Goal: Task Accomplishment & Management: Manage account settings

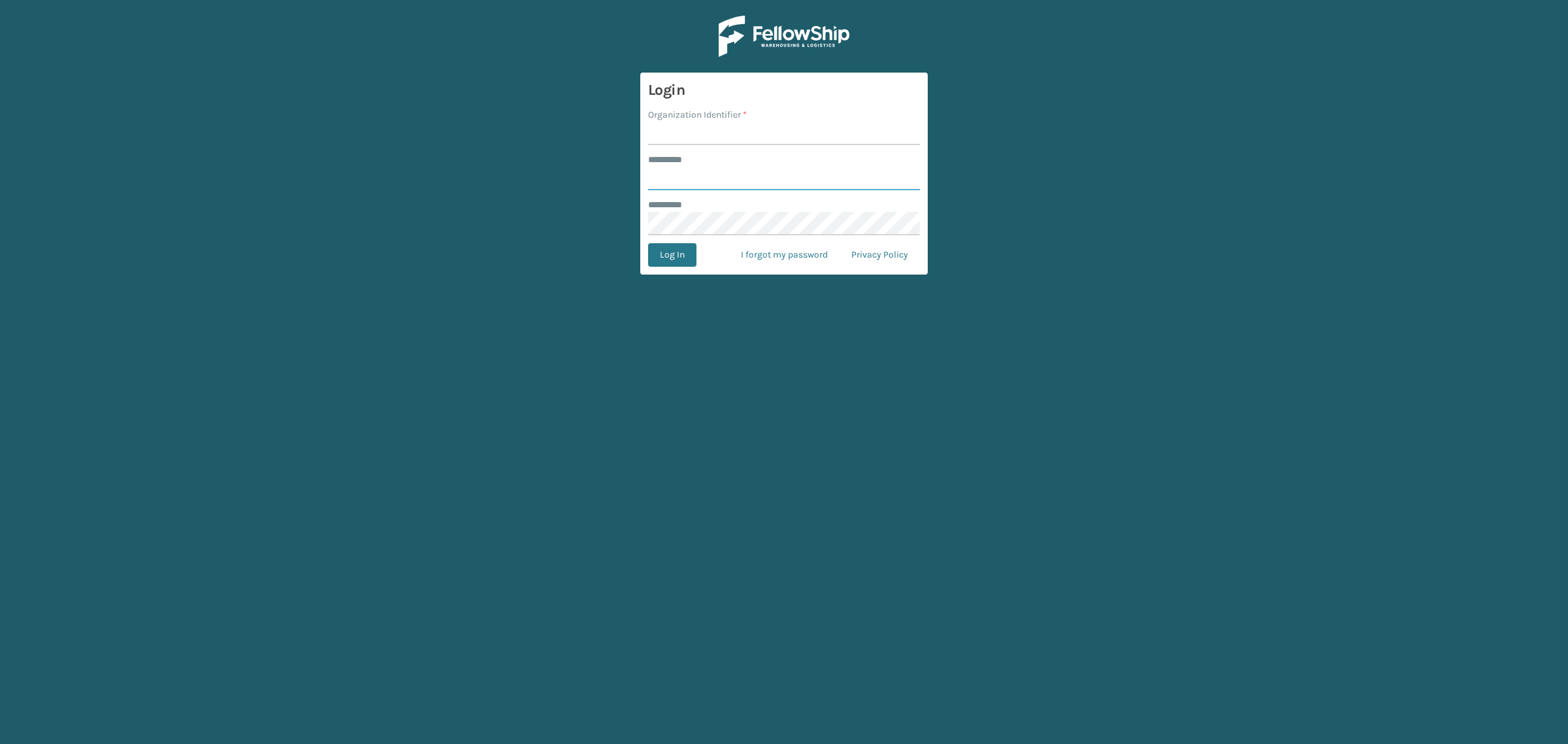
type input "**********"
click at [745, 132] on input "Organization Identifier *" at bounding box center [784, 133] width 271 height 24
type input "SuperAdminOrganization"
click at [663, 250] on button "Log In" at bounding box center [672, 255] width 49 height 24
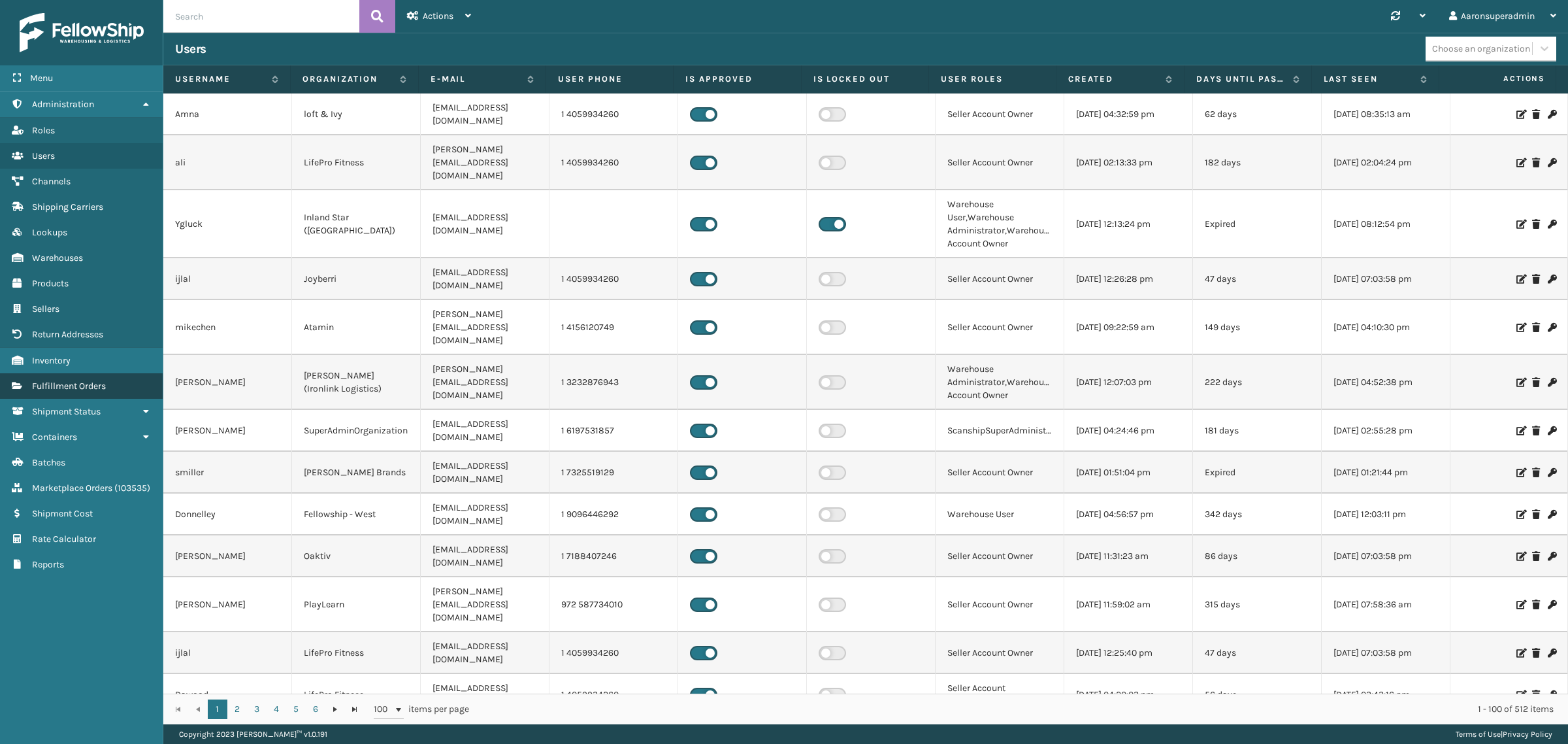
click at [119, 374] on link "Fulfillment Orders" at bounding box center [81, 386] width 162 height 25
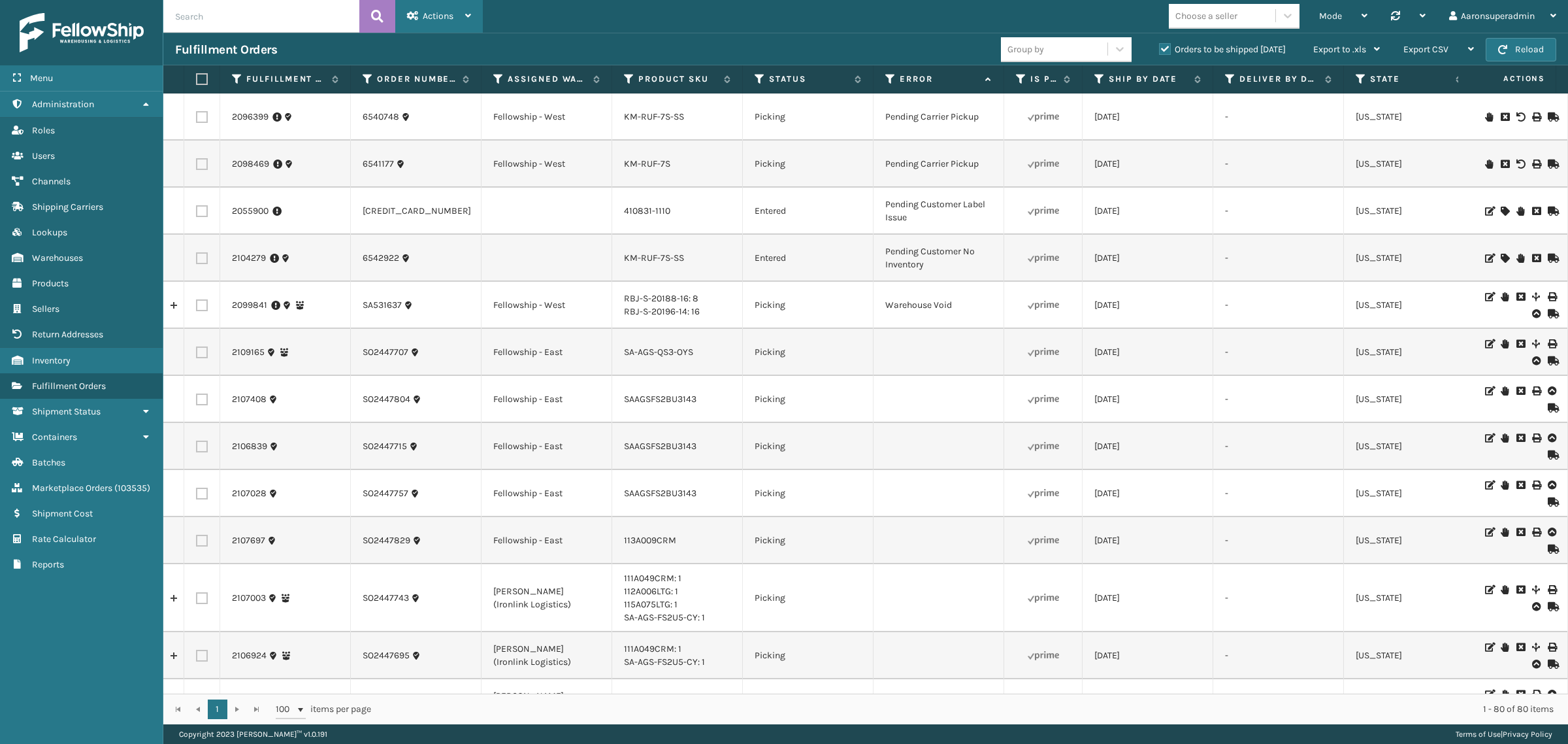
click at [424, 7] on div "Actions" at bounding box center [439, 16] width 64 height 33
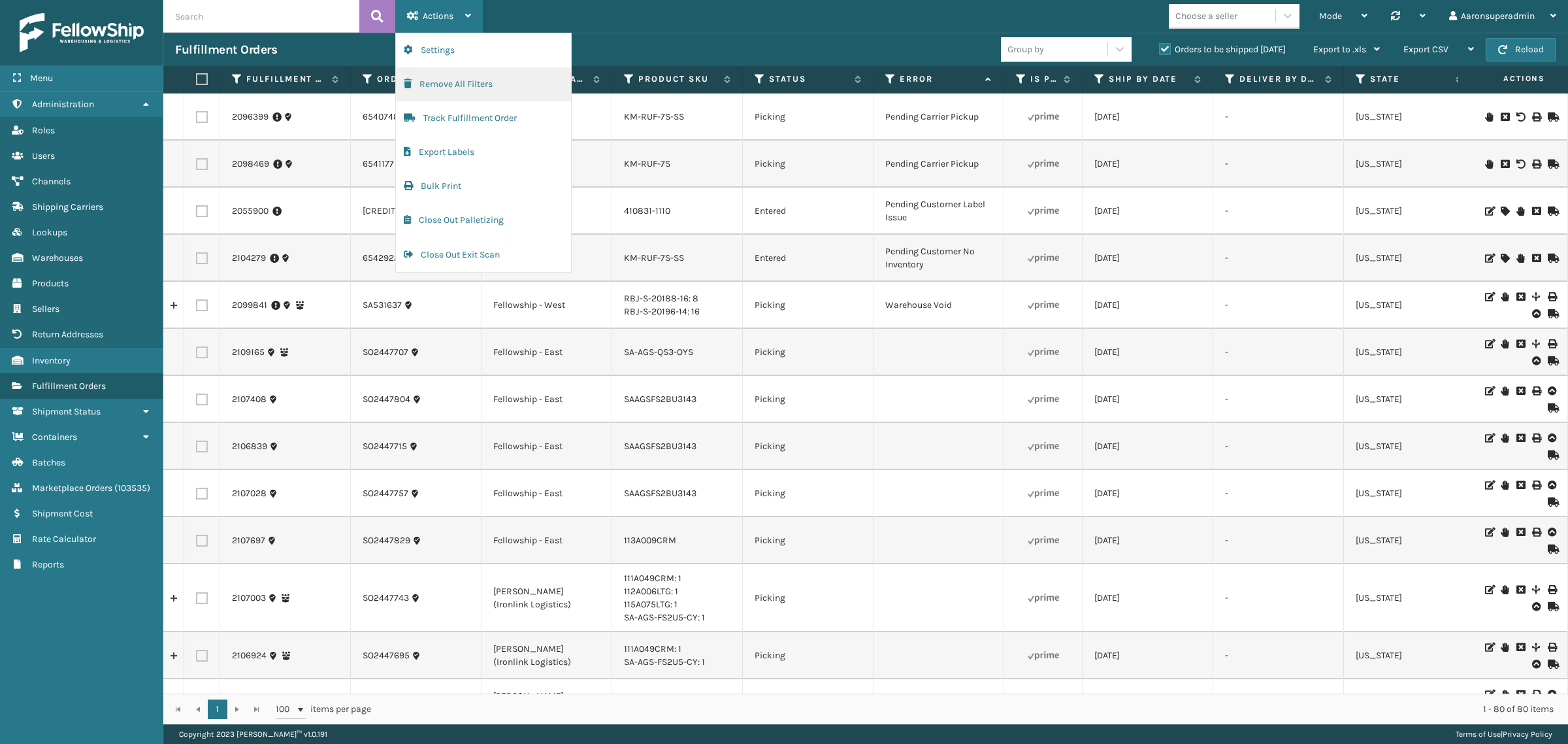
click at [456, 89] on button "Remove All Filters" at bounding box center [483, 84] width 175 height 34
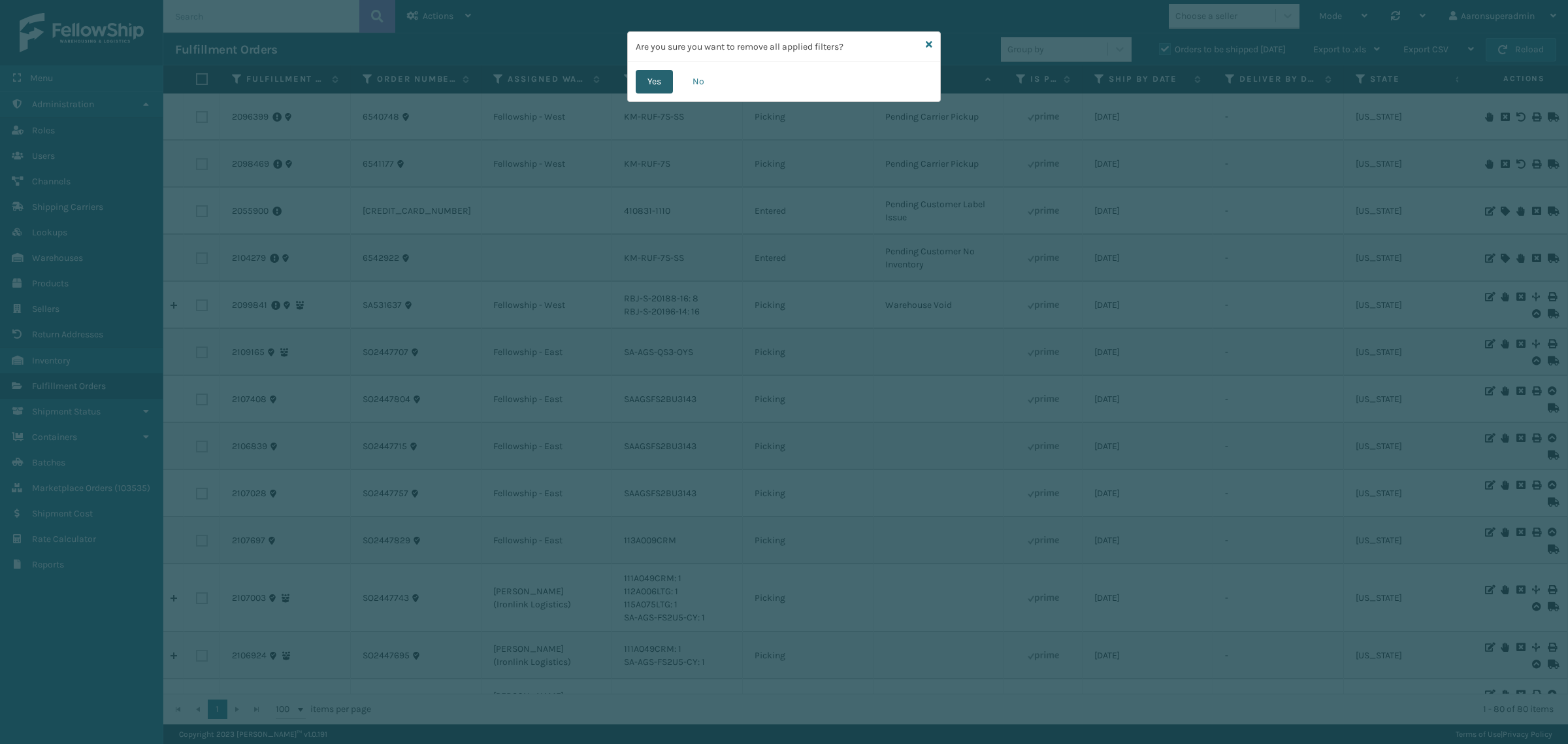
click at [671, 82] on button "Yes" at bounding box center [653, 82] width 37 height 24
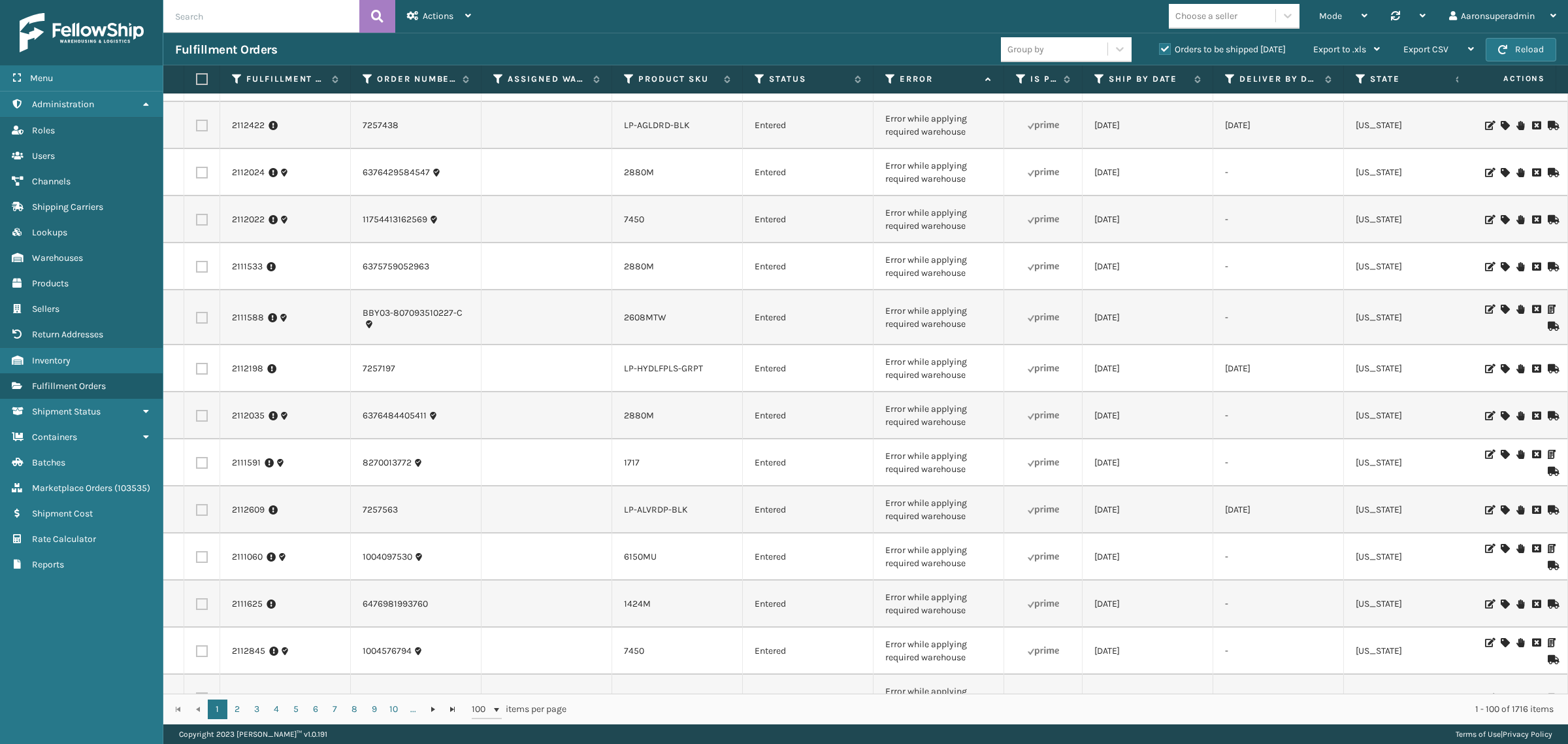
scroll to position [2799, 0]
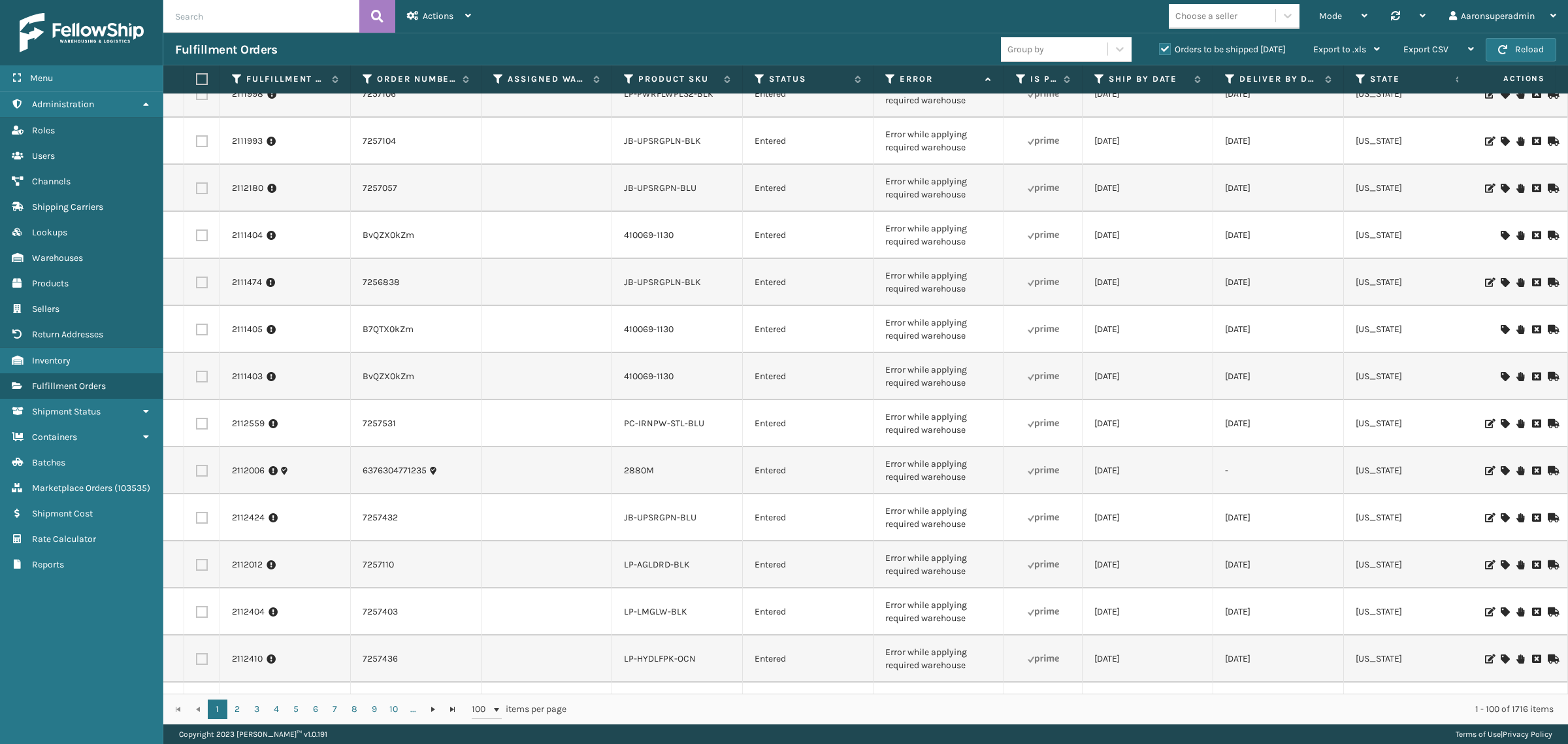
click at [299, 20] on input "text" at bounding box center [261, 16] width 196 height 33
type input "7257099"
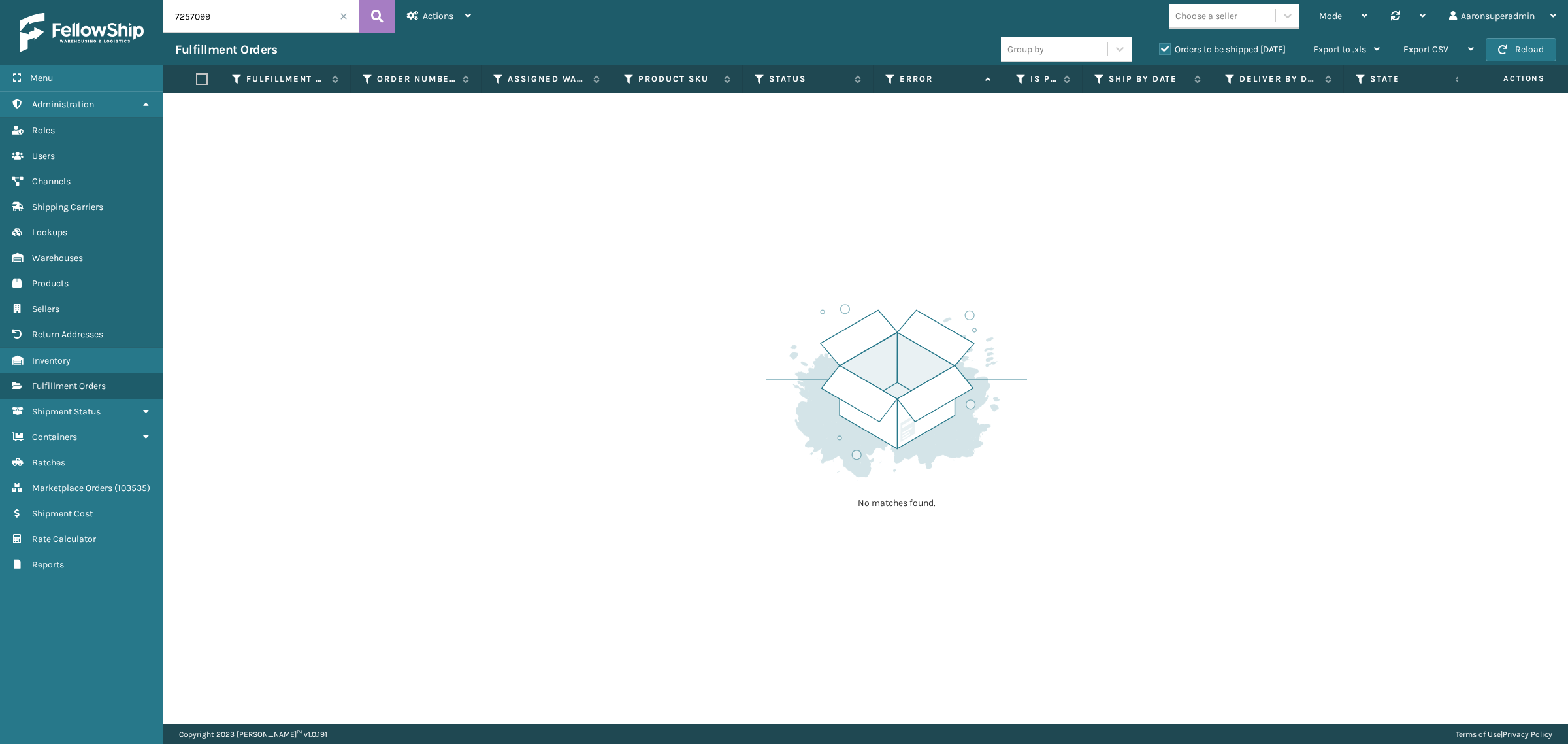
click at [1170, 48] on label "Orders to be shipped [DATE]" at bounding box center [1222, 49] width 127 height 11
click at [1159, 48] on input "Orders to be shipped [DATE]" at bounding box center [1159, 46] width 1 height 9
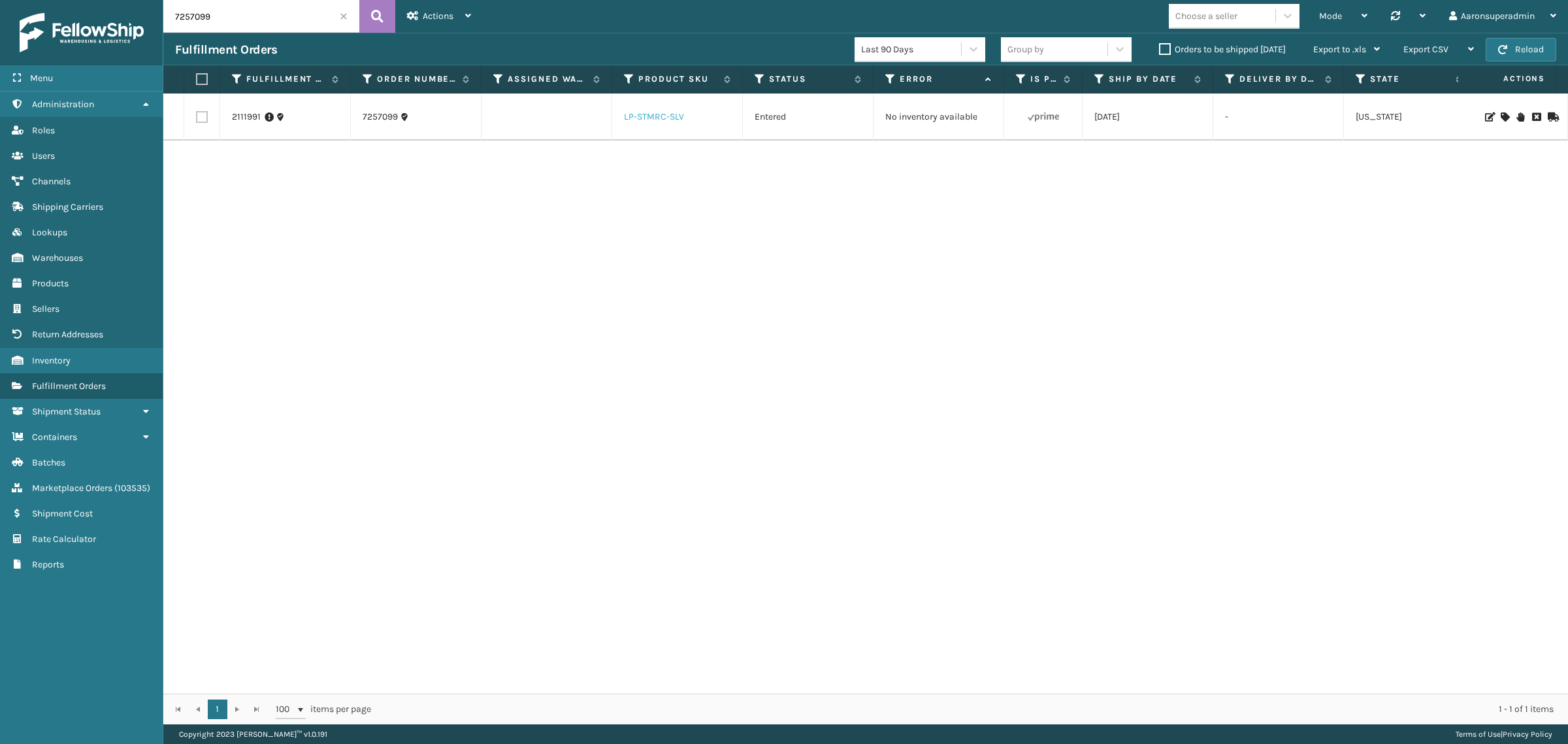
click at [674, 115] on link "LP-STMRC-SLV" at bounding box center [653, 117] width 60 height 11
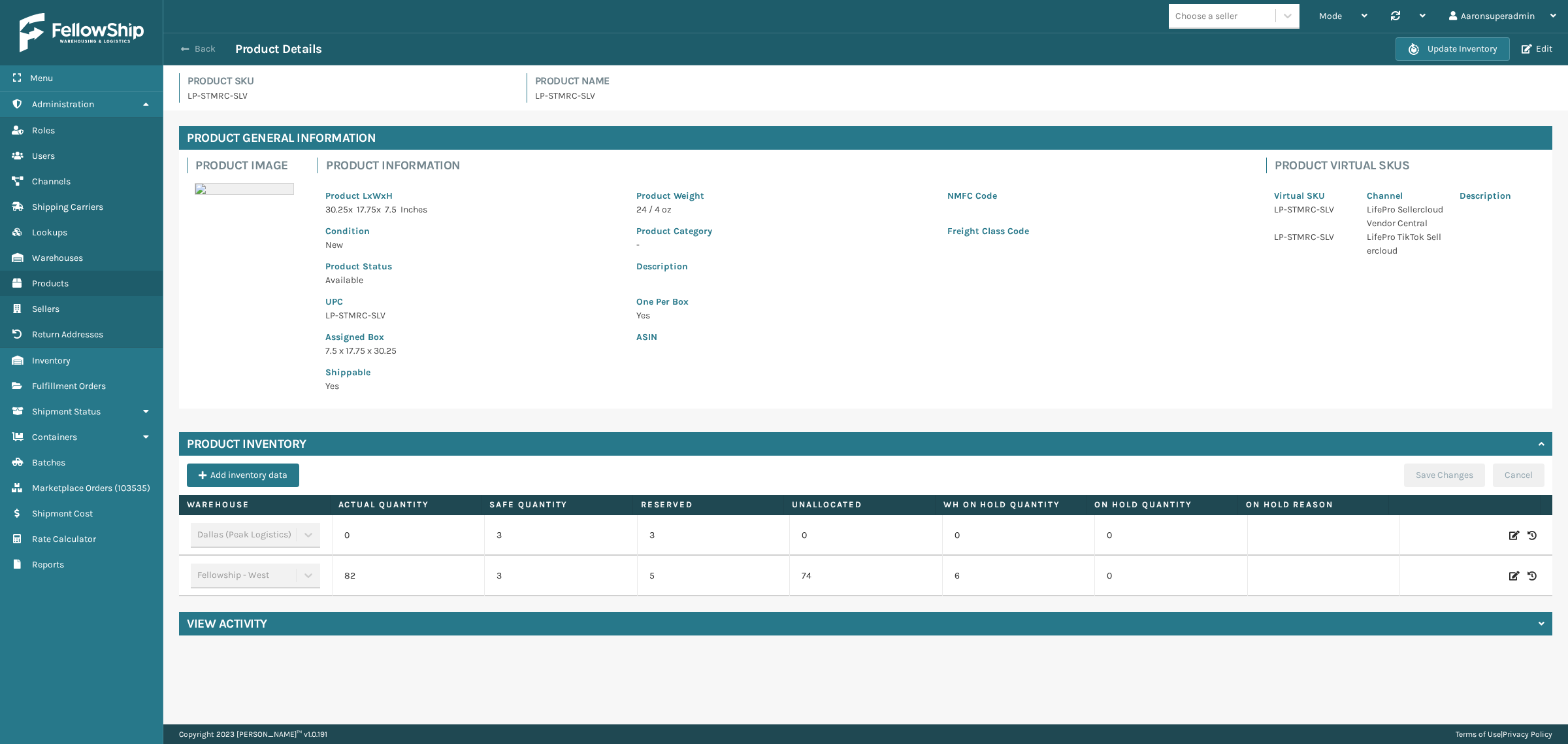
click at [201, 53] on button "Back" at bounding box center [205, 49] width 60 height 12
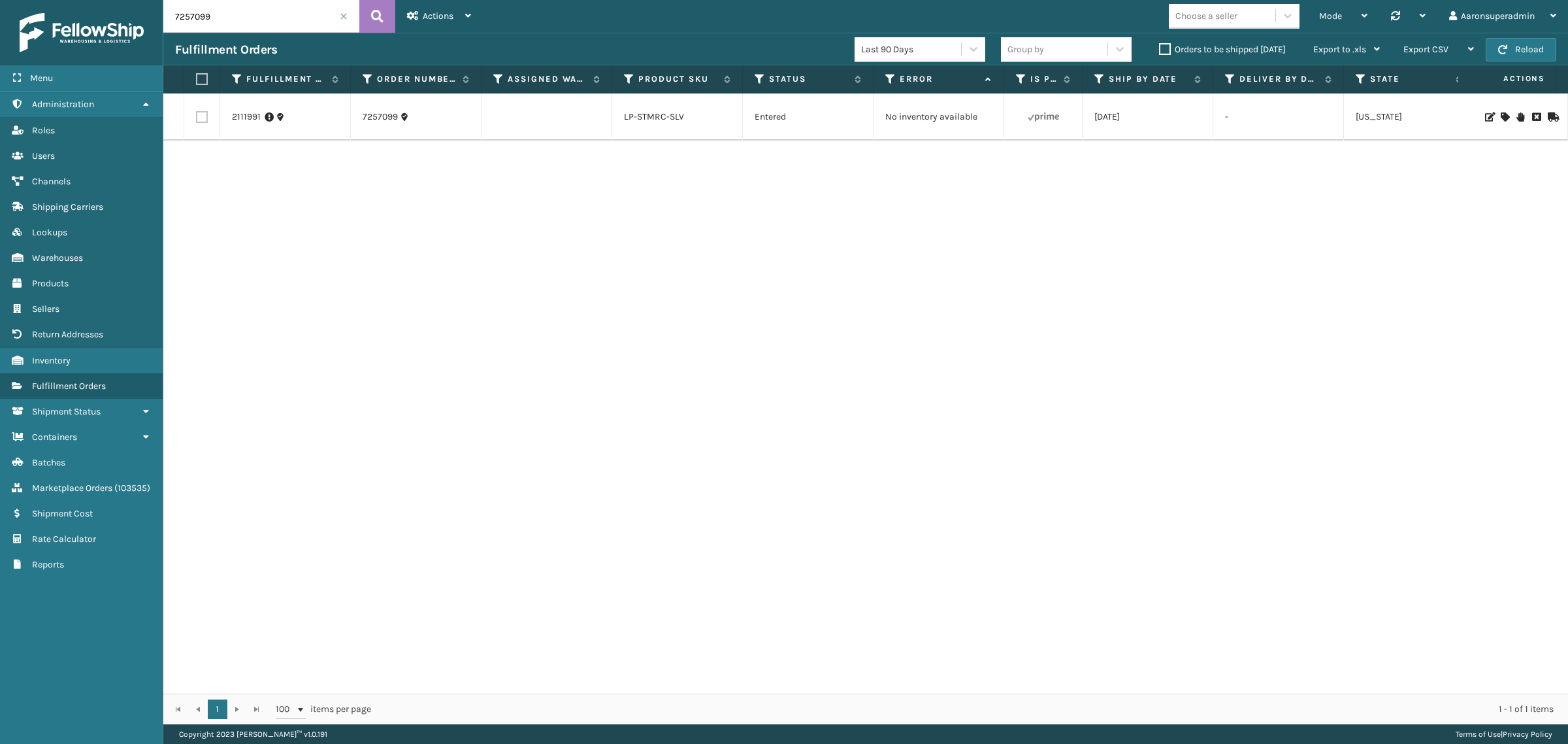
click at [1190, 46] on label "Orders to be shipped [DATE]" at bounding box center [1222, 49] width 127 height 11
click at [1159, 46] on input "Orders to be shipped [DATE]" at bounding box center [1159, 46] width 1 height 9
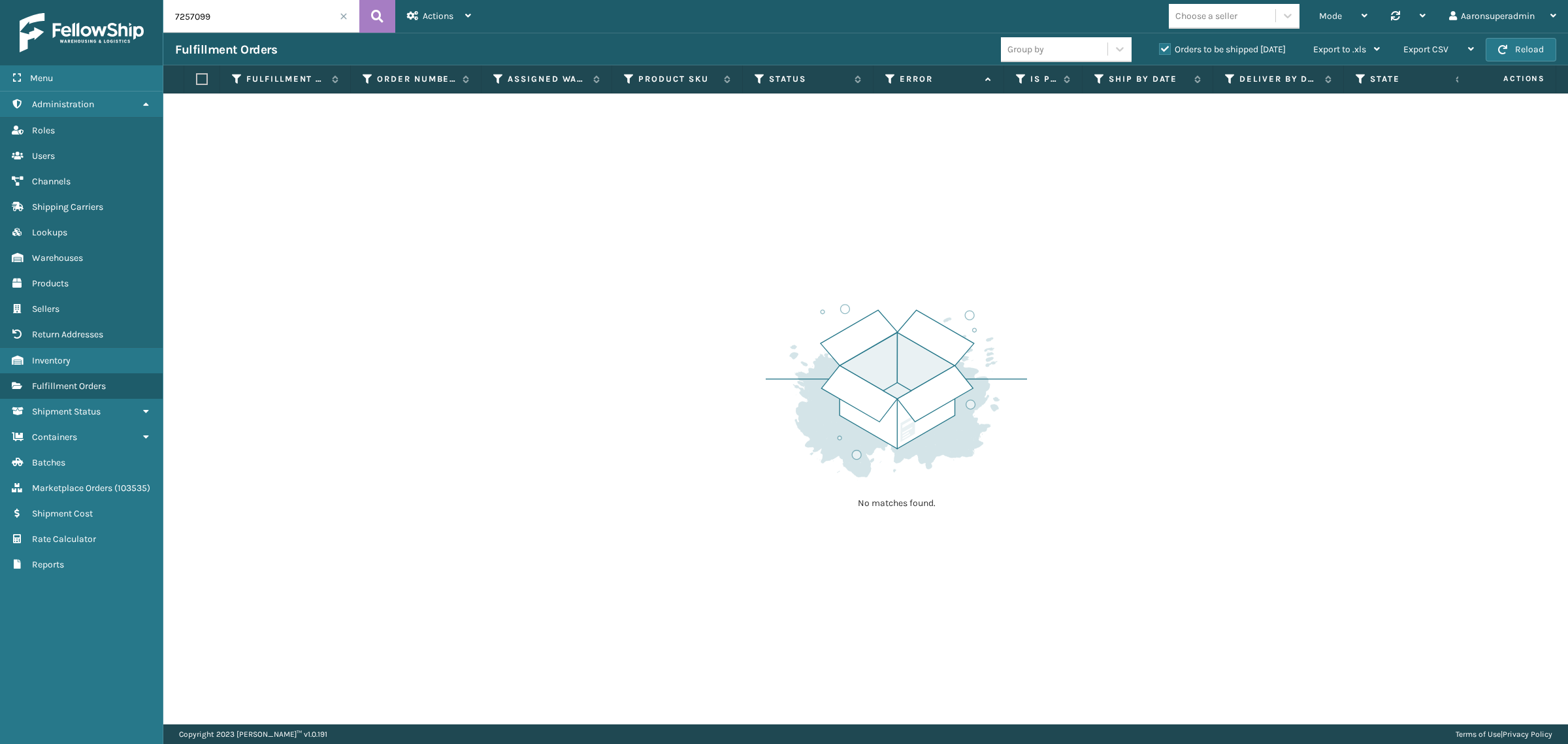
click at [346, 17] on span at bounding box center [344, 16] width 8 height 8
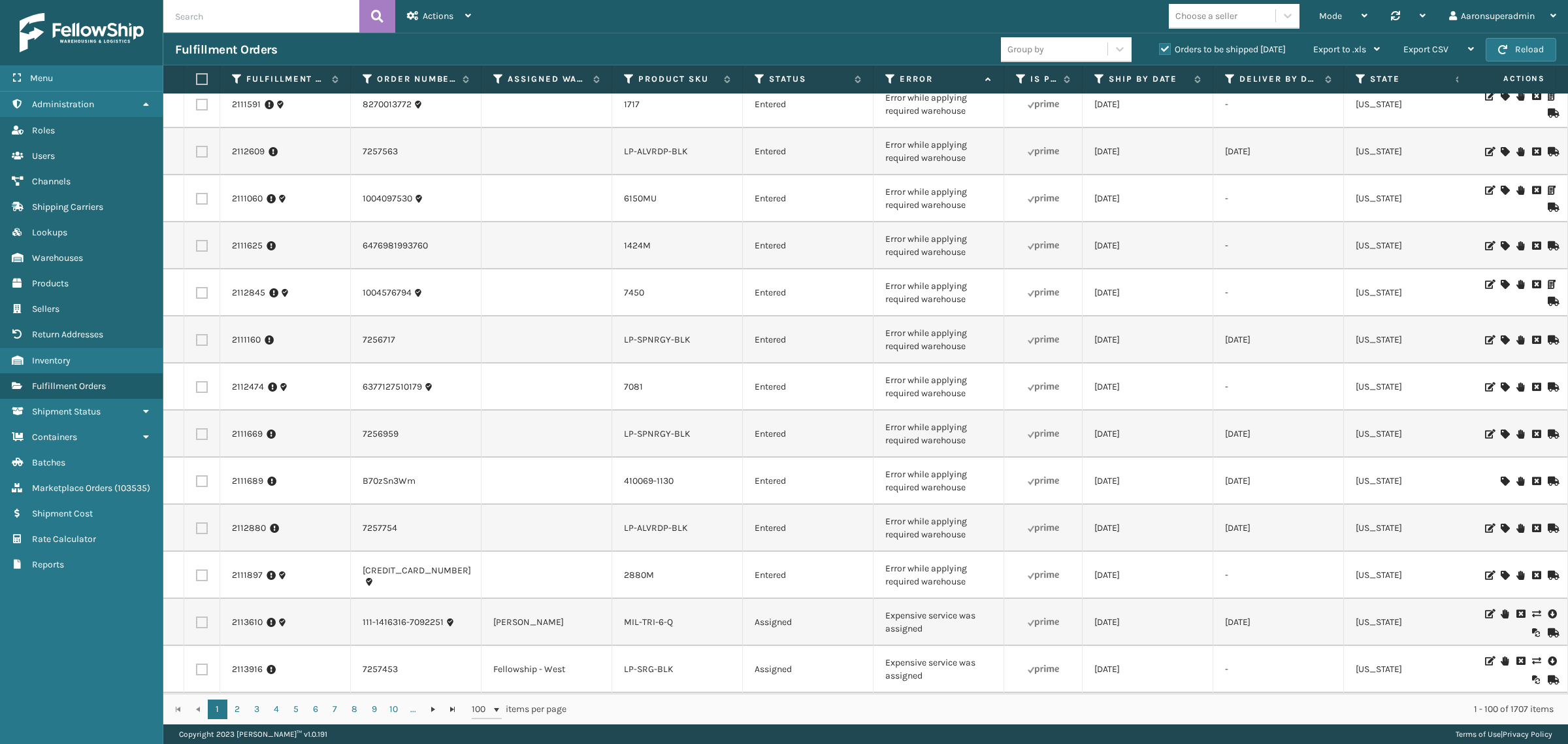
scroll to position [3976, 0]
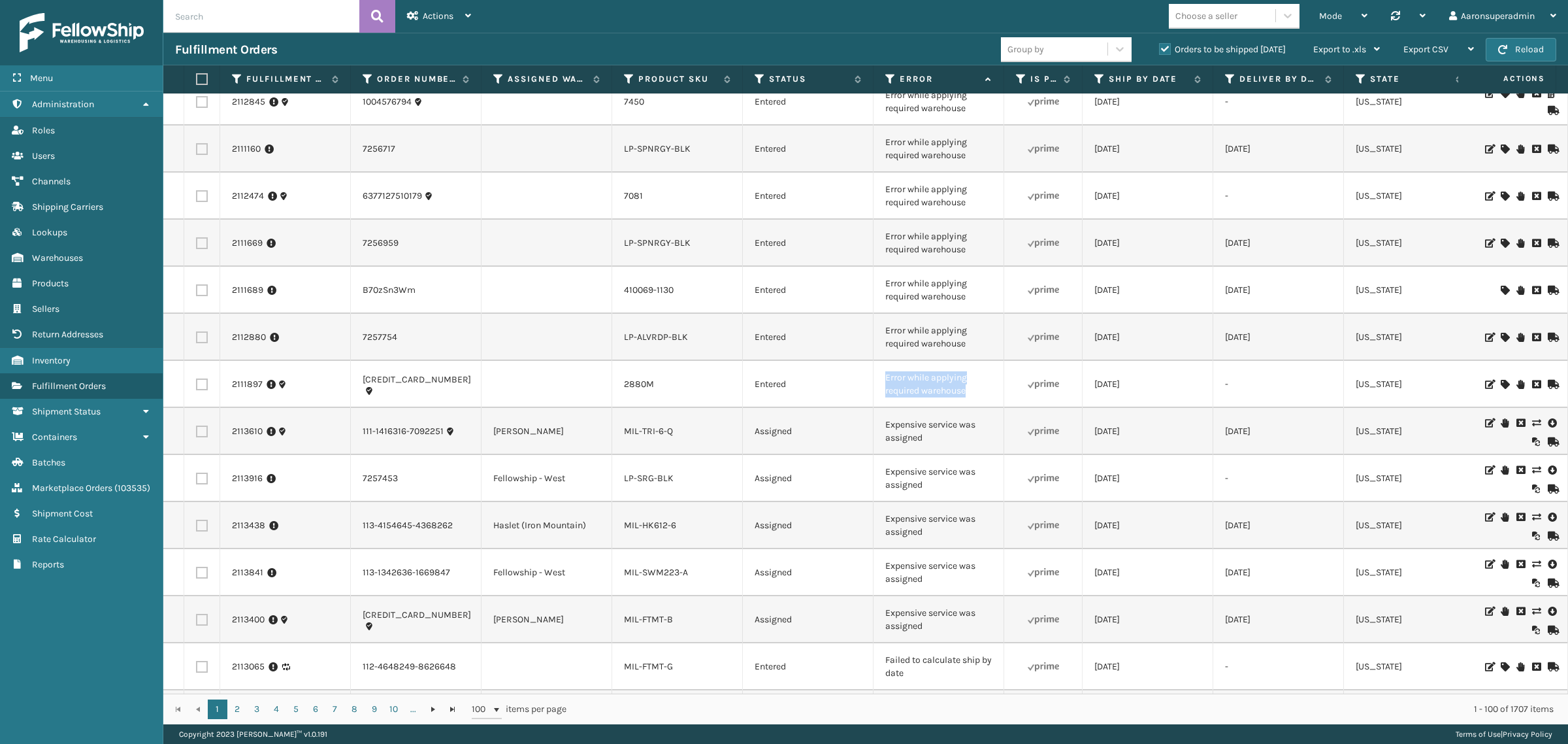
drag, startPoint x: 977, startPoint y: 396, endPoint x: 879, endPoint y: 367, distance: 102.2
copy tr "Error while applying required warehouse"
click at [220, 14] on input "text" at bounding box center [261, 16] width 196 height 33
paste input "Error while applying required warehouse"
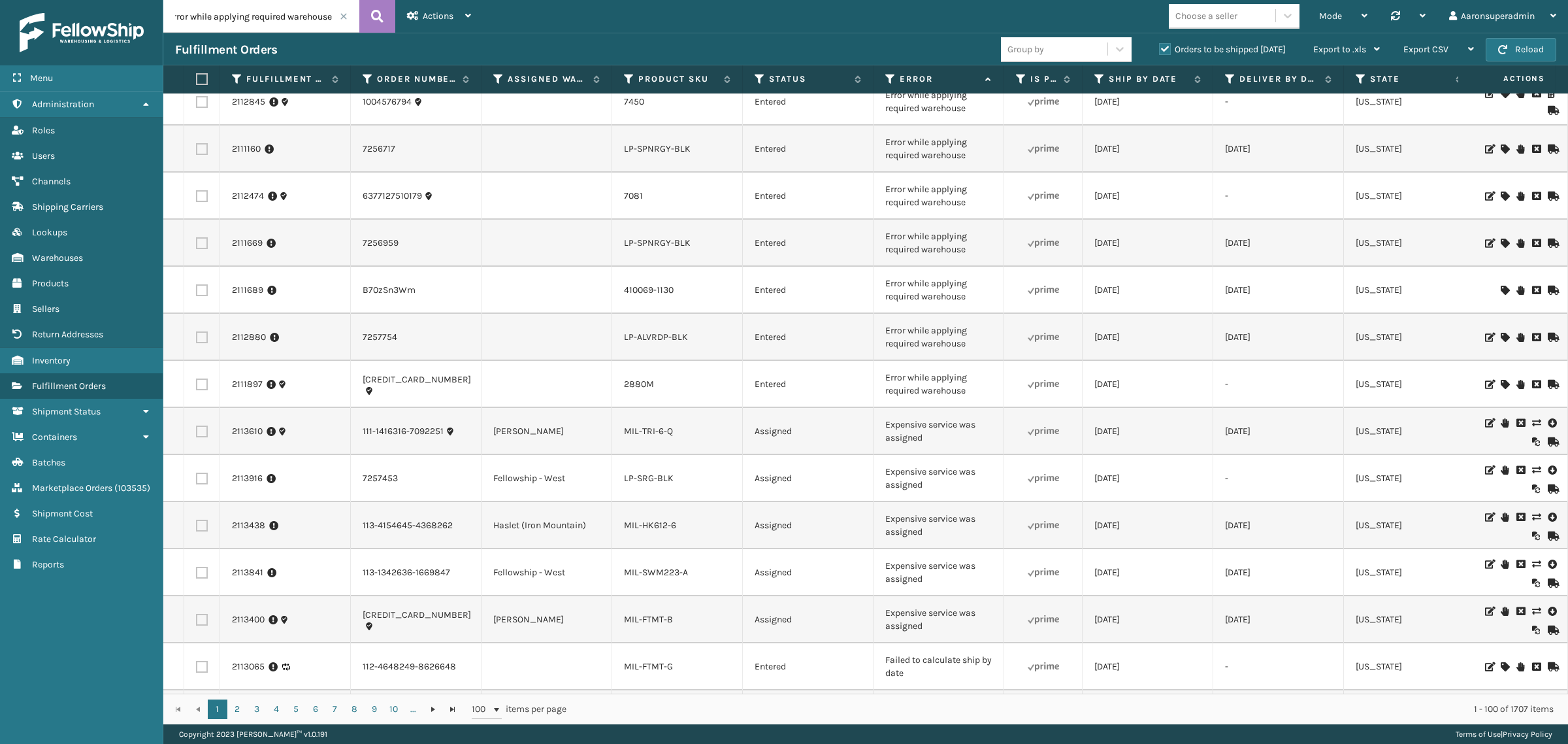
type input "Error while applying required warehouse"
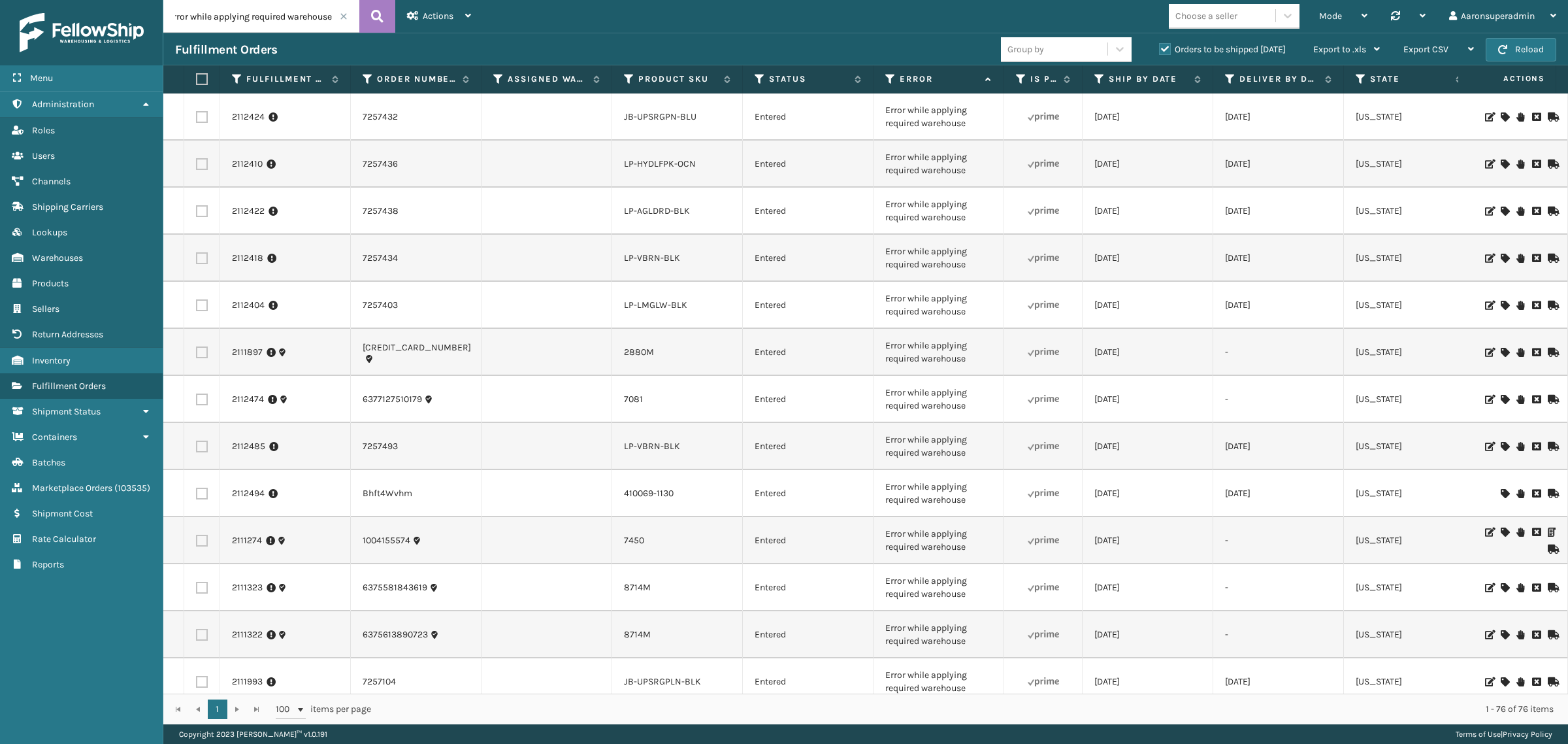
click at [1199, 20] on div "Choose a seller" at bounding box center [1206, 16] width 62 height 13
type input "li"
click at [1220, 76] on div "LifePro Fitness" at bounding box center [1234, 72] width 131 height 24
click at [1486, 116] on div at bounding box center [1519, 117] width 74 height 9
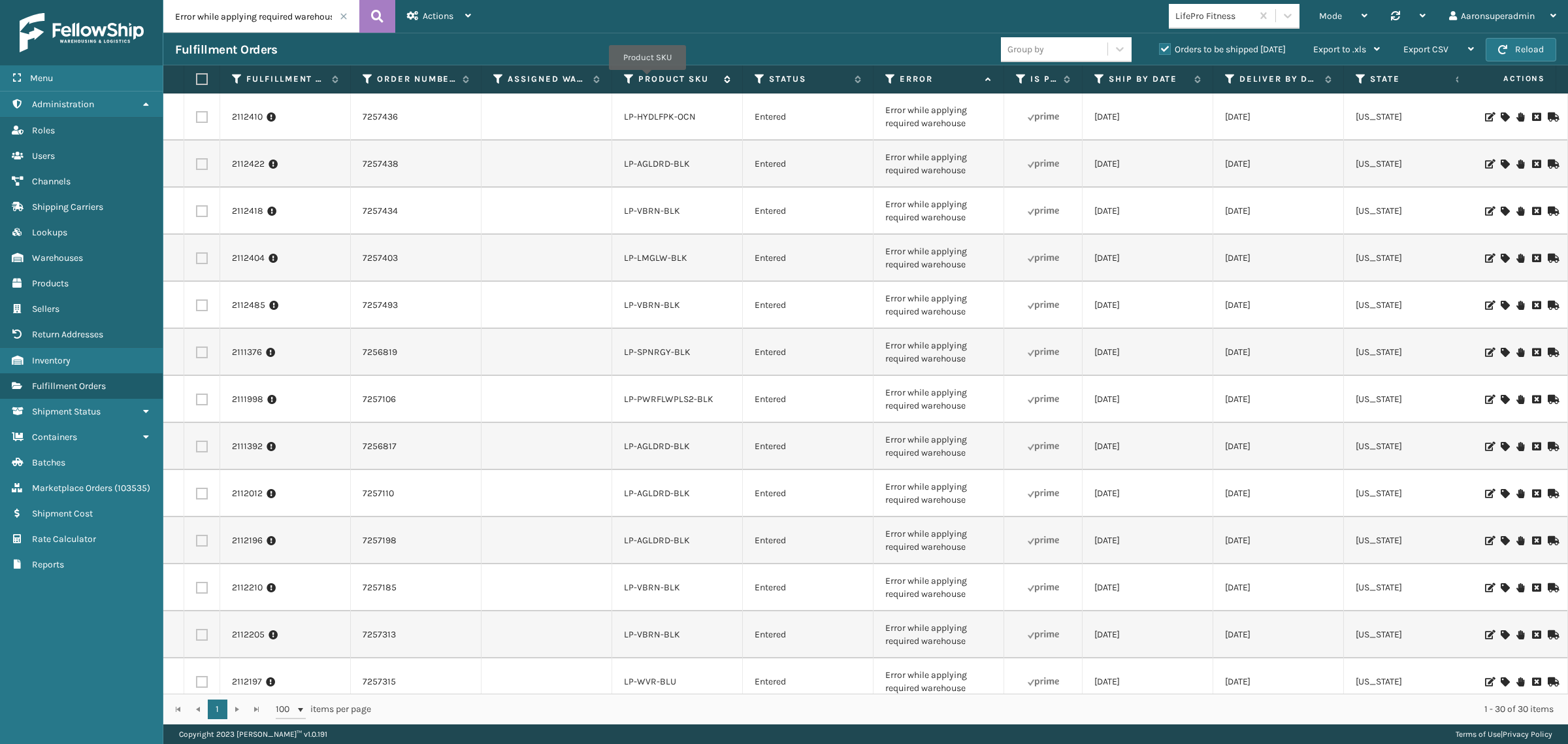
click at [647, 79] on label "Product SKU" at bounding box center [678, 78] width 79 height 12
click at [650, 116] on link "LP-AGLDRD-BLK" at bounding box center [657, 117] width 66 height 11
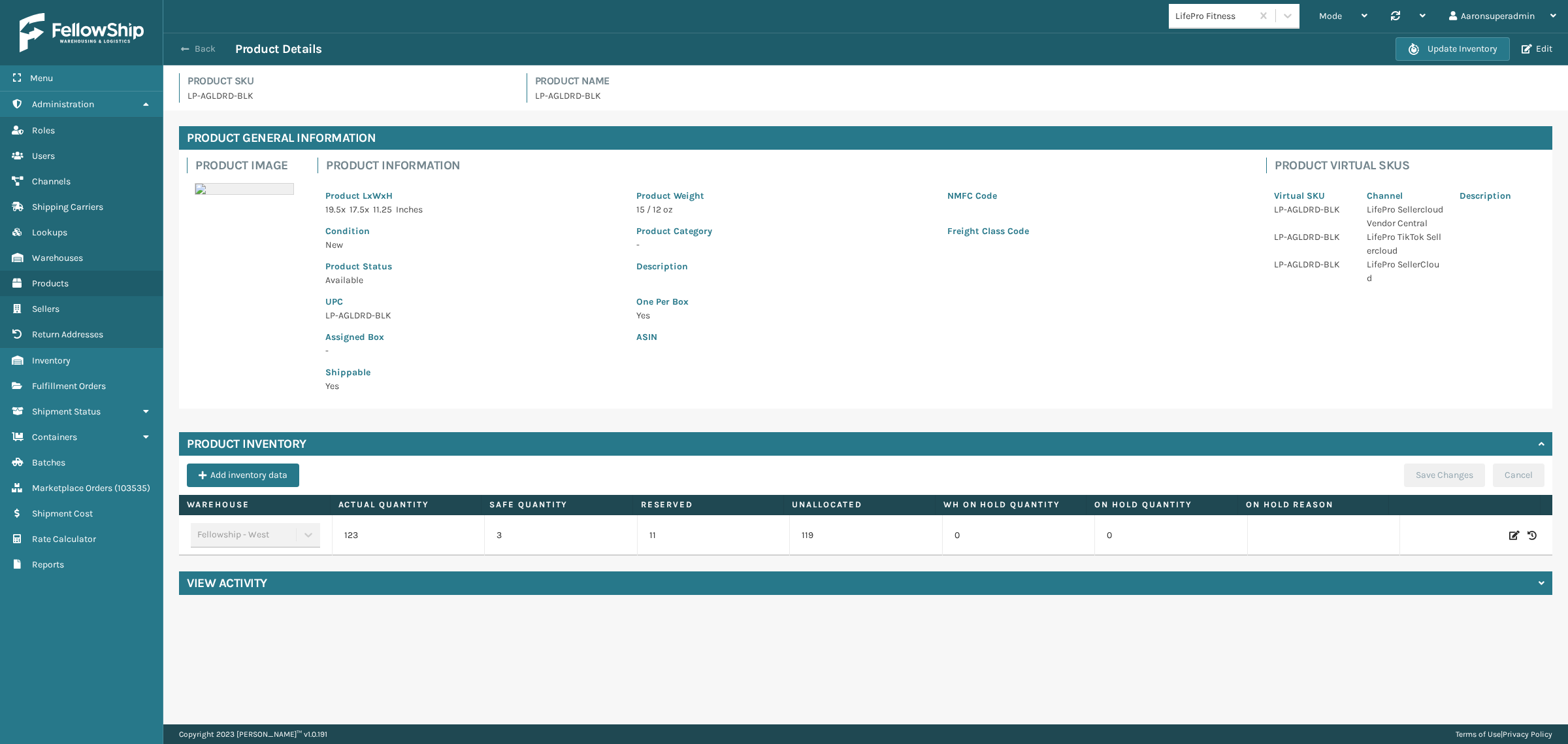
click at [193, 51] on button "Back" at bounding box center [205, 49] width 60 height 12
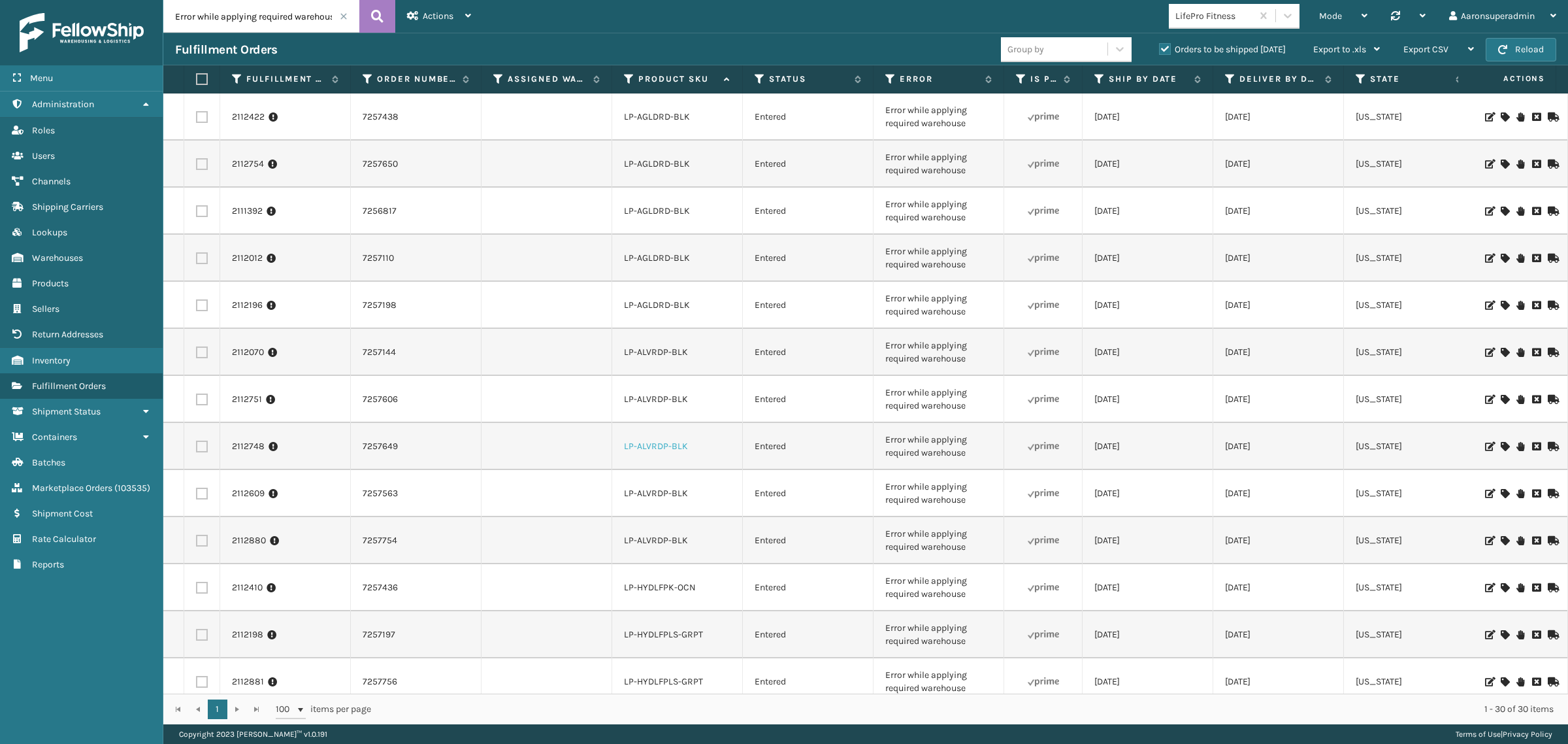
click at [666, 447] on link "LP-ALVRDP-BLK" at bounding box center [656, 446] width 64 height 11
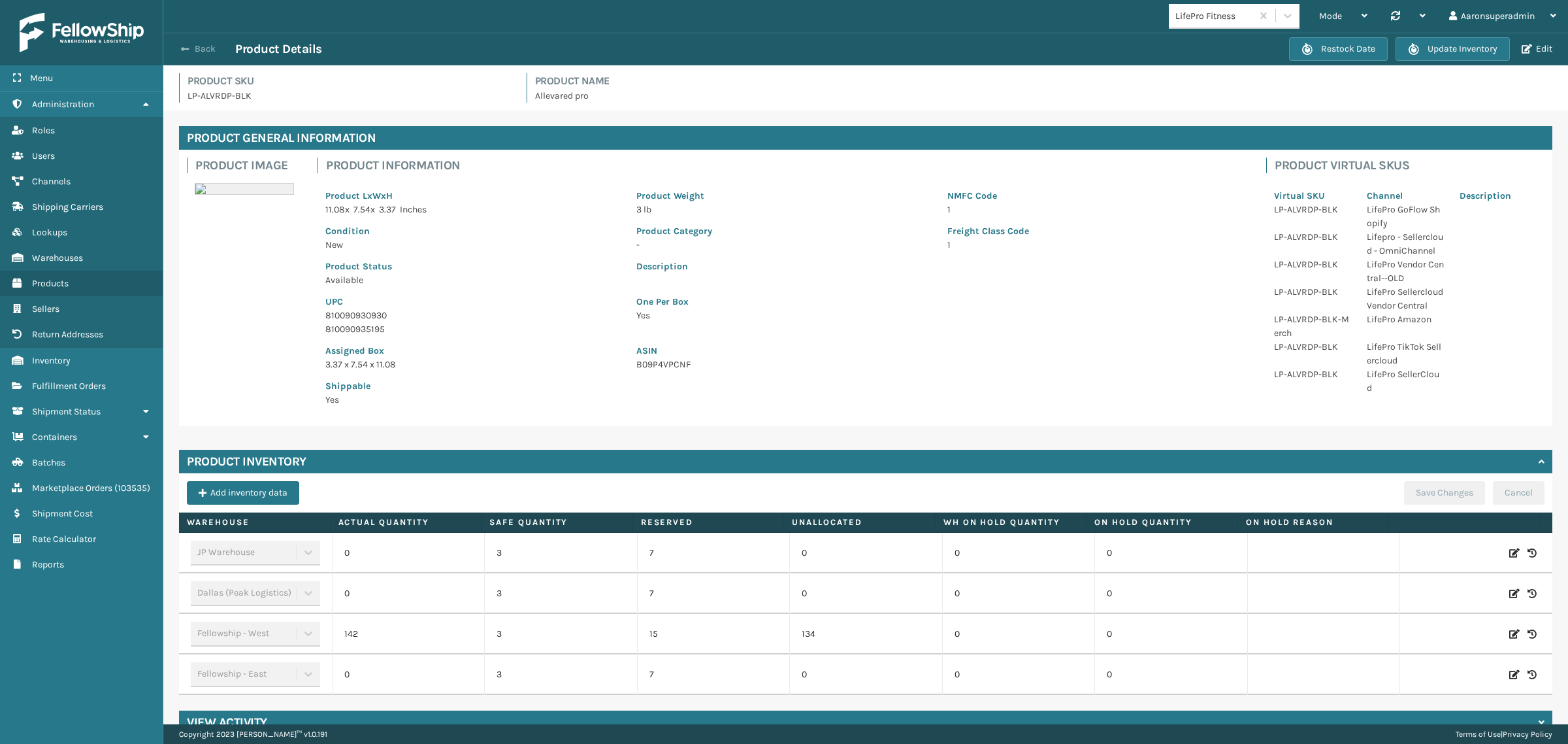
click at [198, 48] on button "Back" at bounding box center [205, 49] width 60 height 12
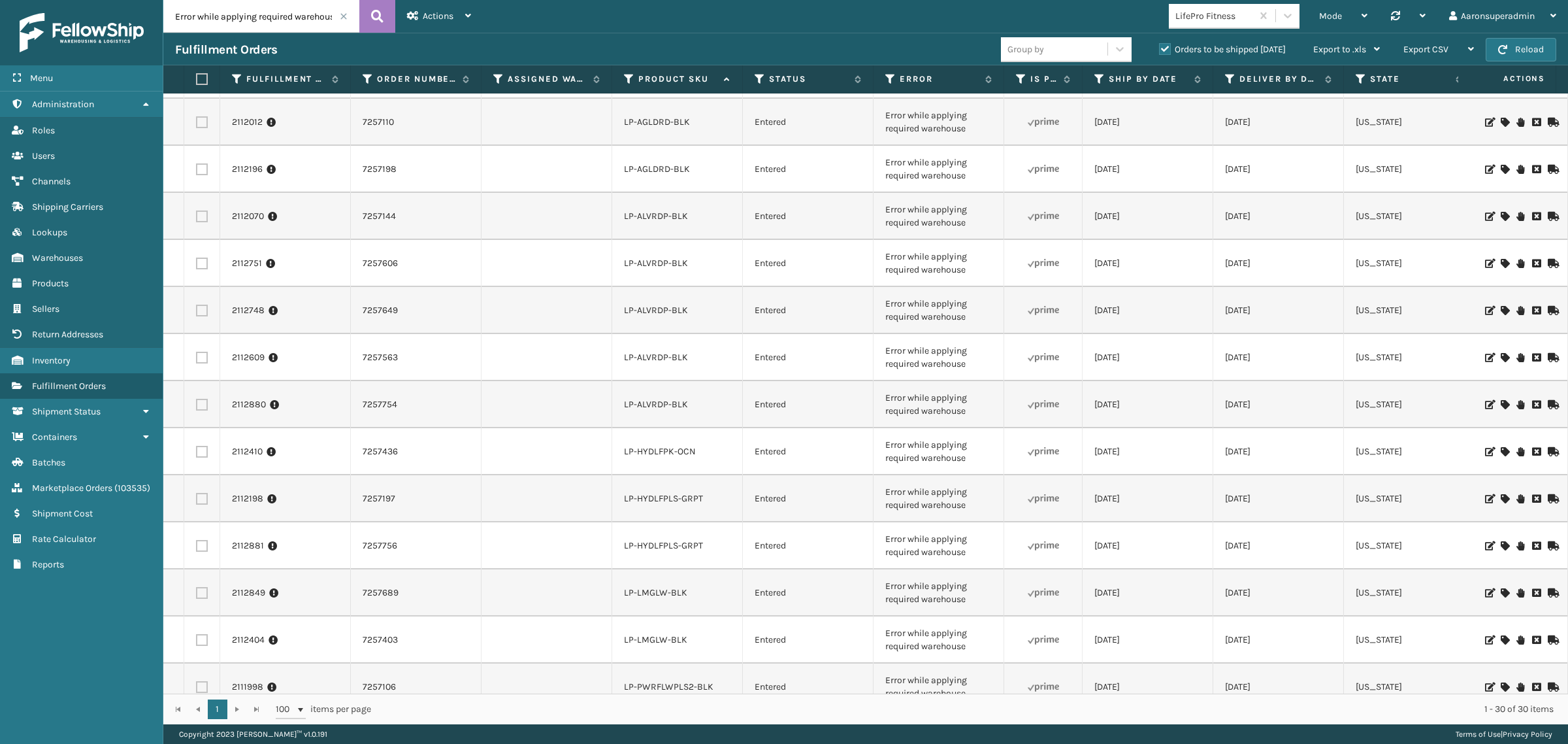
scroll to position [326, 0]
click at [660, 494] on link "LP-PWRFLWPLS2-BLK" at bounding box center [668, 496] width 89 height 11
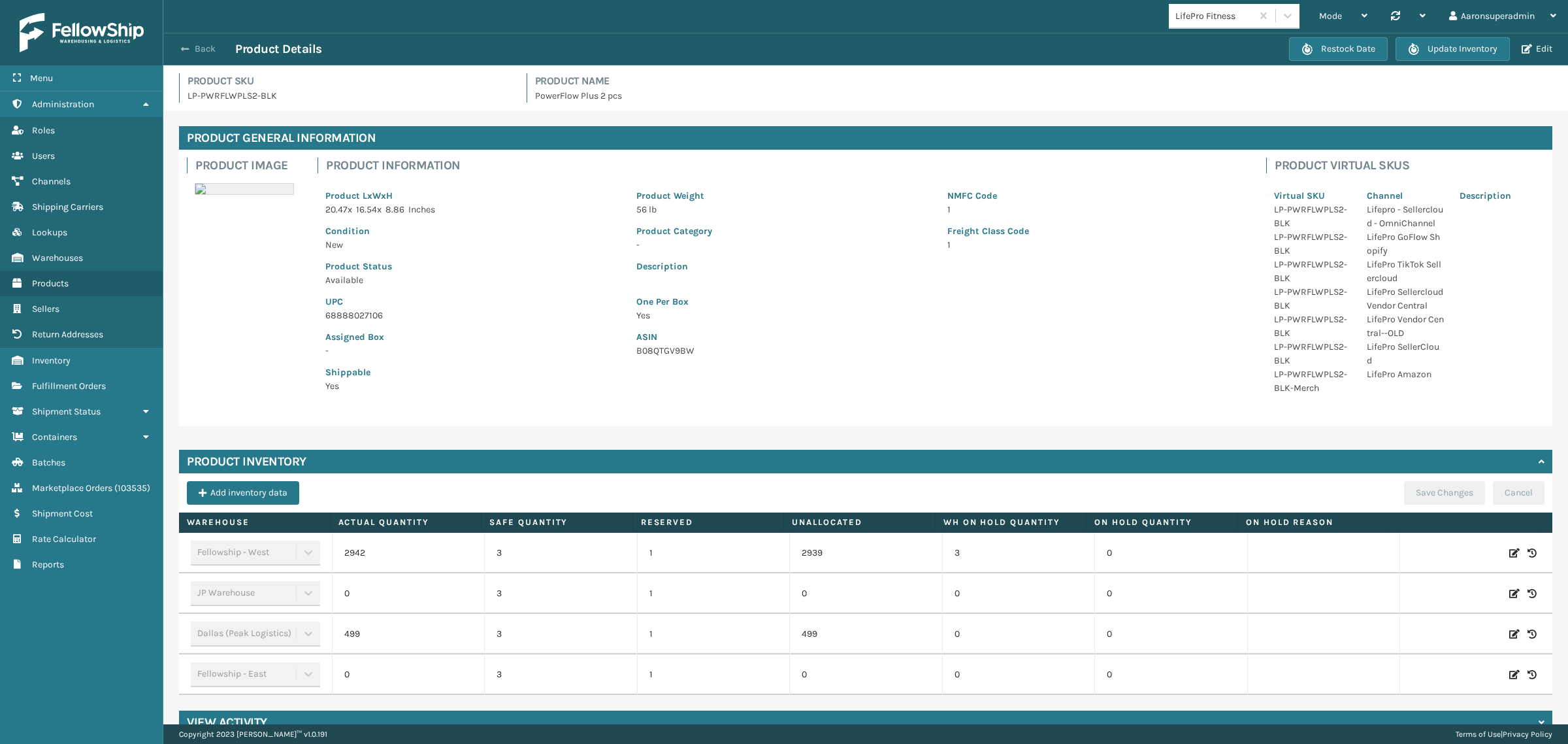
click at [187, 47] on span "button" at bounding box center [185, 49] width 8 height 9
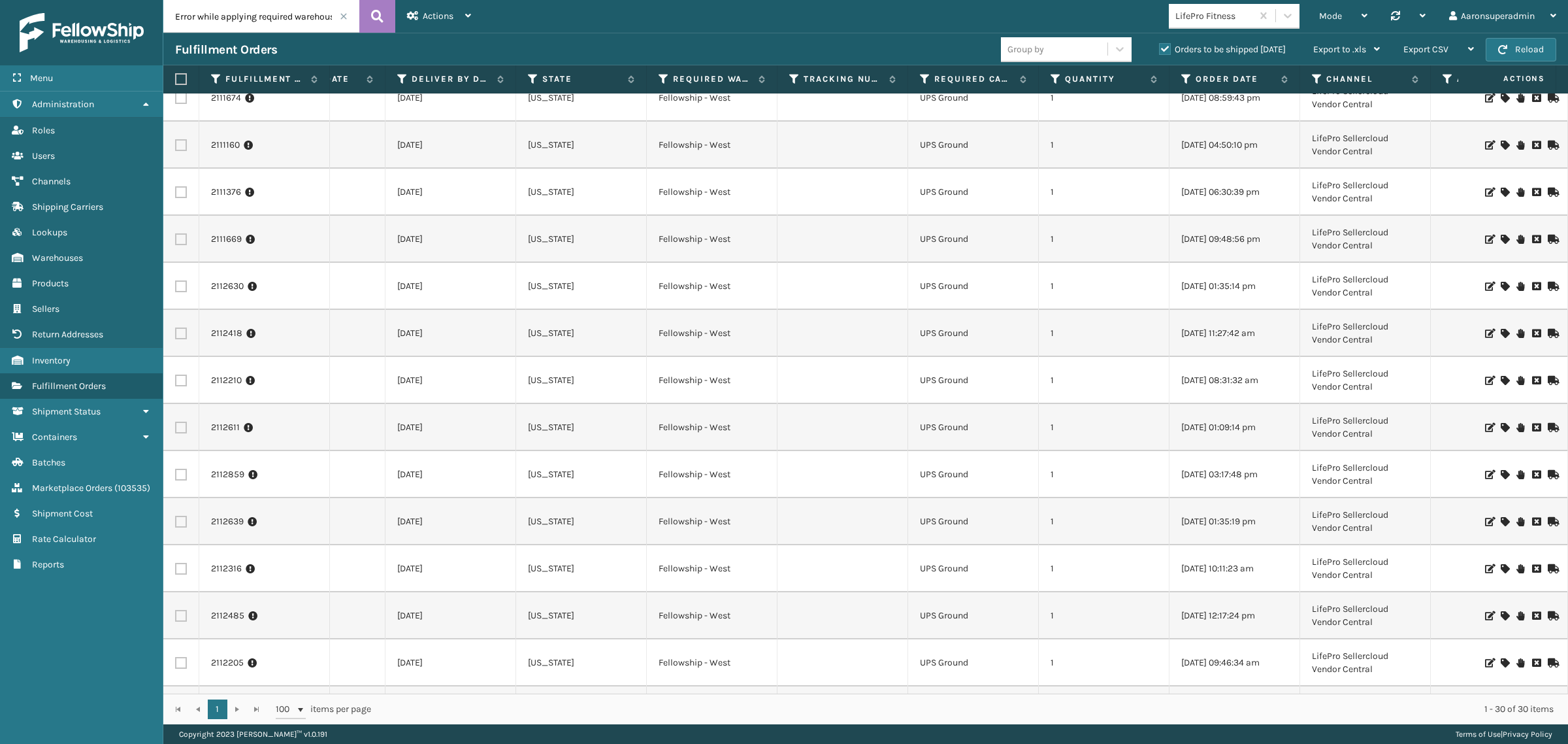
scroll to position [769, 828]
click at [181, 75] on label at bounding box center [179, 78] width 8 height 12
click at [176, 75] on input "checkbox" at bounding box center [175, 79] width 1 height 9
checkbox input "true"
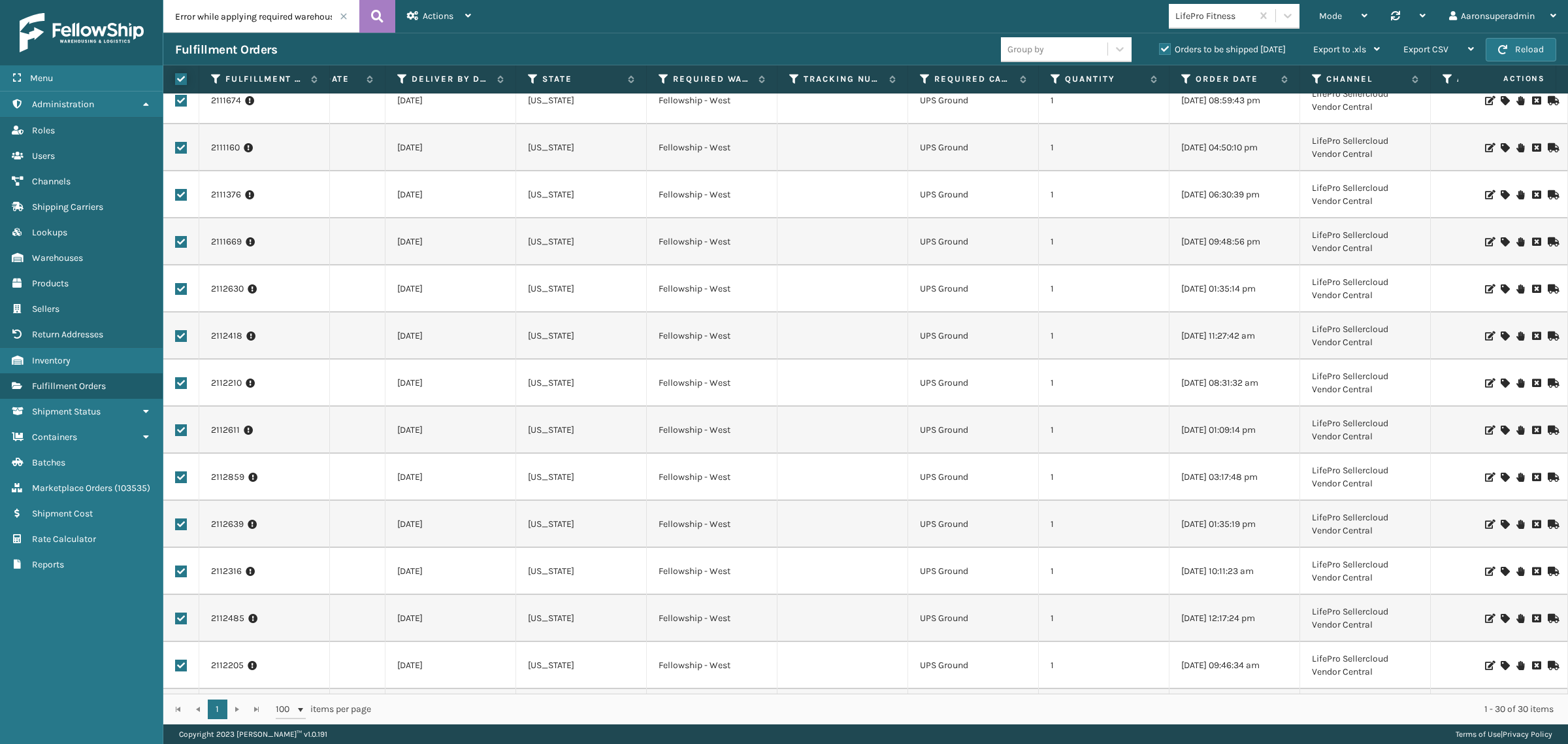
checkbox input "true"
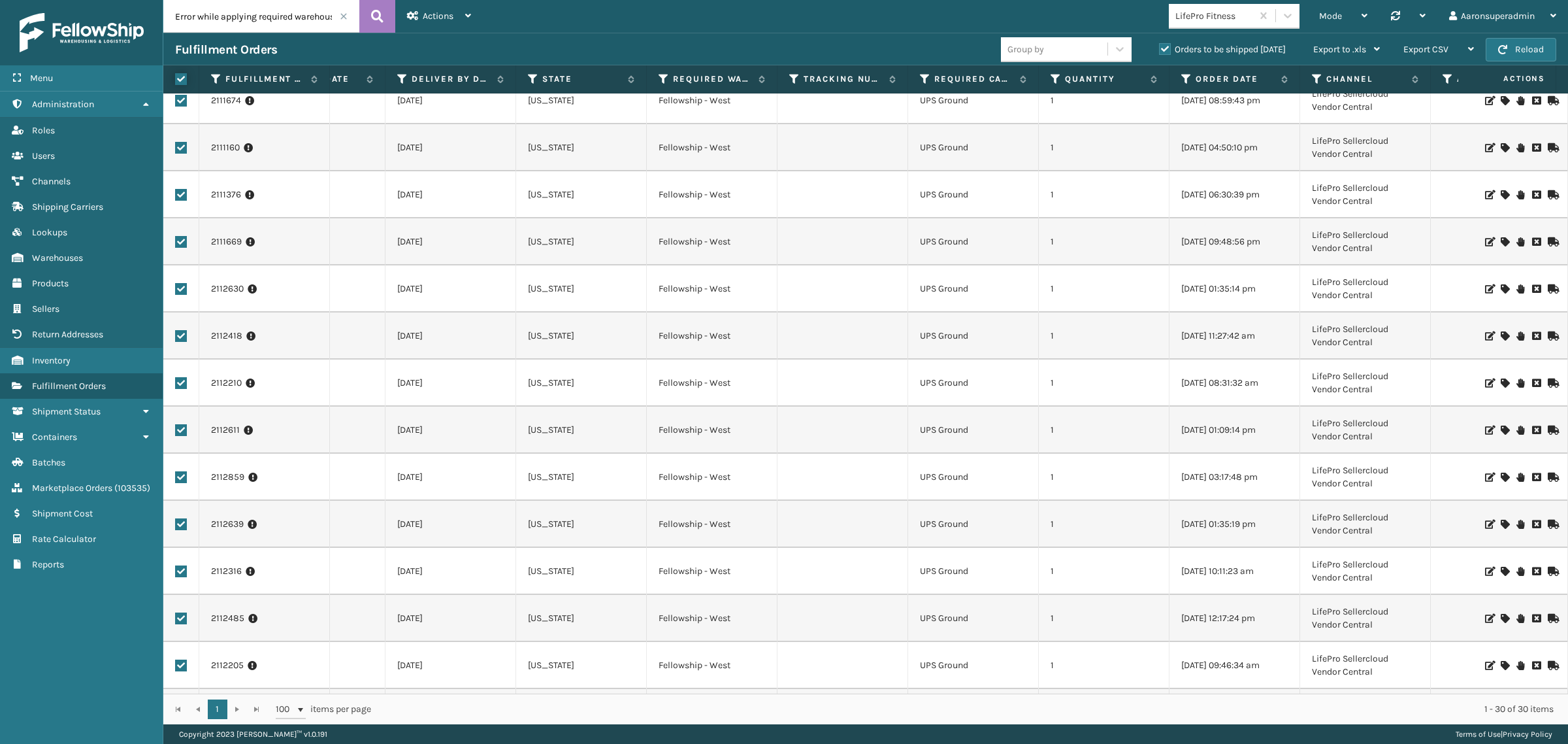
checkbox input "true"
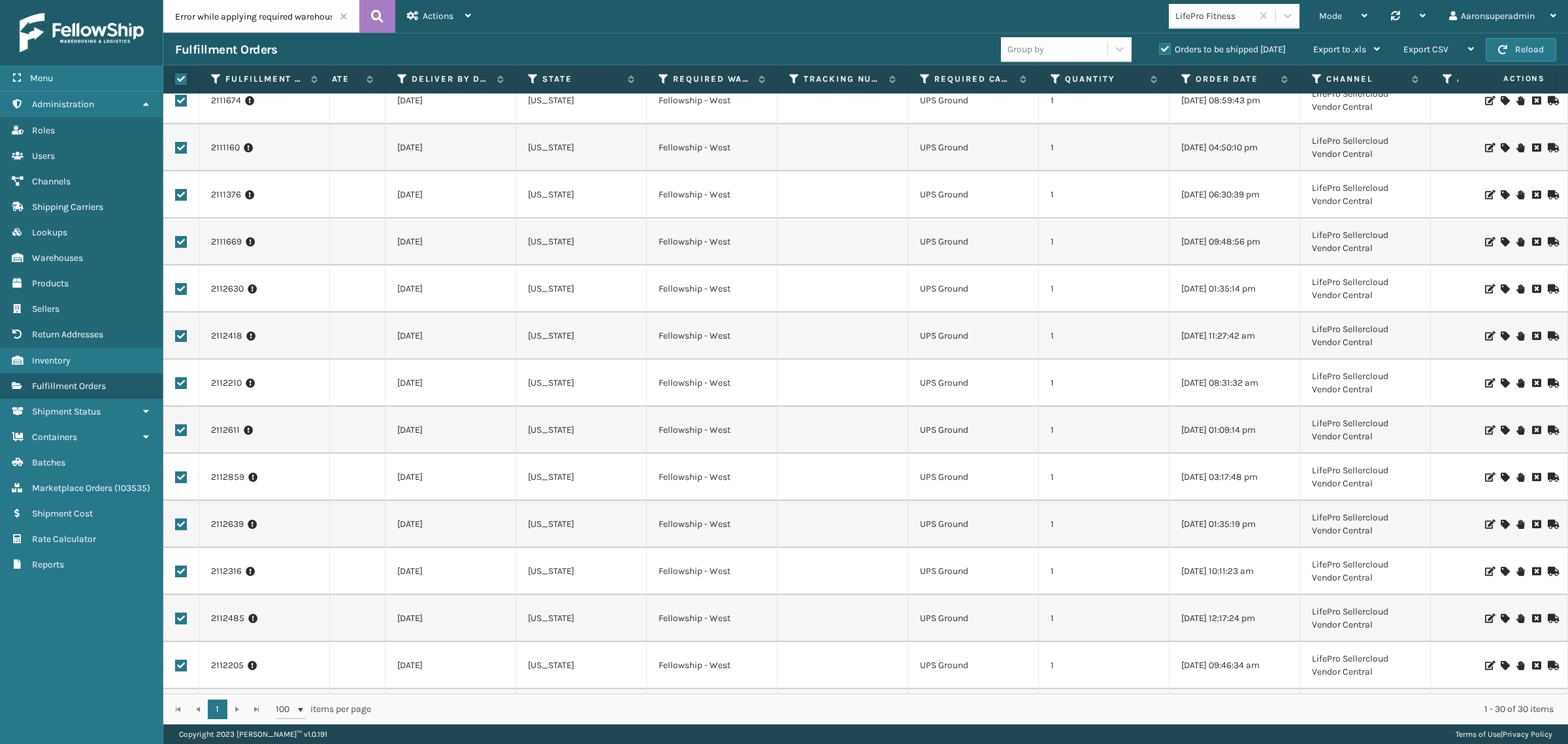
checkbox input "true"
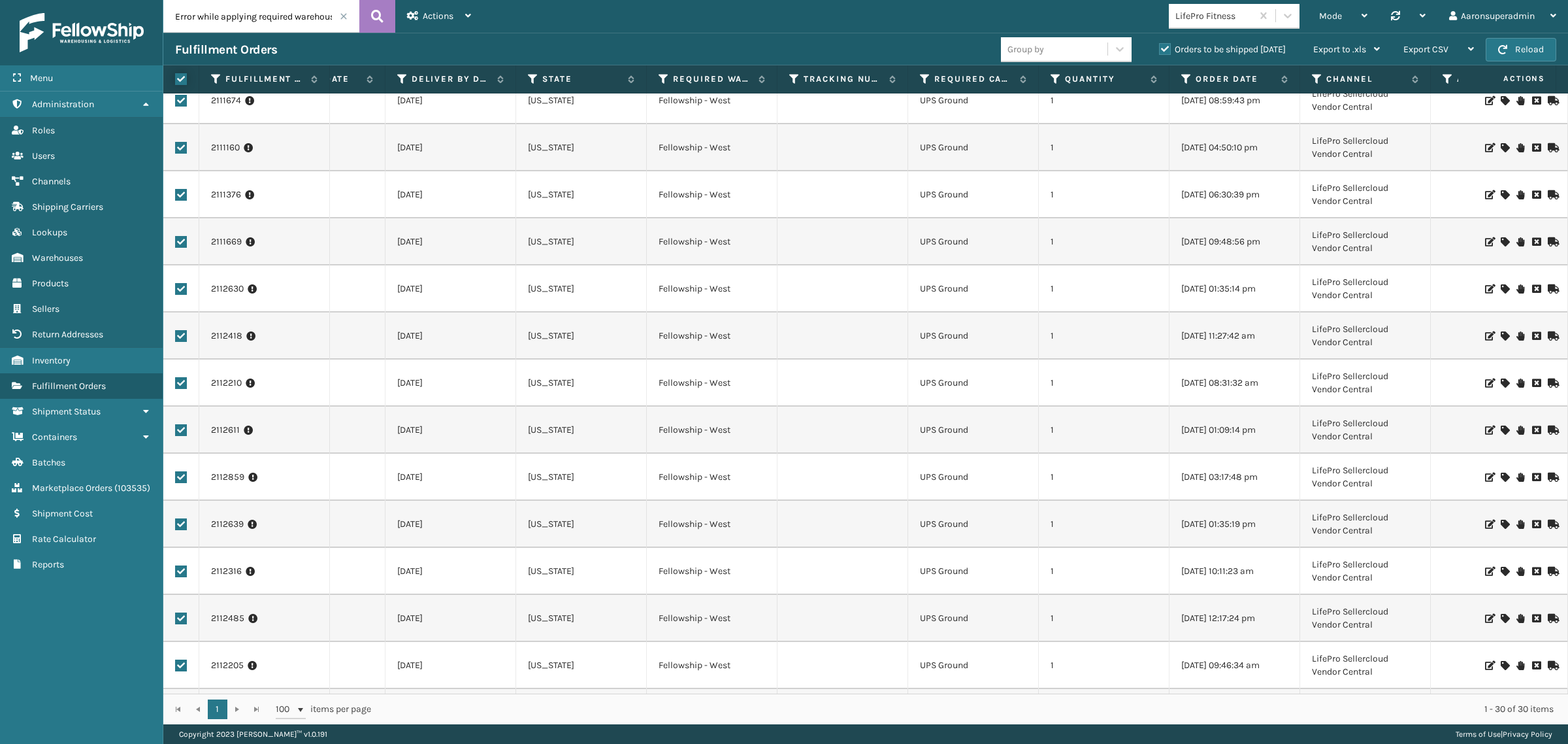
checkbox input "true"
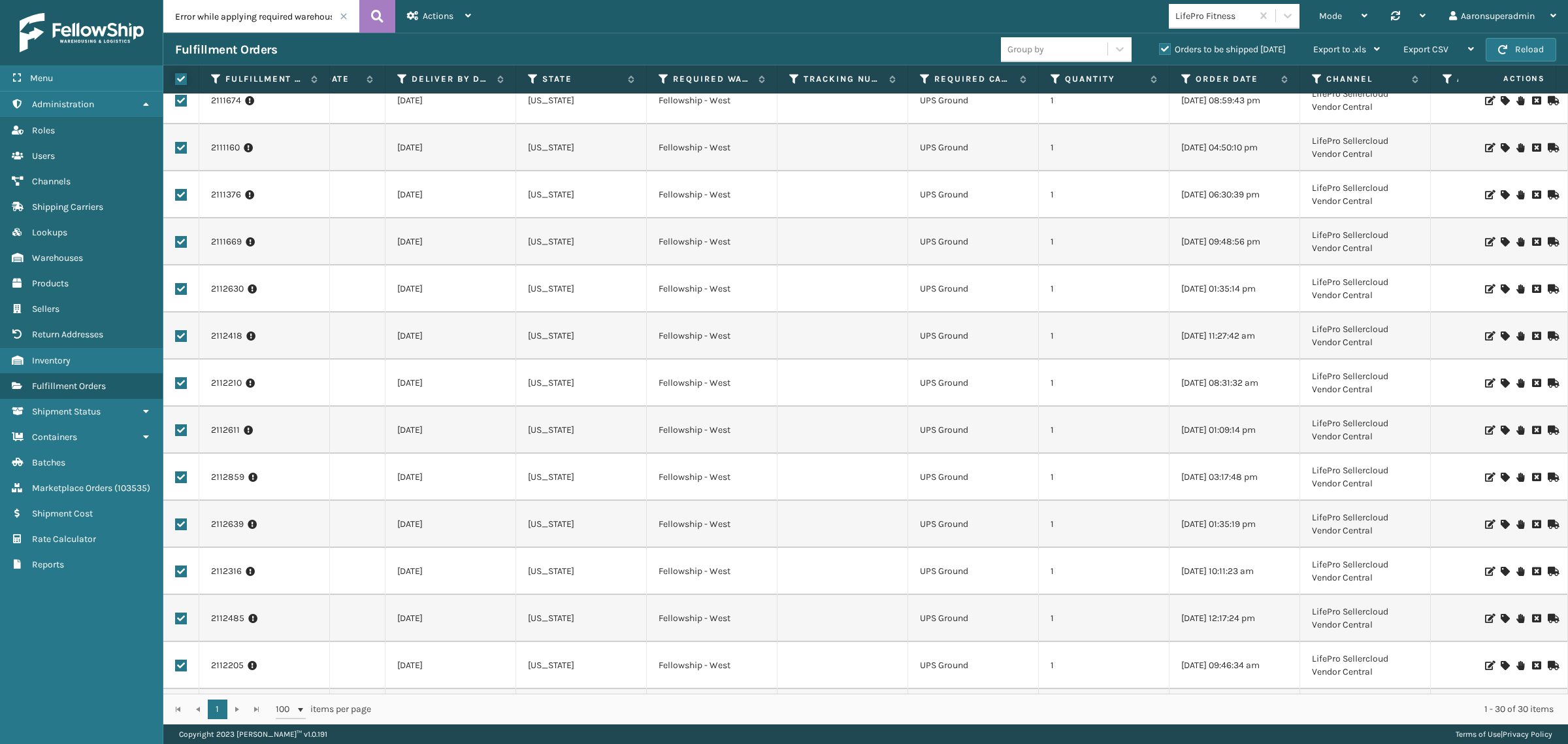
checkbox input "true"
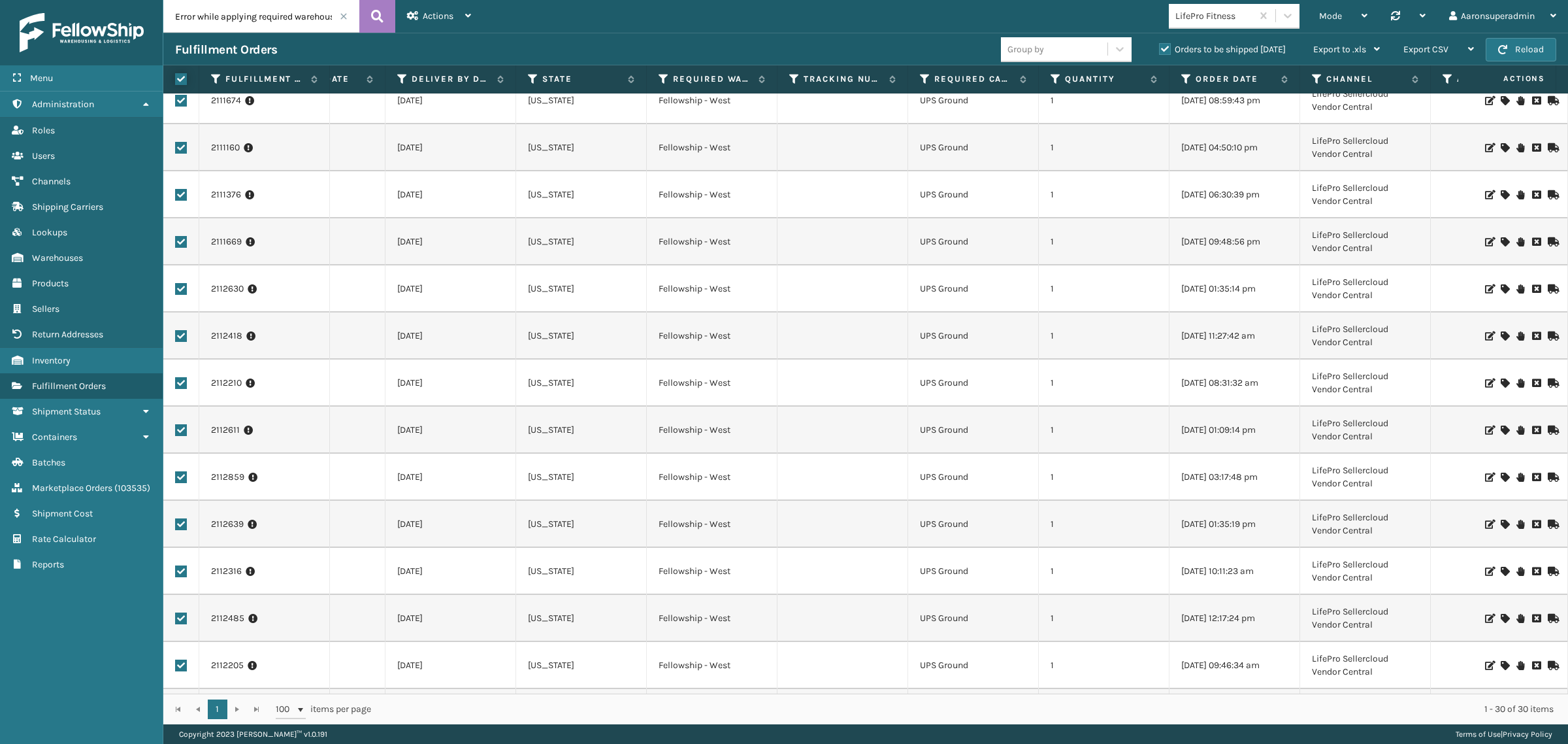
checkbox input "true"
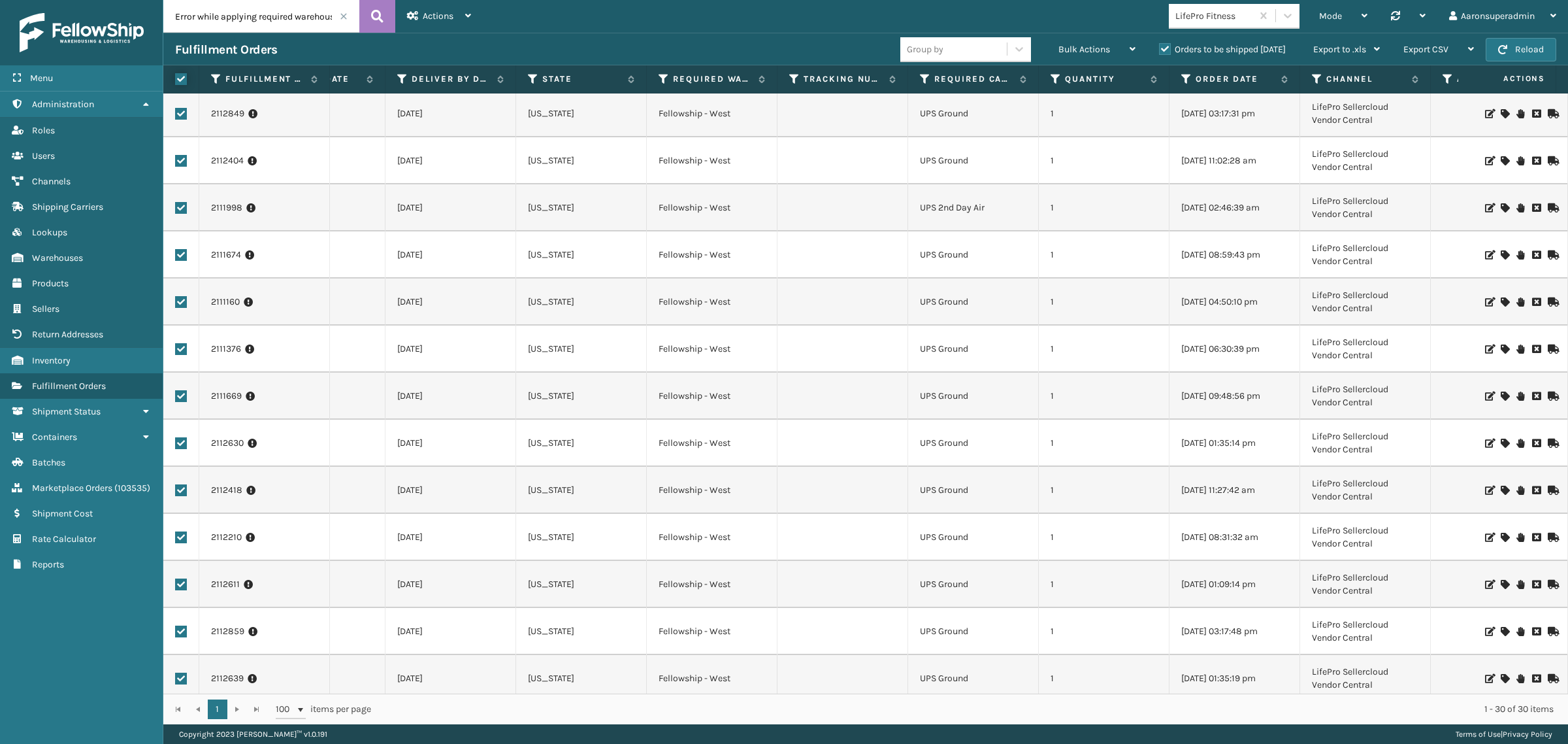
scroll to position [604, 828]
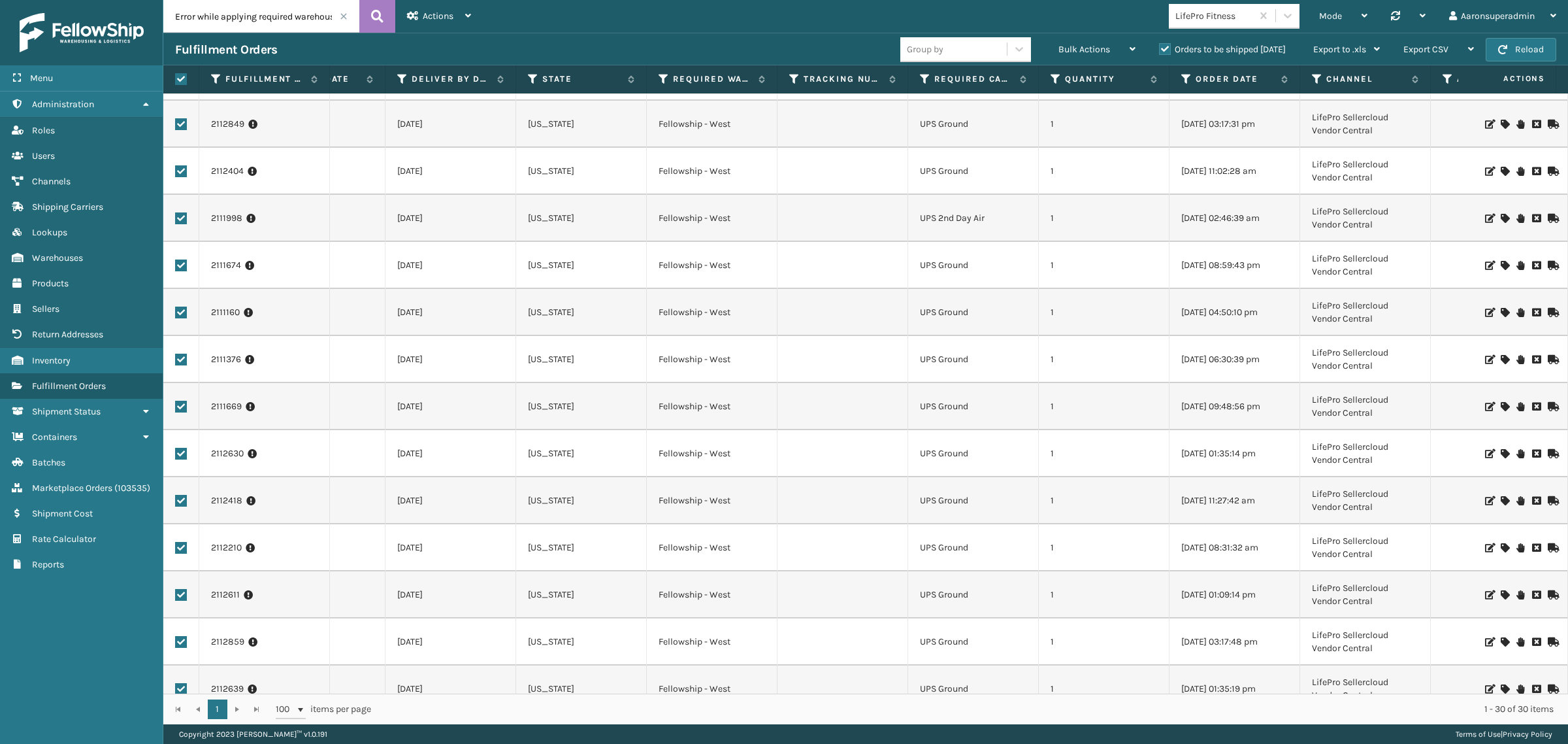
click at [178, 220] on label at bounding box center [180, 218] width 12 height 12
click at [176, 220] on input "checkbox" at bounding box center [175, 217] width 1 height 9
checkbox input "false"
click at [1086, 56] on div "Bulk Actions" at bounding box center [1097, 49] width 77 height 33
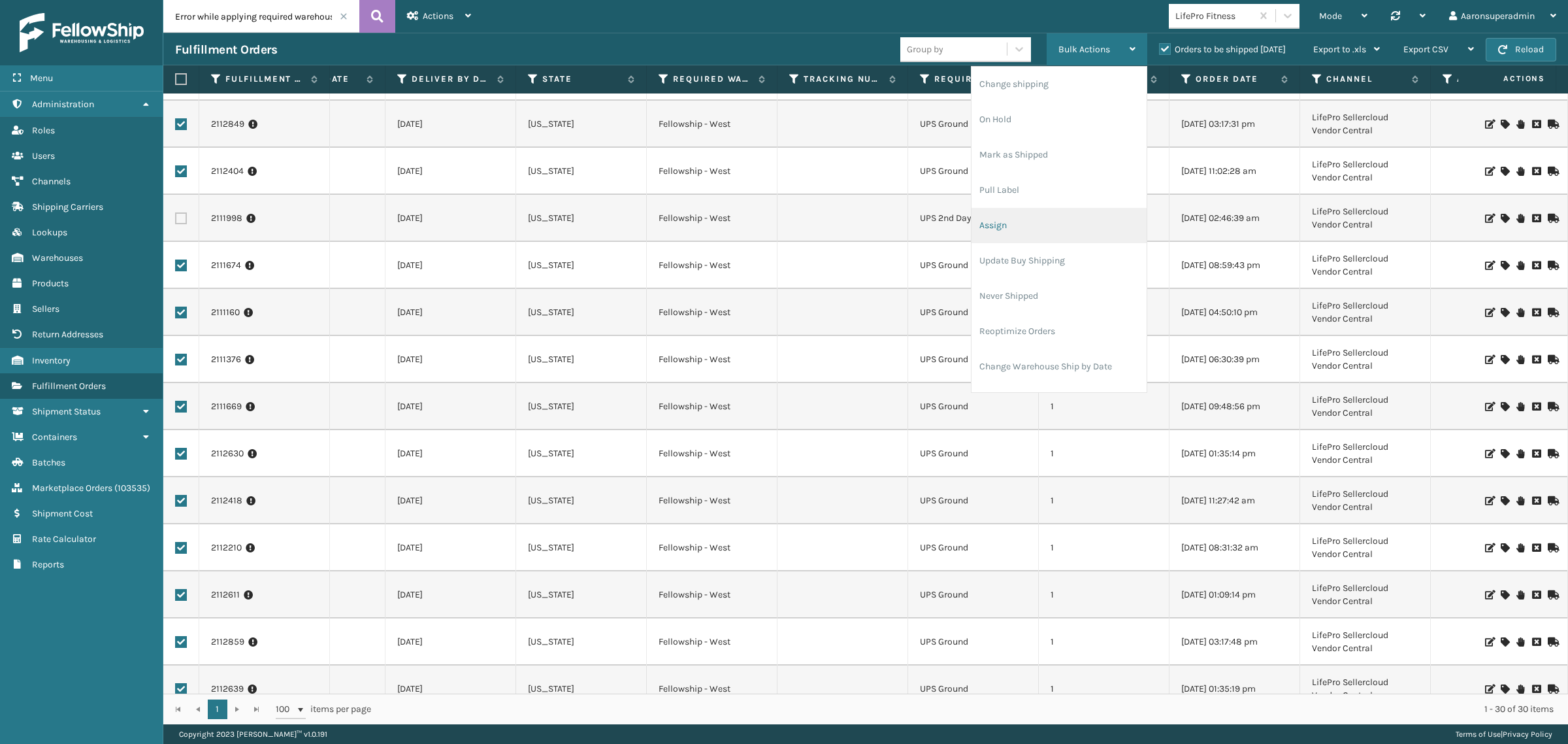
click at [994, 223] on li "Assign" at bounding box center [1058, 225] width 175 height 35
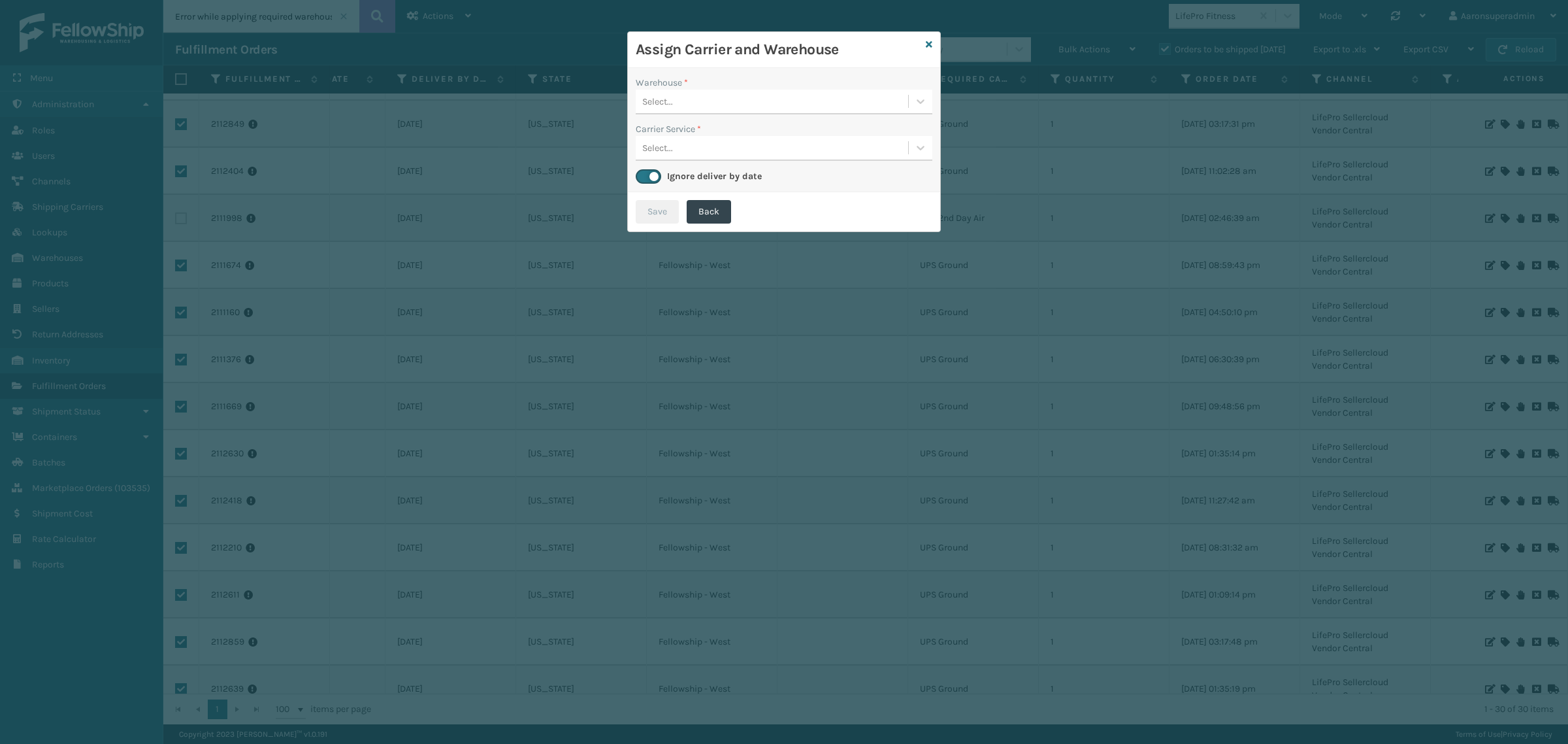
click at [710, 93] on div "Select..." at bounding box center [771, 101] width 272 height 21
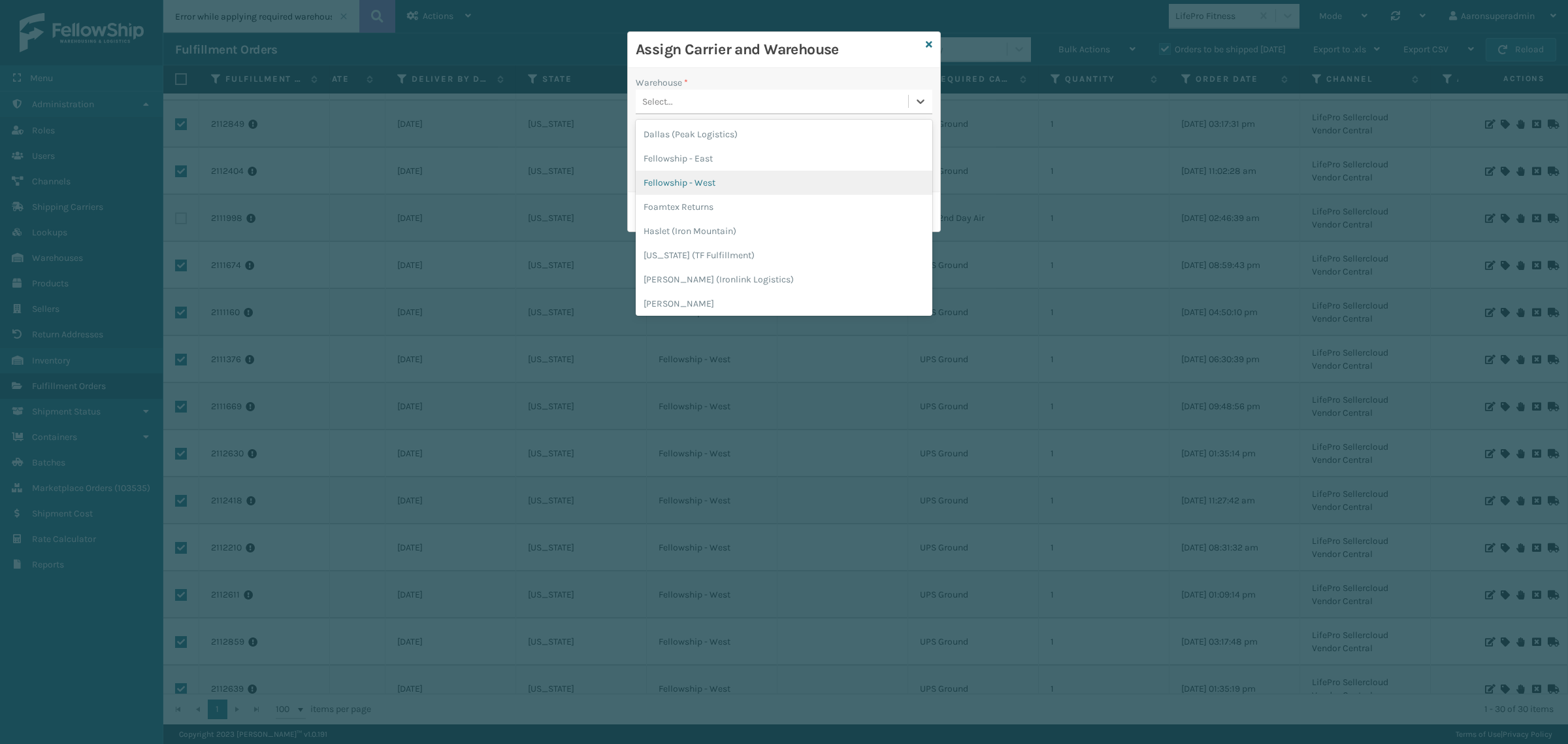
click at [688, 173] on div "Fellowship - West" at bounding box center [784, 182] width 297 height 24
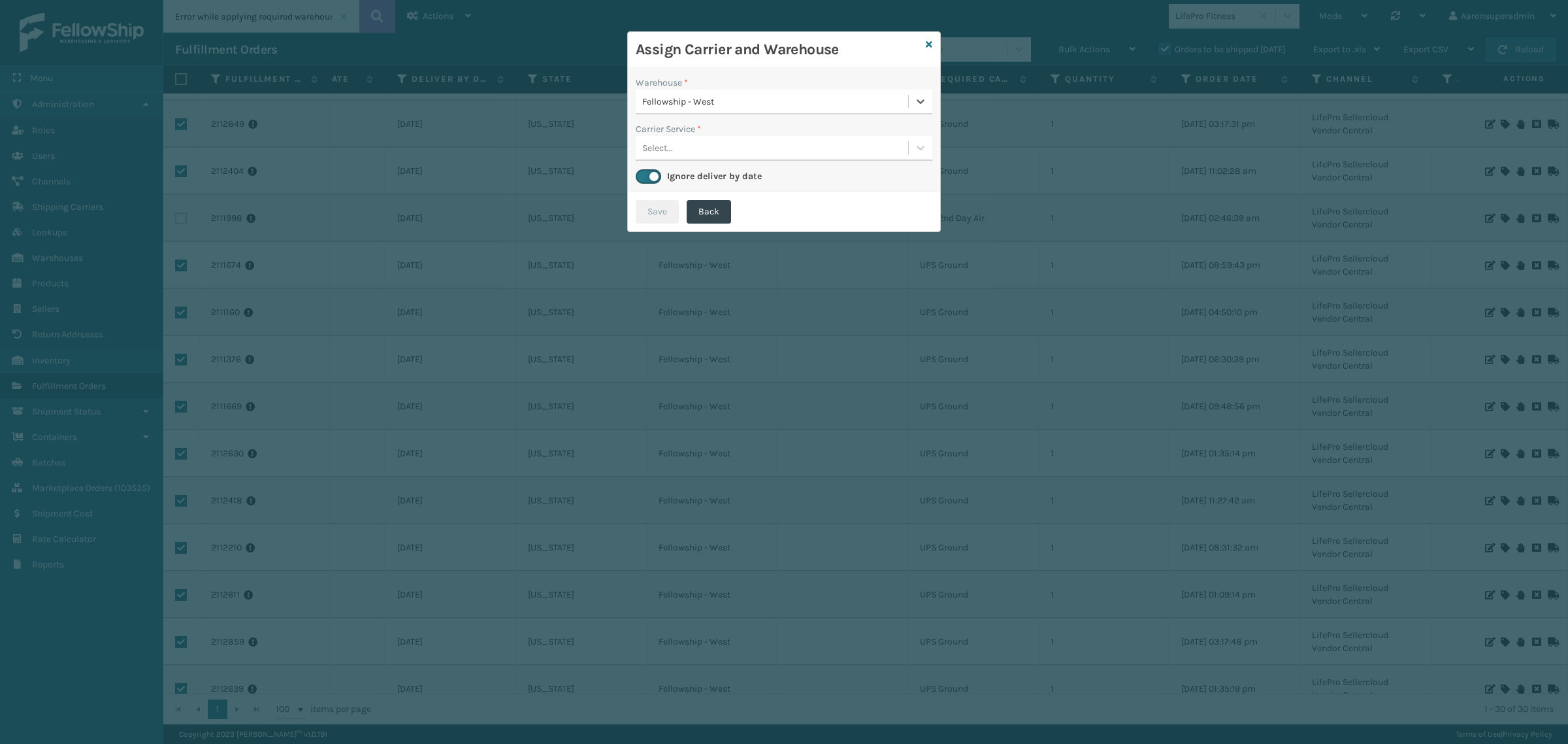
click at [671, 132] on label "Carrier Service *" at bounding box center [668, 129] width 65 height 13
click at [668, 144] on div "Select..." at bounding box center [657, 148] width 31 height 13
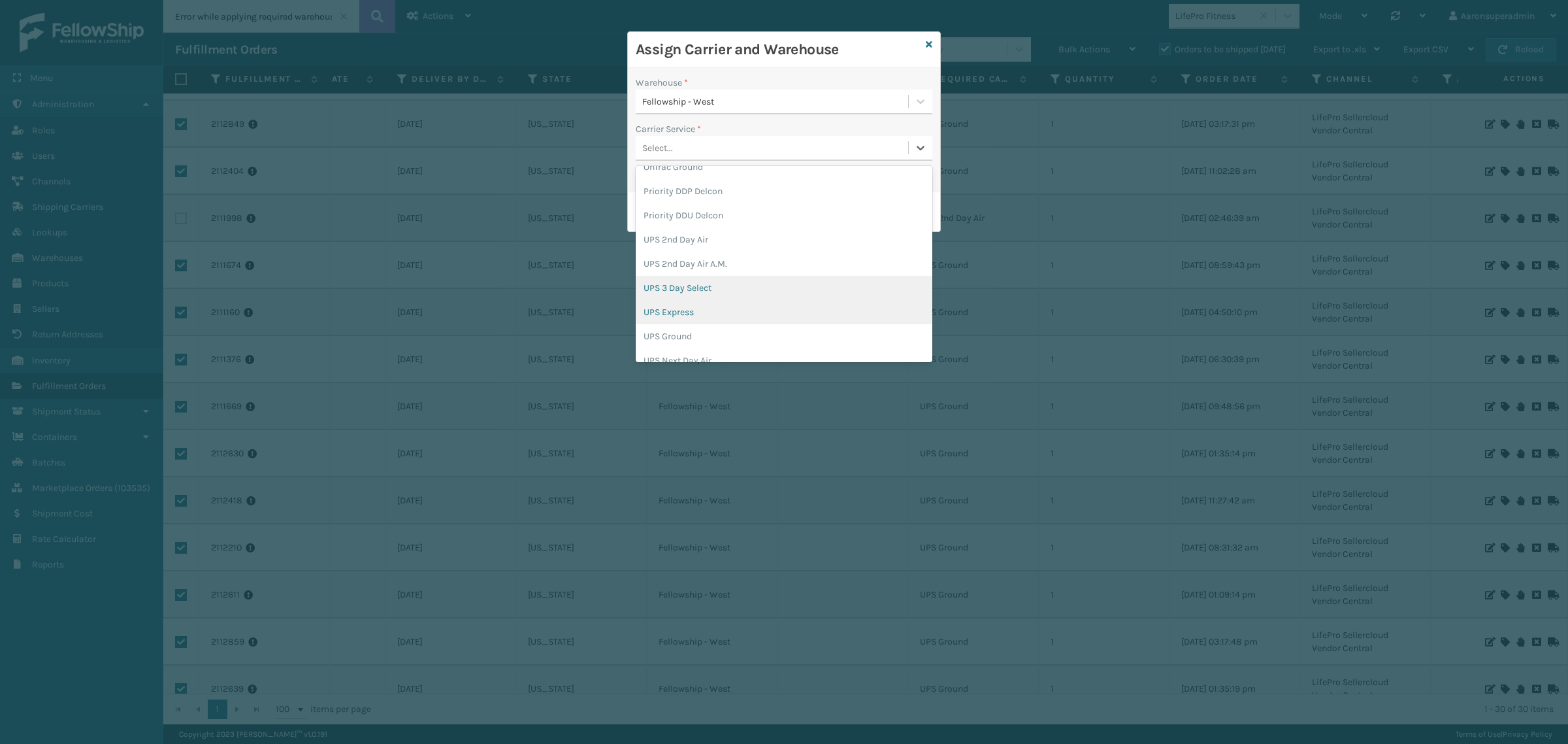
scroll to position [354, 0]
click at [713, 302] on div "UPS Ground" at bounding box center [784, 311] width 297 height 24
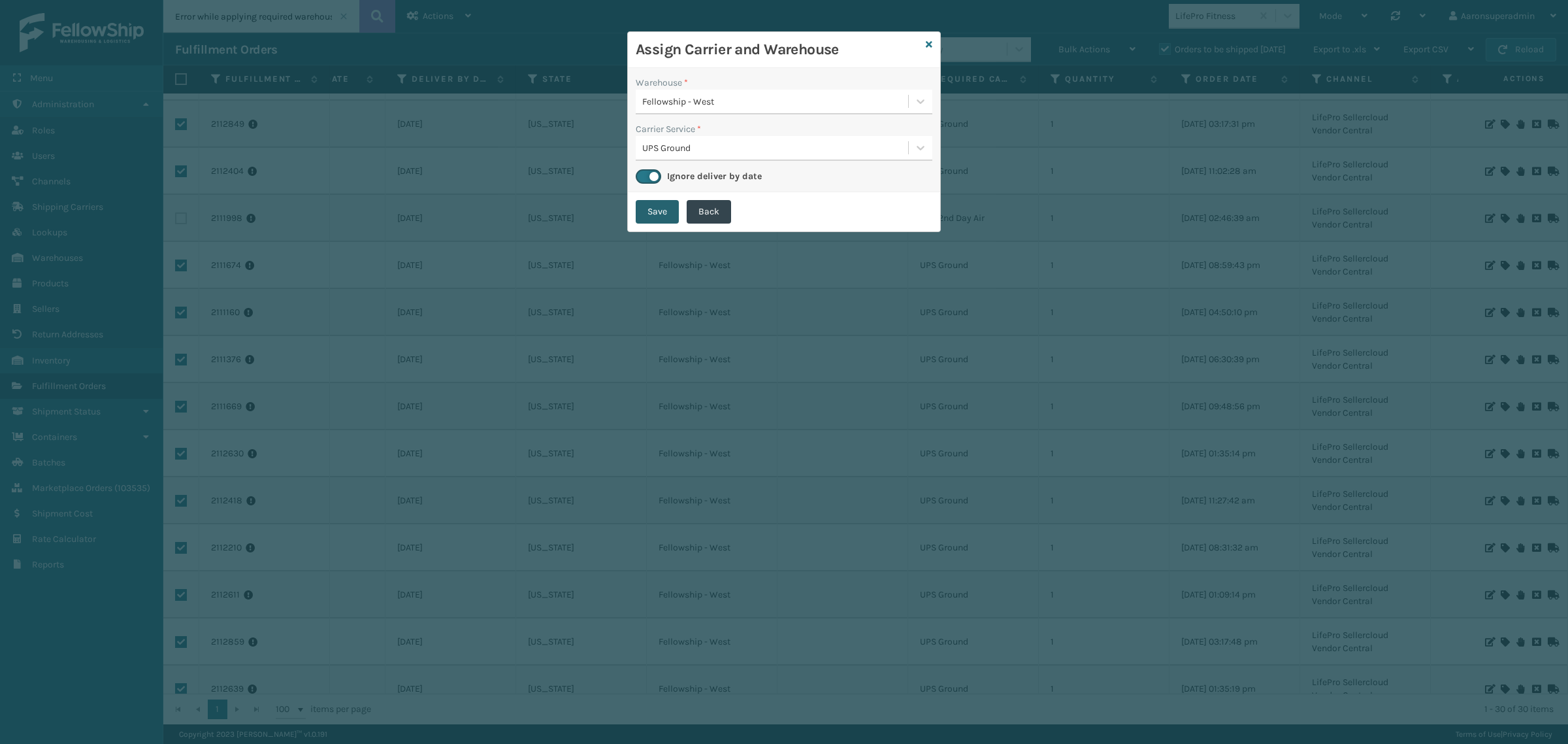
click at [674, 213] on button "Save" at bounding box center [657, 212] width 43 height 24
checkbox input "false"
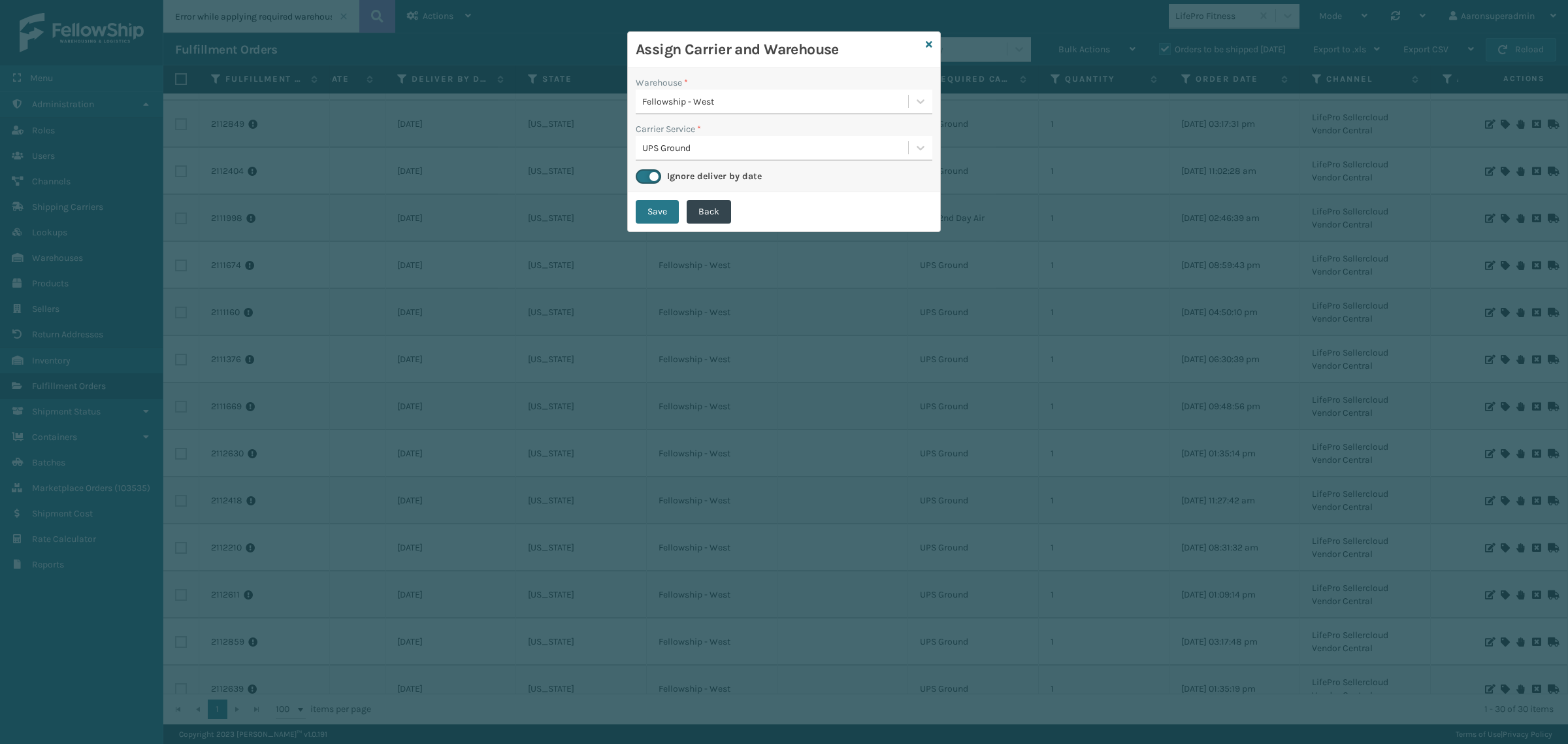
checkbox input "false"
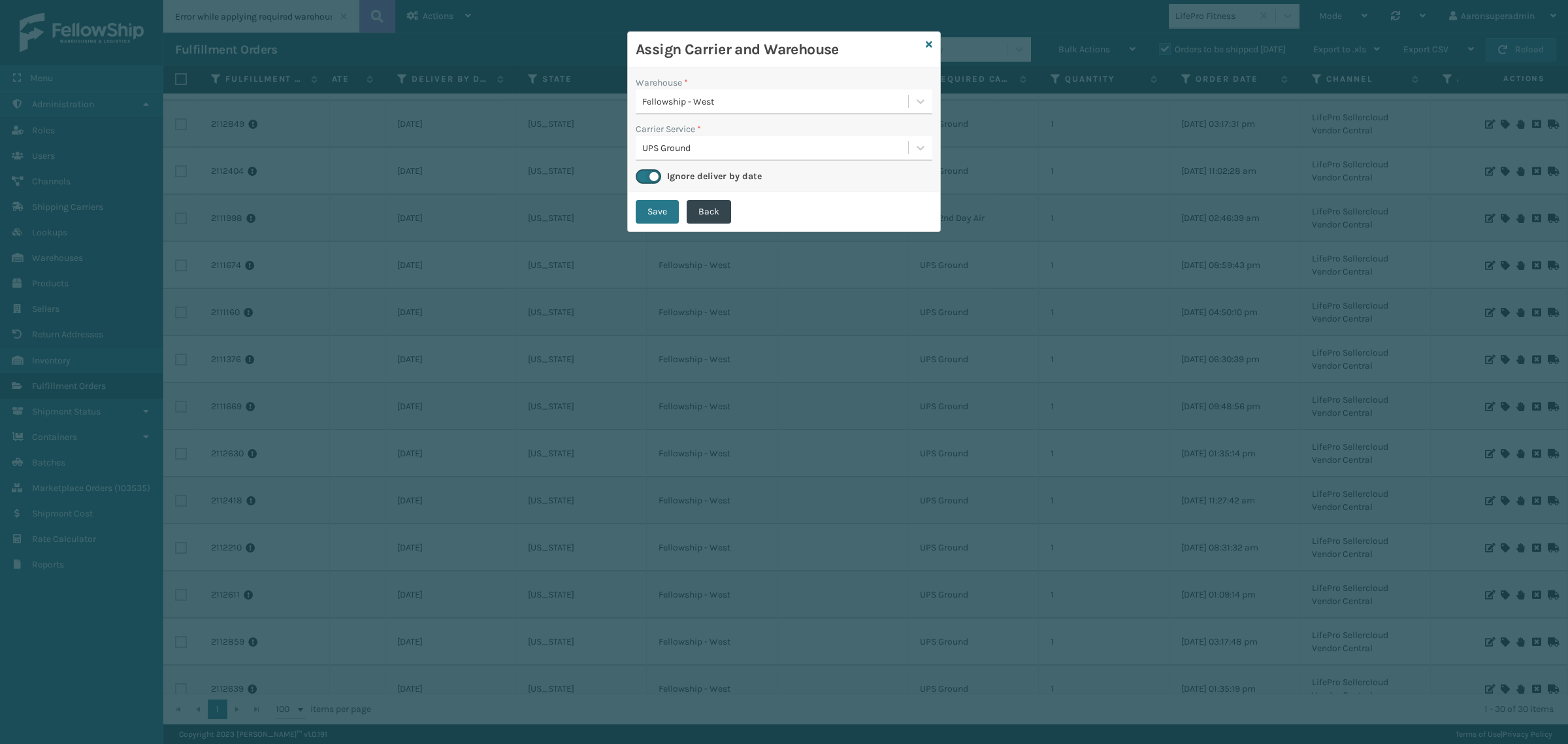
checkbox input "false"
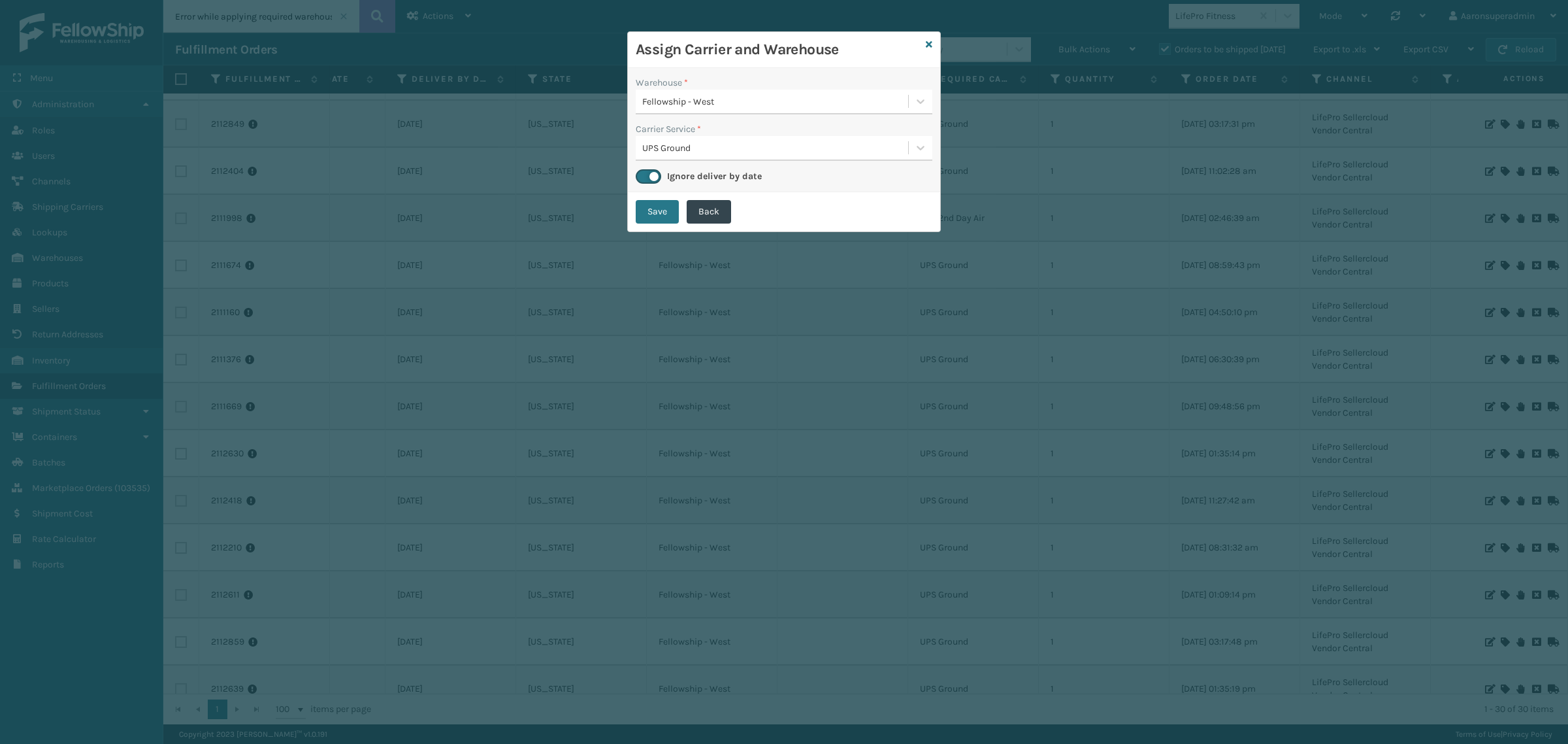
checkbox input "false"
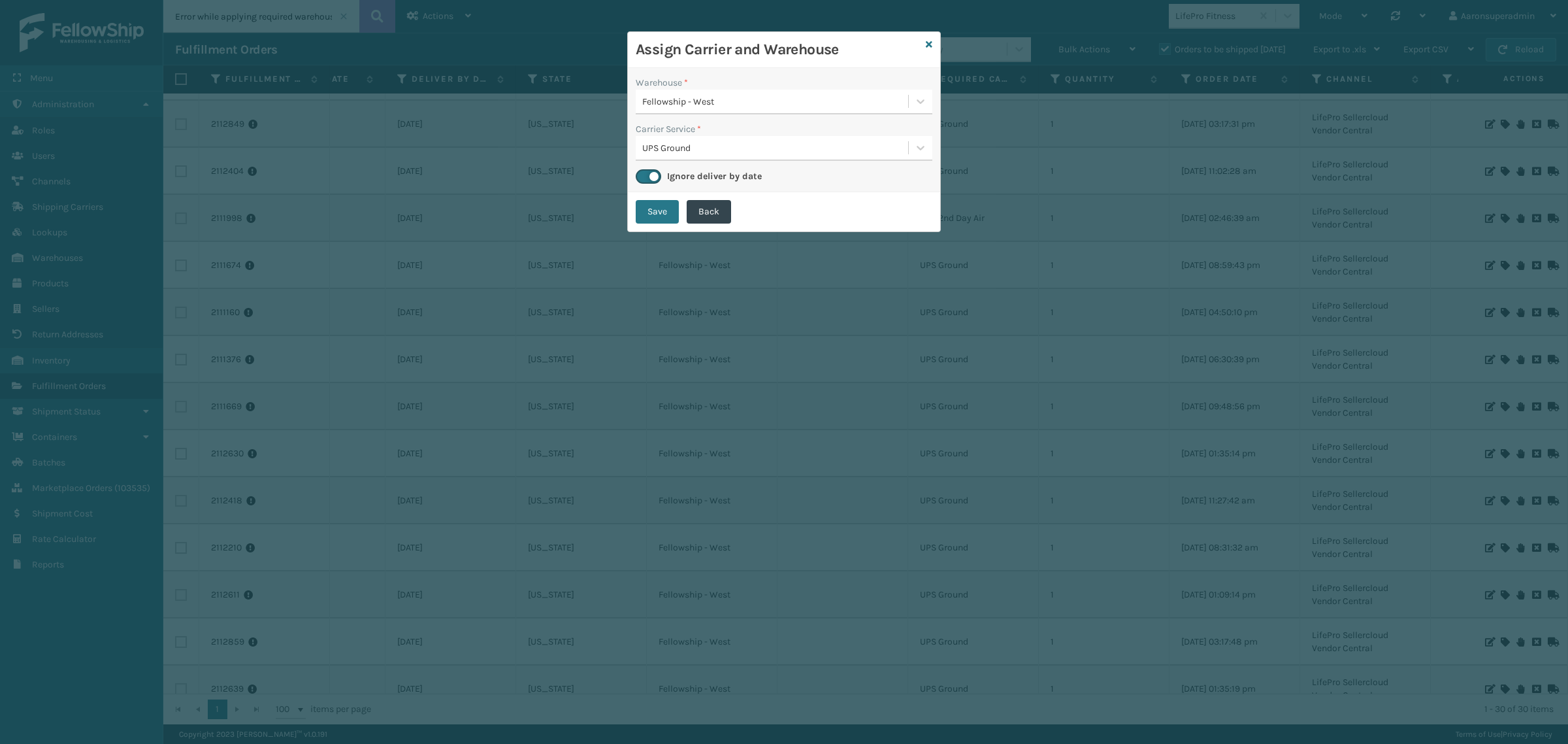
checkbox input "false"
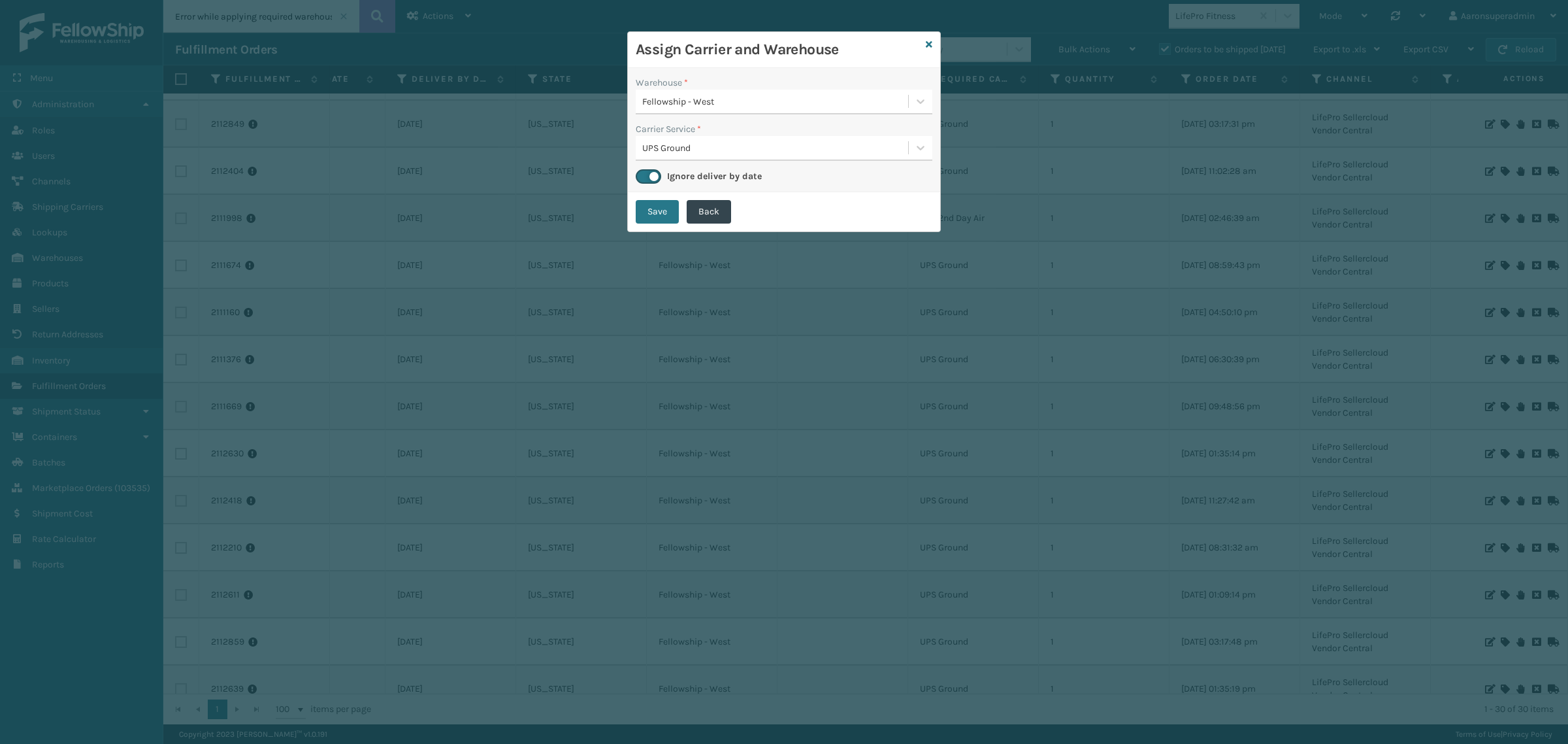
checkbox input "false"
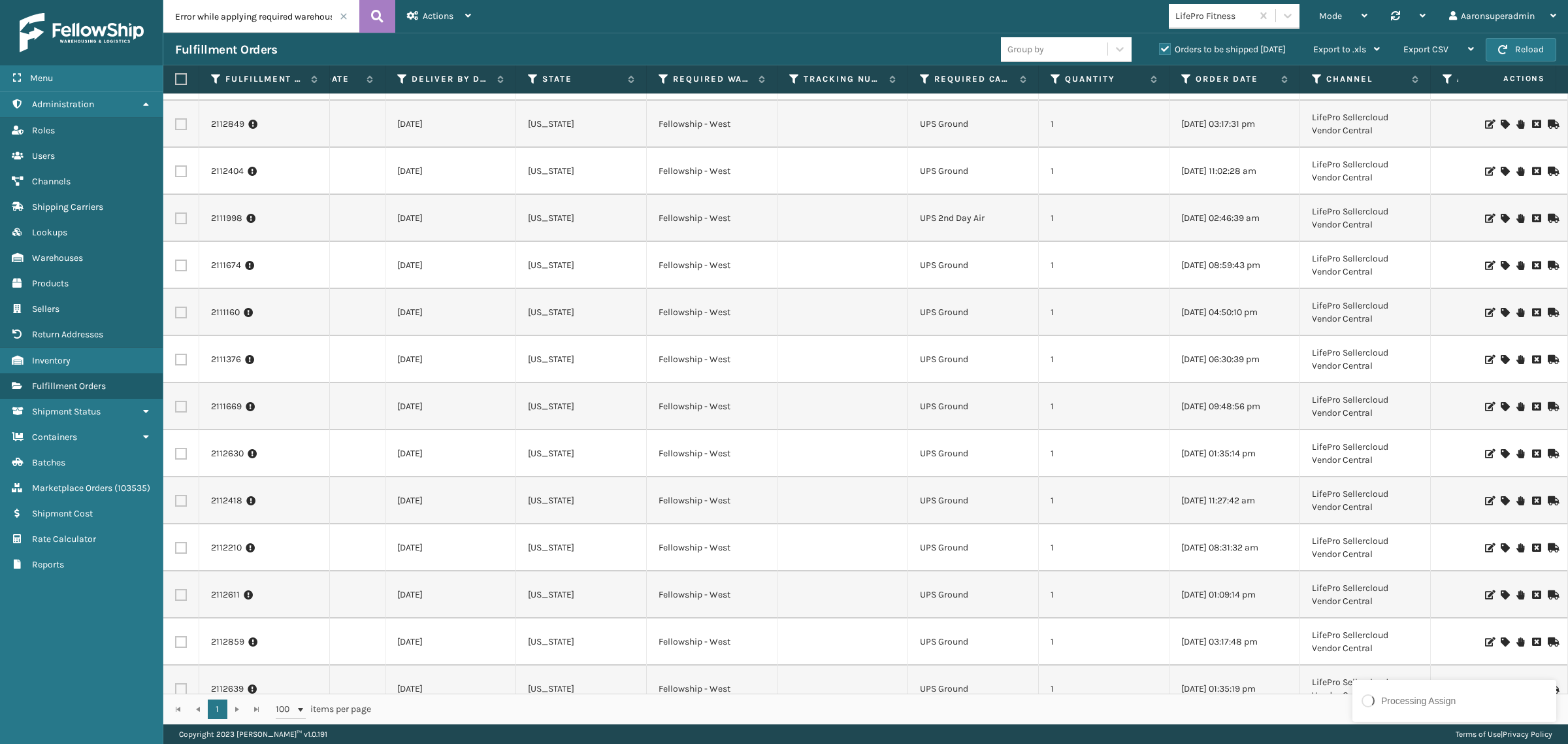
click at [1501, 217] on icon at bounding box center [1504, 218] width 8 height 9
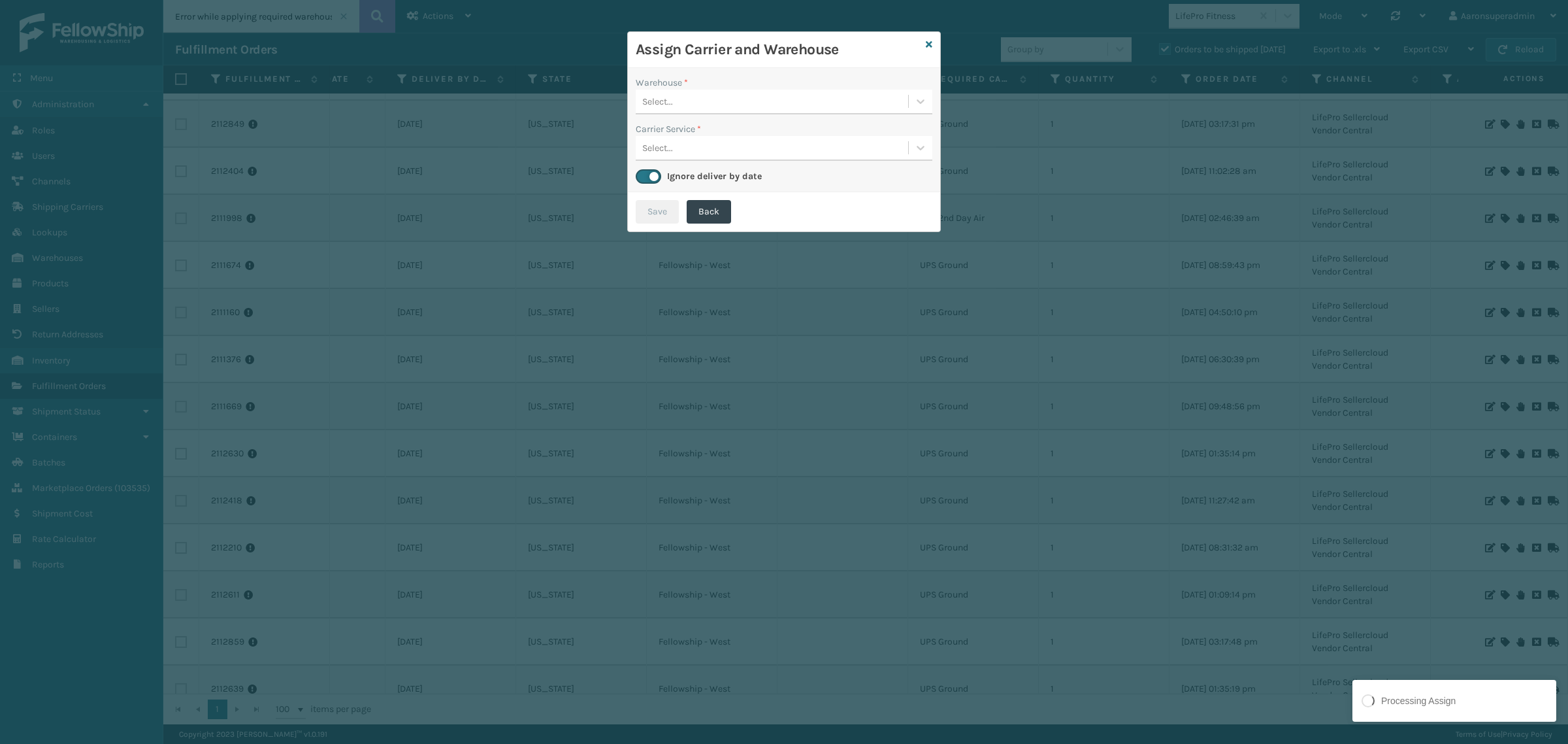
click at [700, 108] on div "Select..." at bounding box center [771, 101] width 272 height 21
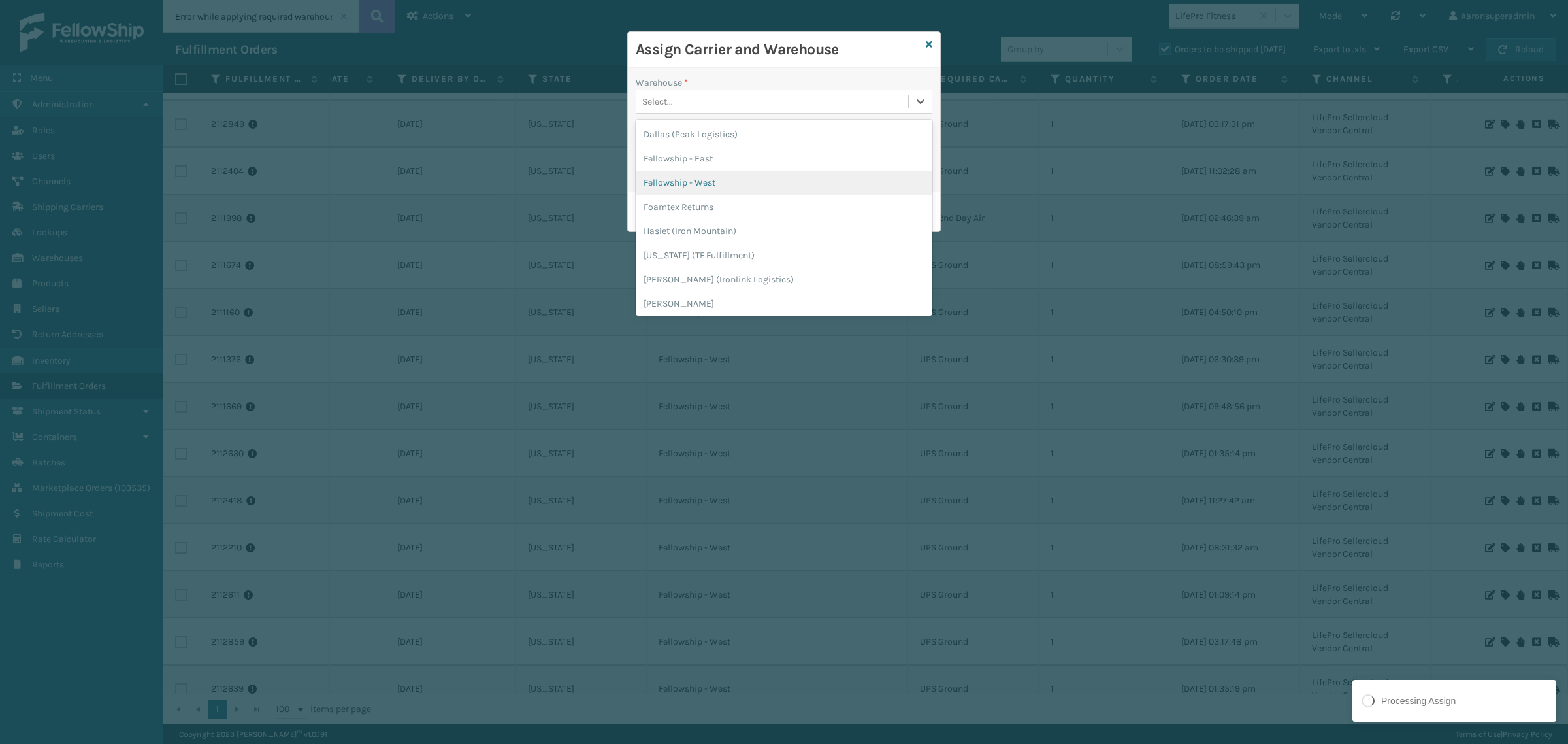
click at [704, 193] on div "Fellowship - West" at bounding box center [784, 182] width 297 height 24
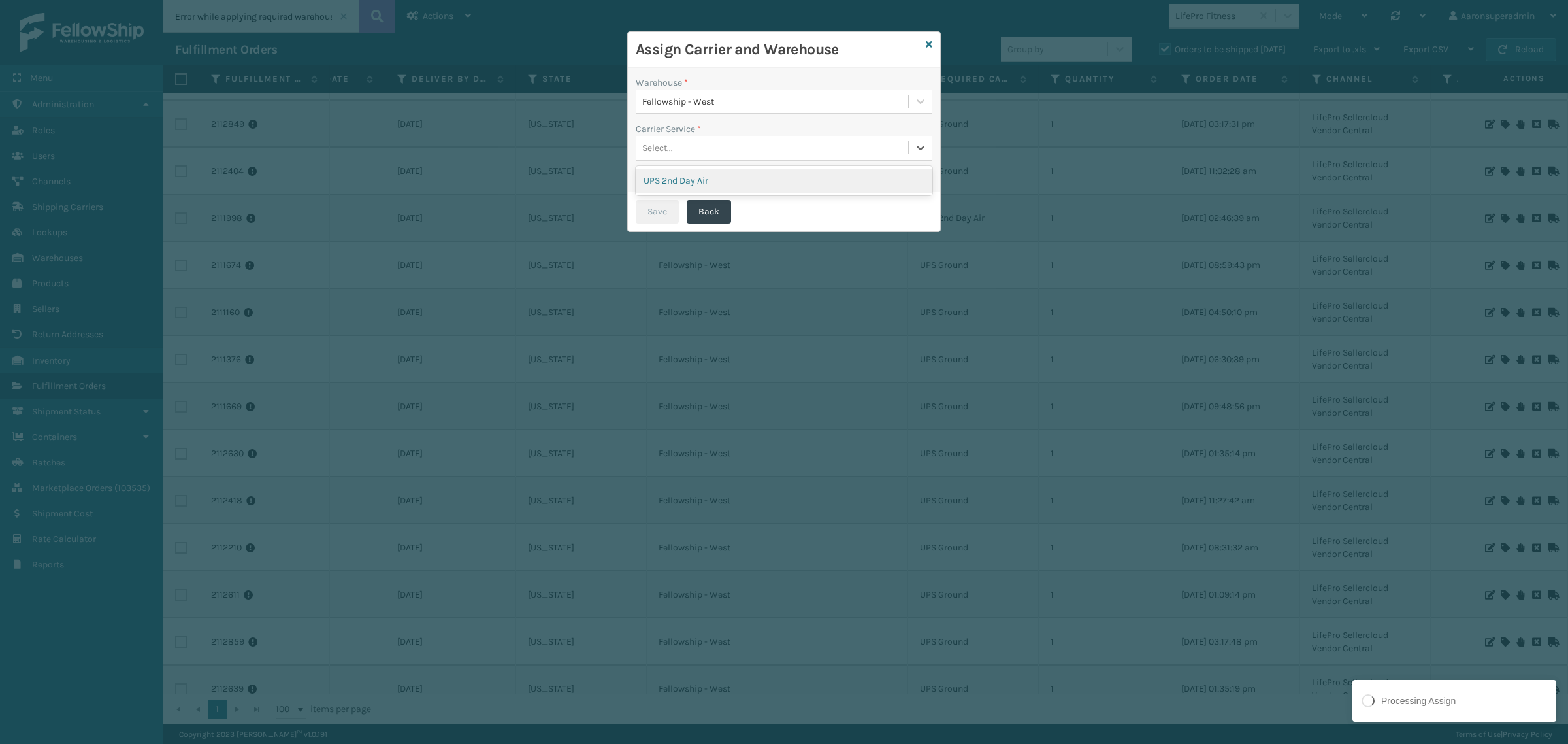
click at [682, 151] on div "Select..." at bounding box center [771, 148] width 272 height 21
click at [689, 181] on div "UPS 2nd Day Air" at bounding box center [784, 181] width 297 height 24
click at [661, 206] on button "Save" at bounding box center [657, 212] width 43 height 24
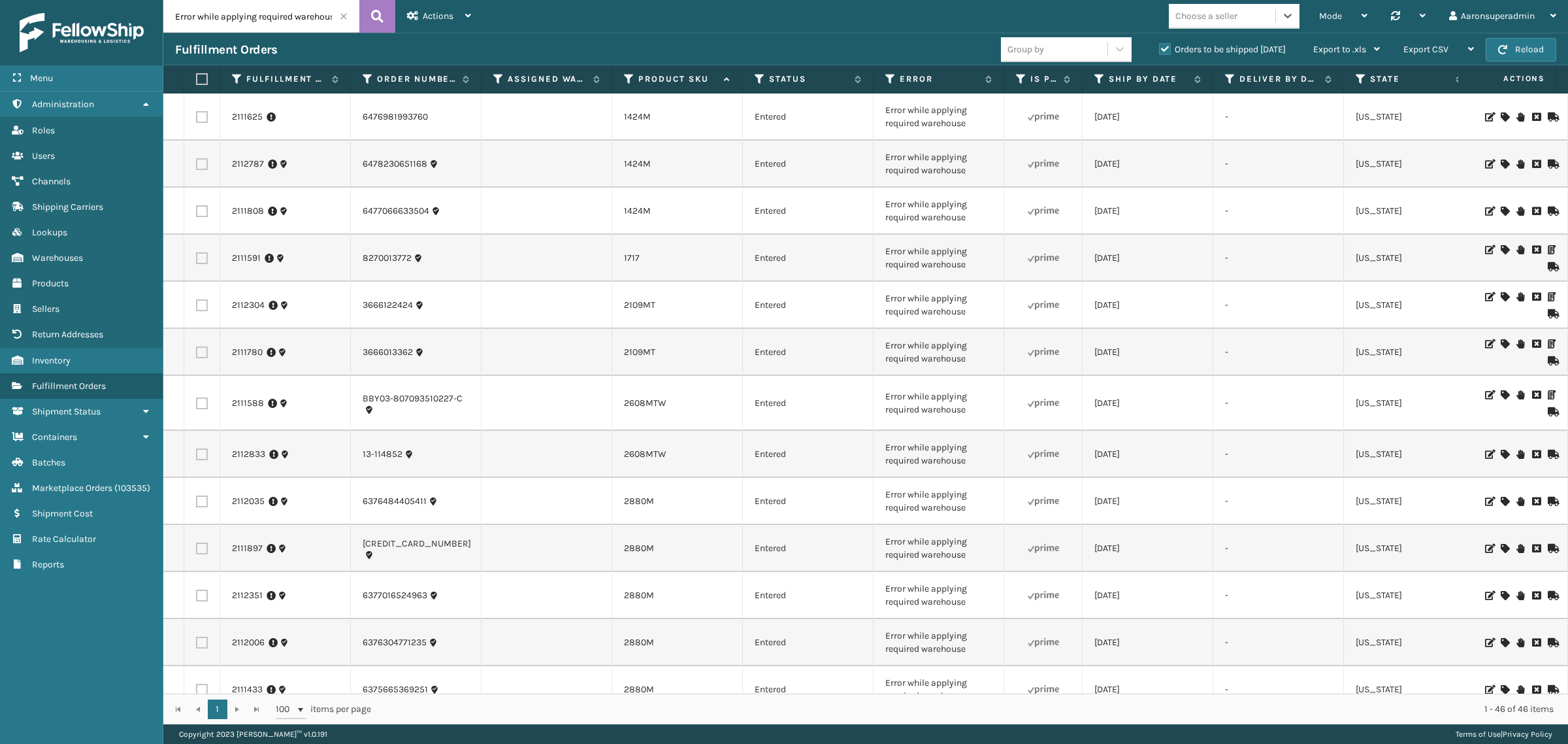
click at [1550, 629] on div "Assigned Carrier and Warehouse successfully updated. None of selected order can…" at bounding box center [1454, 676] width 209 height 118
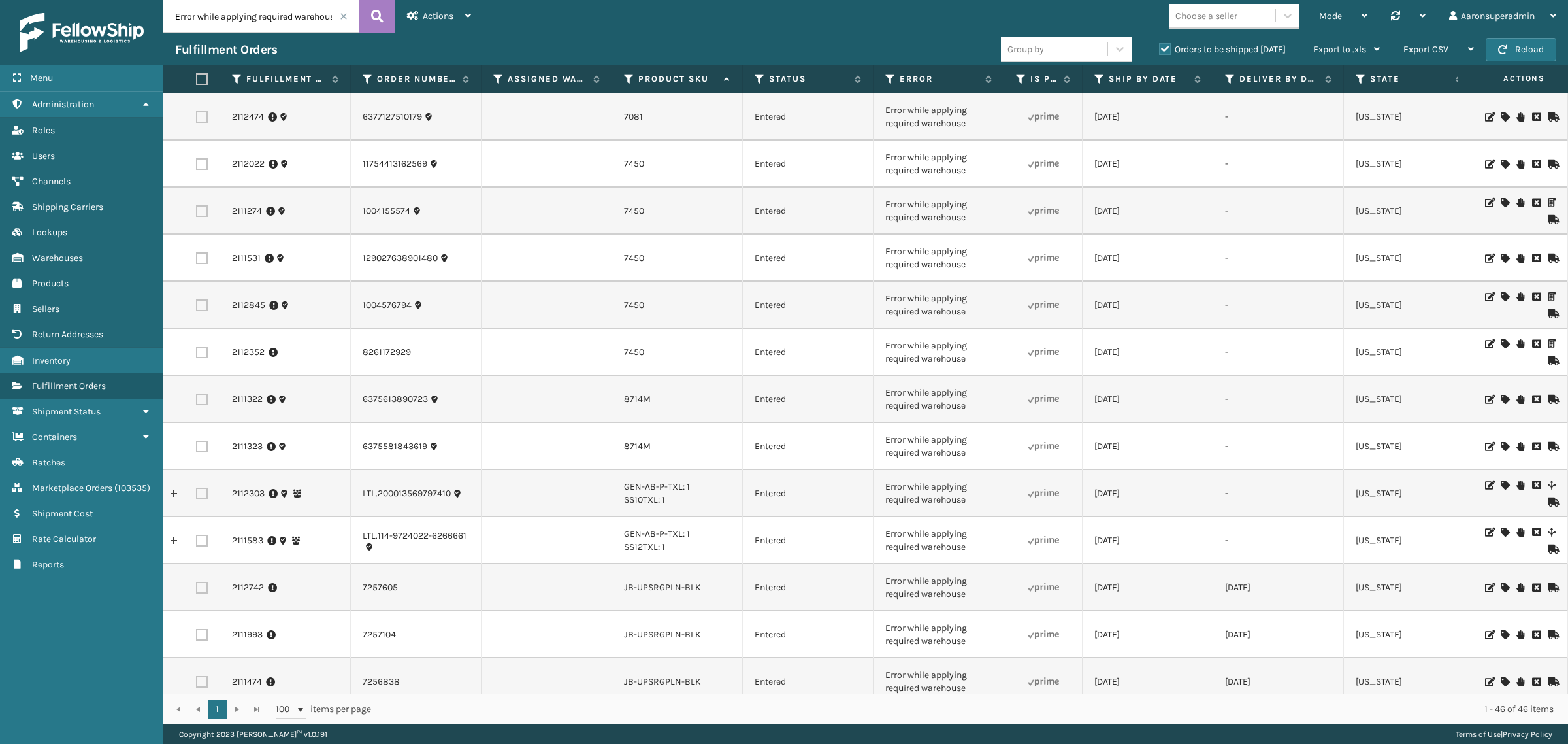
scroll to position [1389, 0]
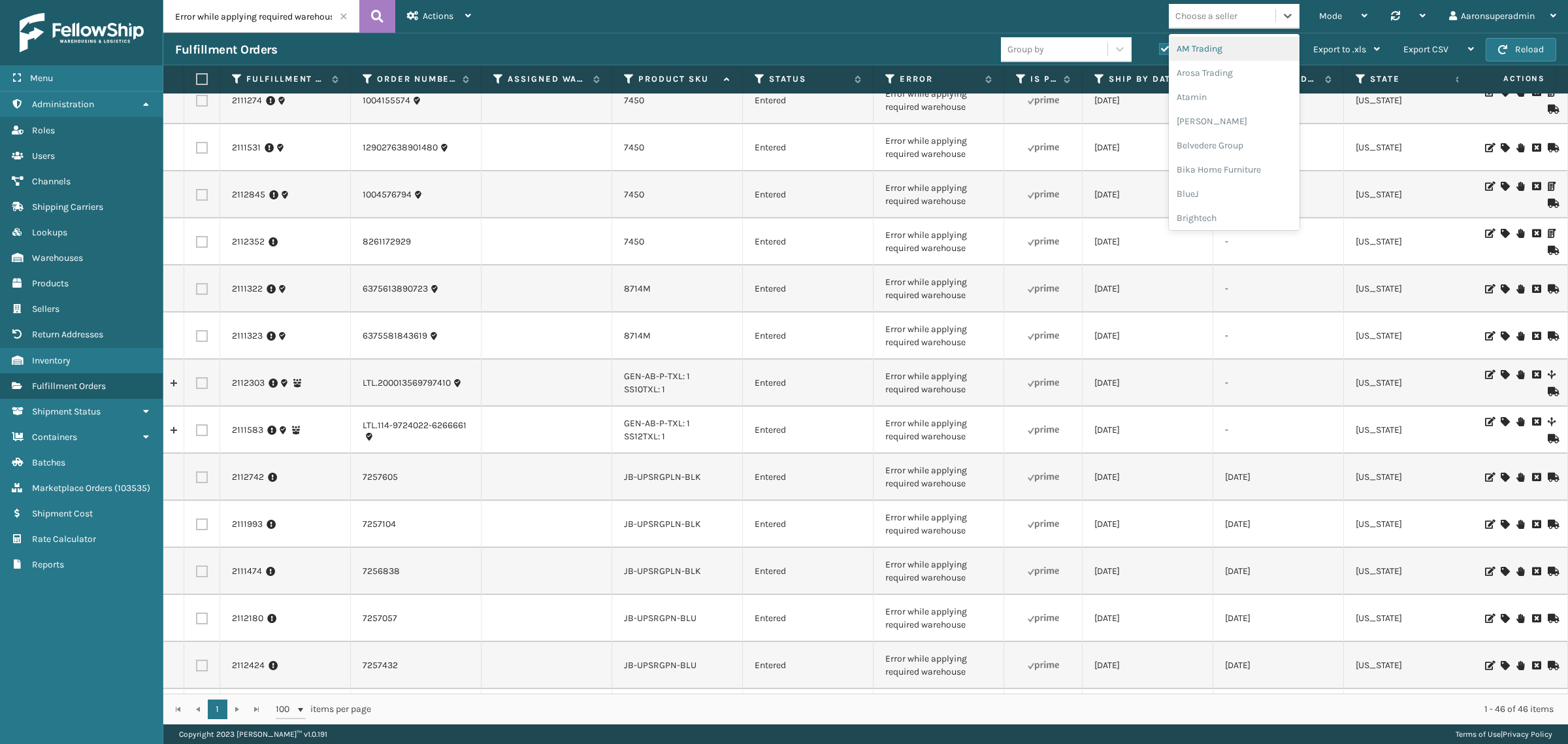
click at [1202, 18] on div "Choose a seller" at bounding box center [1206, 16] width 62 height 13
type input "emso"
click at [1237, 53] on div "Emson" at bounding box center [1234, 49] width 131 height 24
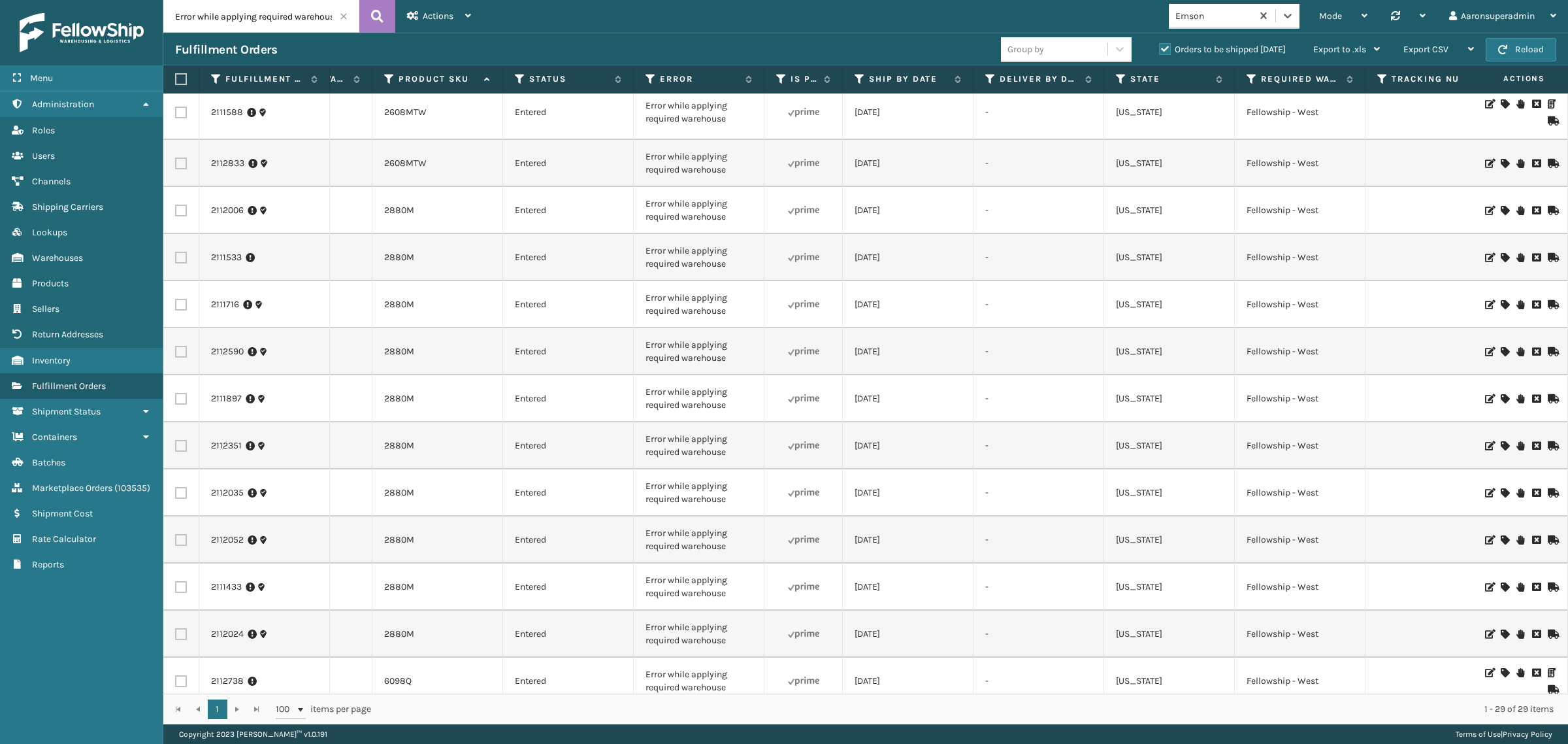
scroll to position [0, 240]
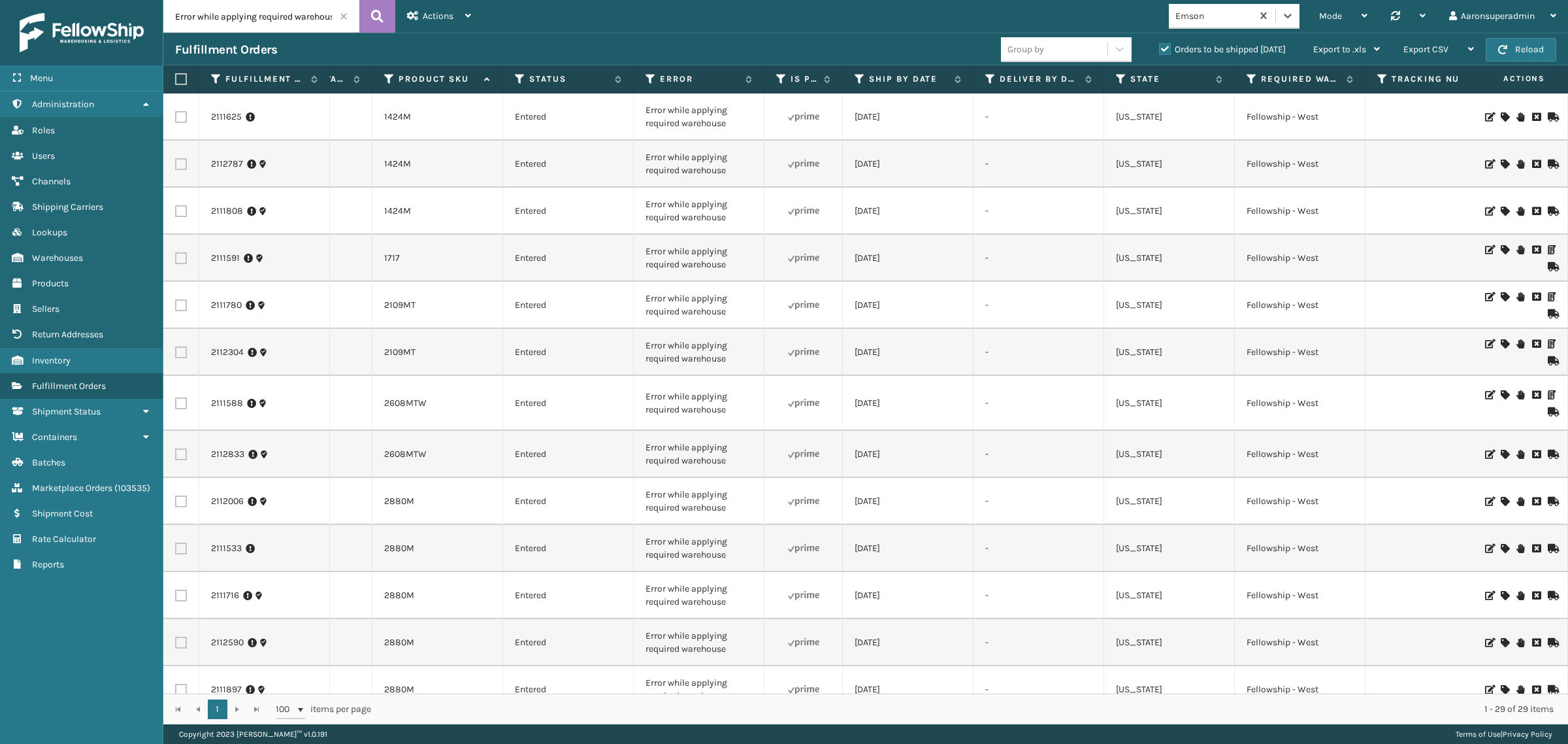
click at [1501, 119] on icon at bounding box center [1504, 117] width 8 height 9
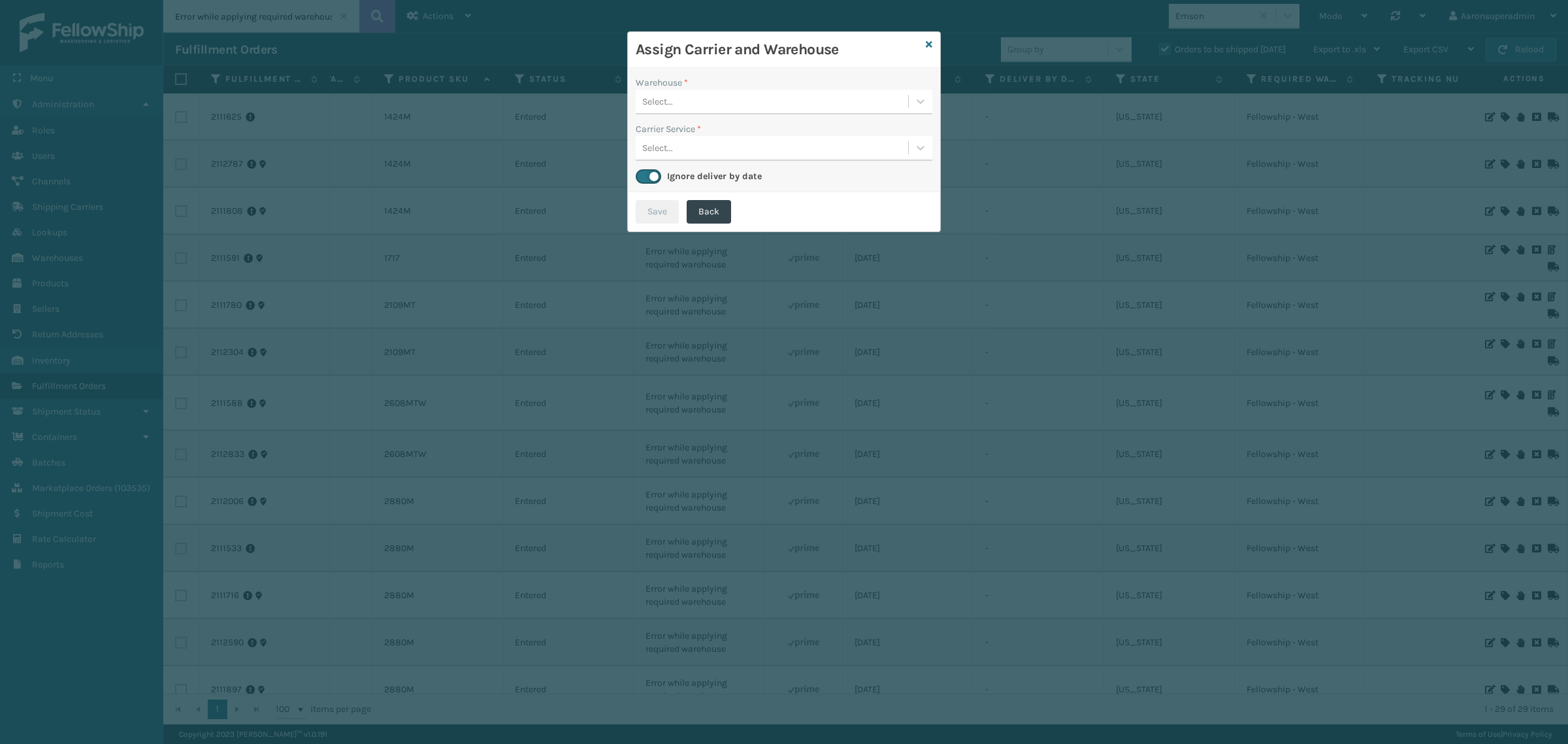
click at [682, 104] on div "Select..." at bounding box center [771, 101] width 272 height 21
click at [682, 138] on div "Fellowship - West" at bounding box center [784, 134] width 297 height 24
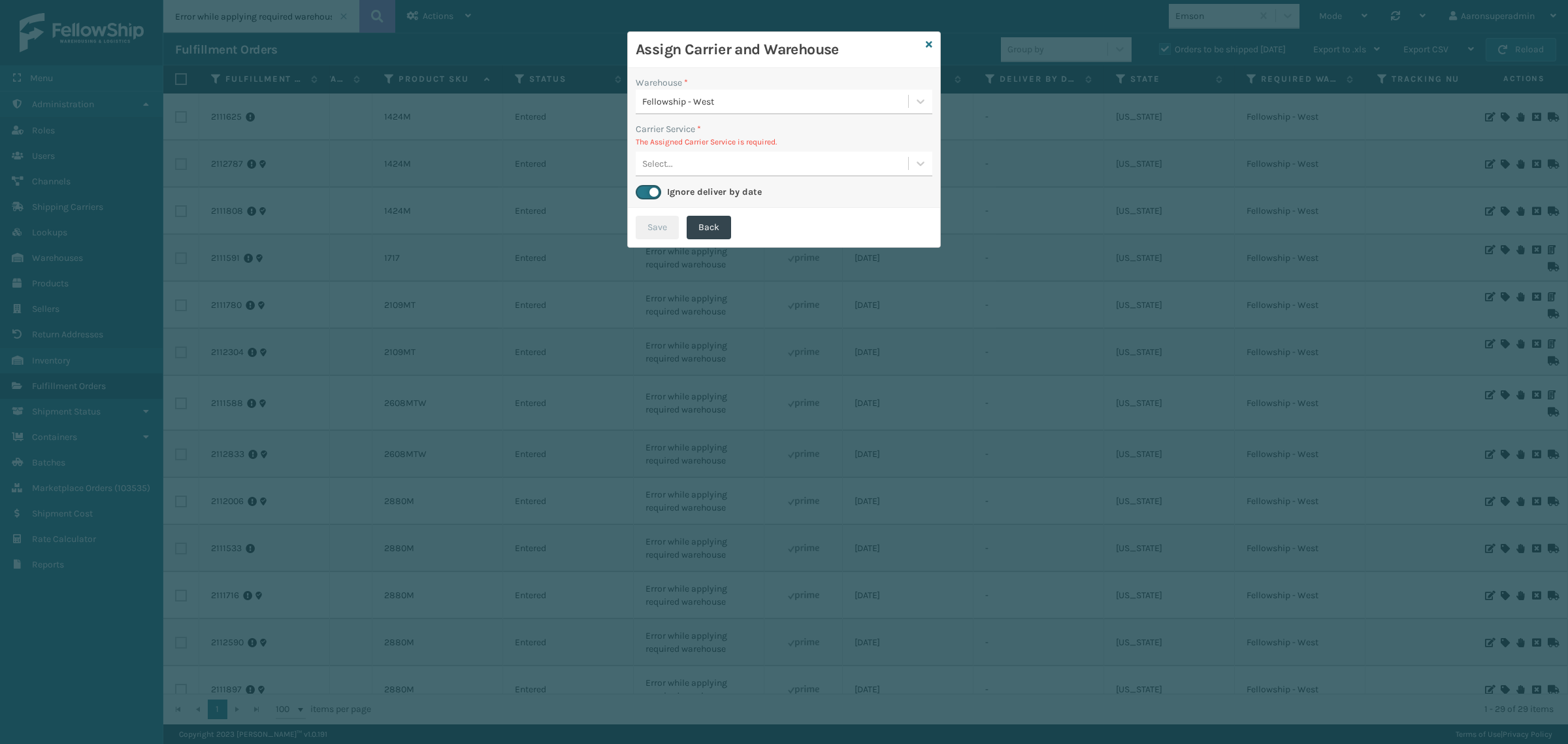
click at [703, 160] on div "Select..." at bounding box center [771, 163] width 272 height 21
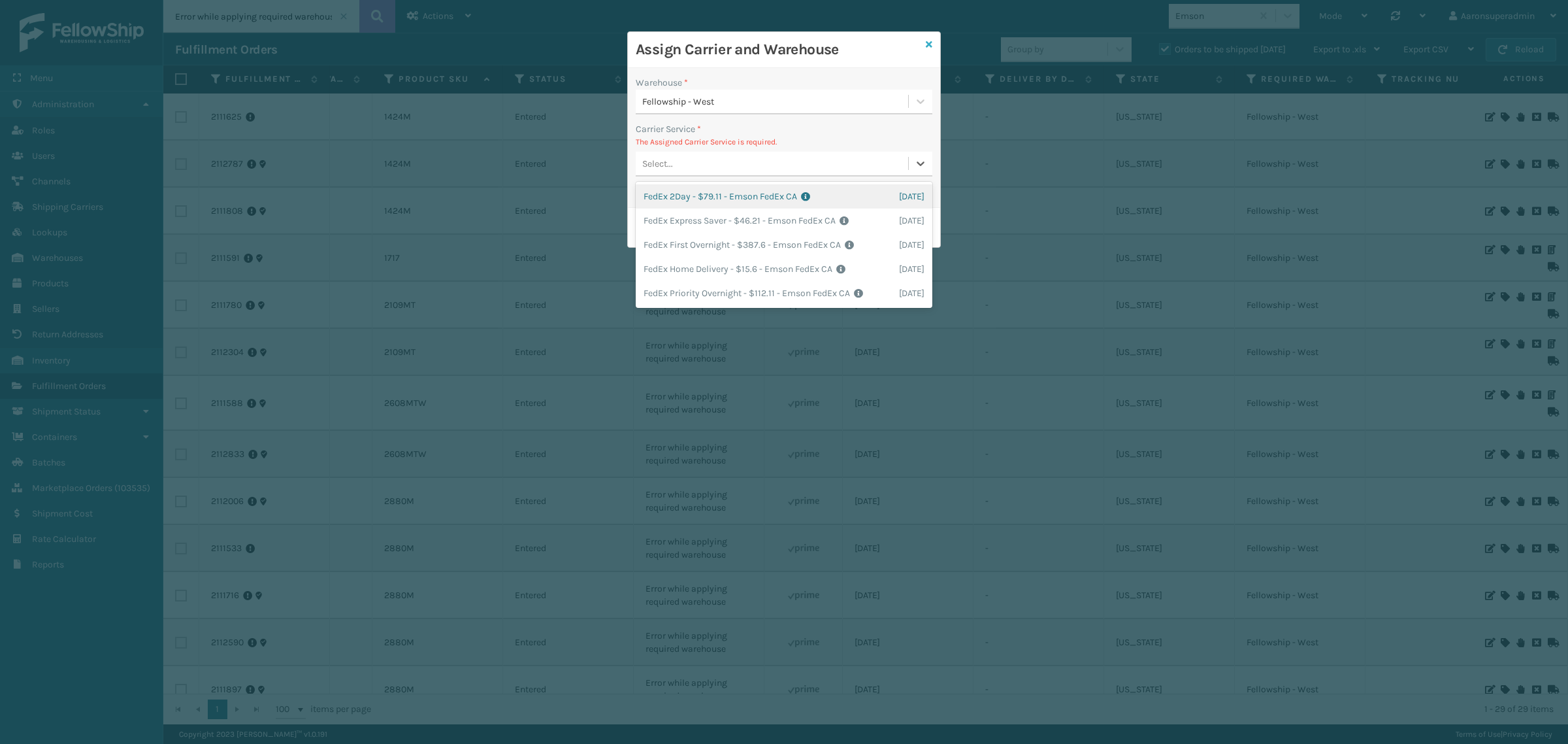
click at [929, 43] on icon at bounding box center [929, 45] width 6 height 9
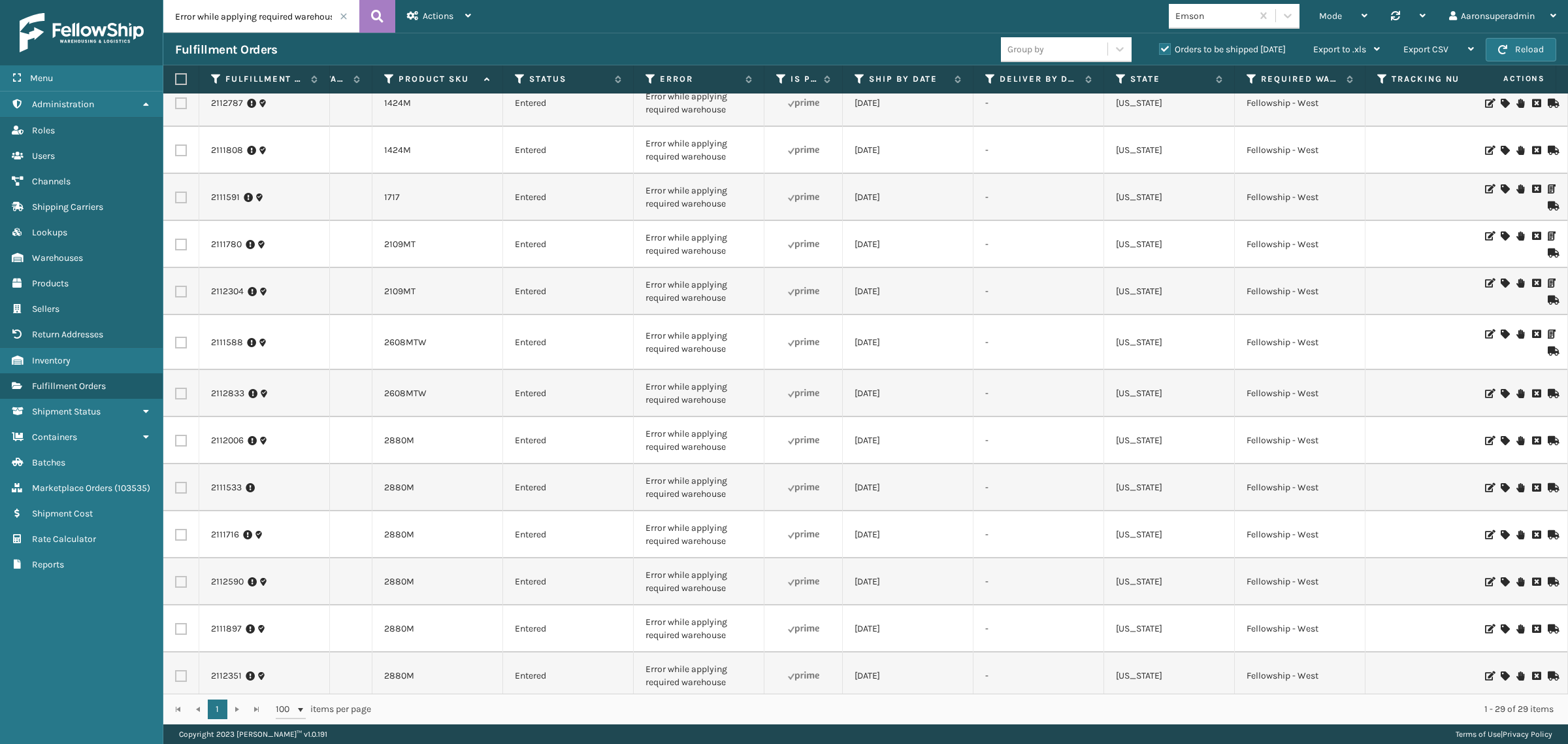
scroll to position [163, 240]
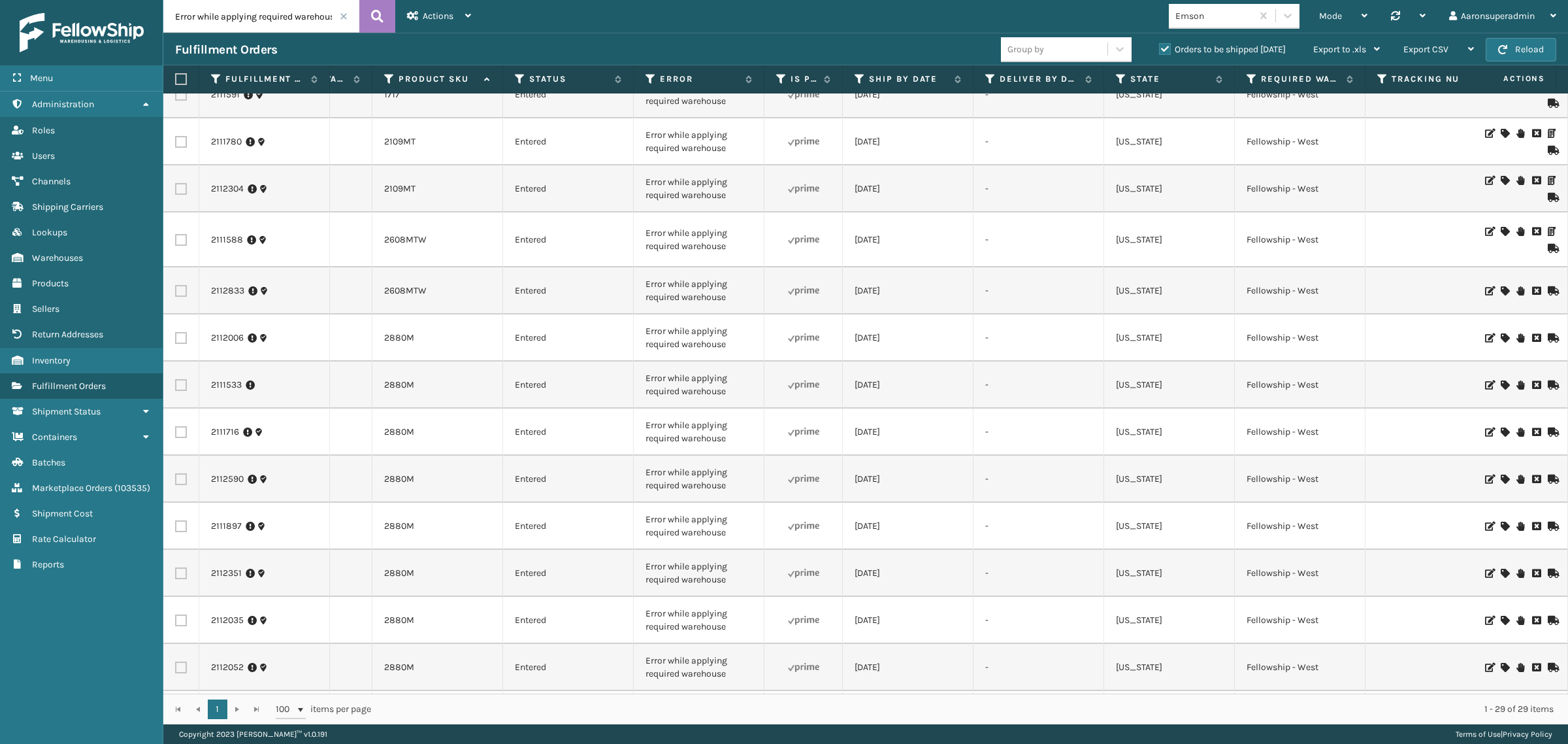
click at [1501, 432] on icon at bounding box center [1504, 432] width 8 height 9
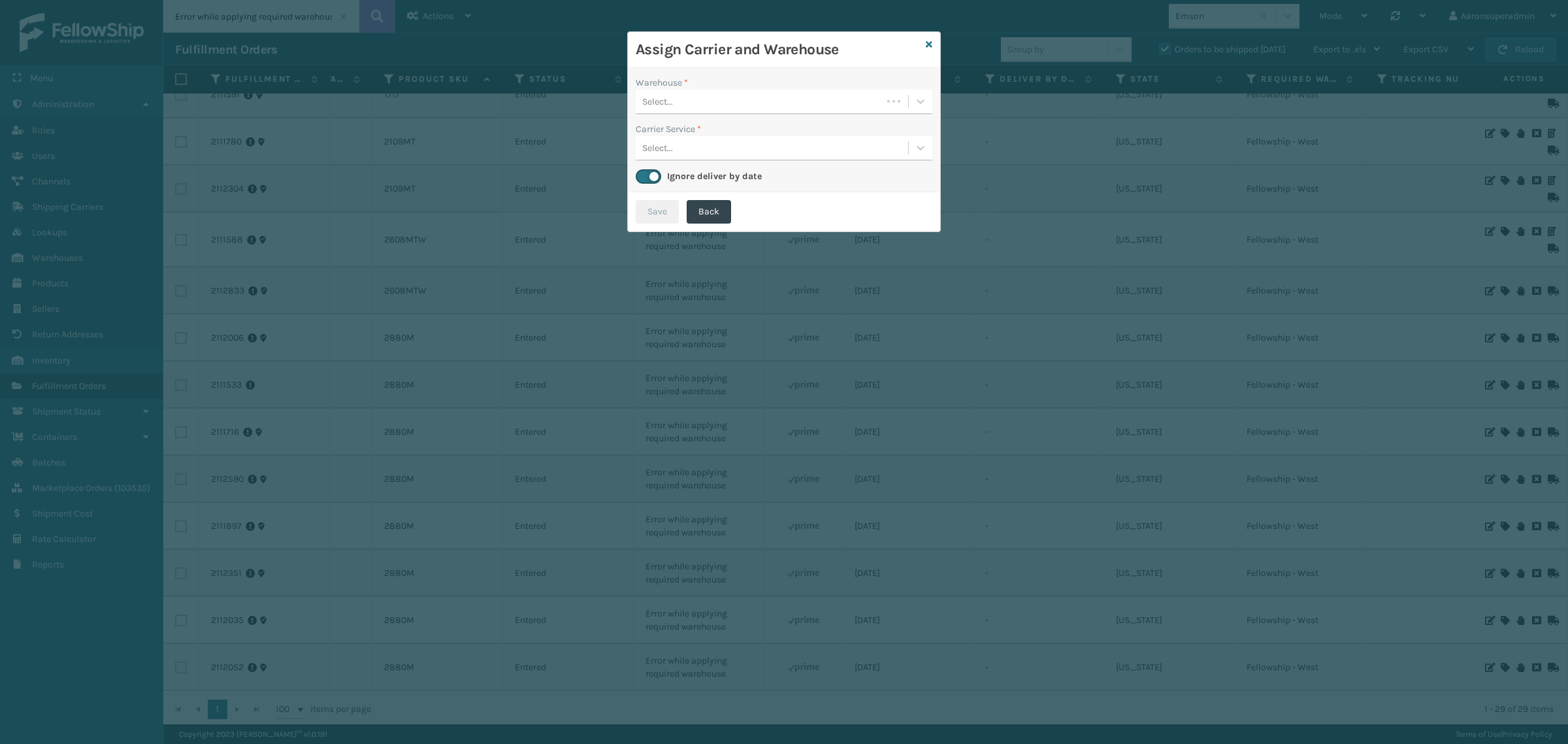
click at [690, 108] on div "Select..." at bounding box center [759, 101] width 246 height 21
click at [677, 141] on div "Fellowship - West" at bounding box center [784, 134] width 297 height 24
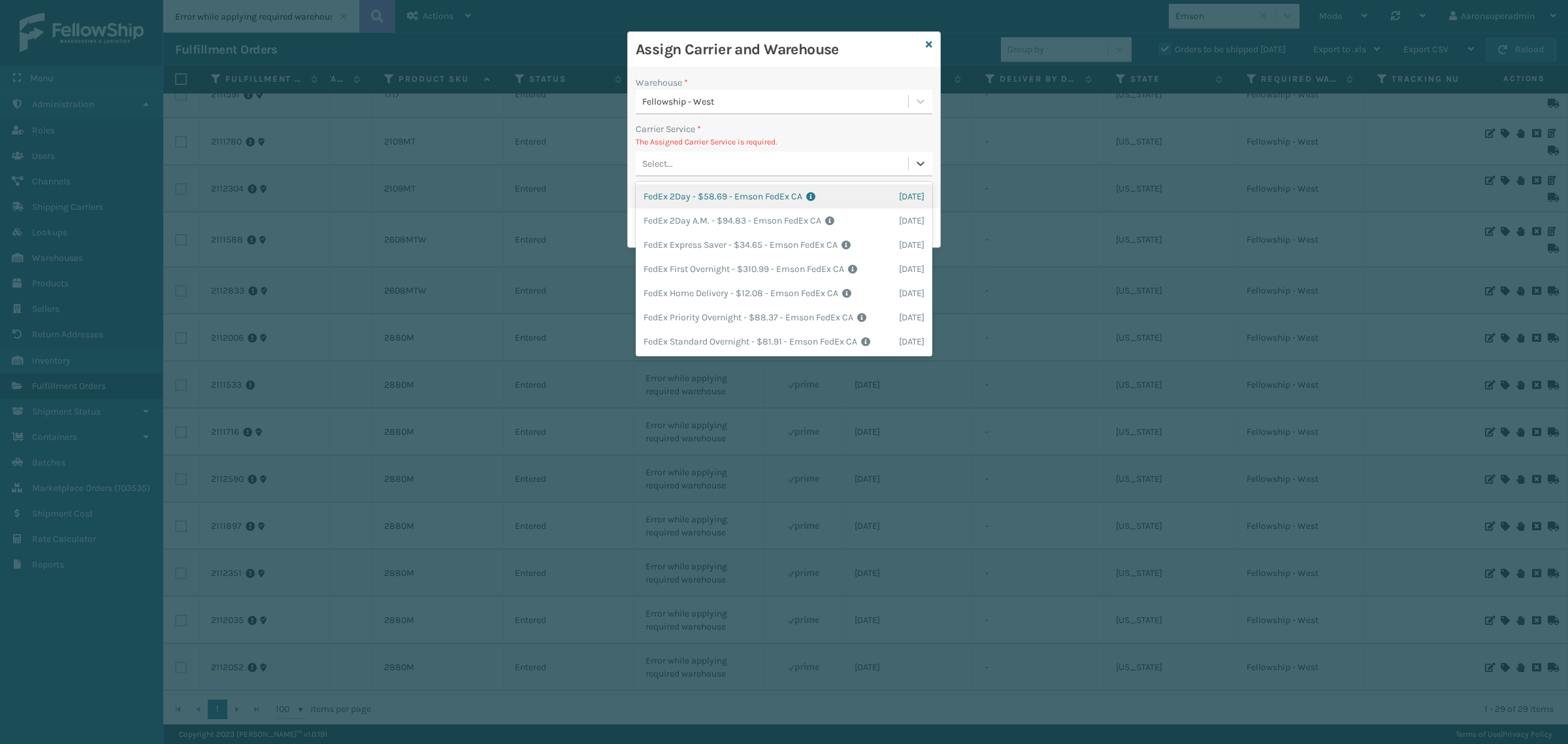
click at [689, 160] on div "Select..." at bounding box center [771, 163] width 272 height 21
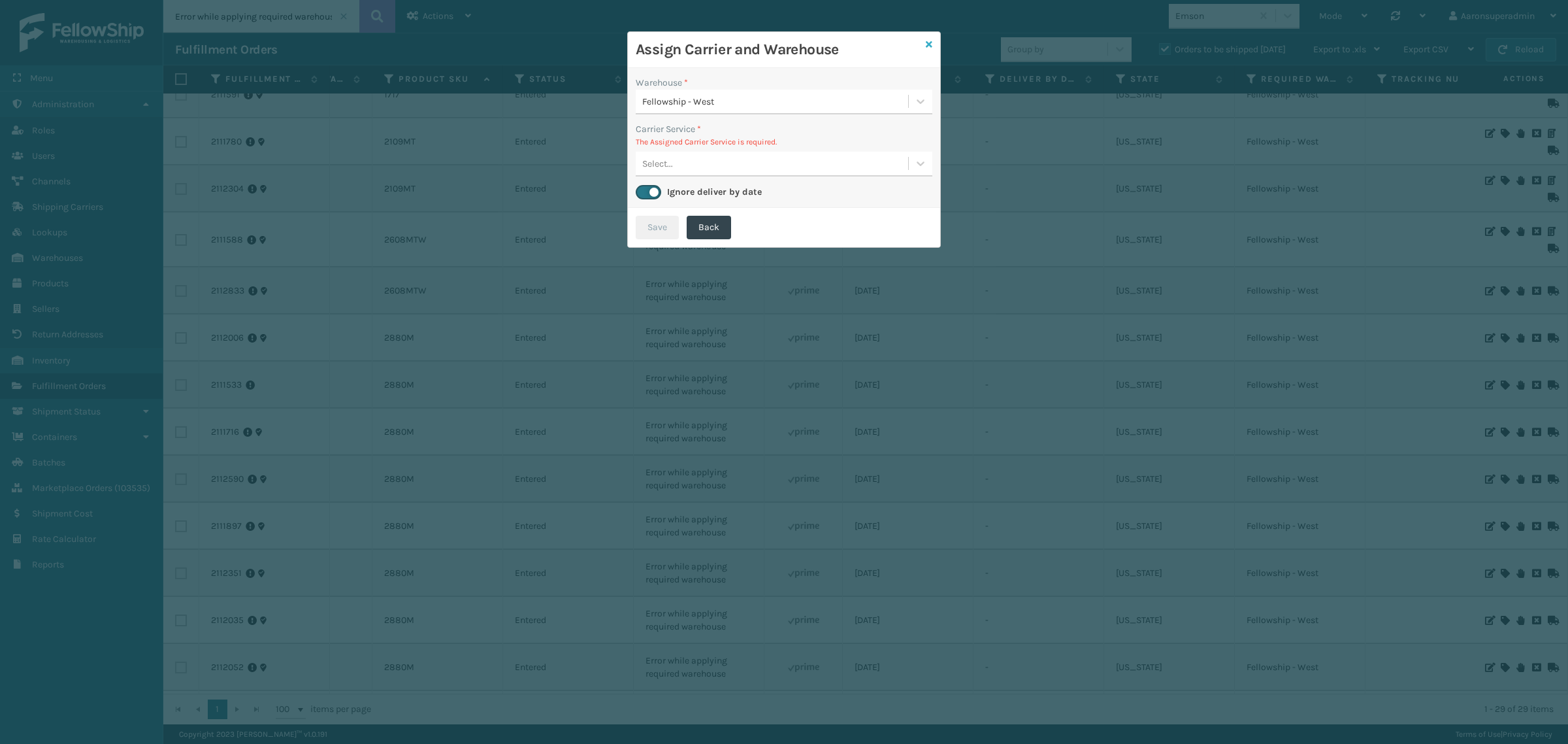
click at [928, 41] on icon at bounding box center [929, 45] width 6 height 9
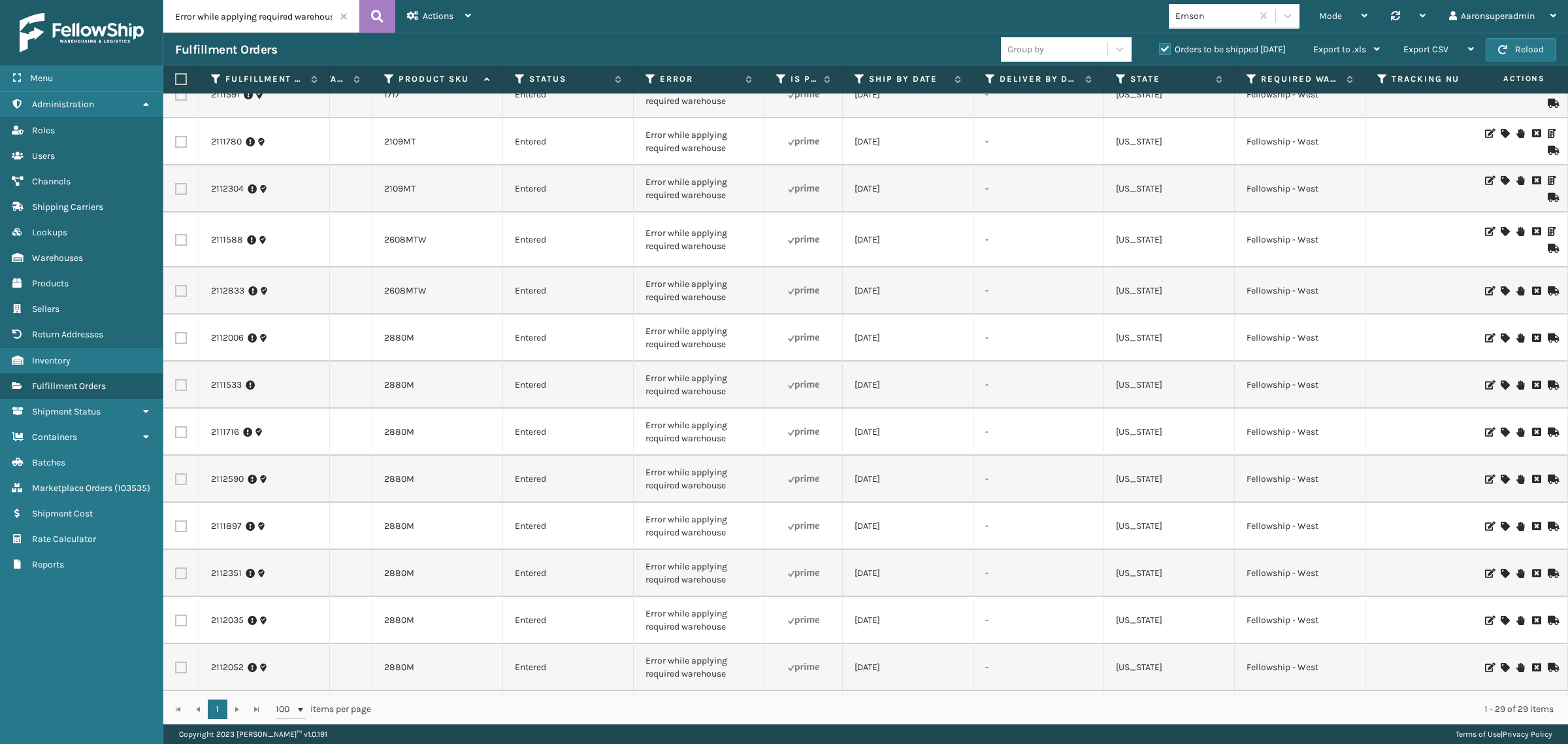
click at [180, 79] on label at bounding box center [179, 78] width 8 height 12
click at [176, 79] on input "checkbox" at bounding box center [175, 79] width 1 height 9
checkbox input "true"
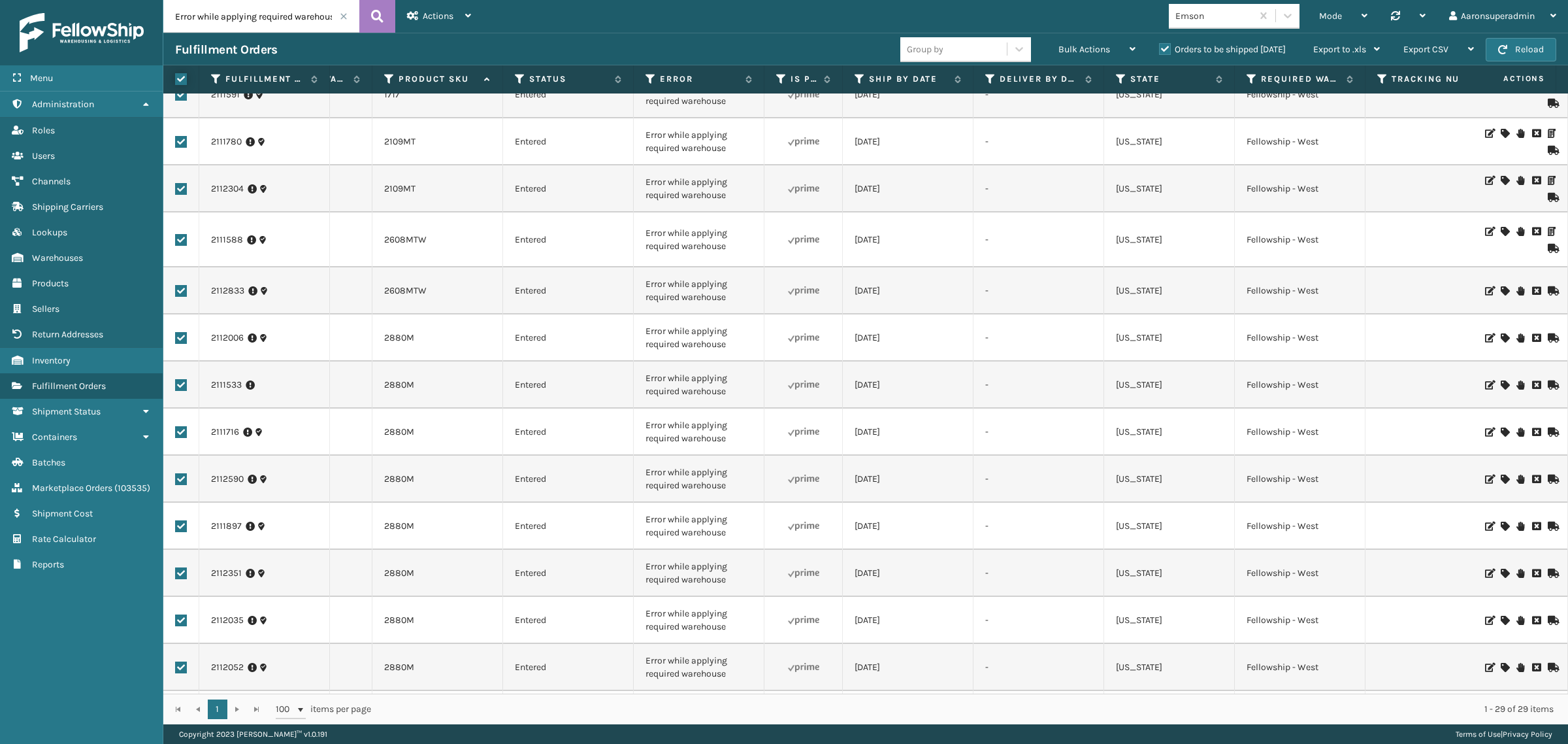
checkbox input "true"
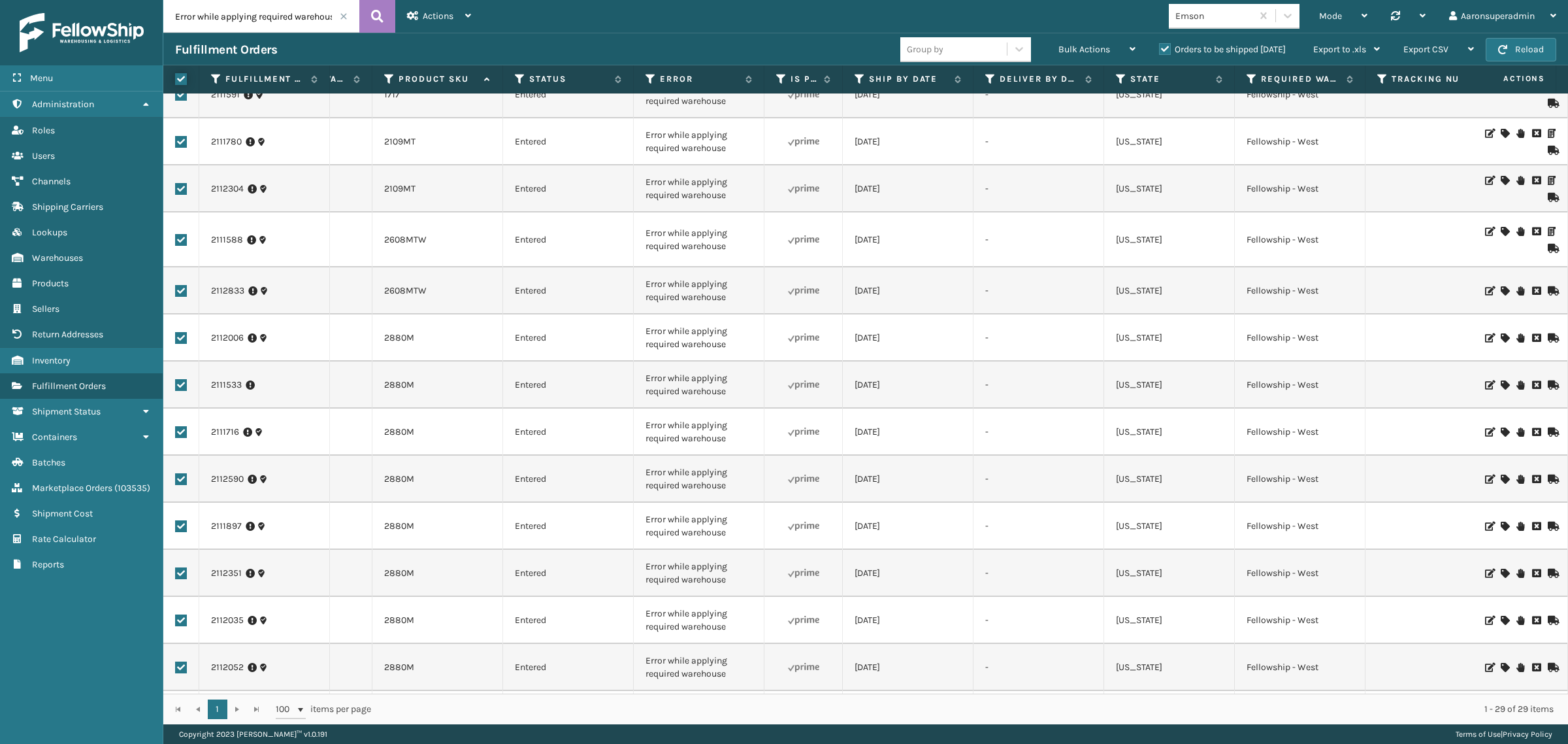
checkbox input "true"
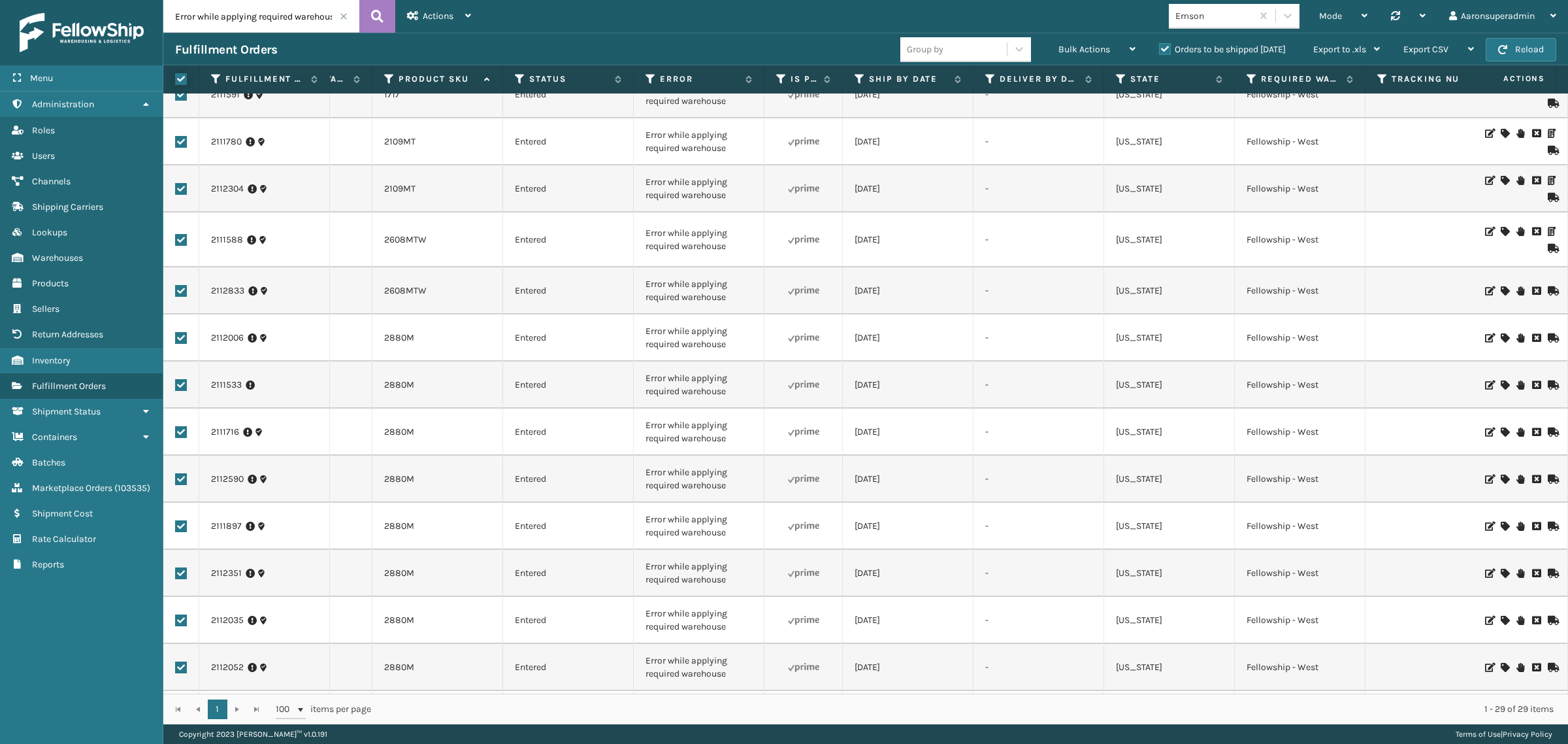
checkbox input "true"
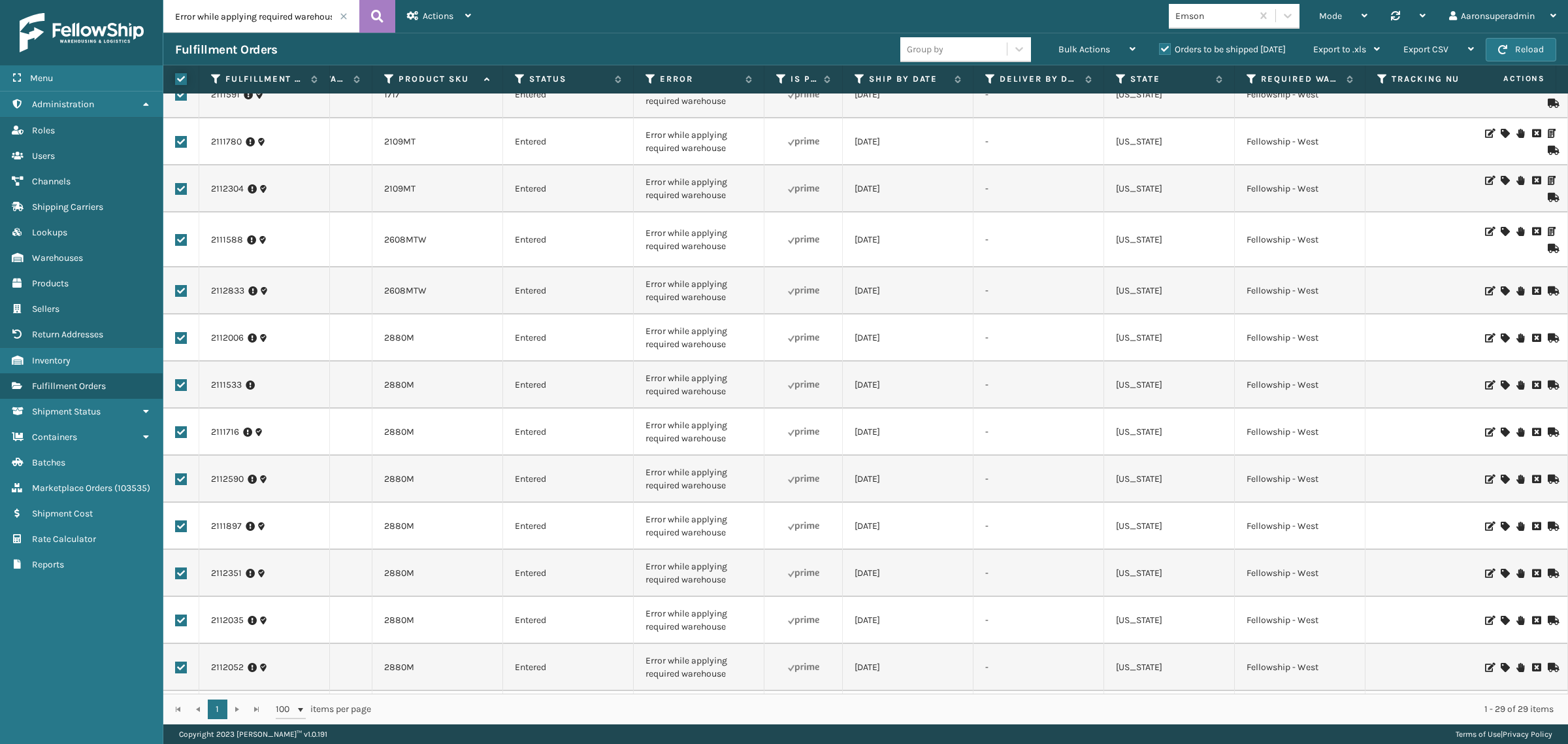
checkbox input "true"
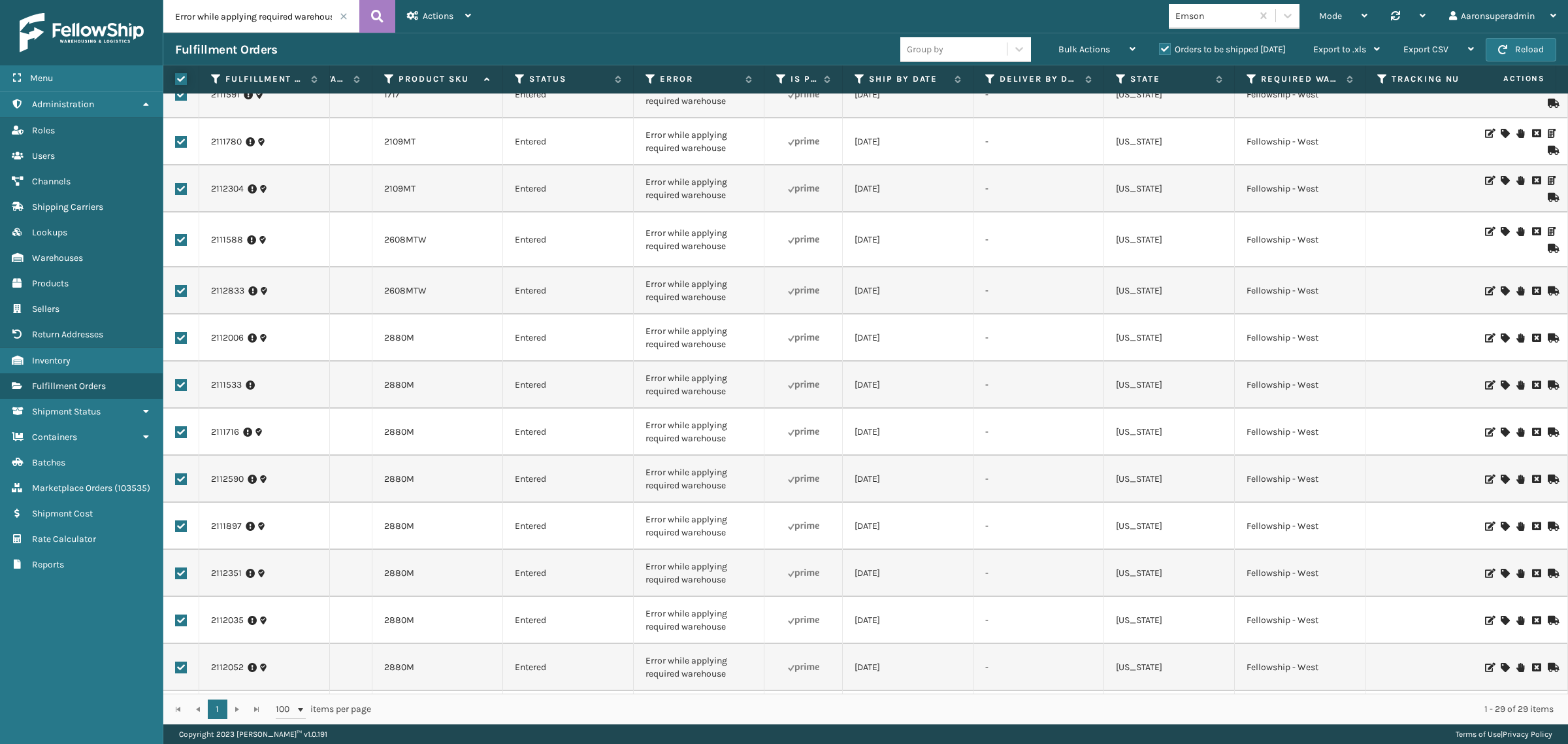
checkbox input "true"
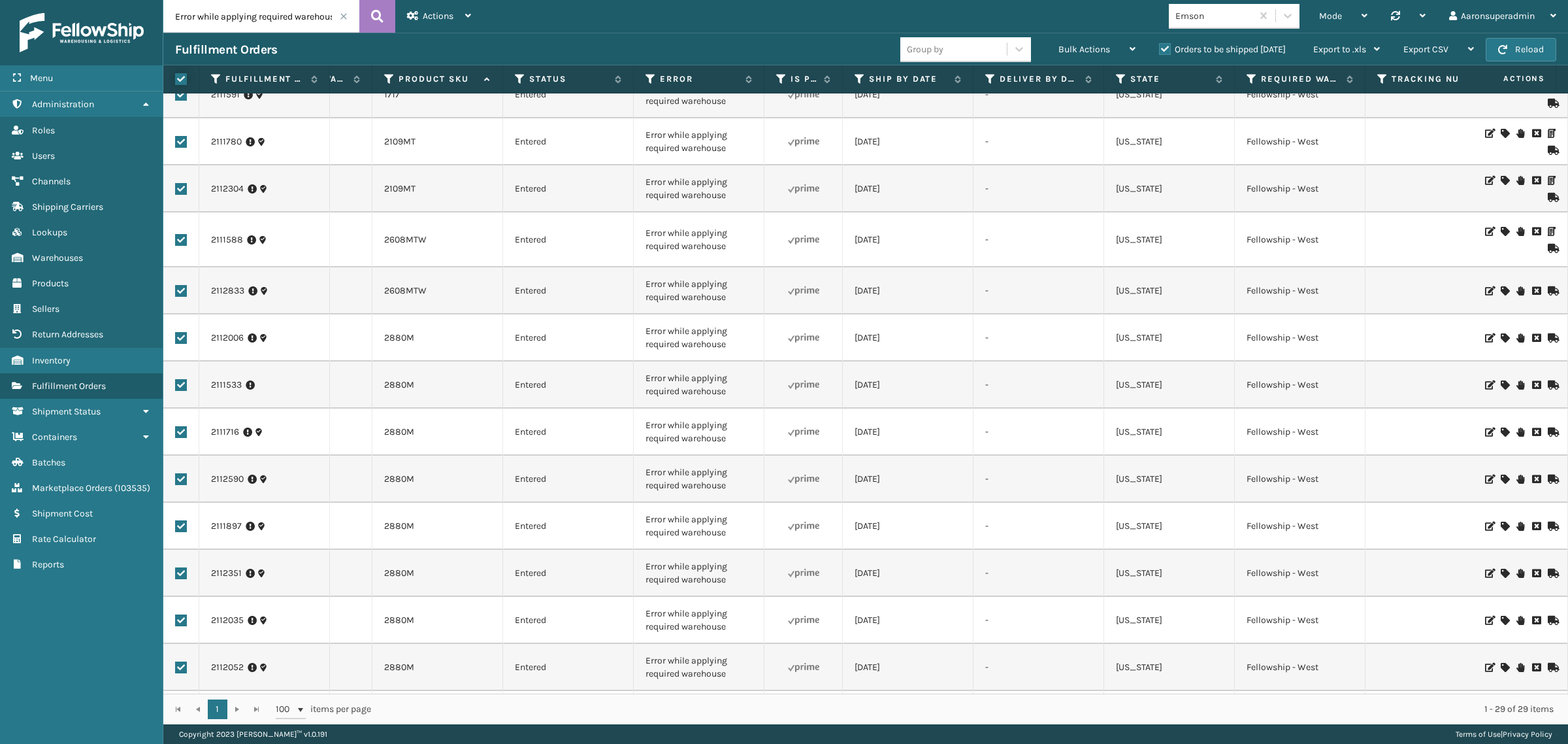
checkbox input "true"
click at [1027, 42] on div at bounding box center [1019, 49] width 24 height 24
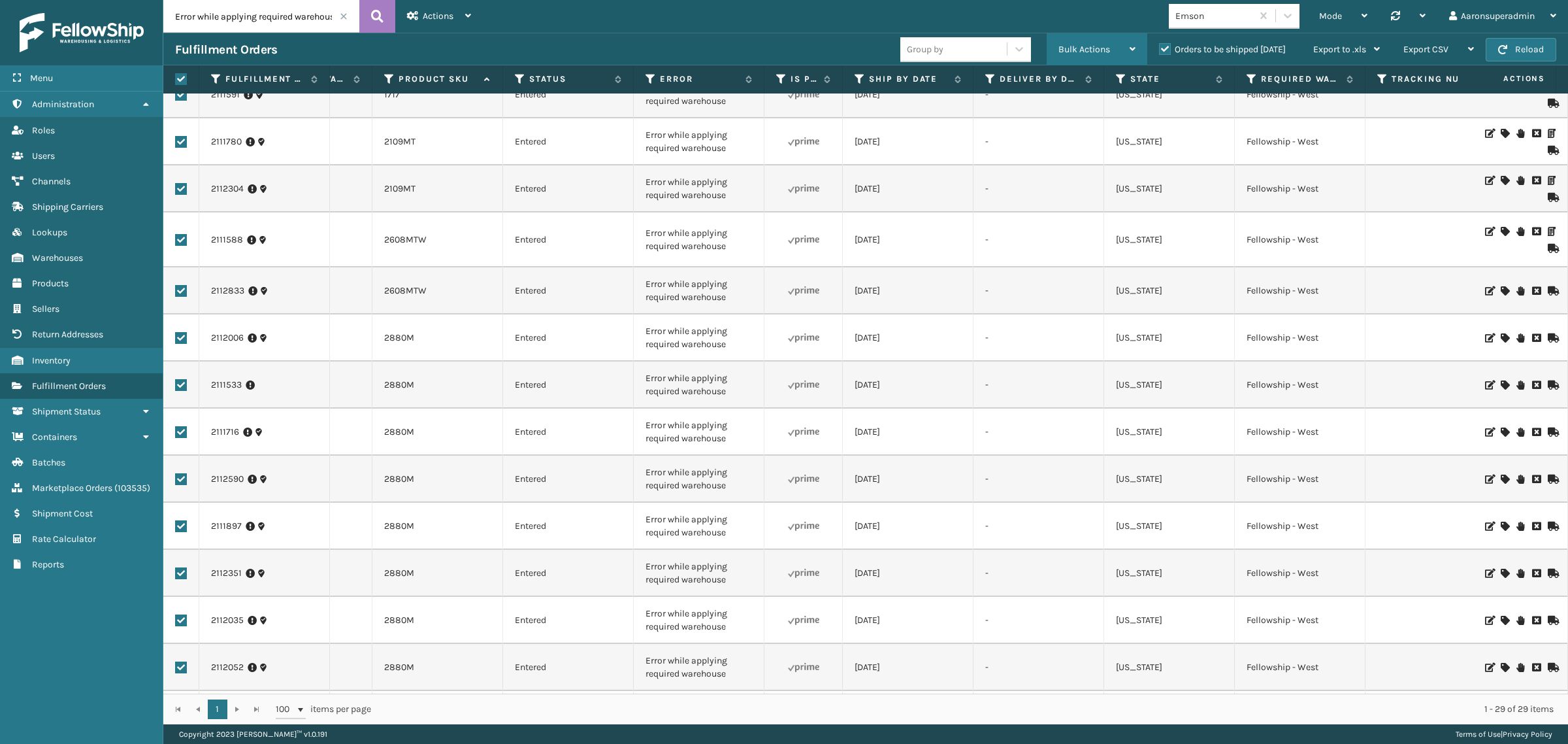
click at [1093, 53] on span "Bulk Actions" at bounding box center [1084, 49] width 52 height 11
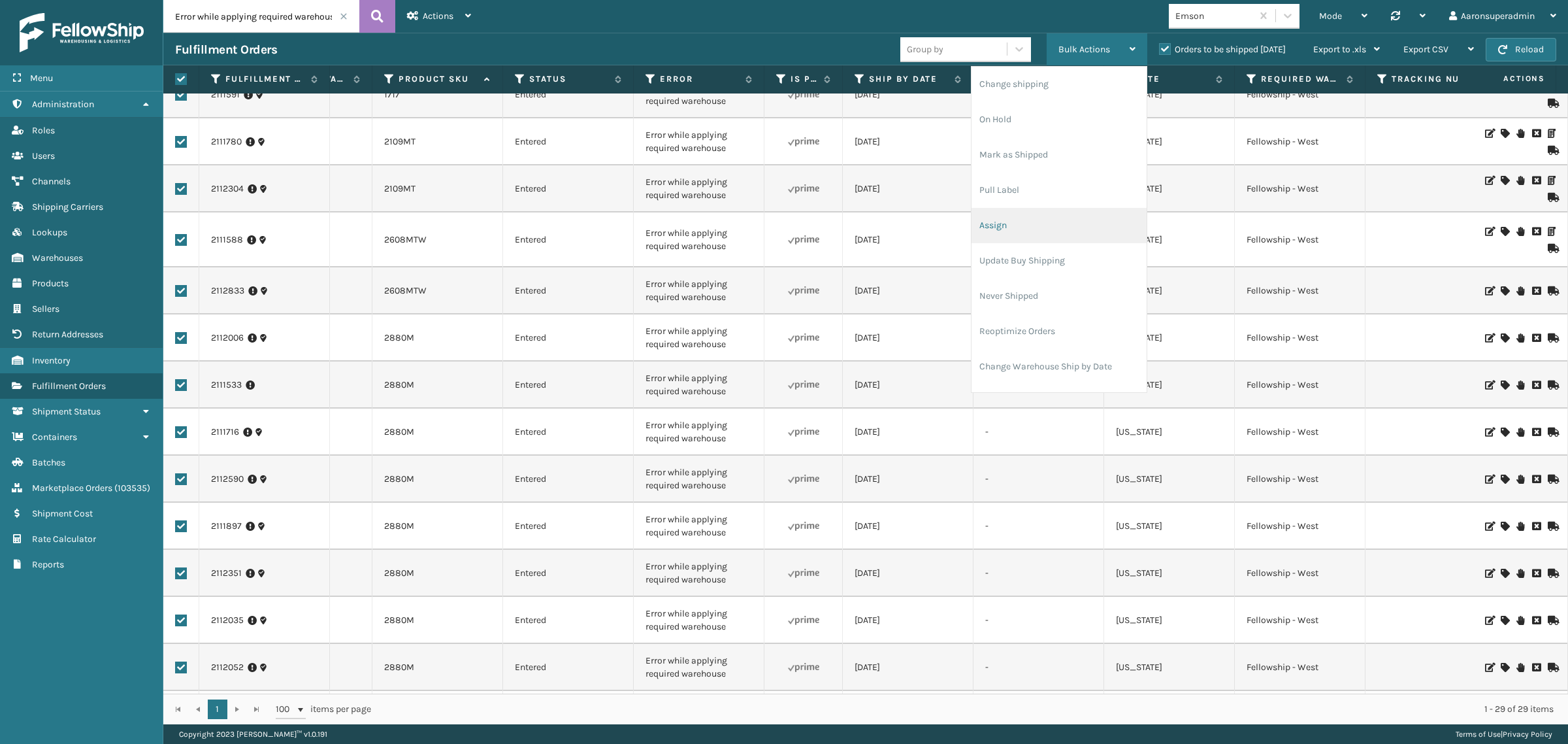
click at [1017, 217] on li "Assign" at bounding box center [1058, 225] width 175 height 35
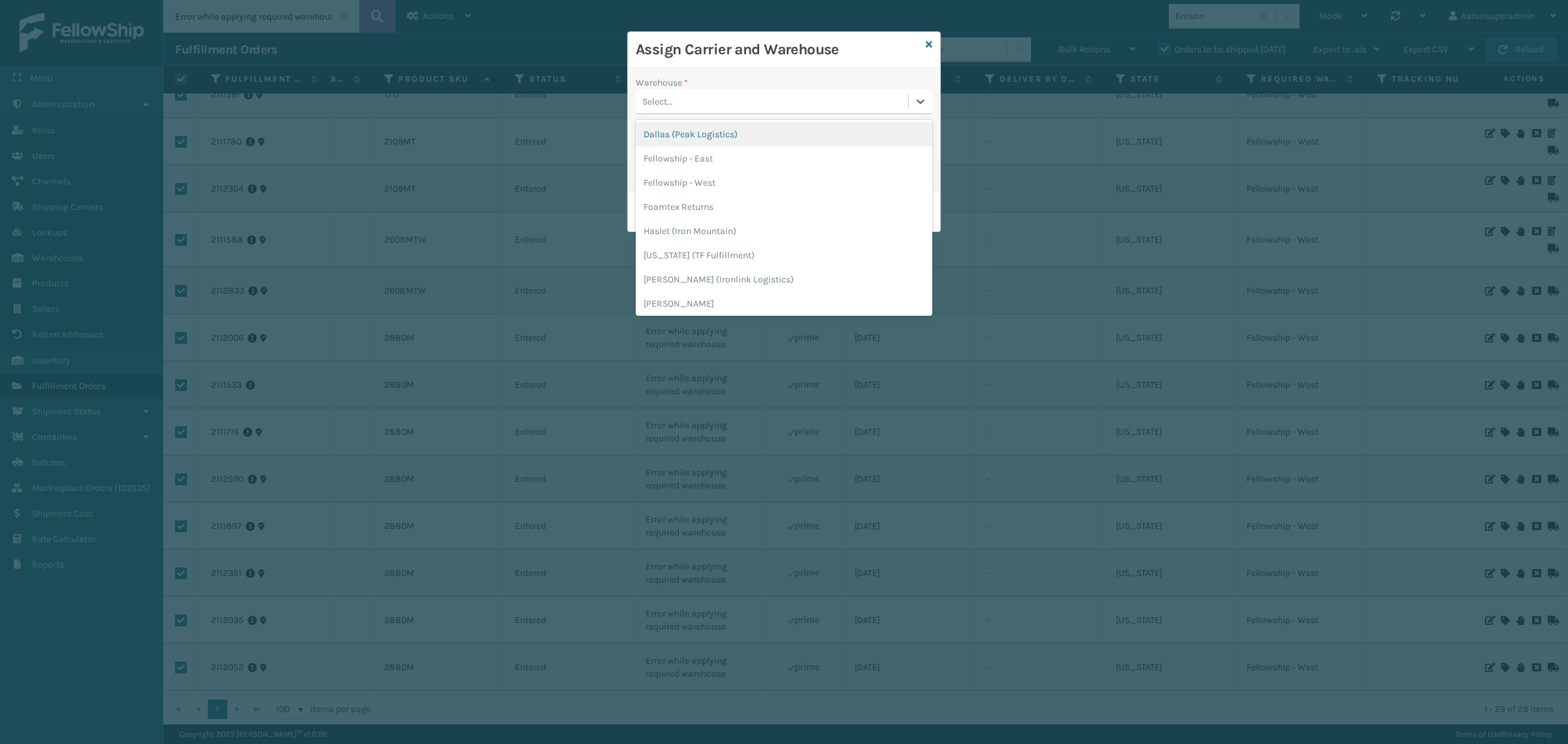
click at [664, 105] on div "Select..." at bounding box center [657, 101] width 31 height 13
click at [693, 182] on div "Fellowship - West" at bounding box center [784, 182] width 297 height 24
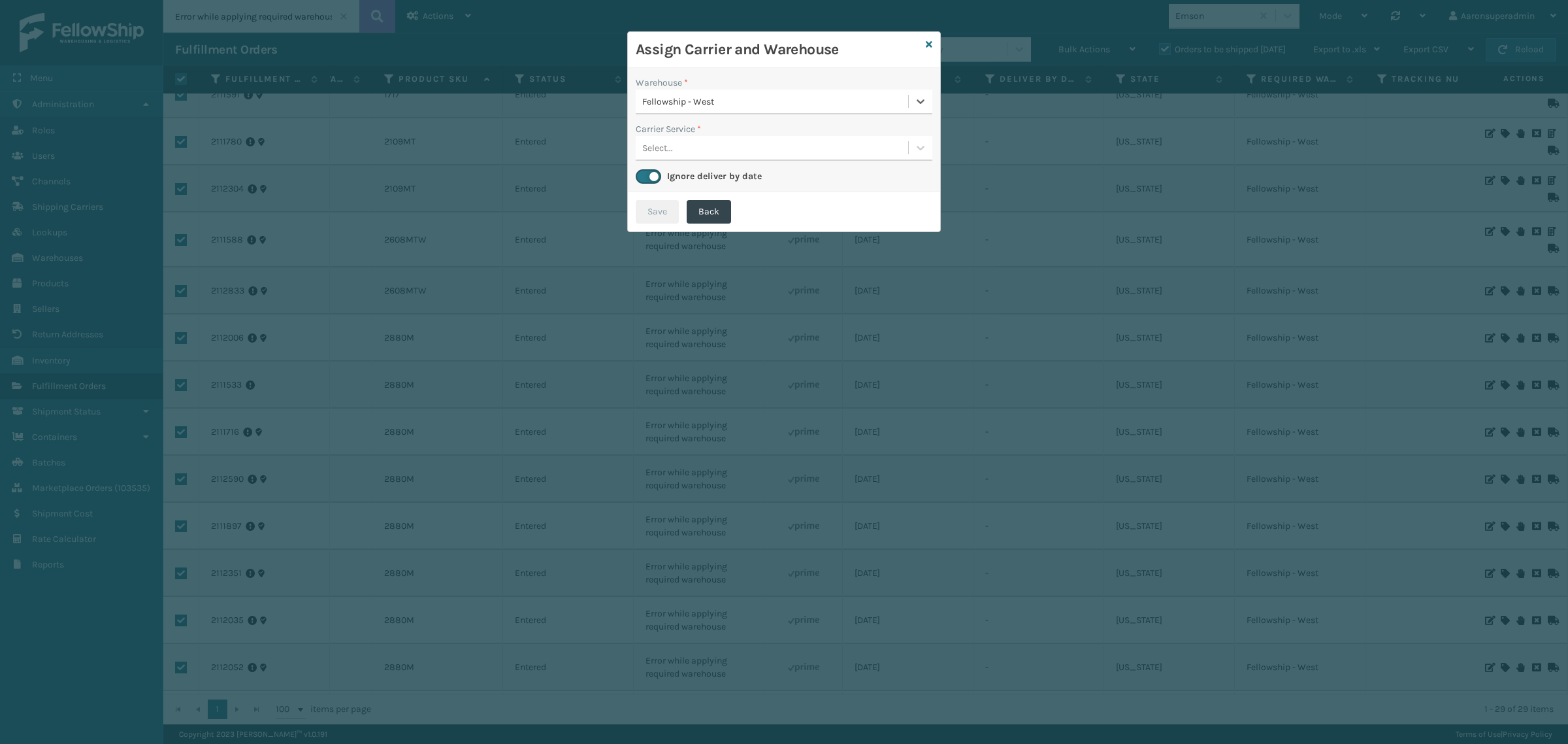
click at [686, 145] on div "Select..." at bounding box center [771, 148] width 272 height 21
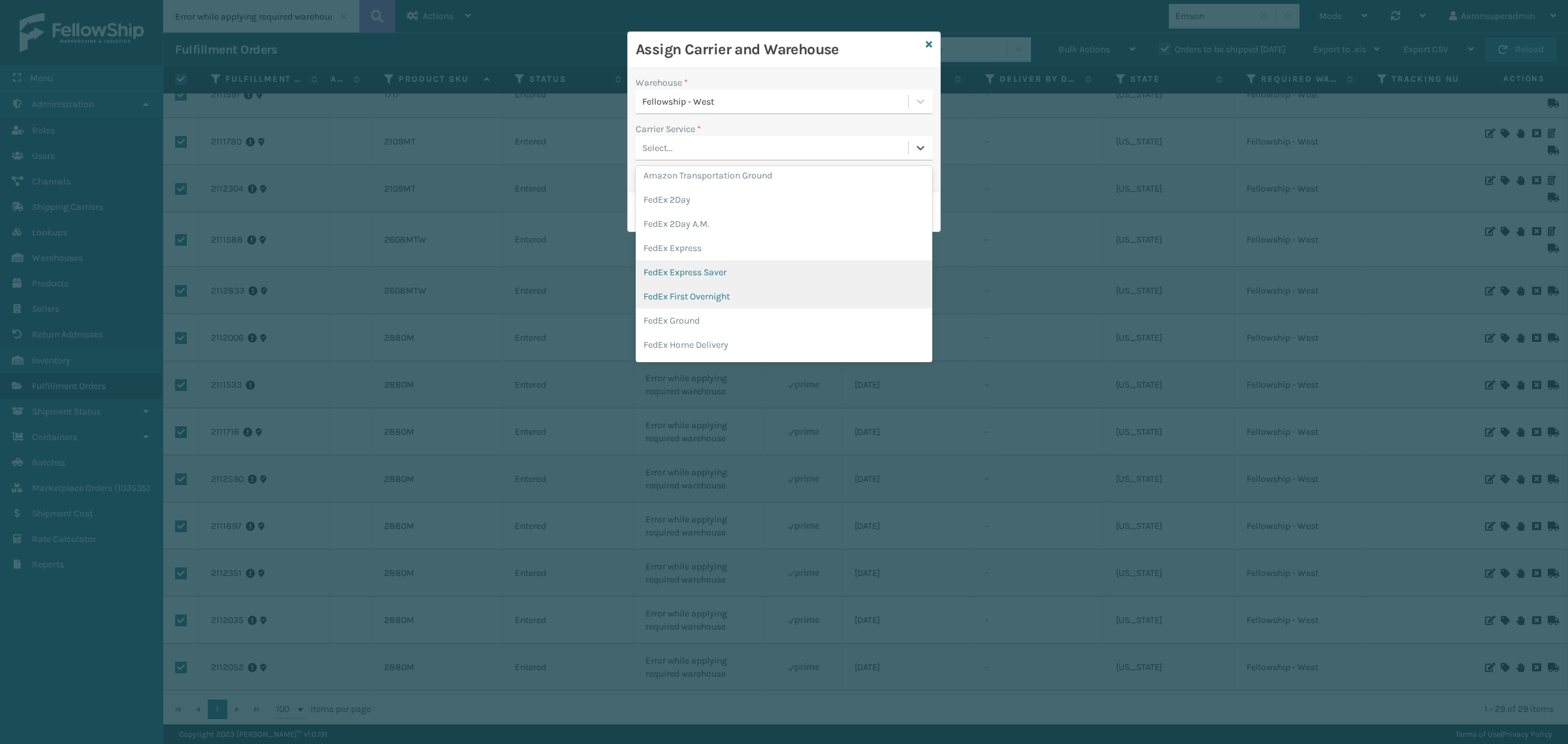
scroll to position [82, 0]
click at [699, 289] on div "FedEx Home Delivery" at bounding box center [784, 292] width 297 height 24
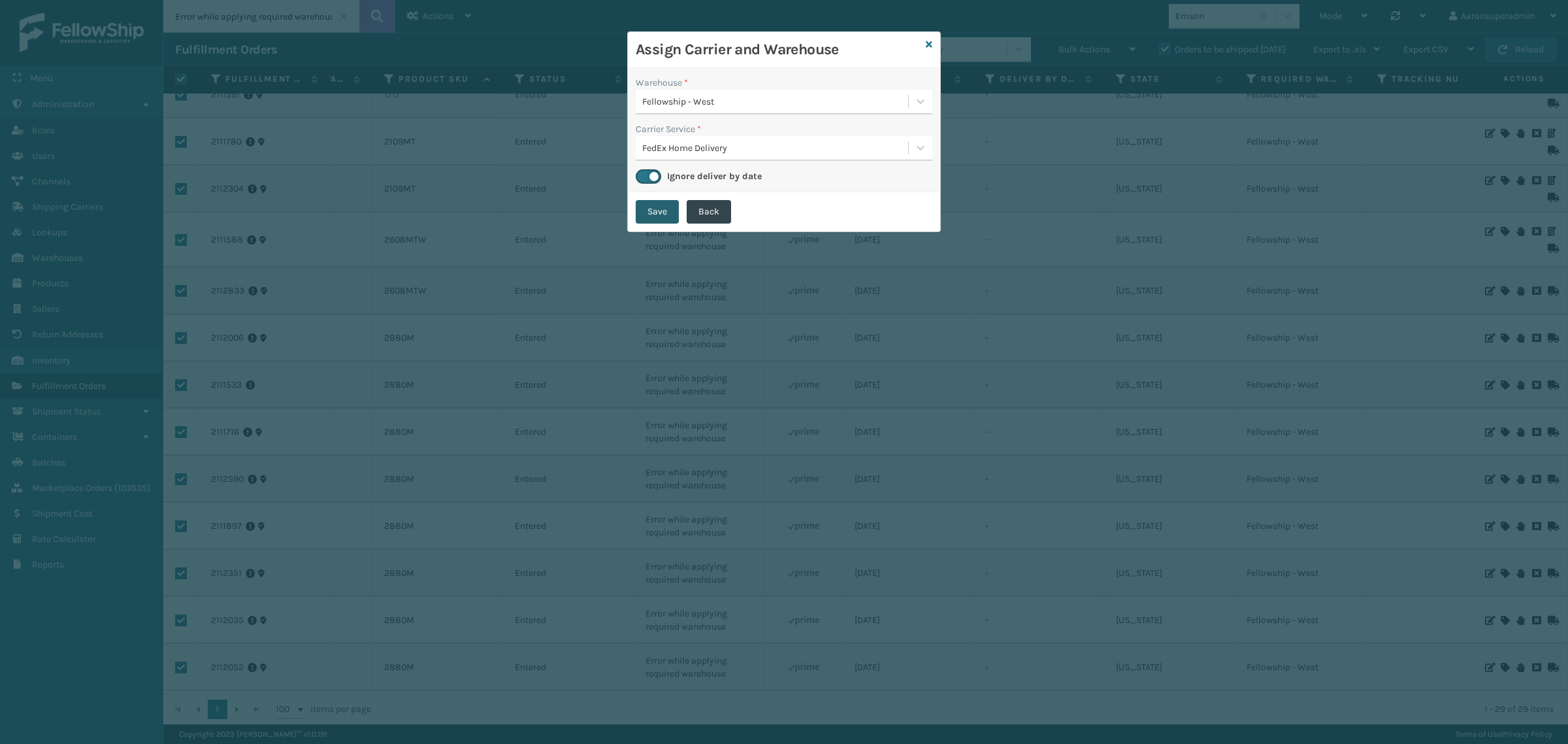
click at [647, 214] on button "Save" at bounding box center [657, 212] width 43 height 24
checkbox input "false"
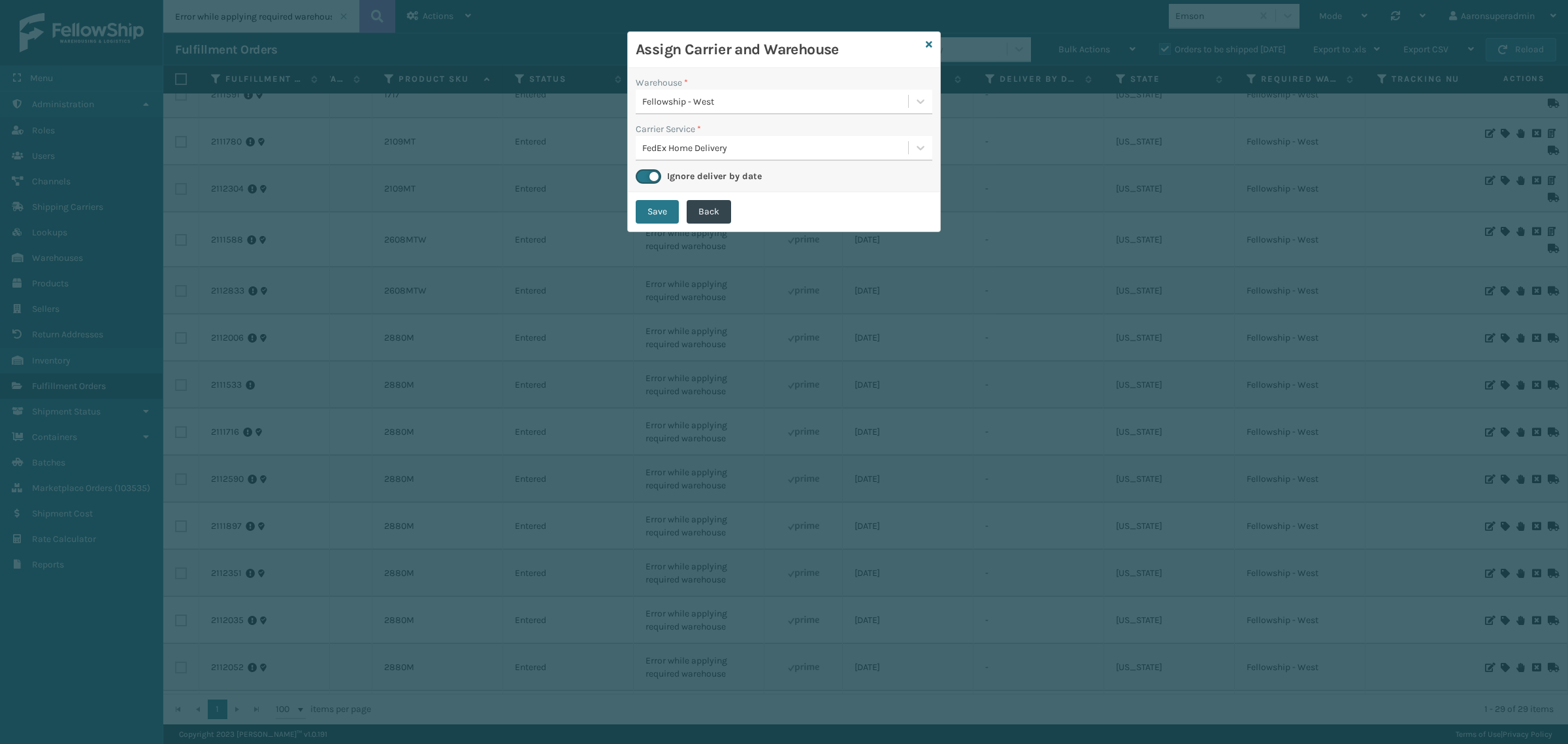
checkbox input "false"
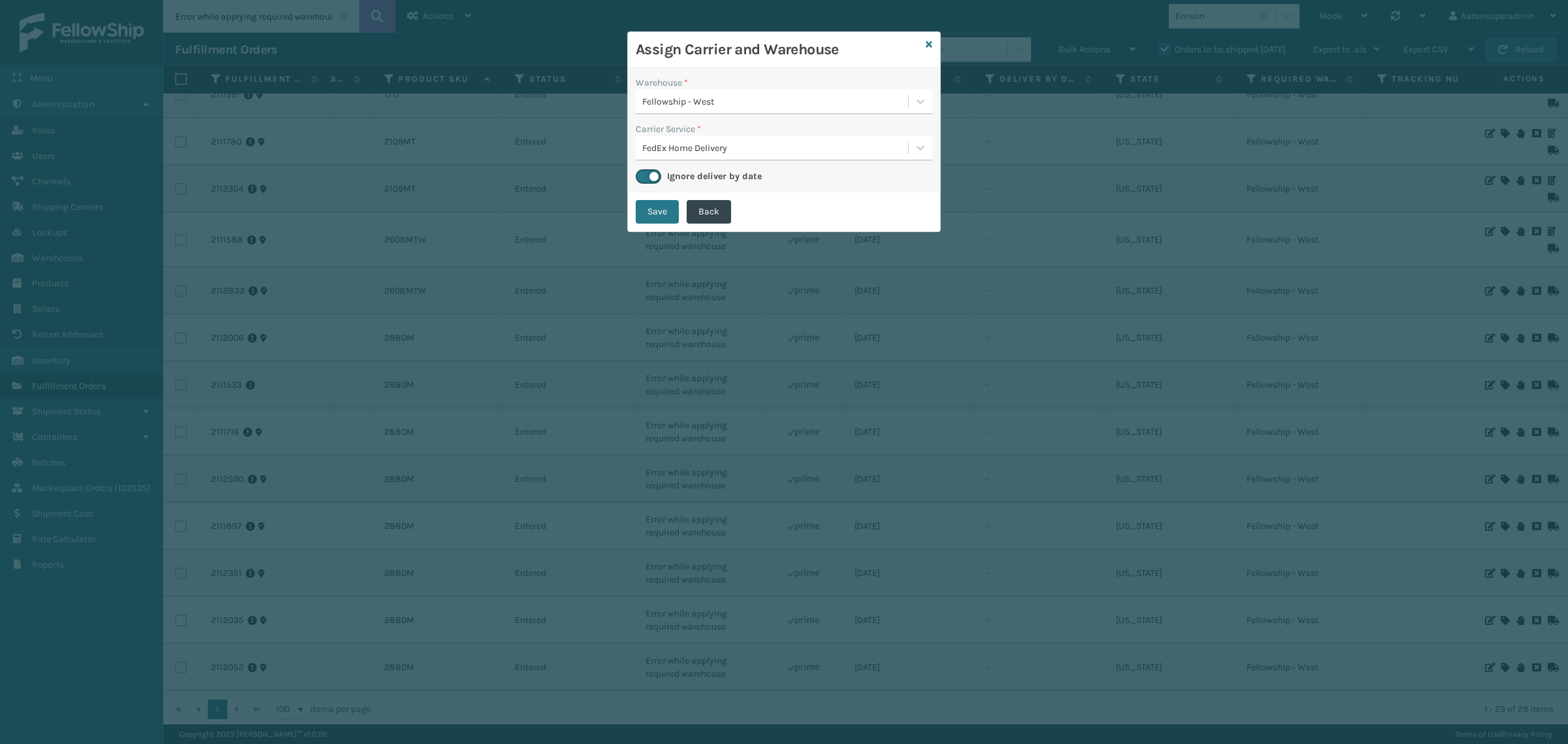
checkbox input "false"
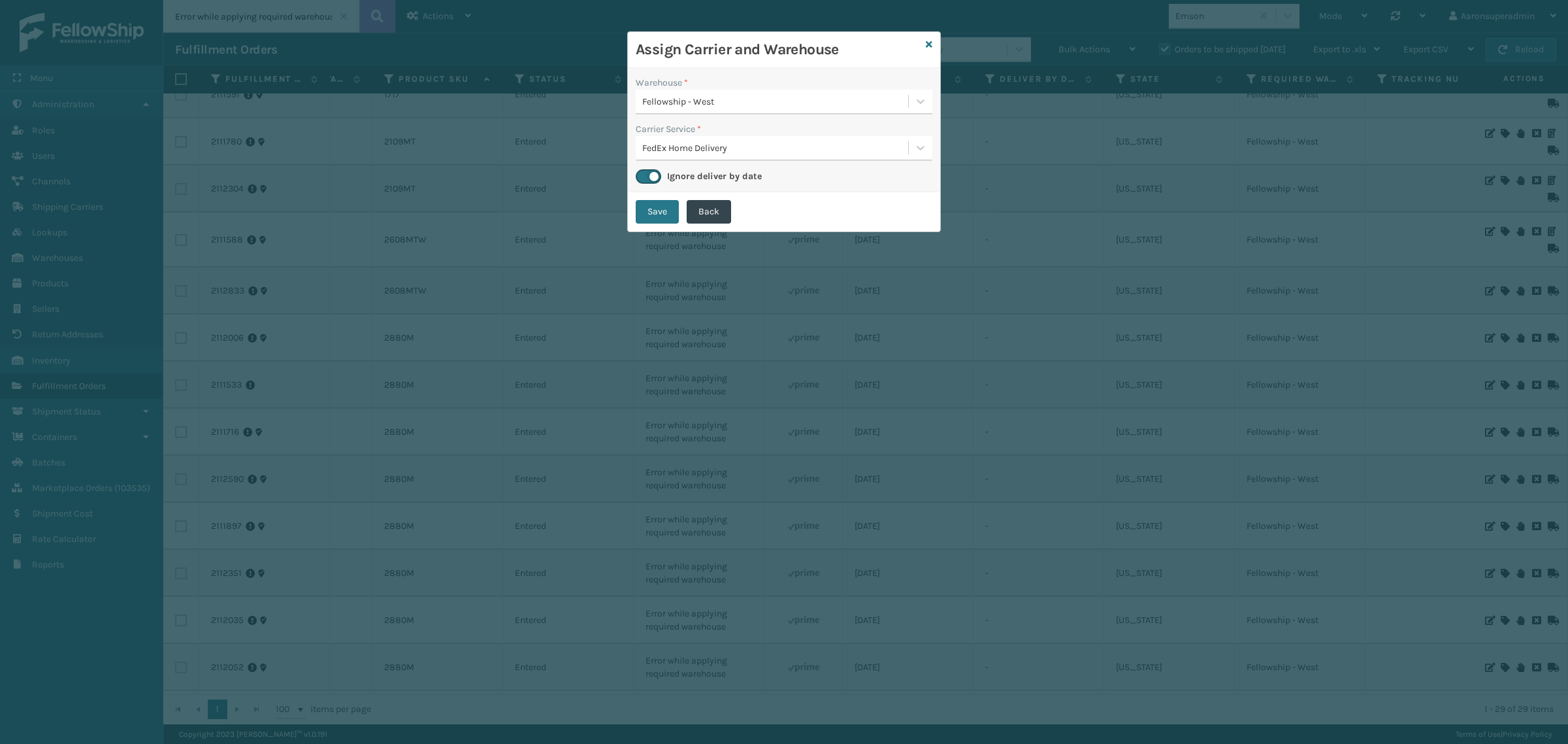
checkbox input "false"
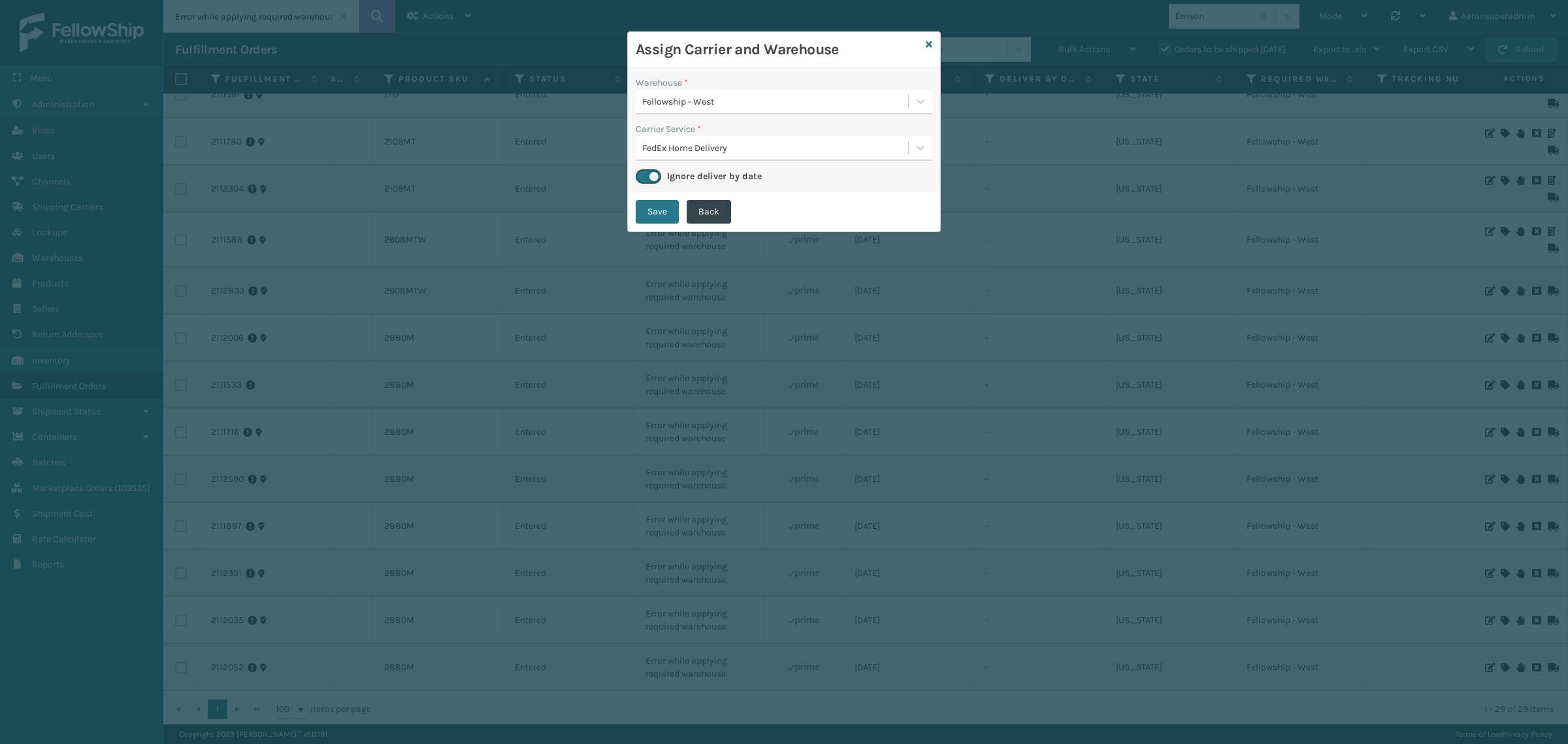
checkbox input "false"
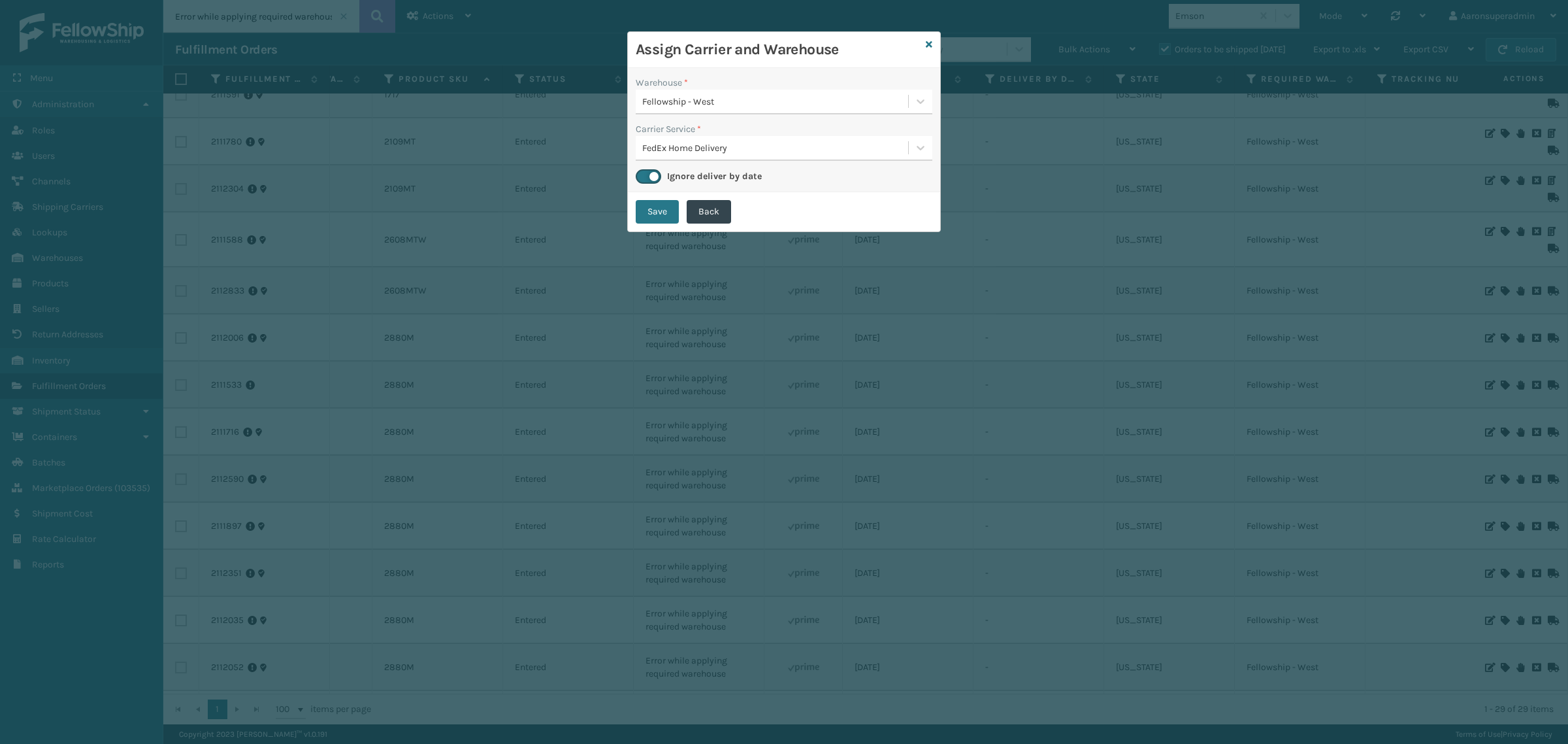
checkbox input "false"
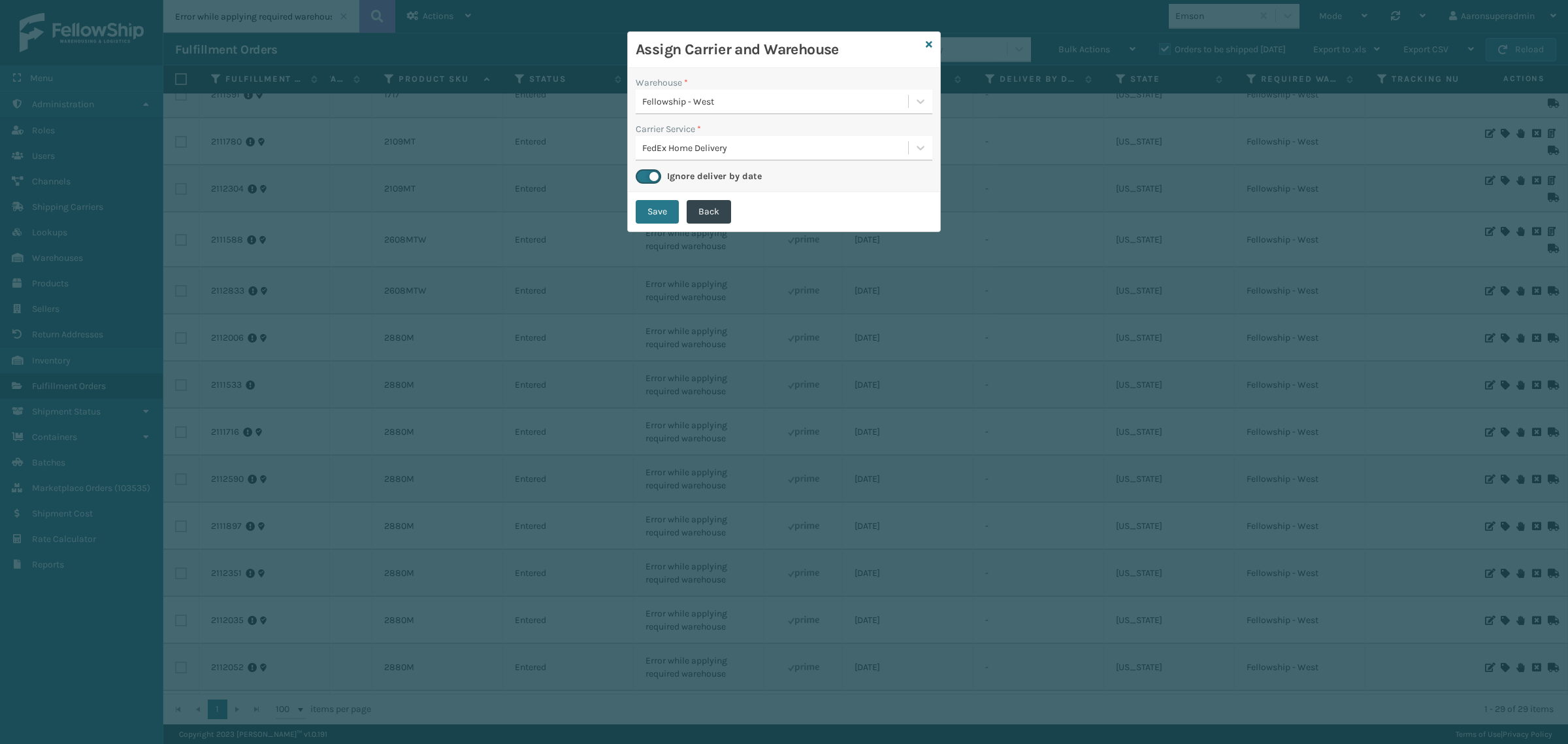
checkbox input "false"
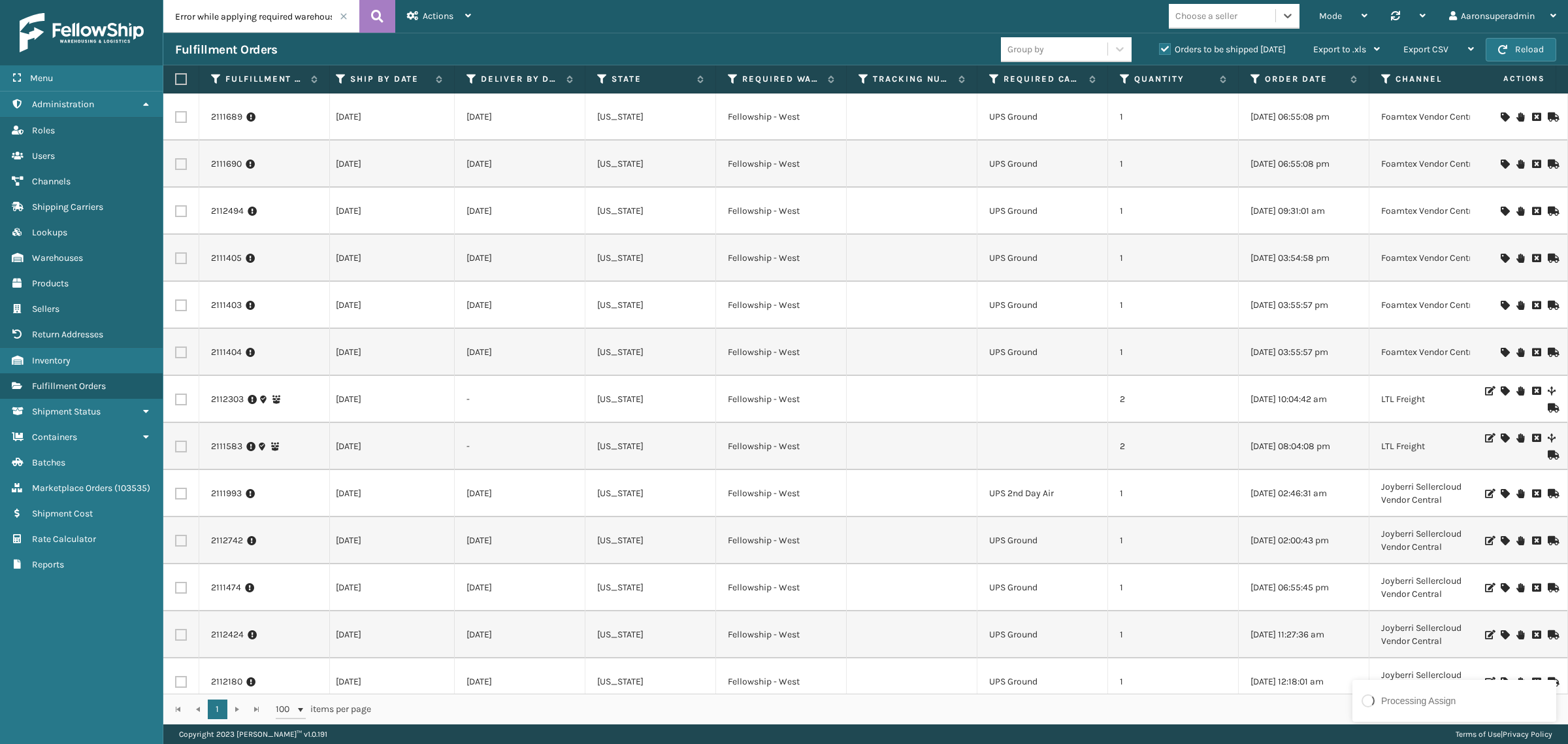
scroll to position [0, 761]
click at [182, 353] on label at bounding box center [180, 352] width 12 height 12
click at [176, 353] on input "checkbox" at bounding box center [175, 350] width 1 height 9
checkbox input "true"
click at [177, 299] on label at bounding box center [180, 305] width 12 height 12
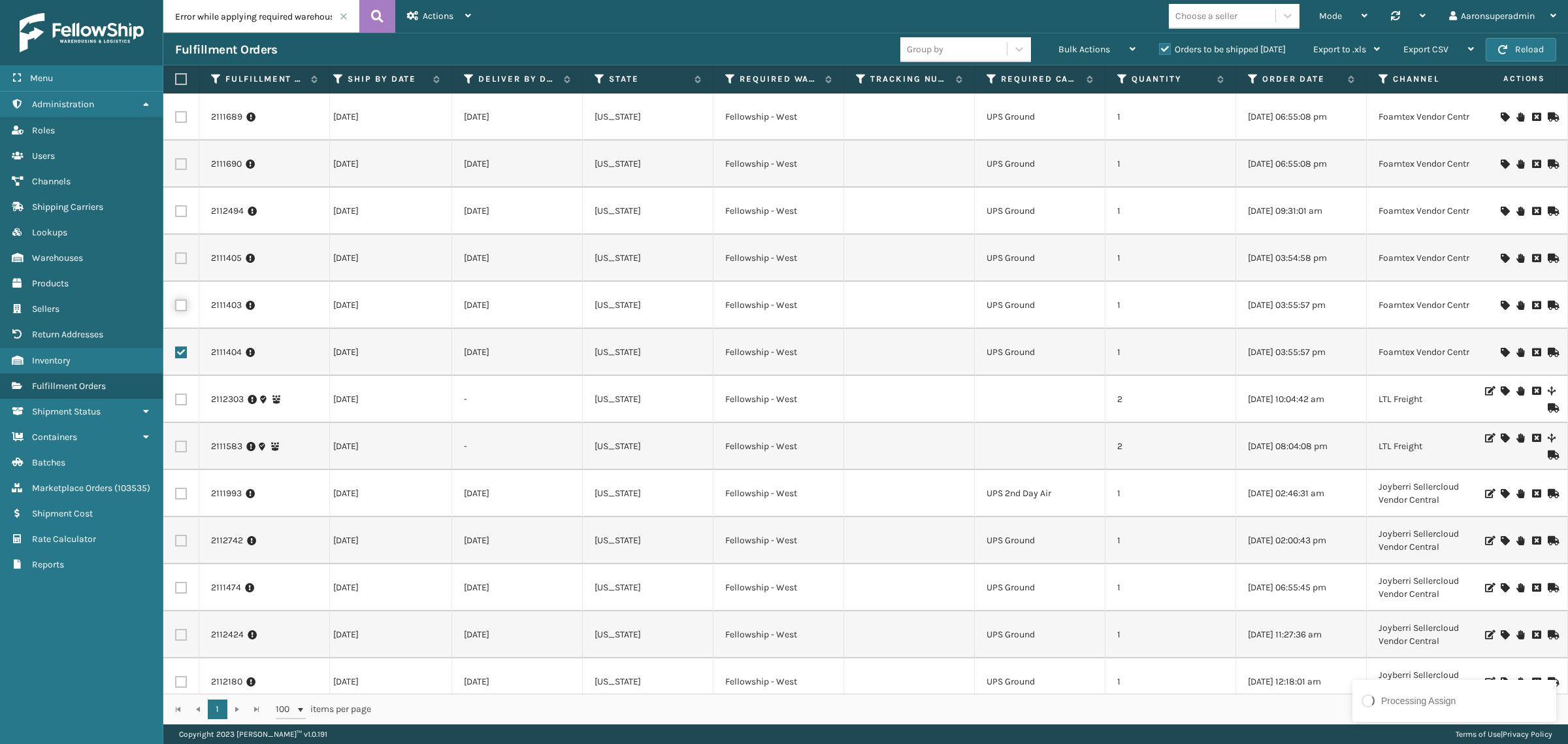
click at [176, 299] on input "checkbox" at bounding box center [175, 303] width 1 height 9
checkbox input "true"
click at [180, 256] on label at bounding box center [180, 257] width 12 height 12
click at [176, 256] on input "checkbox" at bounding box center [175, 256] width 1 height 9
checkbox input "true"
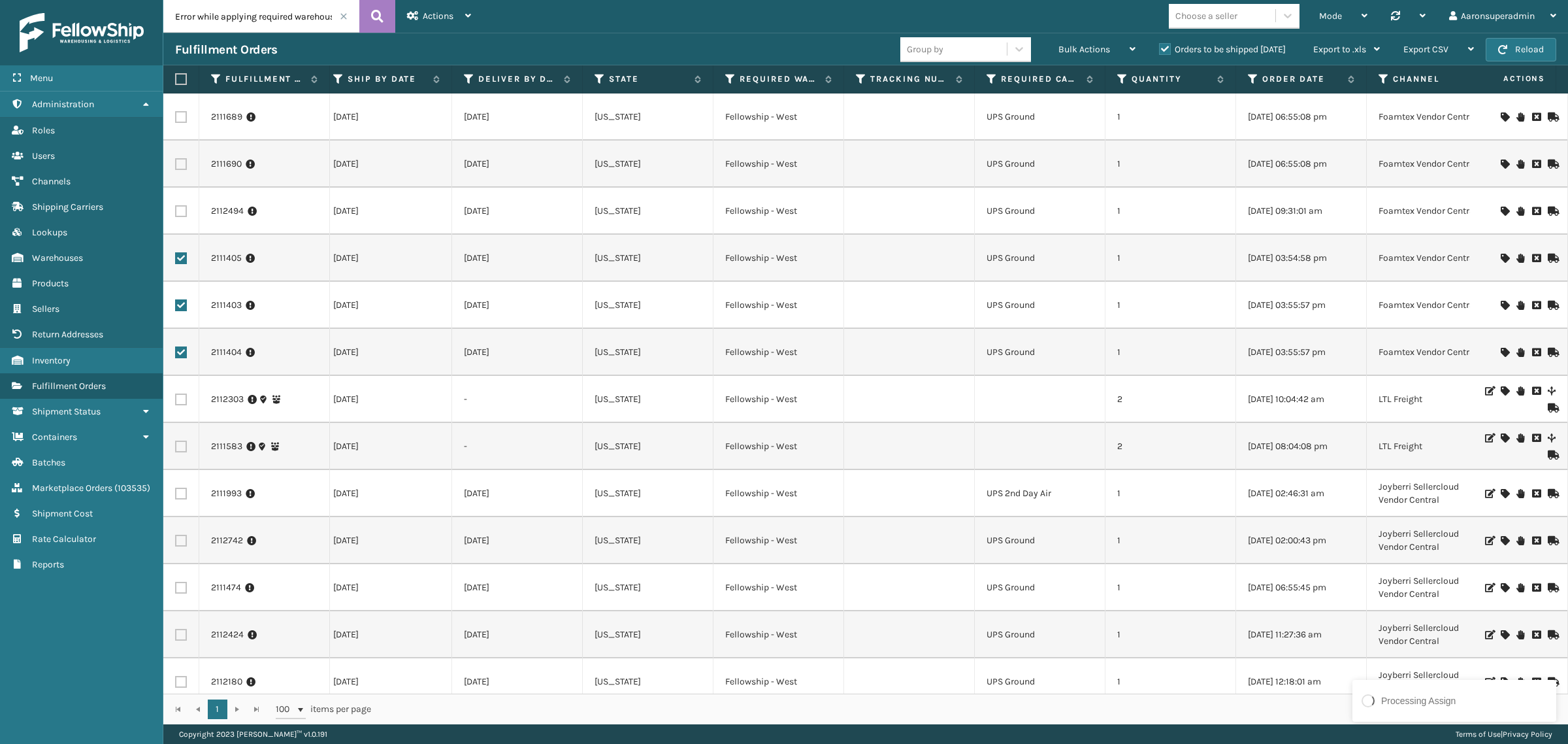
click at [178, 209] on label at bounding box center [180, 211] width 12 height 12
click at [176, 209] on input "checkbox" at bounding box center [175, 210] width 1 height 9
checkbox input "true"
click at [178, 164] on label at bounding box center [180, 164] width 12 height 12
click at [176, 164] on input "checkbox" at bounding box center [175, 162] width 1 height 9
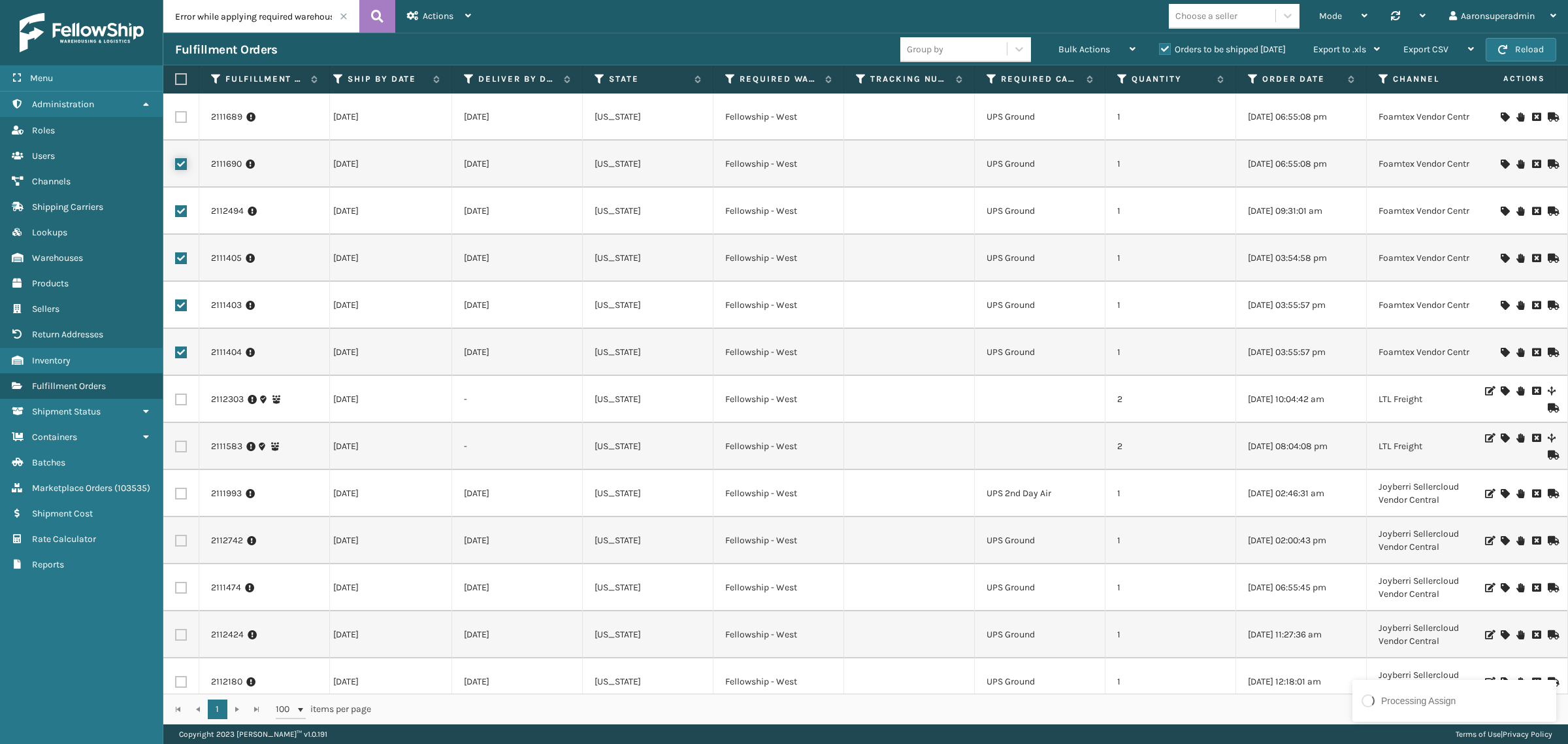
checkbox input "true"
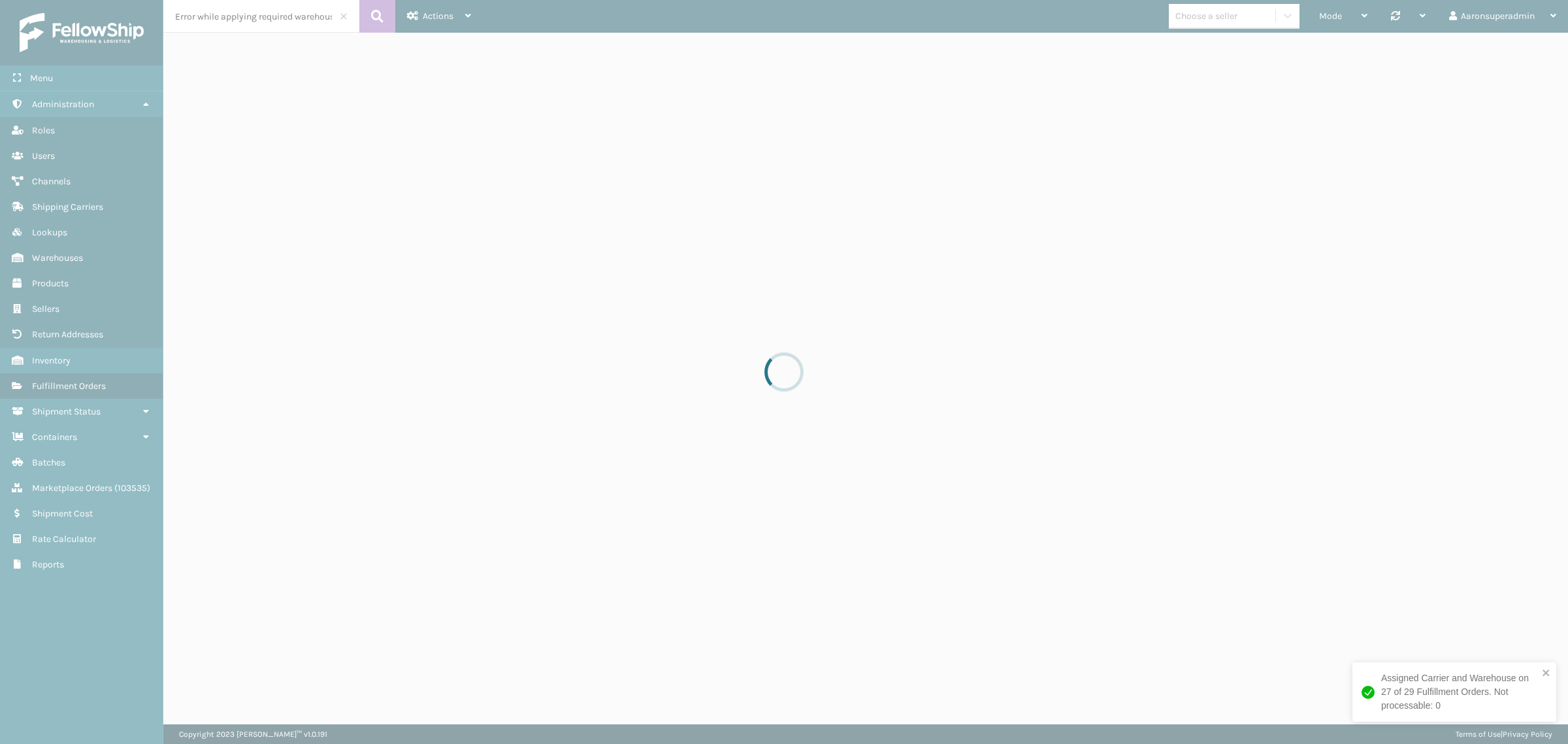
click at [183, 119] on div at bounding box center [784, 372] width 1568 height 744
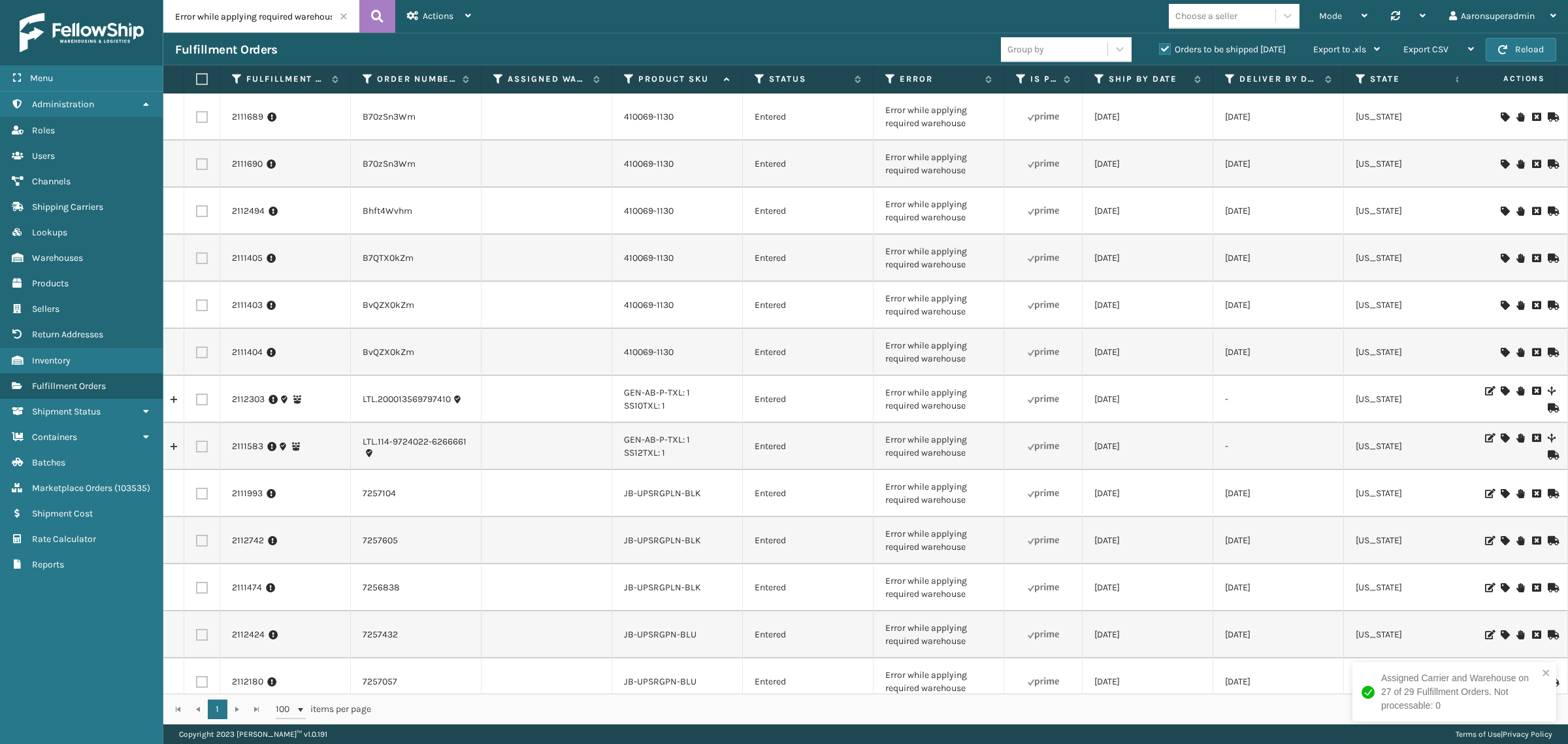
click at [200, 355] on label at bounding box center [202, 352] width 12 height 12
click at [197, 355] on input "checkbox" at bounding box center [196, 350] width 1 height 9
checkbox input "true"
drag, startPoint x: 201, startPoint y: 306, endPoint x: 206, endPoint y: 285, distance: 21.6
click at [201, 303] on label at bounding box center [202, 305] width 12 height 12
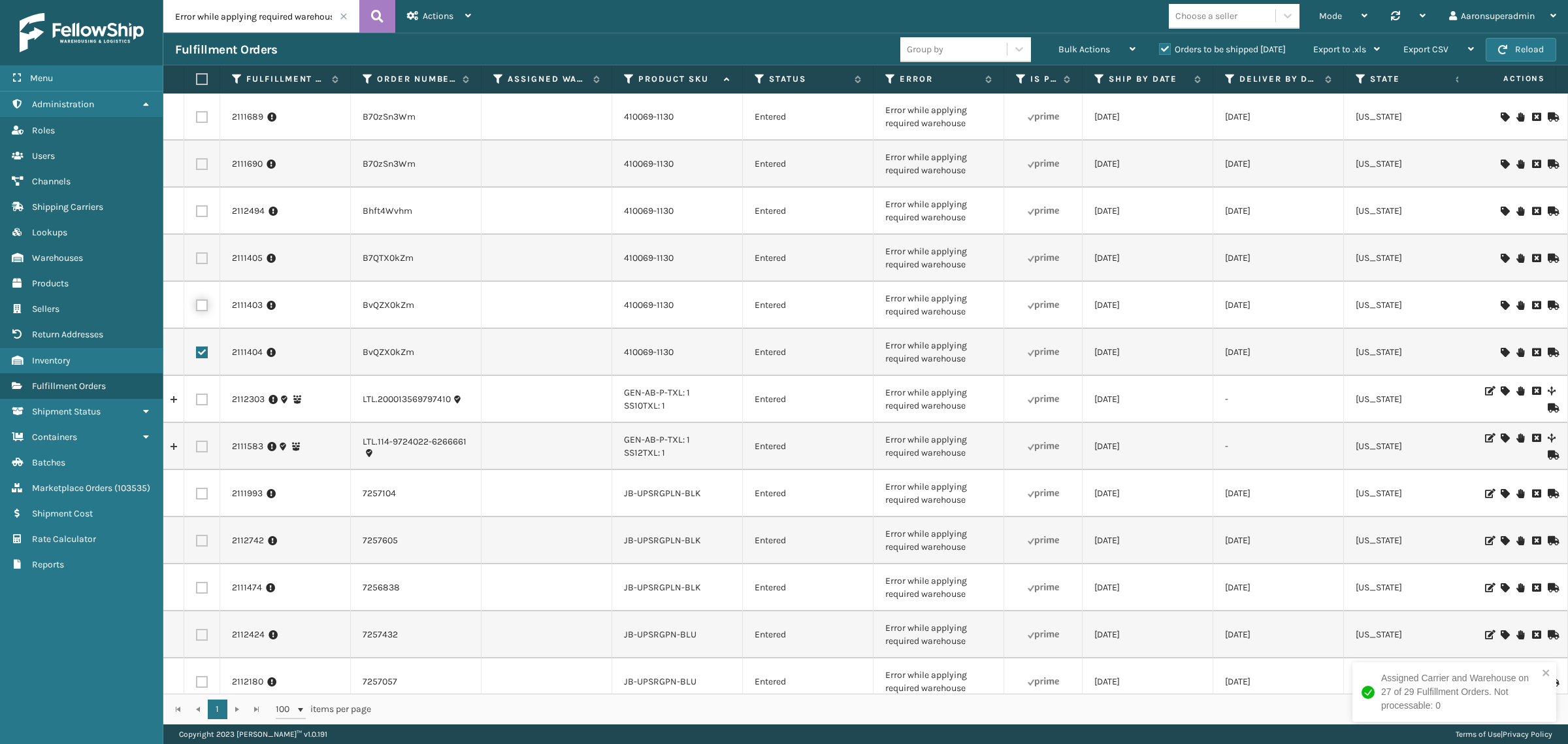
click at [197, 303] on input "checkbox" at bounding box center [196, 303] width 1 height 9
checkbox input "true"
click at [199, 259] on label at bounding box center [202, 257] width 12 height 12
click at [197, 259] on input "checkbox" at bounding box center [196, 256] width 1 height 9
checkbox input "true"
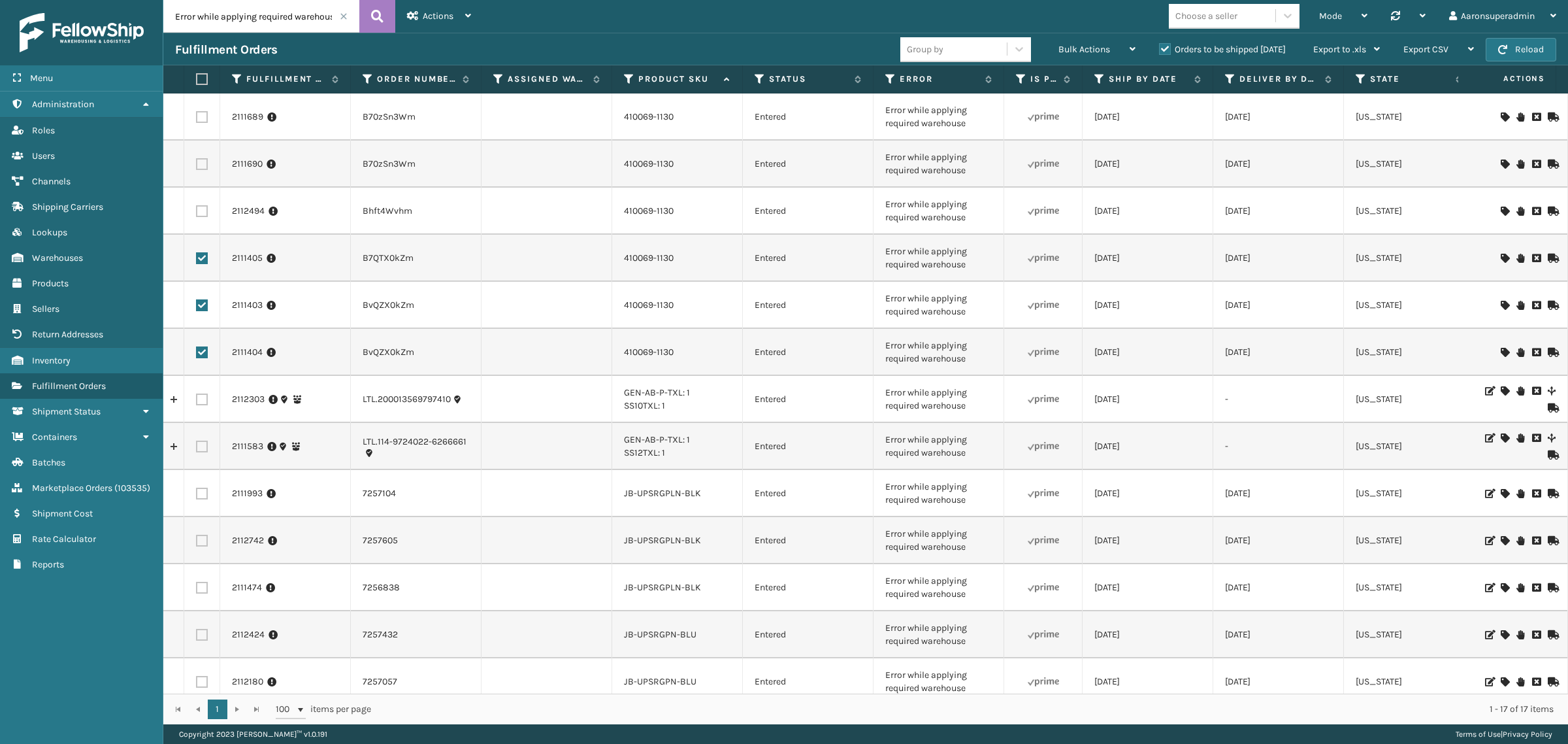
click at [201, 209] on label at bounding box center [202, 211] width 12 height 12
click at [197, 209] on input "checkbox" at bounding box center [196, 210] width 1 height 9
checkbox input "true"
click at [204, 163] on label at bounding box center [202, 164] width 12 height 12
click at [197, 163] on input "checkbox" at bounding box center [196, 162] width 1 height 9
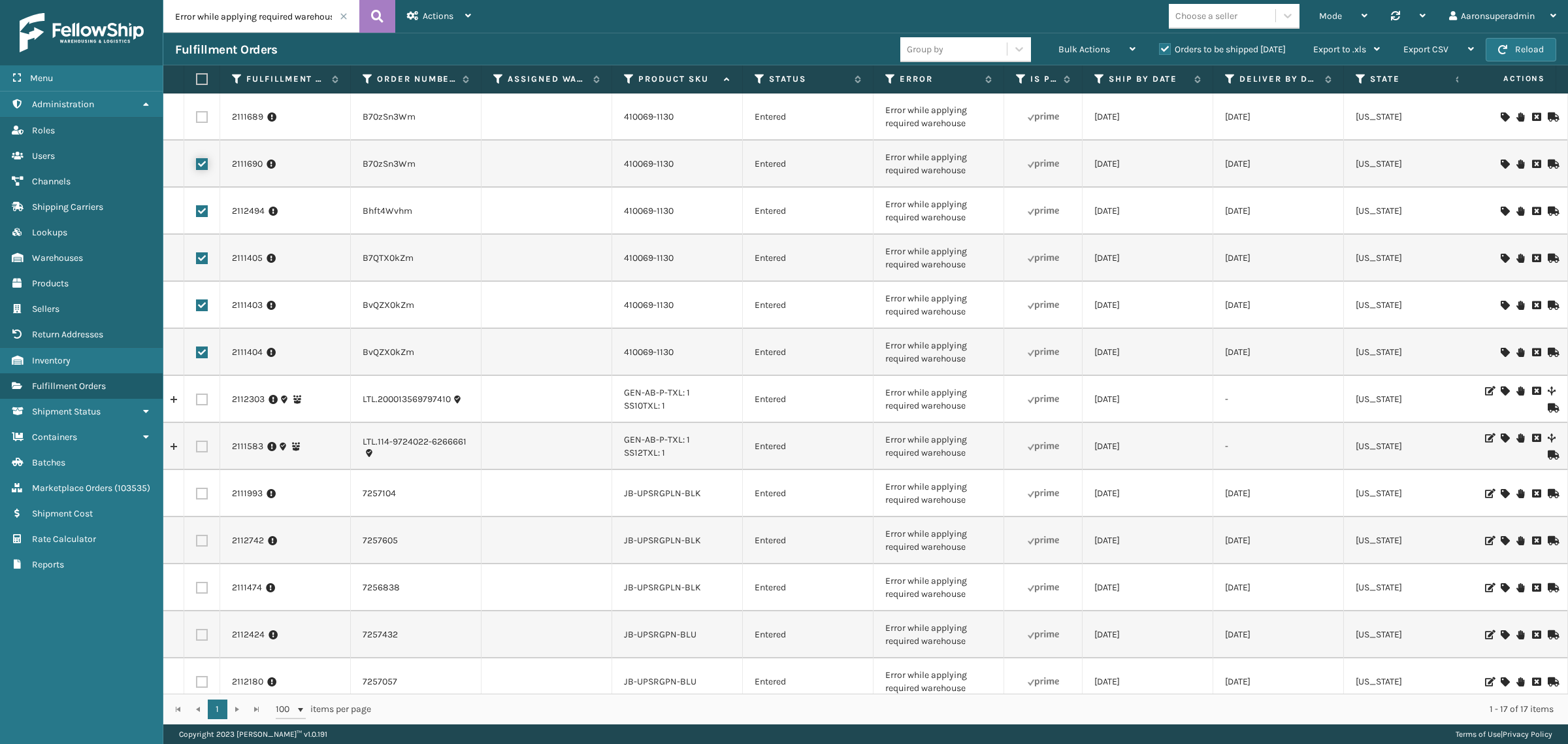
checkbox input "true"
click at [204, 122] on label at bounding box center [202, 117] width 12 height 12
click at [197, 119] on input "checkbox" at bounding box center [196, 115] width 1 height 9
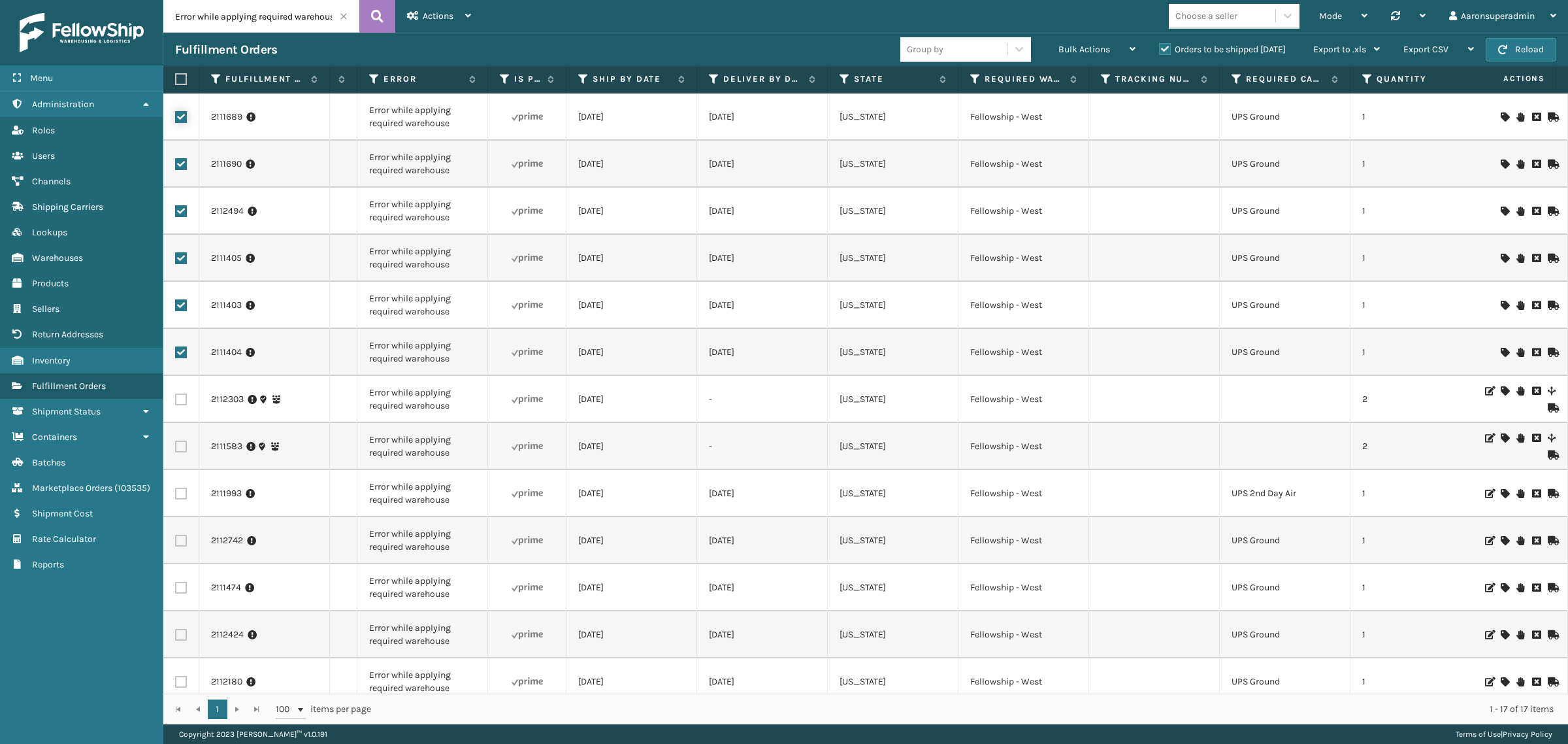
scroll to position [0, 0]
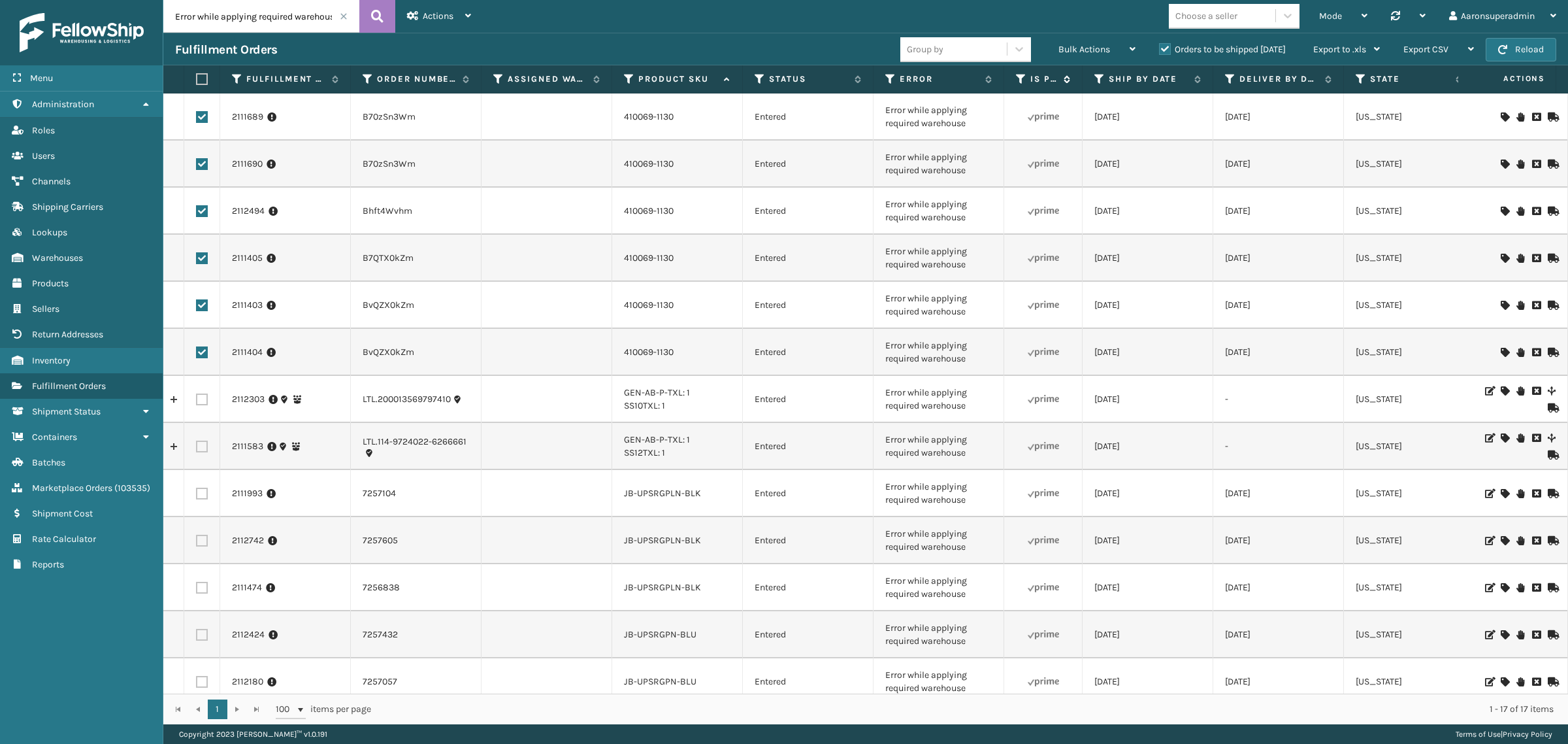
drag, startPoint x: 1079, startPoint y: 53, endPoint x: 1068, endPoint y: 76, distance: 25.5
click at [1079, 49] on span "Bulk Actions" at bounding box center [1084, 49] width 52 height 11
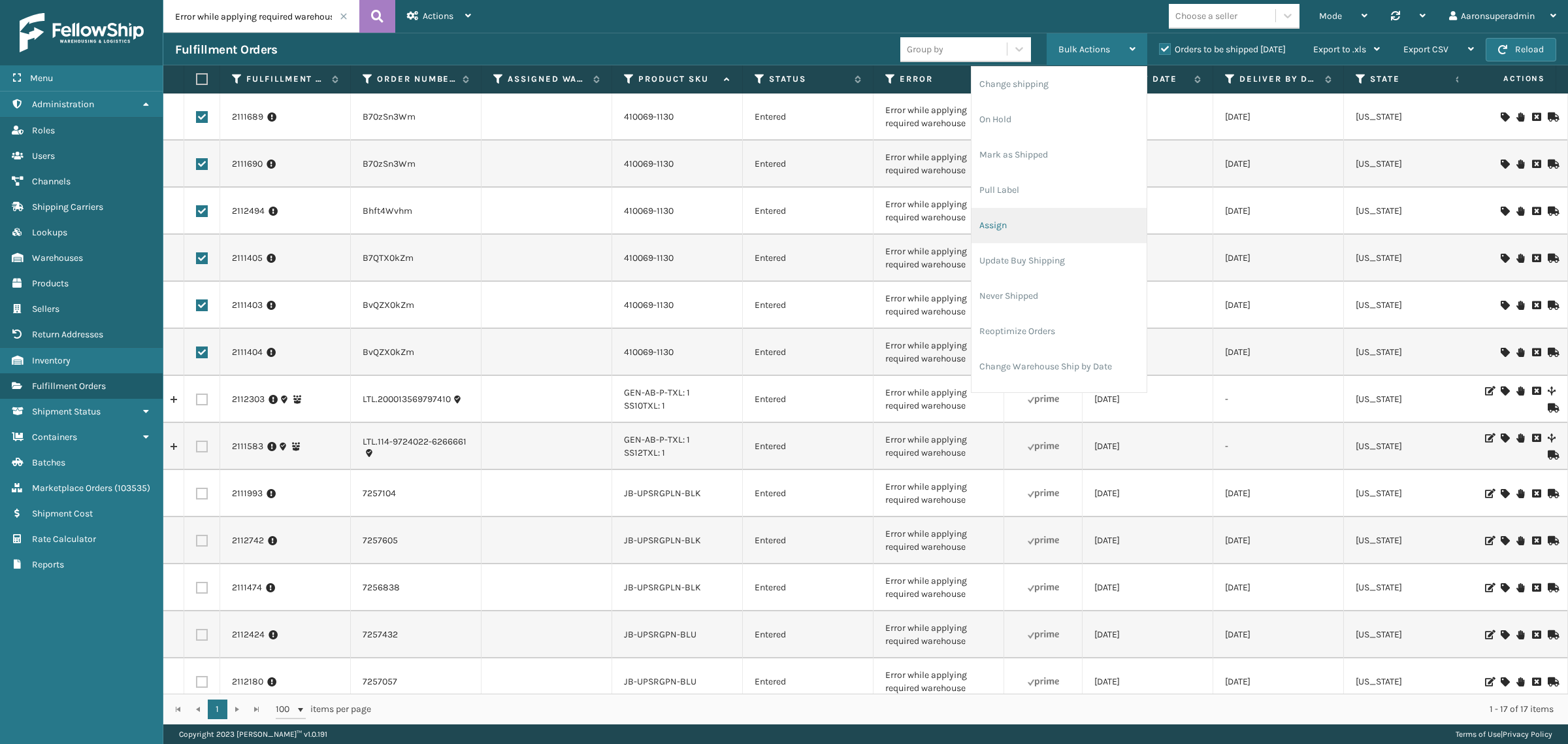
click at [1020, 213] on li "Assign" at bounding box center [1058, 225] width 175 height 35
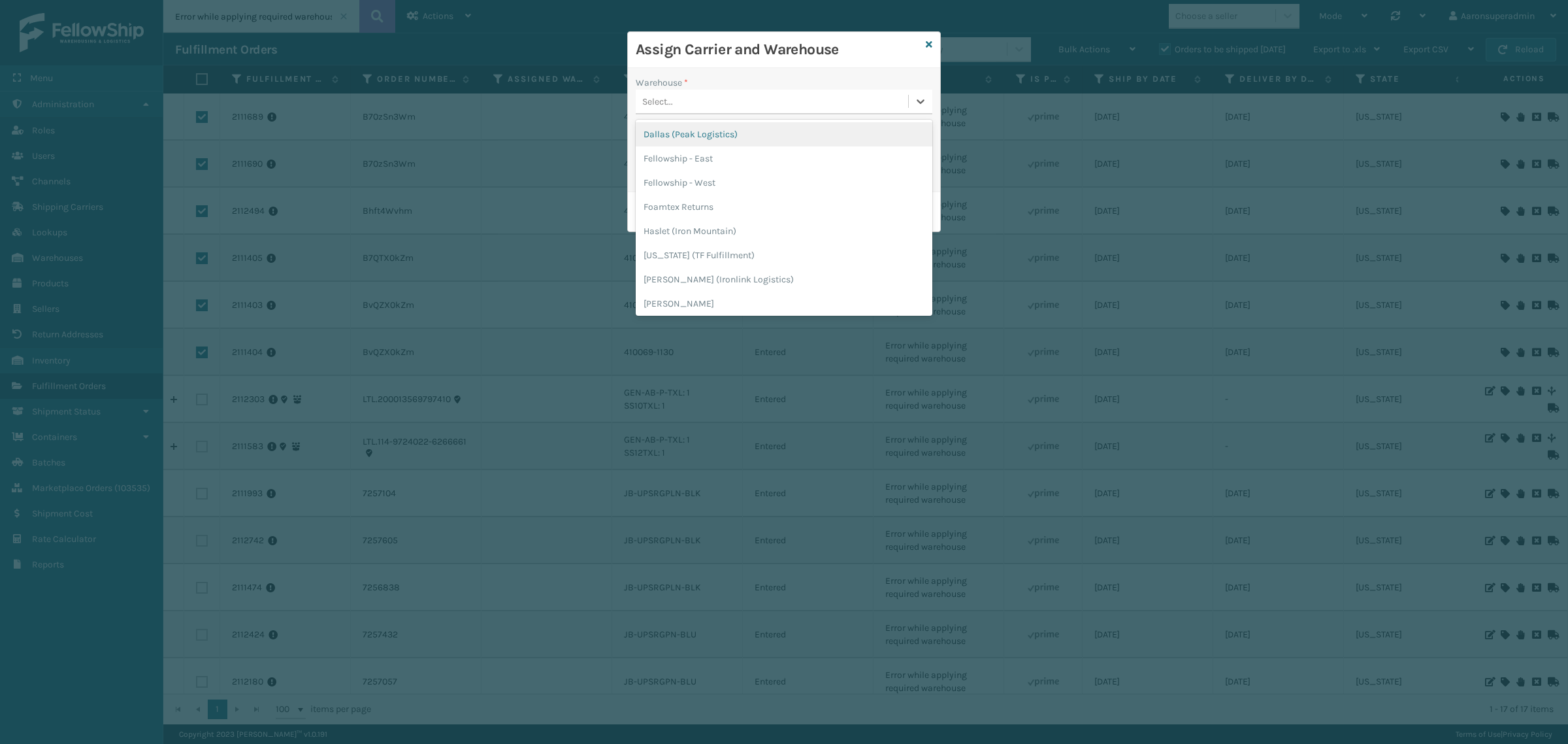
click at [660, 96] on div "Select..." at bounding box center [657, 101] width 31 height 13
click at [671, 177] on div "Fellowship - West" at bounding box center [784, 182] width 297 height 24
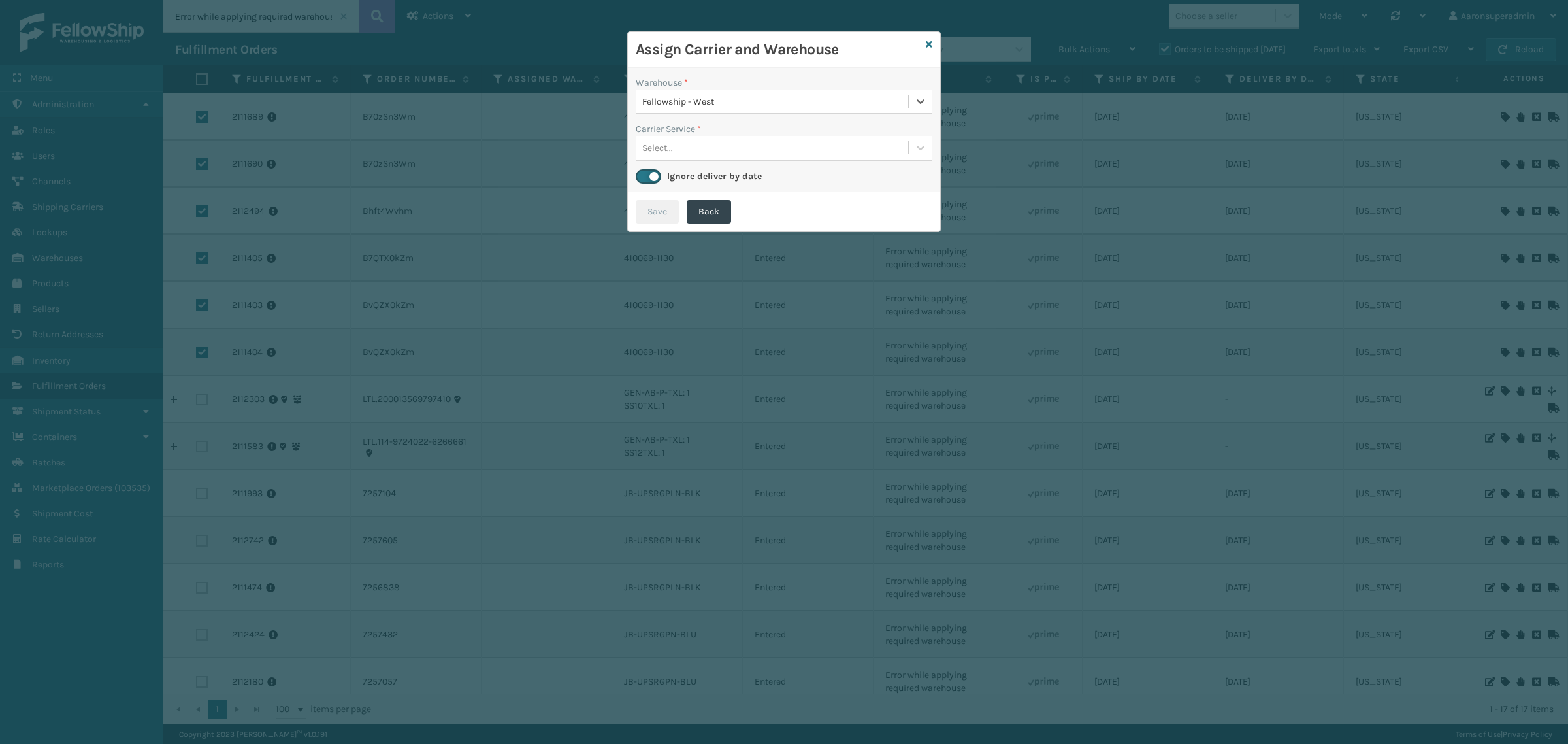
click at [677, 144] on div "Select..." at bounding box center [771, 148] width 272 height 21
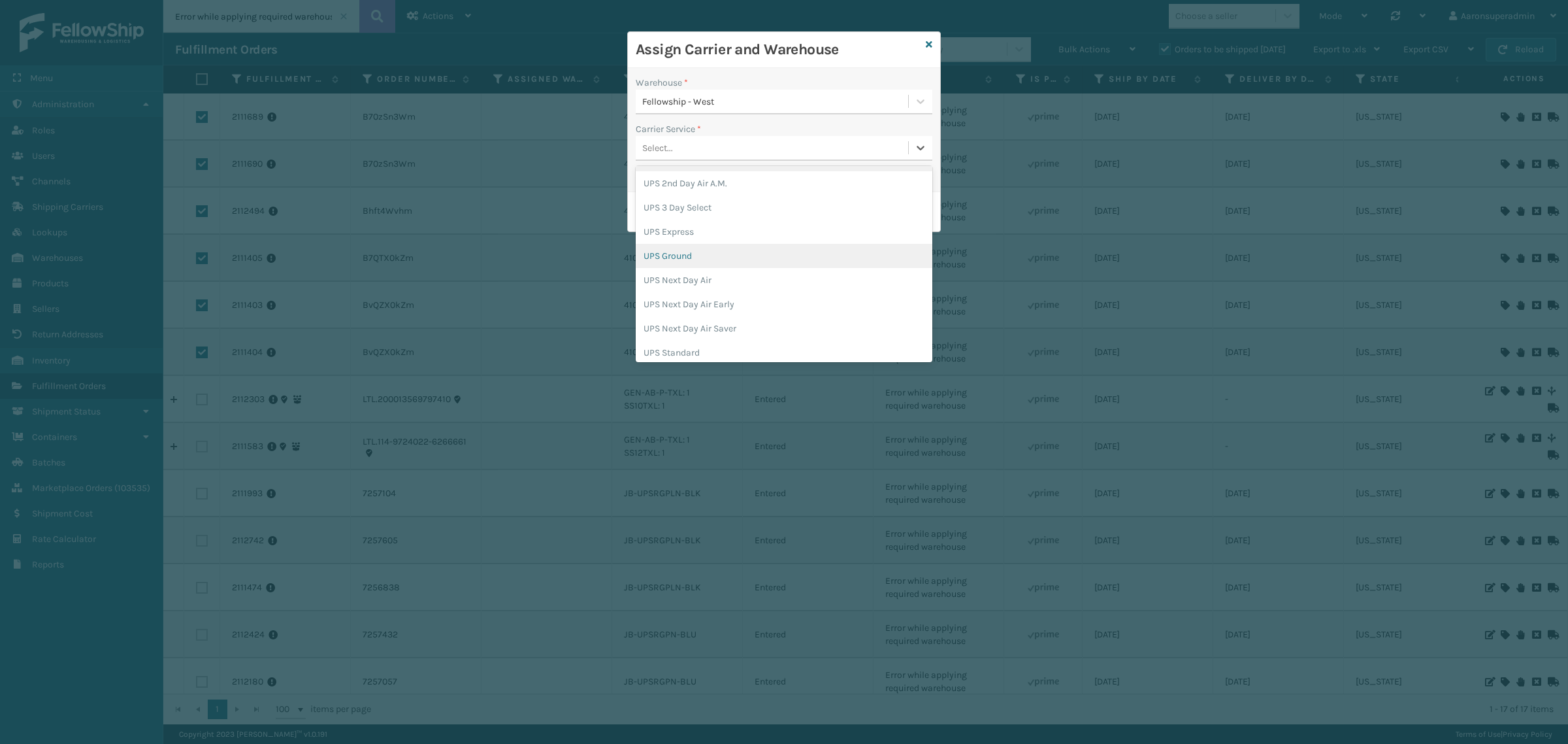
scroll to position [413, 0]
click at [683, 245] on div "UPS Ground" at bounding box center [784, 252] width 297 height 24
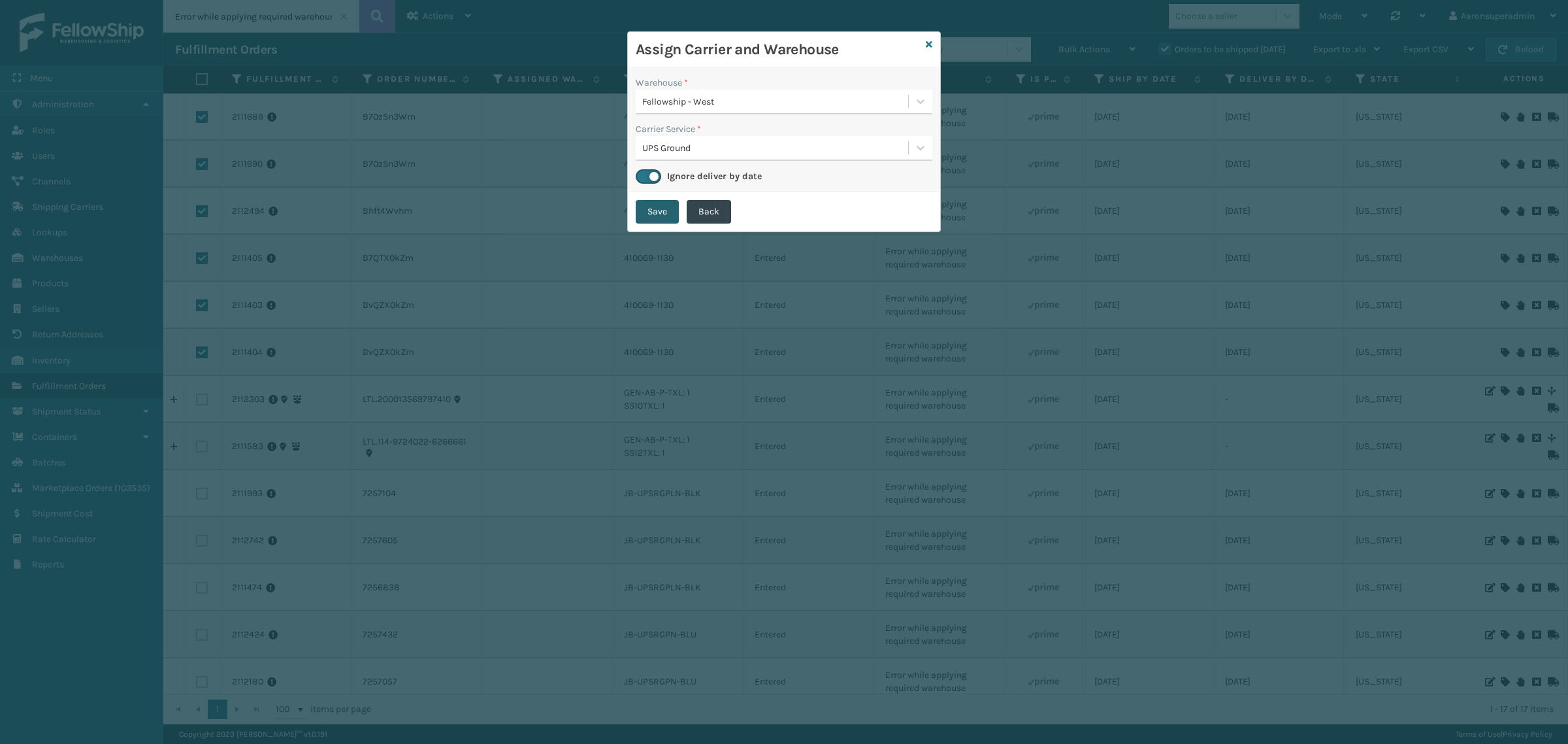
click at [654, 208] on button "Save" at bounding box center [657, 212] width 43 height 24
checkbox input "false"
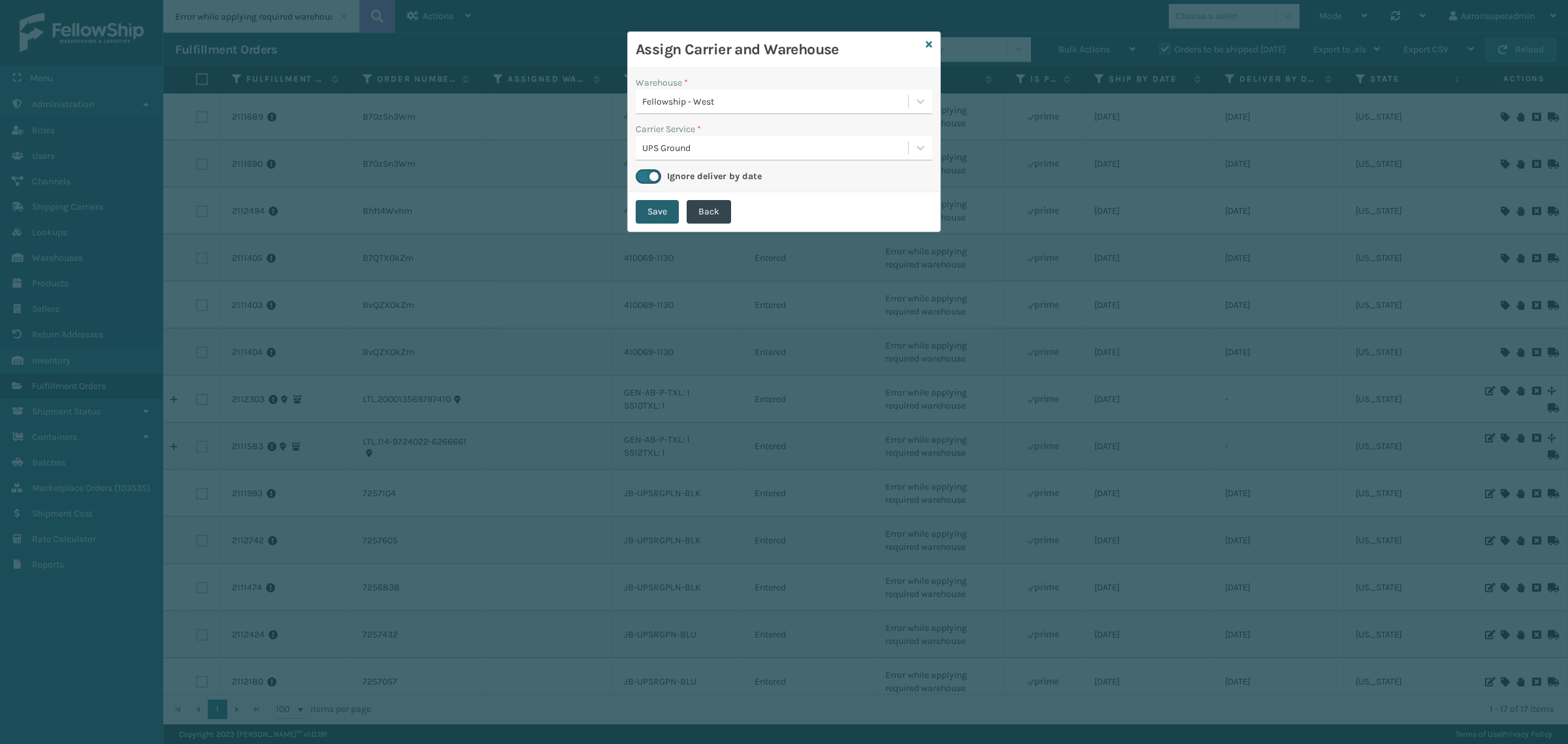
checkbox input "false"
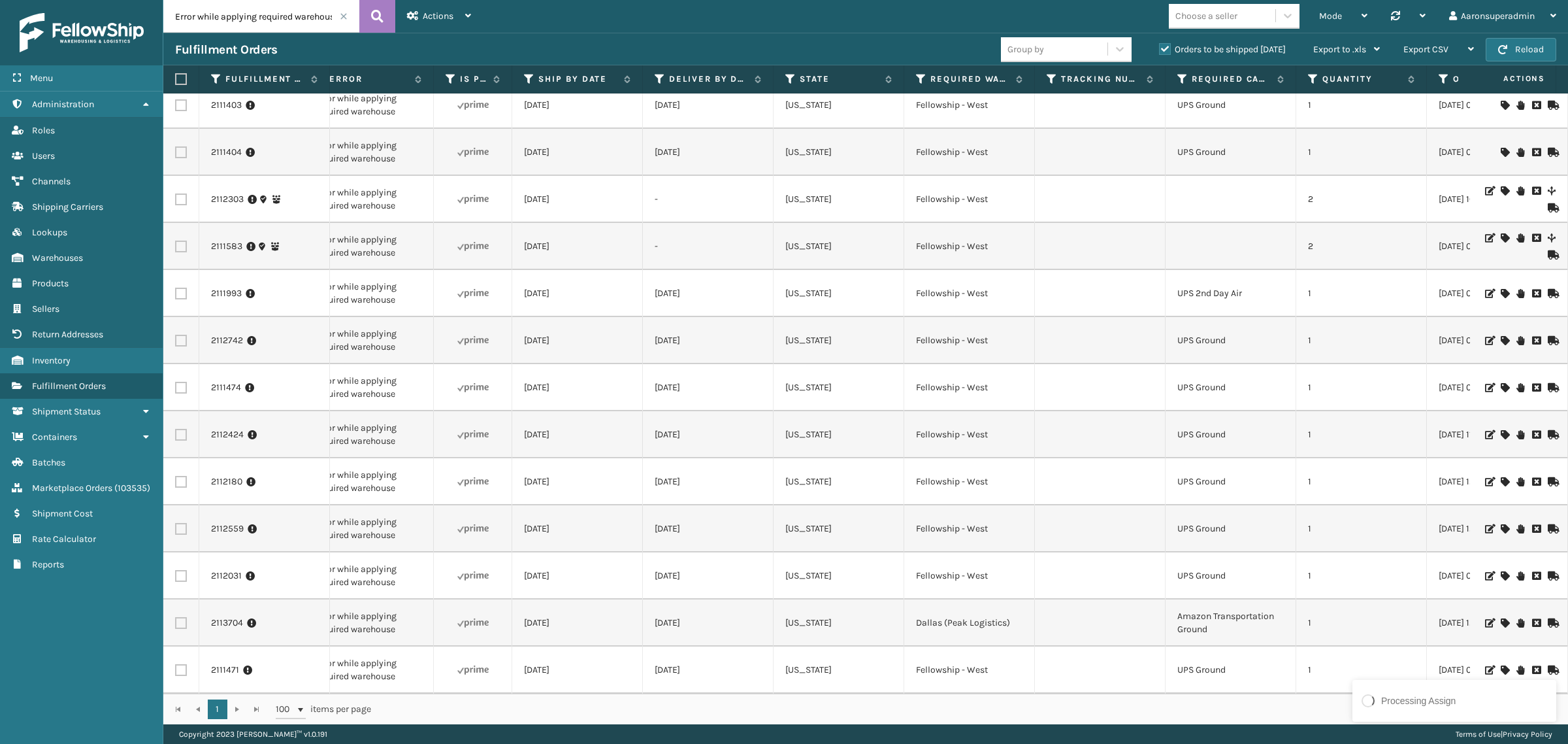
scroll to position [0, 576]
click at [185, 334] on label at bounding box center [180, 340] width 12 height 12
click at [176, 334] on input "checkbox" at bounding box center [175, 338] width 1 height 9
checkbox input "true"
click at [180, 381] on label at bounding box center [180, 387] width 12 height 12
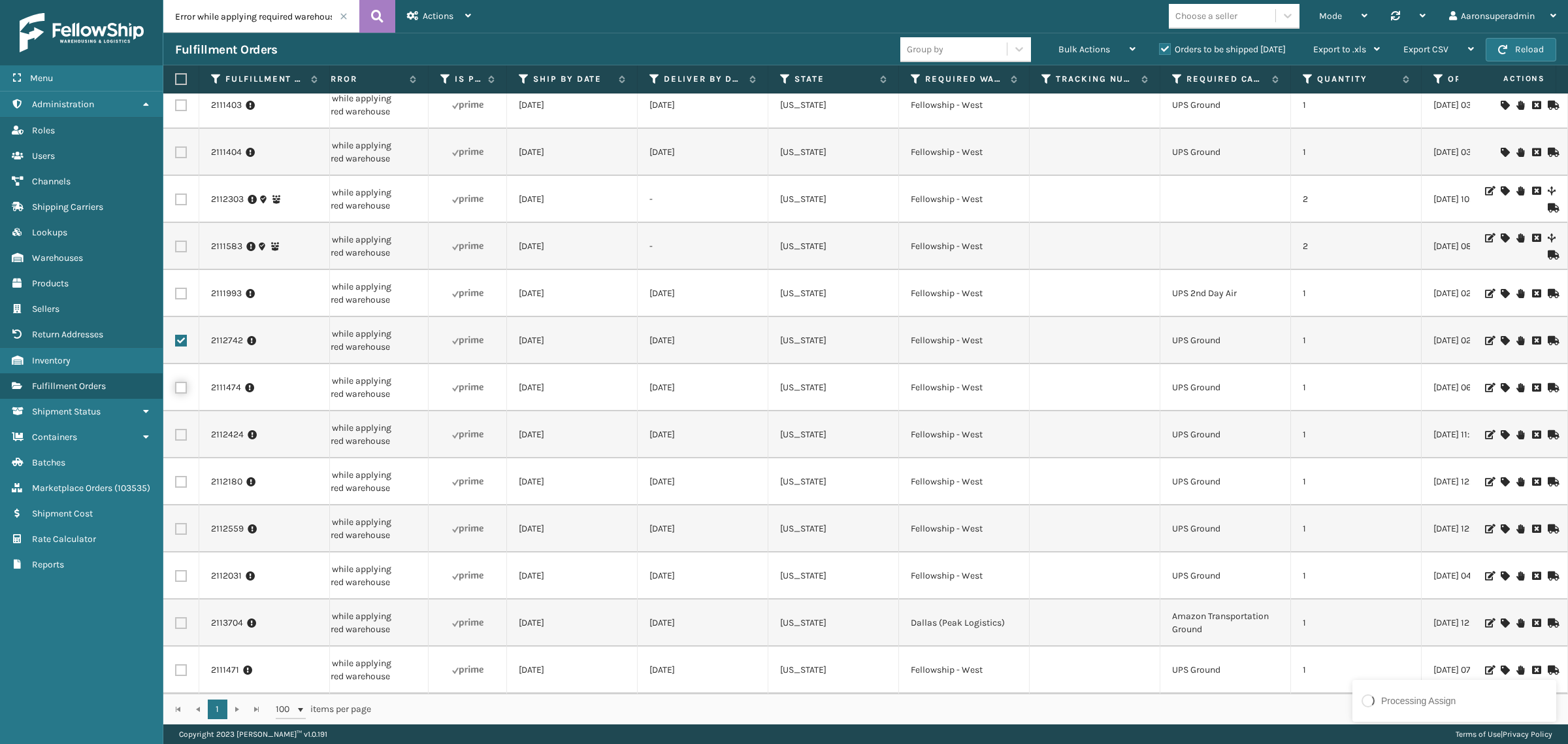
click at [176, 381] on input "checkbox" at bounding box center [175, 385] width 1 height 9
checkbox input "true"
click at [175, 429] on label at bounding box center [180, 434] width 12 height 12
click at [175, 429] on input "checkbox" at bounding box center [175, 432] width 1 height 9
checkbox input "true"
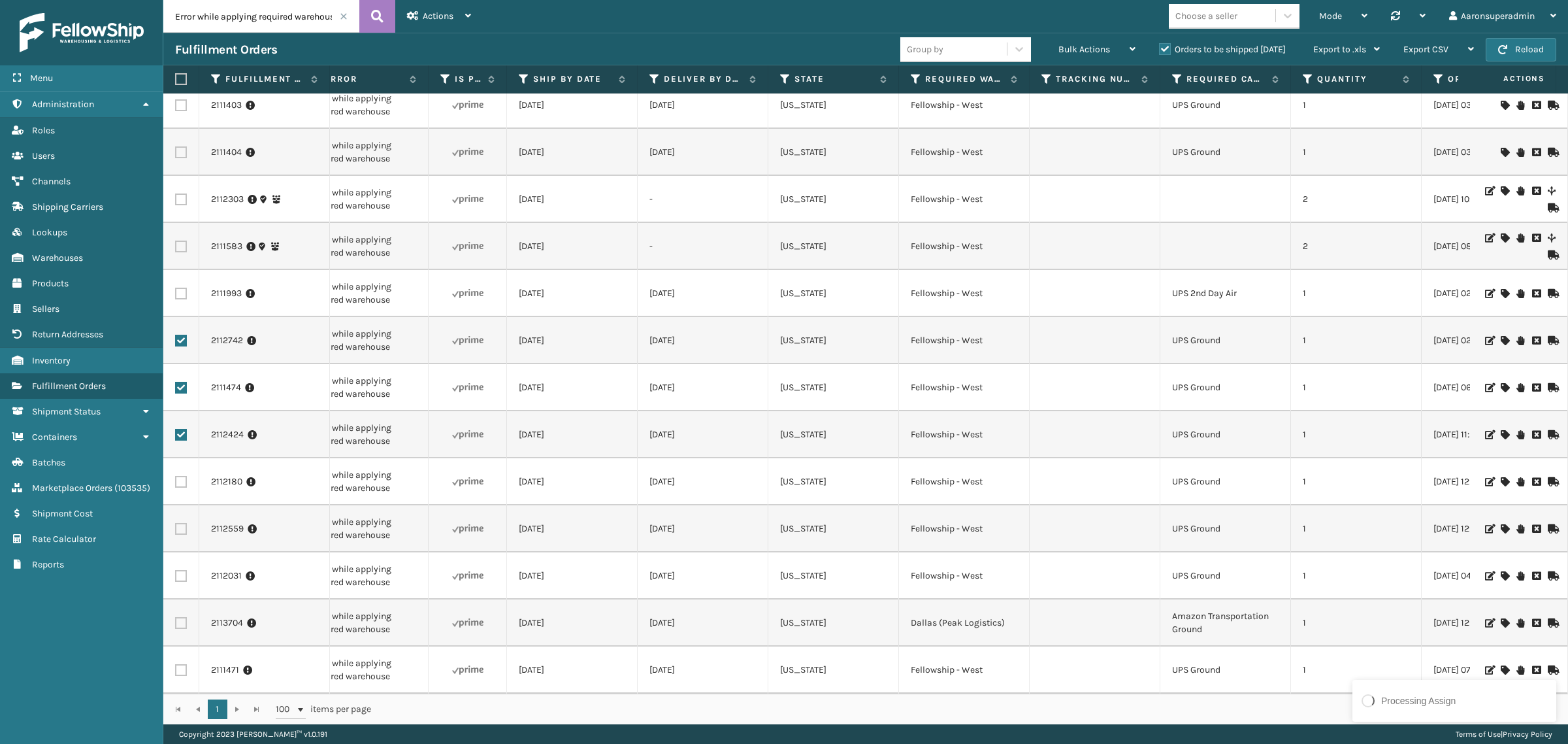
click at [177, 476] on label at bounding box center [180, 481] width 12 height 12
click at [176, 476] on input "checkbox" at bounding box center [175, 480] width 1 height 9
checkbox input "true"
click at [178, 523] on label at bounding box center [180, 528] width 12 height 12
click at [176, 523] on input "checkbox" at bounding box center [175, 527] width 1 height 9
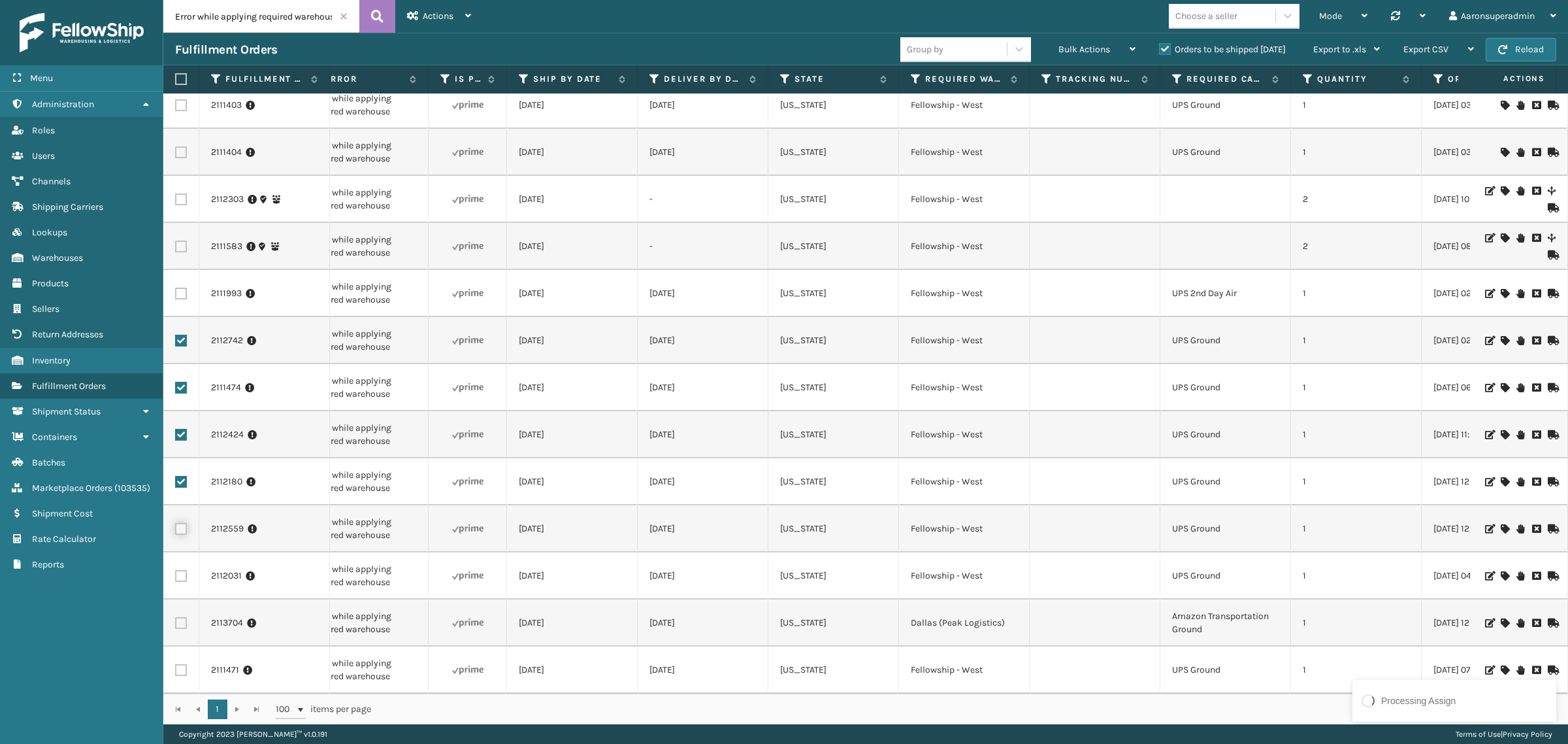
checkbox input "true"
click at [180, 476] on label at bounding box center [180, 481] width 12 height 12
click at [176, 476] on input "checkbox" at bounding box center [175, 480] width 1 height 9
click at [181, 476] on label at bounding box center [180, 481] width 12 height 12
click at [176, 476] on input "checkbox" at bounding box center [175, 480] width 1 height 9
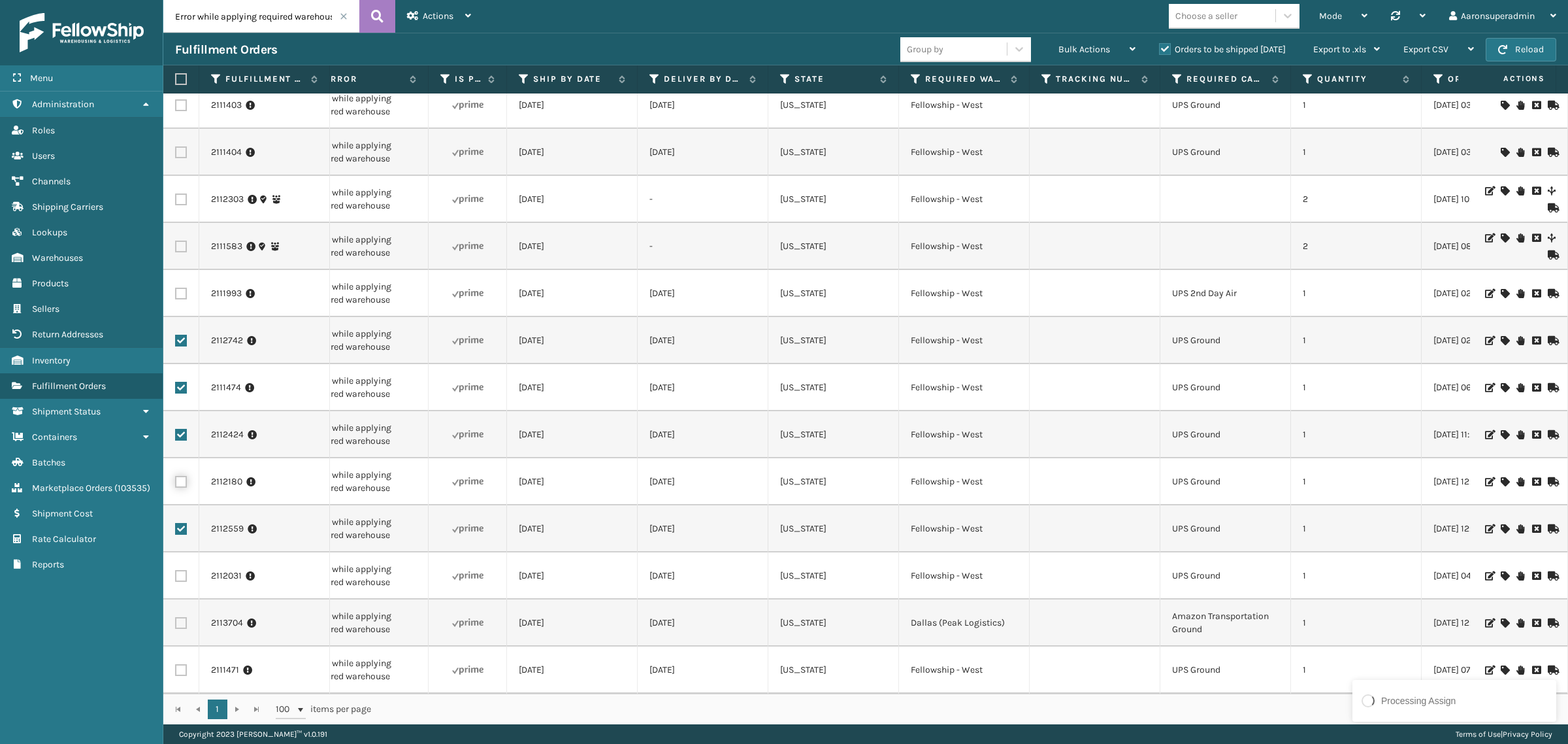
checkbox input "true"
click at [184, 570] on label at bounding box center [180, 575] width 12 height 12
click at [176, 570] on input "checkbox" at bounding box center [175, 574] width 1 height 9
checkbox input "true"
click at [181, 664] on label at bounding box center [180, 669] width 12 height 12
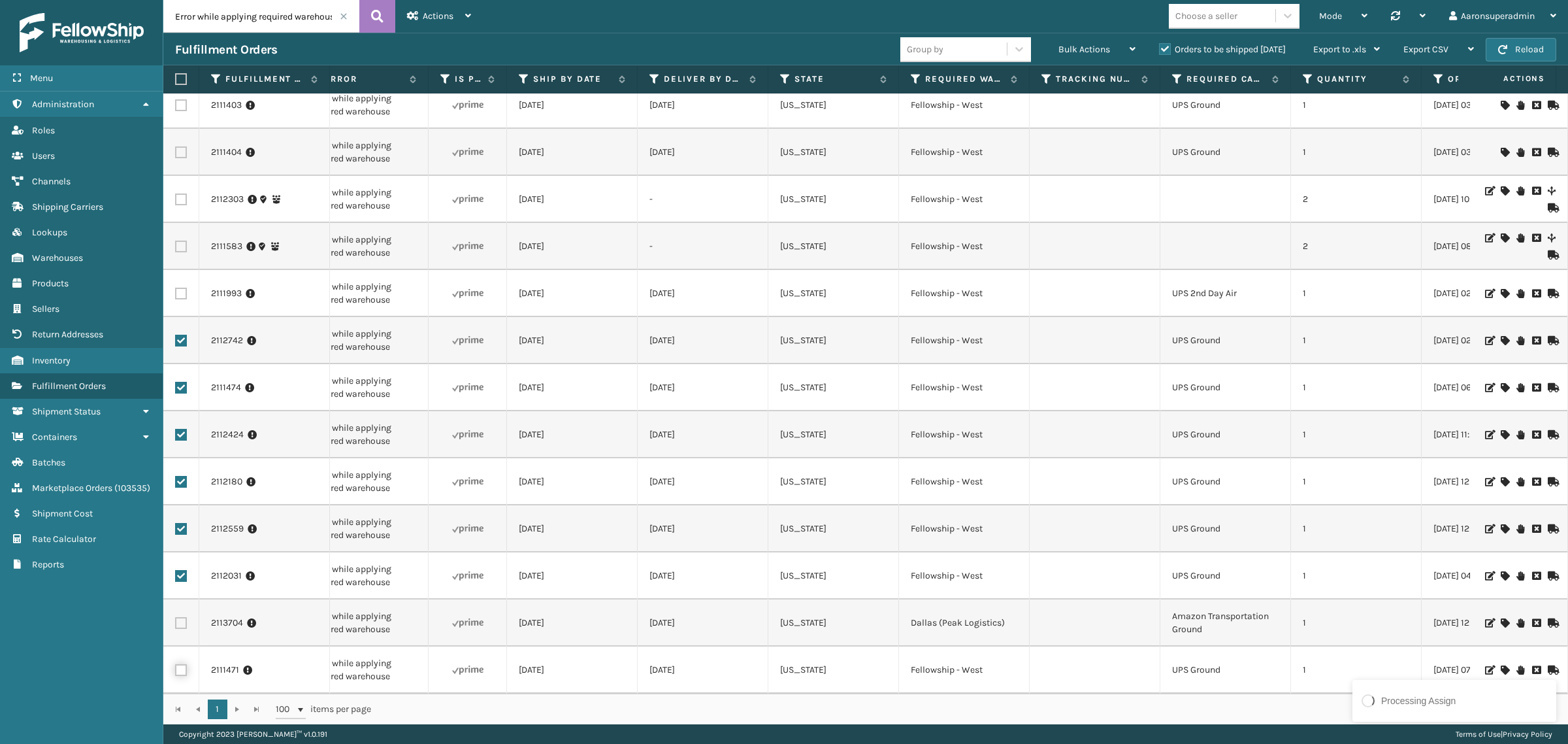
click at [176, 664] on input "checkbox" at bounding box center [175, 668] width 1 height 9
checkbox input "true"
click at [1089, 46] on span "Bulk Actions" at bounding box center [1084, 49] width 52 height 11
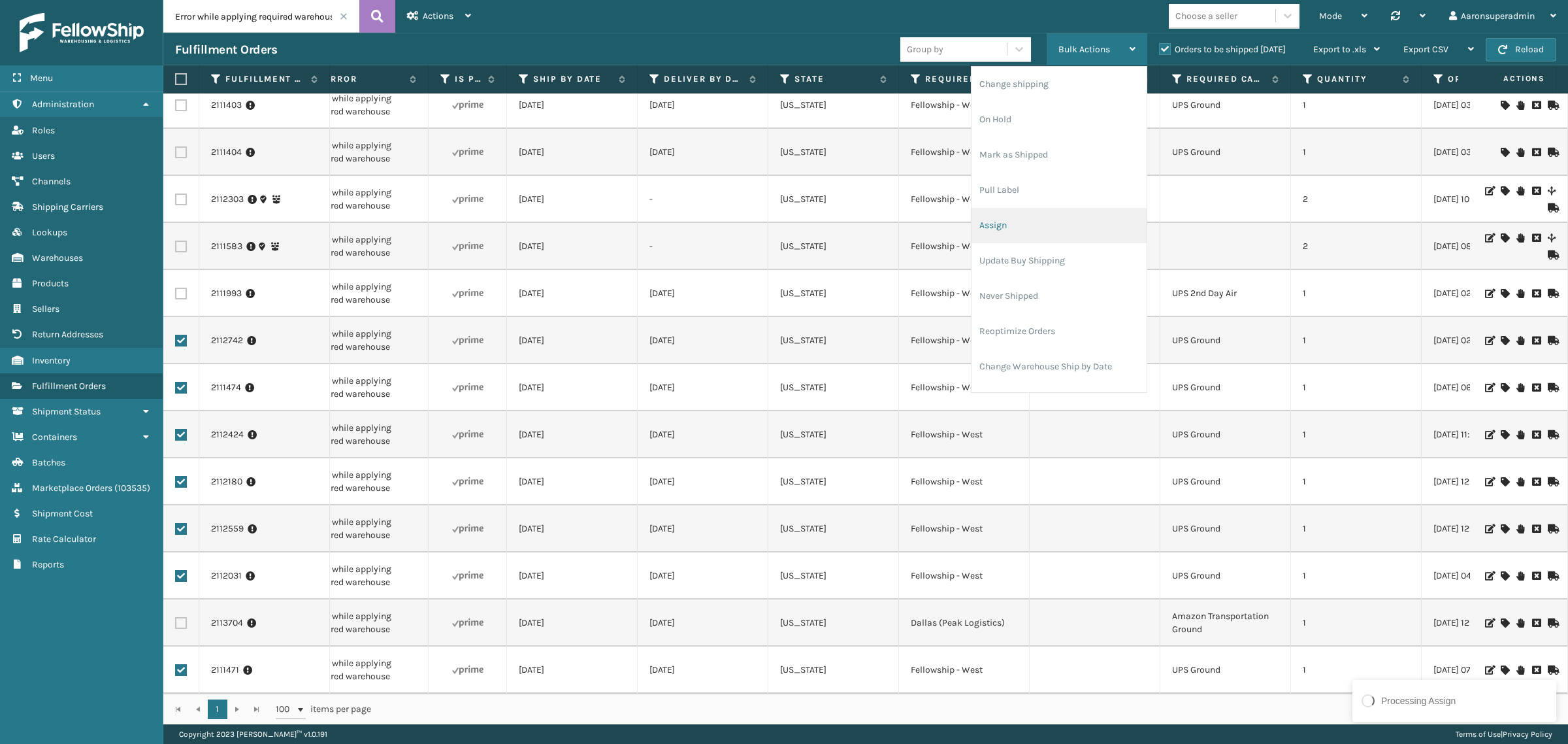
click at [1003, 225] on li "Assign" at bounding box center [1058, 225] width 175 height 35
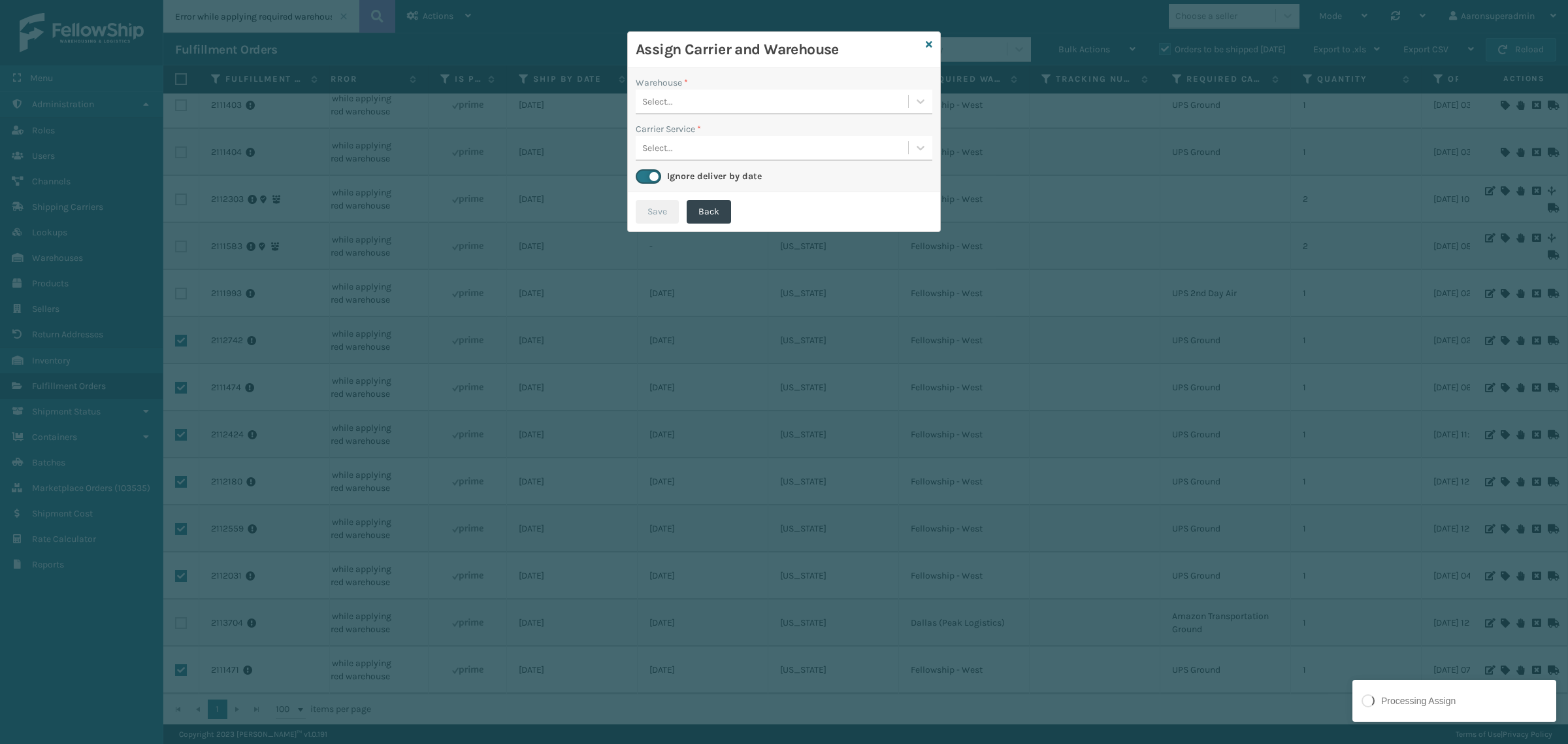
click at [722, 100] on div "Select..." at bounding box center [771, 101] width 272 height 21
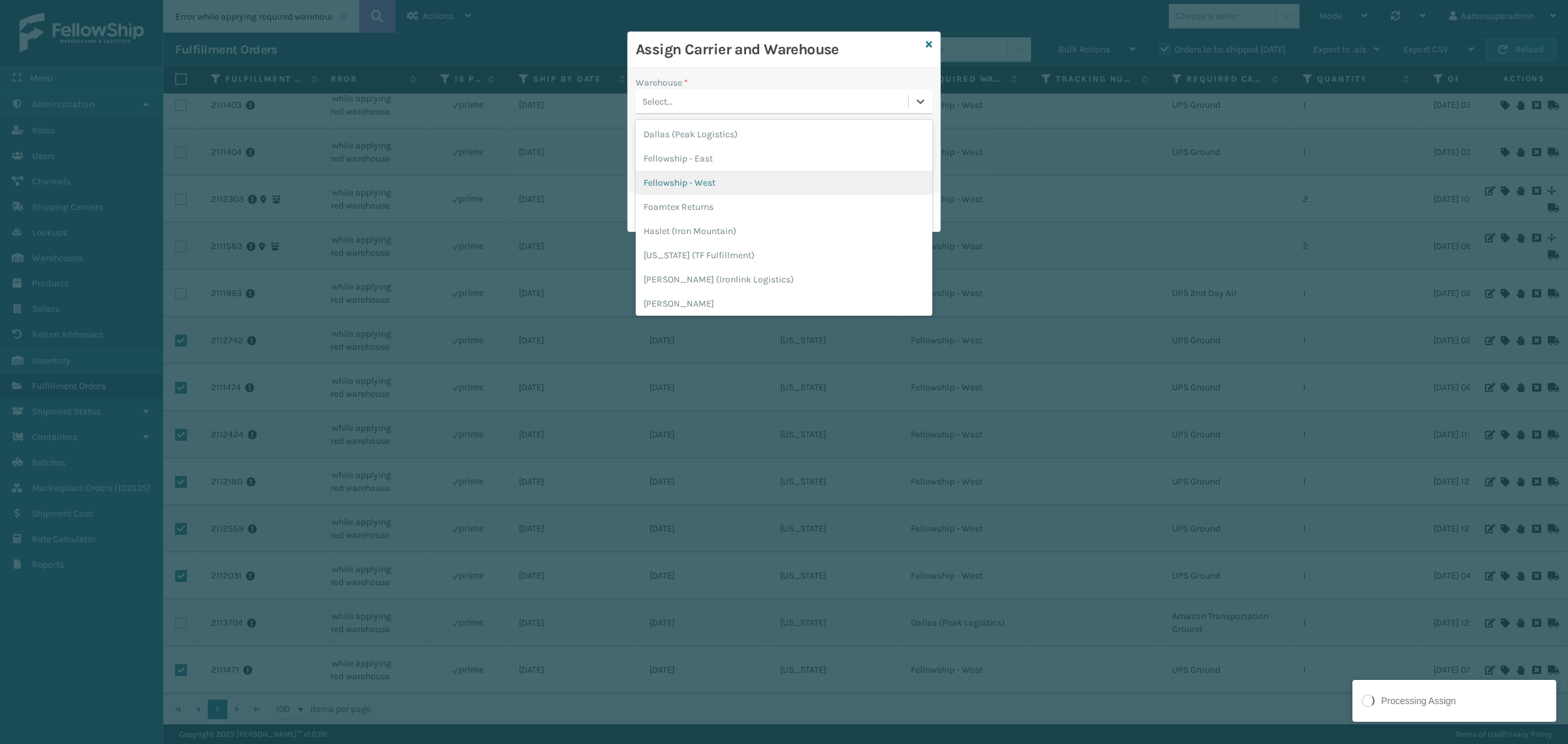
click at [693, 180] on div "Fellowship - West" at bounding box center [784, 182] width 297 height 24
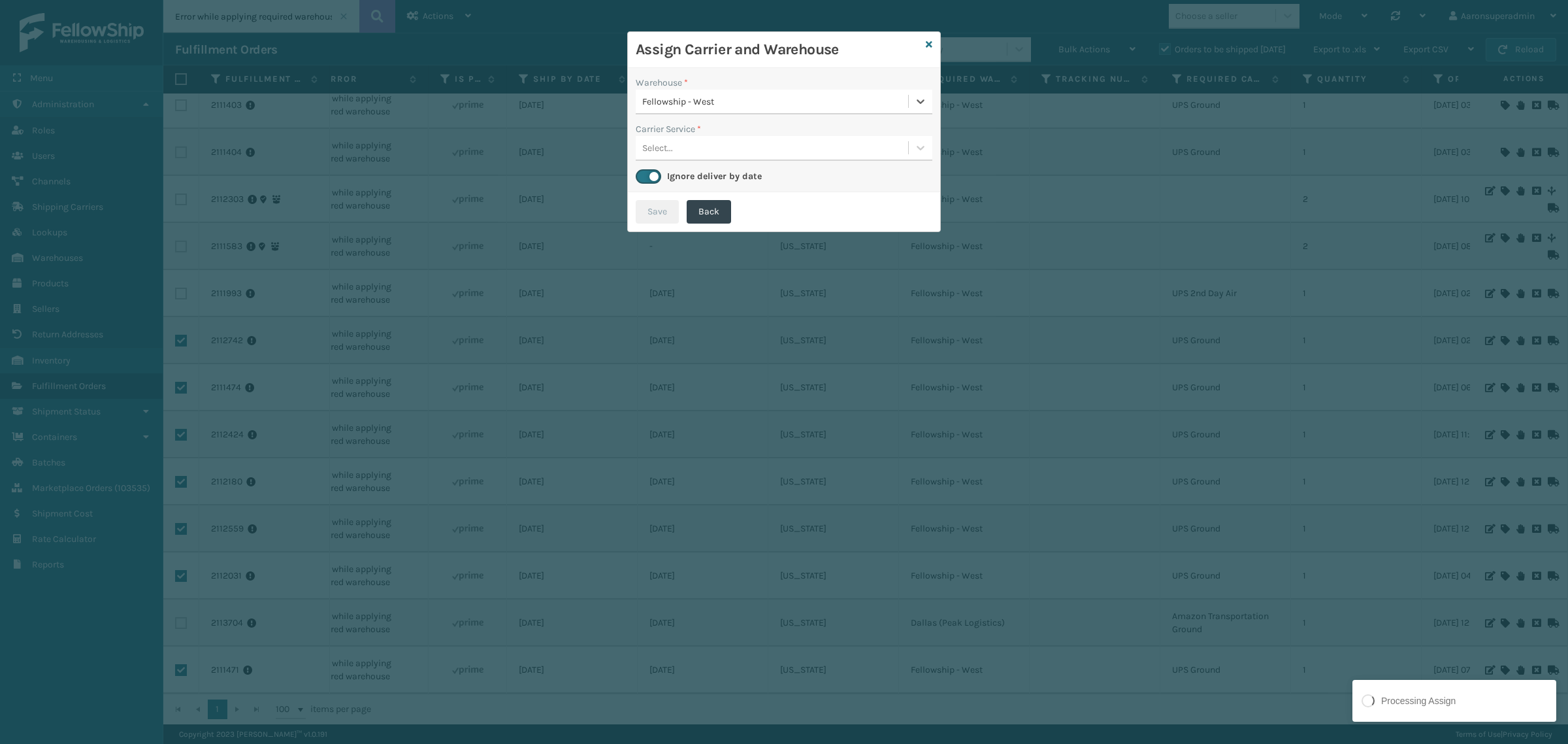
click at [686, 155] on div "Select..." at bounding box center [771, 148] width 272 height 21
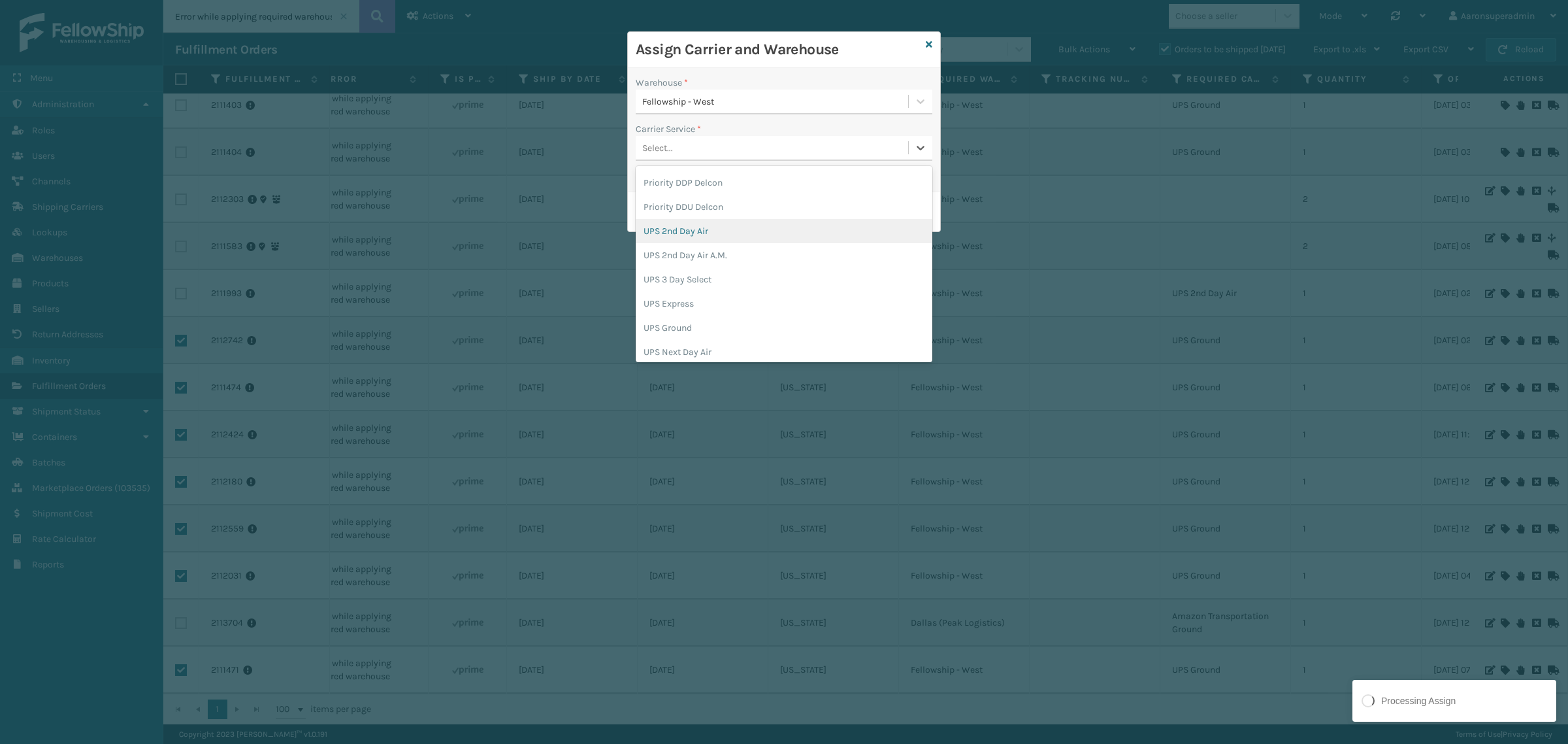
scroll to position [381, 0]
click at [691, 275] on div "UPS Ground" at bounding box center [784, 283] width 297 height 24
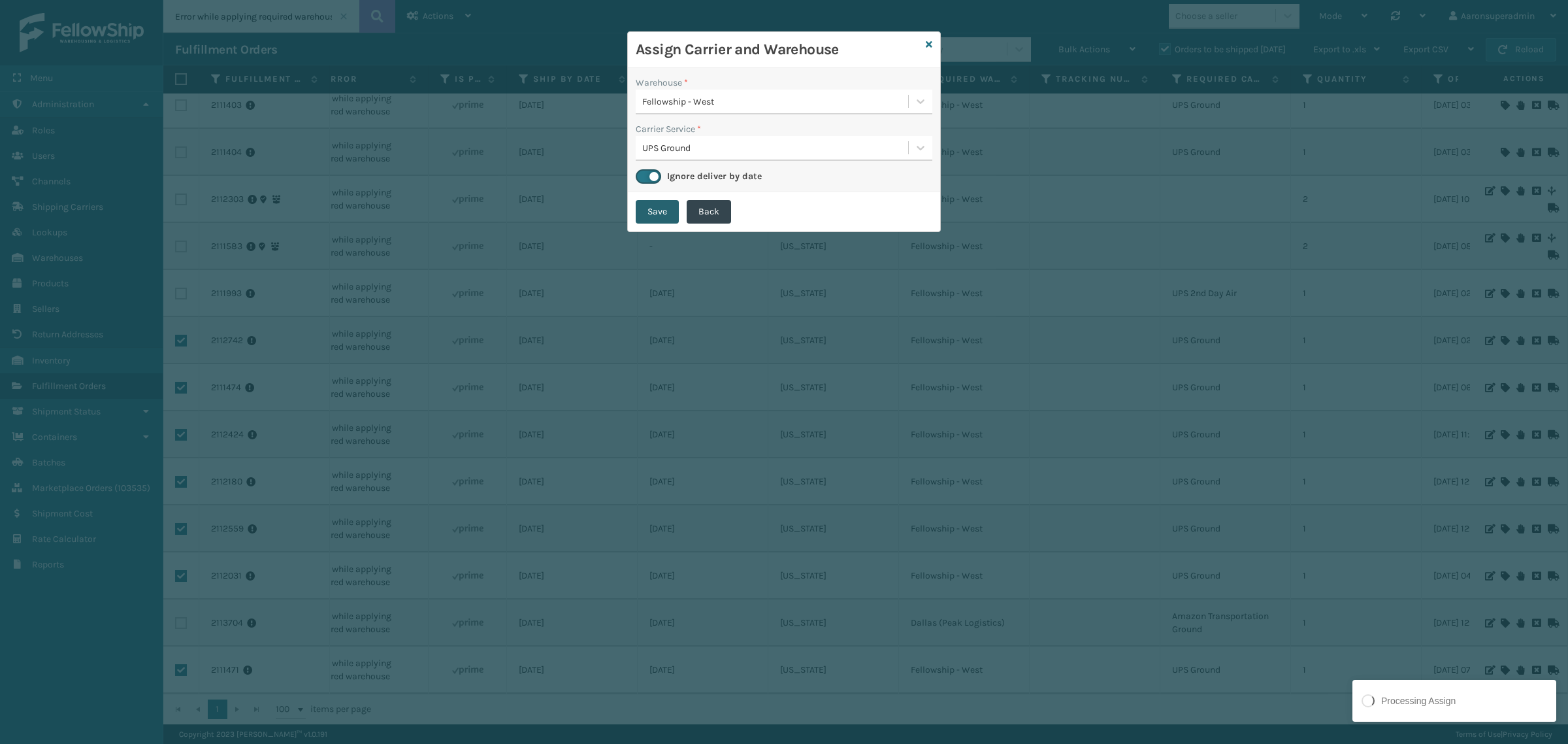
click at [668, 209] on button "Save" at bounding box center [657, 212] width 43 height 24
checkbox input "false"
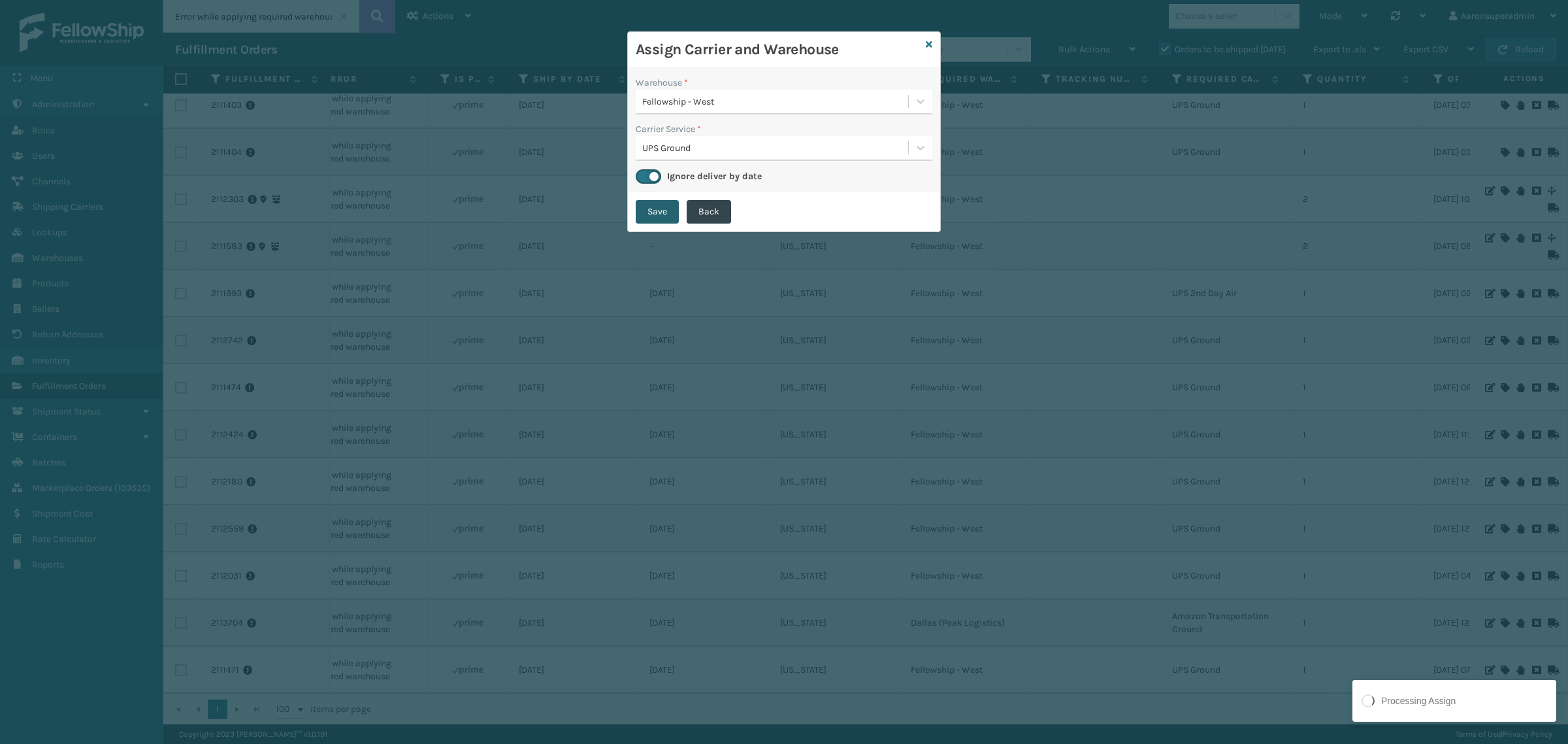
checkbox input "false"
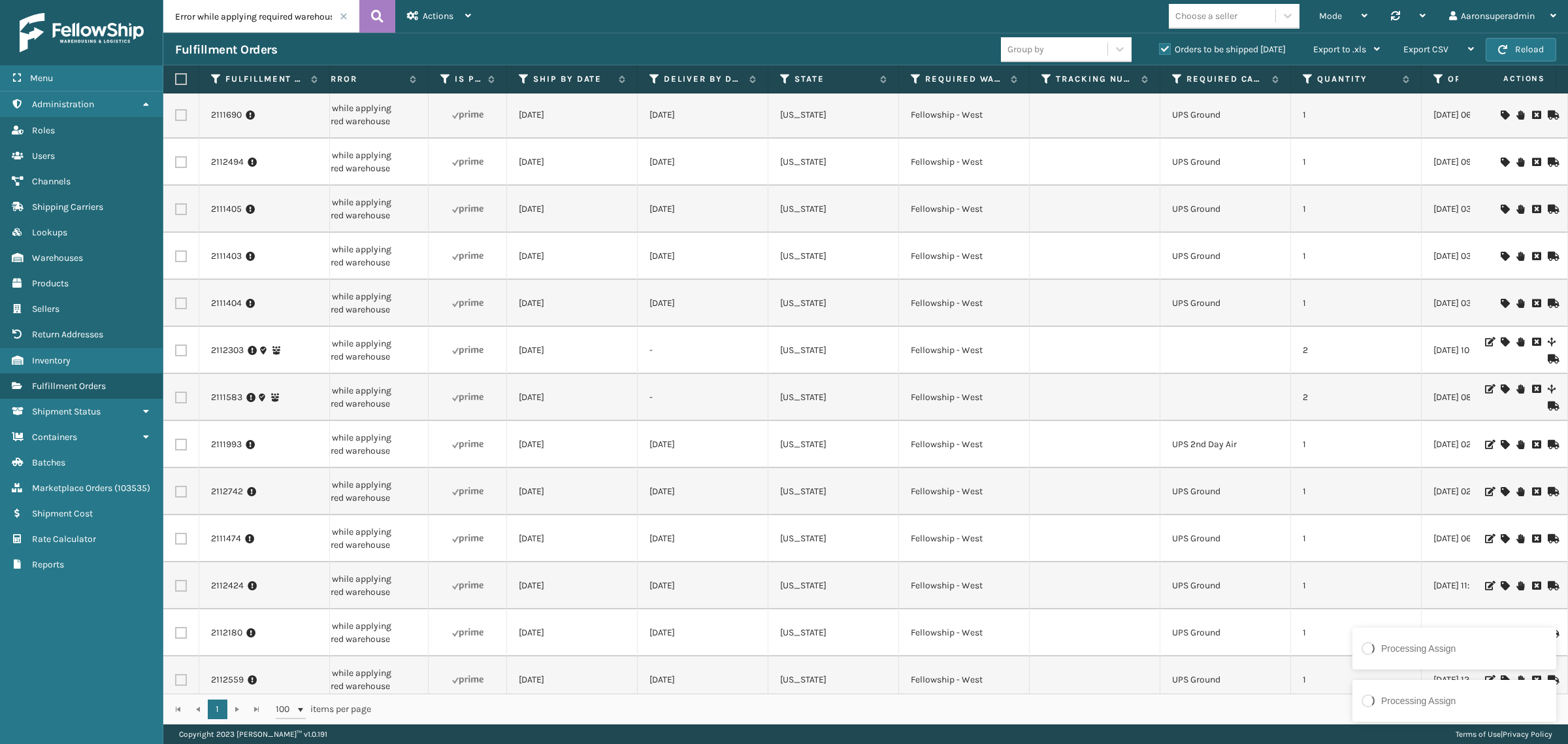
scroll to position [0, 576]
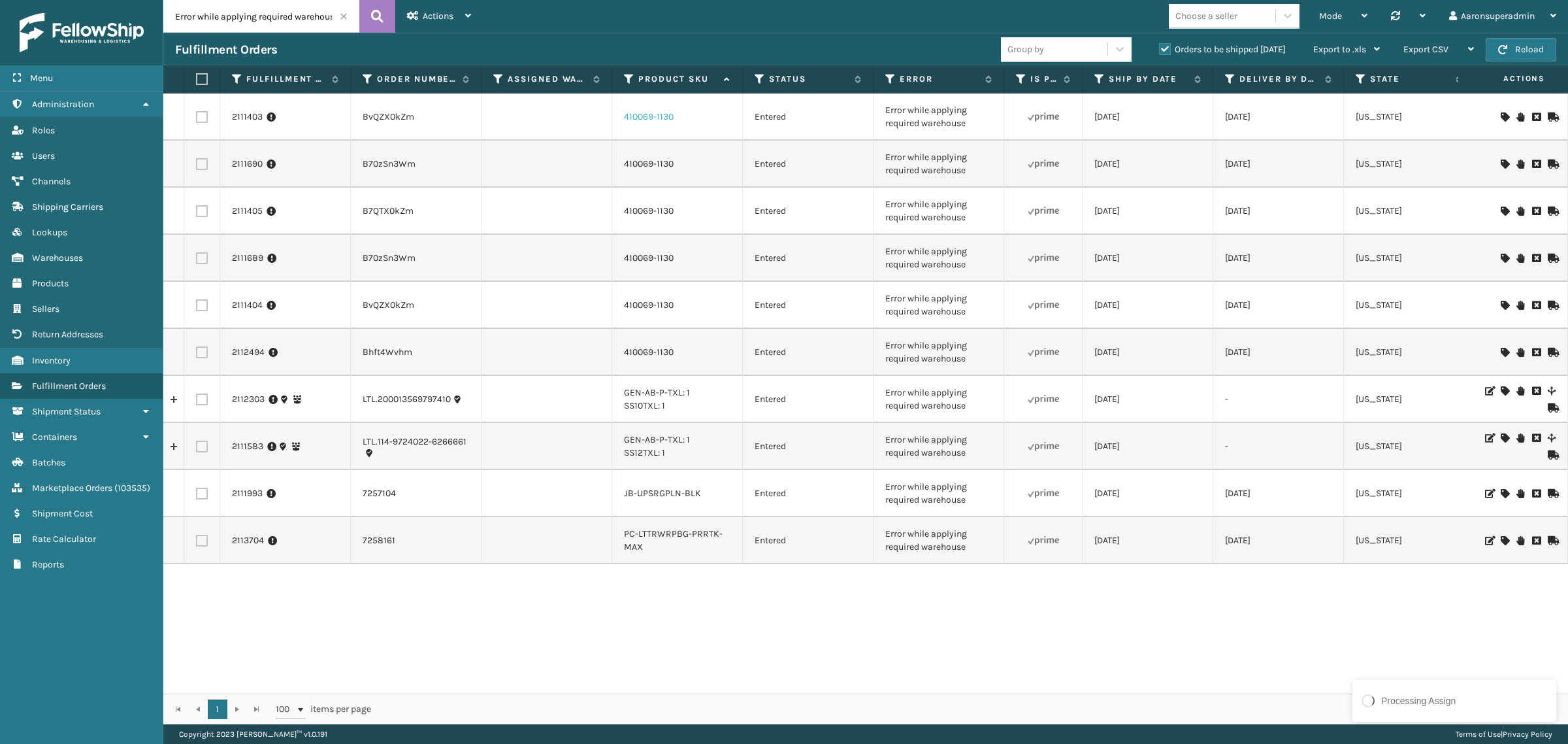
click at [646, 115] on link "410069-1130" at bounding box center [648, 117] width 49 height 11
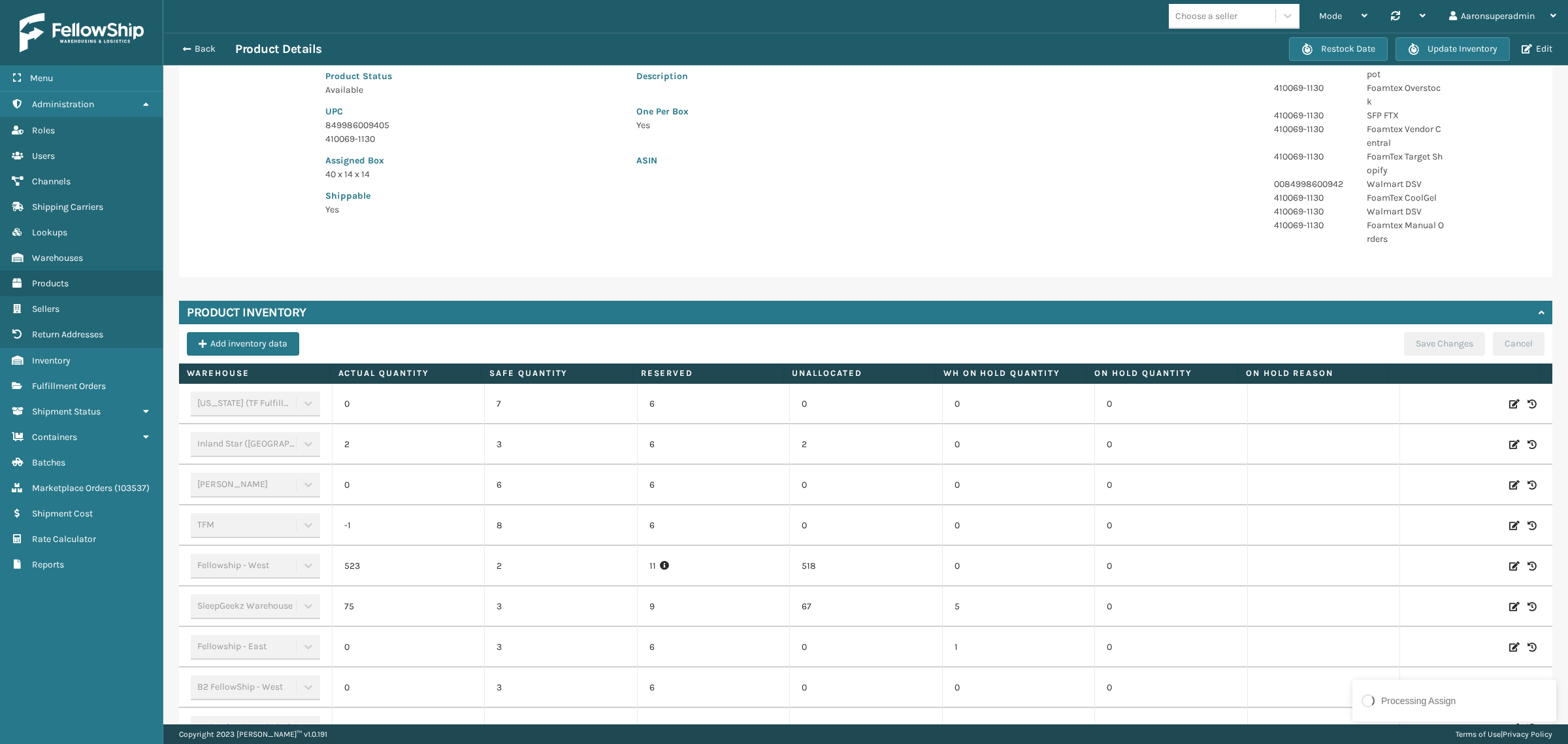
scroll to position [268, 0]
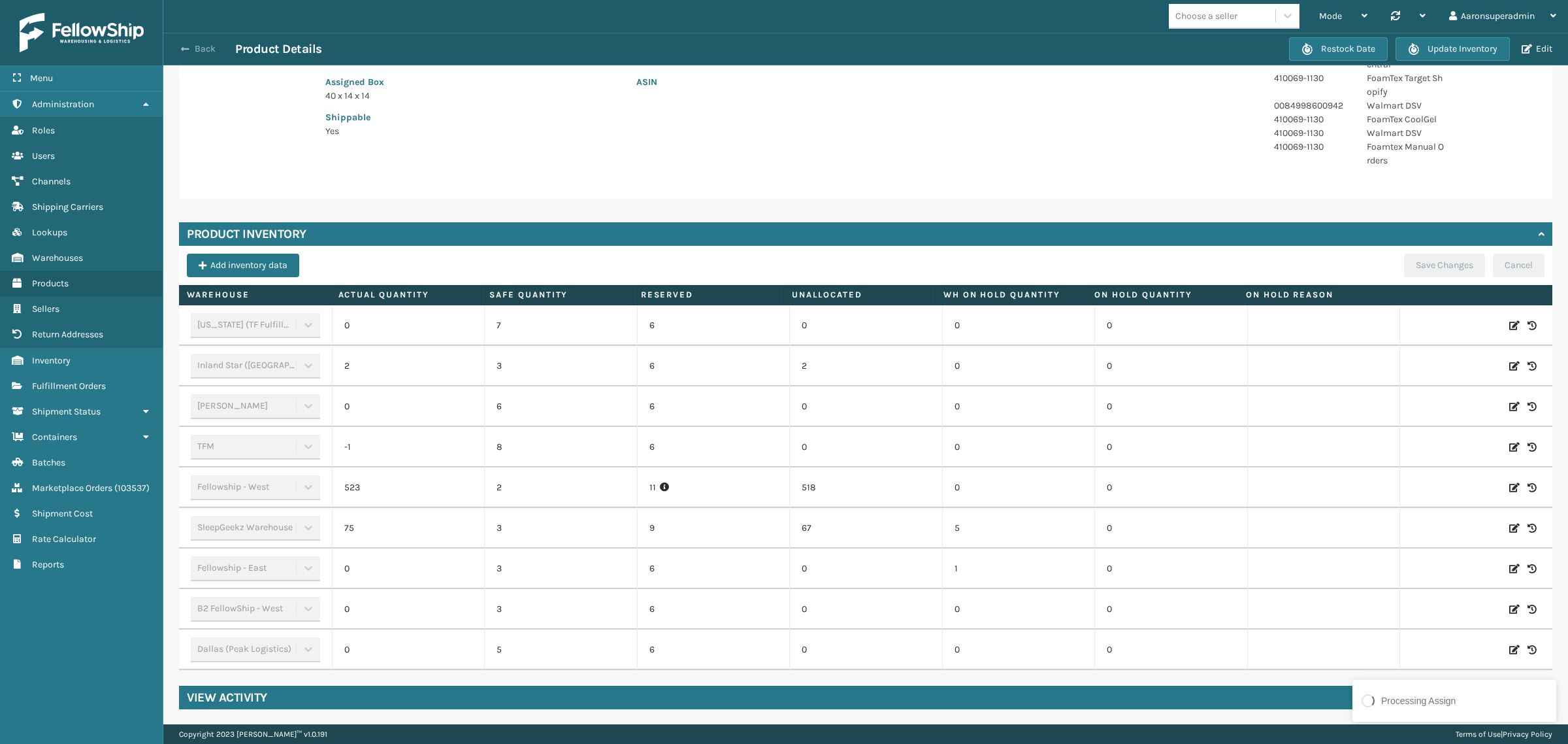
click at [191, 53] on button "Back" at bounding box center [205, 49] width 60 height 12
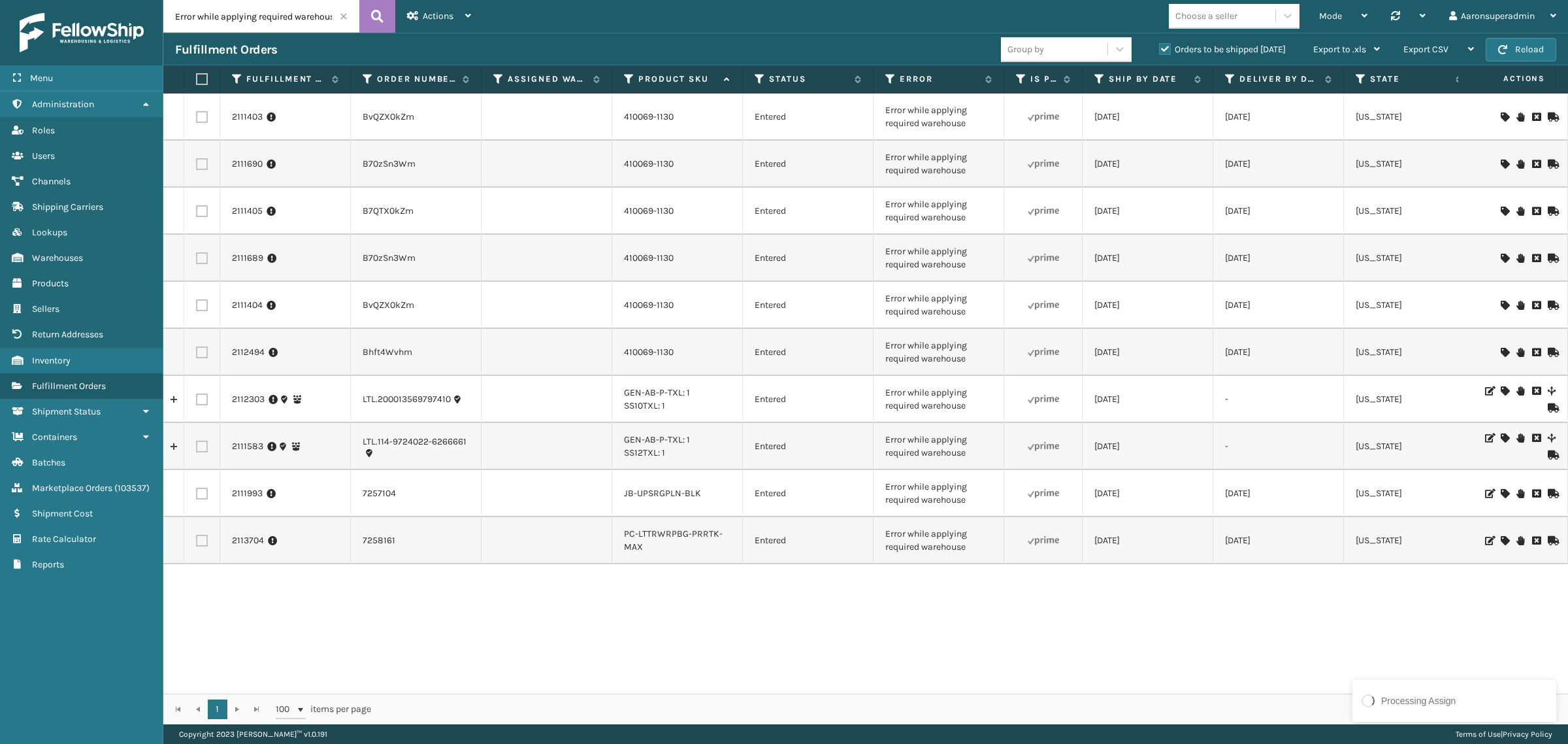
click at [1501, 119] on icon at bounding box center [1504, 117] width 8 height 9
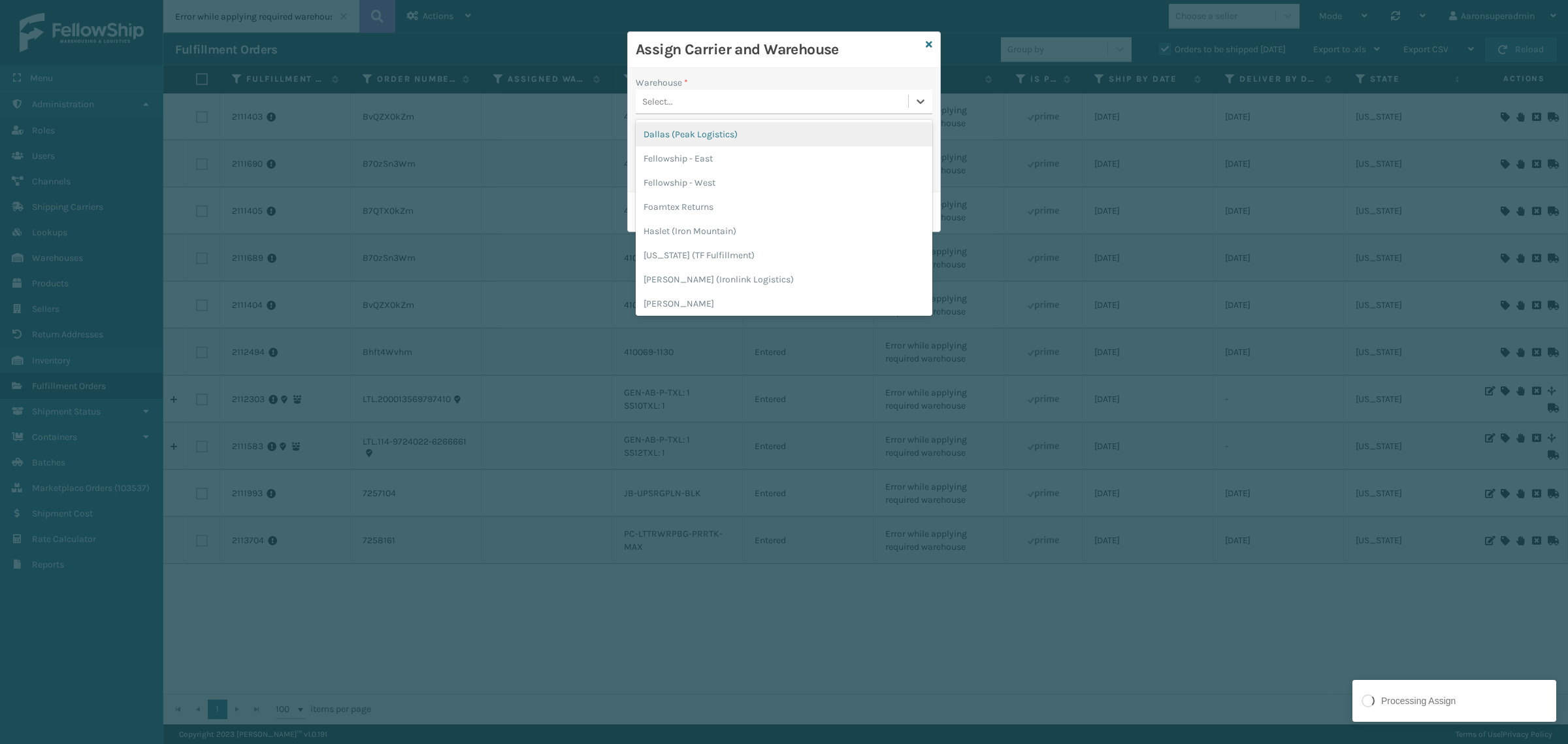
click at [650, 107] on div "Select..." at bounding box center [657, 101] width 31 height 13
click at [679, 174] on div "Fellowship - West" at bounding box center [784, 182] width 297 height 24
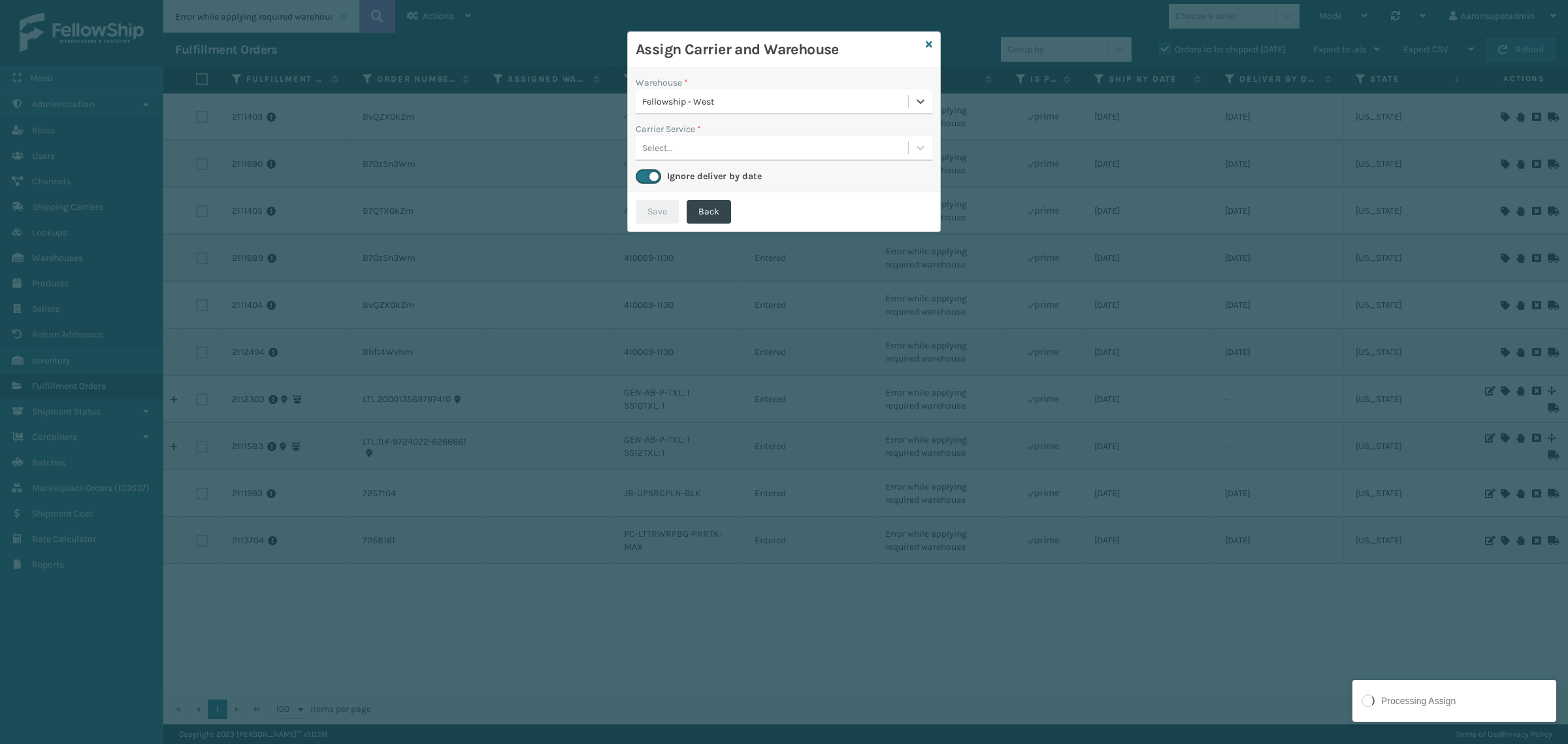
click at [700, 155] on div "Select..." at bounding box center [771, 148] width 272 height 21
click at [691, 184] on div "UPS Ground" at bounding box center [784, 181] width 297 height 24
click at [670, 207] on button "Save" at bounding box center [657, 212] width 43 height 24
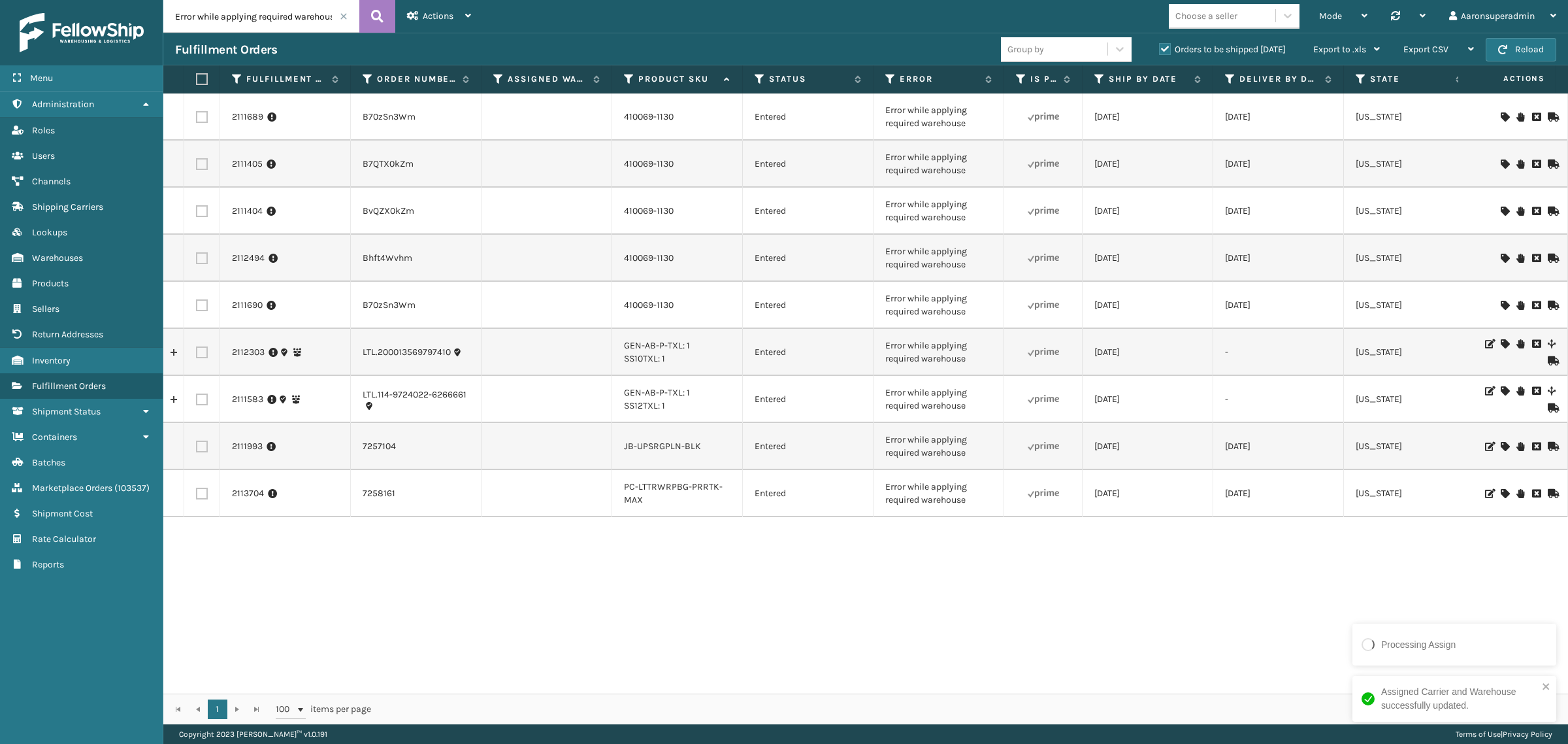
click at [206, 314] on td at bounding box center [202, 305] width 36 height 47
click at [202, 259] on label at bounding box center [202, 257] width 12 height 12
click at [197, 259] on input "checkbox" at bounding box center [196, 256] width 1 height 9
checkbox input "true"
drag, startPoint x: 202, startPoint y: 307, endPoint x: 195, endPoint y: 279, distance: 28.9
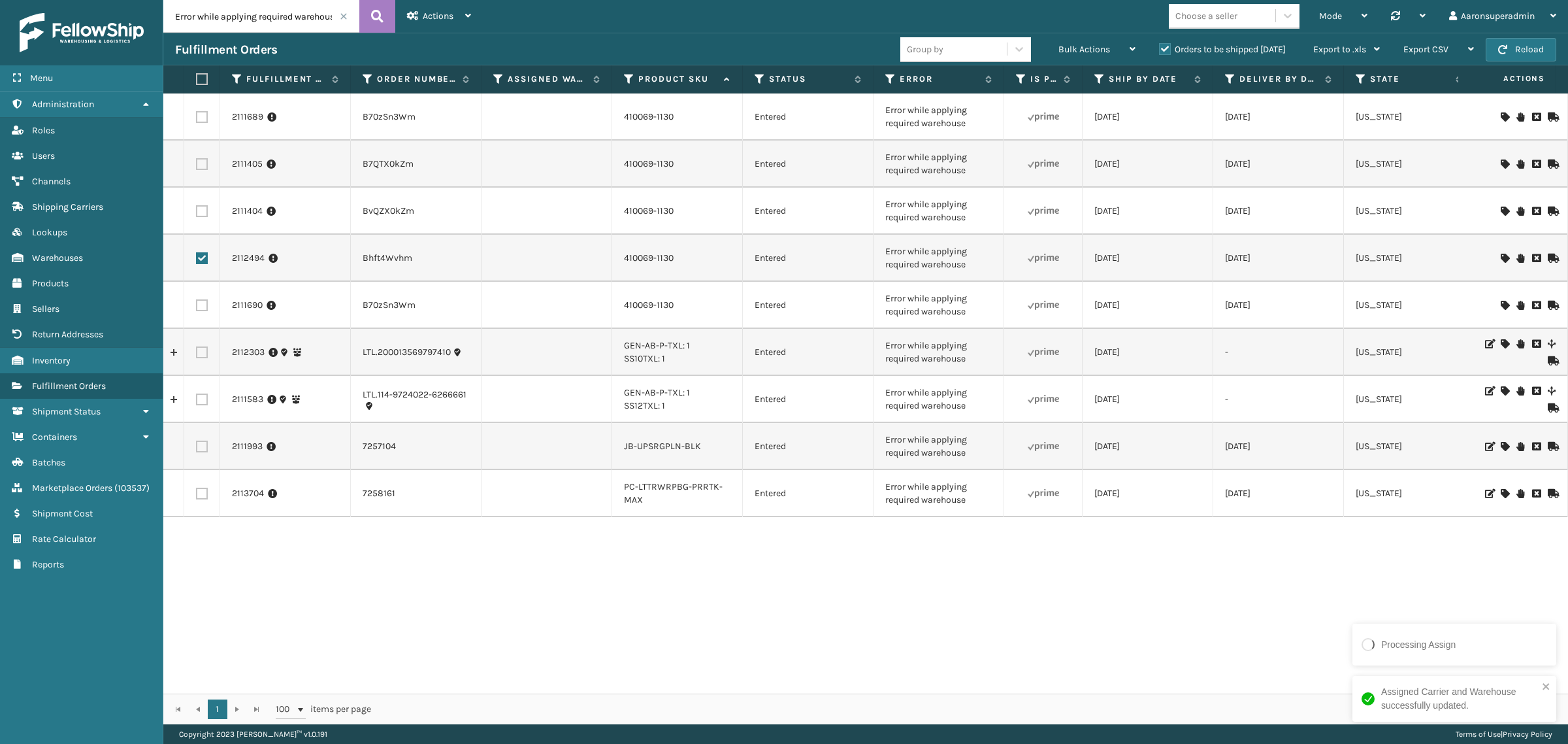
click at [202, 306] on label at bounding box center [202, 305] width 12 height 12
click at [197, 306] on input "checkbox" at bounding box center [196, 303] width 1 height 9
checkbox input "true"
click at [202, 207] on label at bounding box center [202, 211] width 12 height 12
click at [197, 207] on input "checkbox" at bounding box center [196, 210] width 1 height 9
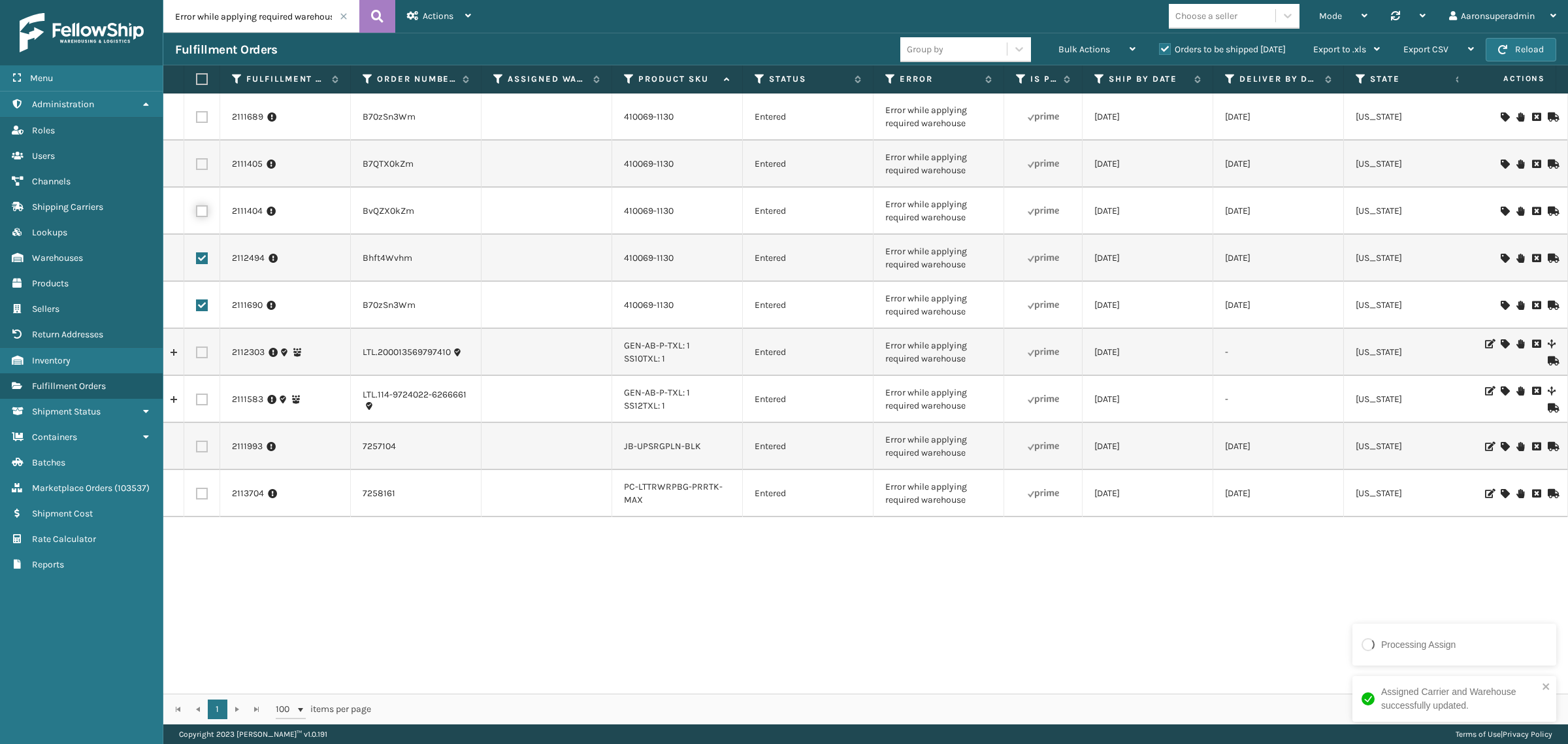
checkbox input "true"
click at [201, 163] on label at bounding box center [202, 164] width 12 height 12
click at [197, 163] on input "checkbox" at bounding box center [196, 162] width 1 height 9
checkbox input "true"
click at [198, 112] on label at bounding box center [202, 117] width 12 height 12
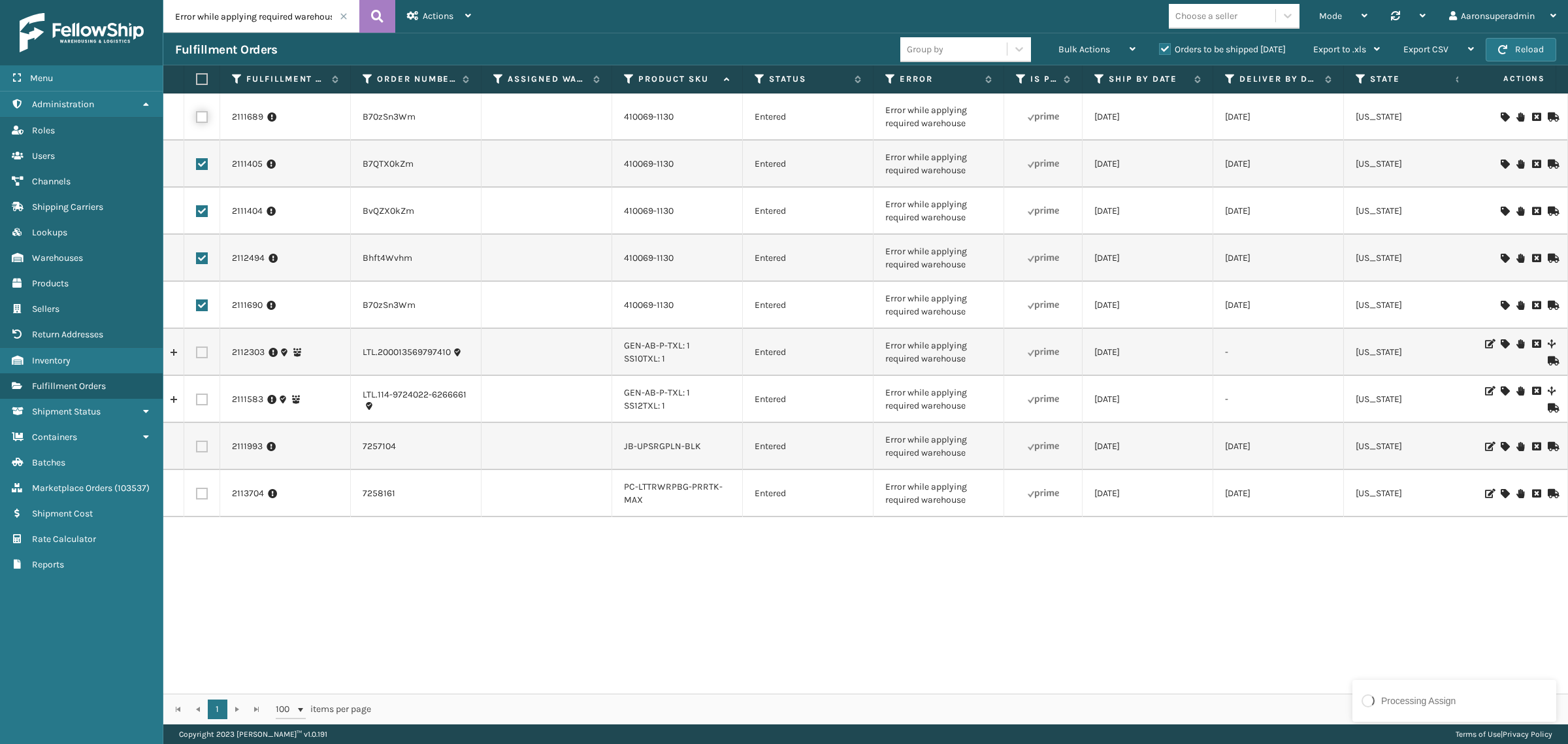
click at [197, 112] on input "checkbox" at bounding box center [196, 115] width 1 height 9
click at [1100, 36] on div "Bulk Actions" at bounding box center [1097, 49] width 77 height 33
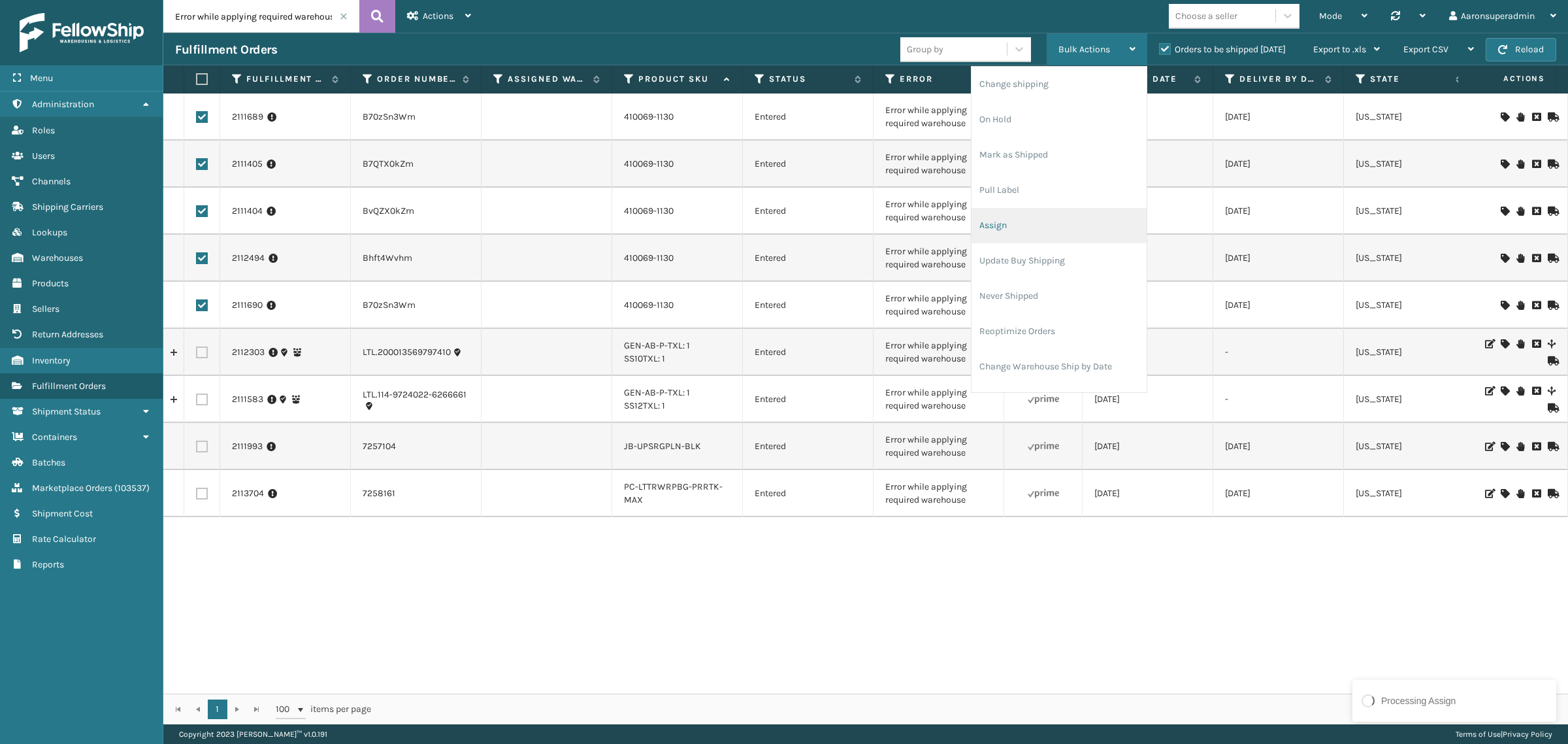
click at [1006, 226] on li "Assign" at bounding box center [1058, 225] width 175 height 35
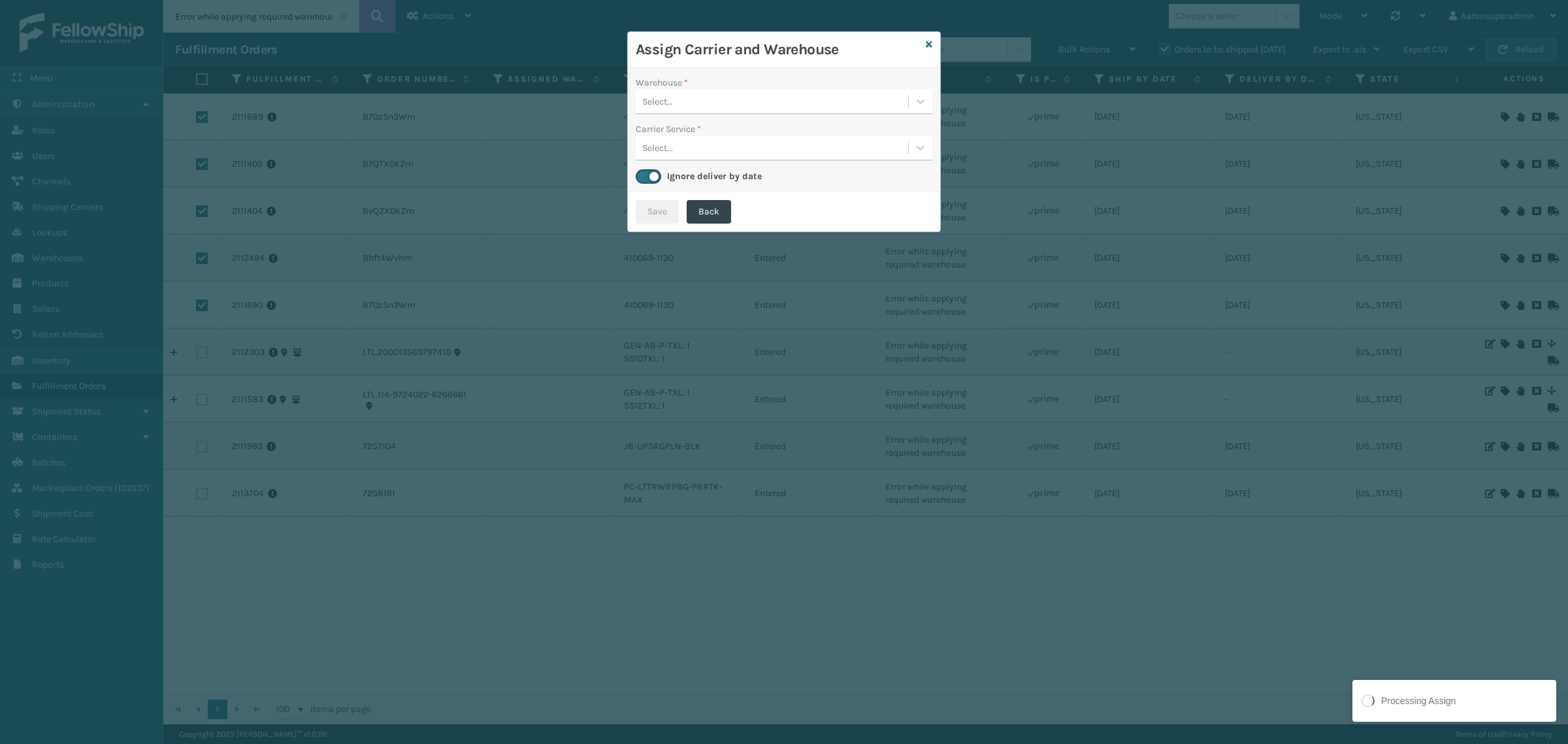
click at [663, 102] on div "Select..." at bounding box center [657, 101] width 31 height 13
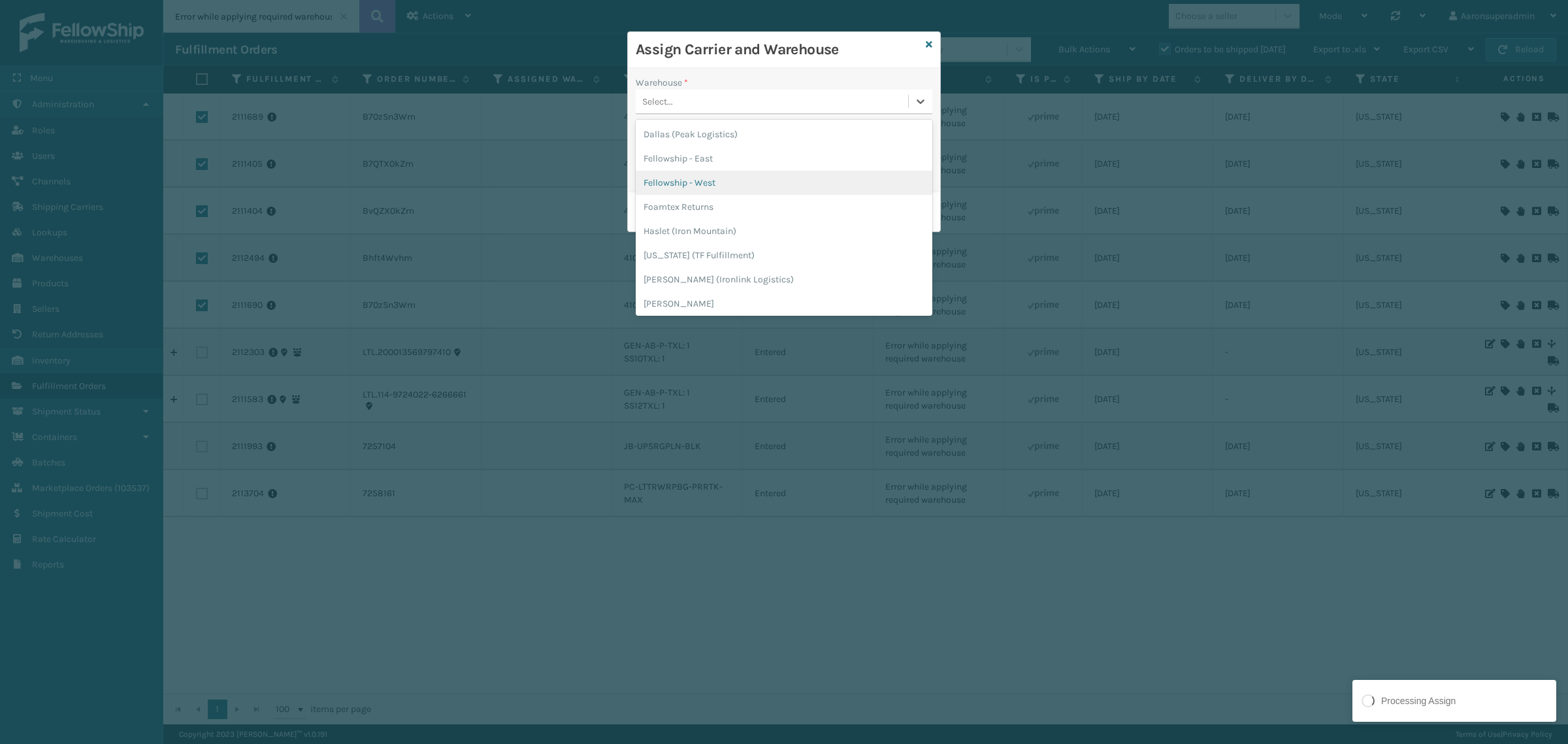
click at [684, 178] on div "Fellowship - West" at bounding box center [784, 182] width 297 height 24
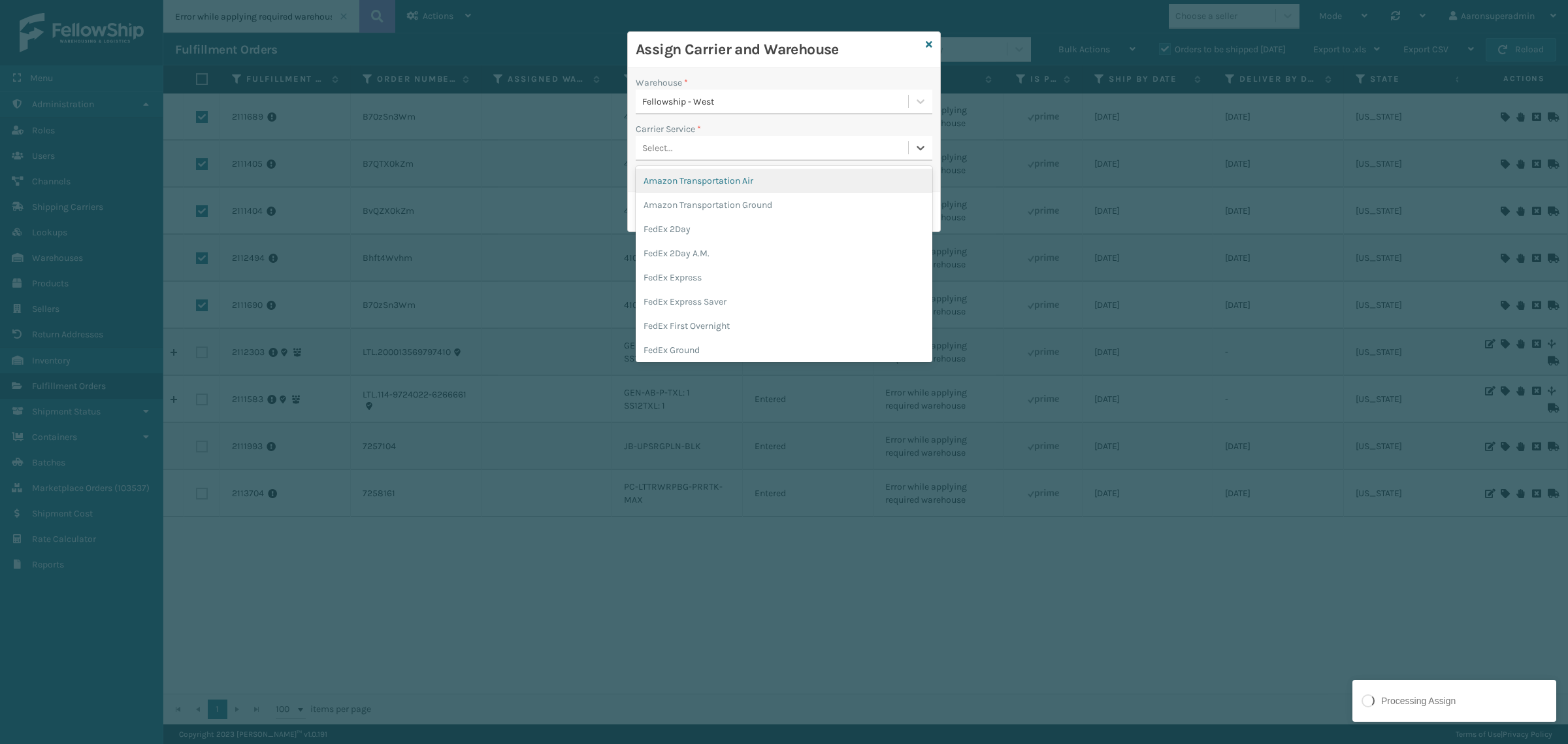
click at [677, 161] on div "Select..." at bounding box center [784, 148] width 297 height 25
click at [700, 283] on div "UPS Ground" at bounding box center [784, 283] width 297 height 24
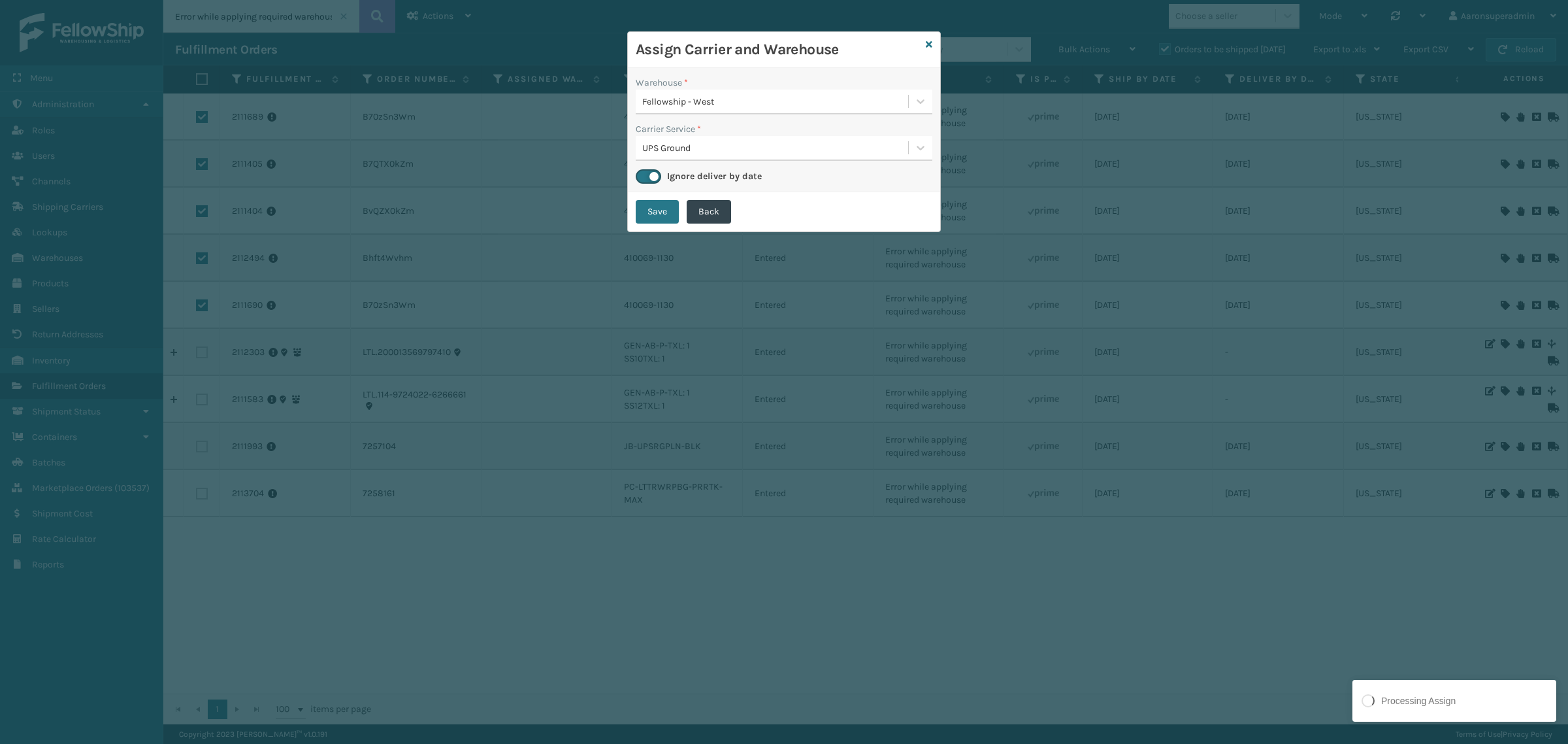
click at [643, 195] on div "Save Back" at bounding box center [784, 212] width 312 height 39
click at [643, 207] on button "Save" at bounding box center [657, 212] width 43 height 24
checkbox input "false"
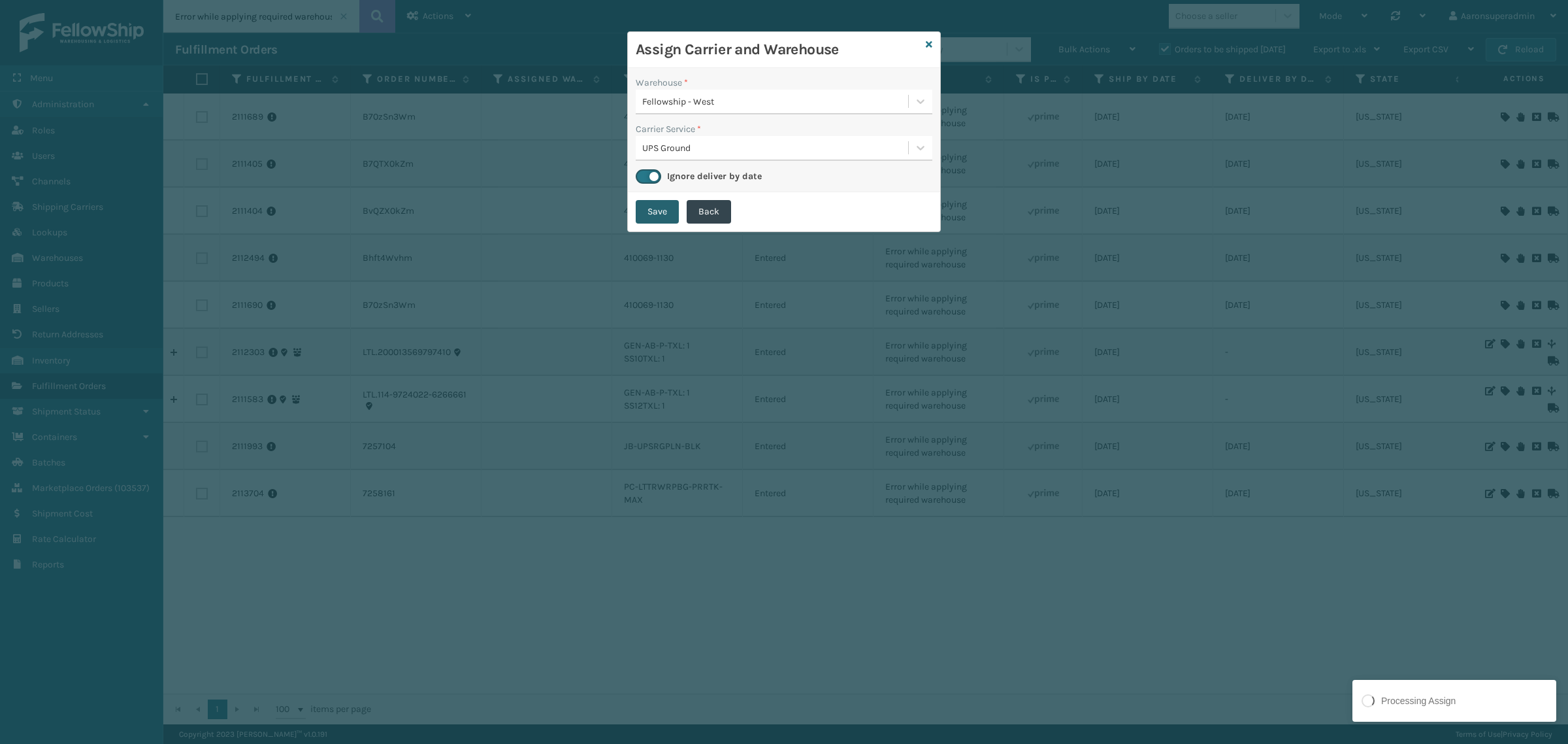
checkbox input "false"
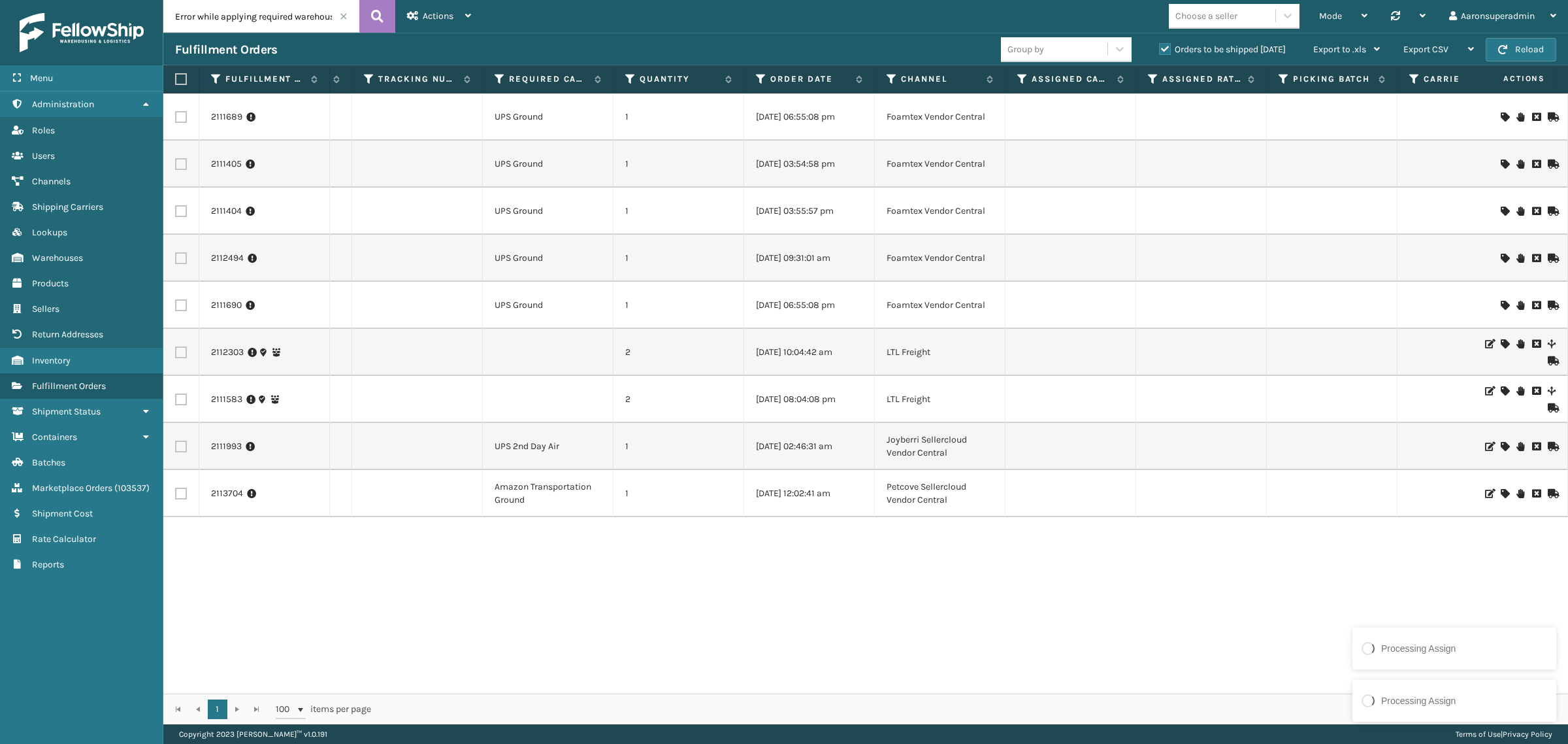
scroll to position [0, 1144]
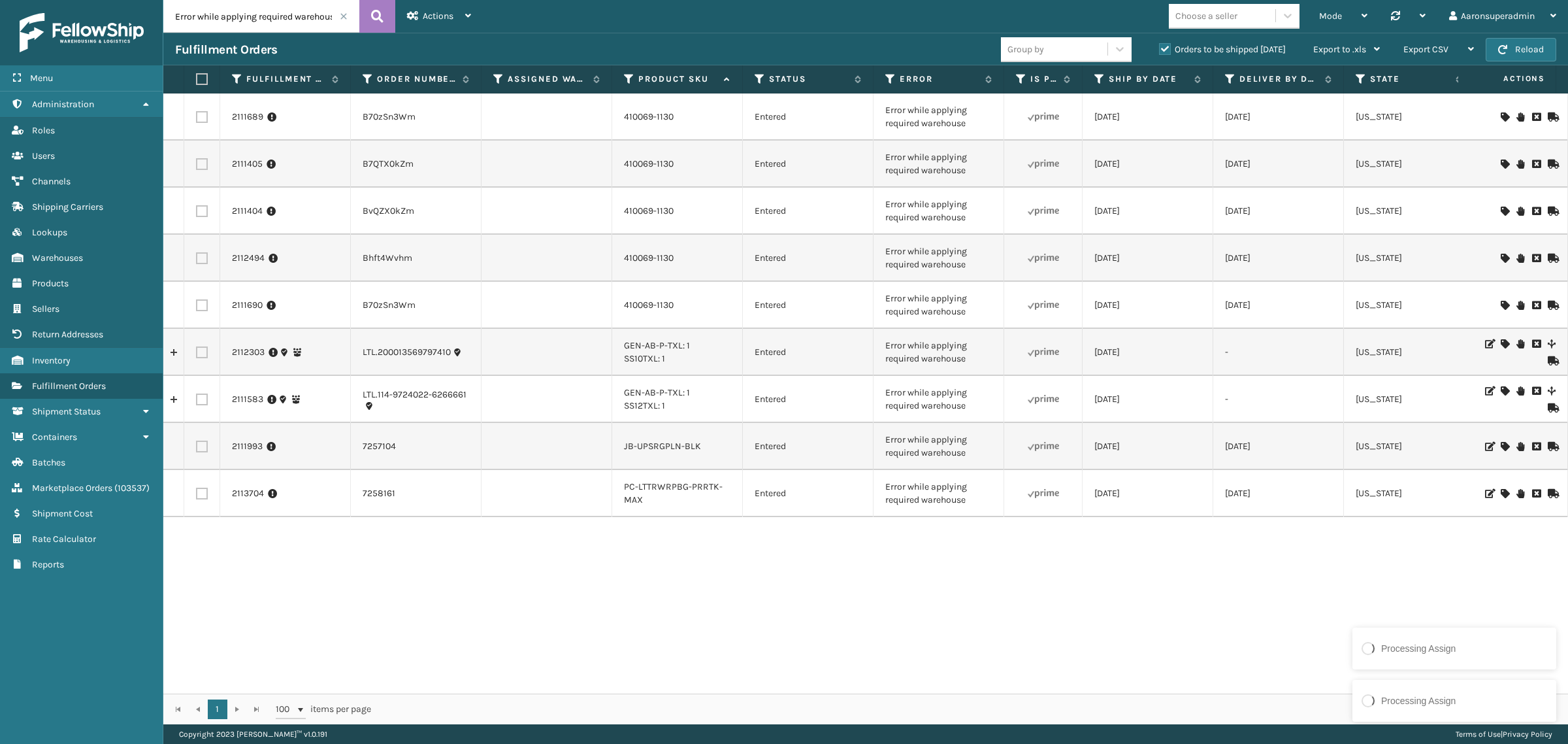
click at [1501, 443] on icon at bounding box center [1504, 447] width 8 height 9
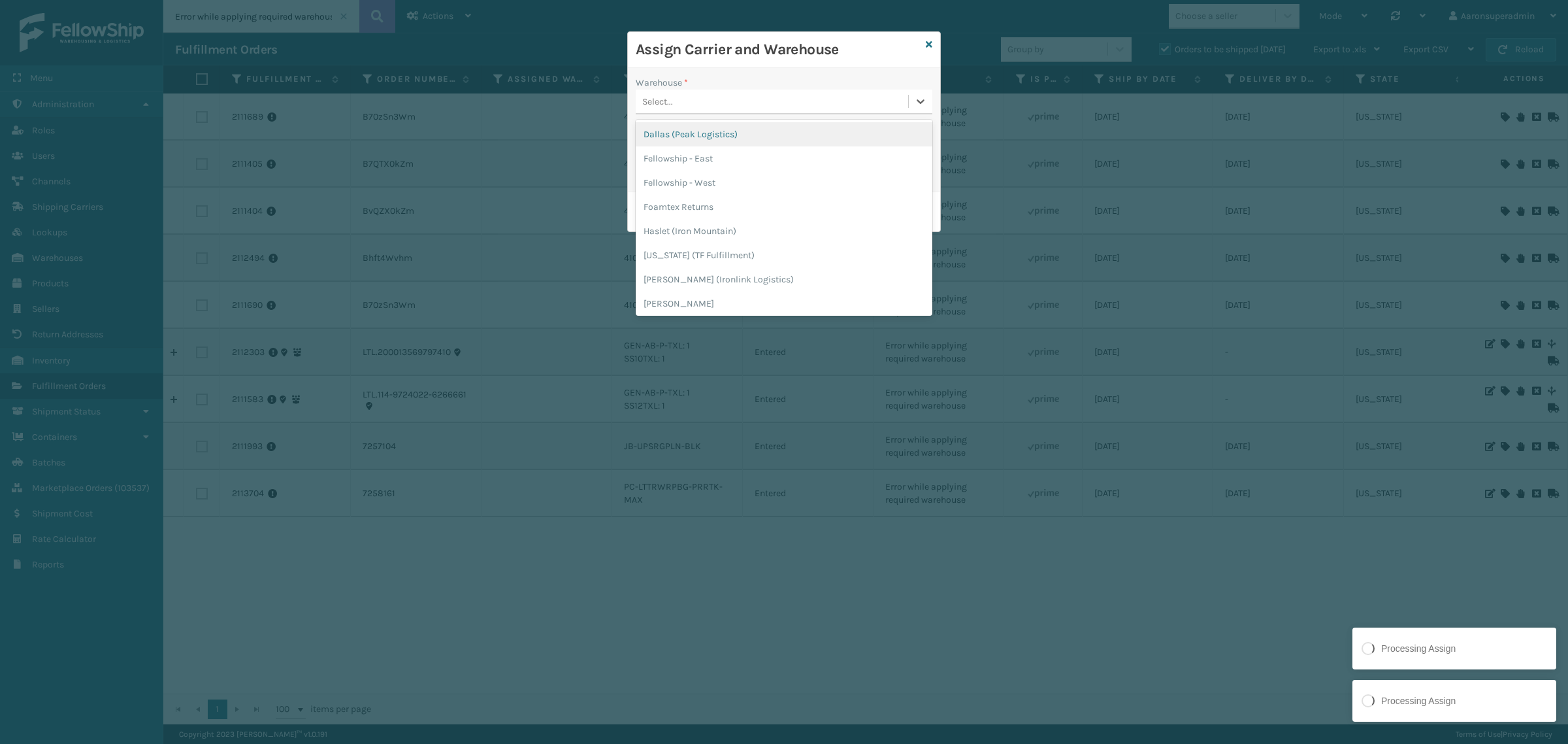
click at [662, 101] on div "Select..." at bounding box center [657, 101] width 31 height 13
click at [676, 186] on div "Fellowship - West" at bounding box center [784, 182] width 297 height 24
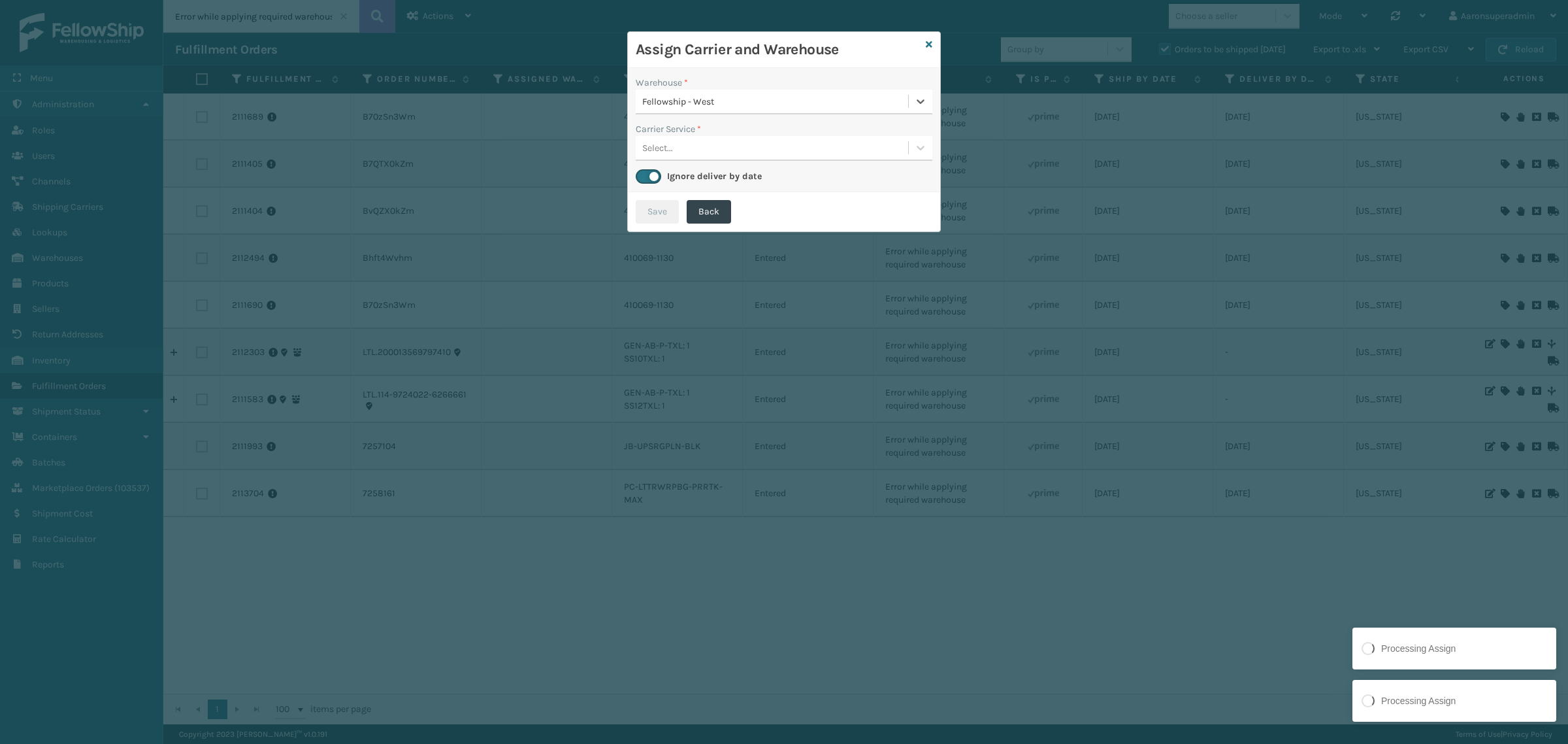
click at [674, 147] on div "Select..." at bounding box center [771, 148] width 272 height 21
click at [676, 188] on div "UPS 2nd Day Air" at bounding box center [784, 181] width 297 height 24
click at [660, 209] on button "Save" at bounding box center [657, 212] width 43 height 24
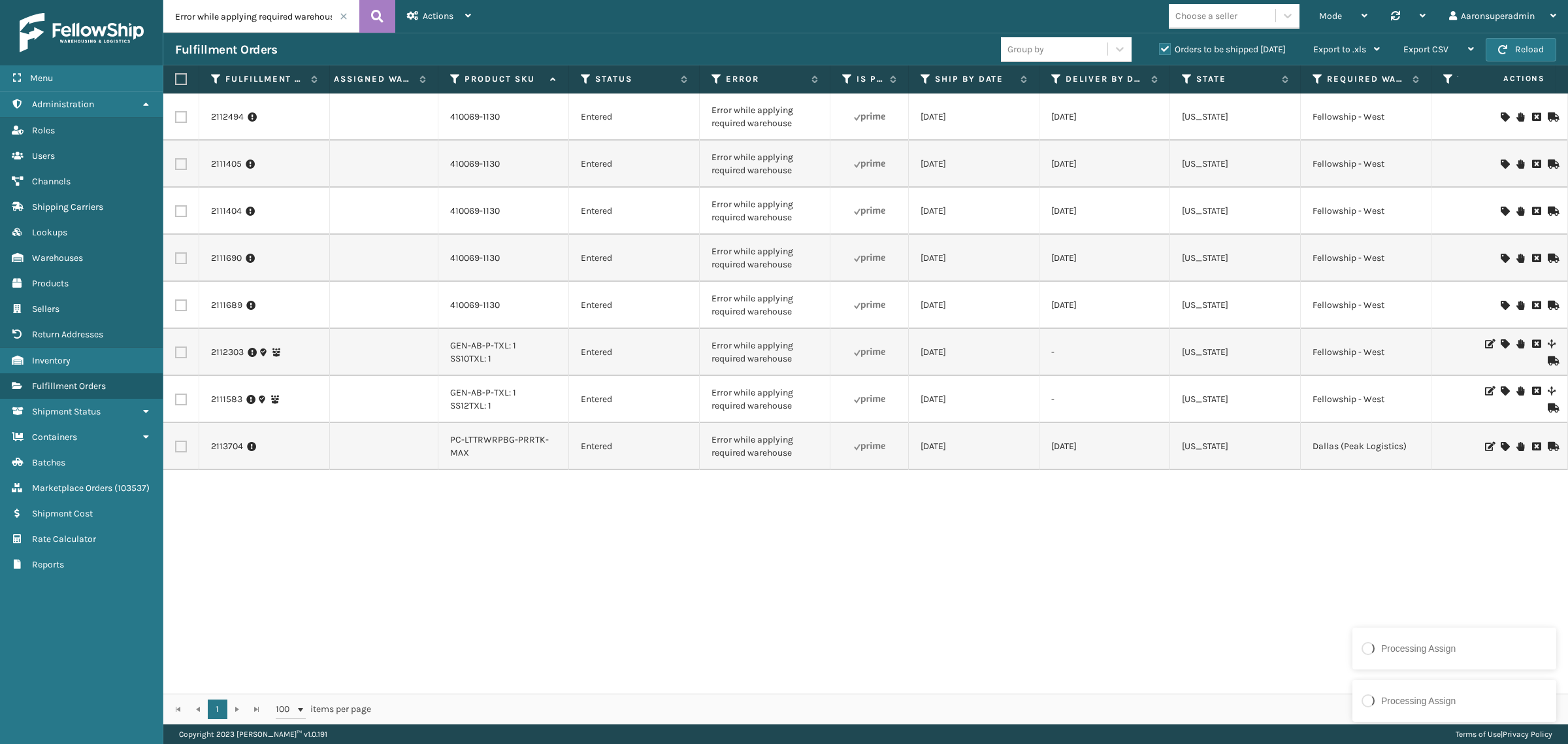
click at [1501, 443] on icon at bounding box center [1504, 447] width 8 height 9
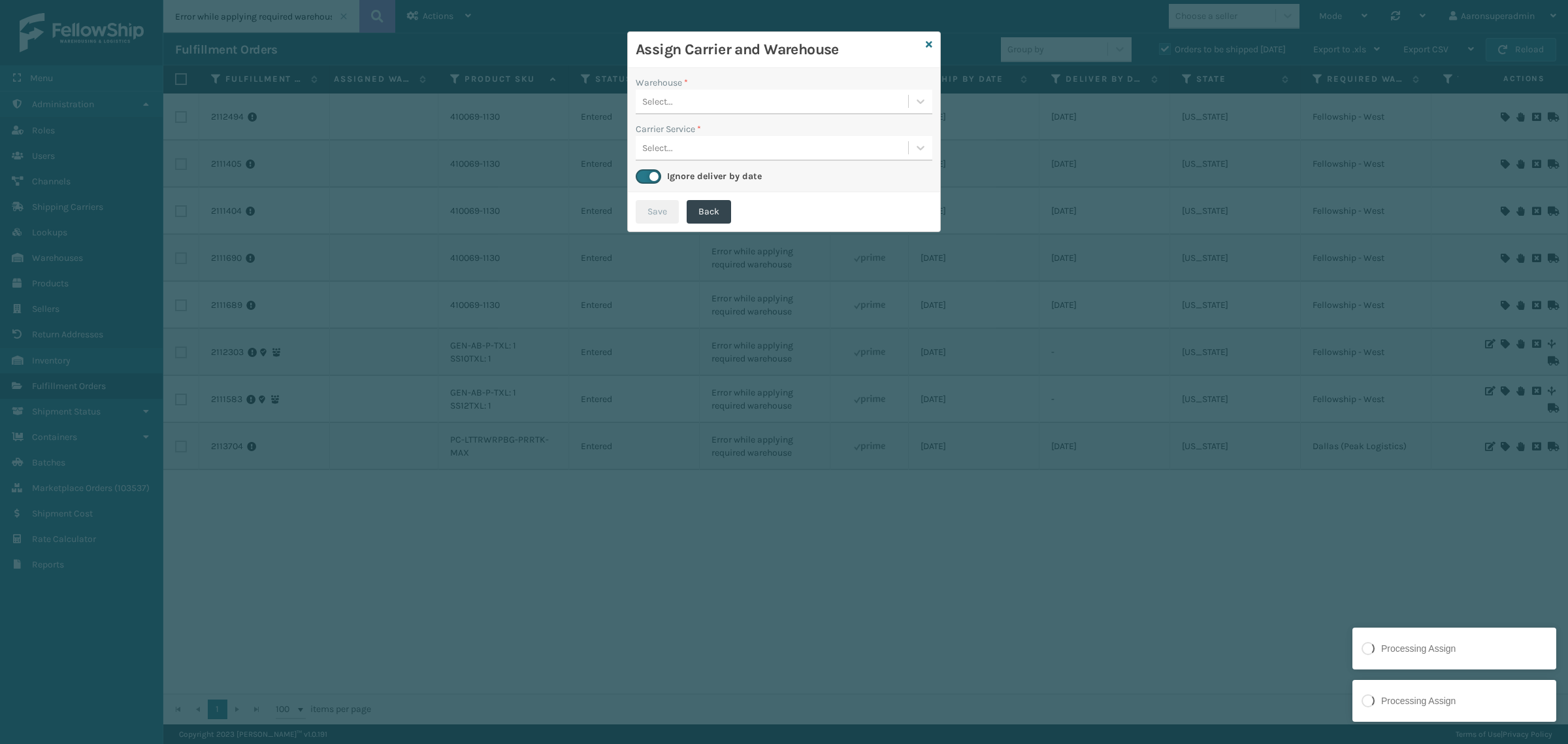
click at [701, 100] on div "Select..." at bounding box center [771, 101] width 272 height 21
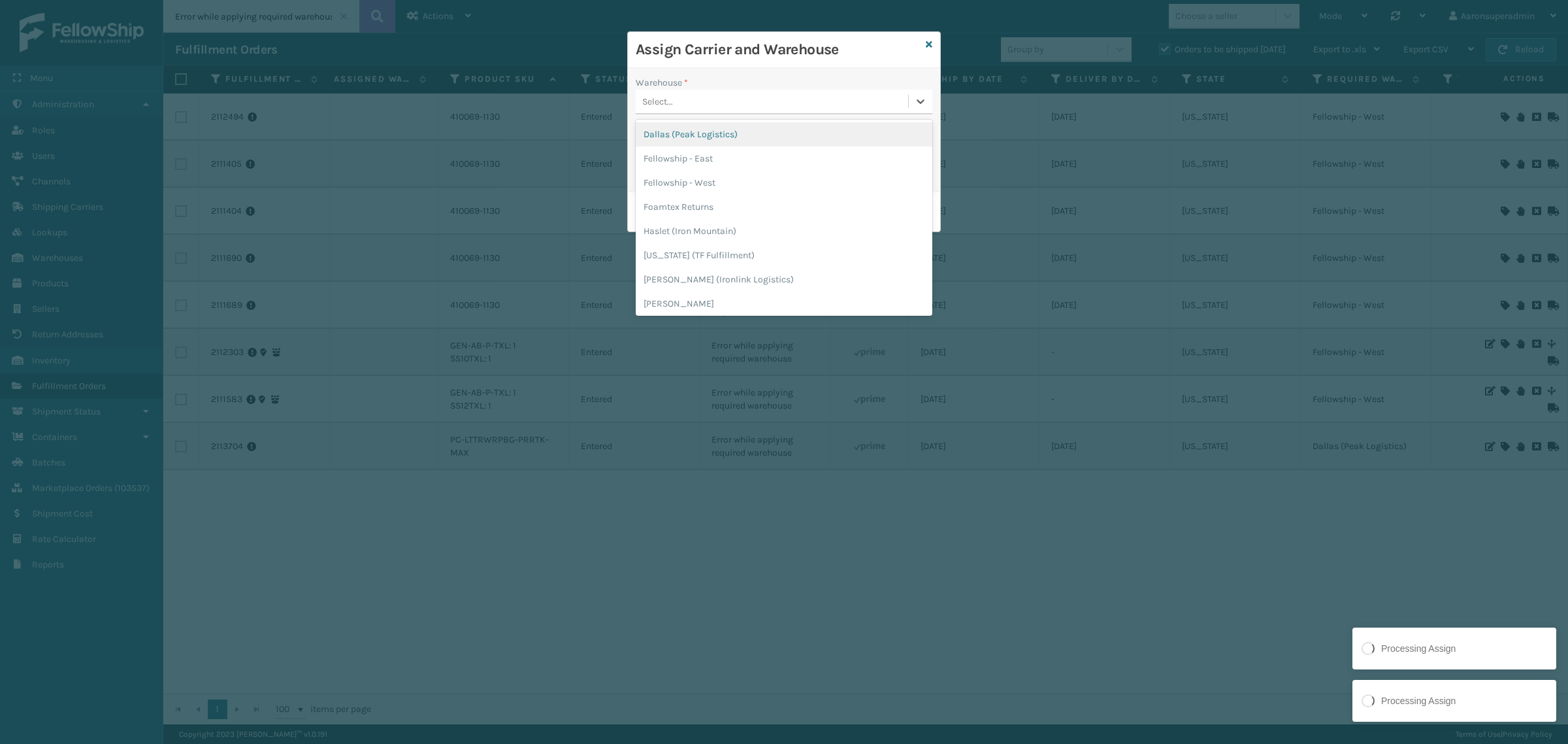
click at [685, 138] on div "Dallas (Peak Logistics)" at bounding box center [784, 134] width 297 height 24
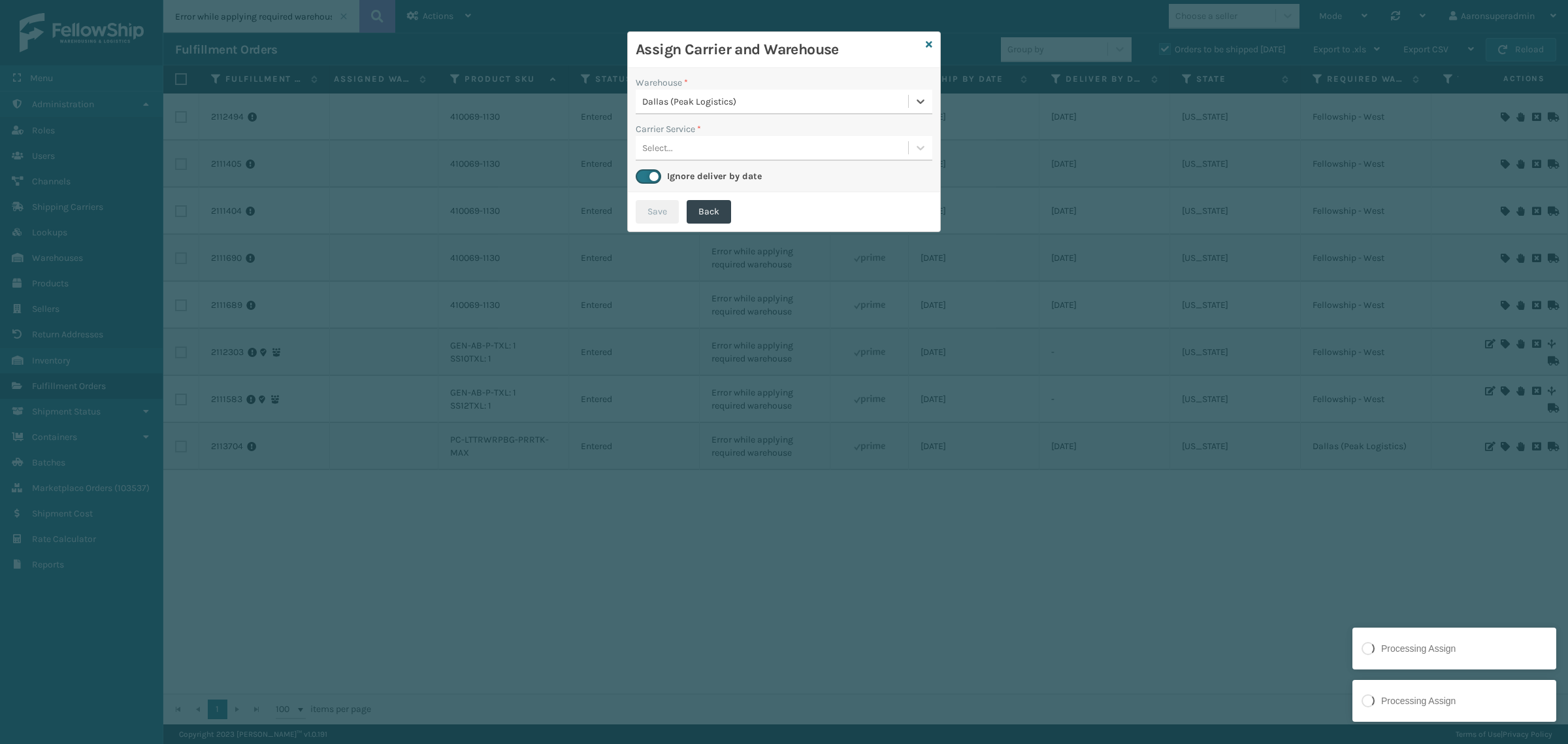
click at [676, 144] on div "Select..." at bounding box center [771, 148] width 272 height 21
drag, startPoint x: 676, startPoint y: 180, endPoint x: 654, endPoint y: 205, distance: 33.3
click at [676, 181] on div "Amazon Transportation Ground" at bounding box center [784, 181] width 297 height 24
click at [650, 213] on button "Save" at bounding box center [657, 212] width 43 height 24
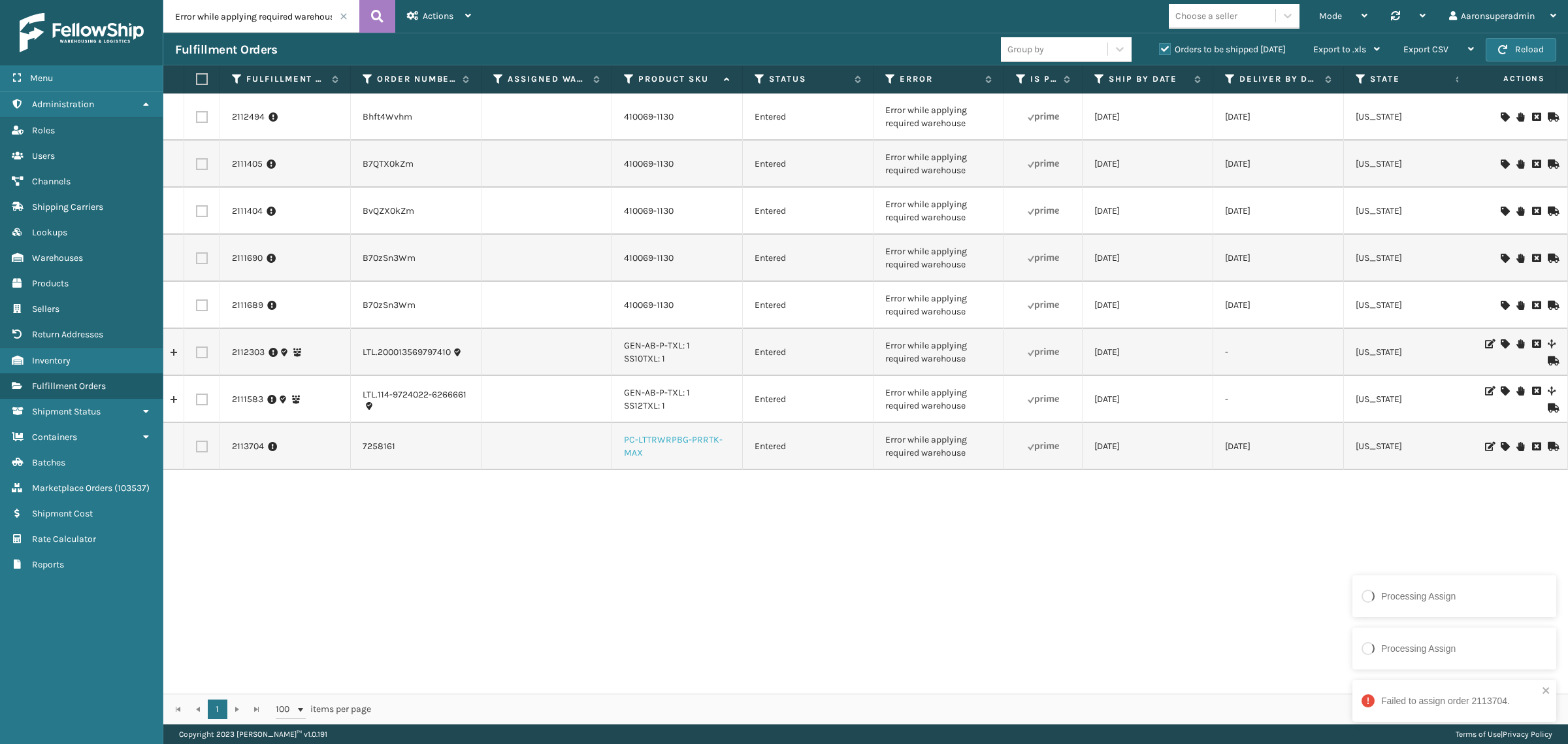
click at [654, 439] on link "PC-LTTRWRPBG-PRRTK-MAX" at bounding box center [673, 446] width 99 height 24
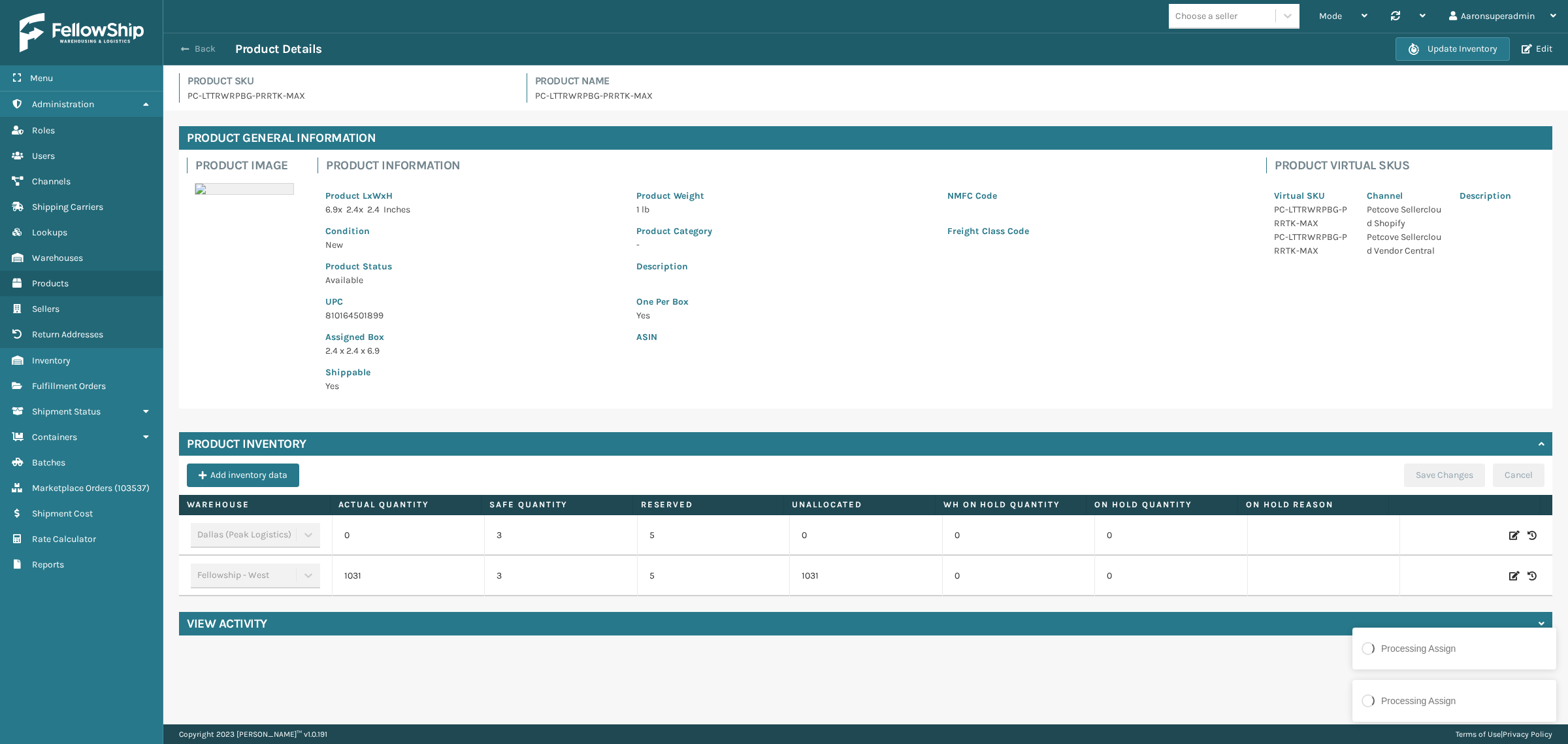
click at [193, 46] on button "Back" at bounding box center [205, 49] width 60 height 12
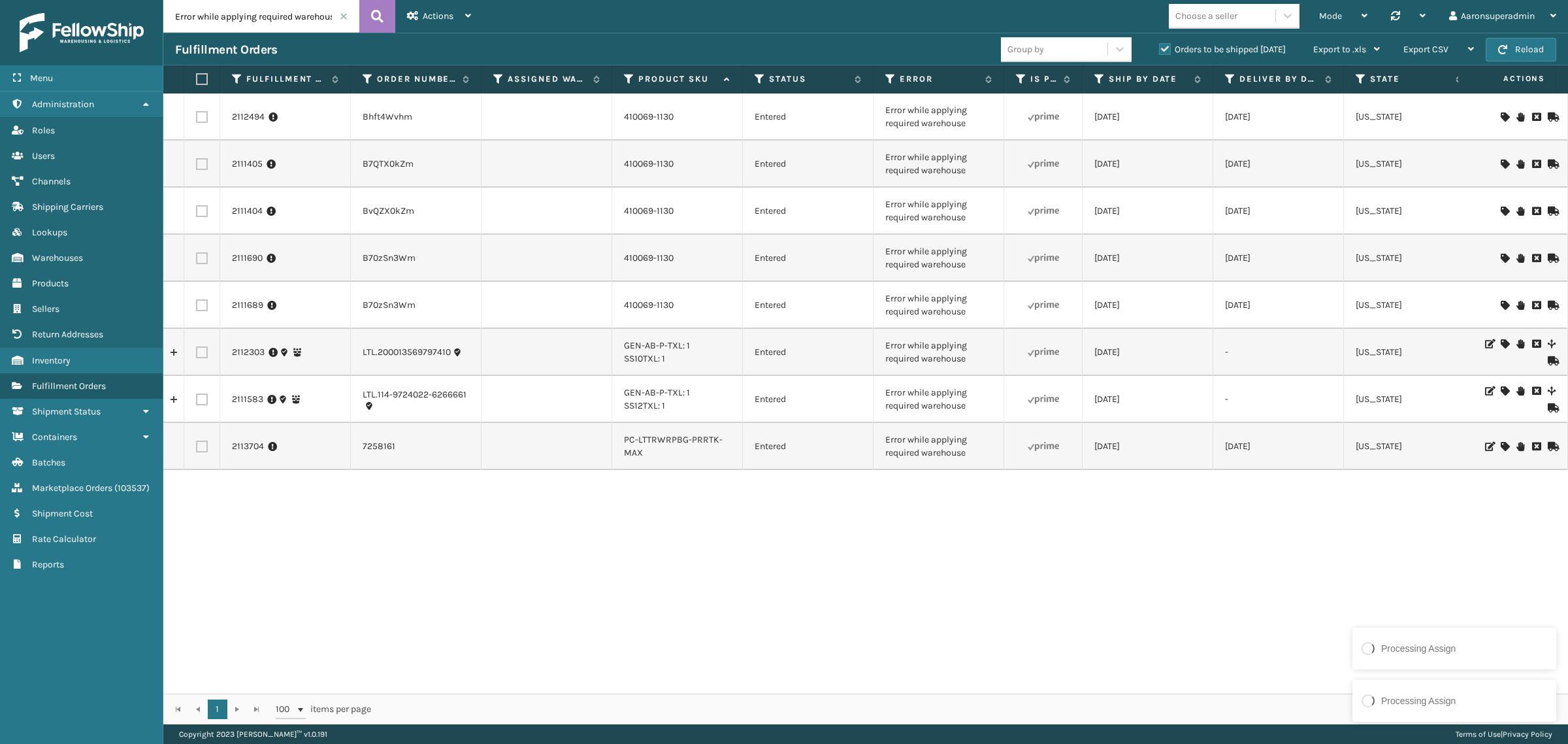
click at [341, 16] on span at bounding box center [344, 16] width 8 height 8
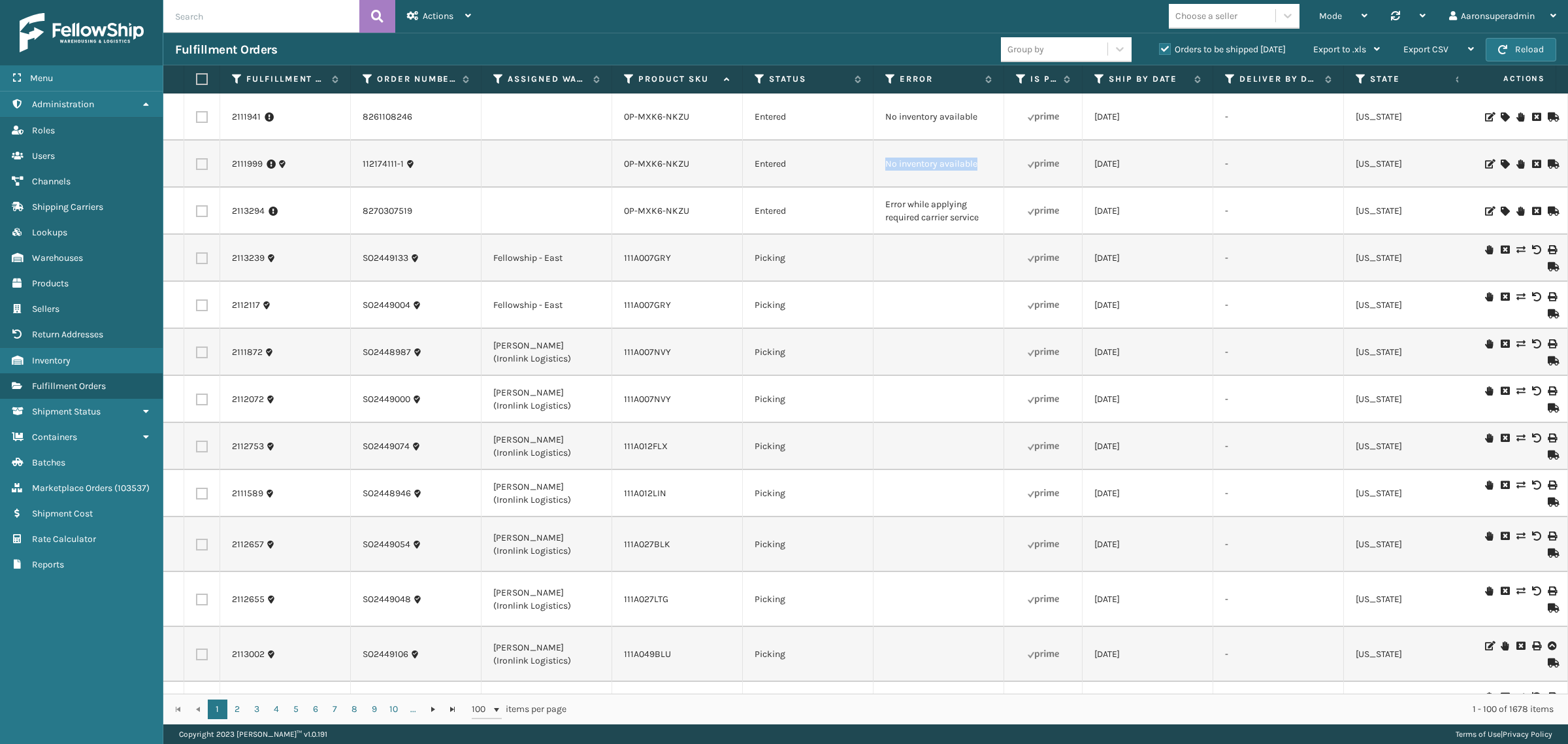
drag, startPoint x: 999, startPoint y: 169, endPoint x: 863, endPoint y: 163, distance: 136.1
copy tr "No inventory available"
click at [227, 20] on input "text" at bounding box center [261, 16] width 196 height 33
paste input "No inventory available"
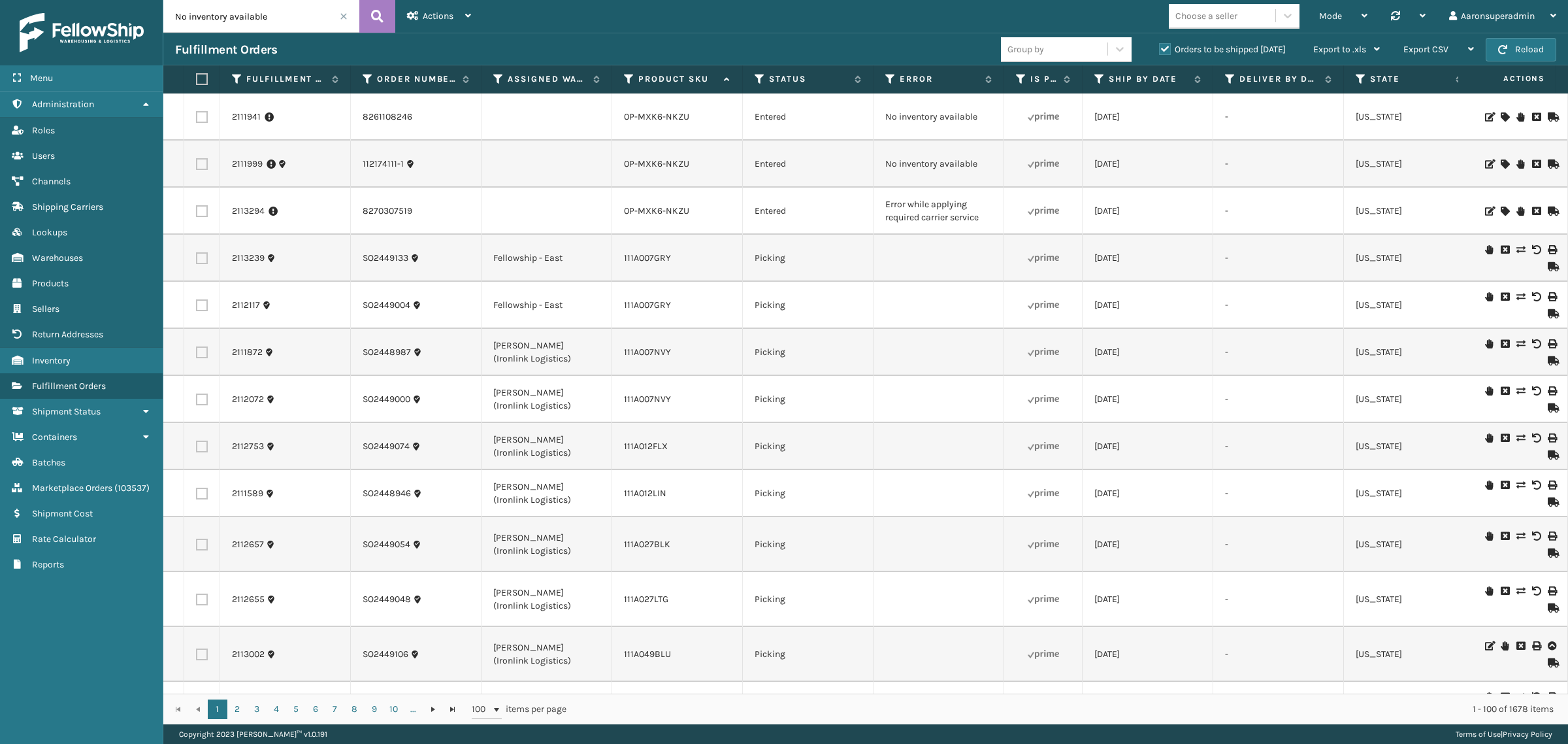
type input "No inventory available"
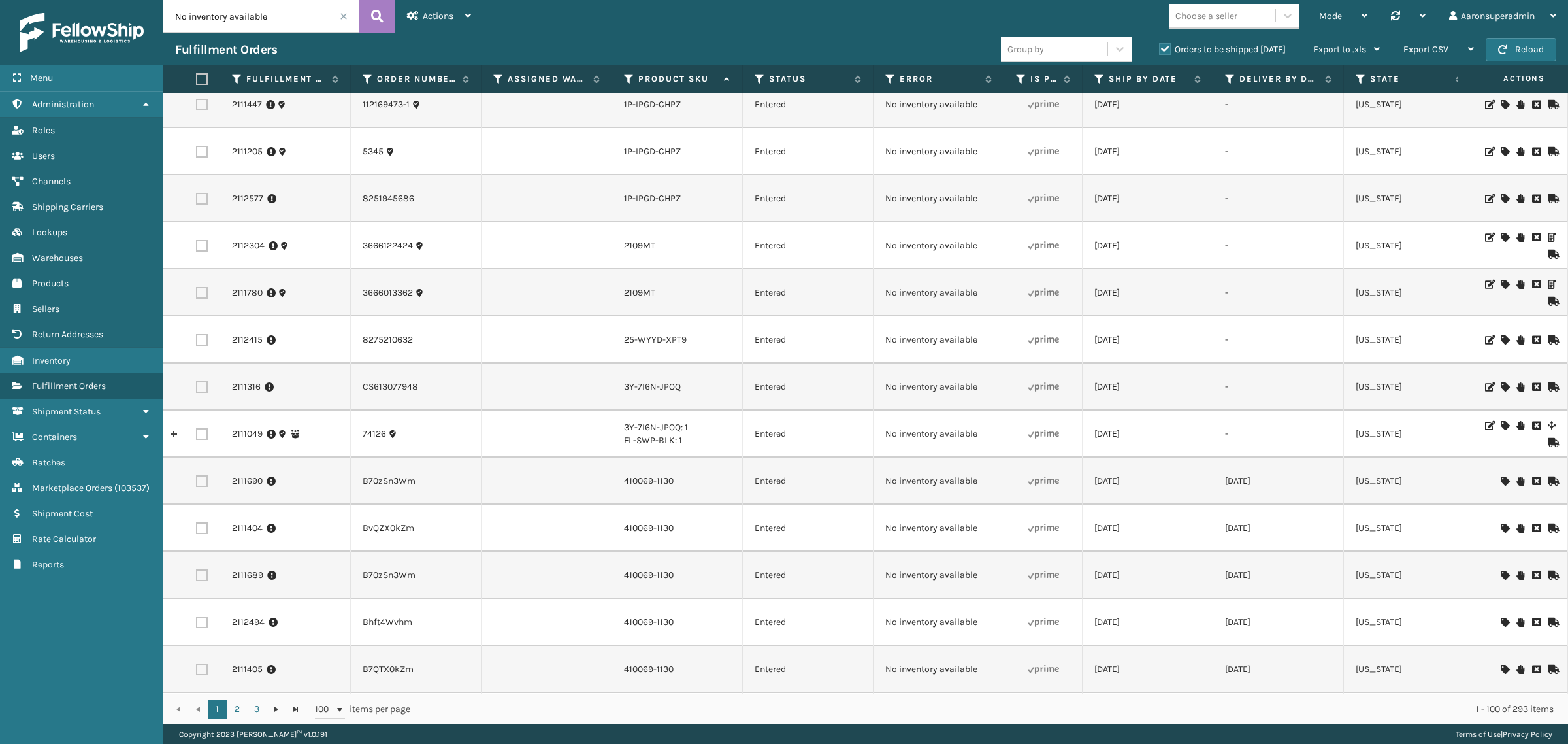
scroll to position [326, 0]
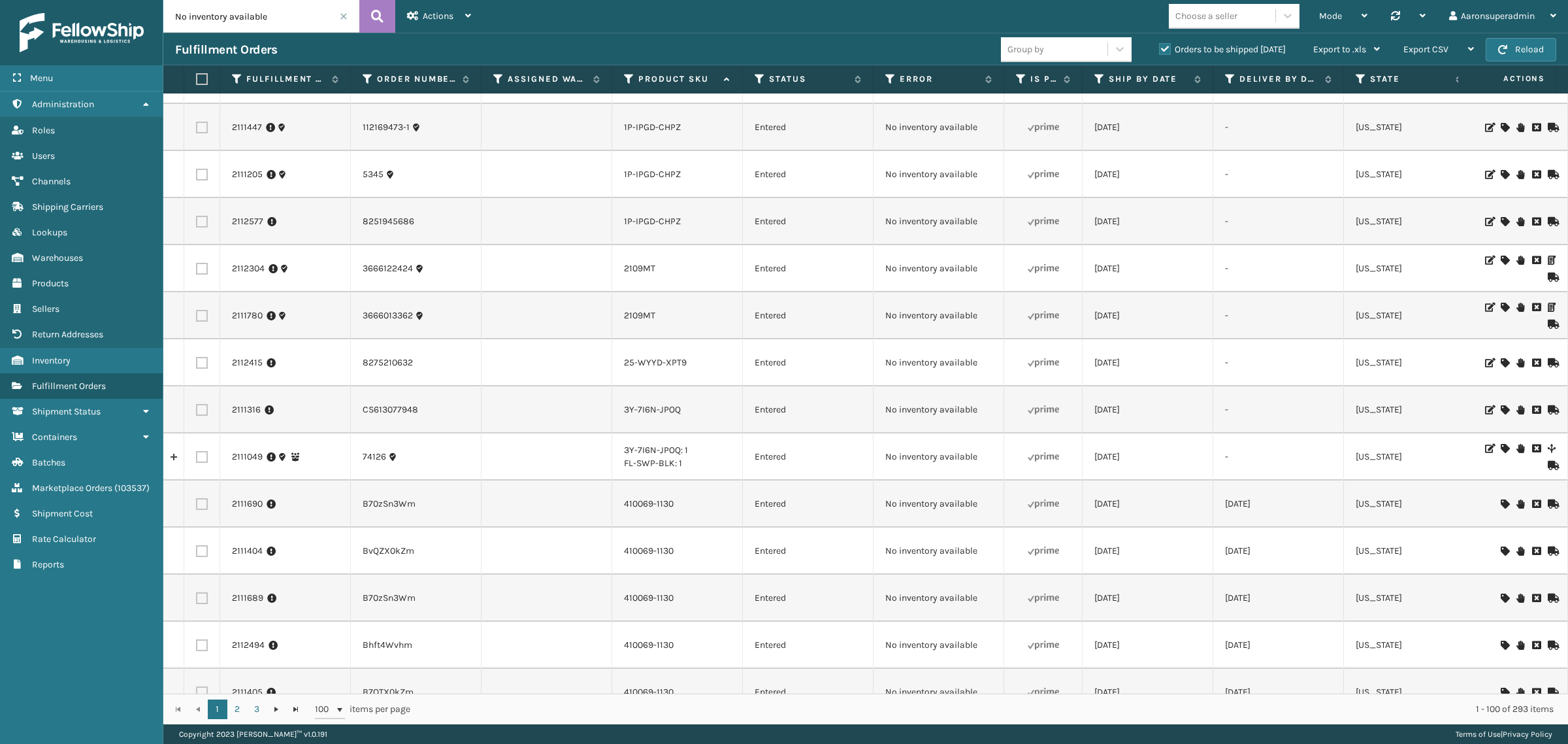
click at [1199, 13] on div "Choose a seller" at bounding box center [1206, 16] width 62 height 13
type input "foa"
click at [1213, 42] on div "FoamTex" at bounding box center [1234, 49] width 131 height 24
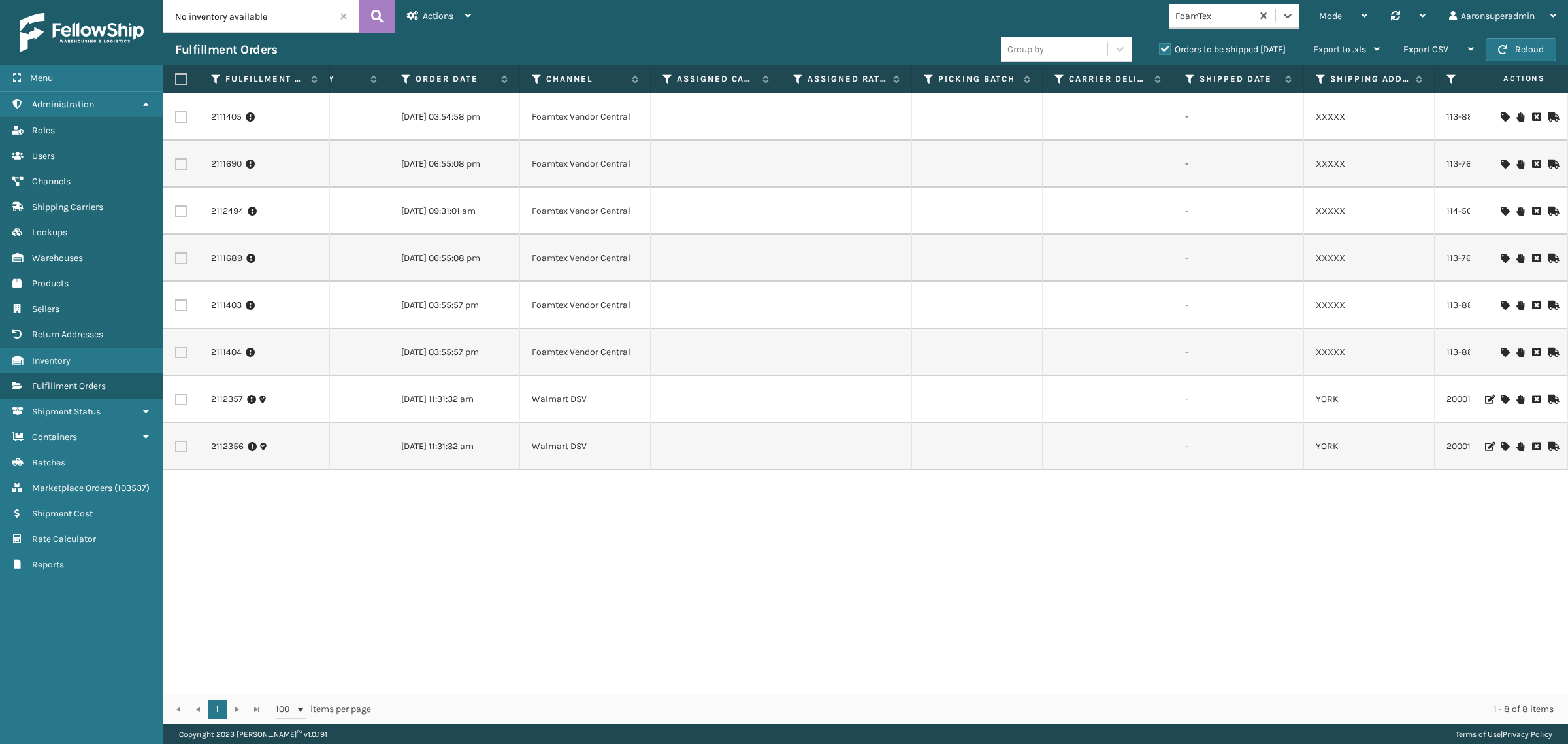
scroll to position [0, 868]
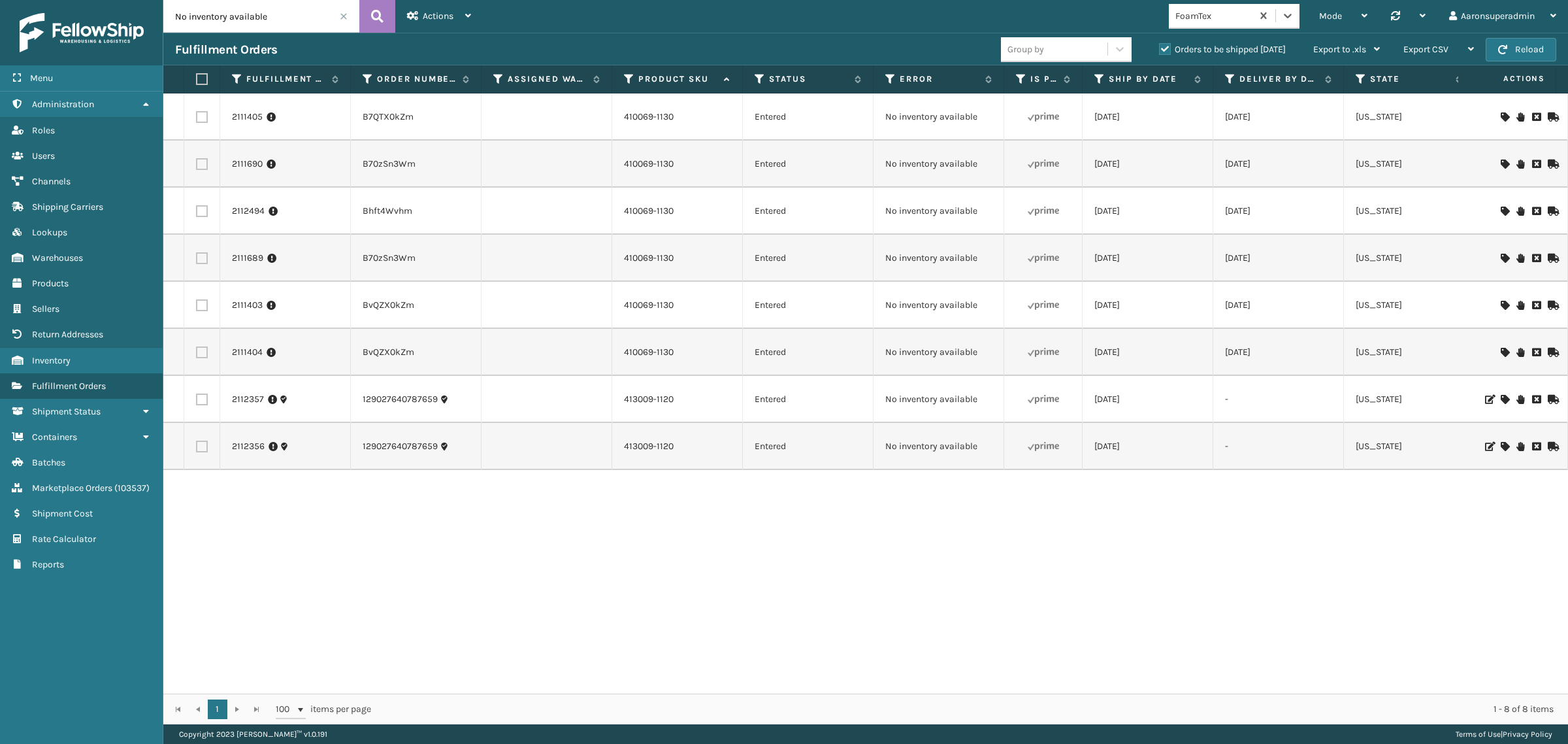
click at [1501, 118] on icon at bounding box center [1504, 117] width 8 height 9
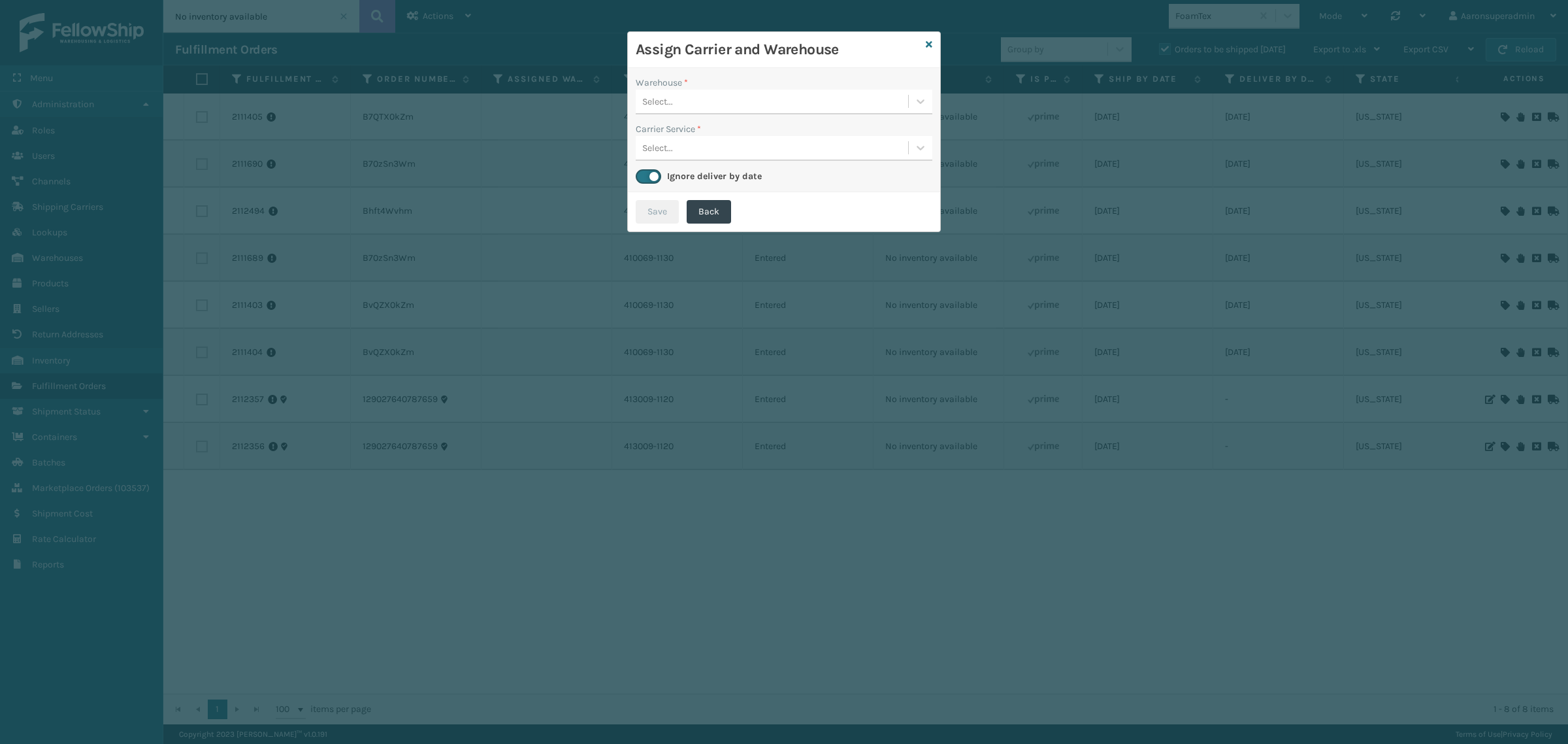
click at [699, 87] on div "Warehouse *" at bounding box center [784, 82] width 297 height 13
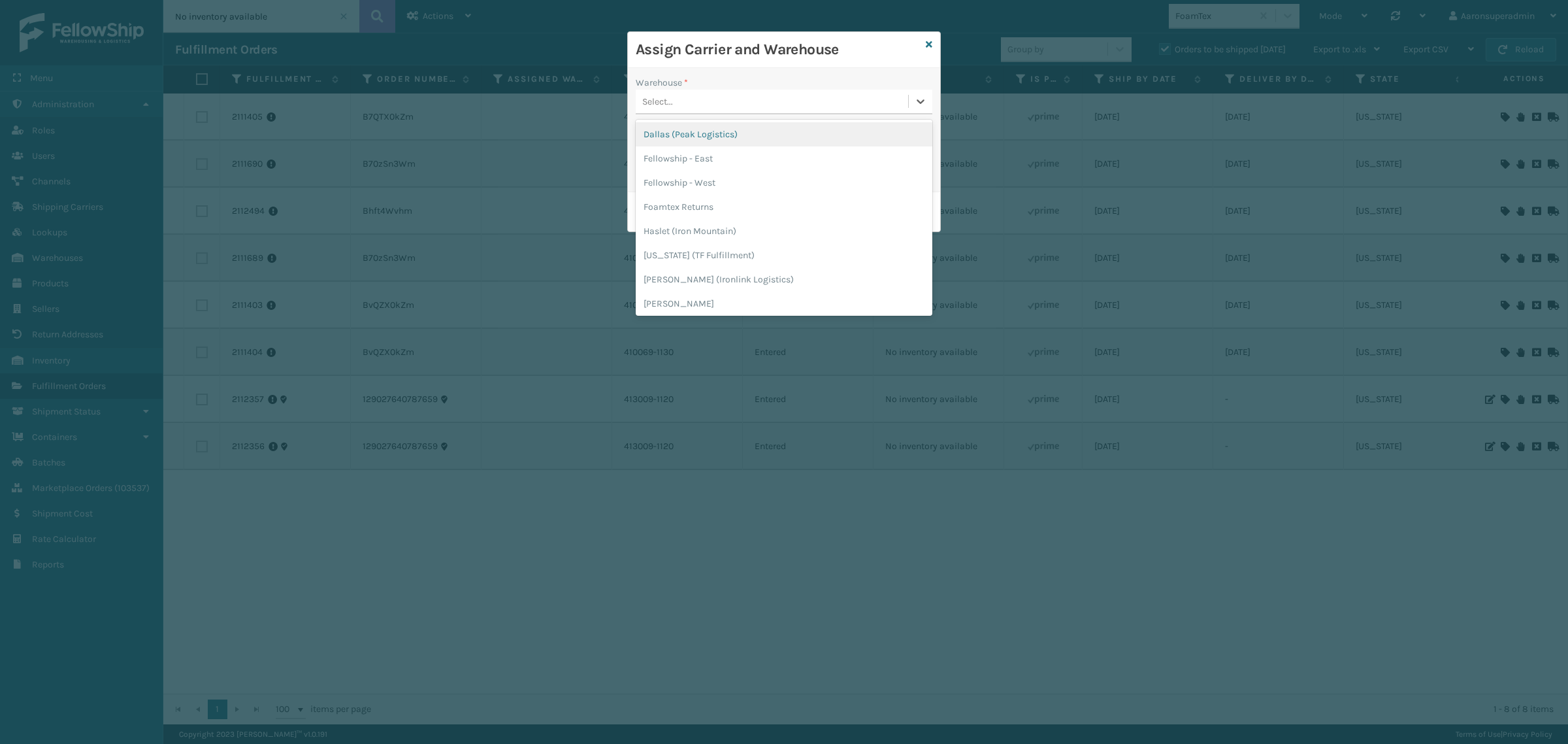
click at [693, 98] on div "Select..." at bounding box center [771, 101] width 272 height 21
drag, startPoint x: 926, startPoint y: 45, endPoint x: 913, endPoint y: 86, distance: 43.0
click at [926, 45] on icon at bounding box center [929, 45] width 6 height 9
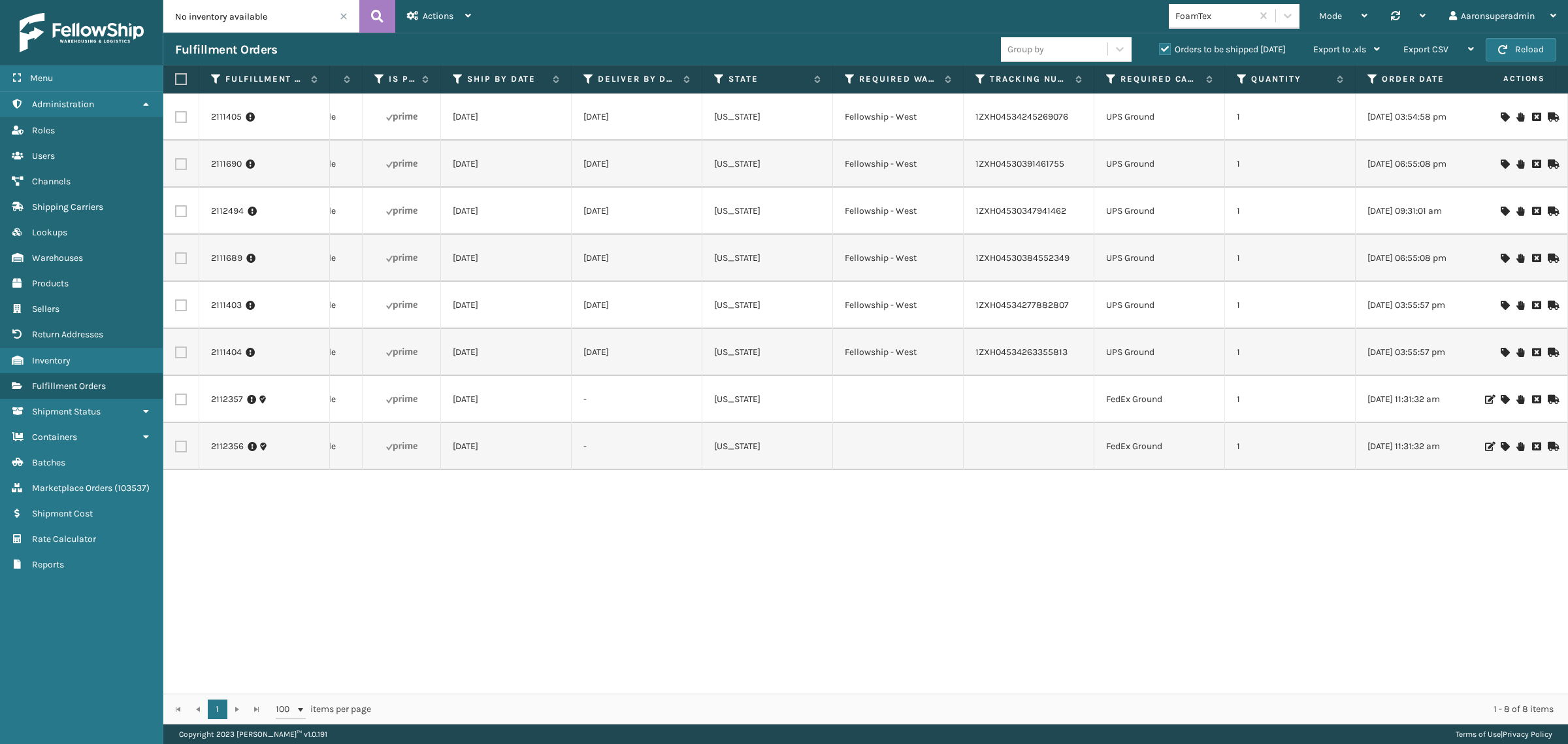
scroll to position [0, 638]
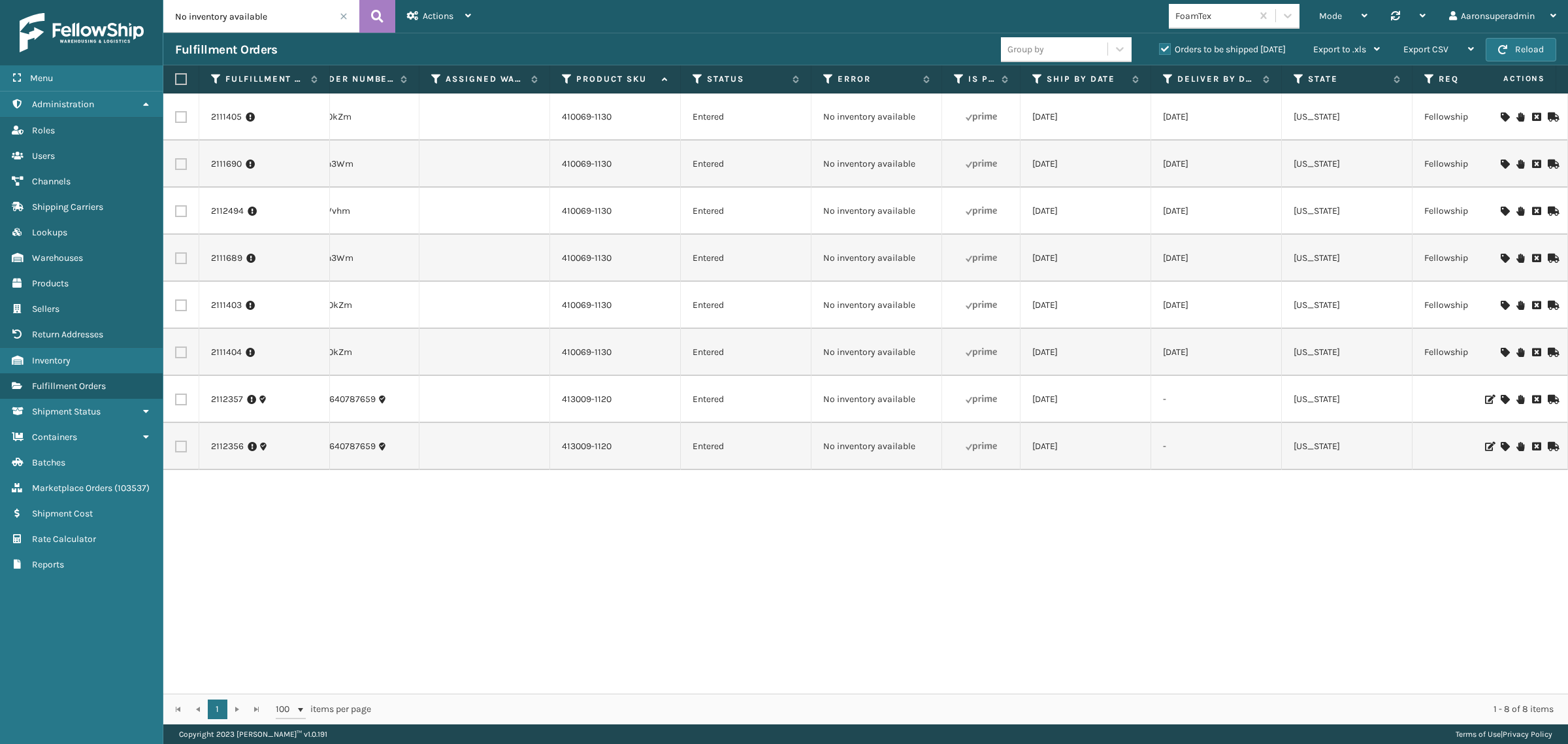
click at [1501, 116] on icon at bounding box center [1504, 117] width 8 height 9
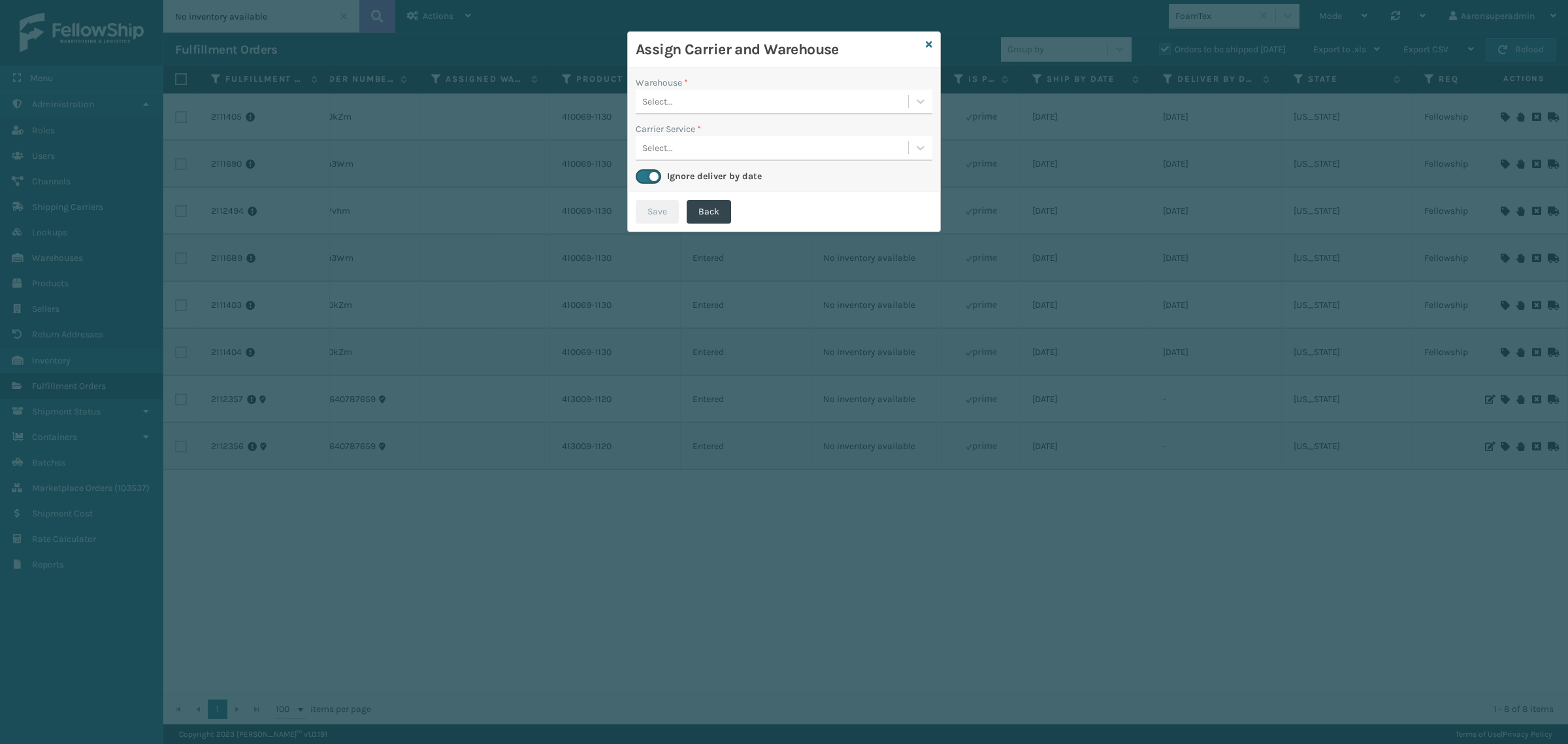
click at [805, 93] on div "Select..." at bounding box center [771, 101] width 272 height 21
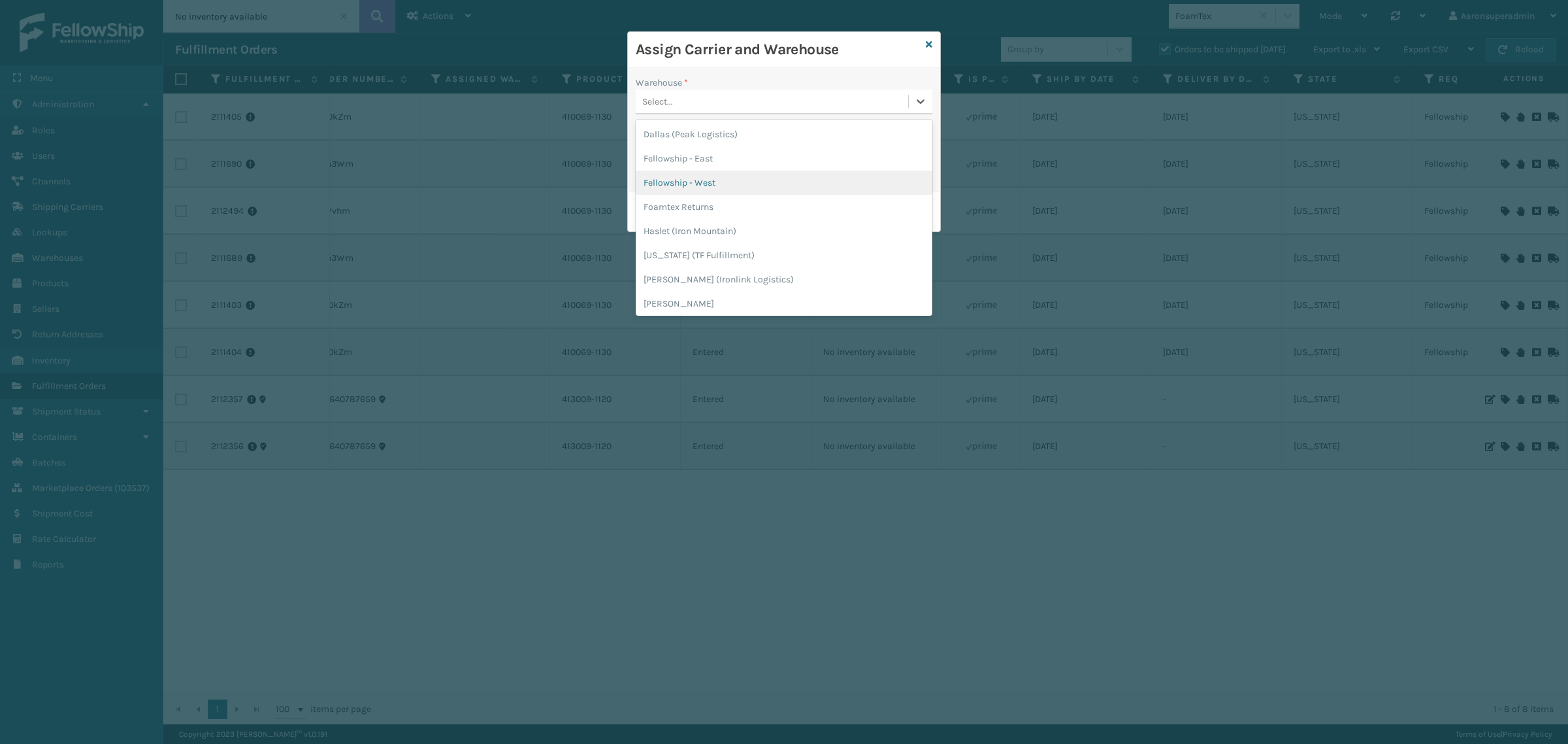
click at [701, 186] on div "Fellowship - West" at bounding box center [784, 182] width 297 height 24
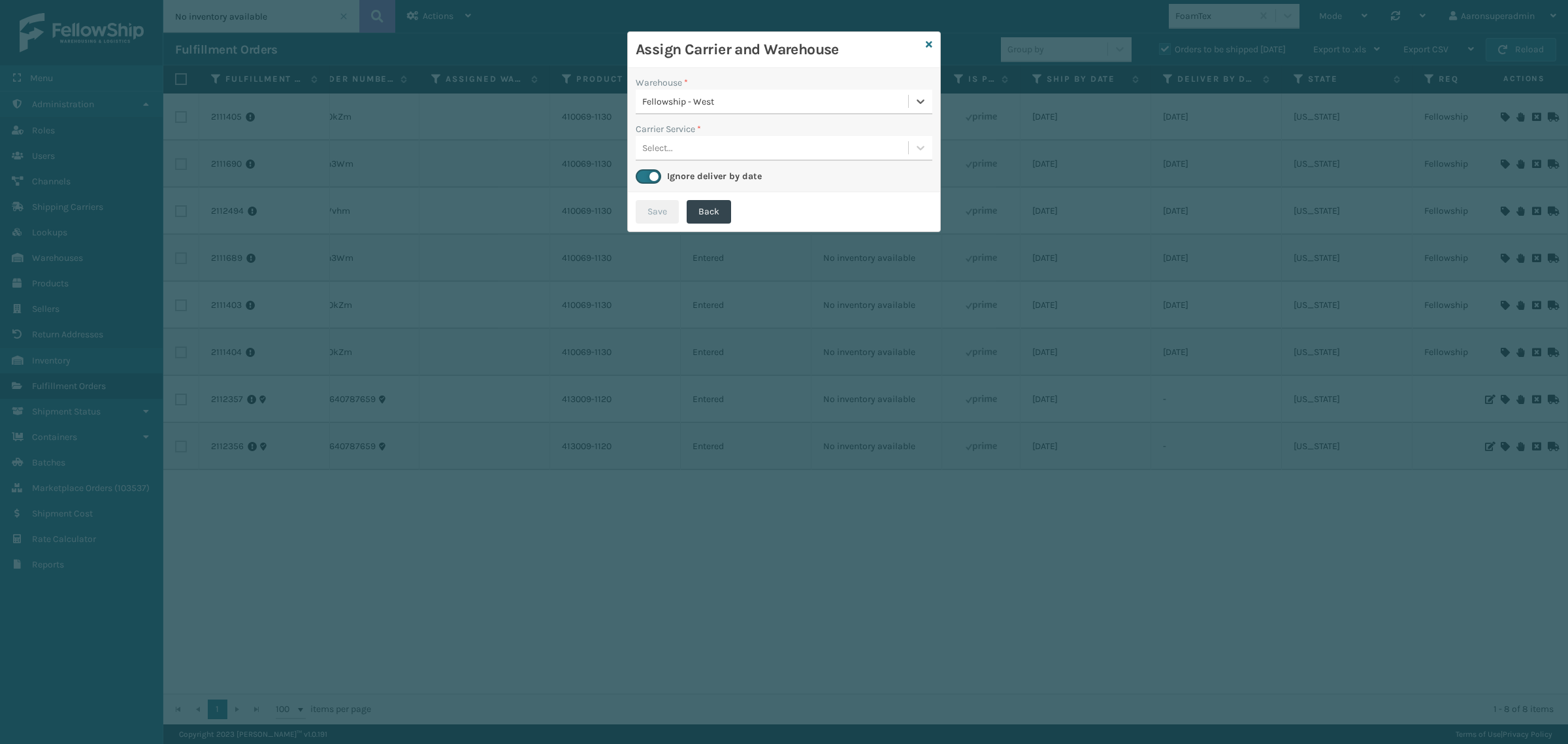
click at [693, 155] on div "Select..." at bounding box center [771, 148] width 272 height 21
click at [693, 184] on div "UPS Ground" at bounding box center [784, 181] width 297 height 24
click at [671, 211] on button "Save" at bounding box center [657, 212] width 43 height 24
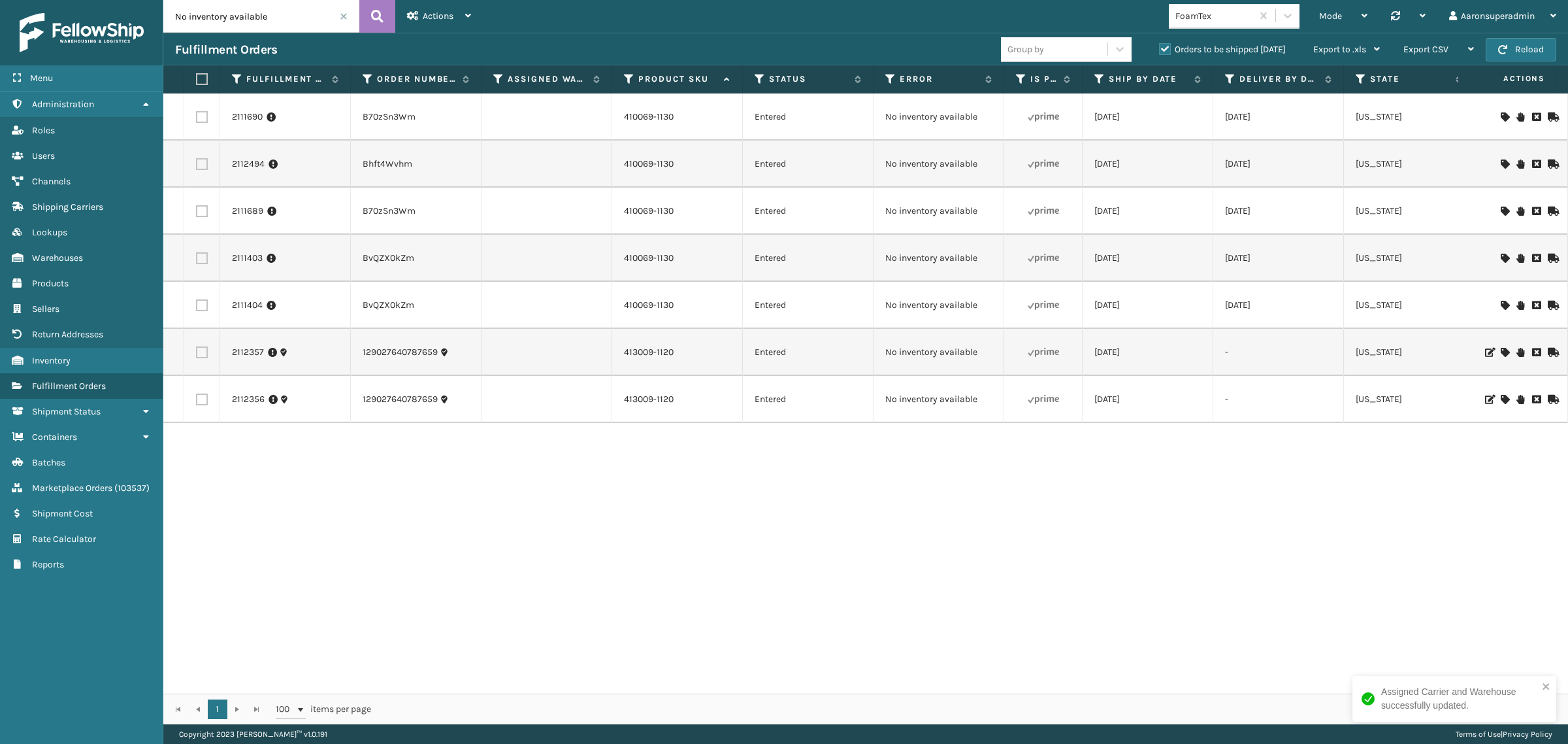
click at [1501, 119] on icon at bounding box center [1504, 117] width 8 height 9
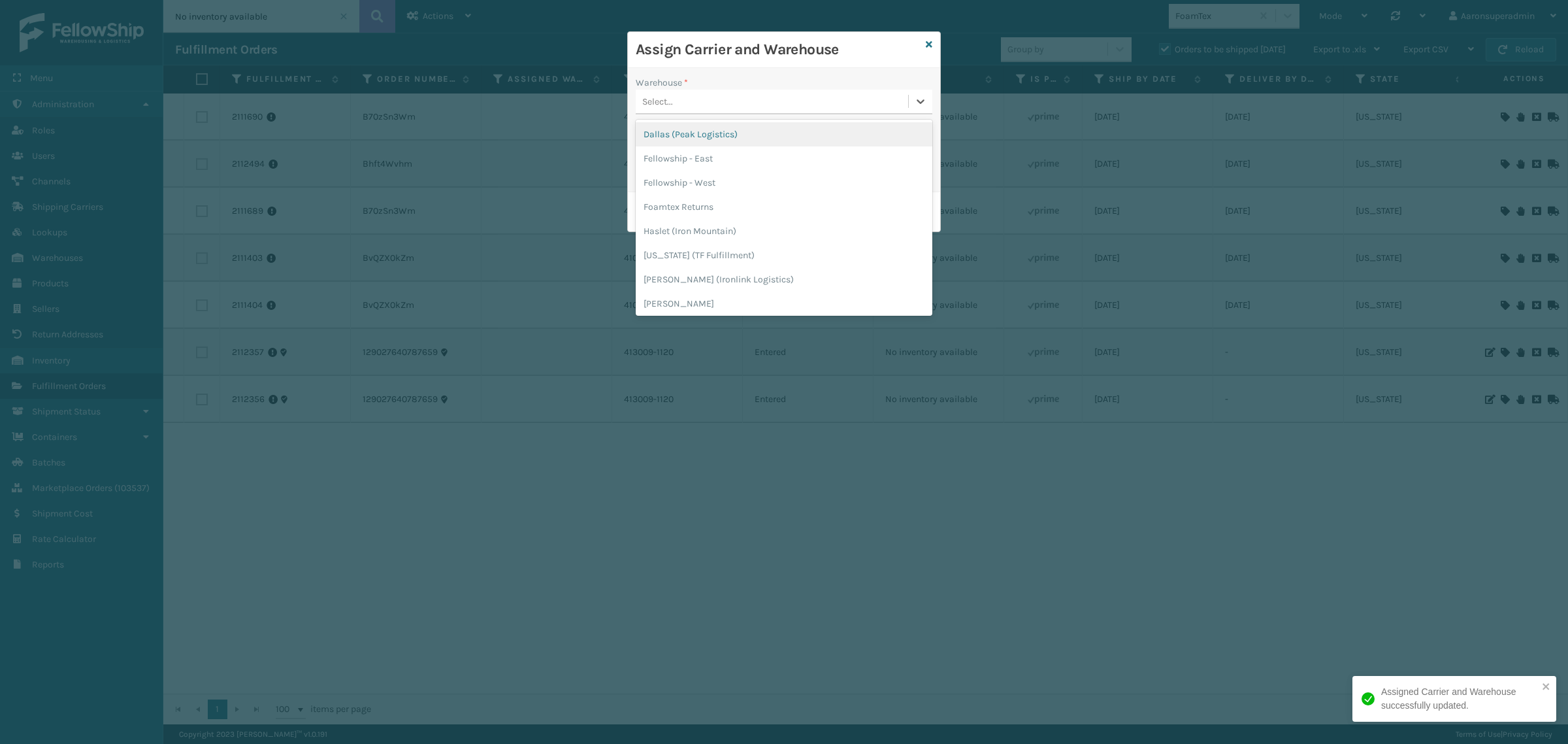
click at [713, 104] on div "Select..." at bounding box center [771, 101] width 272 height 21
click at [689, 175] on div "Fellowship - West" at bounding box center [784, 182] width 297 height 24
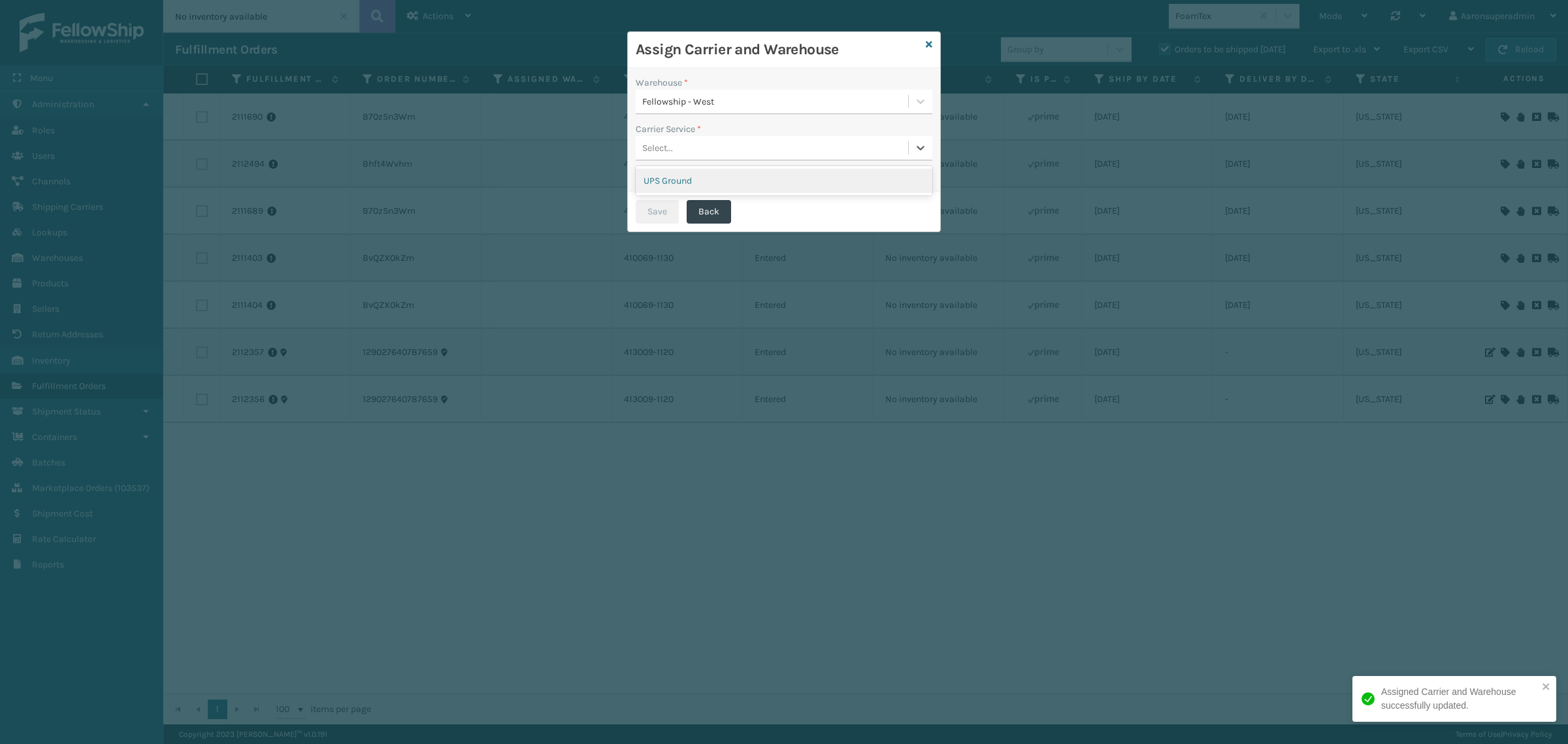
click at [678, 148] on div "Select..." at bounding box center [771, 148] width 272 height 21
drag, startPoint x: 678, startPoint y: 181, endPoint x: 667, endPoint y: 202, distance: 23.7
click at [678, 181] on div "UPS Ground" at bounding box center [784, 181] width 297 height 24
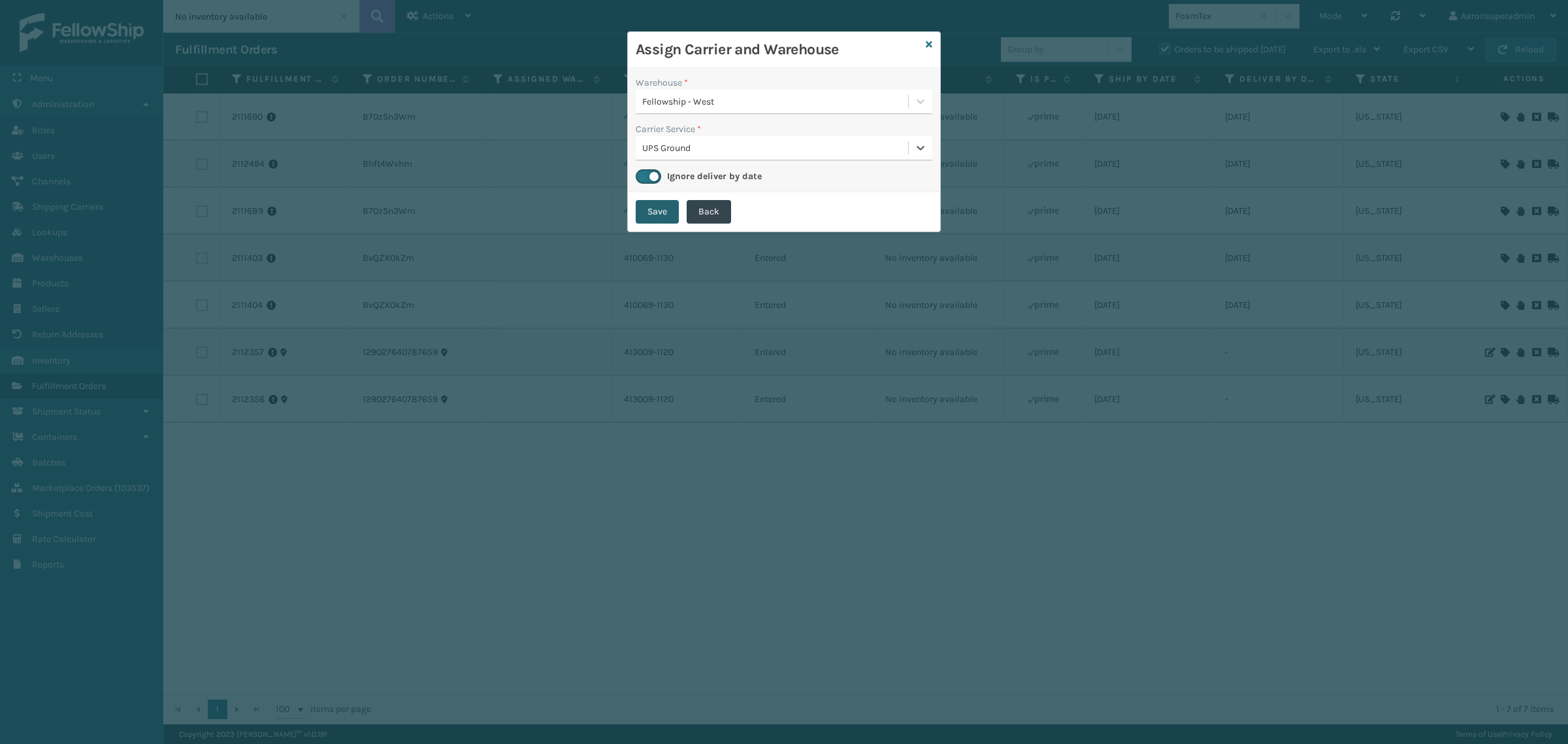
click at [666, 202] on button "Save" at bounding box center [657, 212] width 43 height 24
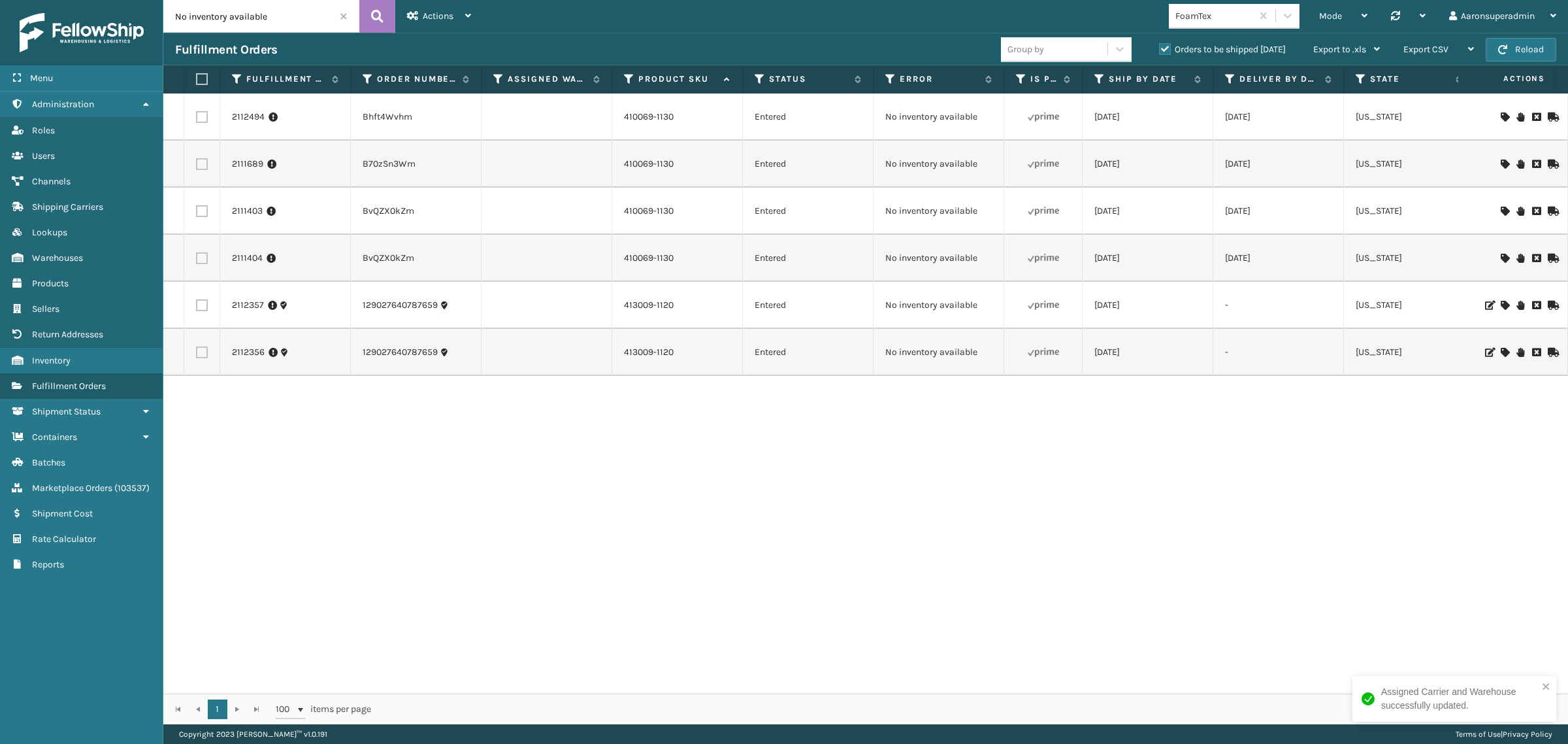
click at [1501, 118] on icon at bounding box center [1504, 117] width 8 height 9
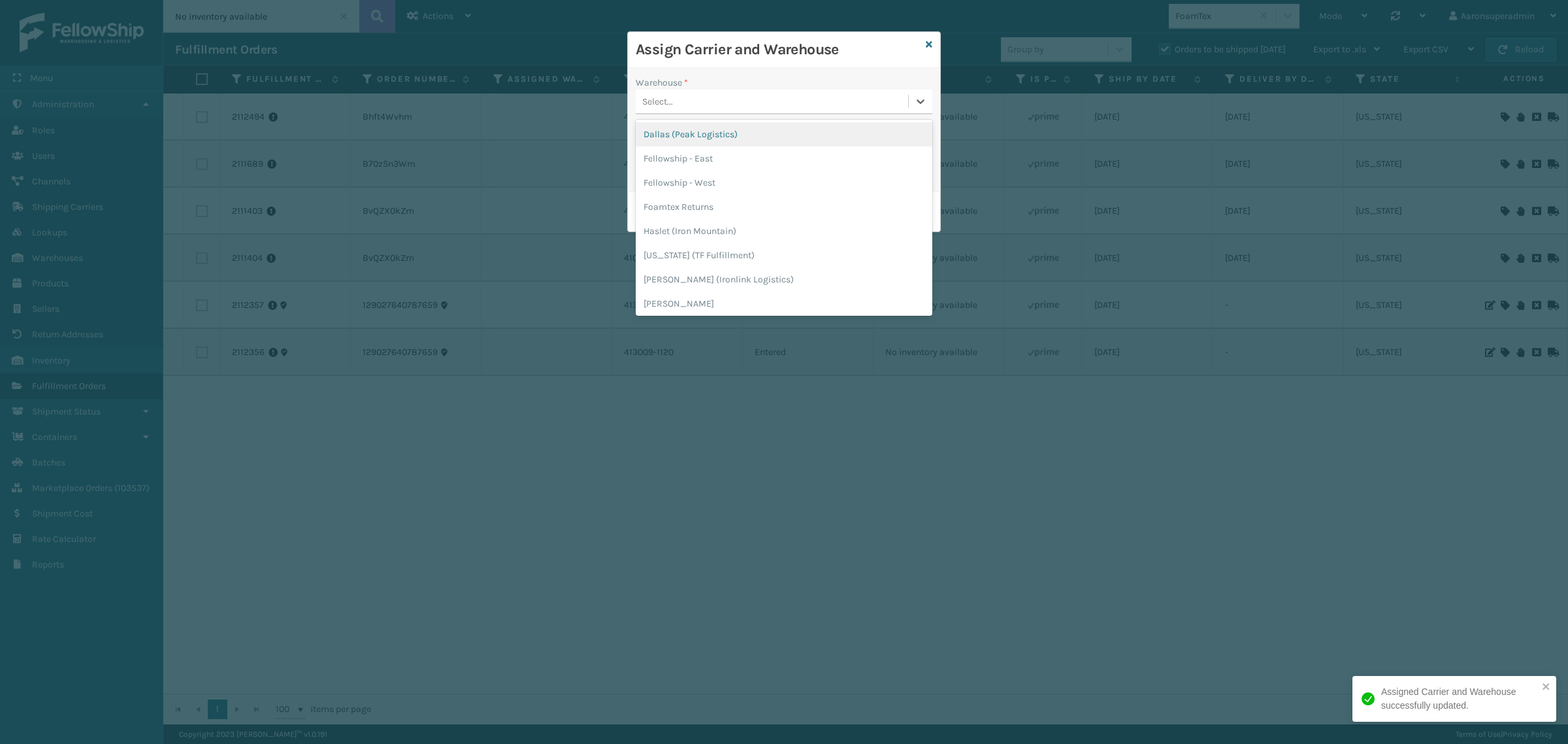
click at [785, 96] on div "Select..." at bounding box center [771, 101] width 272 height 21
click at [684, 187] on div "Fellowship - West" at bounding box center [784, 182] width 297 height 24
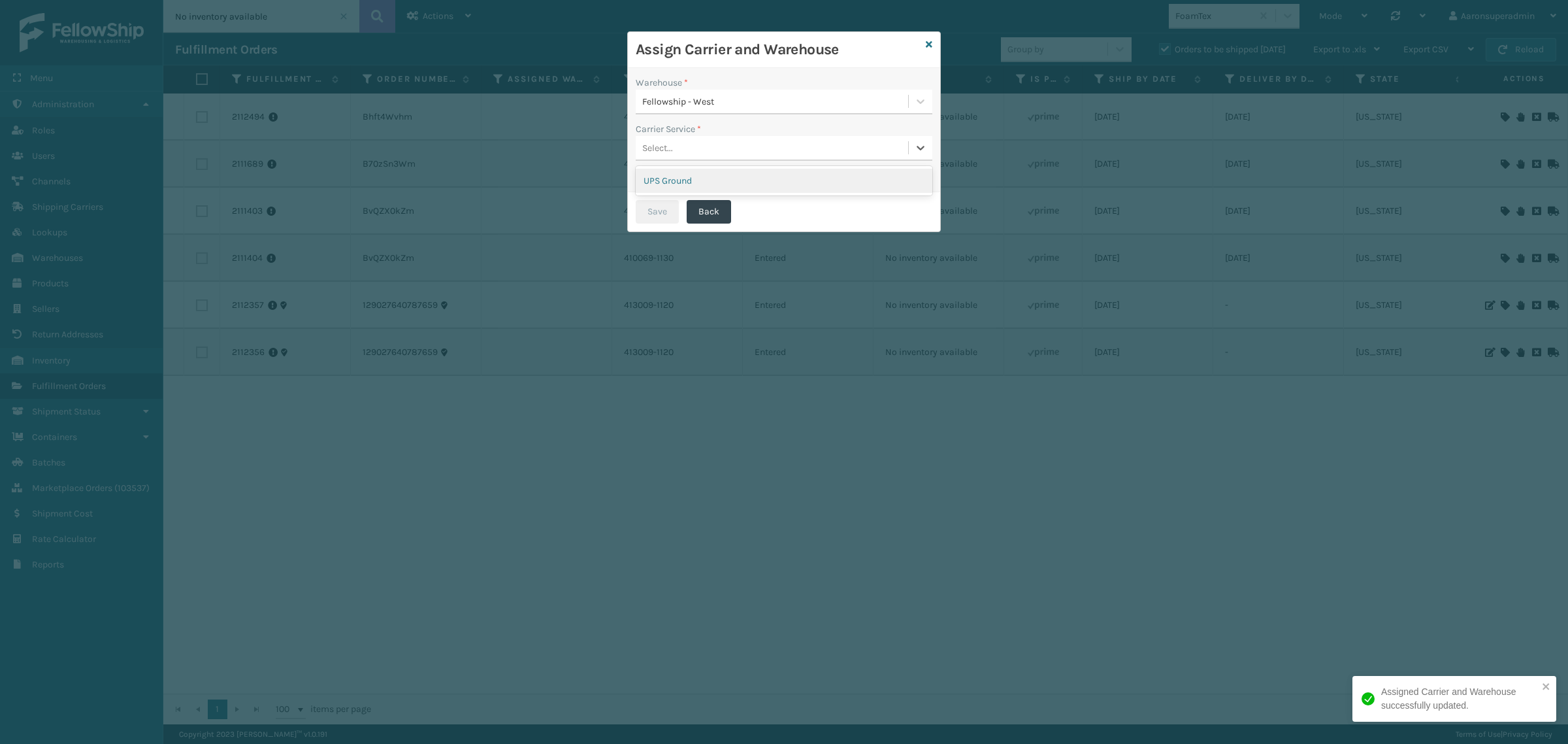
click at [646, 136] on div "Select..." at bounding box center [784, 148] width 297 height 25
click at [651, 148] on div "Select..." at bounding box center [657, 148] width 31 height 13
click at [677, 148] on div "Select..." at bounding box center [771, 148] width 272 height 21
click at [682, 182] on div "UPS Ground" at bounding box center [784, 181] width 297 height 24
click at [665, 219] on button "Save" at bounding box center [657, 212] width 43 height 24
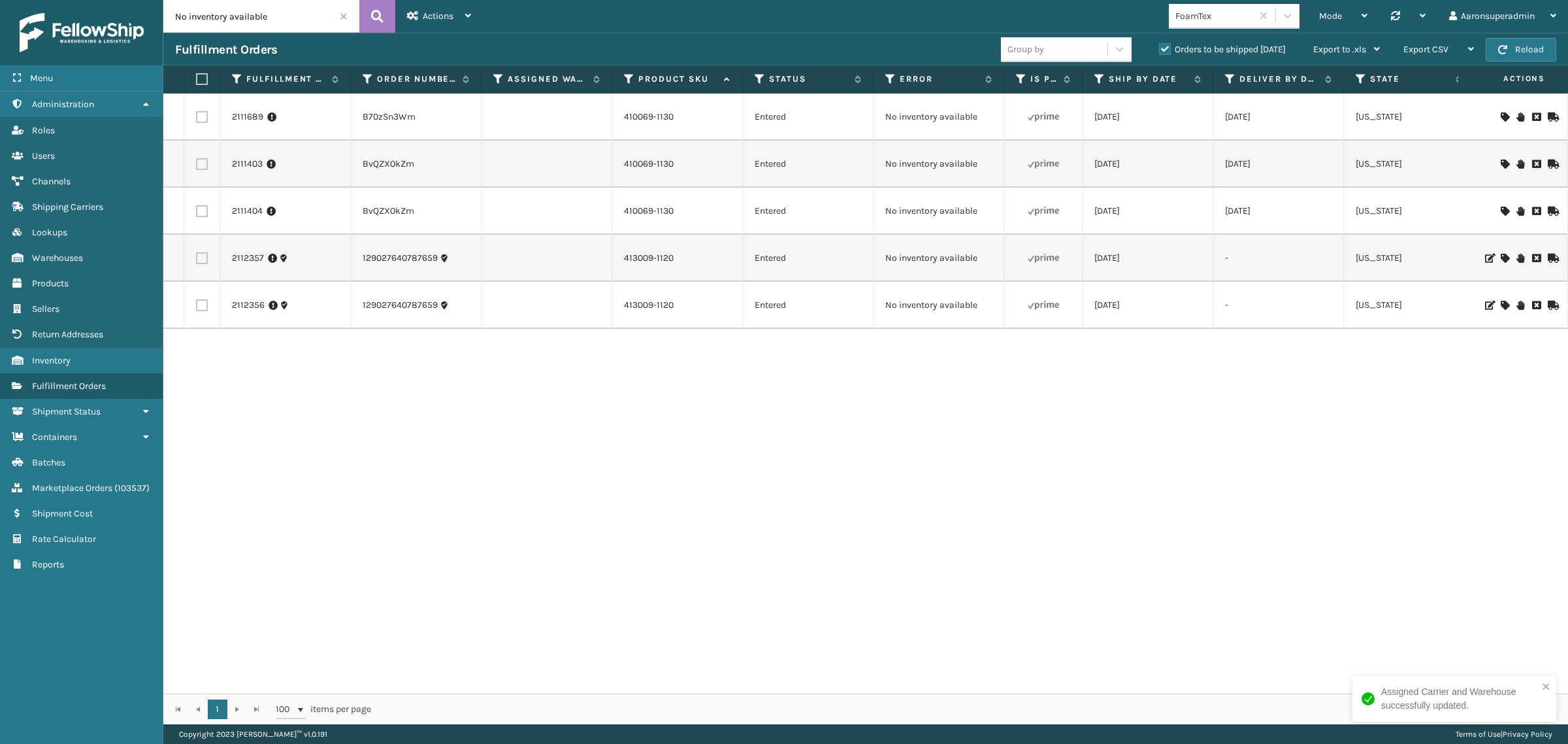
click at [1501, 113] on icon at bounding box center [1504, 117] width 8 height 9
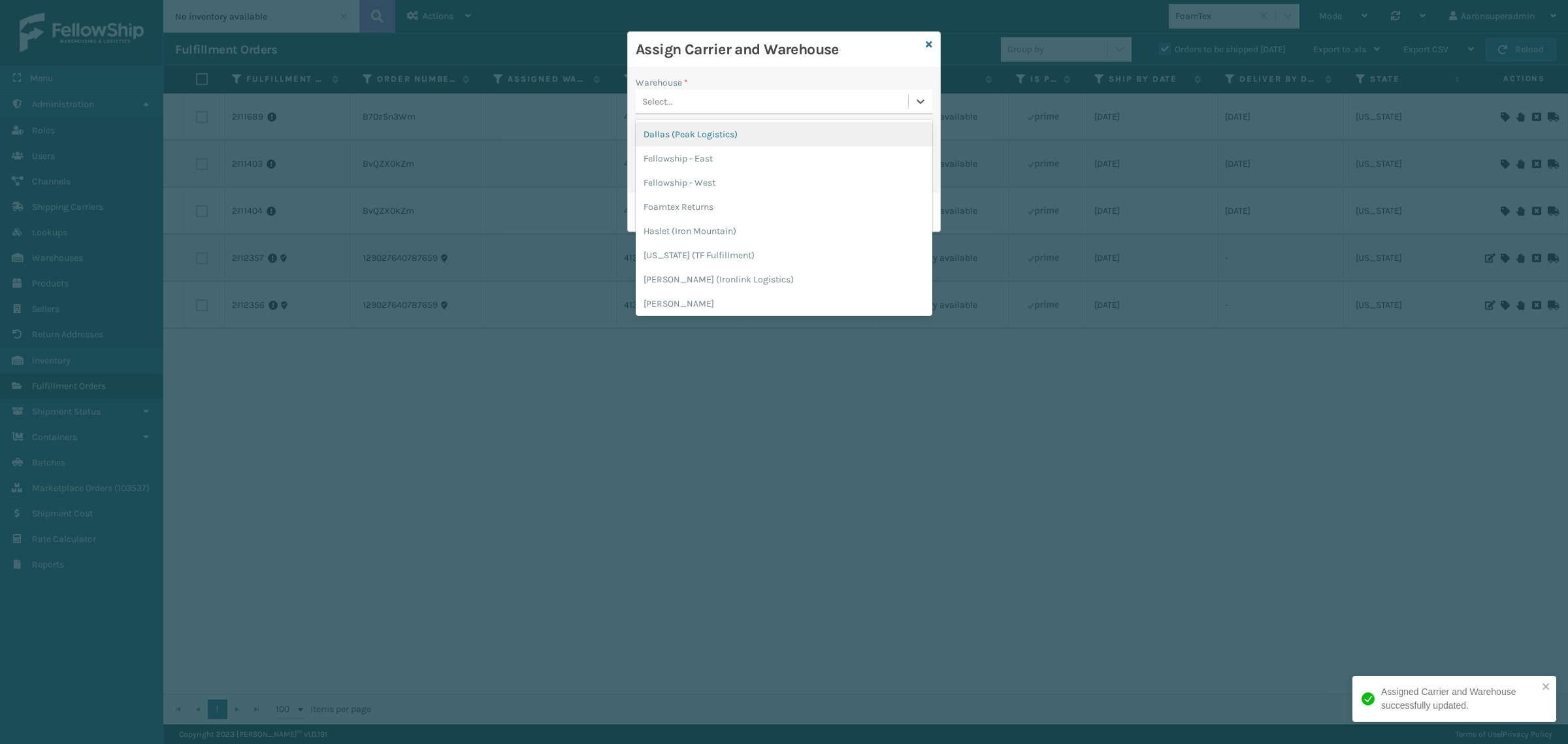
click at [765, 104] on div "Select..." at bounding box center [771, 101] width 272 height 21
drag, startPoint x: 724, startPoint y: 184, endPoint x: 709, endPoint y: 183, distance: 15.0
click at [723, 185] on div "Fellowship - West" at bounding box center [784, 182] width 297 height 24
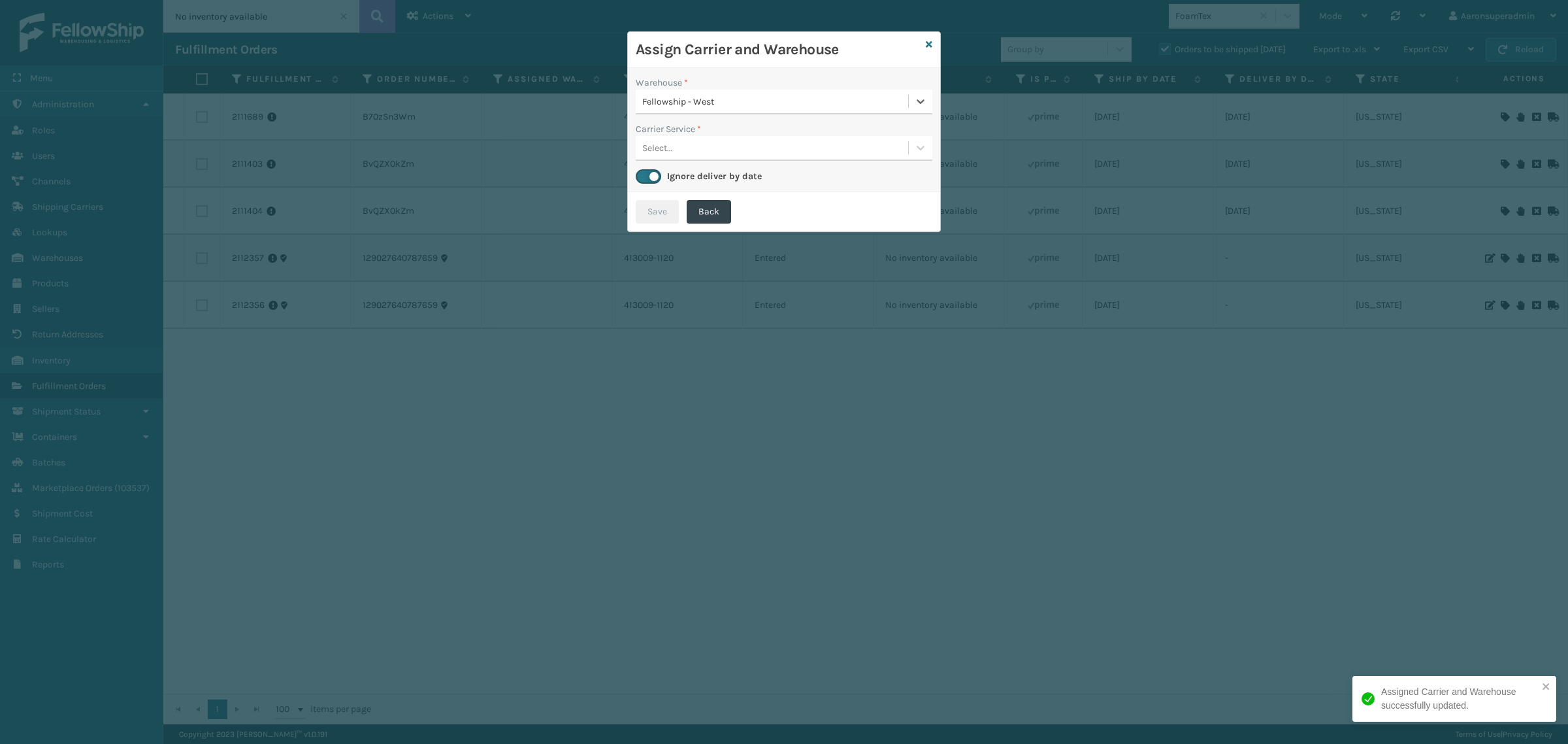
click at [673, 157] on div "Select..." at bounding box center [771, 148] width 272 height 21
drag, startPoint x: 683, startPoint y: 177, endPoint x: 680, endPoint y: 184, distance: 7.6
click at [683, 177] on div "UPS Ground" at bounding box center [784, 181] width 297 height 24
click at [664, 213] on button "Save" at bounding box center [657, 212] width 43 height 24
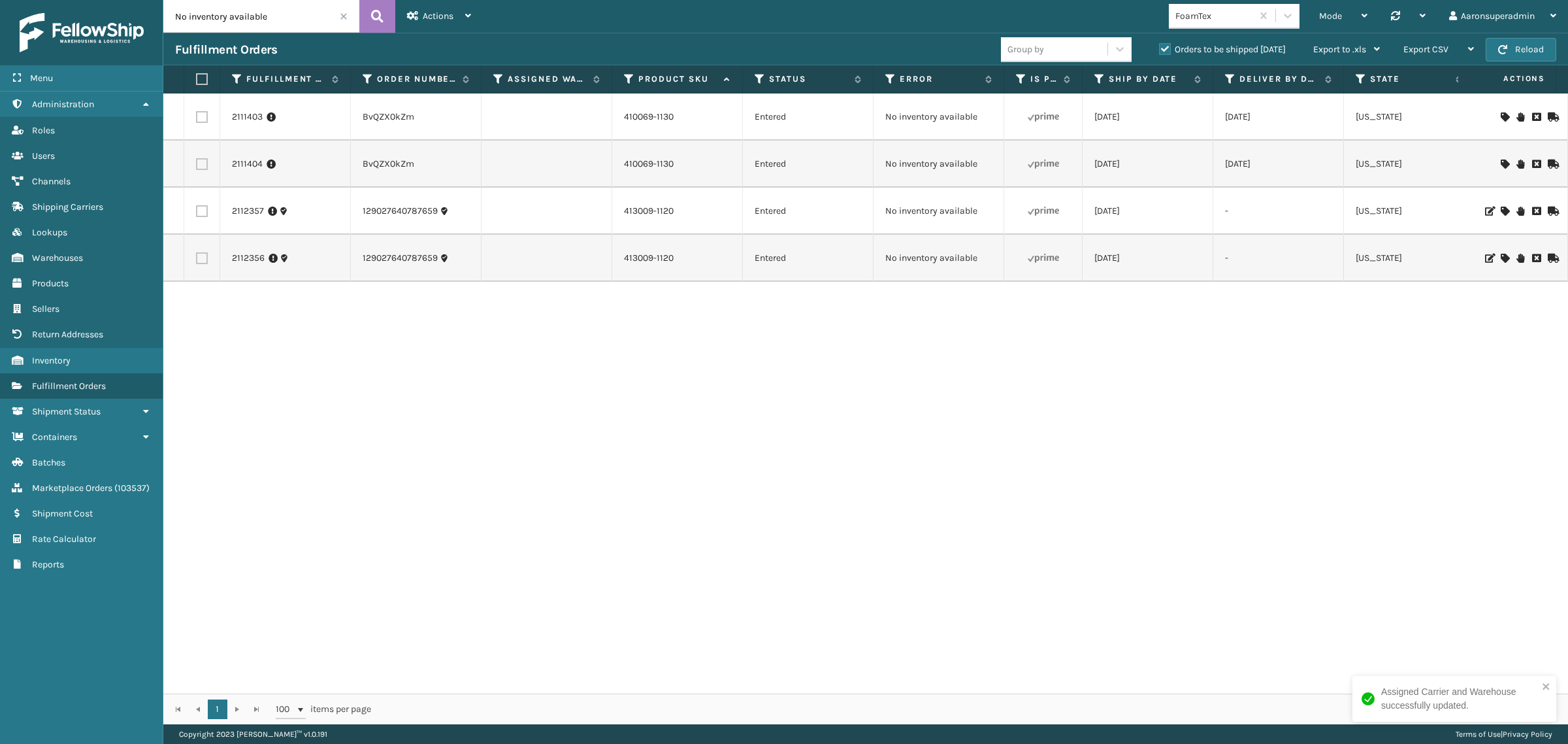
click at [1501, 119] on icon at bounding box center [1504, 117] width 8 height 9
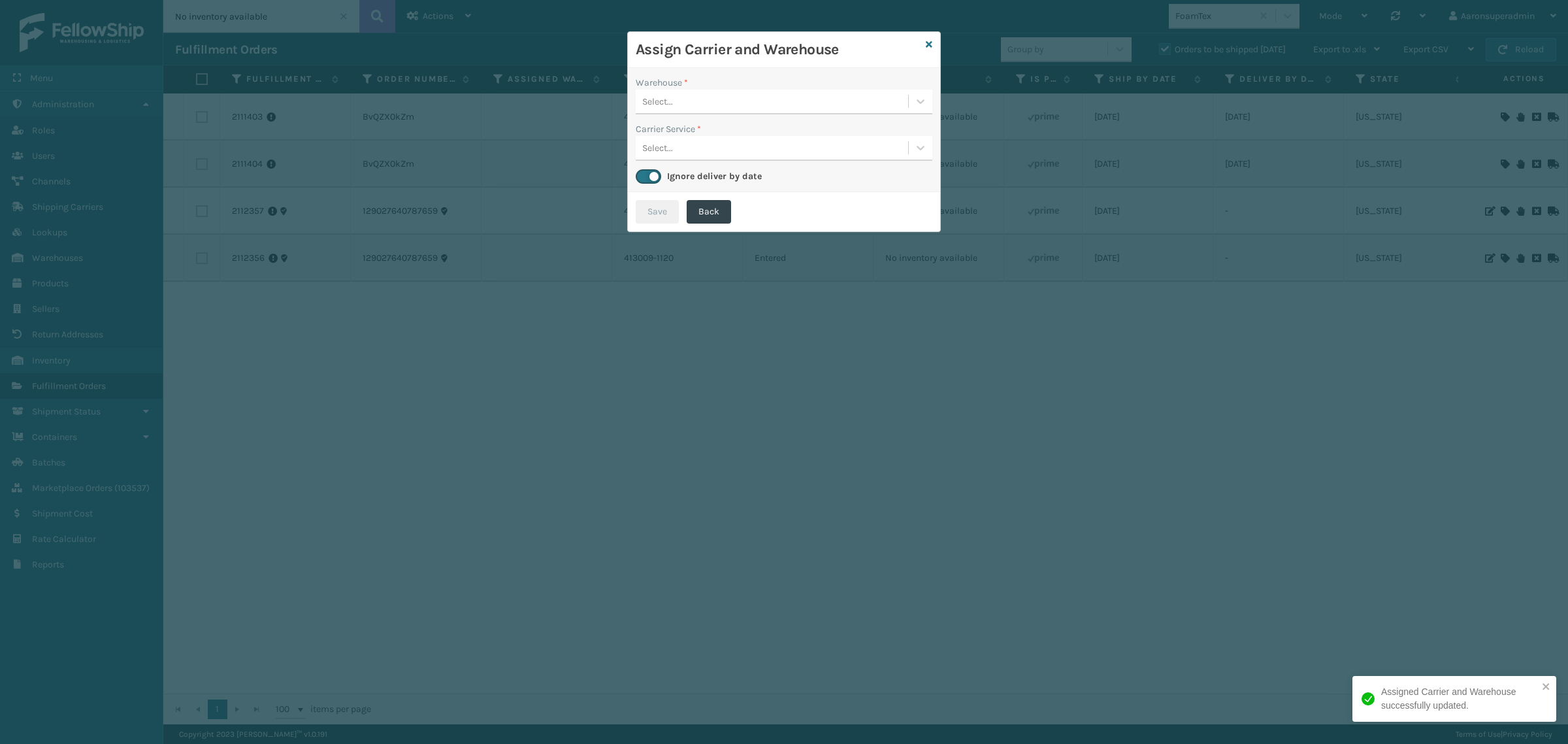
click at [714, 96] on div "Select..." at bounding box center [771, 101] width 272 height 21
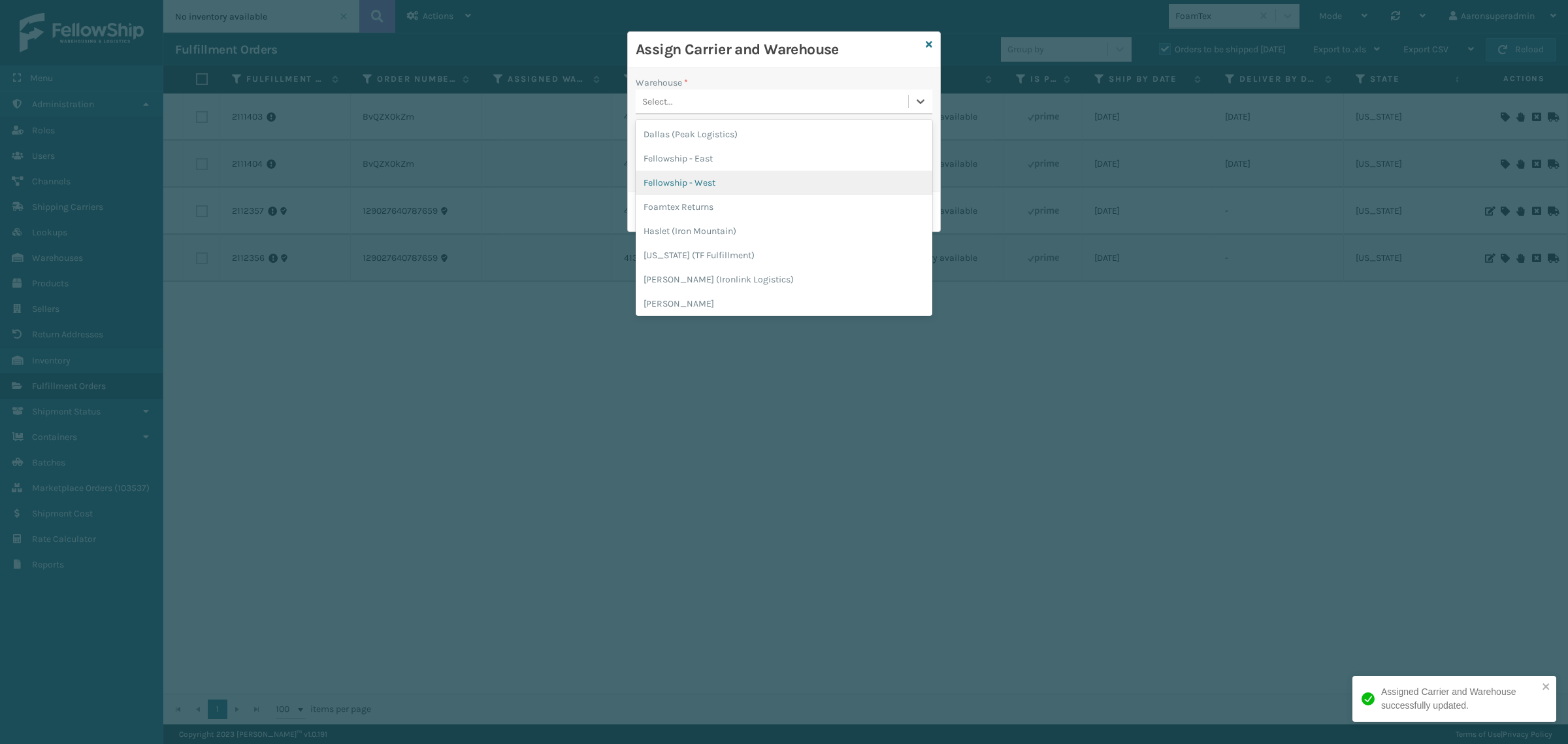
click at [708, 181] on div "Fellowship - West" at bounding box center [784, 182] width 297 height 24
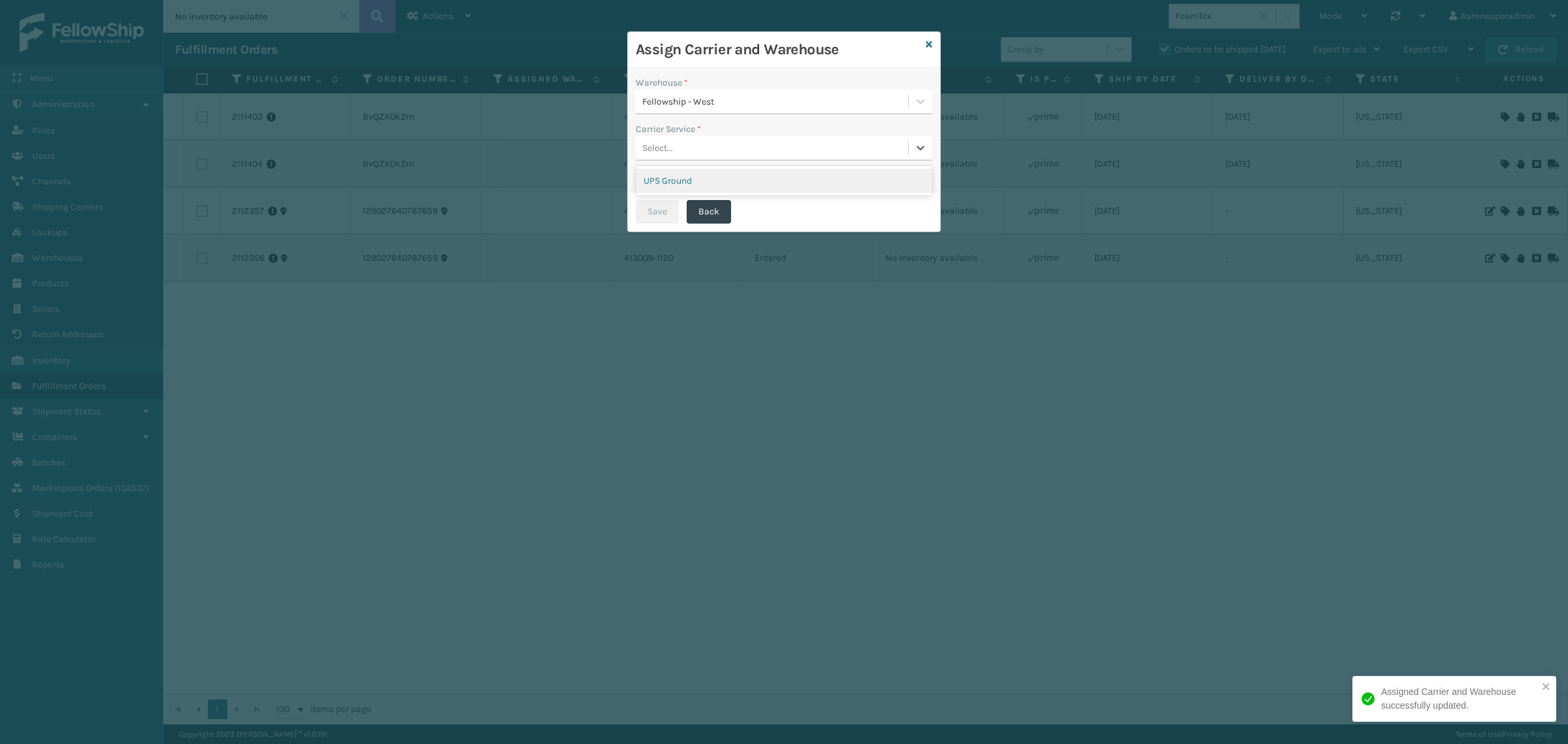
click at [691, 154] on div "Select..." at bounding box center [771, 148] width 272 height 21
click at [689, 178] on div "UPS Ground" at bounding box center [784, 181] width 297 height 24
click at [671, 208] on button "Save" at bounding box center [657, 212] width 43 height 24
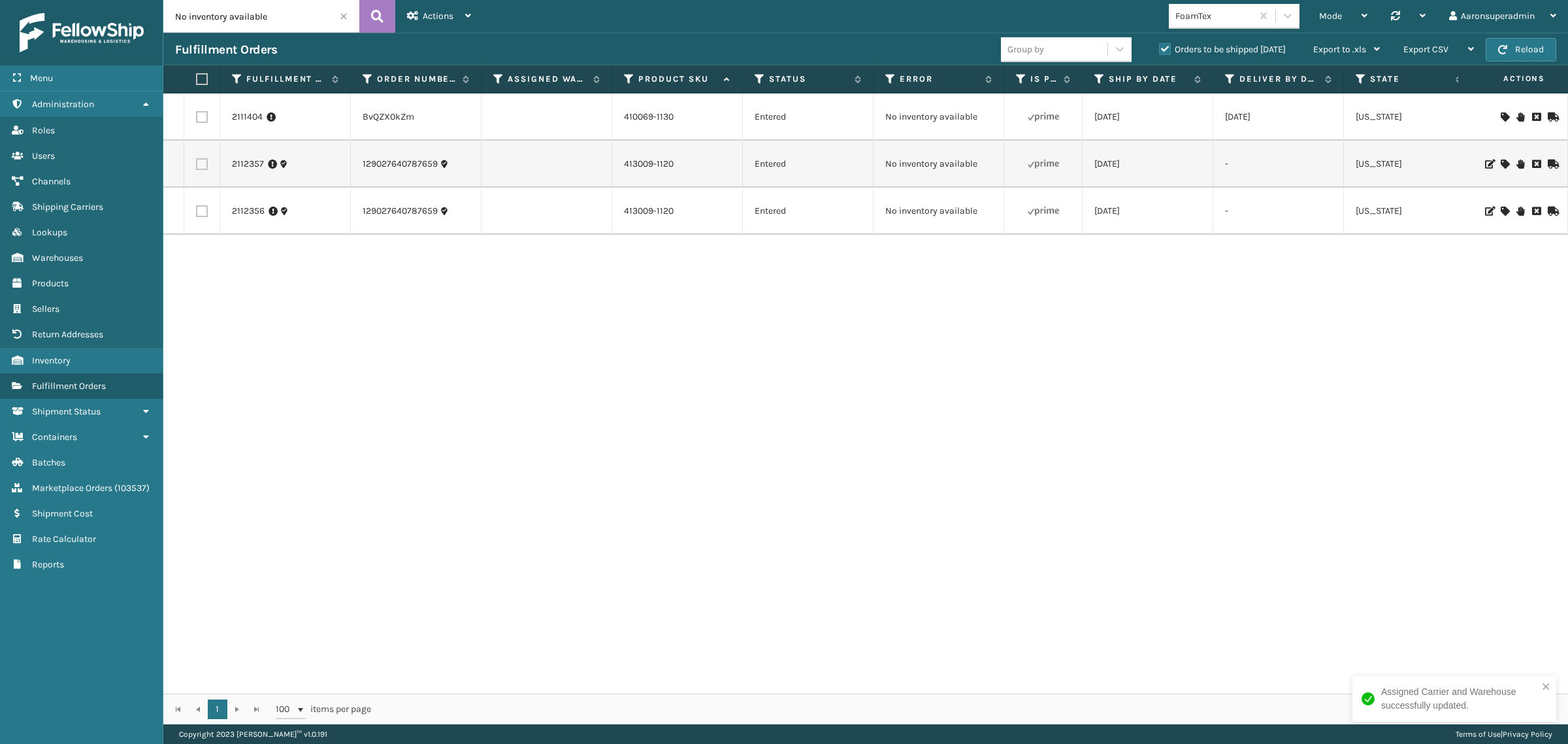
click at [1501, 122] on icon at bounding box center [1504, 117] width 8 height 9
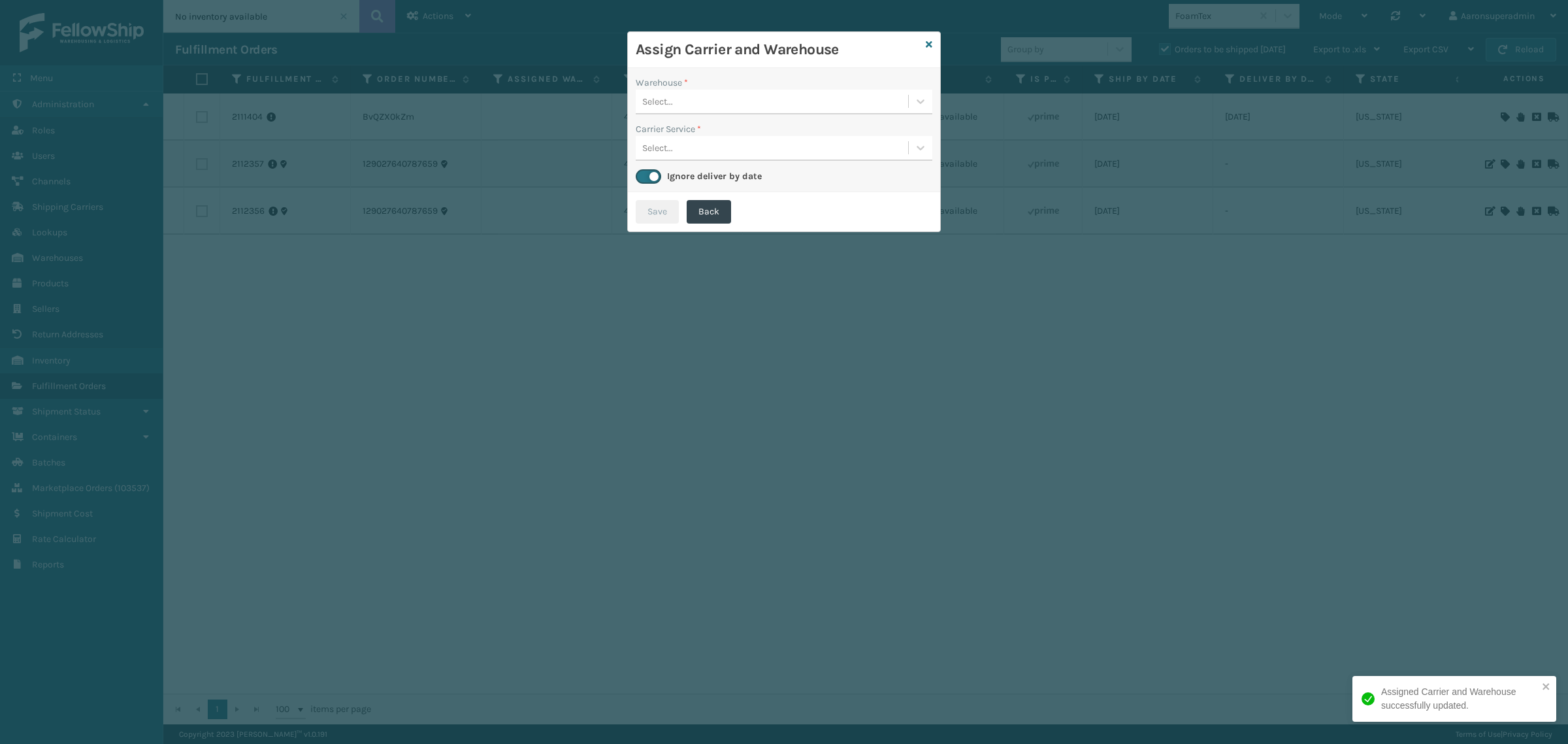
click at [662, 96] on div "Select..." at bounding box center [657, 101] width 31 height 13
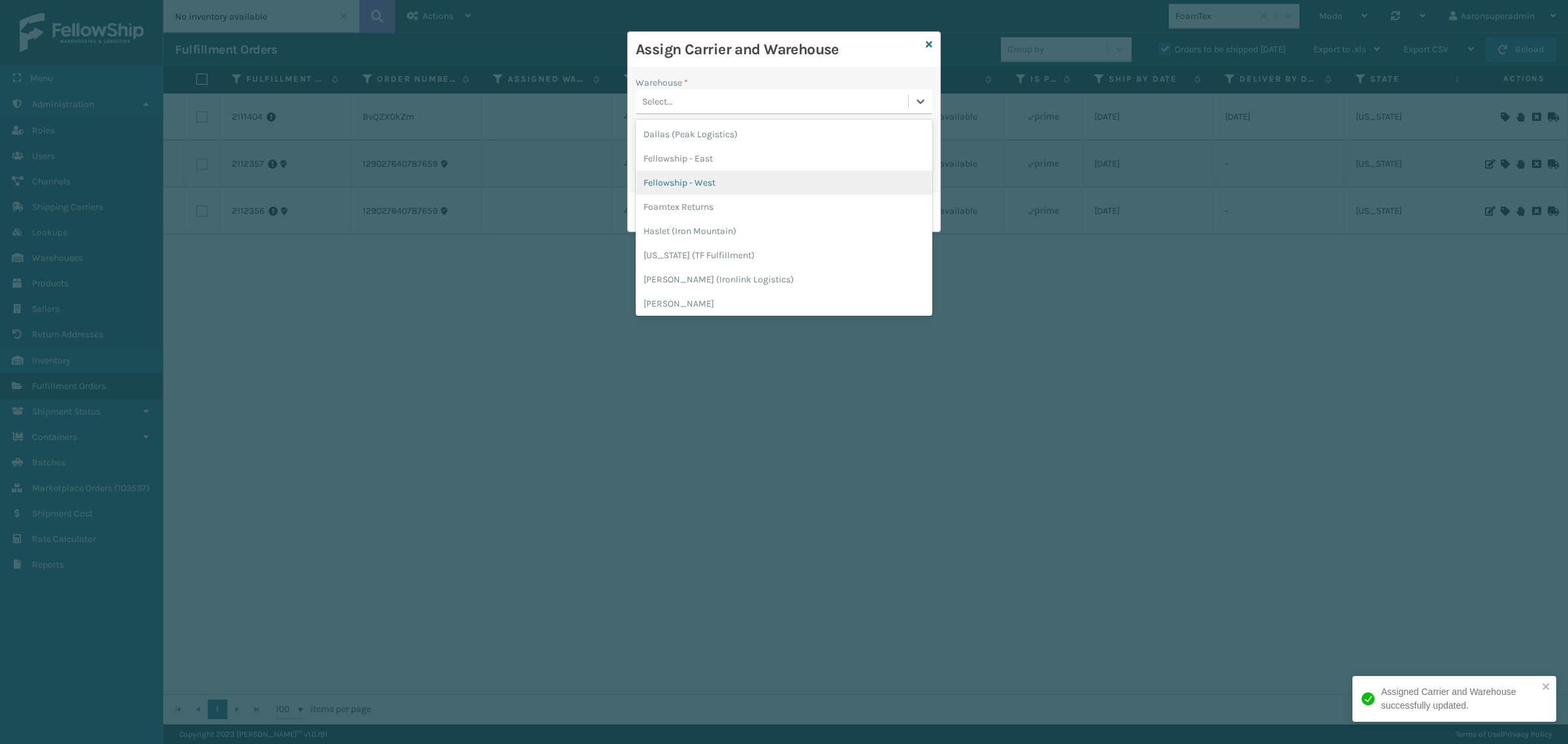
click at [674, 177] on div "Fellowship - West" at bounding box center [784, 182] width 297 height 24
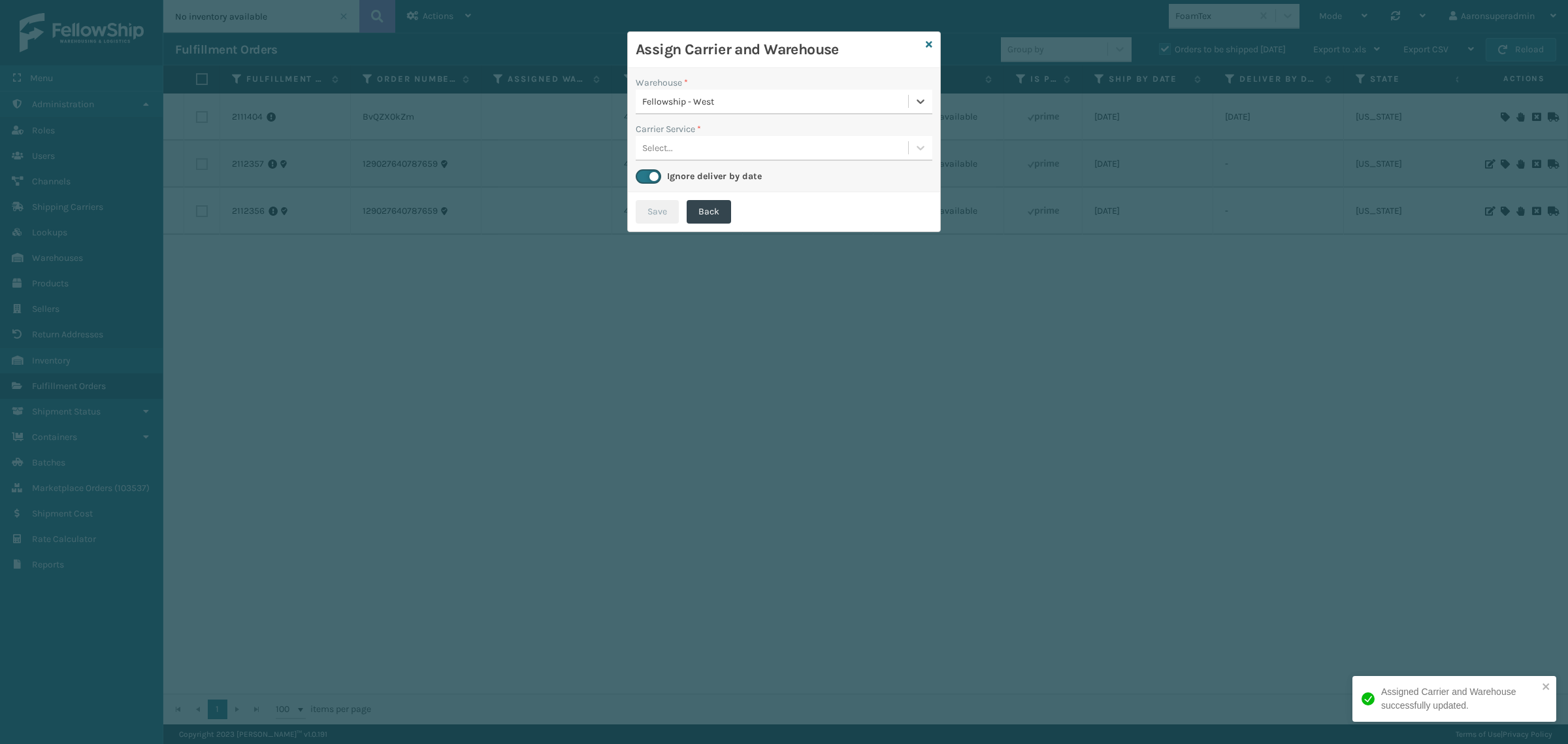
click at [654, 144] on div "Select..." at bounding box center [657, 148] width 31 height 13
click at [679, 180] on div "UPS Ground" at bounding box center [784, 181] width 297 height 24
click at [665, 209] on button "Save" at bounding box center [657, 212] width 43 height 24
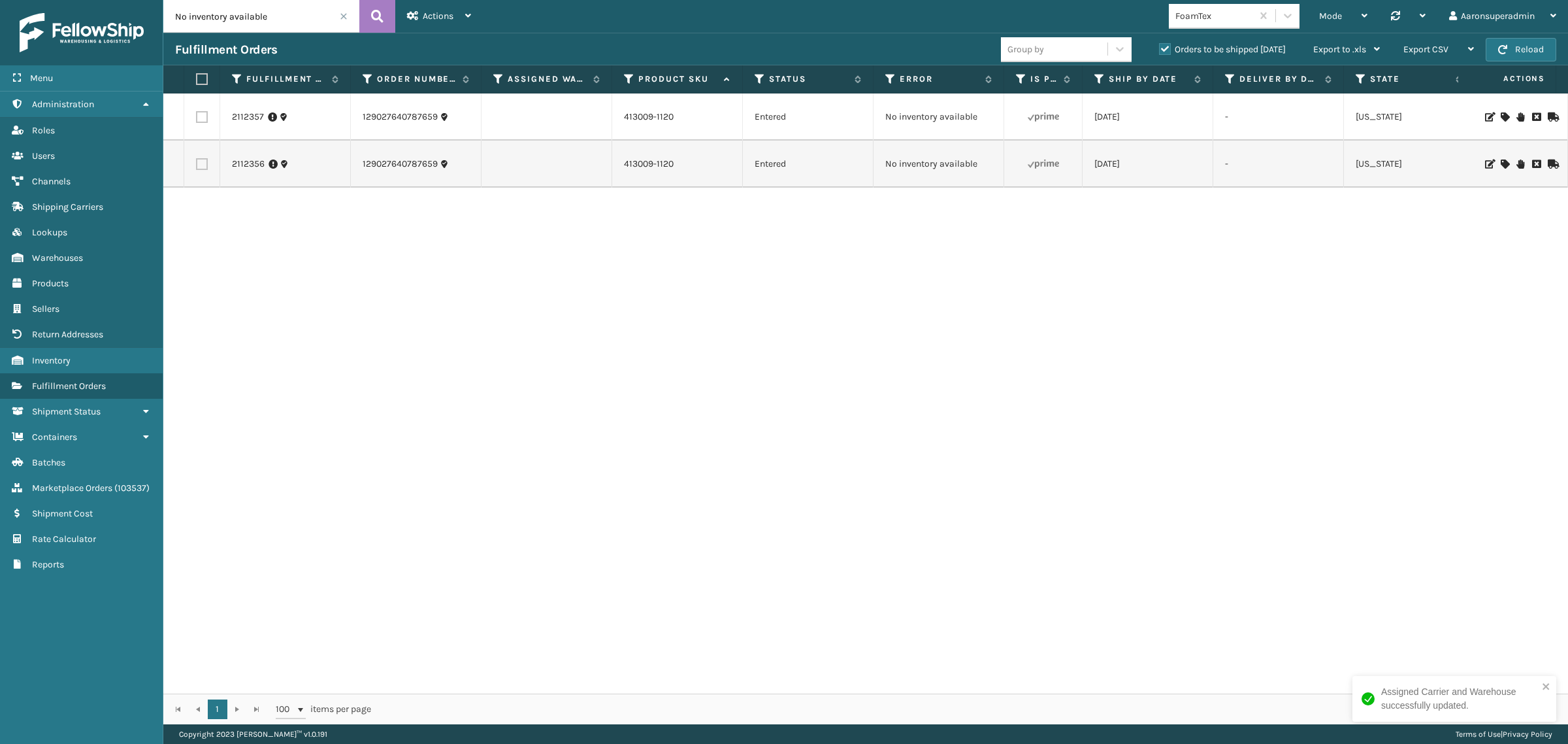
click at [1501, 116] on icon at bounding box center [1504, 117] width 8 height 9
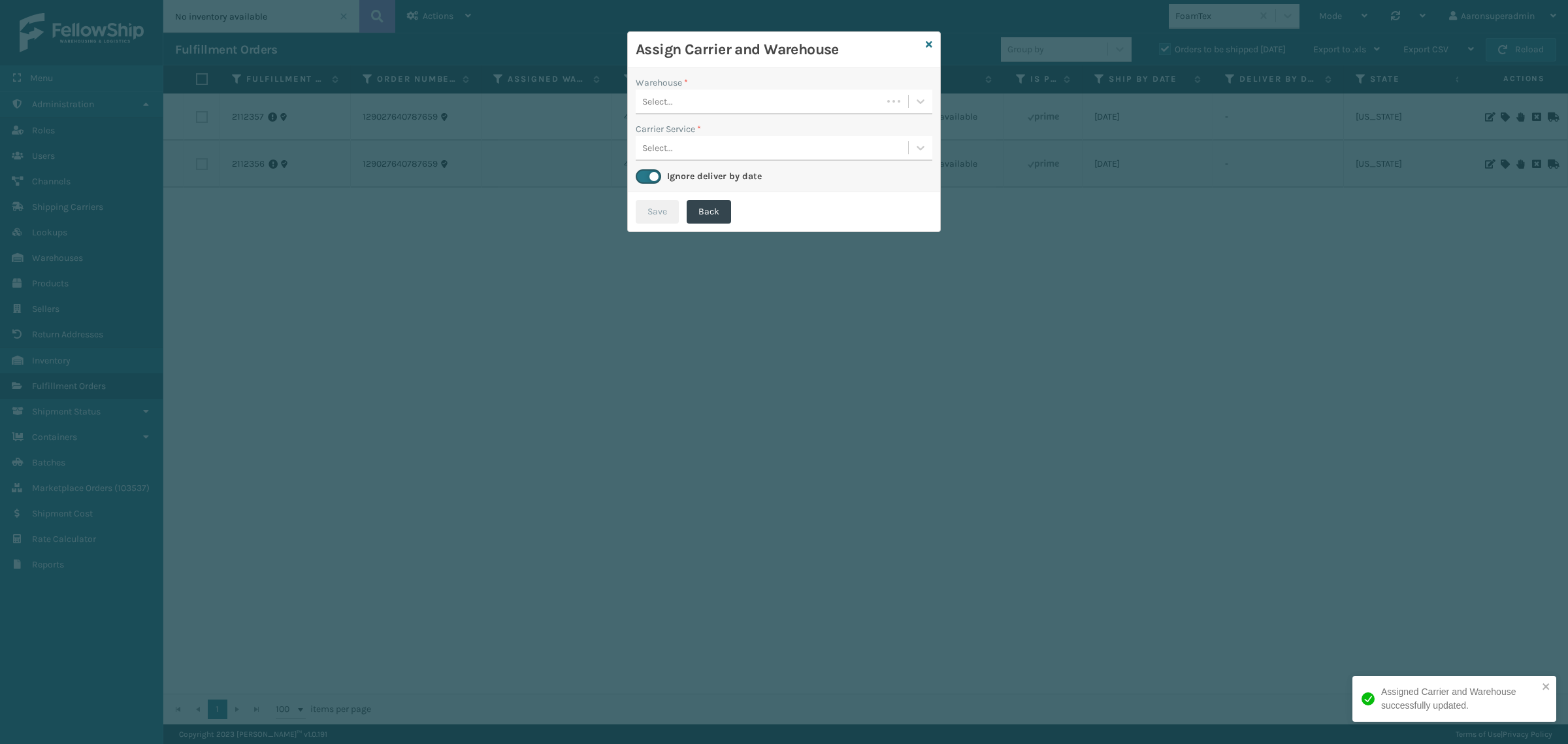
click at [671, 98] on div "Select..." at bounding box center [657, 101] width 31 height 13
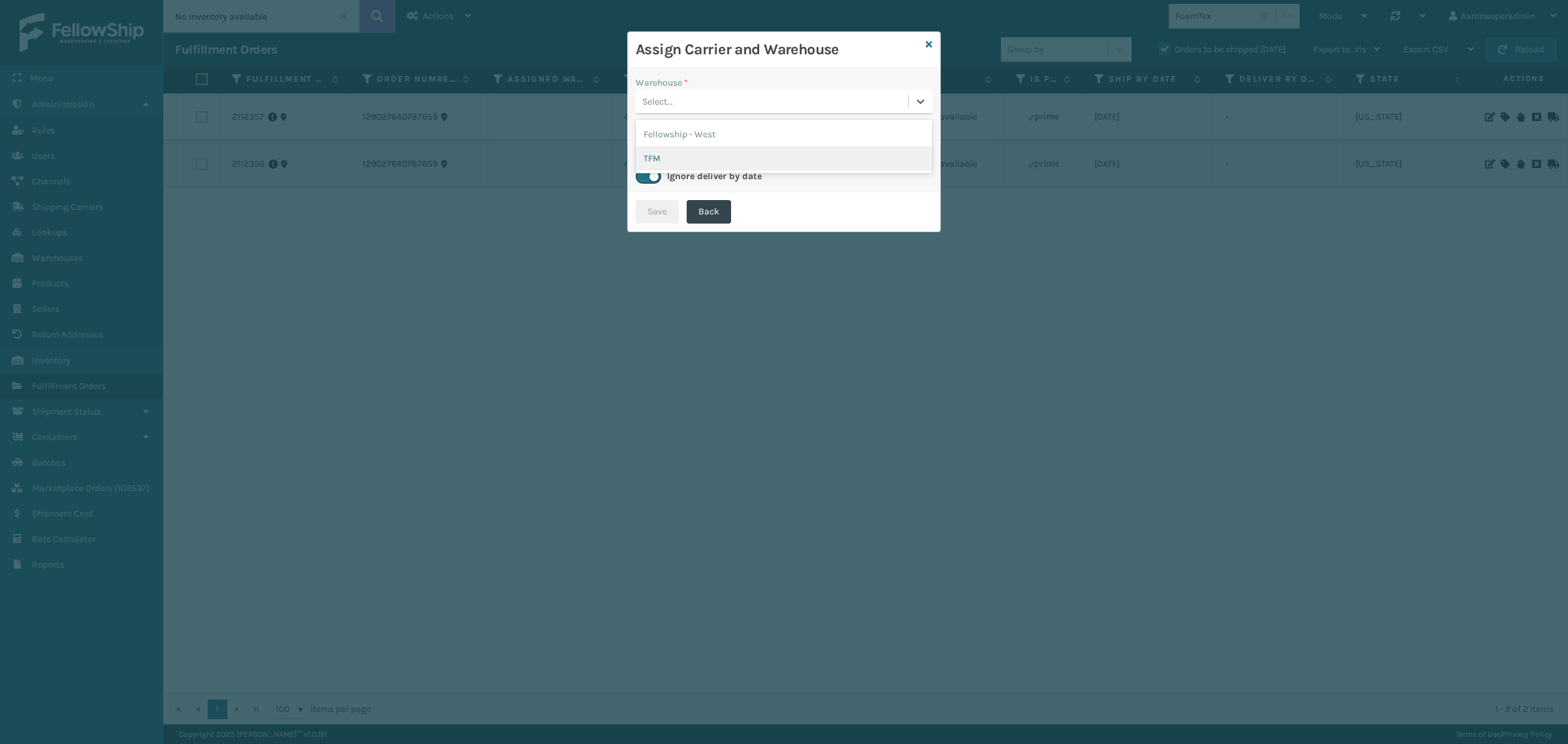
click at [689, 159] on div "TFM" at bounding box center [784, 159] width 297 height 24
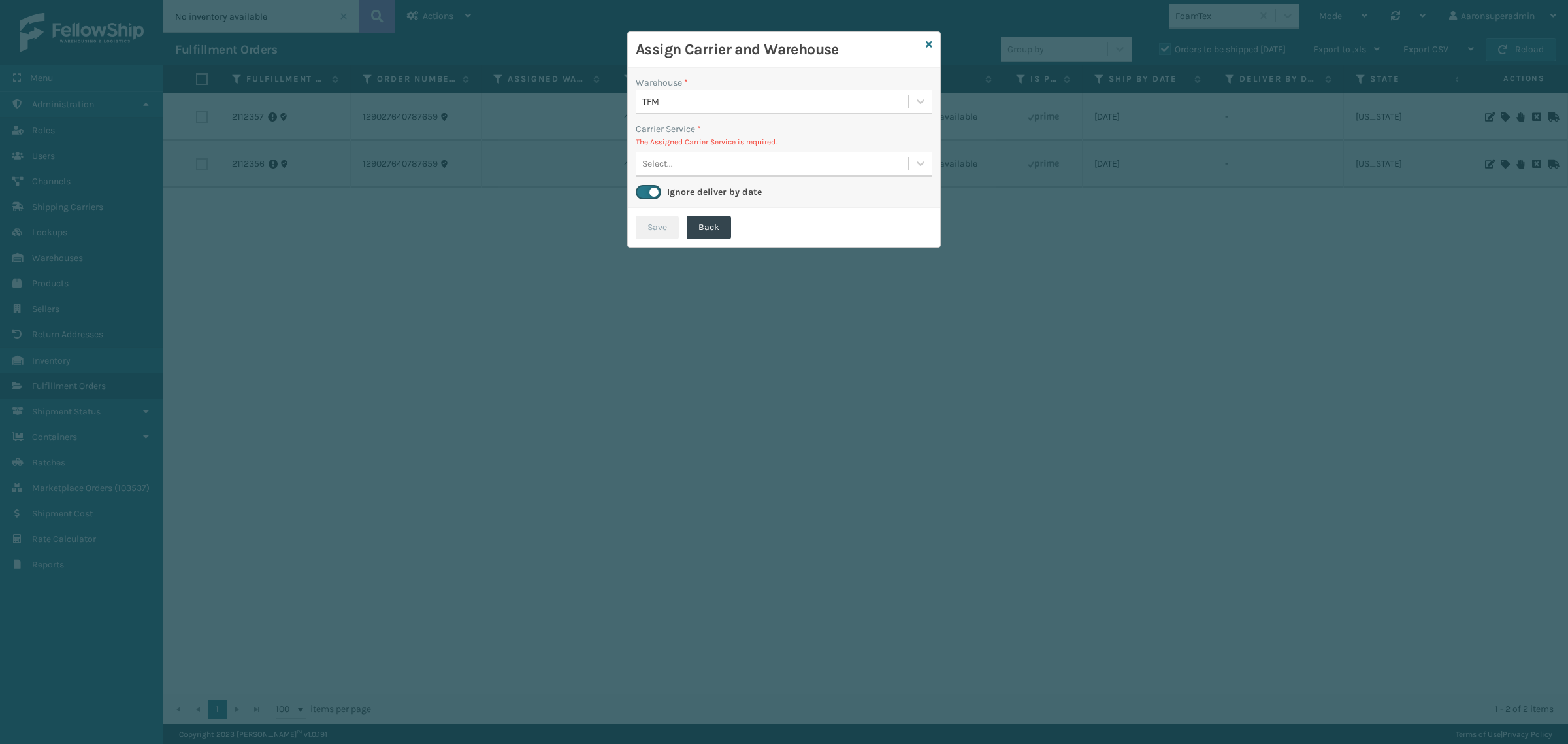
click at [678, 170] on div "Select..." at bounding box center [771, 163] width 272 height 21
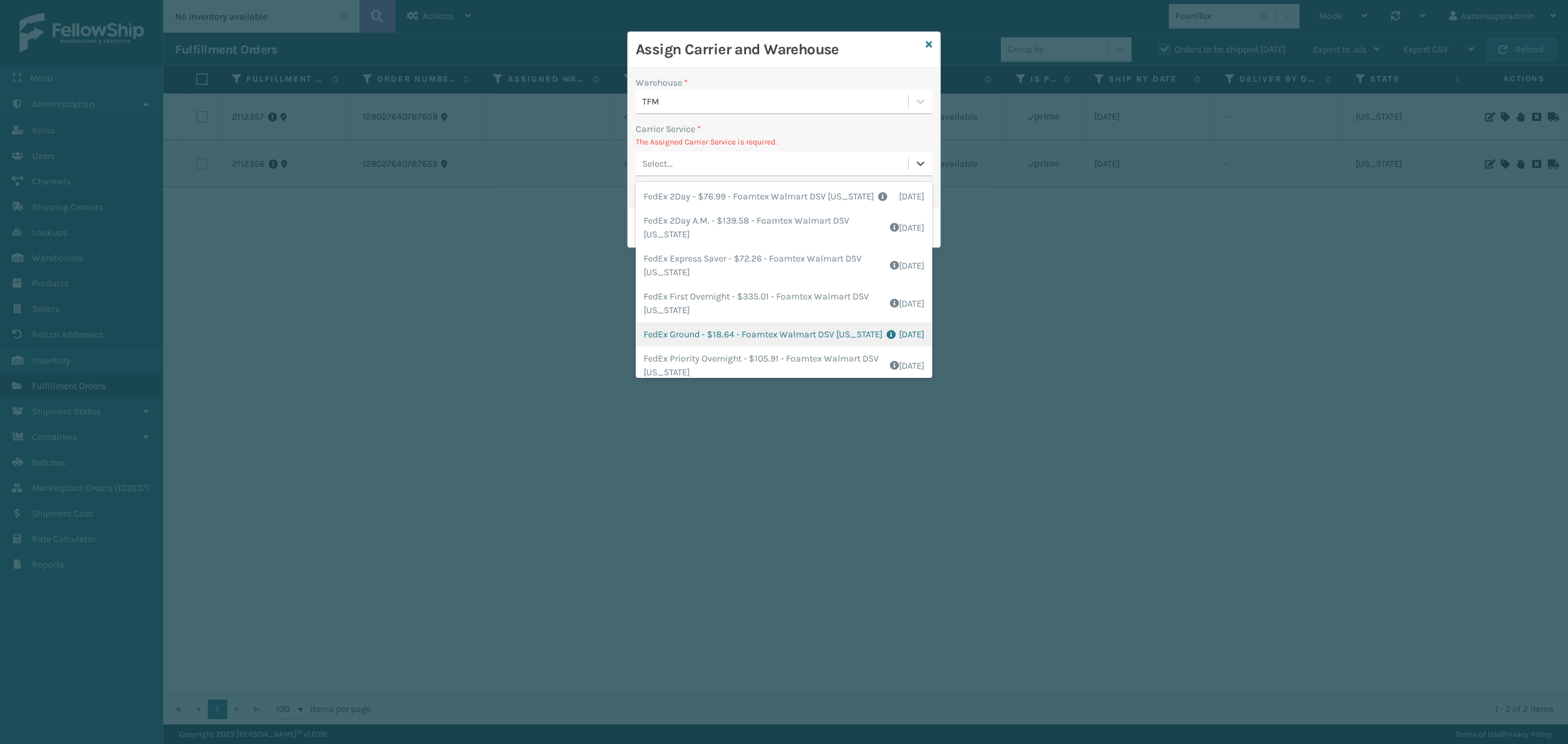
click at [684, 346] on div "FedEx Ground - $18.64 - Foamtex Walmart DSV [US_STATE] Shipping Cost $18.64 Sur…" at bounding box center [784, 334] width 297 height 24
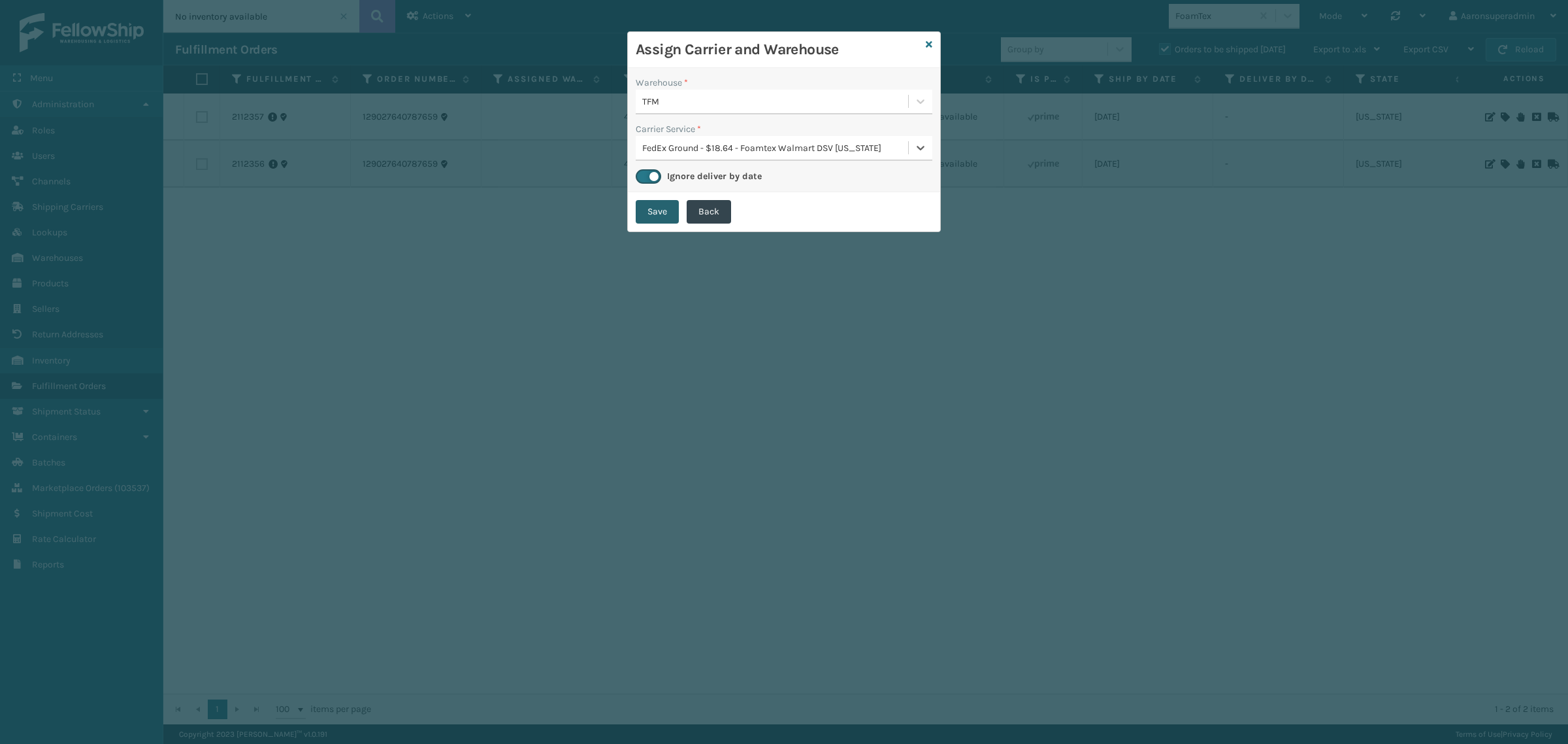
click at [650, 203] on button "Save" at bounding box center [657, 212] width 43 height 24
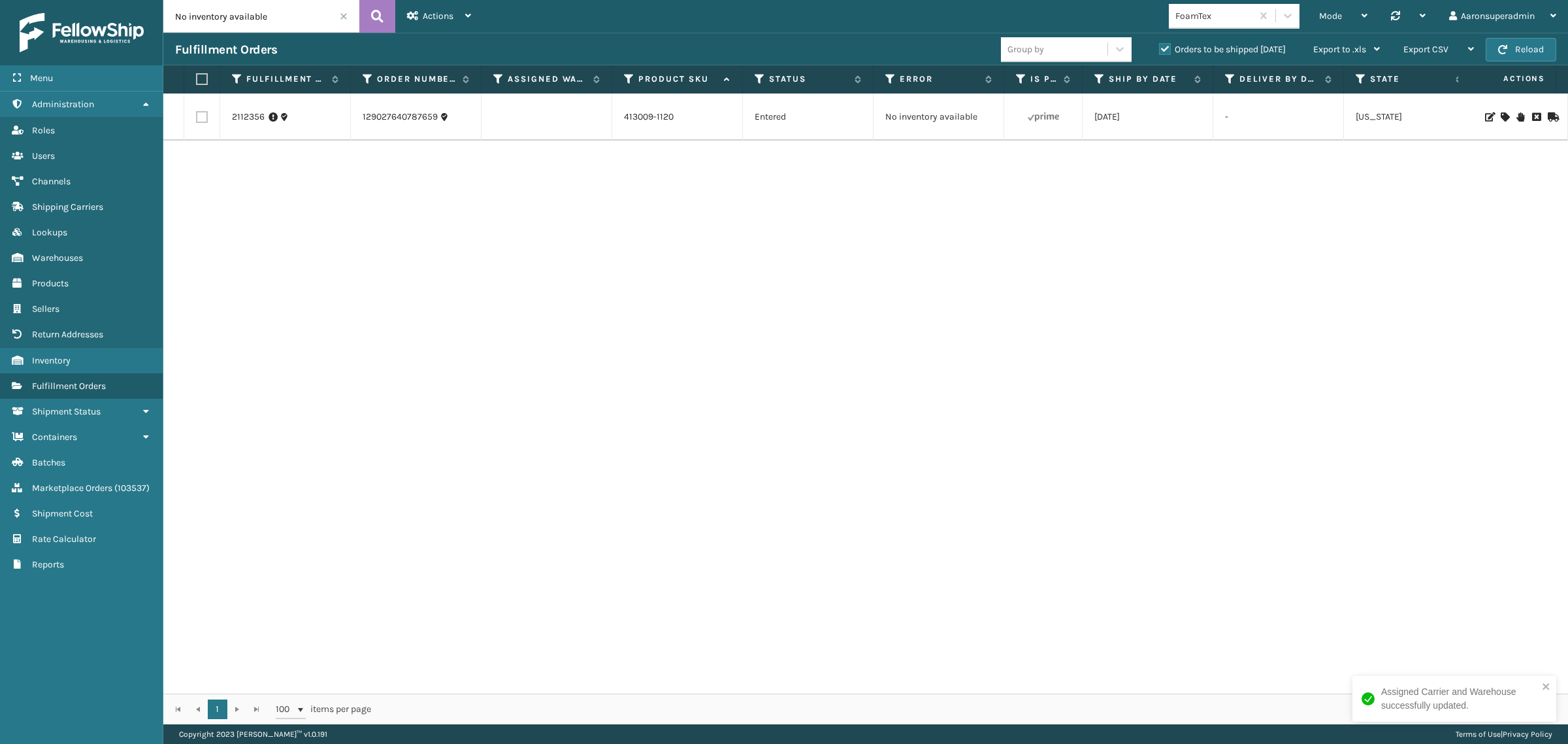
click at [1501, 119] on icon at bounding box center [1504, 117] width 8 height 9
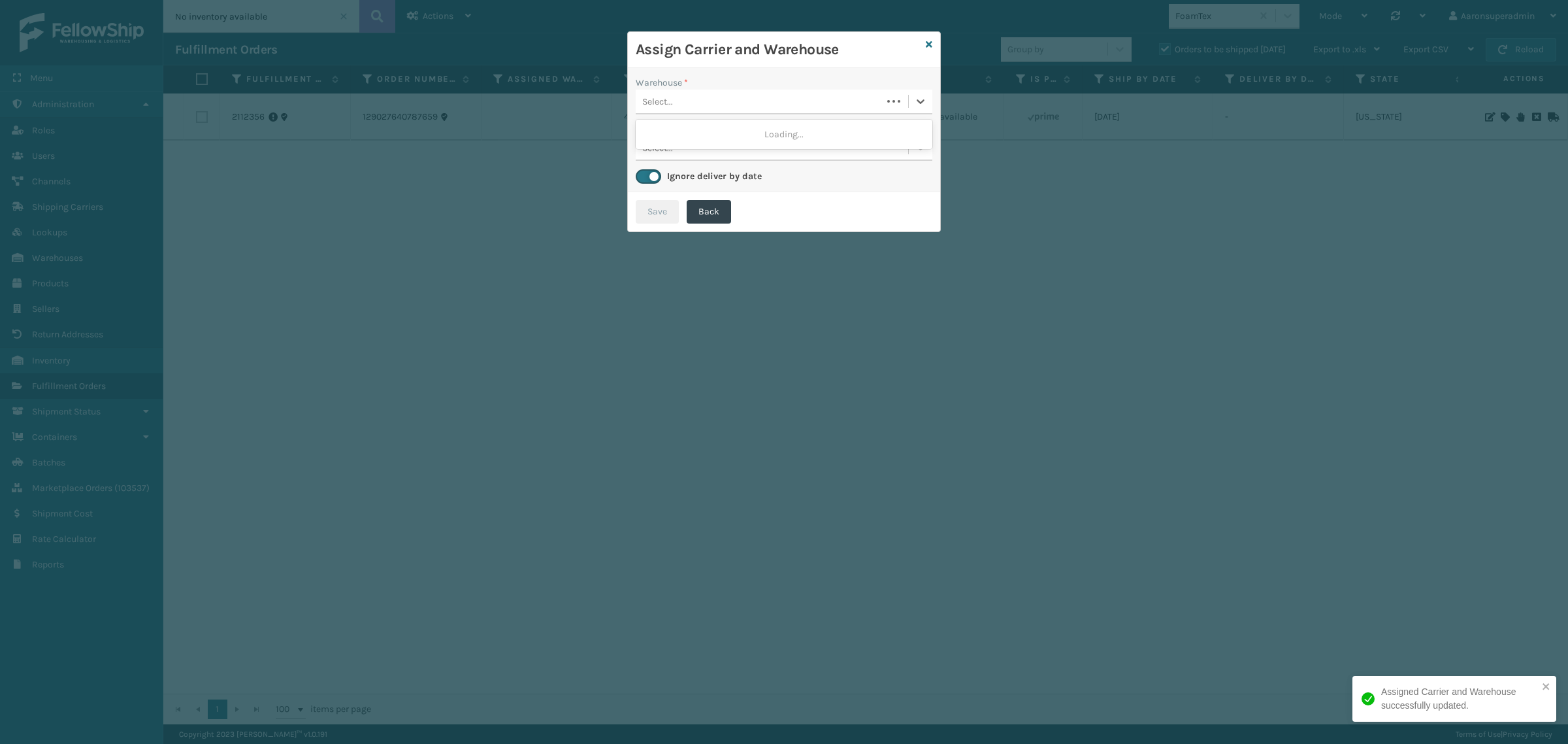
click at [704, 101] on div "Select..." at bounding box center [759, 101] width 246 height 21
click at [682, 152] on div "TFM" at bounding box center [784, 159] width 297 height 24
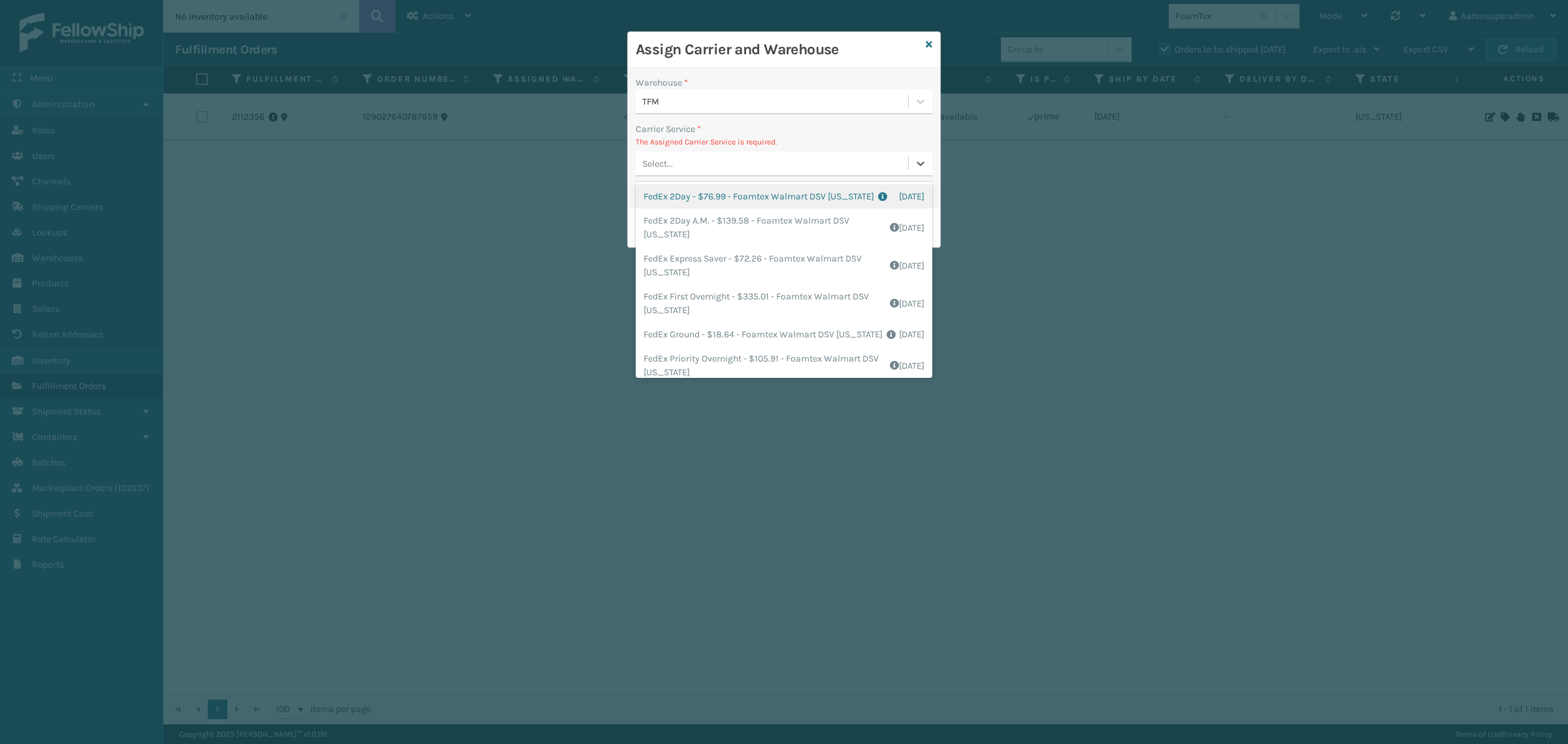
click at [703, 158] on div "Select..." at bounding box center [771, 163] width 272 height 21
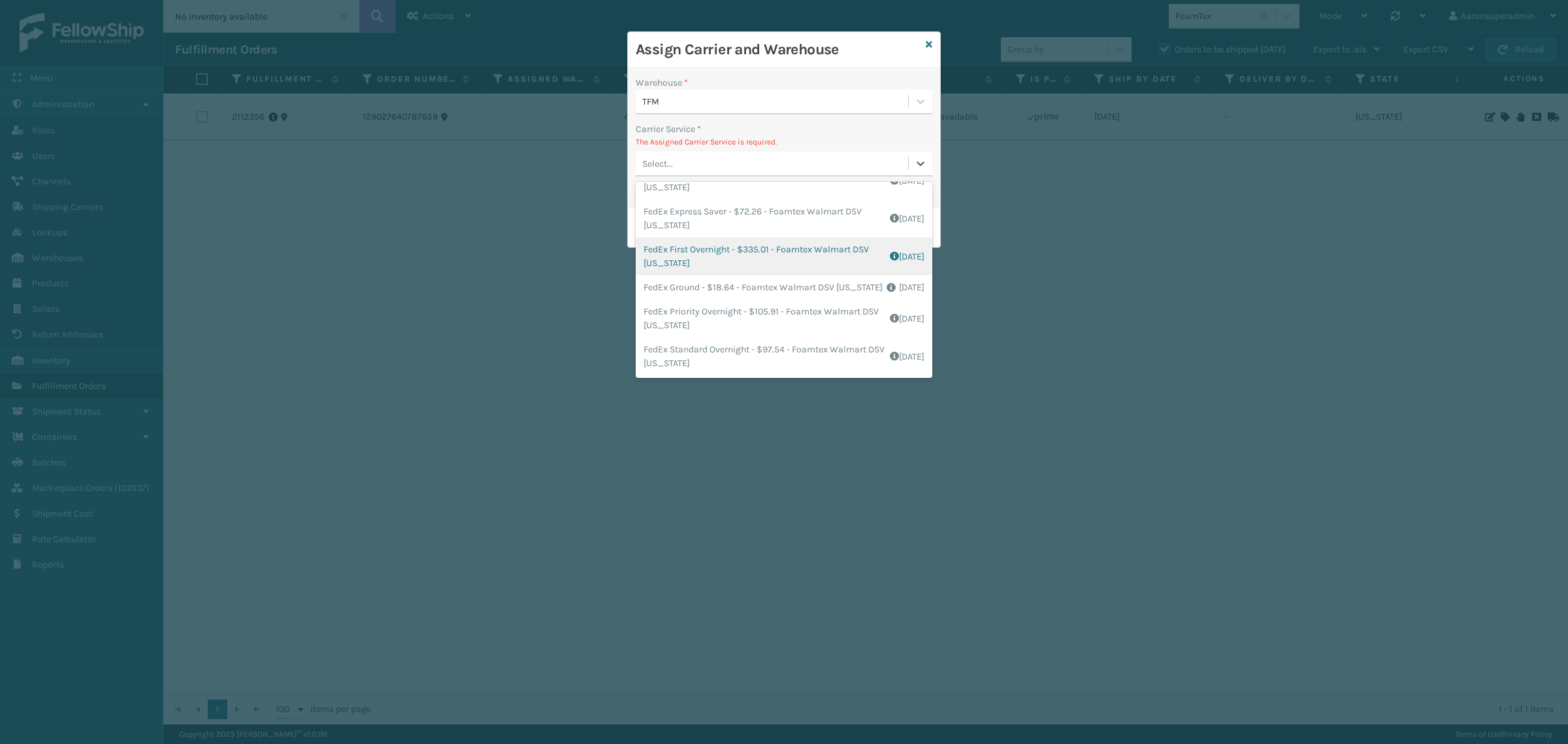
scroll to position [54, 0]
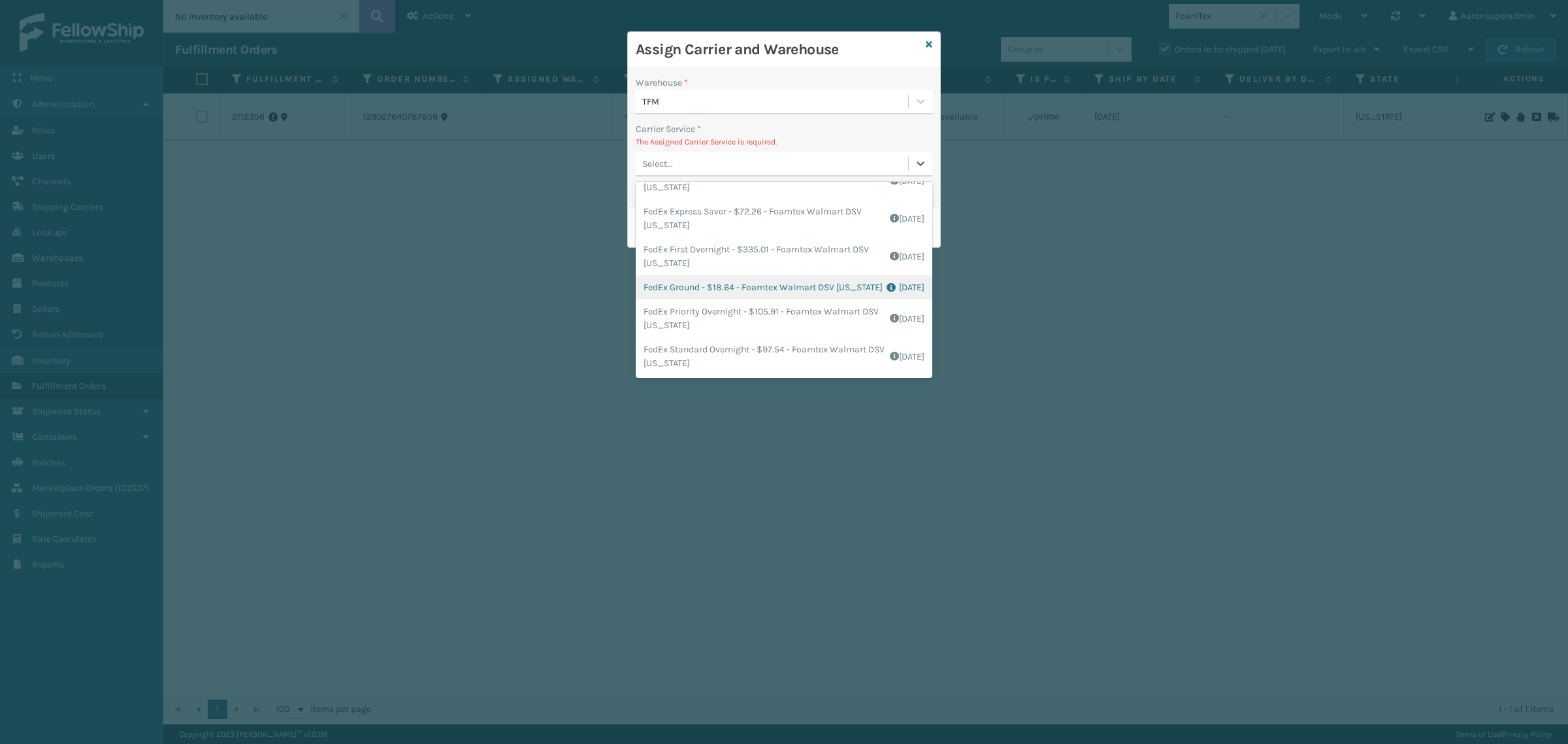
click at [691, 299] on div "FedEx Ground - $18.64 - Foamtex Walmart DSV [US_STATE] Shipping Cost $18.64 Sur…" at bounding box center [784, 287] width 297 height 24
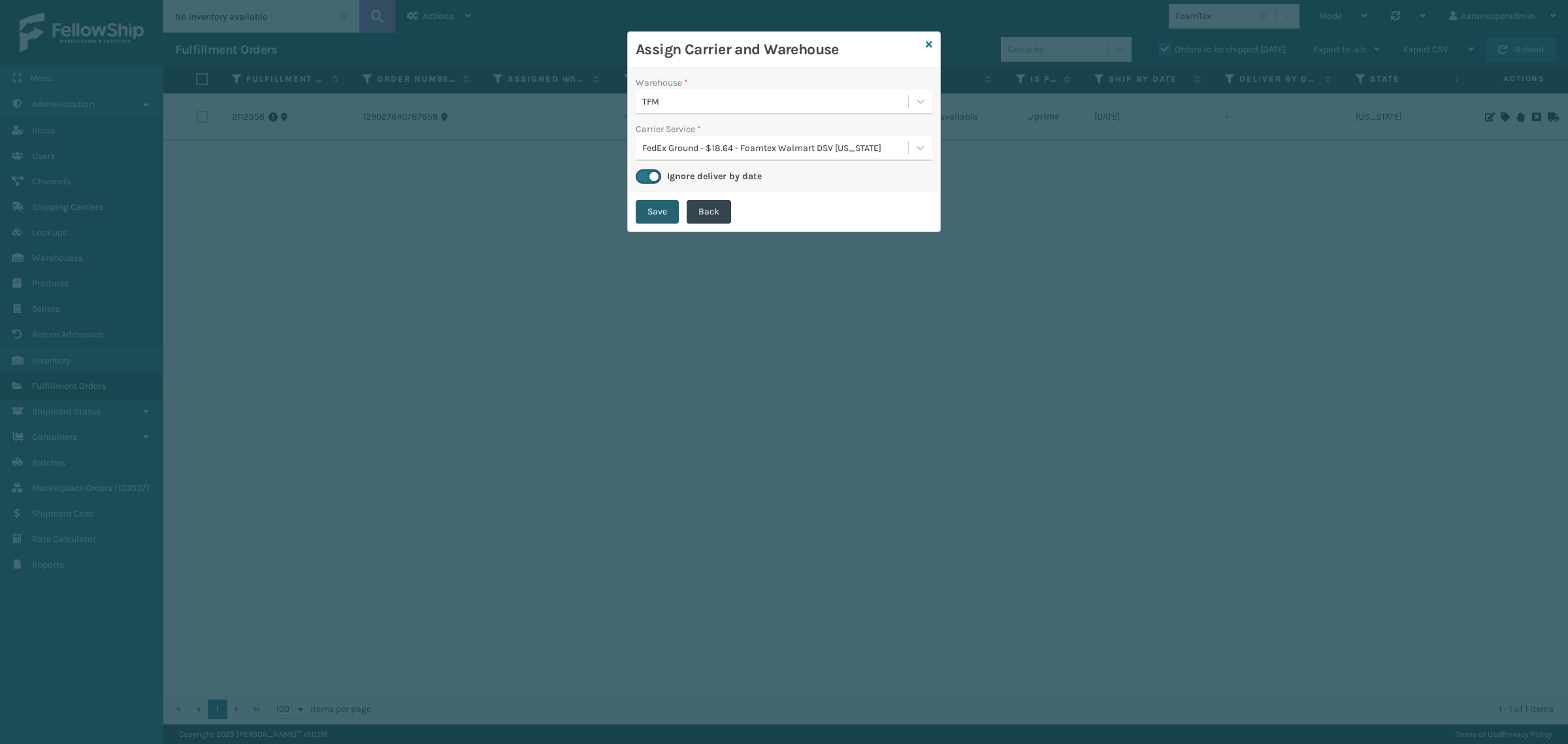
click at [650, 213] on button "Save" at bounding box center [657, 212] width 43 height 24
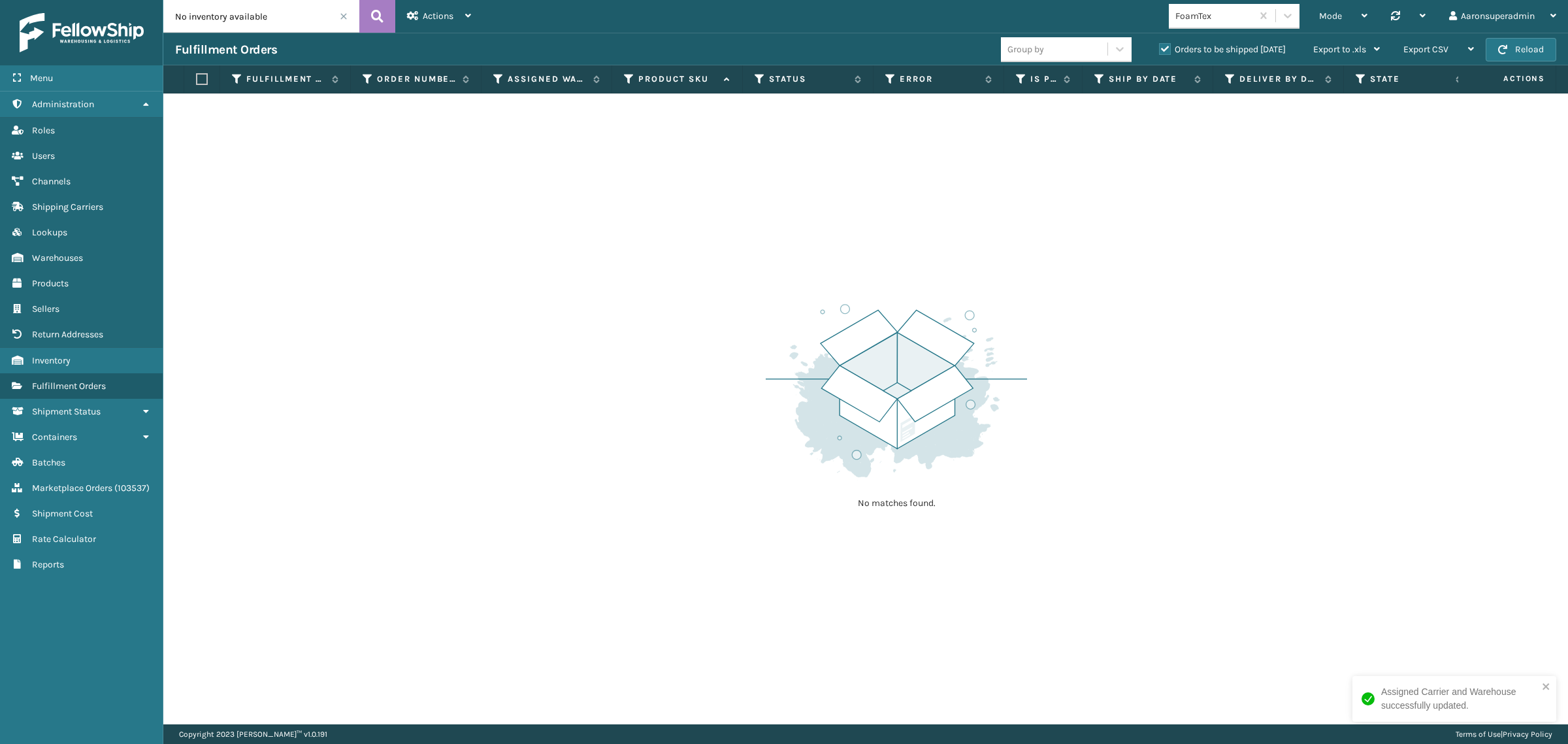
click at [1213, 23] on div "FoamTex" at bounding box center [1210, 16] width 83 height 21
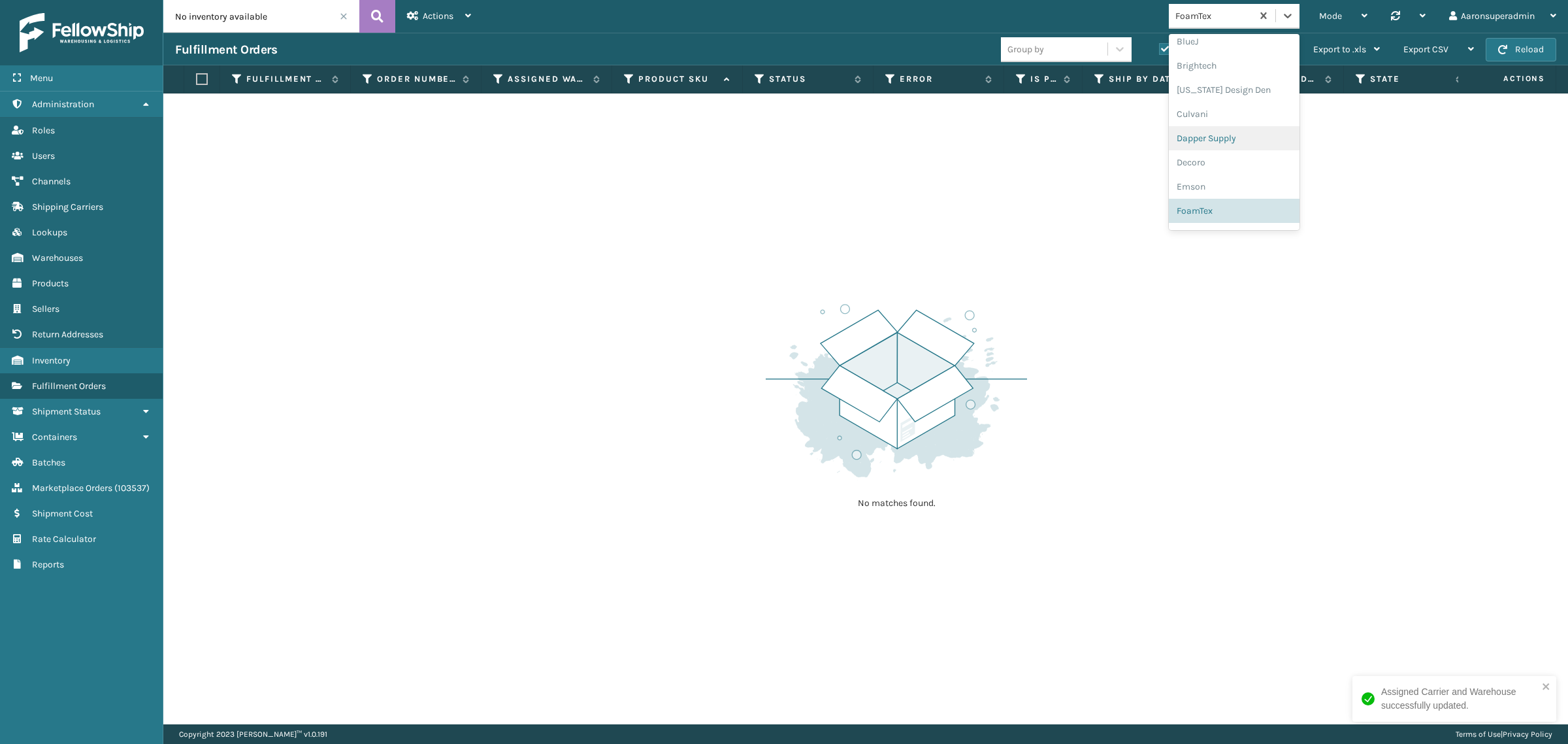
click at [1196, 139] on div "Dapper Supply" at bounding box center [1234, 138] width 131 height 24
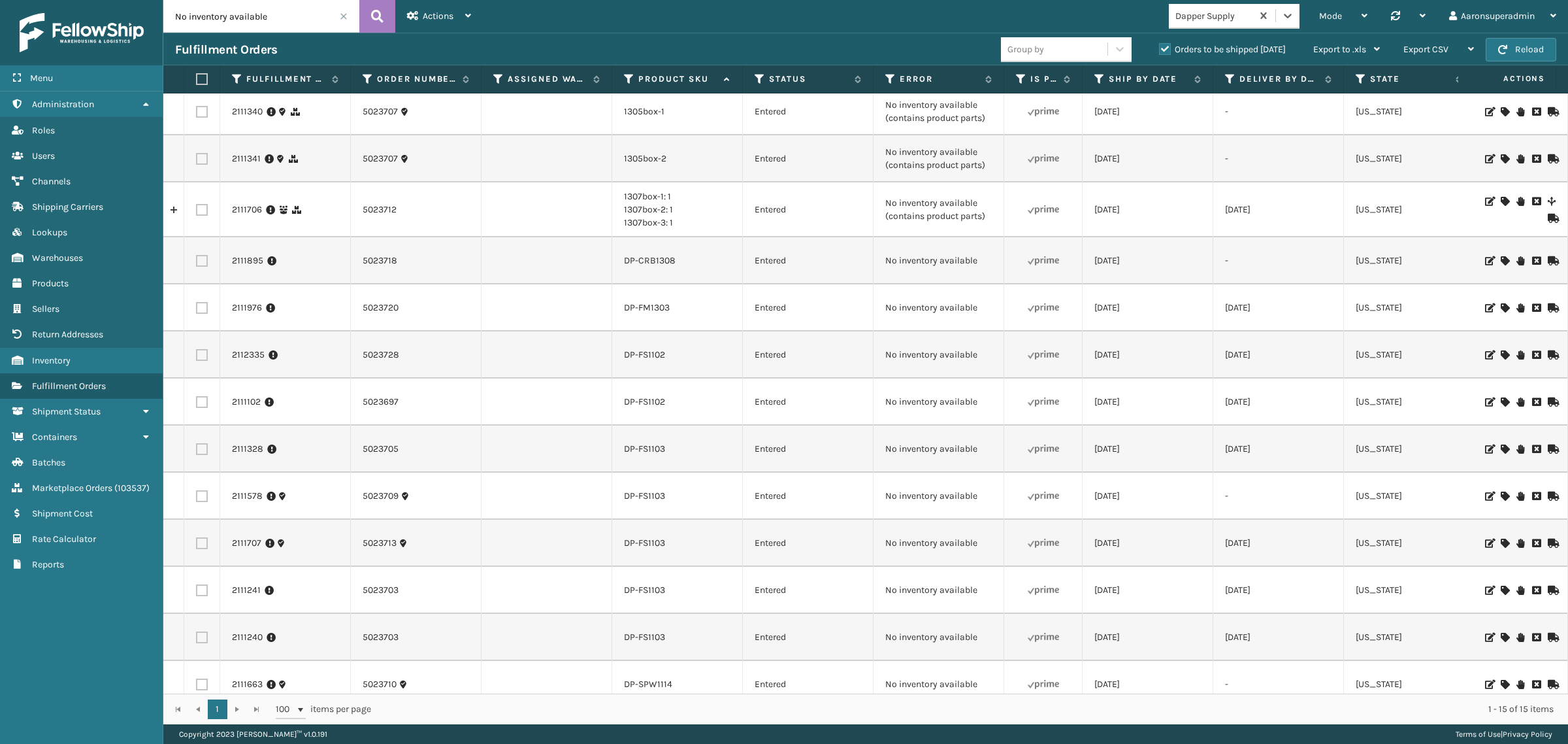
scroll to position [0, 0]
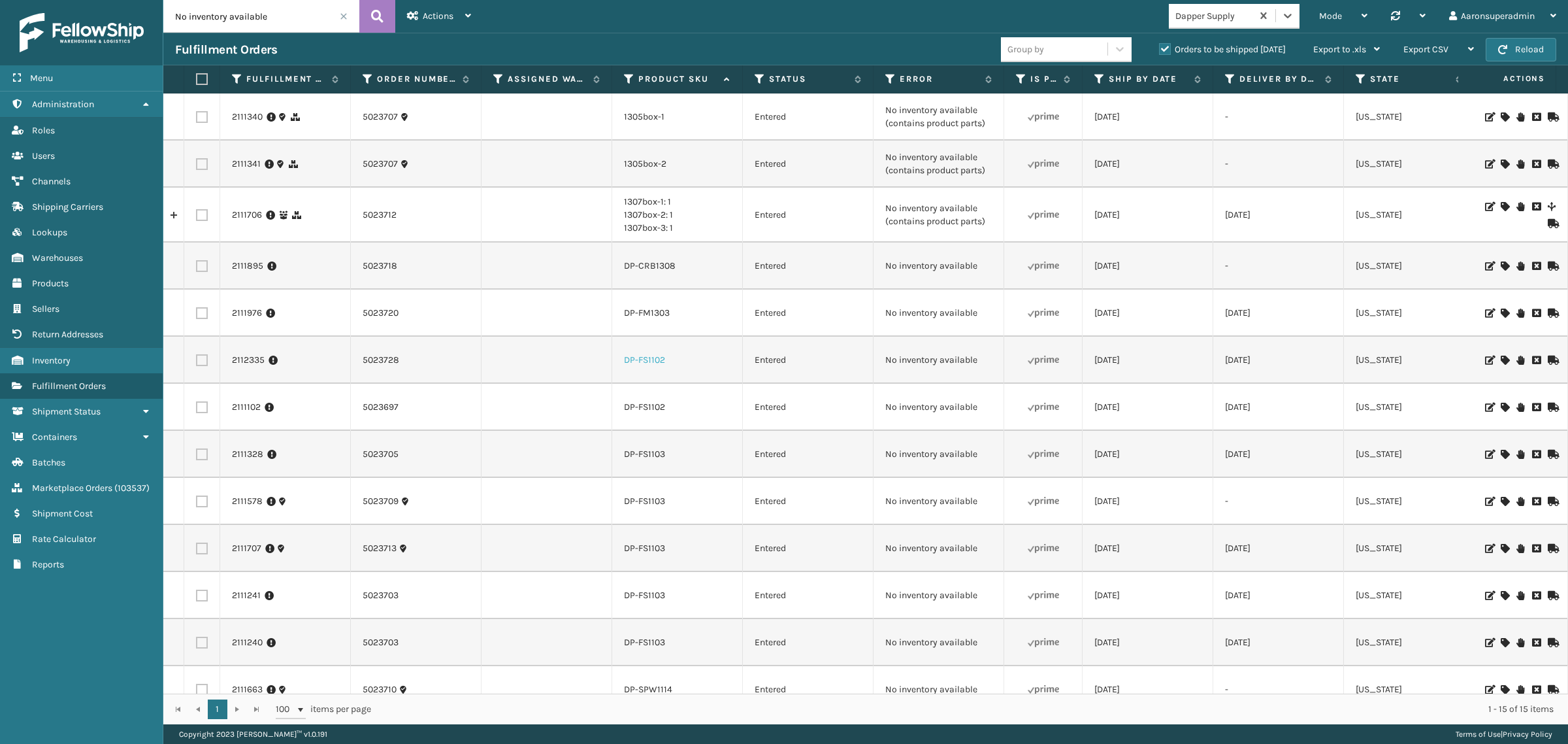
click at [652, 358] on link "DP-FS1102" at bounding box center [644, 359] width 41 height 11
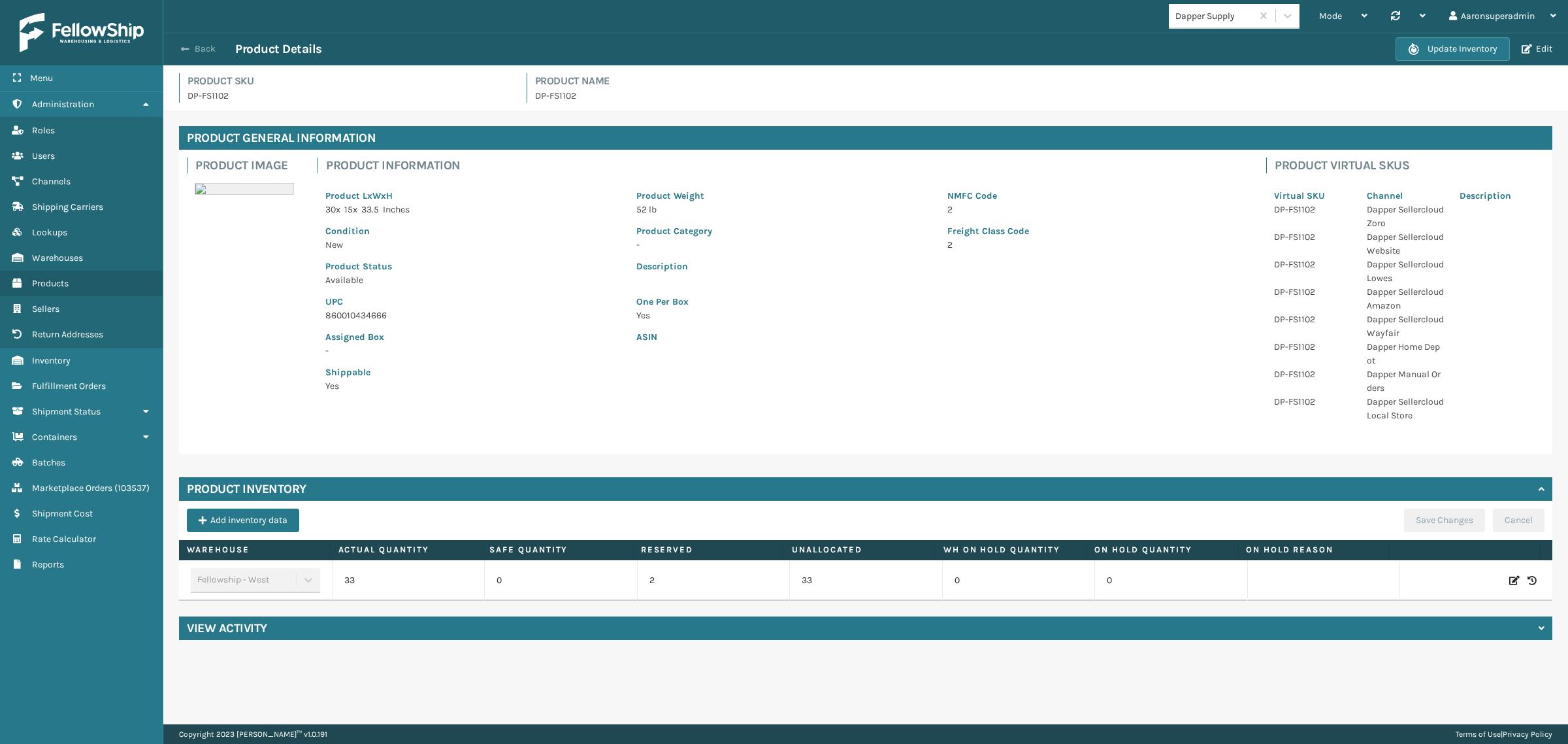
click at [194, 47] on button "Back" at bounding box center [205, 49] width 60 height 12
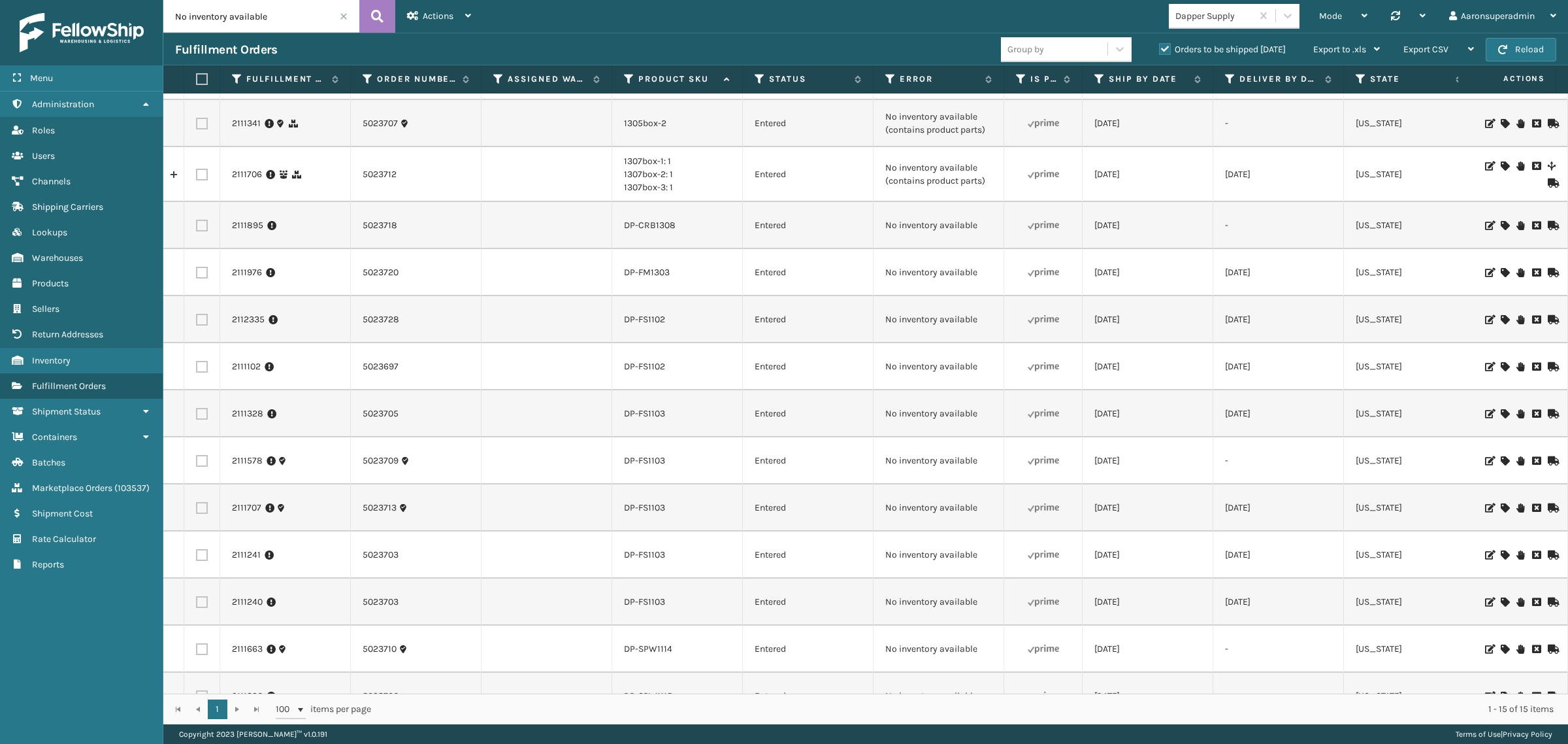
scroll to position [126, 0]
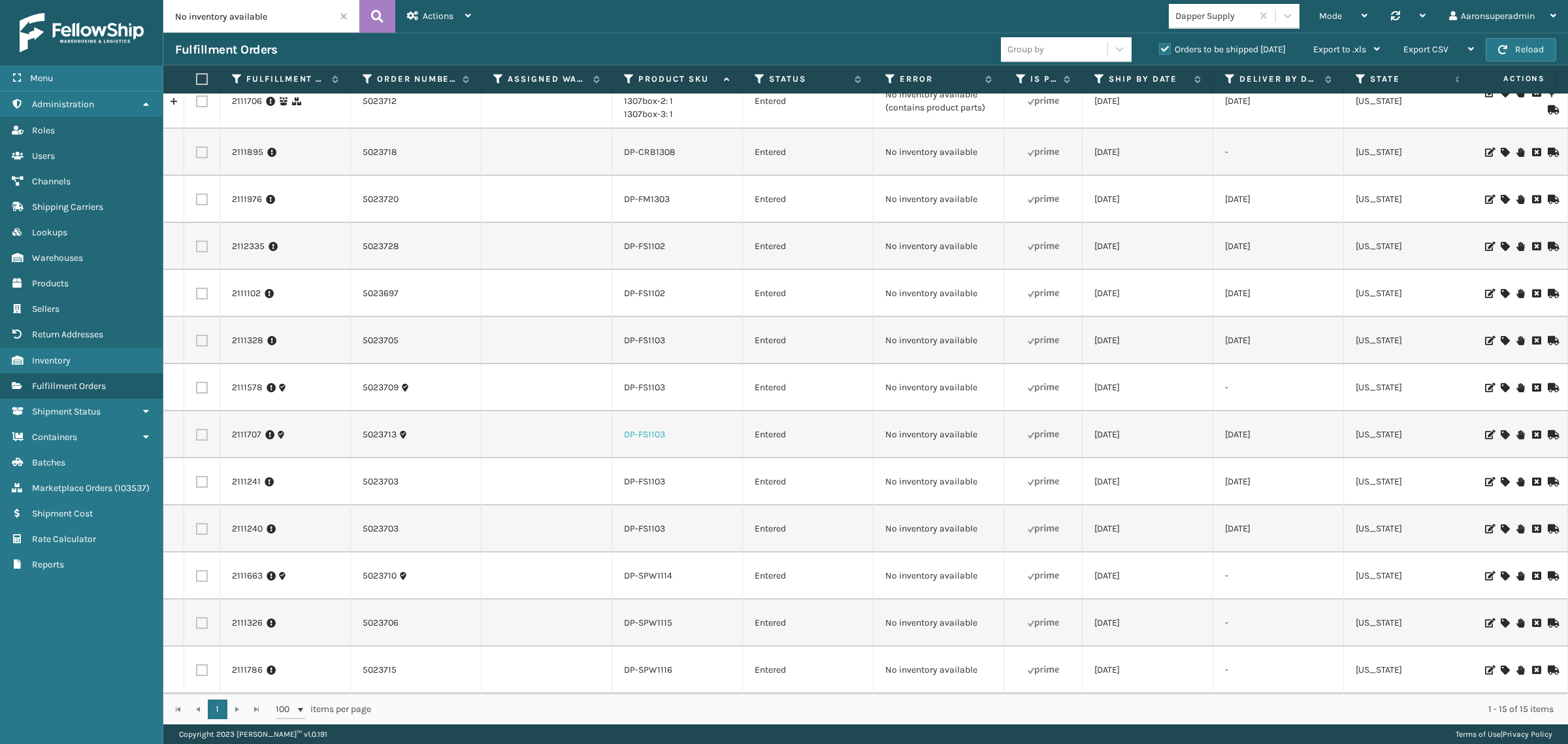
click at [635, 429] on link "DP-FS1103" at bounding box center [644, 434] width 41 height 11
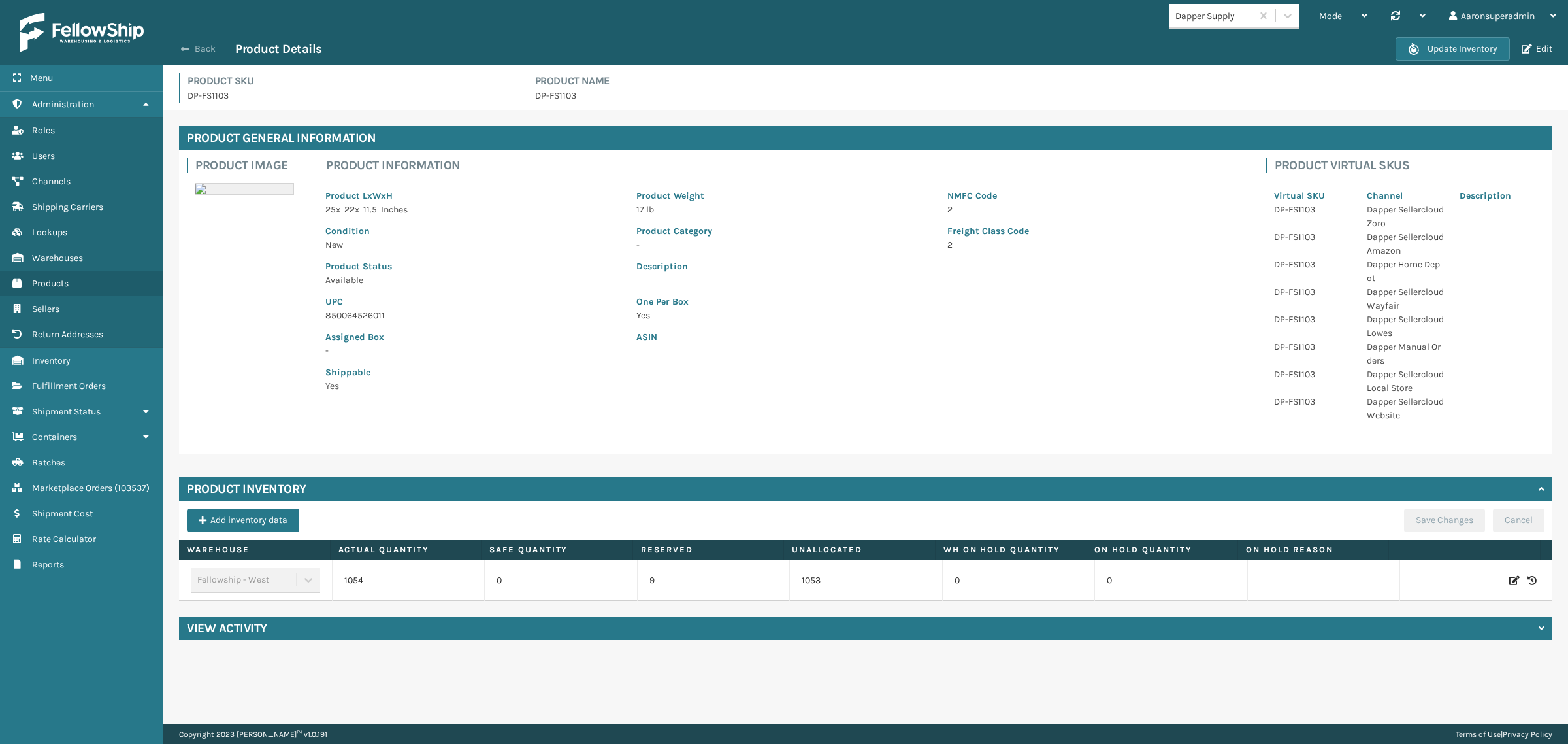
click at [193, 53] on button "Back" at bounding box center [205, 49] width 60 height 12
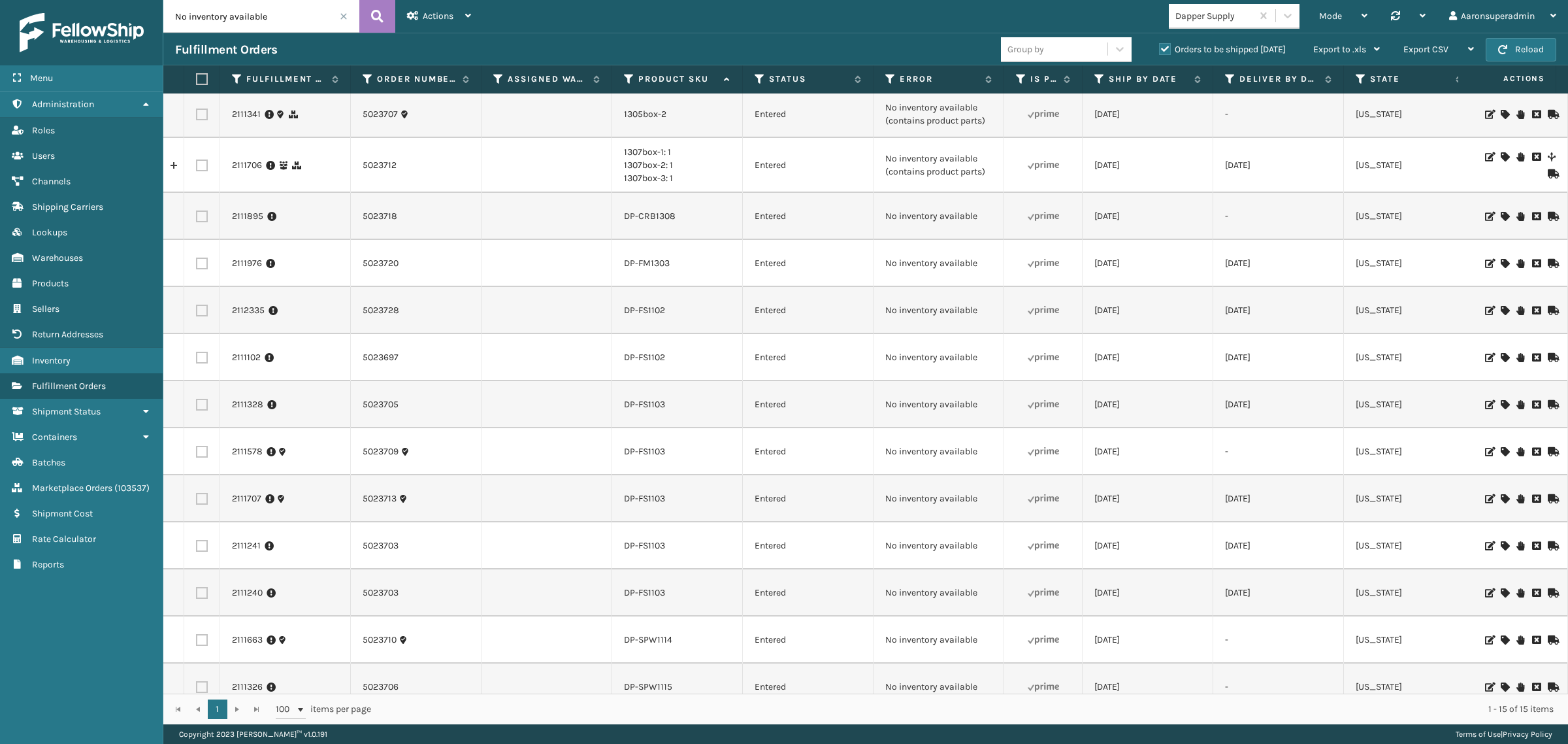
scroll to position [126, 0]
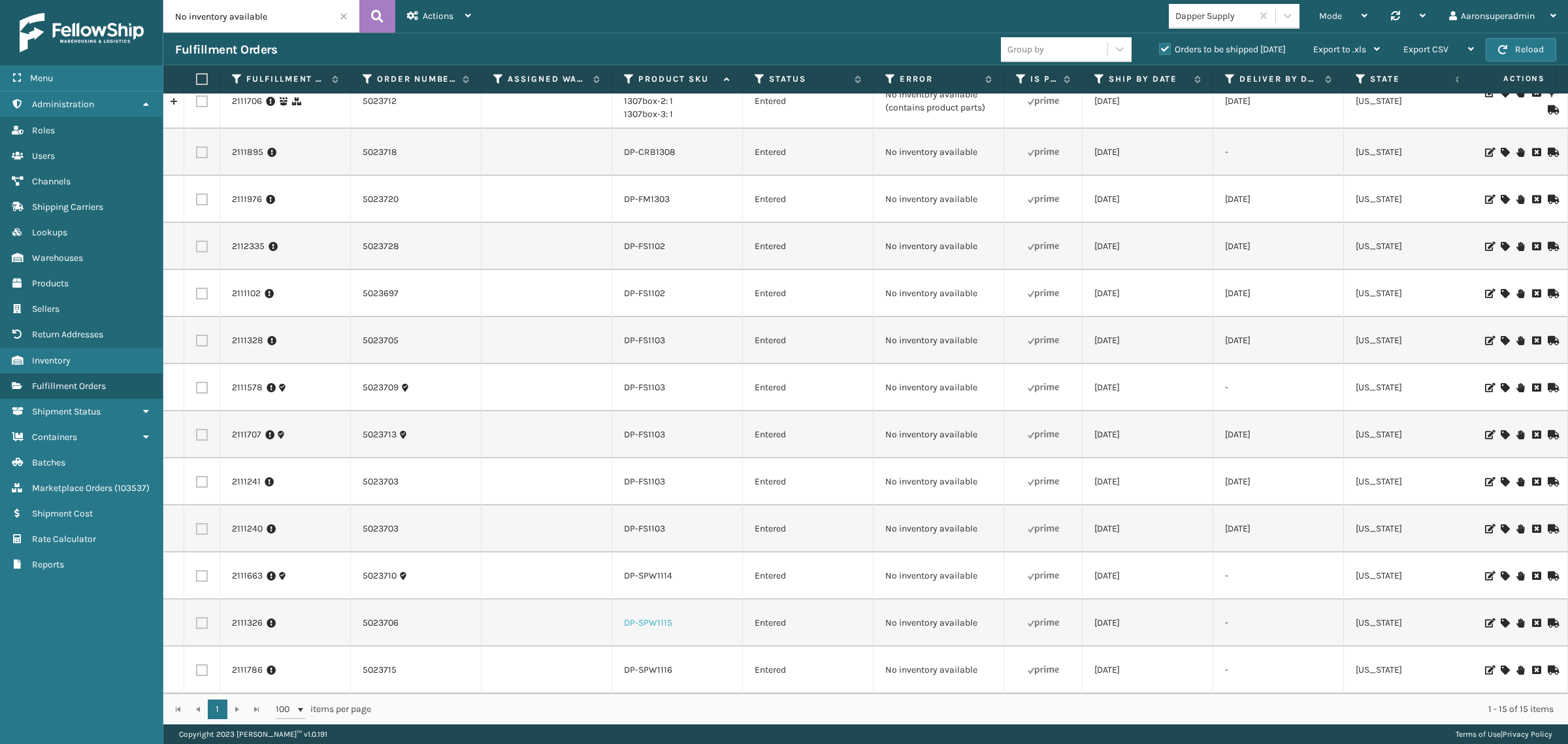
click at [646, 617] on link "DP-SPW1115" at bounding box center [648, 622] width 49 height 11
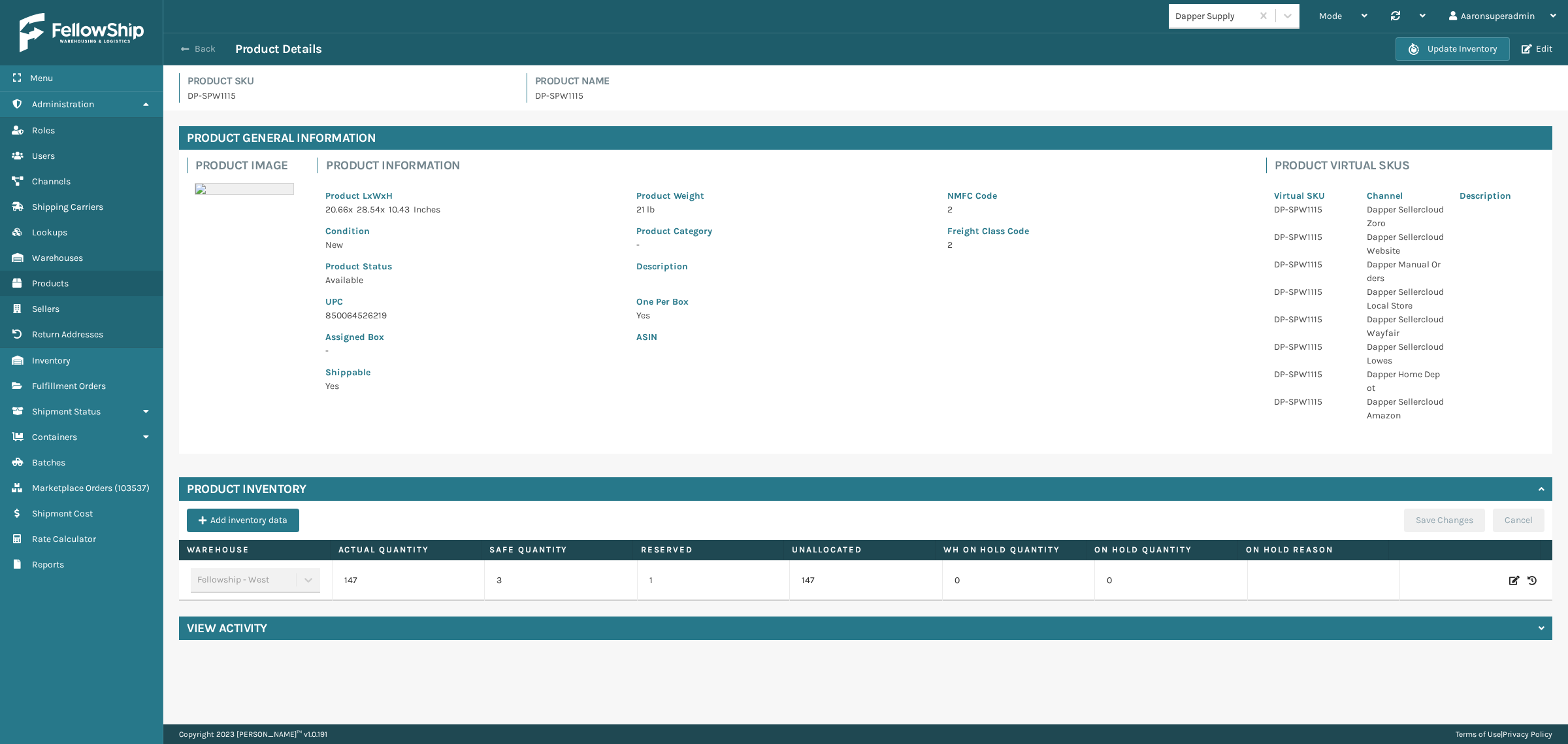
click at [200, 48] on button "Back" at bounding box center [205, 49] width 60 height 12
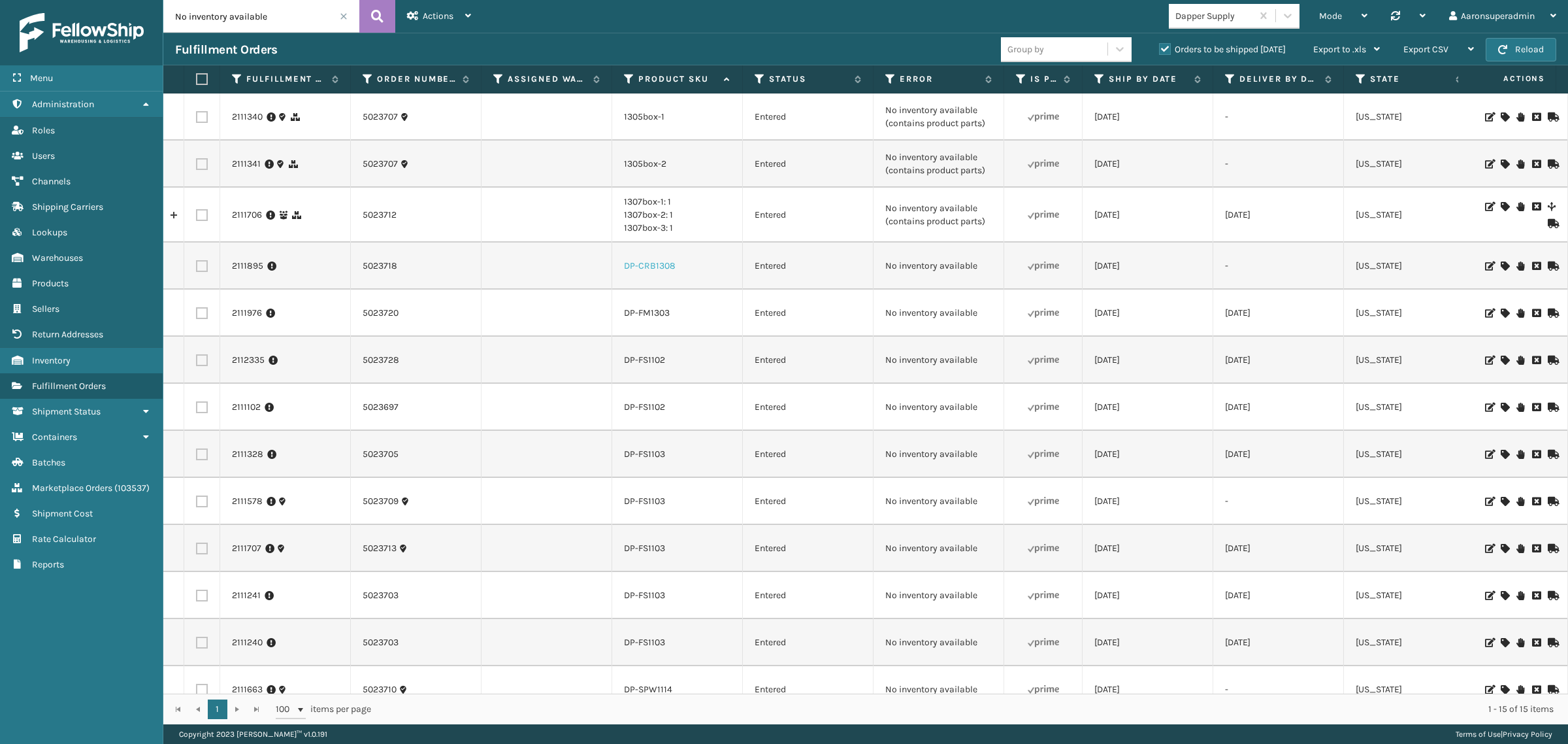
click at [642, 268] on link "DP-CRB1308" at bounding box center [649, 265] width 52 height 11
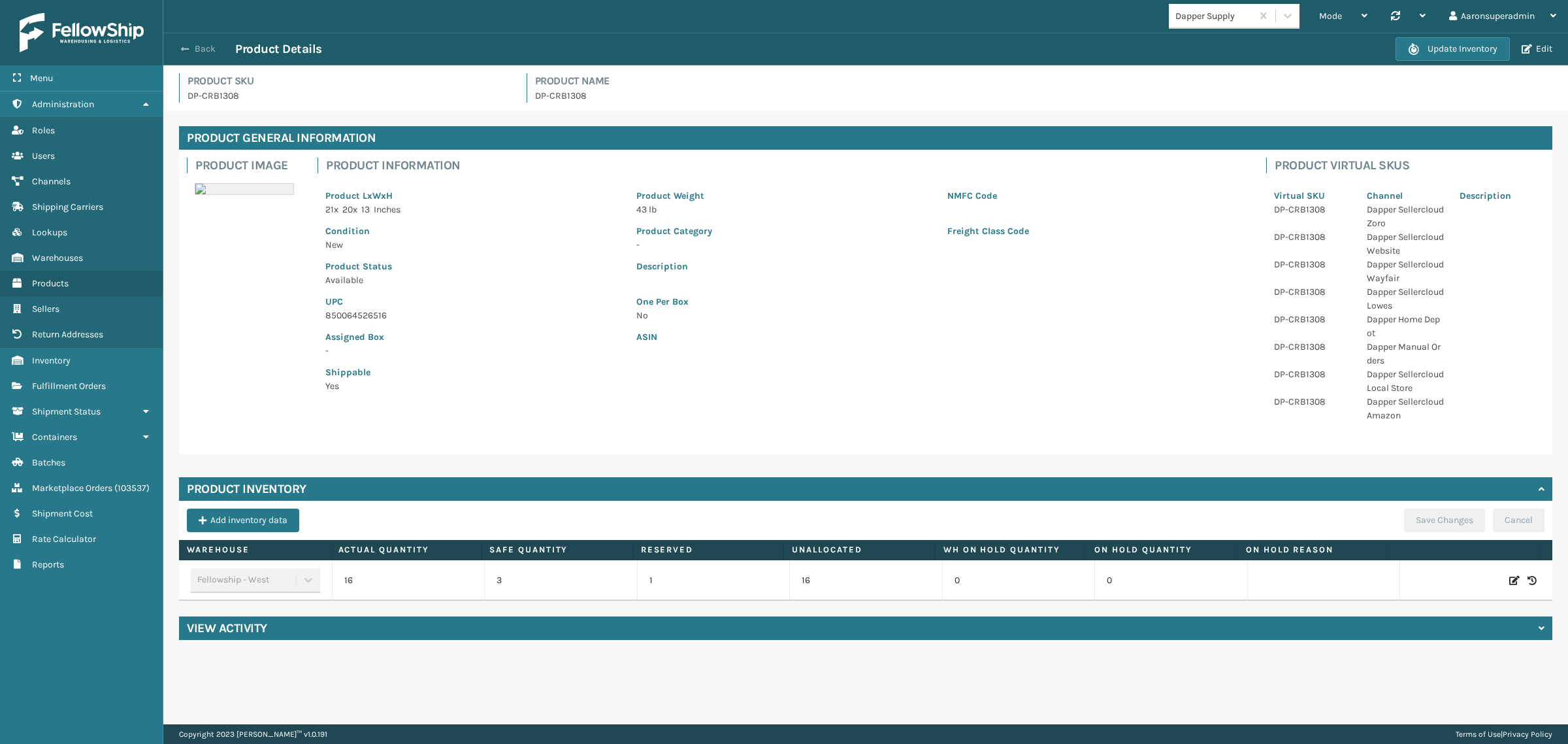
click at [188, 49] on span "button" at bounding box center [185, 49] width 8 height 9
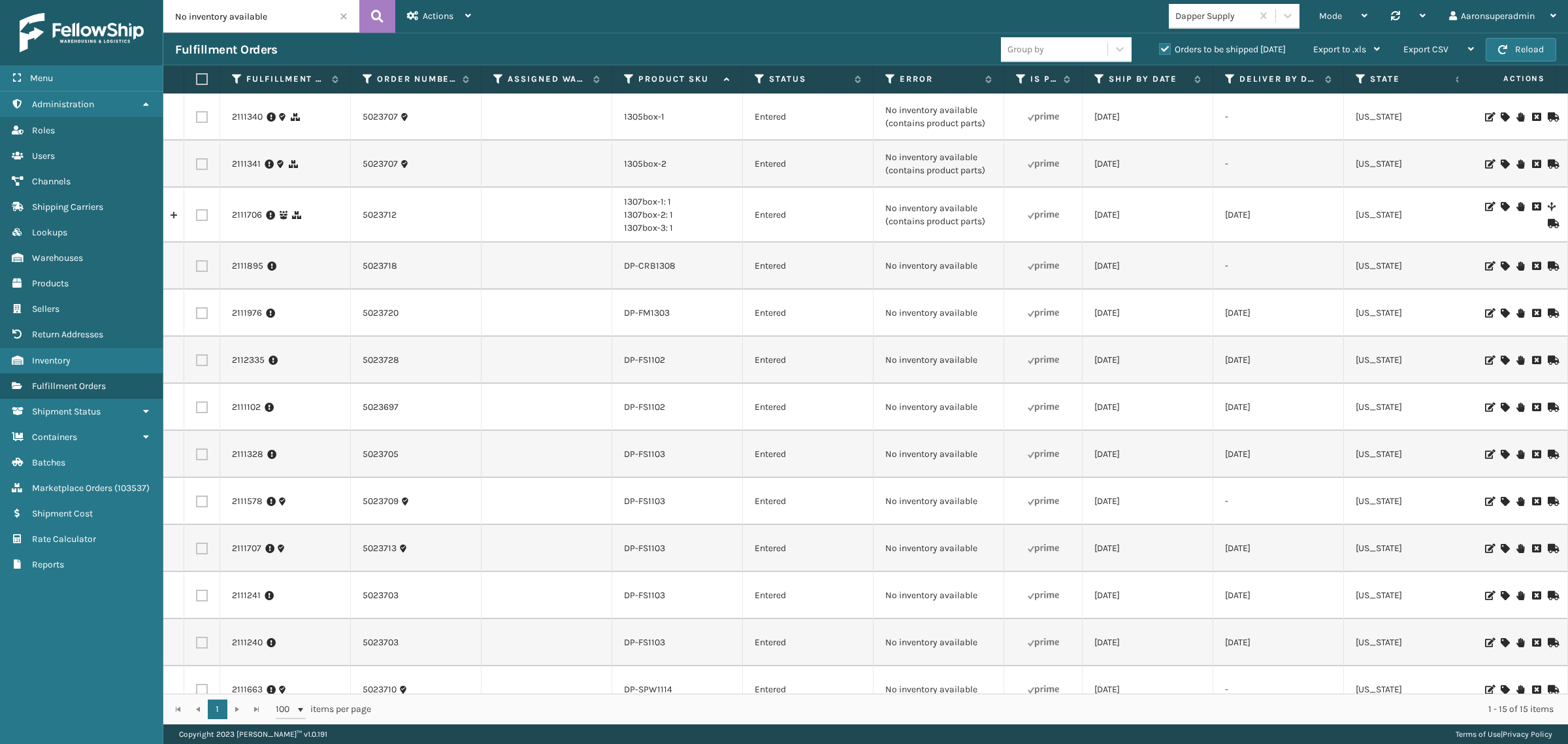
click at [1501, 357] on icon at bounding box center [1504, 360] width 8 height 9
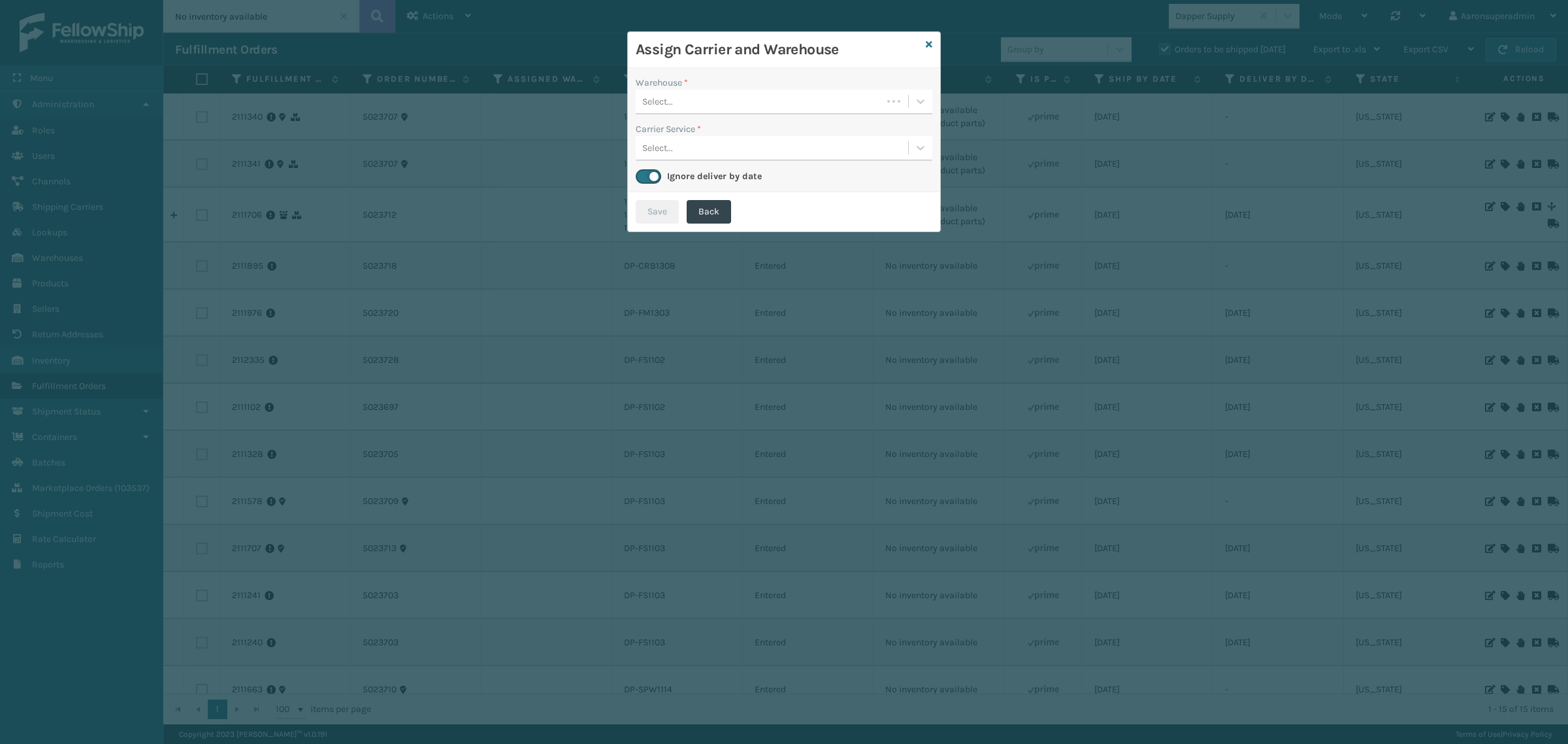
click at [671, 97] on div "Select..." at bounding box center [657, 101] width 31 height 13
click at [726, 126] on div "Fellowship - West" at bounding box center [784, 134] width 297 height 24
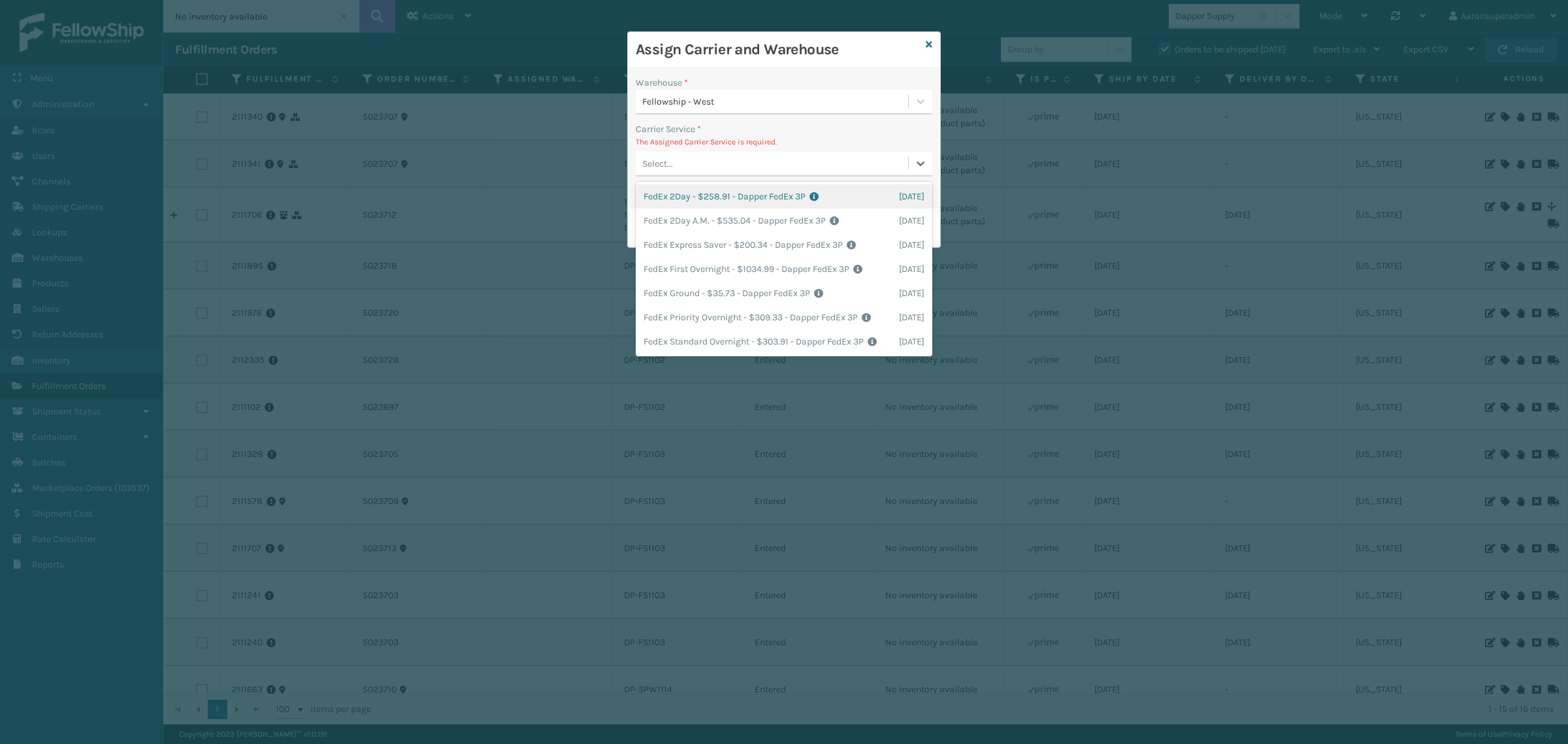
click at [662, 159] on div "Select..." at bounding box center [657, 163] width 31 height 13
click at [930, 41] on icon at bounding box center [929, 45] width 6 height 9
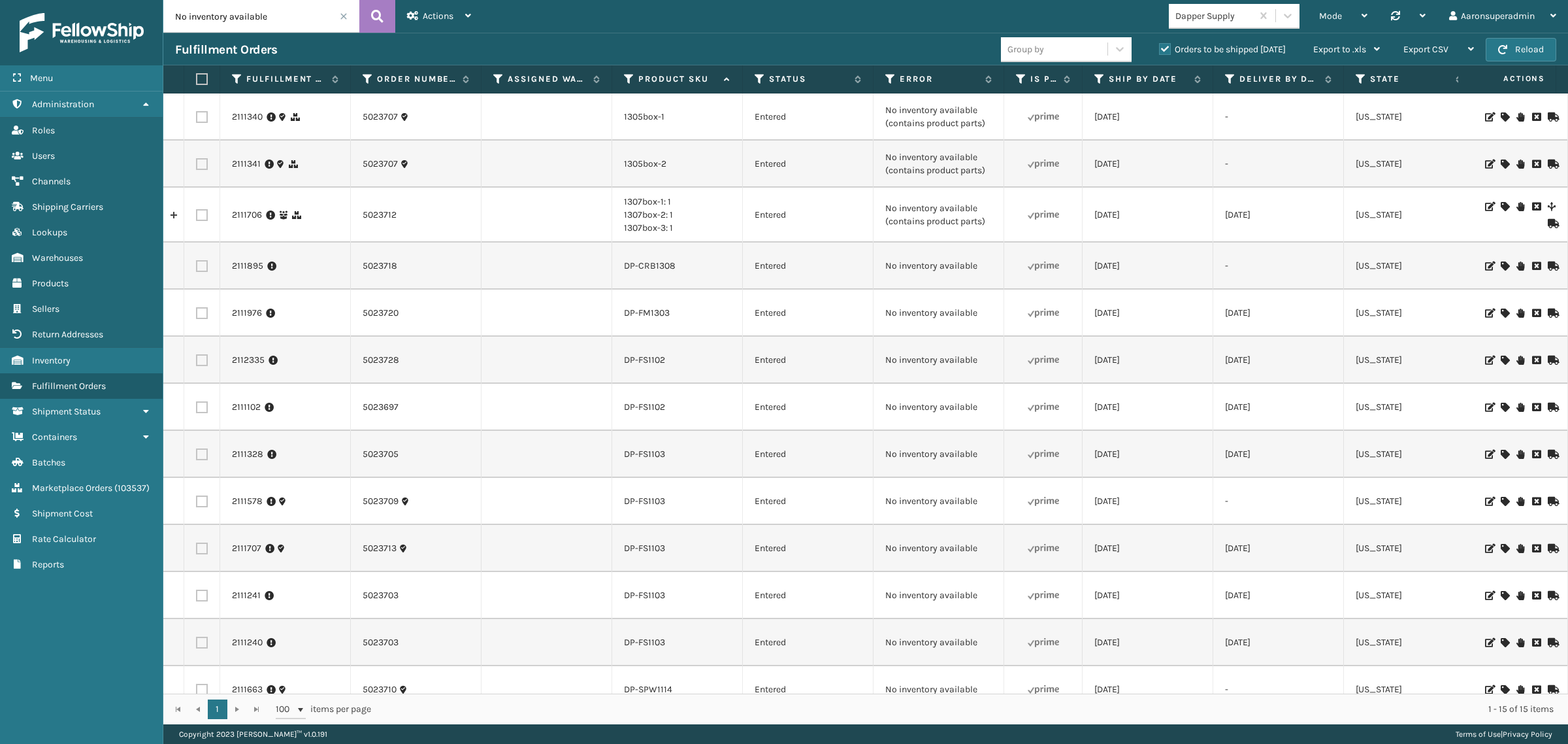
click at [1501, 451] on icon at bounding box center [1504, 454] width 8 height 9
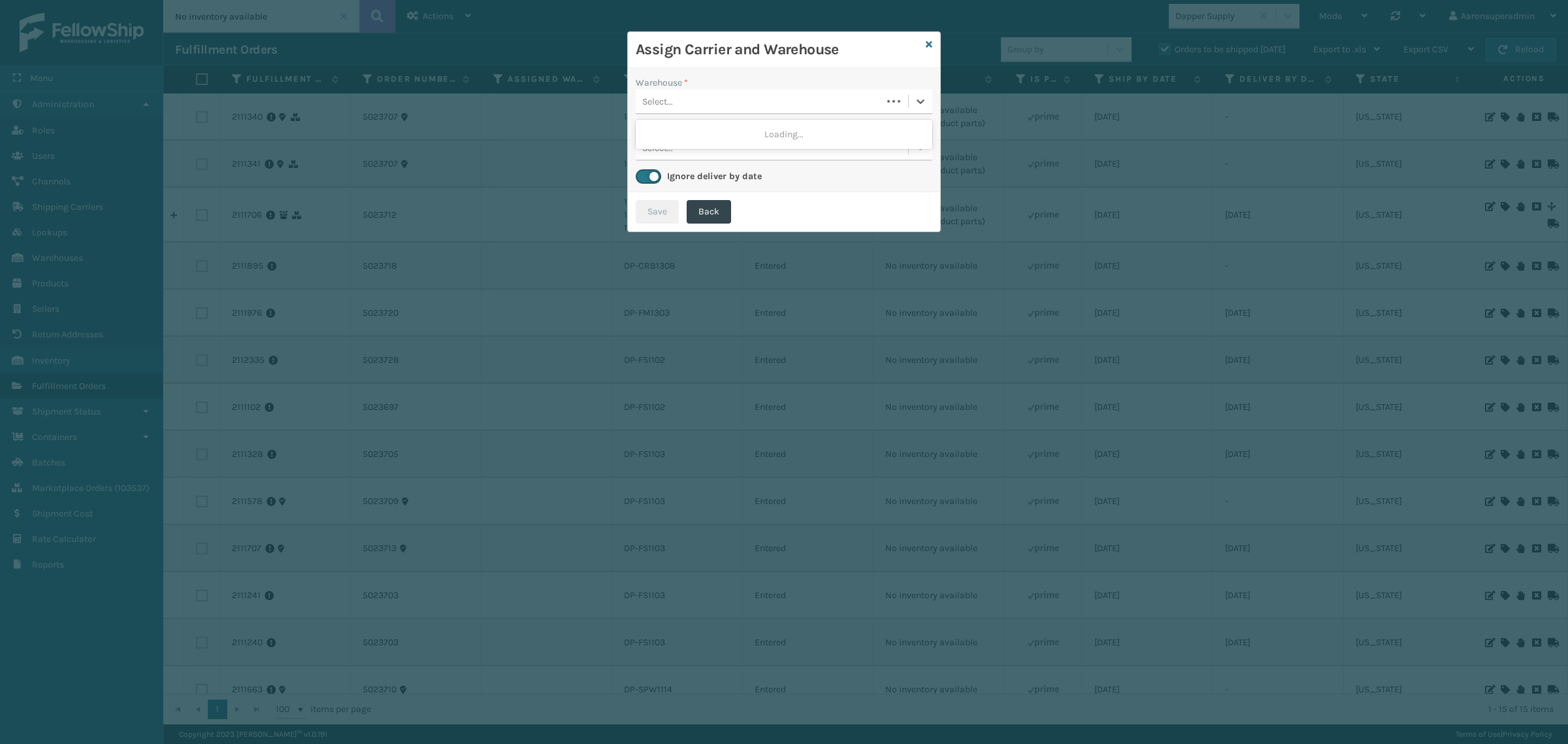
click at [663, 97] on div "Select..." at bounding box center [657, 101] width 31 height 13
click at [714, 141] on div "Fellowship - West" at bounding box center [784, 134] width 297 height 24
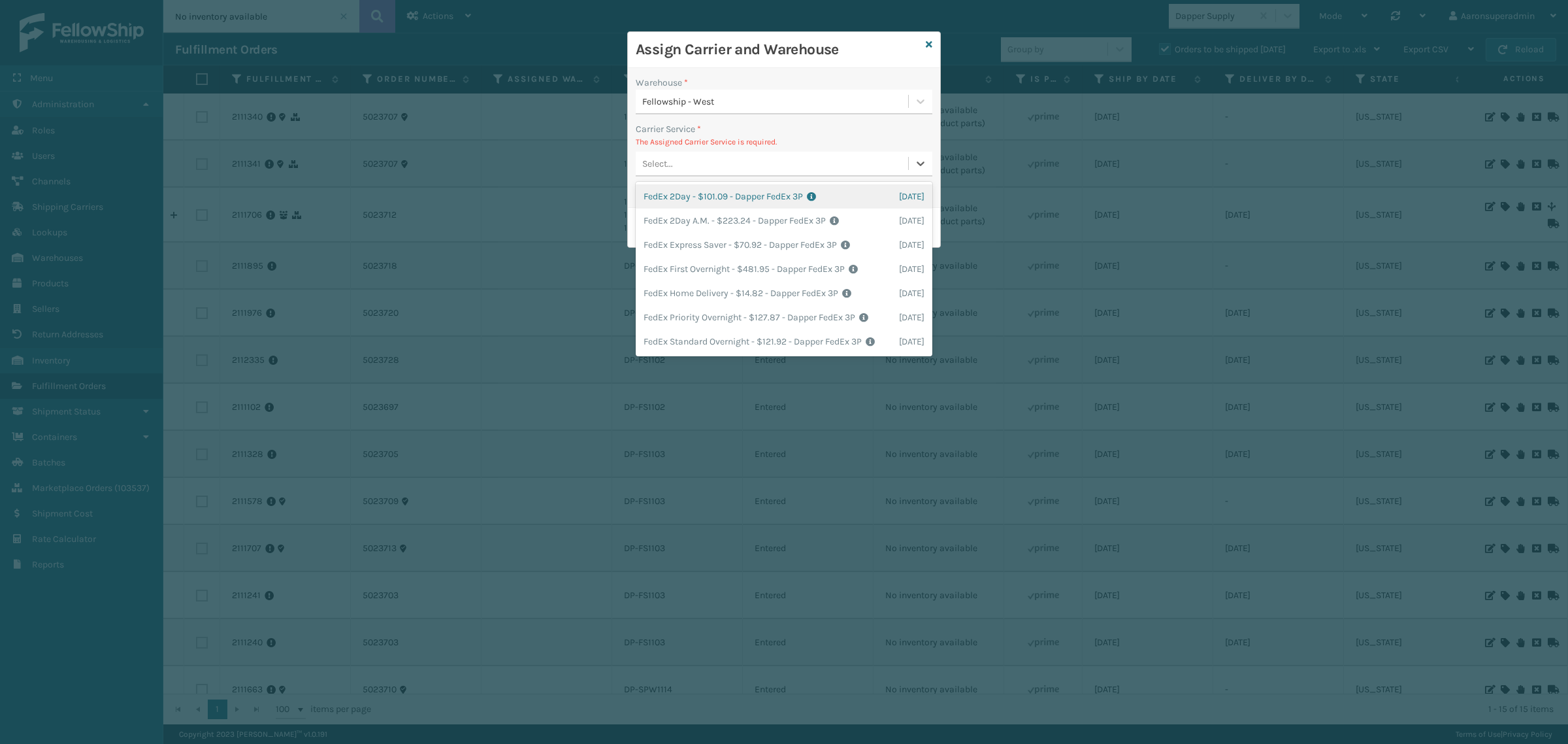
click at [720, 163] on div "Select..." at bounding box center [771, 163] width 272 height 21
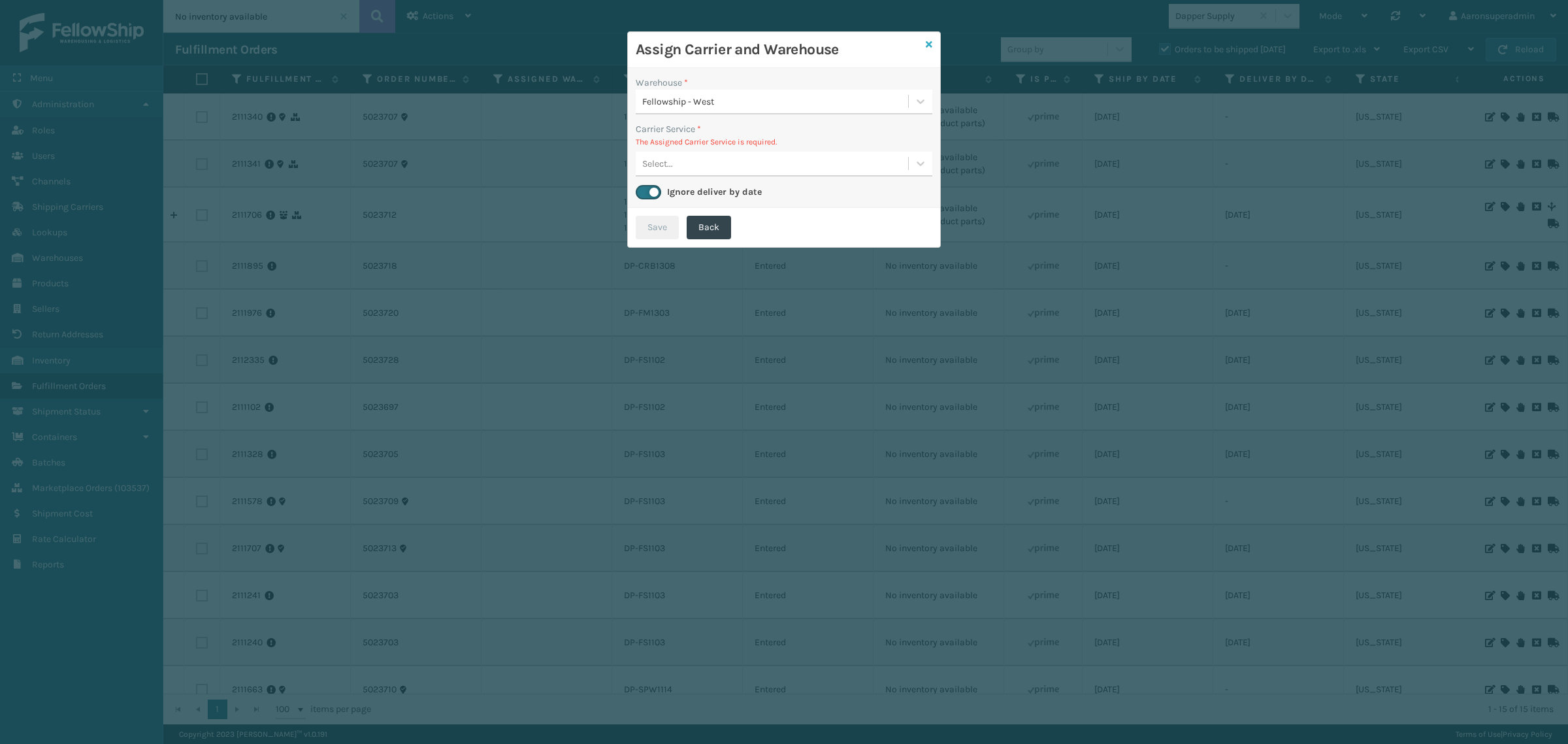
click at [926, 46] on icon at bounding box center [929, 45] width 6 height 9
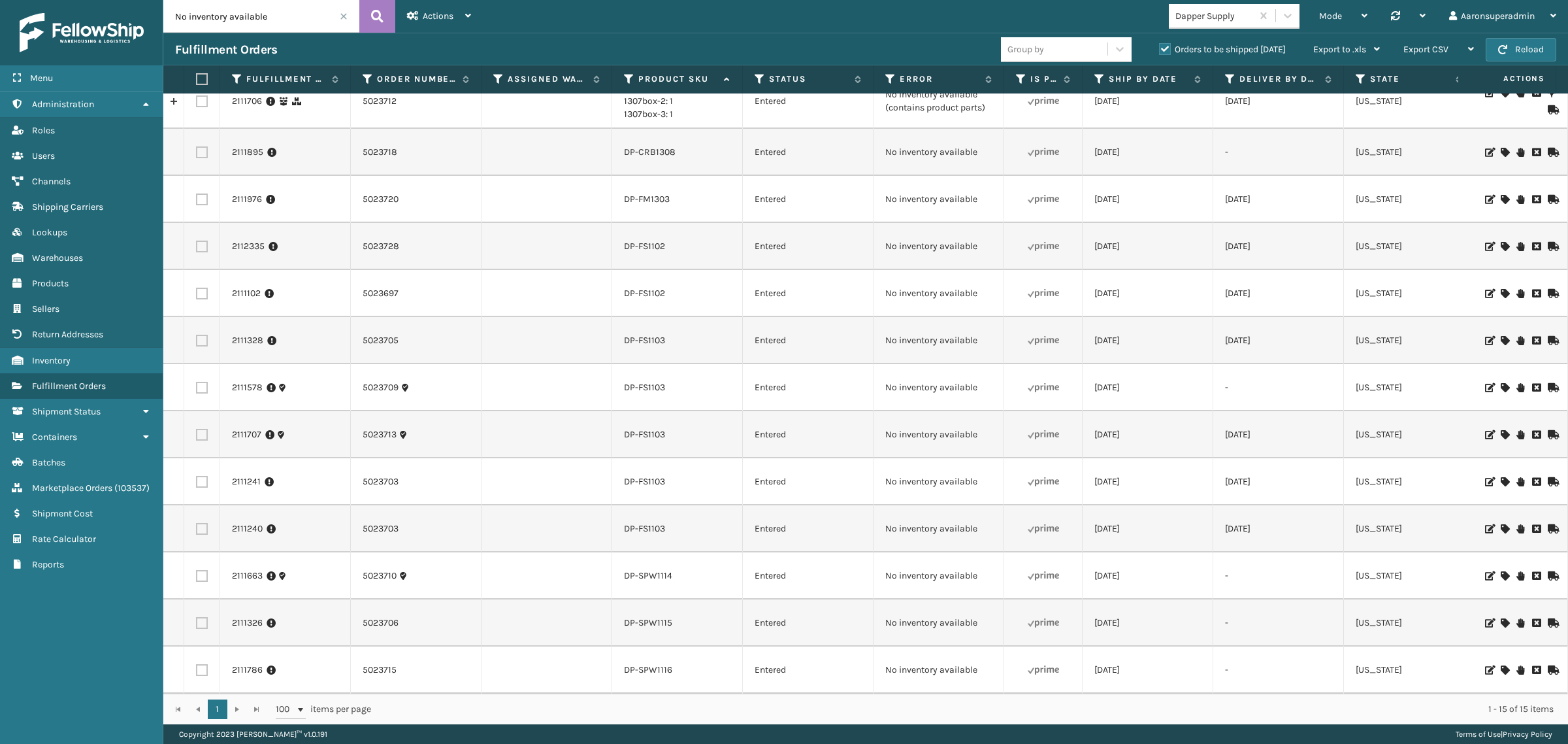
scroll to position [126, 0]
click at [1501, 524] on icon at bounding box center [1504, 529] width 8 height 9
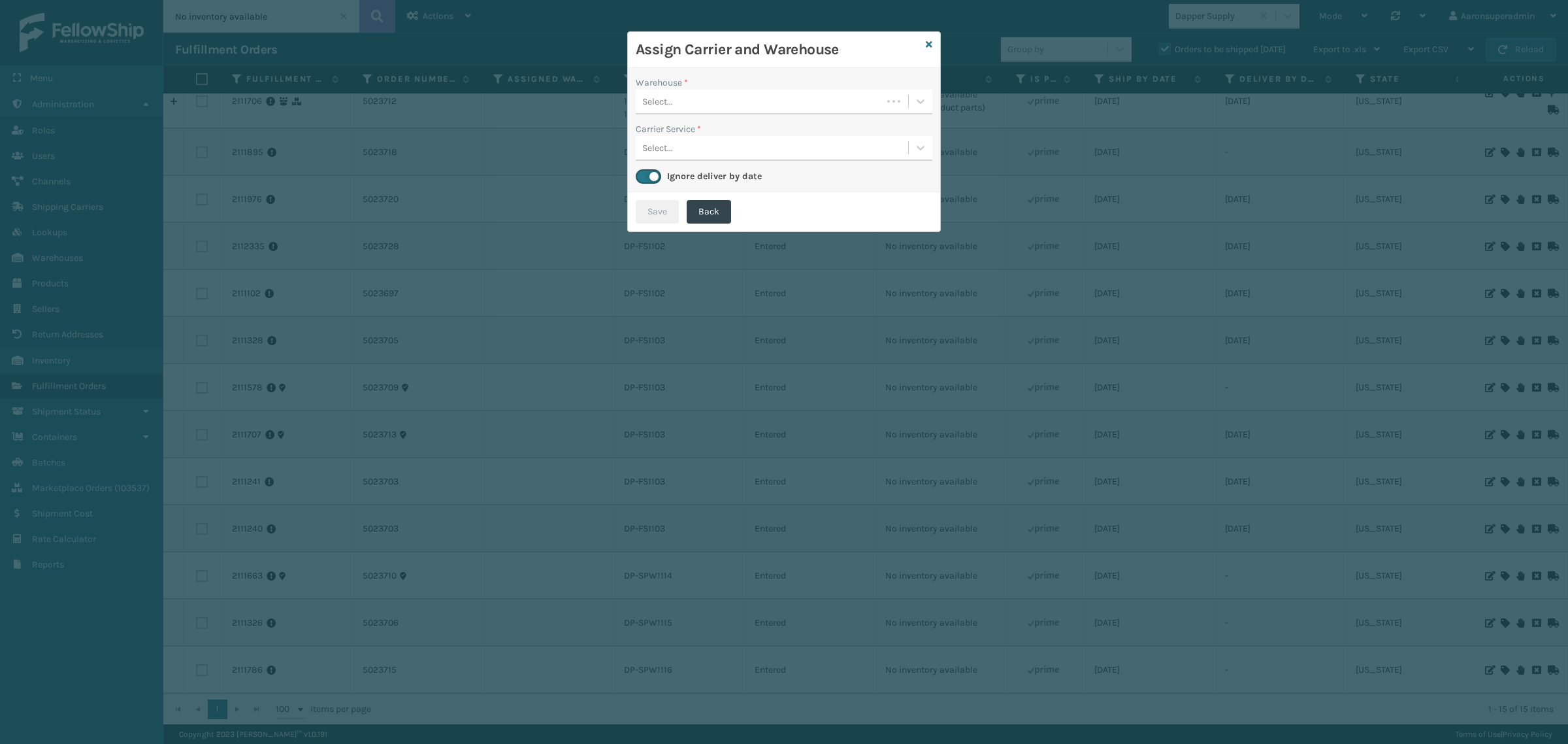
click at [663, 103] on div "Select..." at bounding box center [657, 101] width 31 height 13
click at [680, 142] on div "Fellowship - West" at bounding box center [784, 134] width 297 height 24
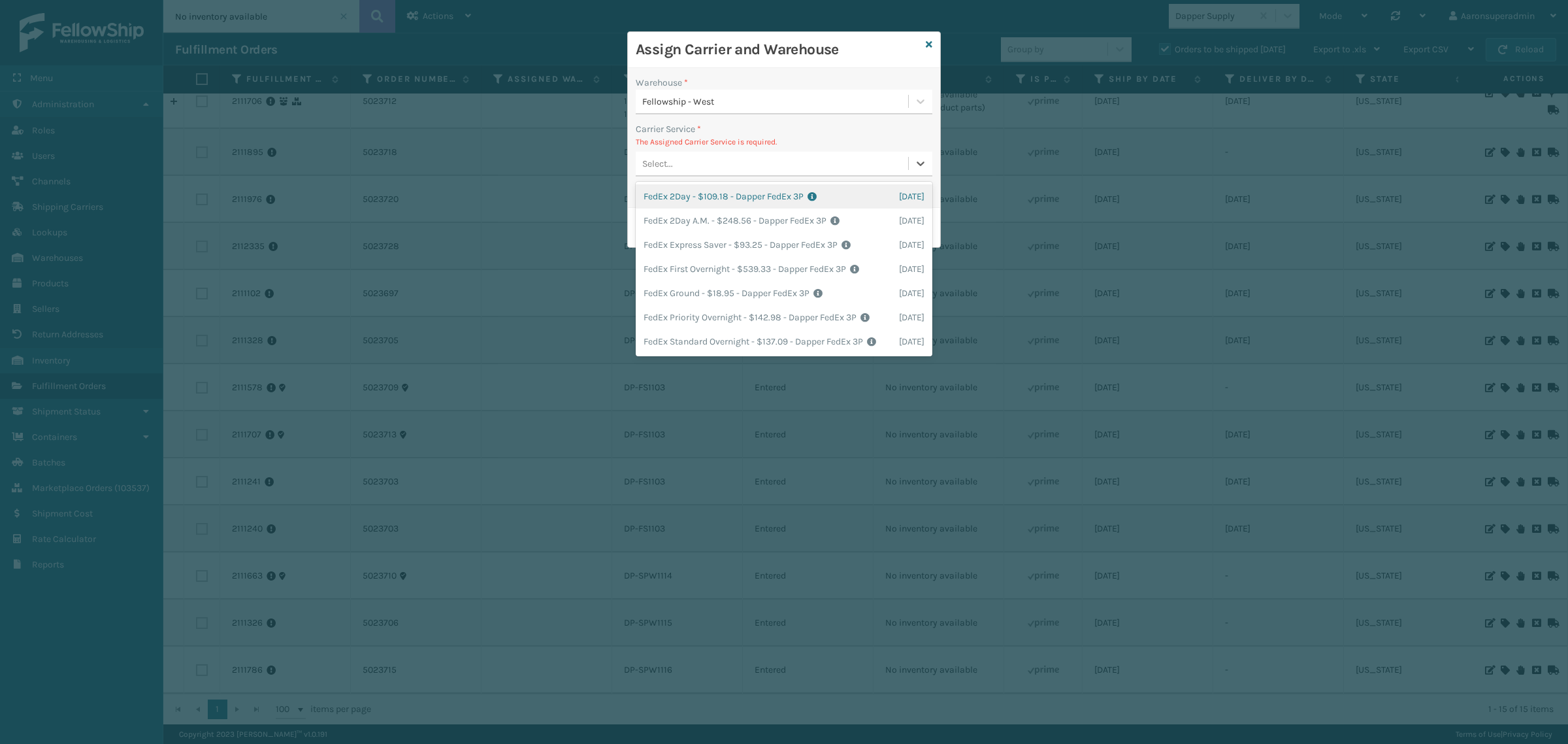
click at [702, 165] on div "Select..." at bounding box center [771, 163] width 272 height 21
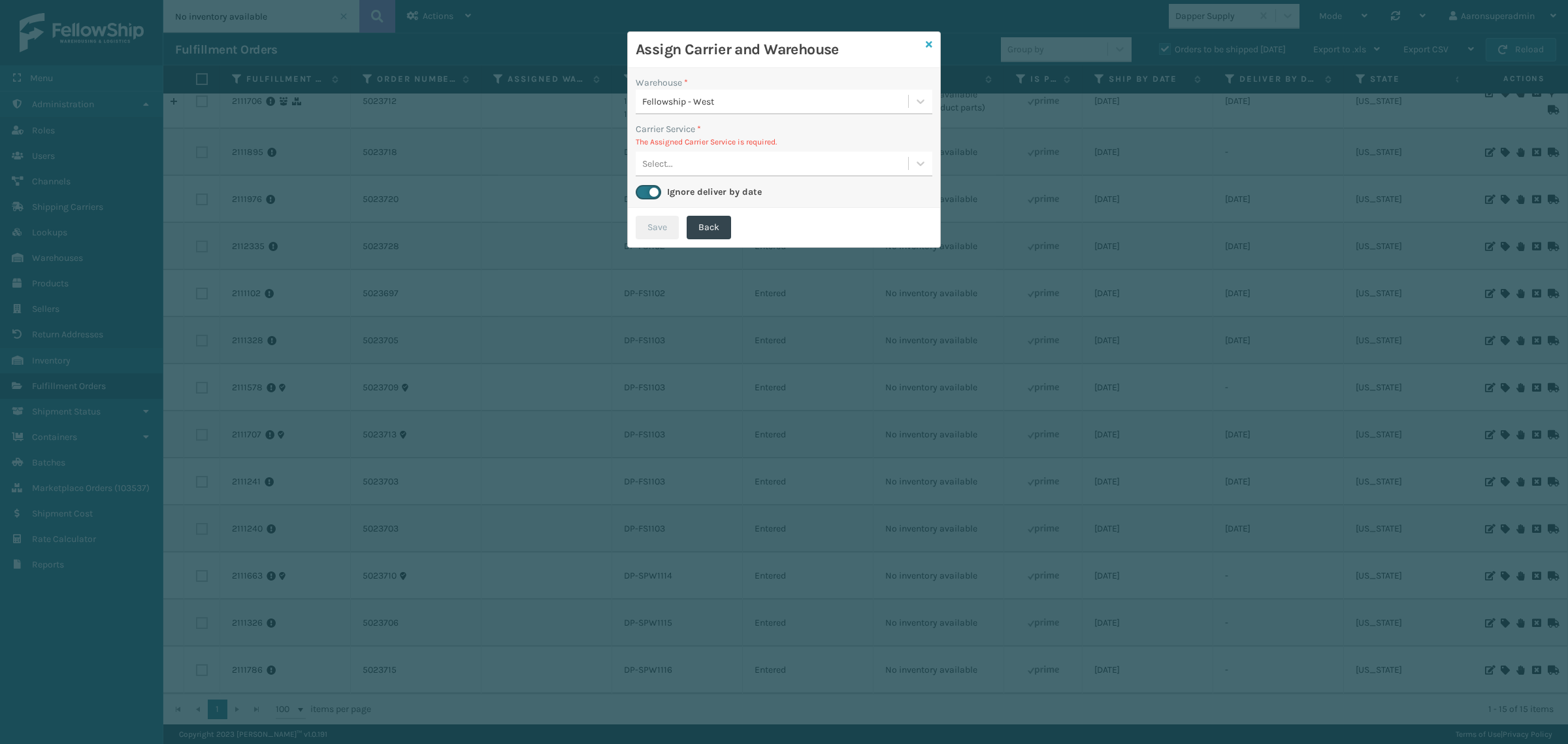
click at [930, 41] on icon at bounding box center [929, 45] width 6 height 9
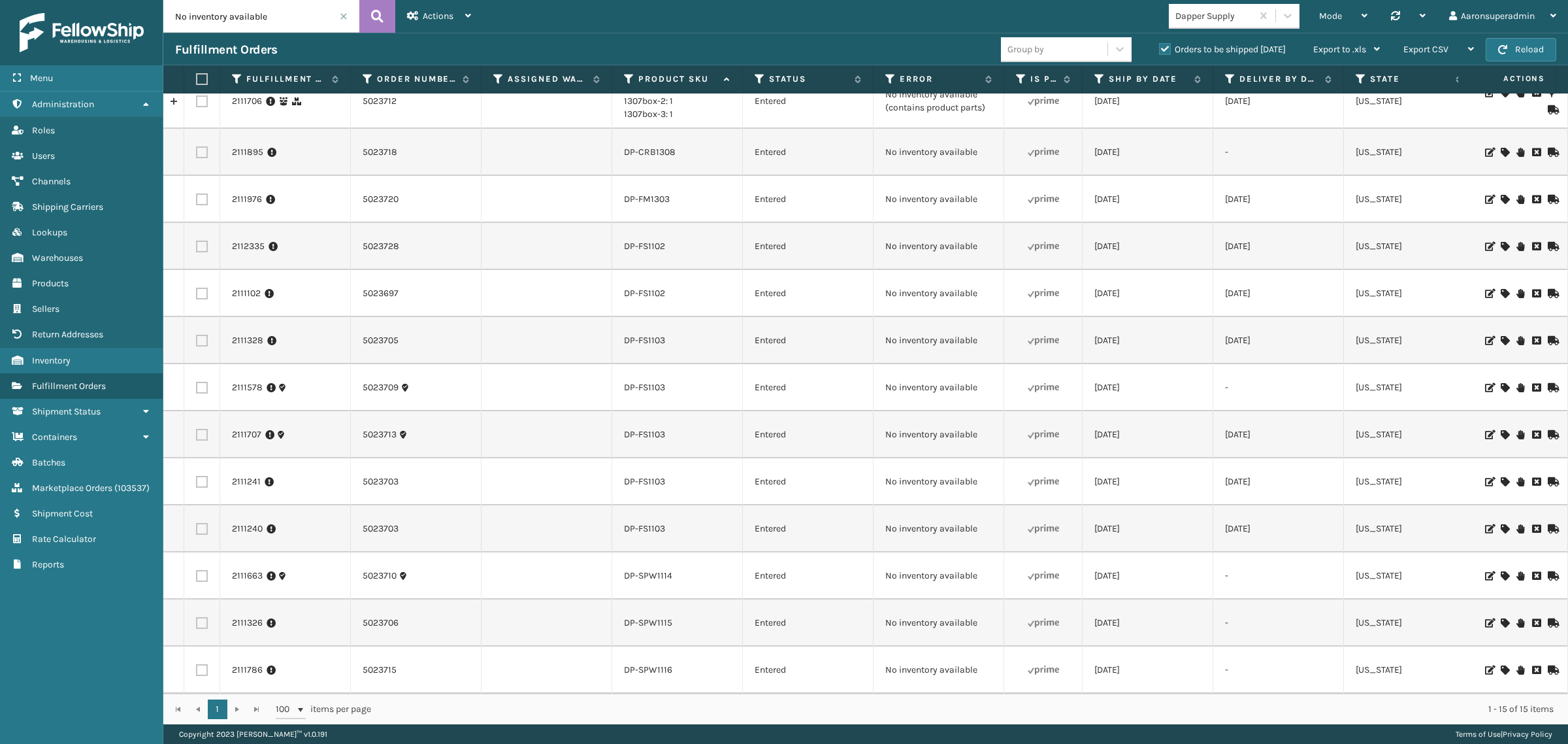
click at [201, 80] on label at bounding box center [200, 78] width 8 height 12
click at [197, 80] on input "checkbox" at bounding box center [196, 79] width 1 height 9
checkbox input "true"
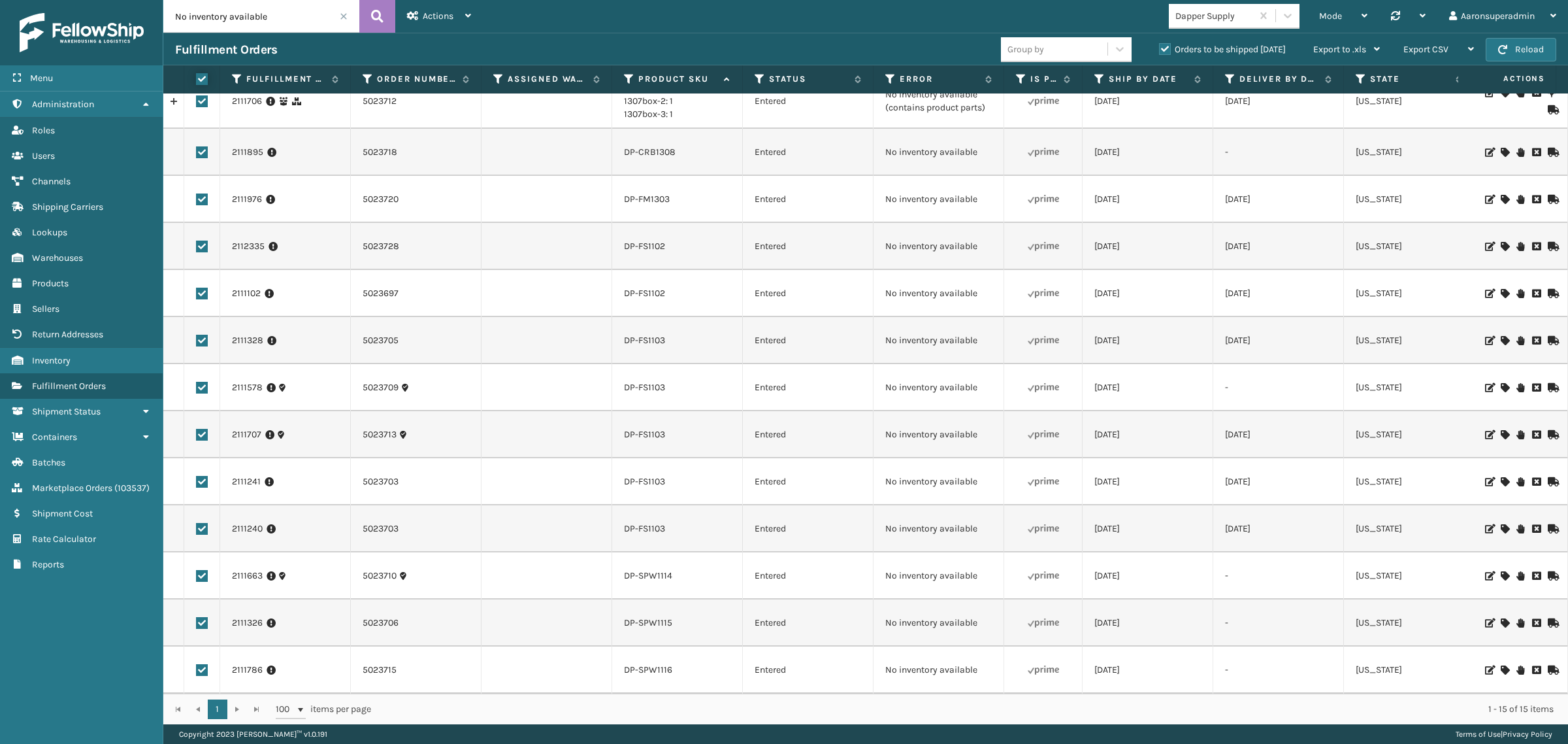
checkbox input "true"
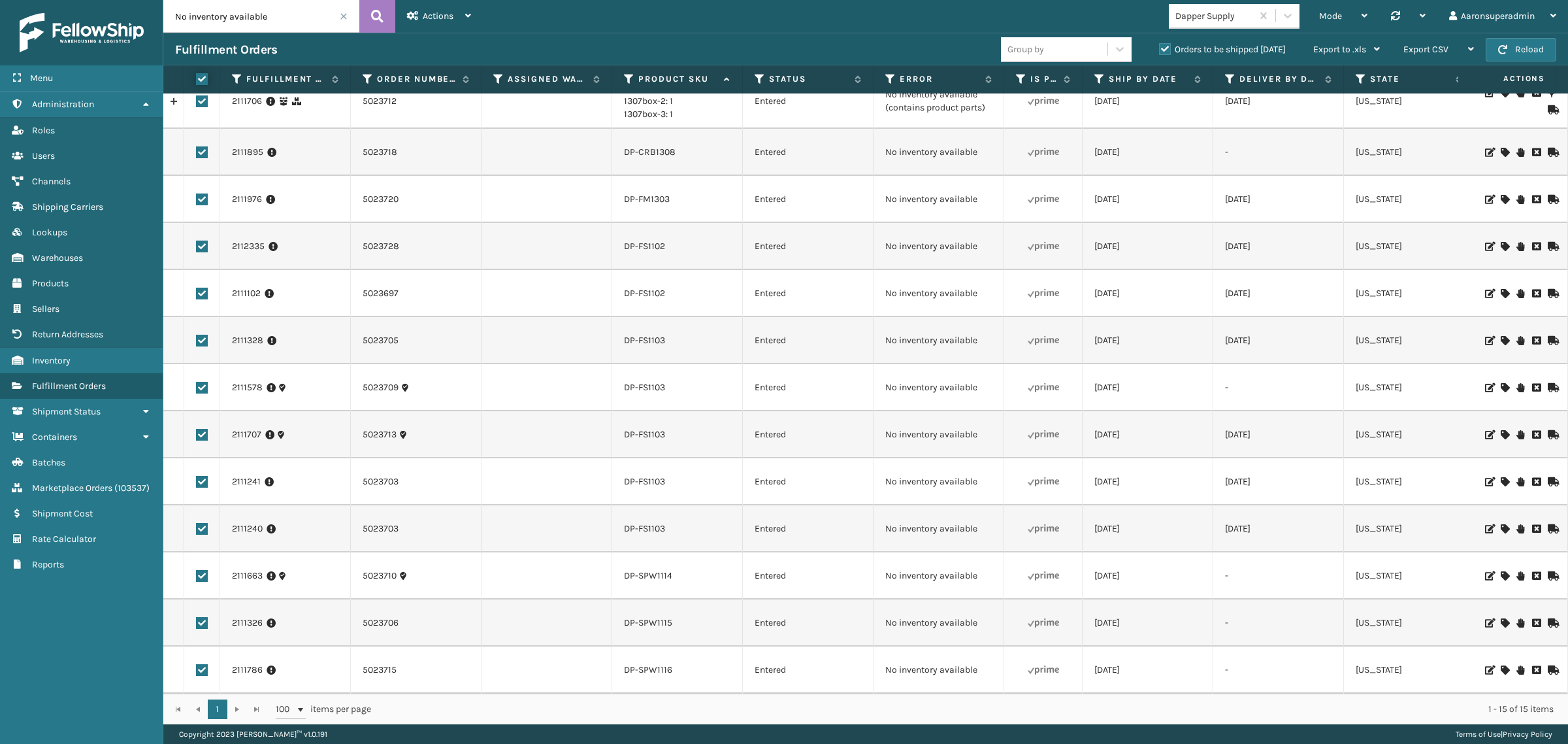
checkbox input "true"
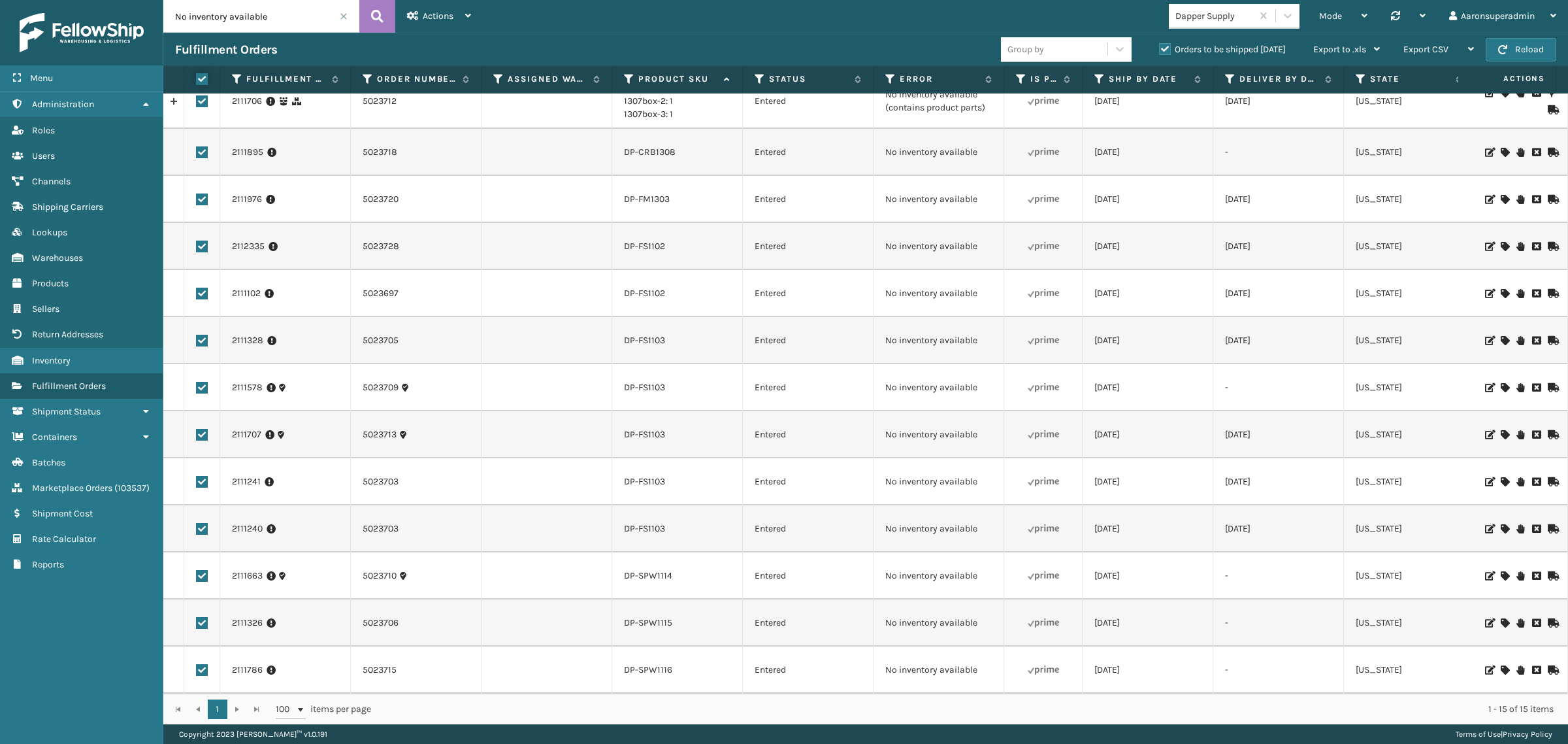
checkbox input "true"
click at [1071, 54] on div "Bulk Actions" at bounding box center [1097, 49] width 77 height 33
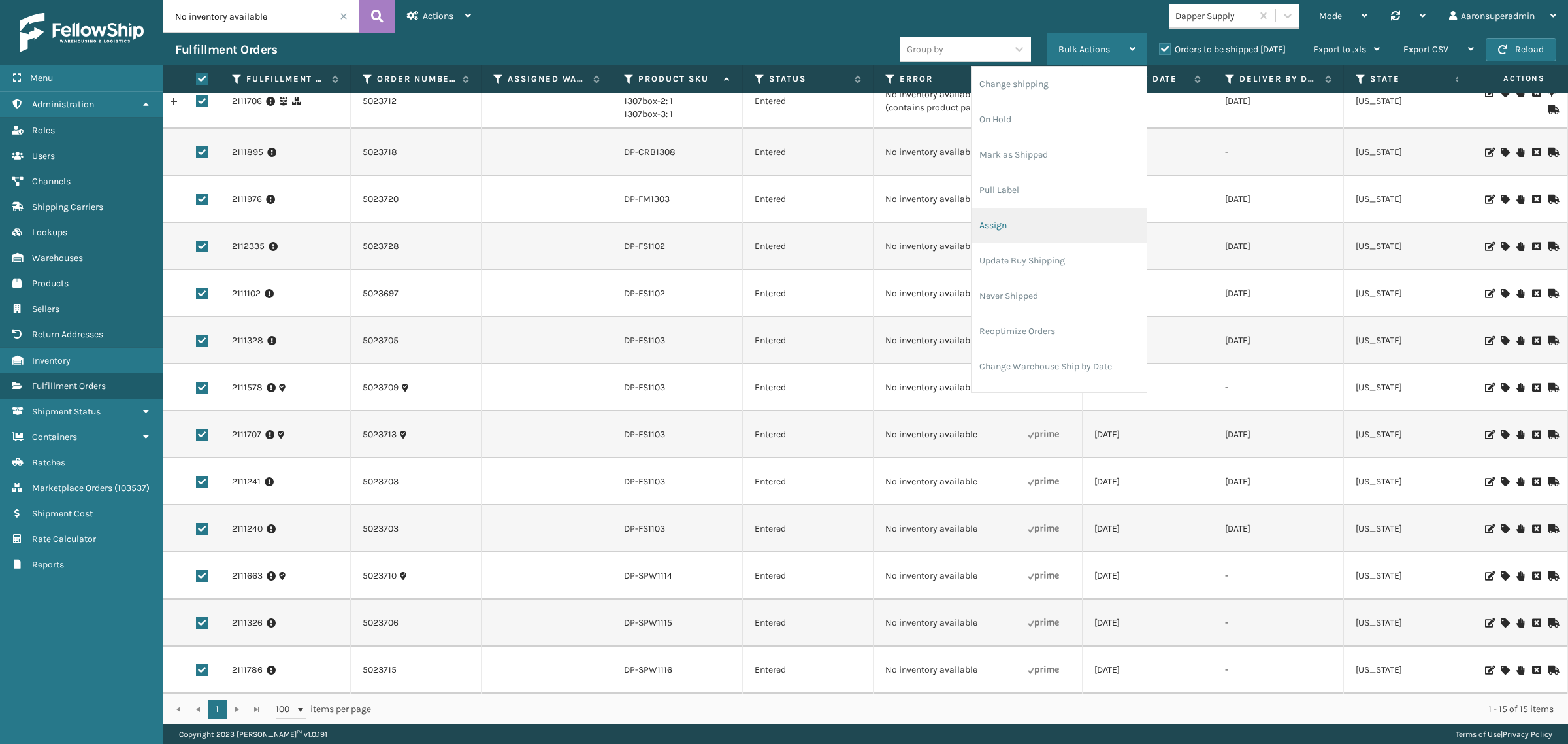
click at [1017, 214] on li "Assign" at bounding box center [1058, 225] width 175 height 35
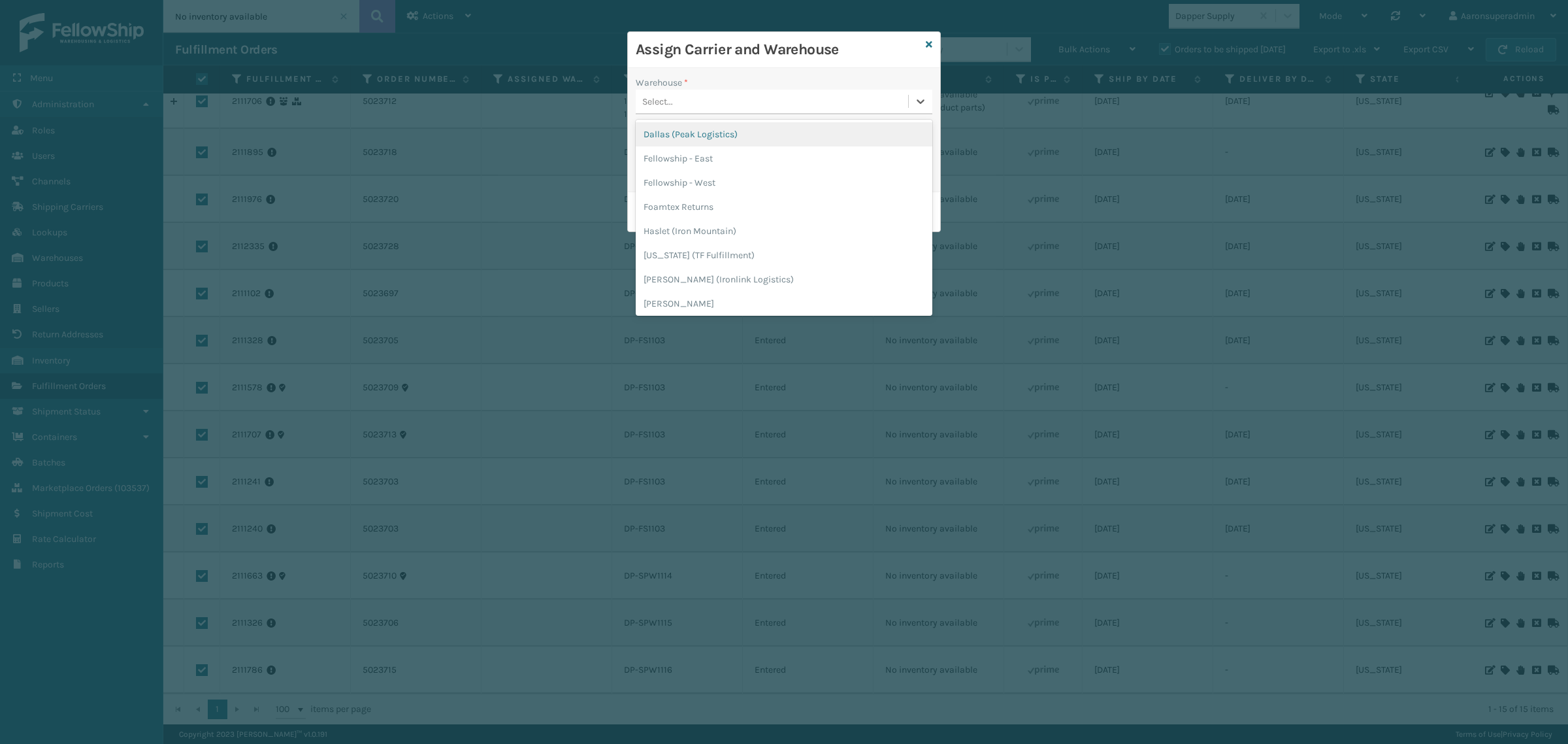
click at [744, 106] on div "Select..." at bounding box center [771, 101] width 272 height 21
click at [704, 174] on div "Fellowship - West" at bounding box center [784, 182] width 297 height 24
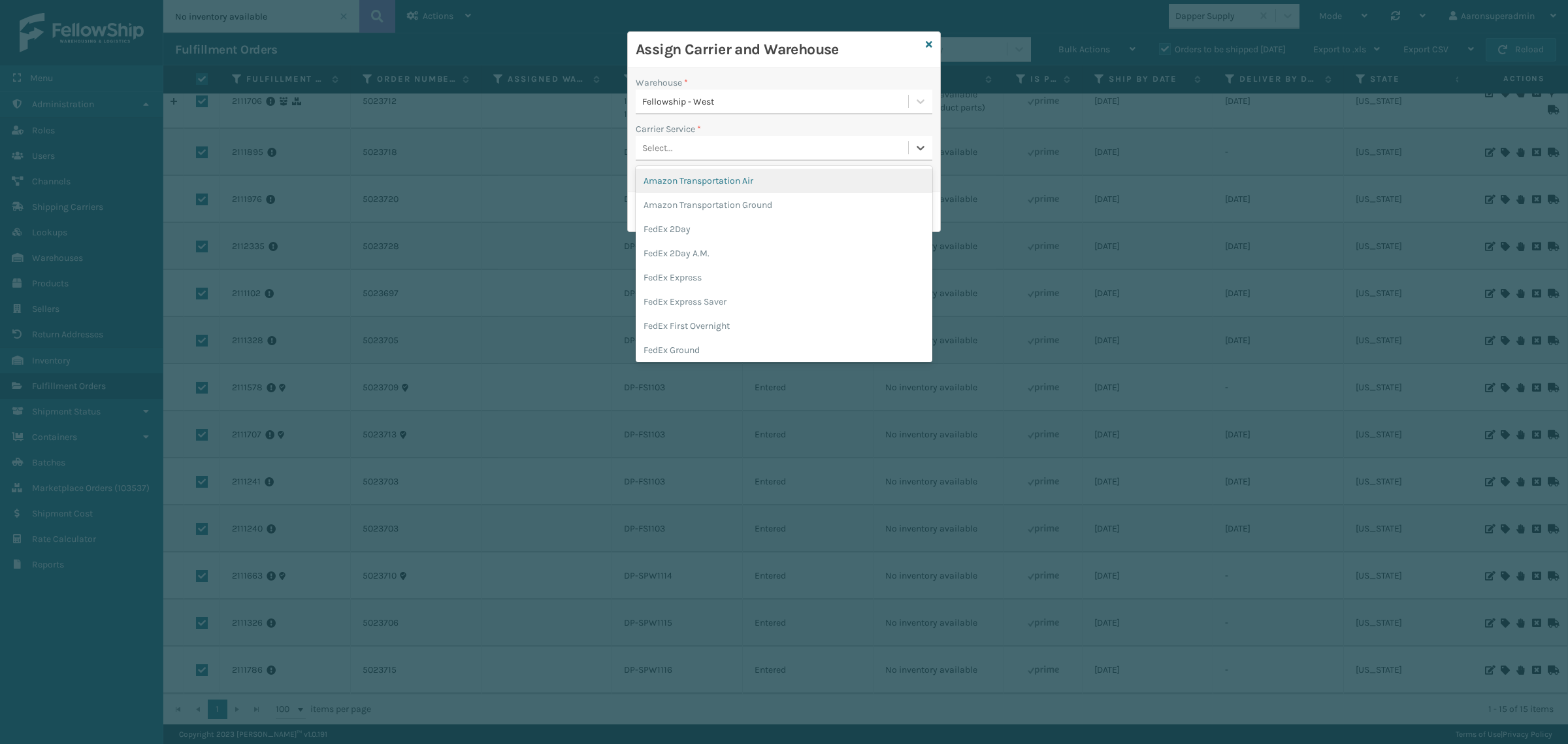
click at [693, 144] on div "Select..." at bounding box center [771, 148] width 272 height 21
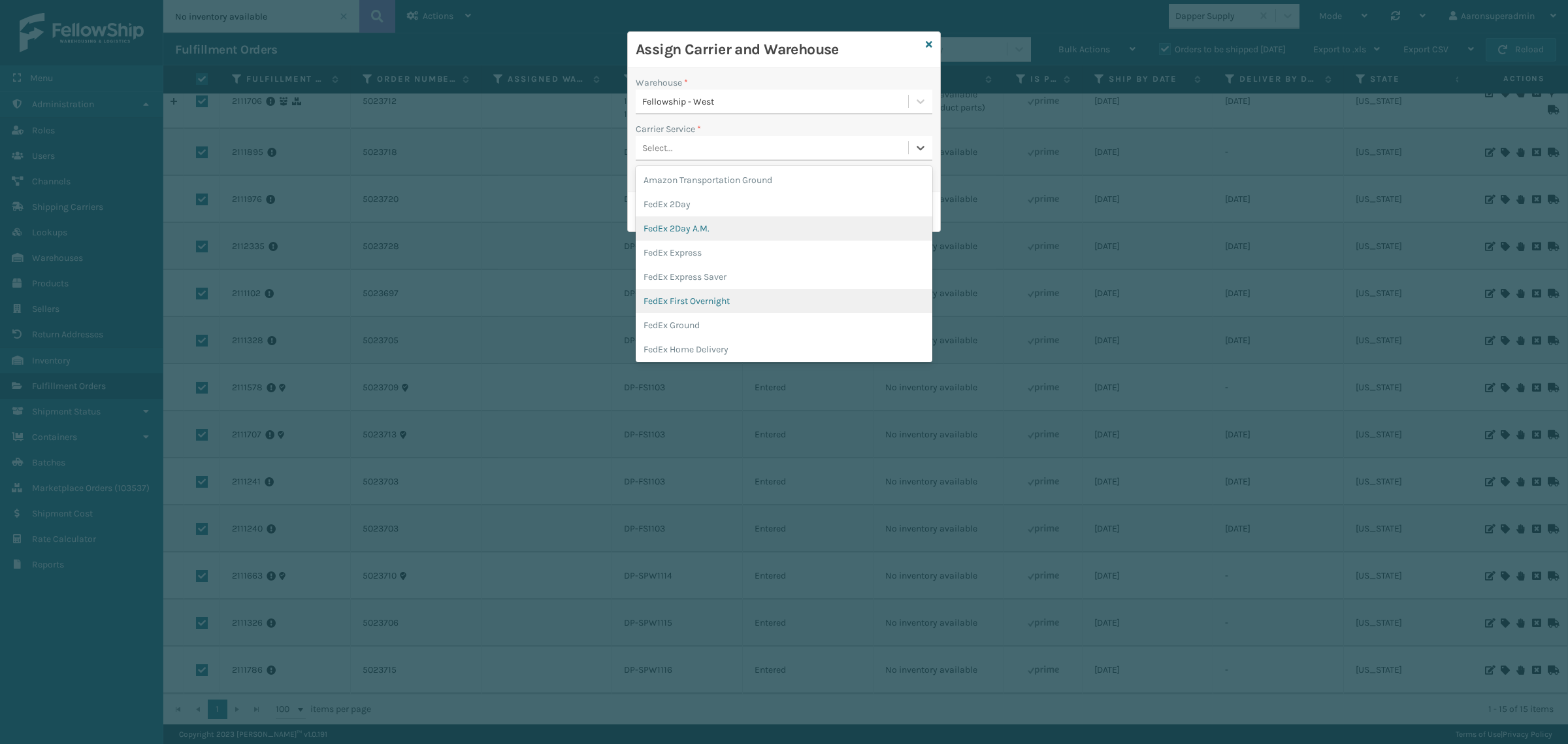
scroll to position [54, 0]
click at [704, 314] on div "FedEx Home Delivery" at bounding box center [784, 319] width 297 height 24
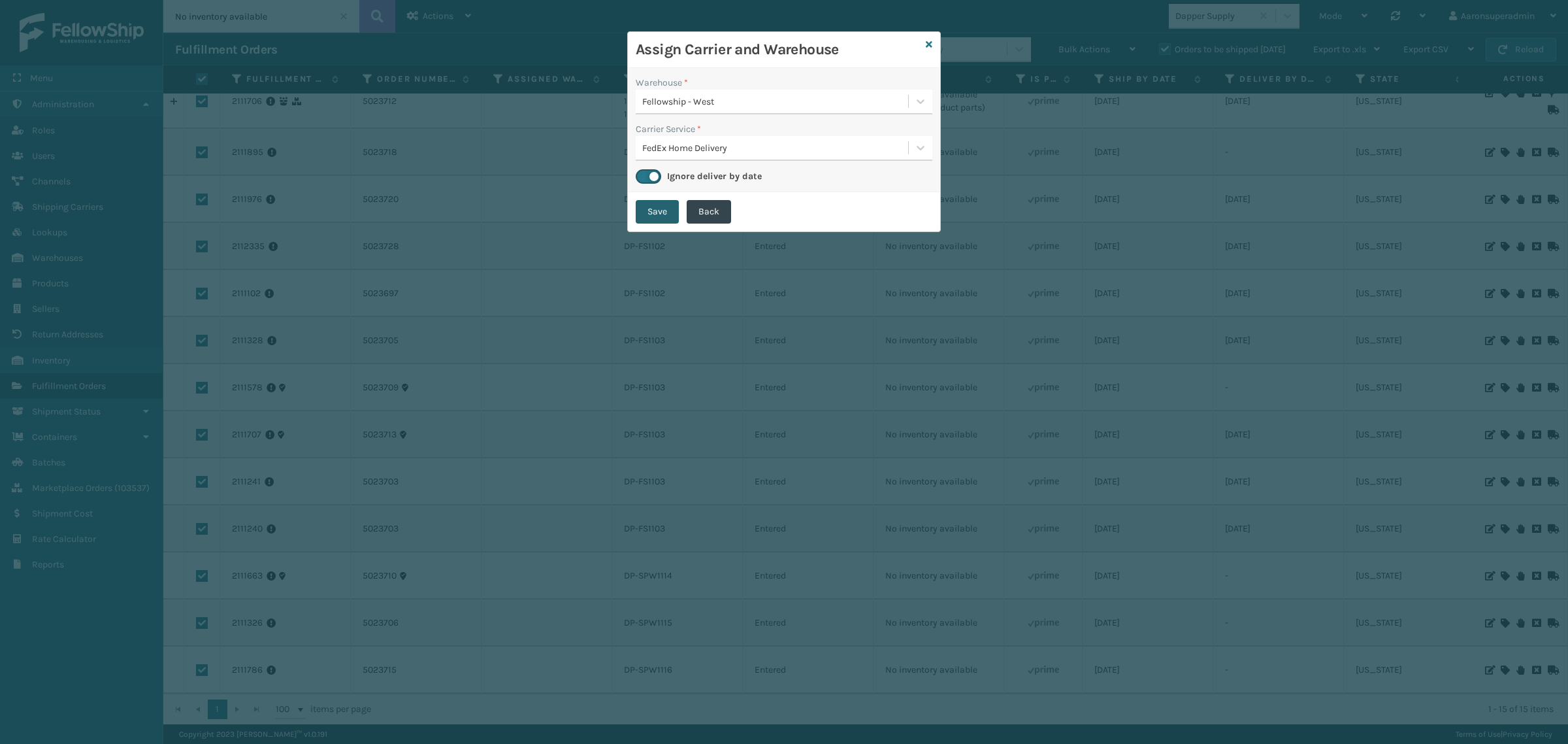
click at [666, 209] on button "Save" at bounding box center [657, 212] width 43 height 24
checkbox input "false"
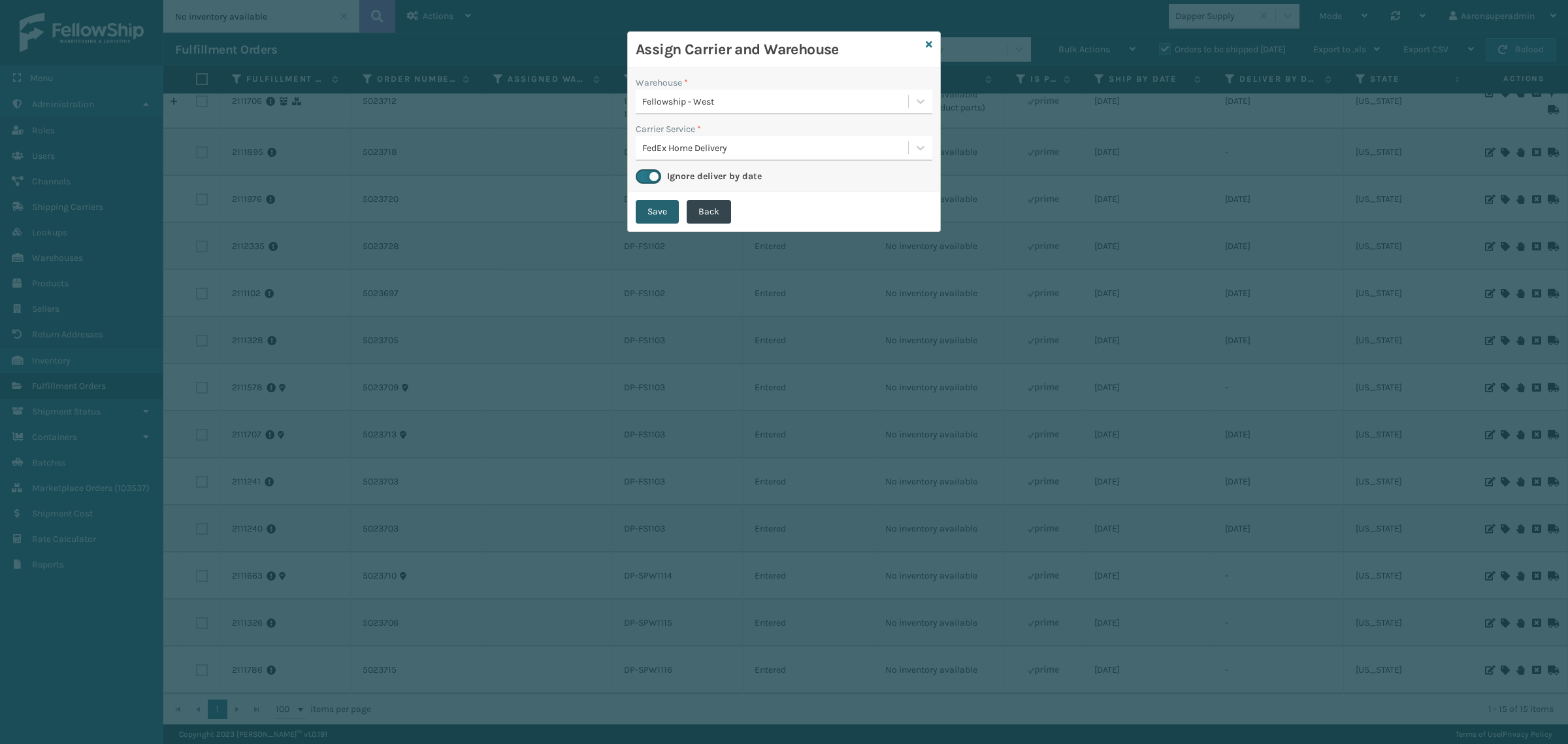
checkbox input "false"
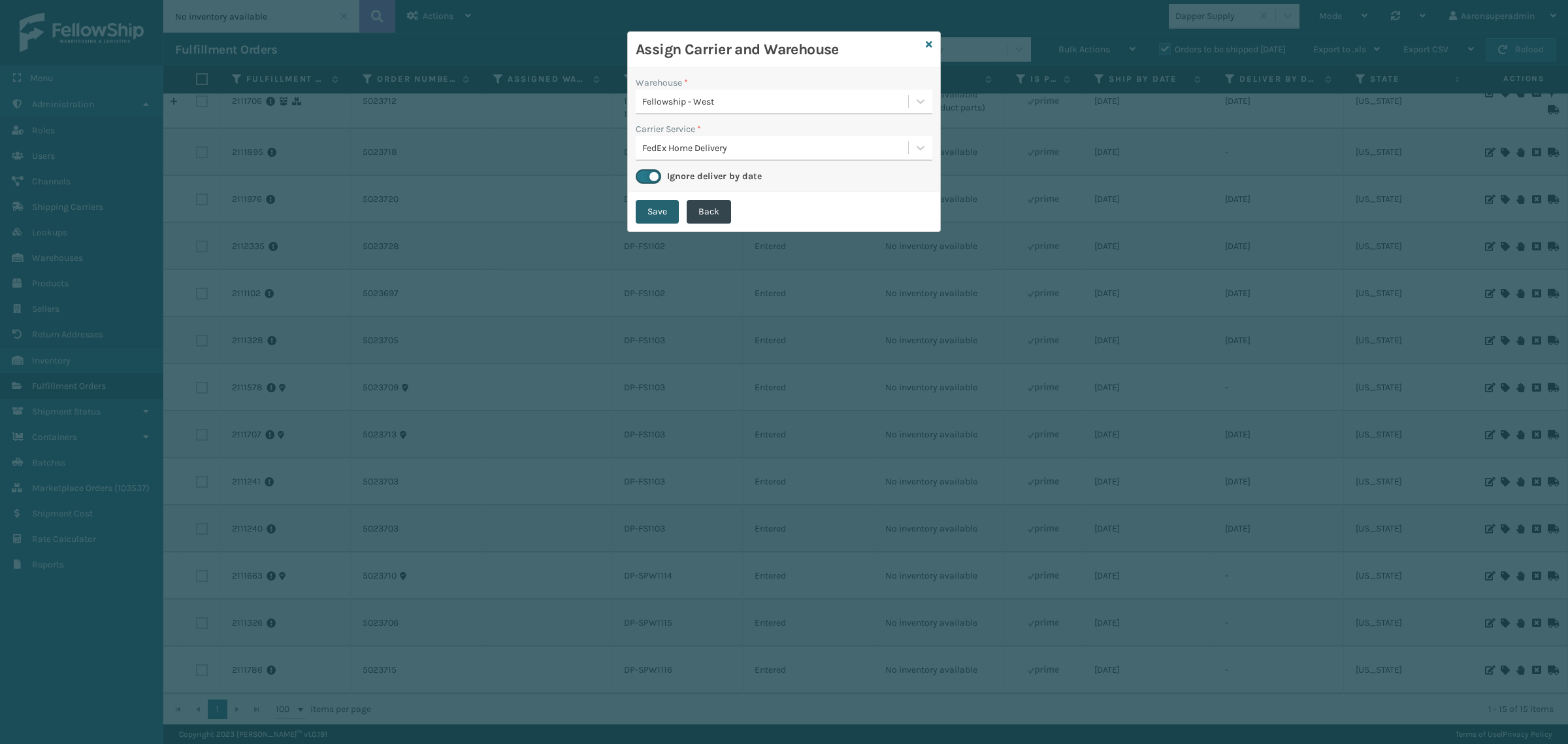
checkbox input "false"
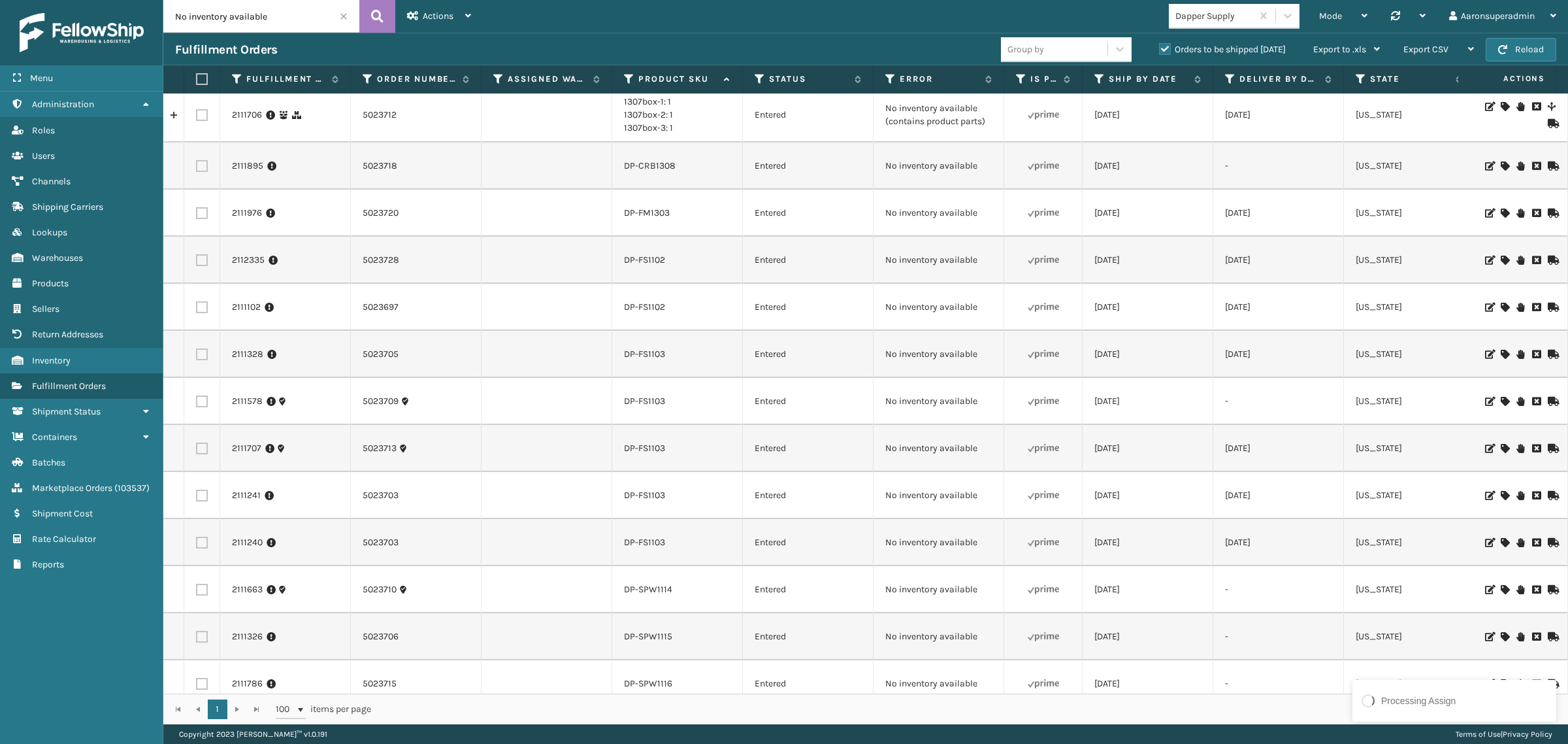
scroll to position [108, 0]
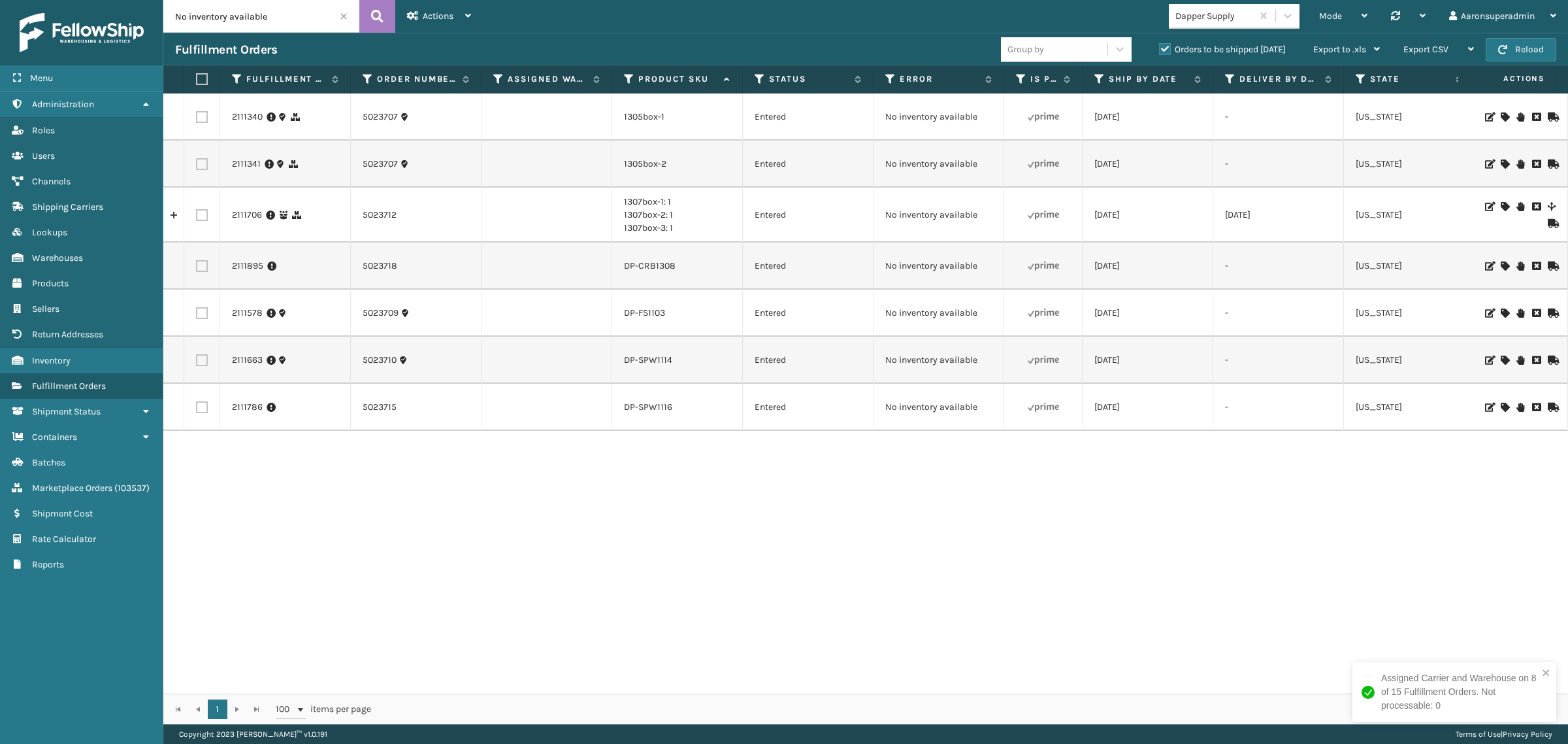
click at [1501, 265] on icon at bounding box center [1504, 266] width 8 height 9
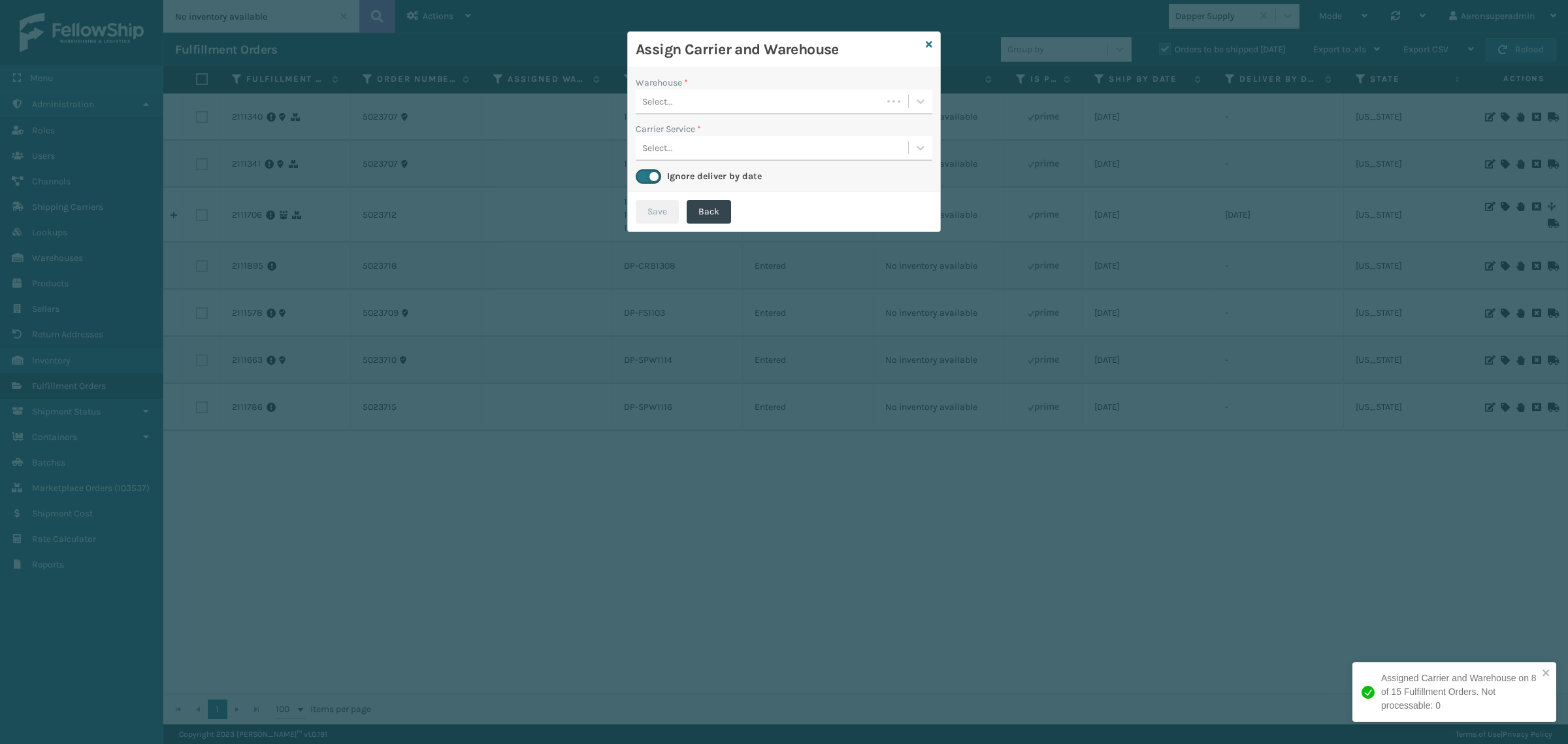
drag, startPoint x: 715, startPoint y: 105, endPoint x: 719, endPoint y: 111, distance: 7.2
click at [719, 105] on div "Select..." at bounding box center [759, 101] width 246 height 21
click at [708, 140] on div "Fellowship - West" at bounding box center [784, 134] width 297 height 24
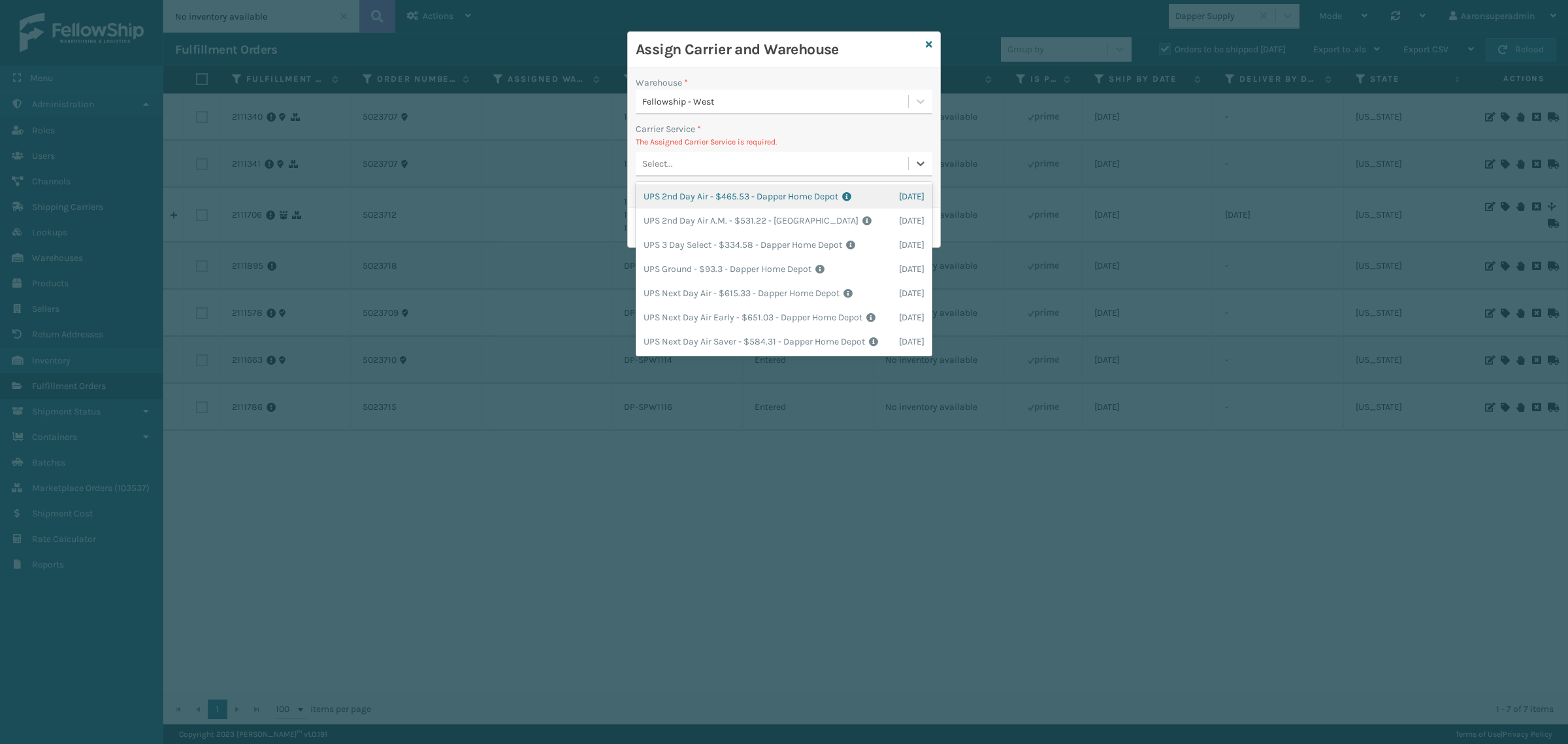
click at [756, 166] on div "Select..." at bounding box center [771, 163] width 272 height 21
click at [709, 281] on div "UPS Ground - $93.3 - Dapper Home Depot Shipping Cost $93.3 Surplus Cost $0 Tota…" at bounding box center [784, 268] width 297 height 24
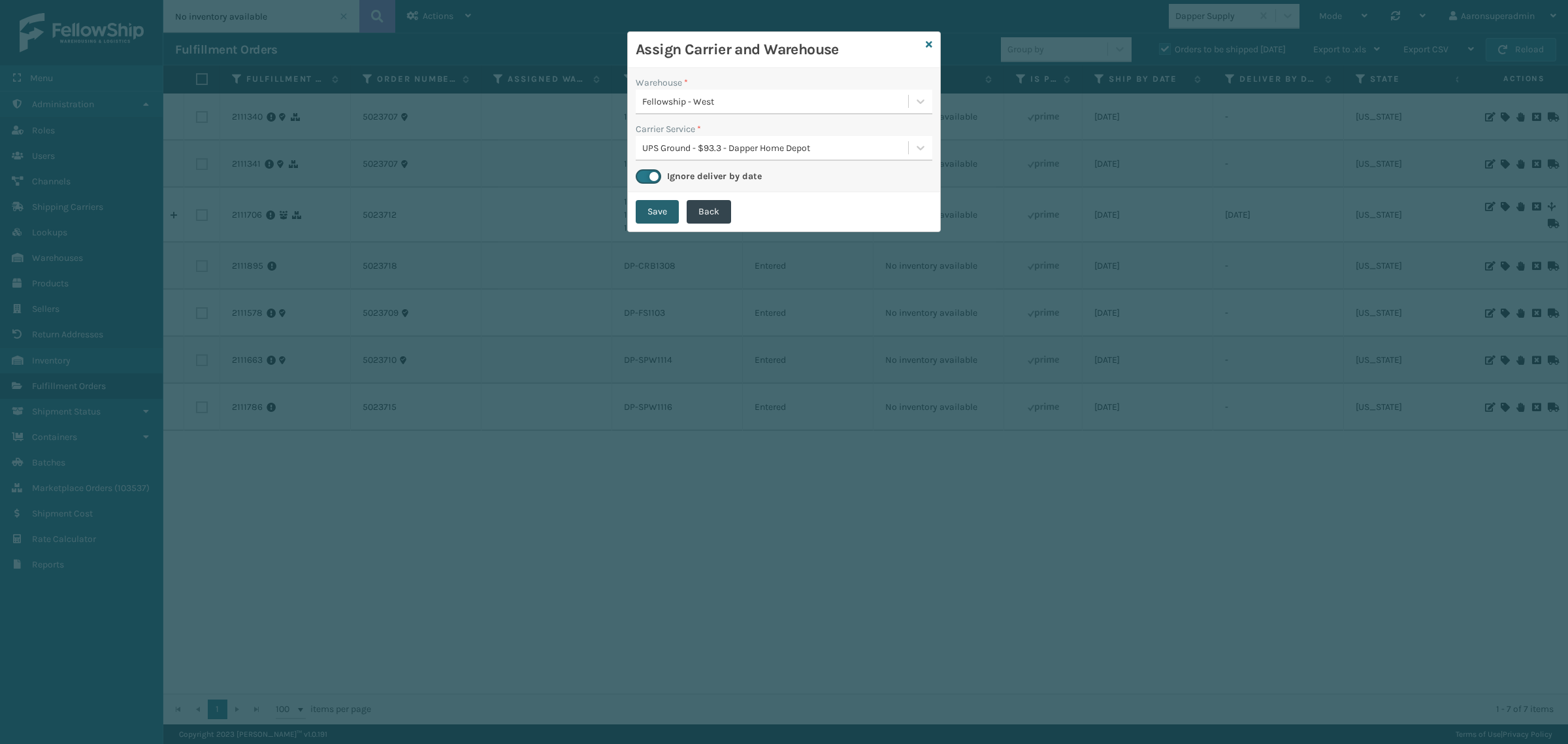
click at [647, 210] on button "Save" at bounding box center [657, 212] width 43 height 24
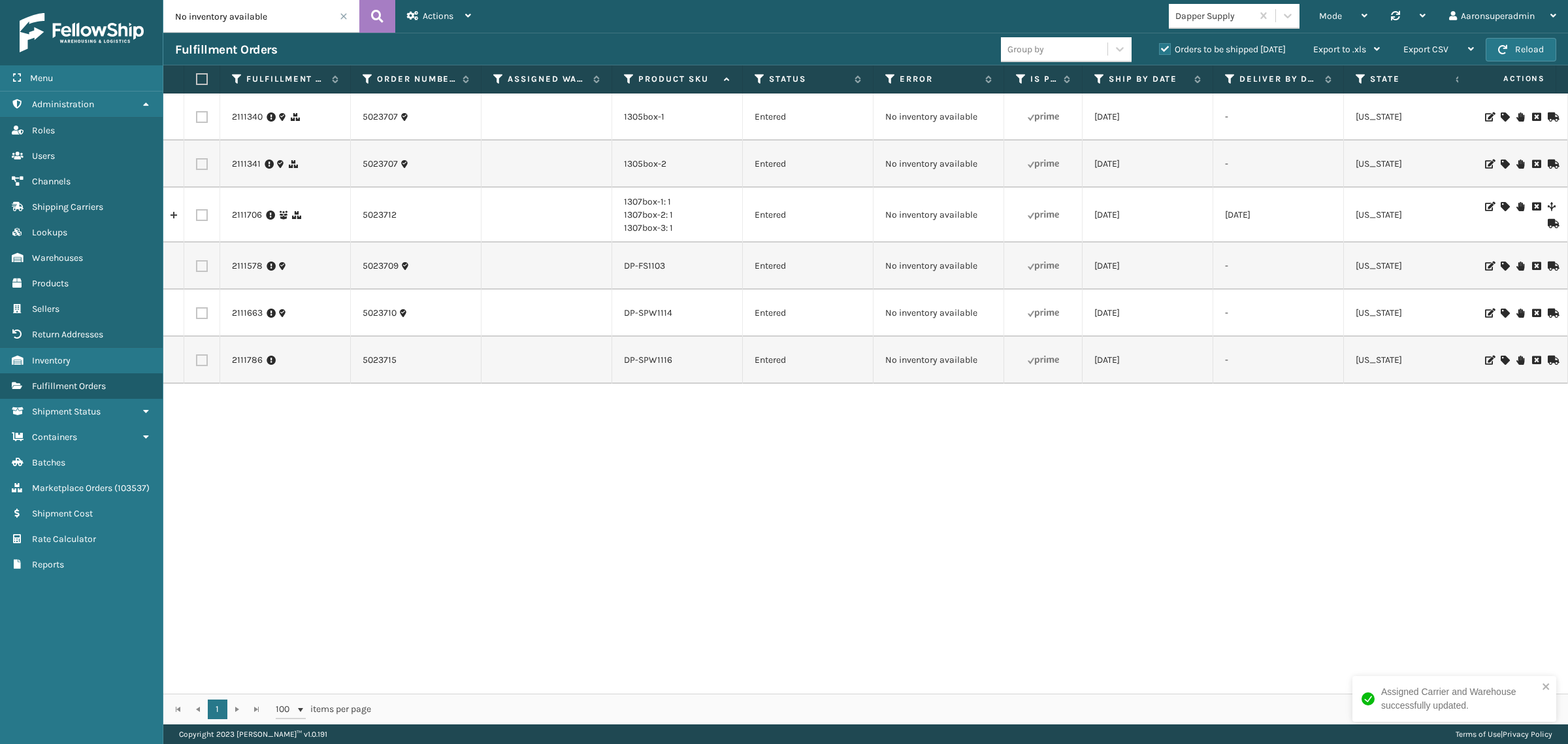
click at [1501, 311] on icon at bounding box center [1504, 313] width 8 height 9
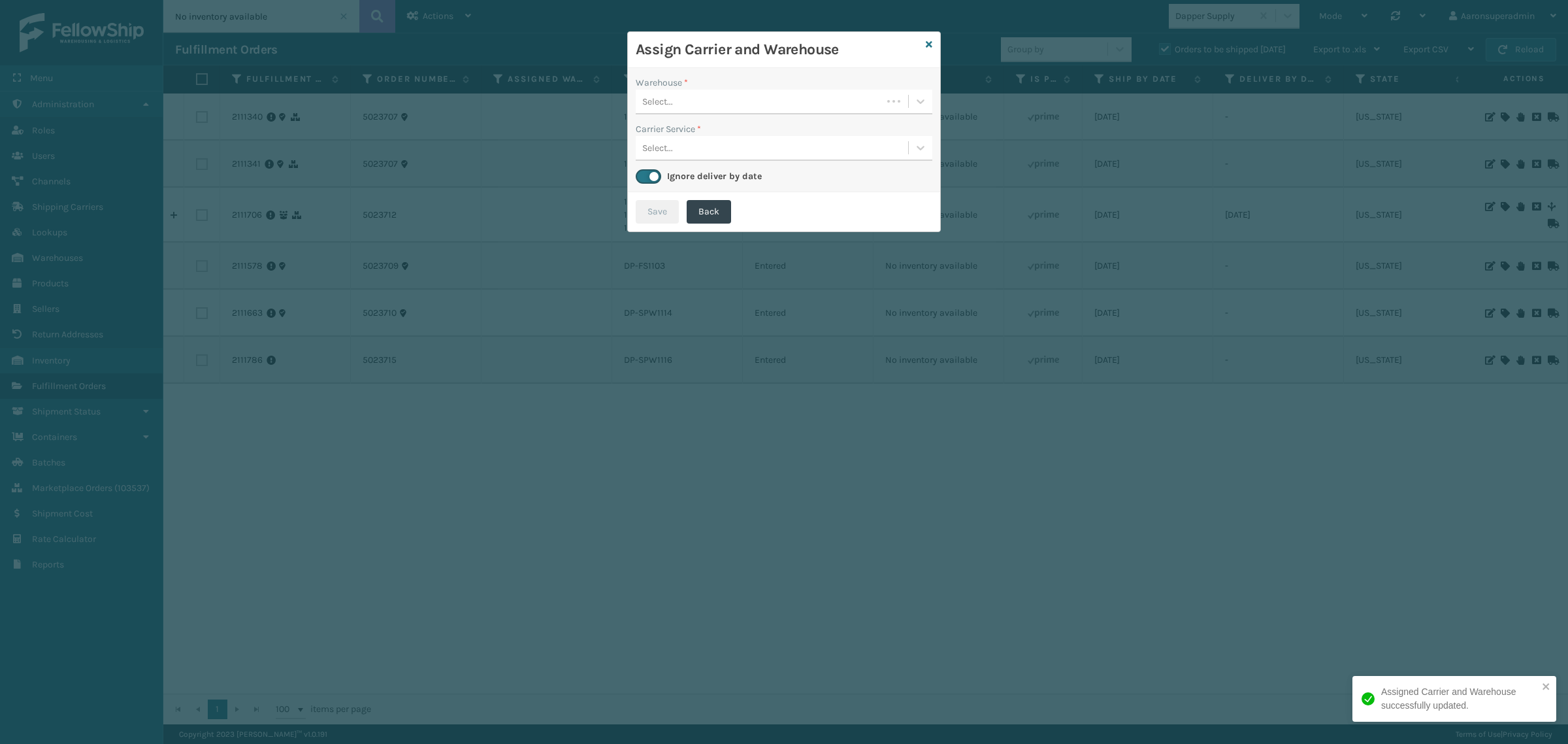
click at [686, 109] on div "Select..." at bounding box center [759, 101] width 246 height 21
click at [739, 133] on div "Fellowship - West" at bounding box center [784, 134] width 297 height 24
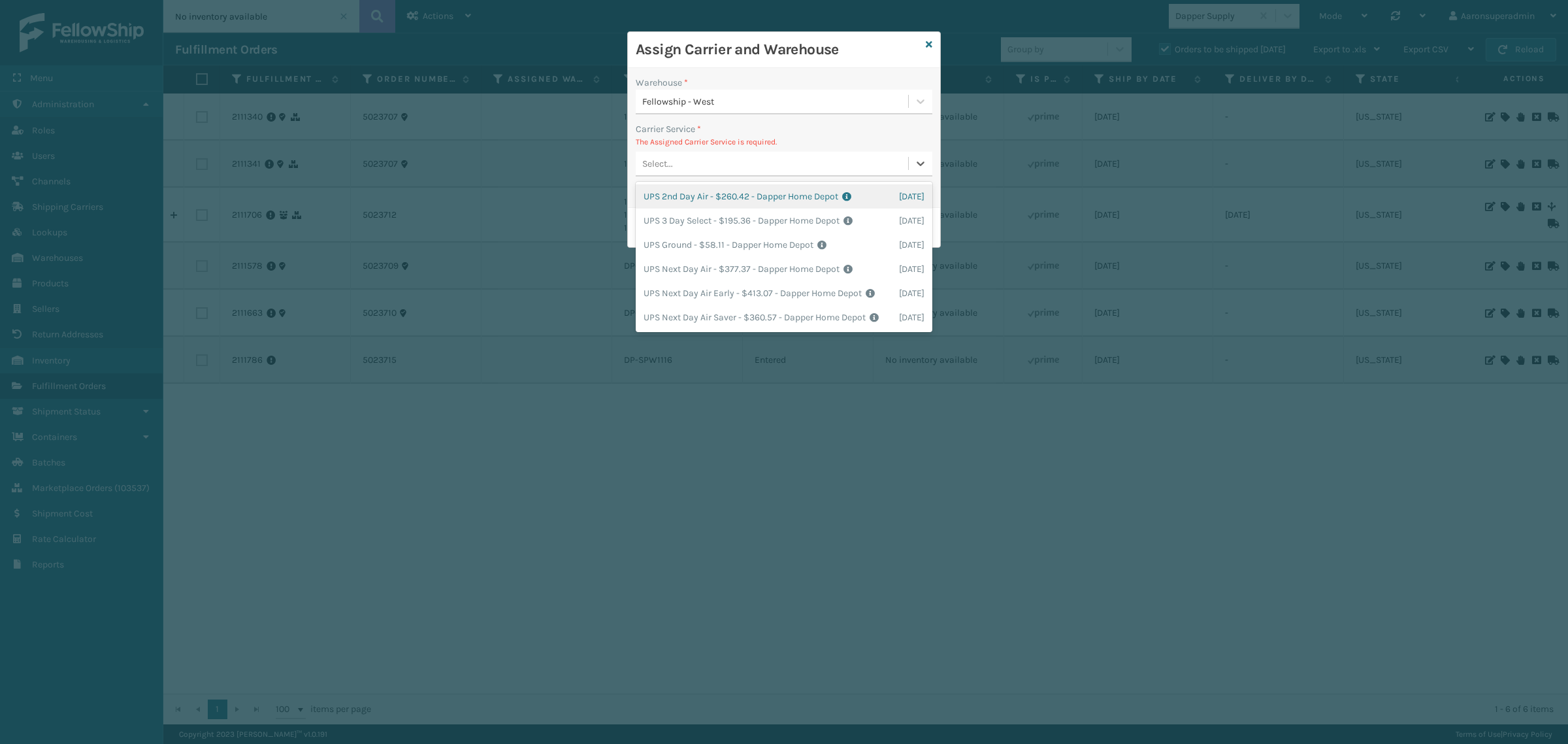
click at [699, 160] on div "Select..." at bounding box center [771, 163] width 272 height 21
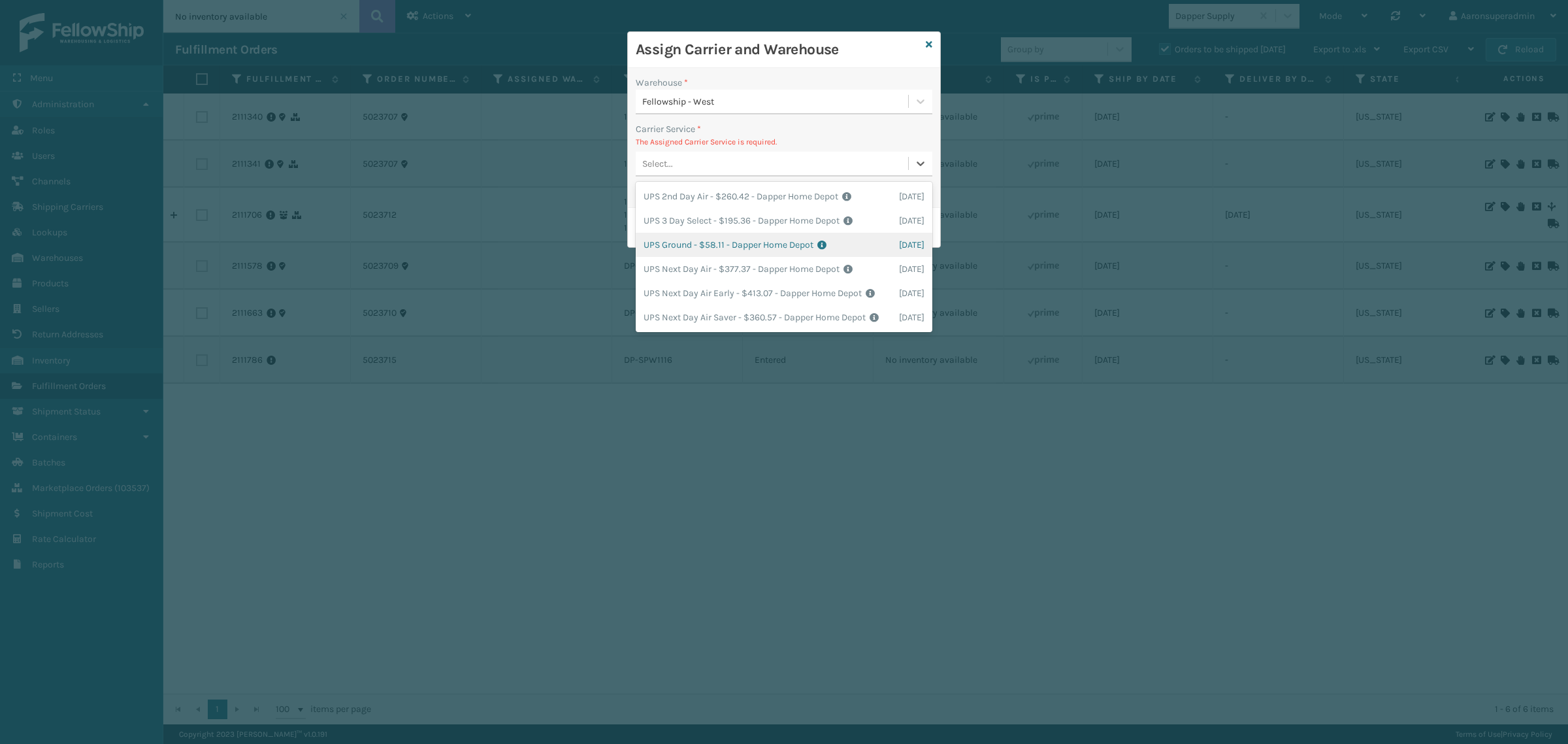
click at [681, 243] on div "UPS Ground - $58.11 - Dapper Home Depot Shipping Cost $58.11 Surplus Cost $0 To…" at bounding box center [784, 244] width 297 height 24
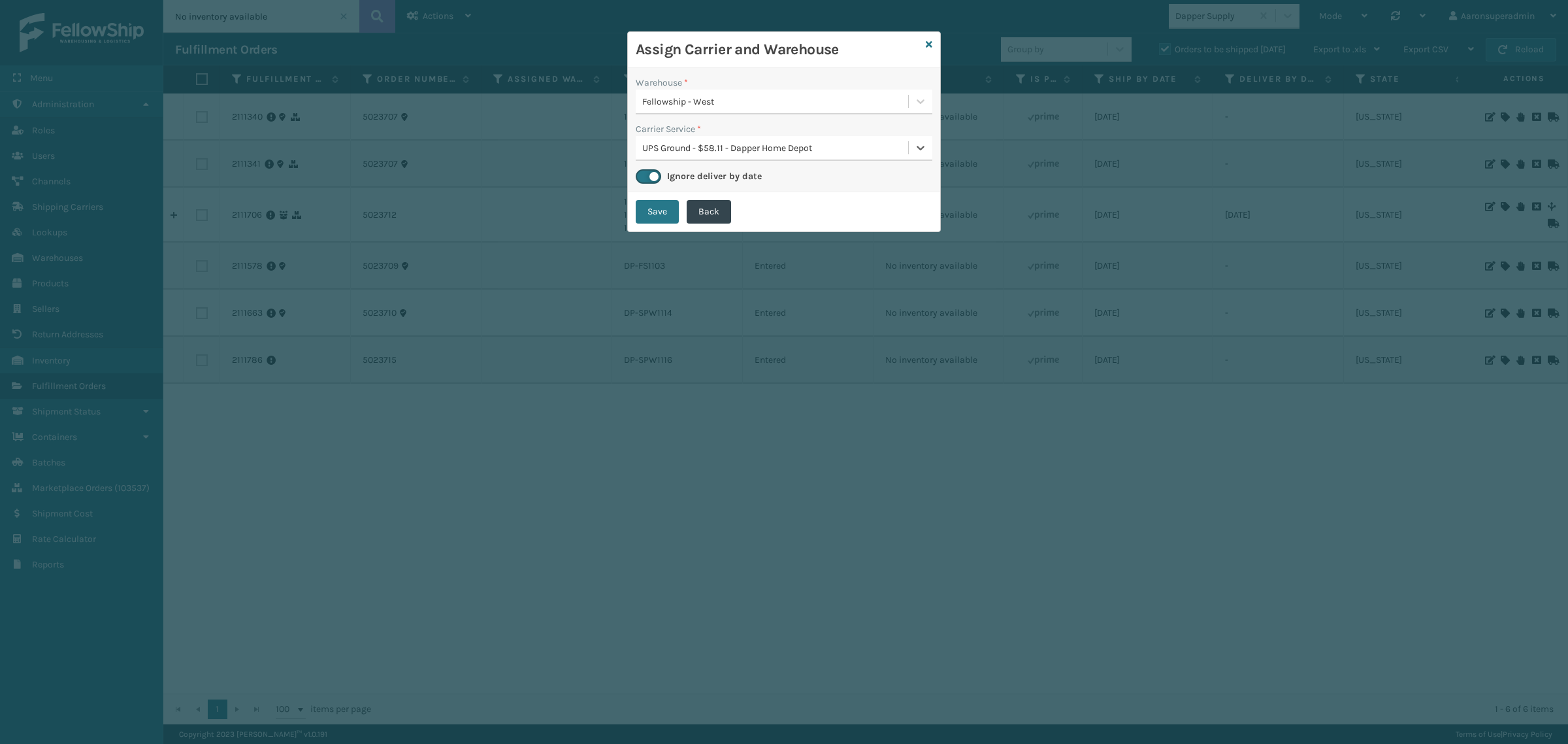
click at [650, 206] on button "Save" at bounding box center [657, 212] width 43 height 24
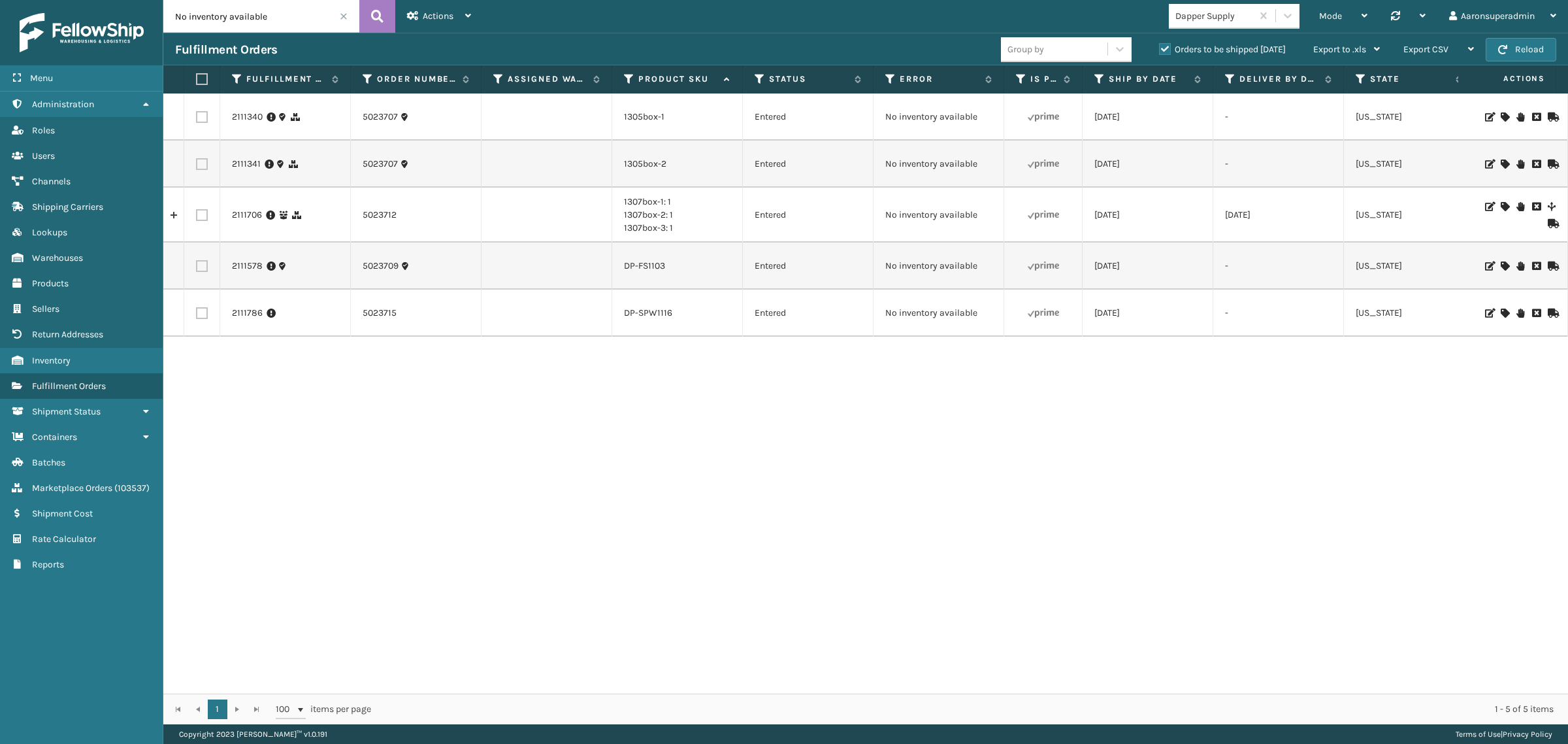
click at [1501, 116] on icon at bounding box center [1504, 117] width 8 height 9
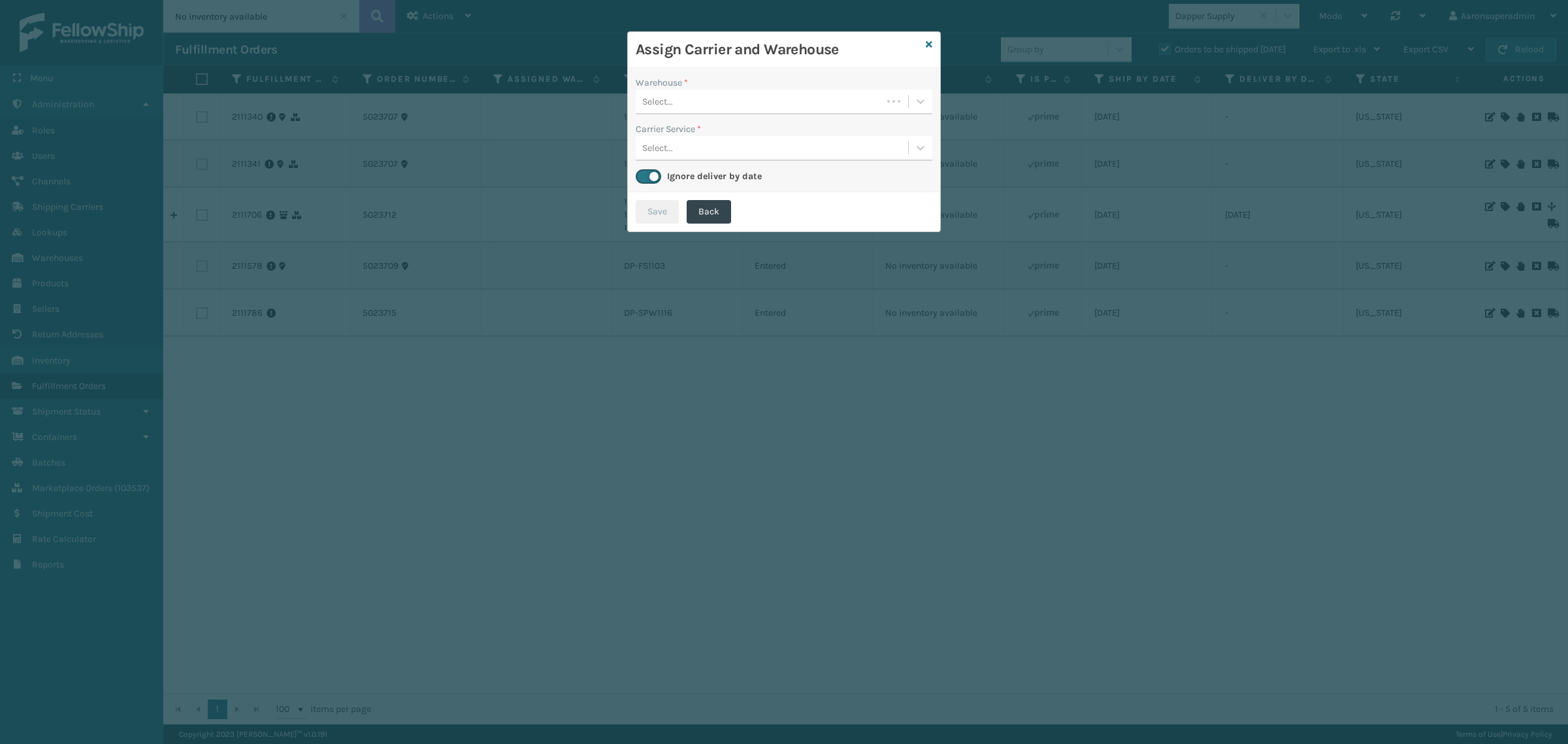
click at [694, 104] on div "Select..." at bounding box center [759, 101] width 246 height 21
click at [722, 135] on div "Fellowship - West" at bounding box center [784, 134] width 297 height 24
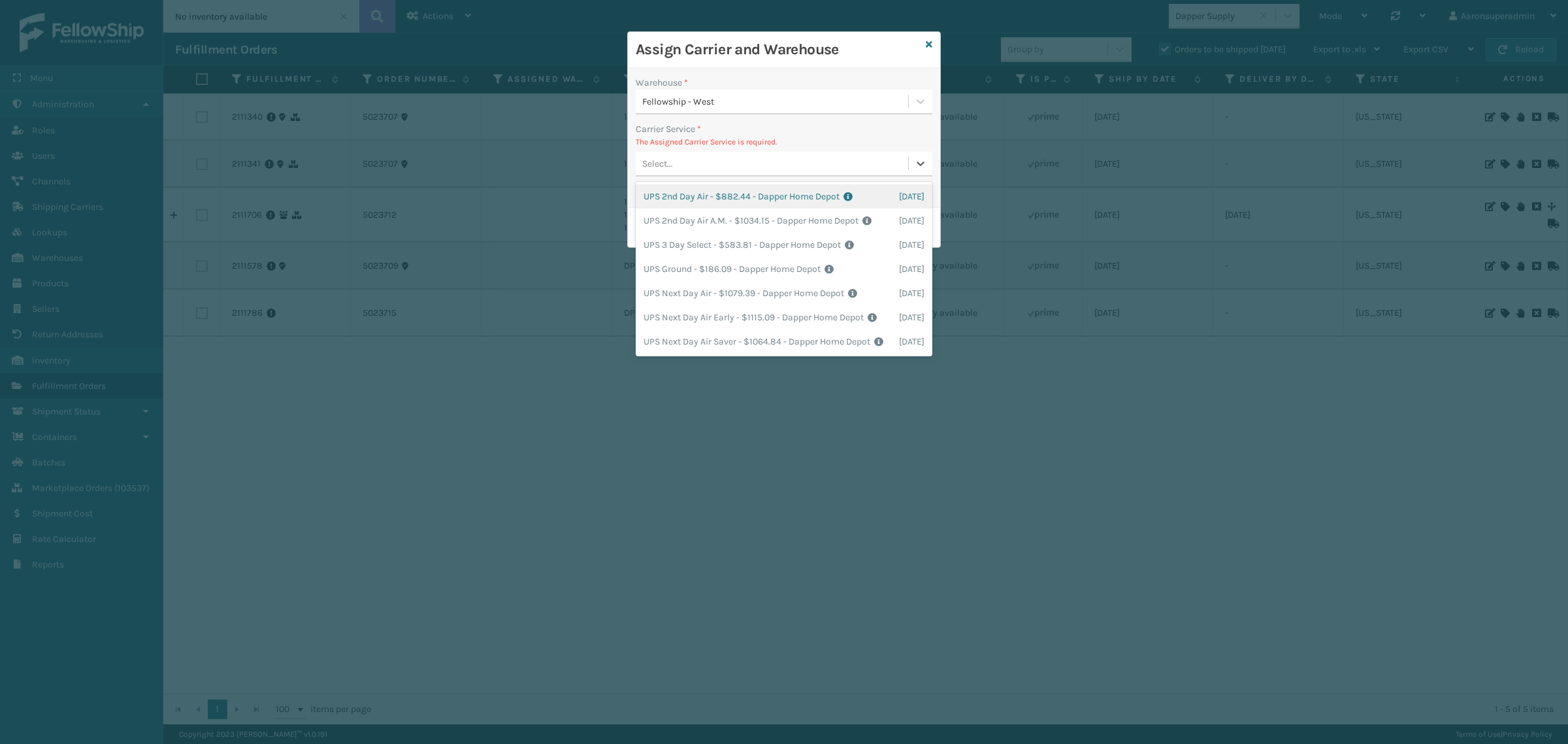
click at [741, 158] on div "Select..." at bounding box center [771, 163] width 272 height 21
click at [700, 281] on div "UPS Ground - $186.09 - Dapper Home Depot Shipping Cost $186.09 Surplus Cost $0 …" at bounding box center [784, 268] width 297 height 24
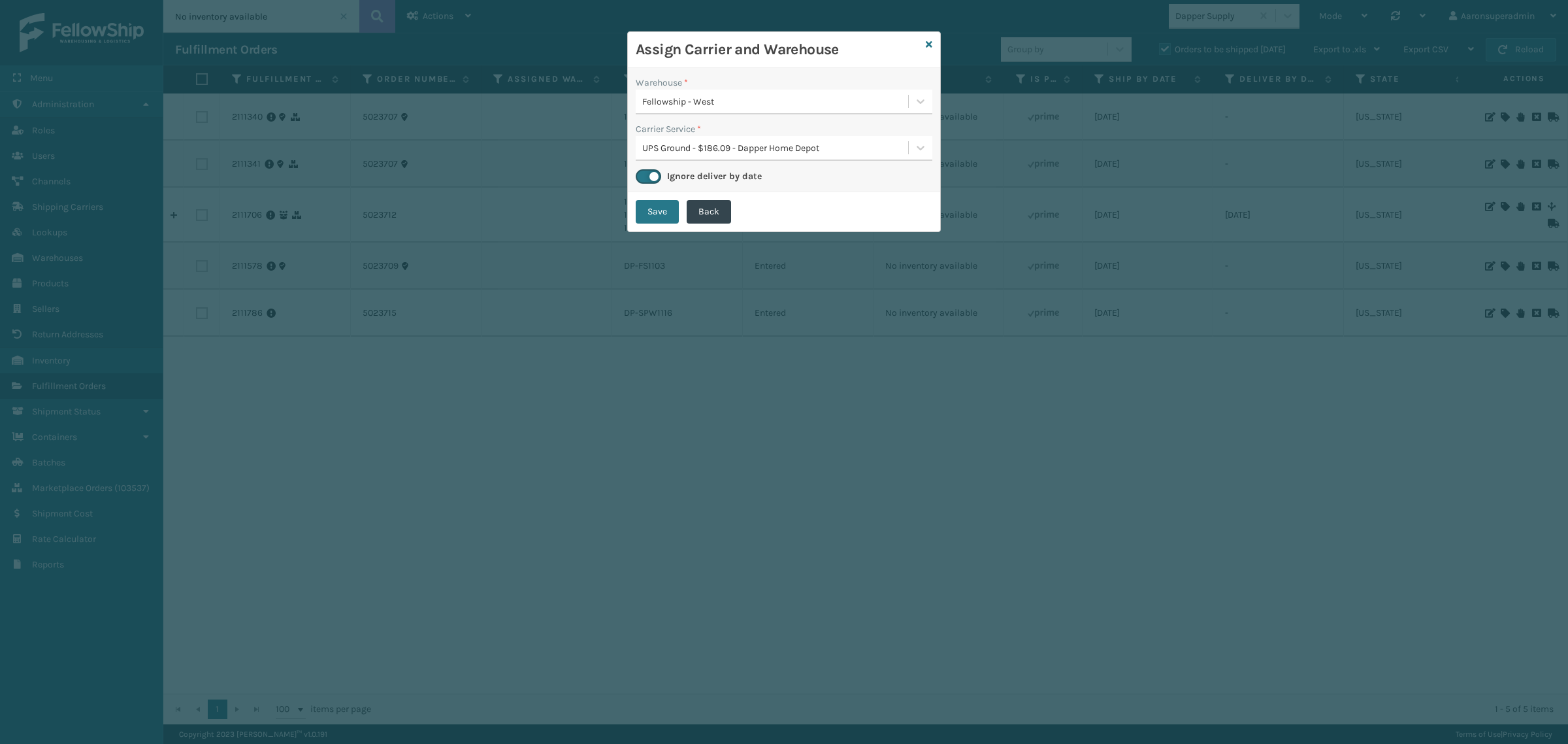
click at [657, 225] on div "Save Back" at bounding box center [784, 212] width 312 height 39
click at [670, 213] on button "Save" at bounding box center [657, 212] width 43 height 24
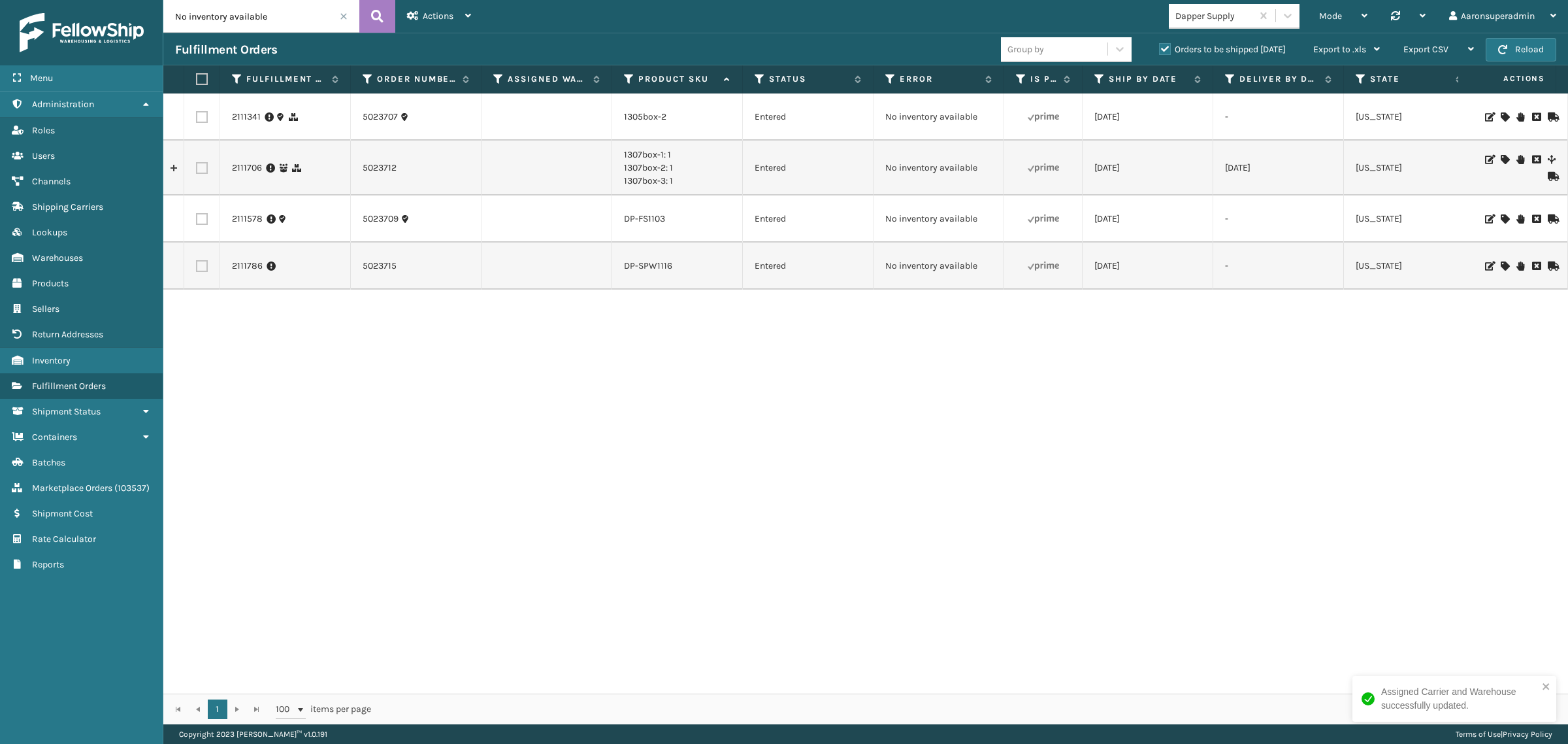
click at [204, 83] on label at bounding box center [200, 78] width 8 height 12
click at [197, 83] on input "checkbox" at bounding box center [196, 79] width 1 height 9
click at [1088, 53] on span "Bulk Actions" at bounding box center [1084, 49] width 52 height 11
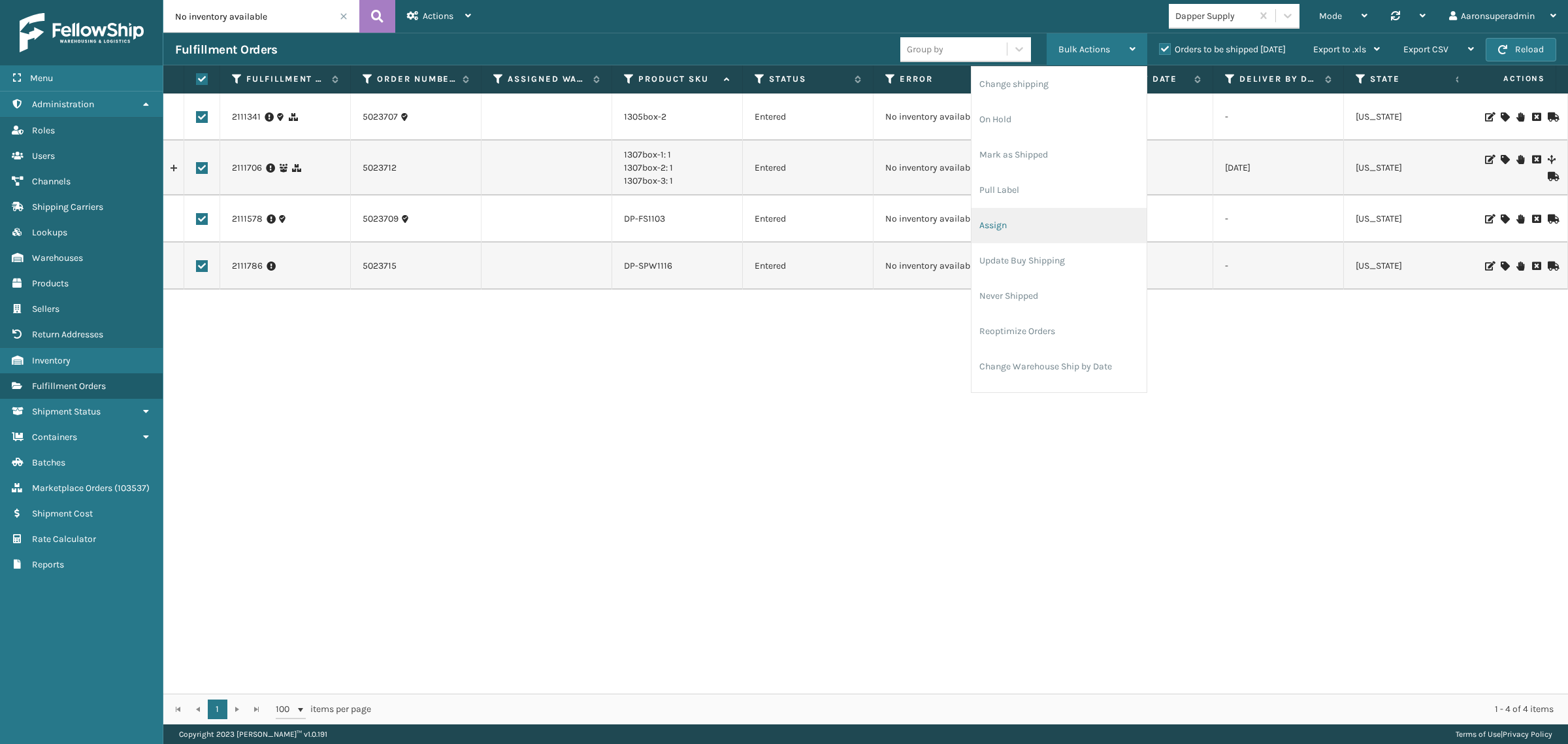
click at [1017, 217] on li "Assign" at bounding box center [1058, 225] width 175 height 35
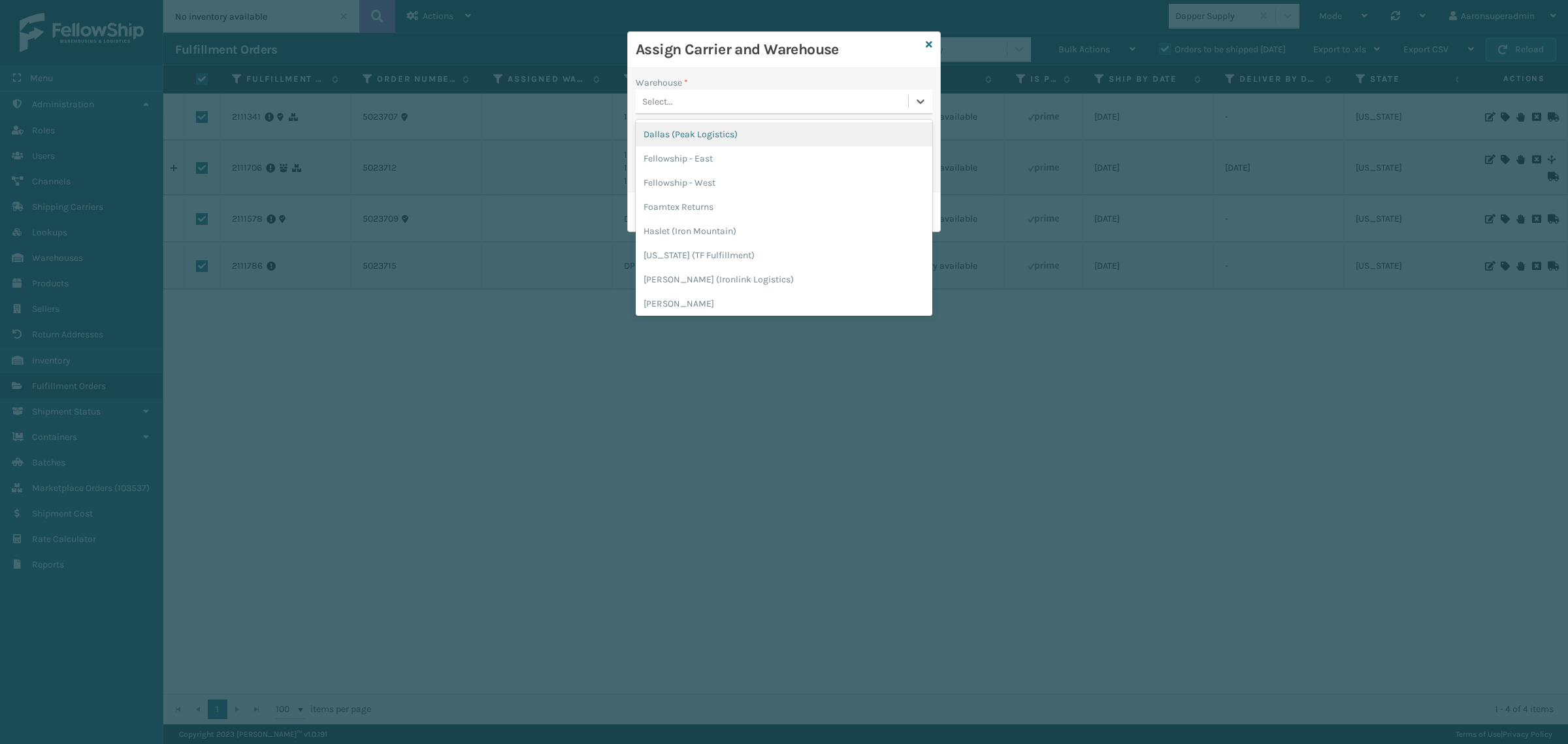
click at [733, 96] on div "Select..." at bounding box center [771, 101] width 272 height 21
drag, startPoint x: 714, startPoint y: 174, endPoint x: 699, endPoint y: 151, distance: 27.5
click at [713, 174] on div "Fellowship - West" at bounding box center [784, 182] width 297 height 24
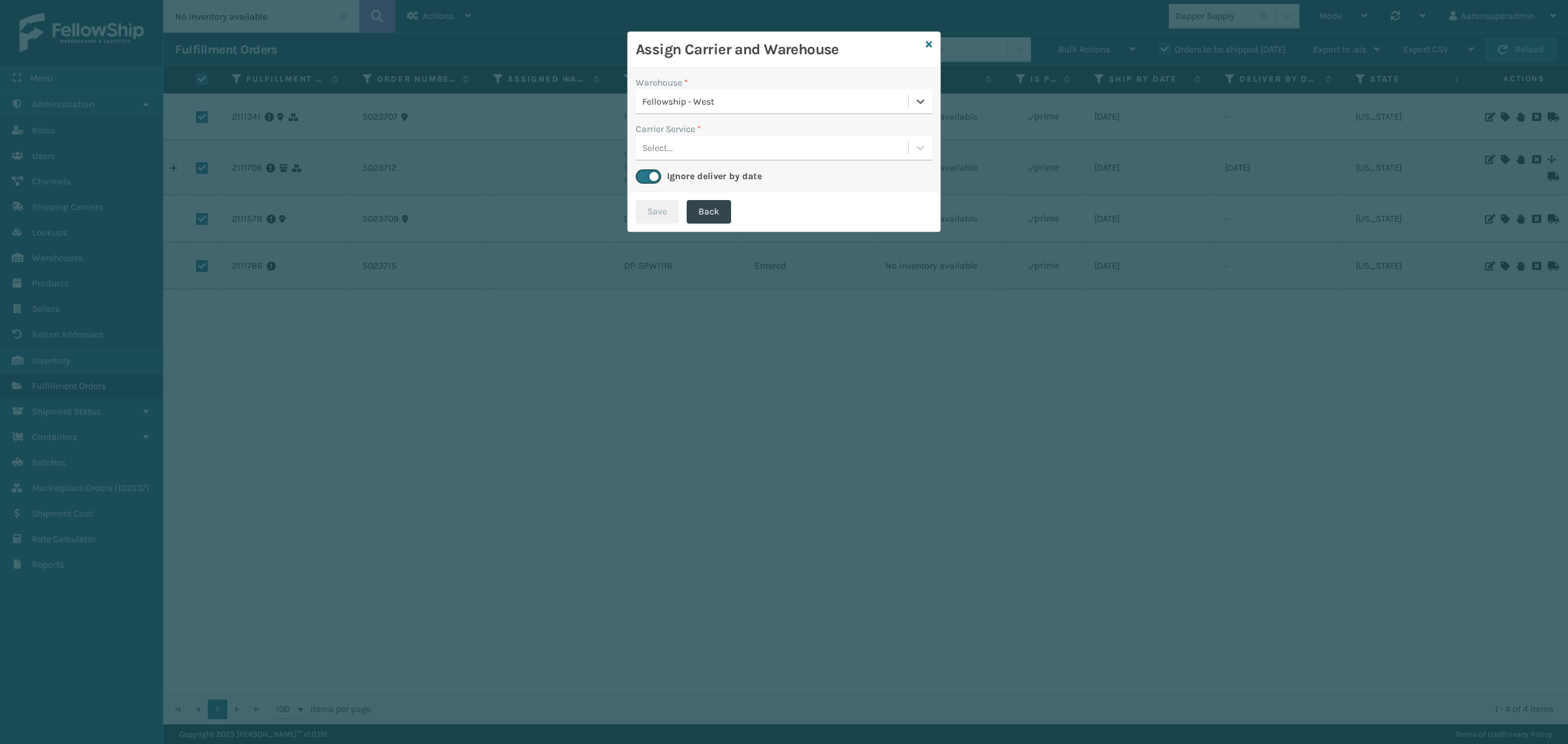
click at [697, 148] on div "Select..." at bounding box center [771, 148] width 272 height 21
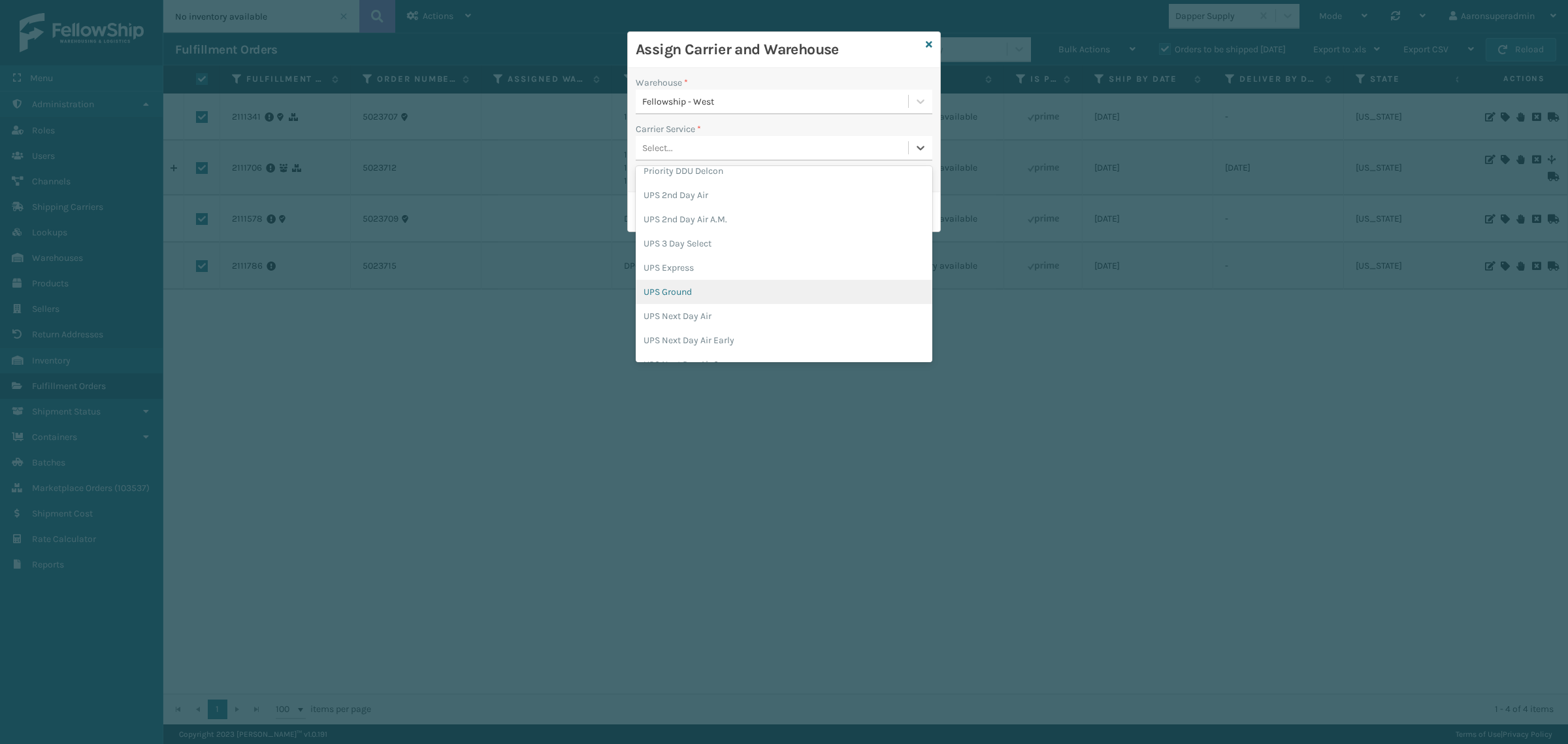
scroll to position [381, 0]
click at [708, 278] on div "UPS Ground" at bounding box center [784, 283] width 297 height 24
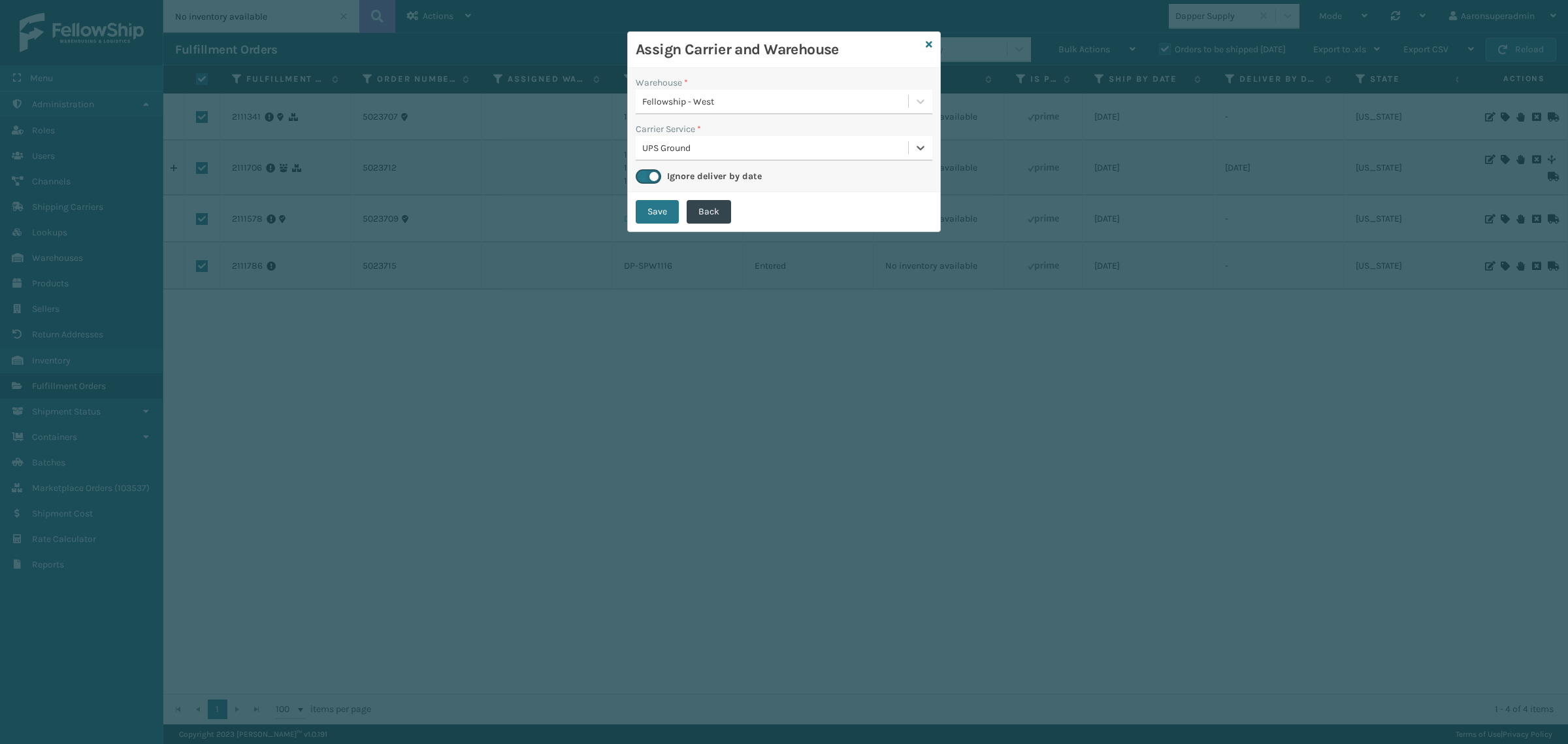
click at [660, 213] on button "Save" at bounding box center [657, 212] width 43 height 24
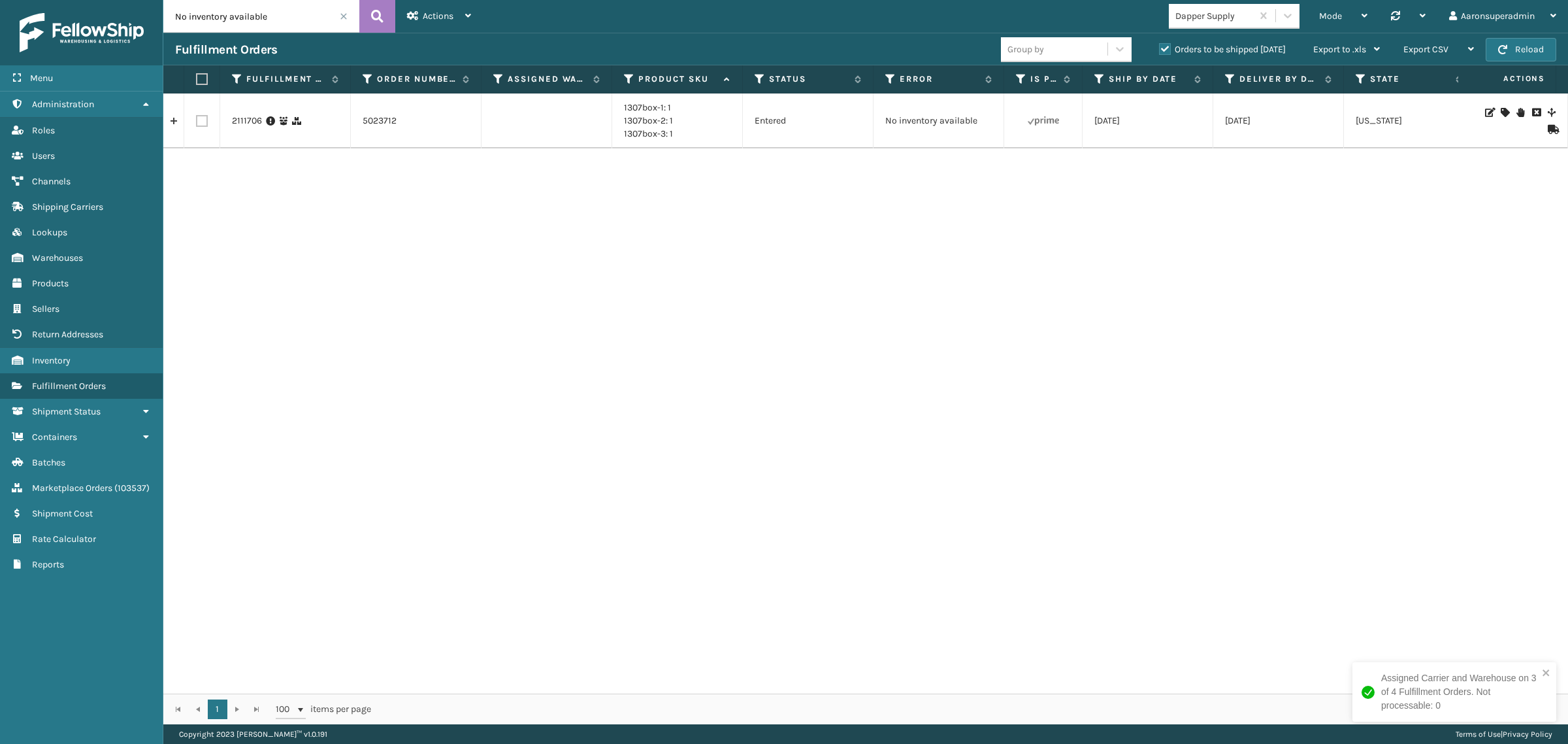
click at [1501, 109] on icon at bounding box center [1504, 112] width 8 height 9
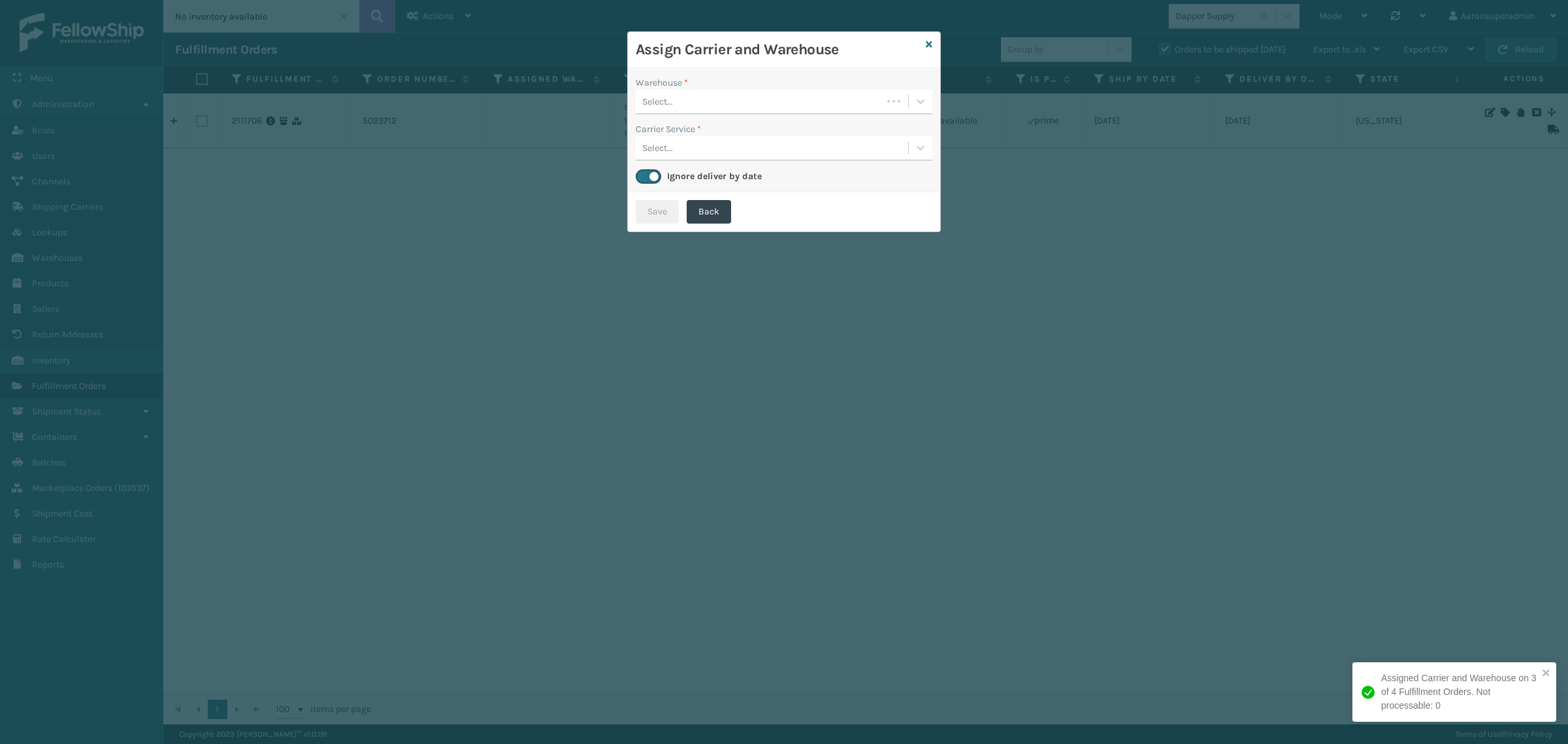
click at [657, 111] on div "Select..." at bounding box center [759, 101] width 246 height 21
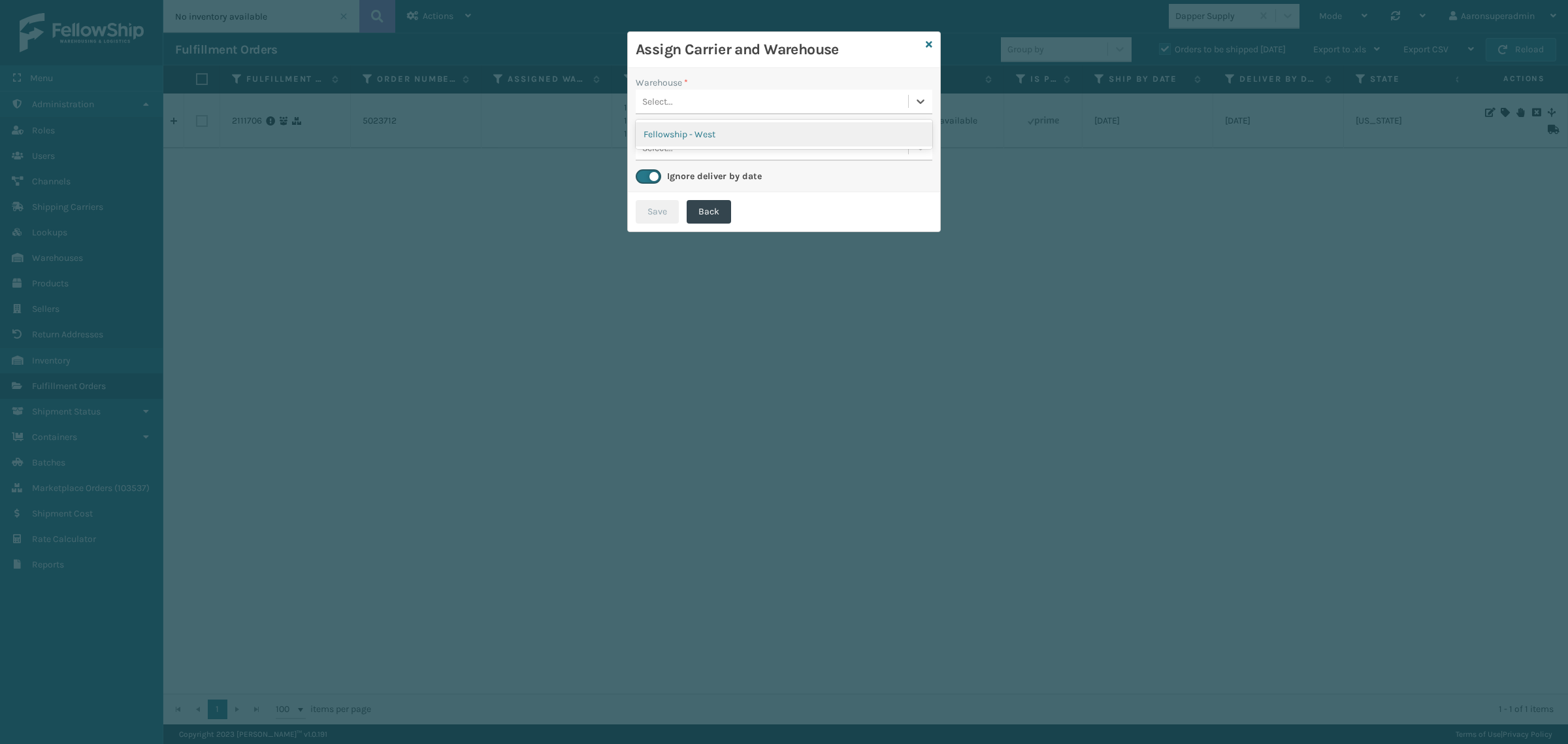
click at [705, 136] on div "Fellowship - West" at bounding box center [784, 134] width 297 height 24
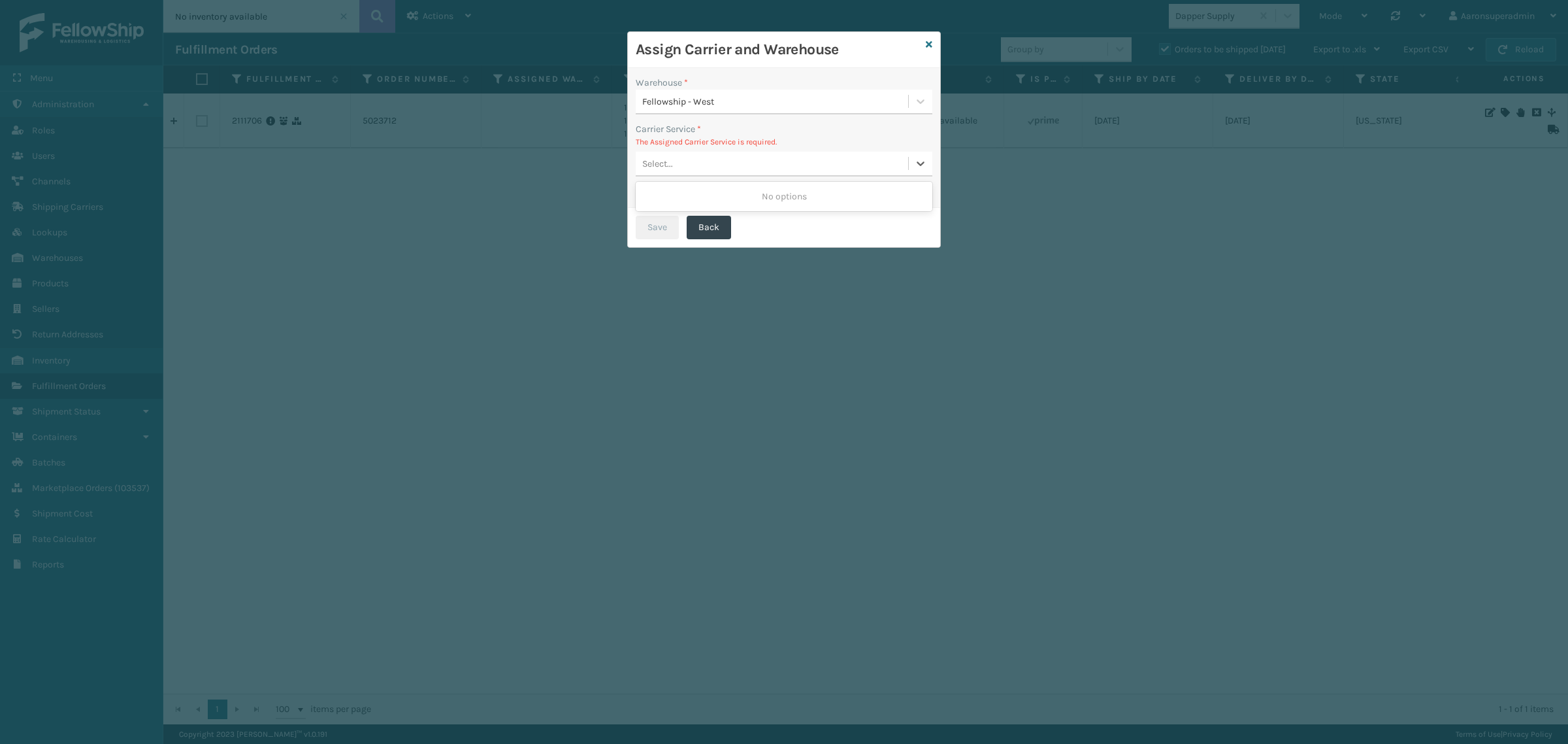
drag, startPoint x: 678, startPoint y: 165, endPoint x: 686, endPoint y: 165, distance: 8.0
click at [681, 165] on div "Select..." at bounding box center [771, 163] width 272 height 21
click at [926, 44] on icon at bounding box center [929, 45] width 6 height 9
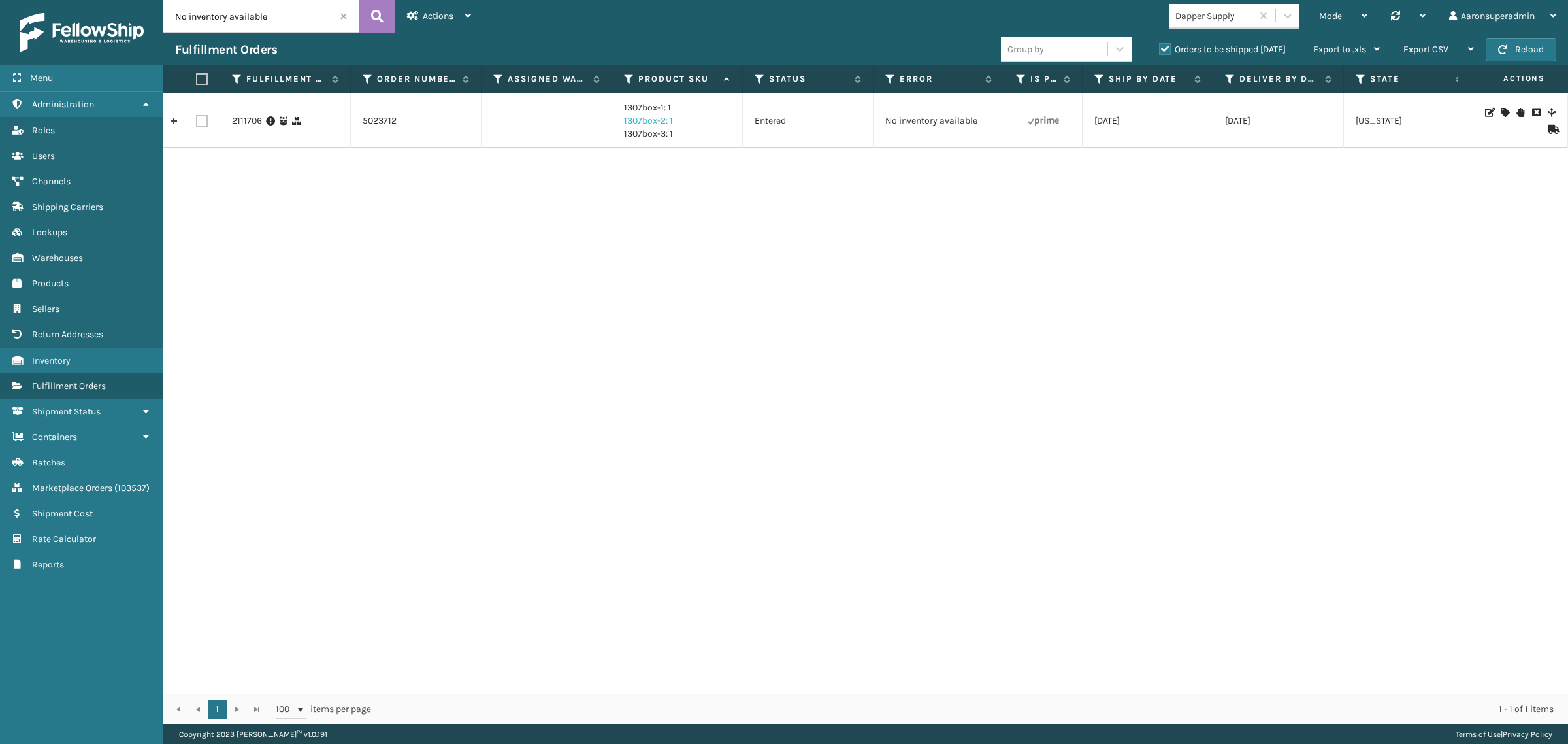
click at [644, 122] on link "1307box-2: 1" at bounding box center [648, 121] width 49 height 11
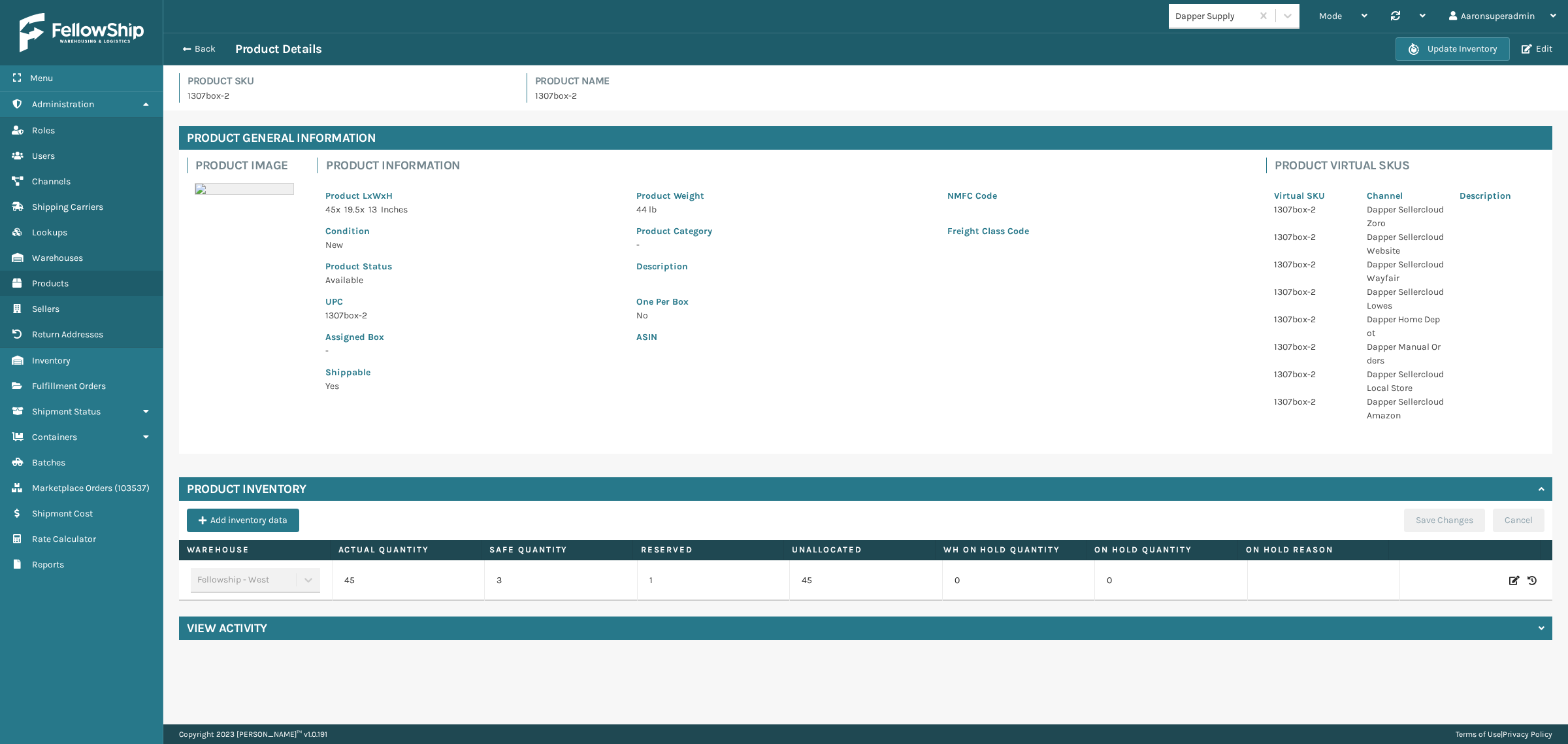
drag, startPoint x: 198, startPoint y: 45, endPoint x: 287, endPoint y: 48, distance: 89.1
click at [199, 45] on button "Back" at bounding box center [205, 49] width 60 height 12
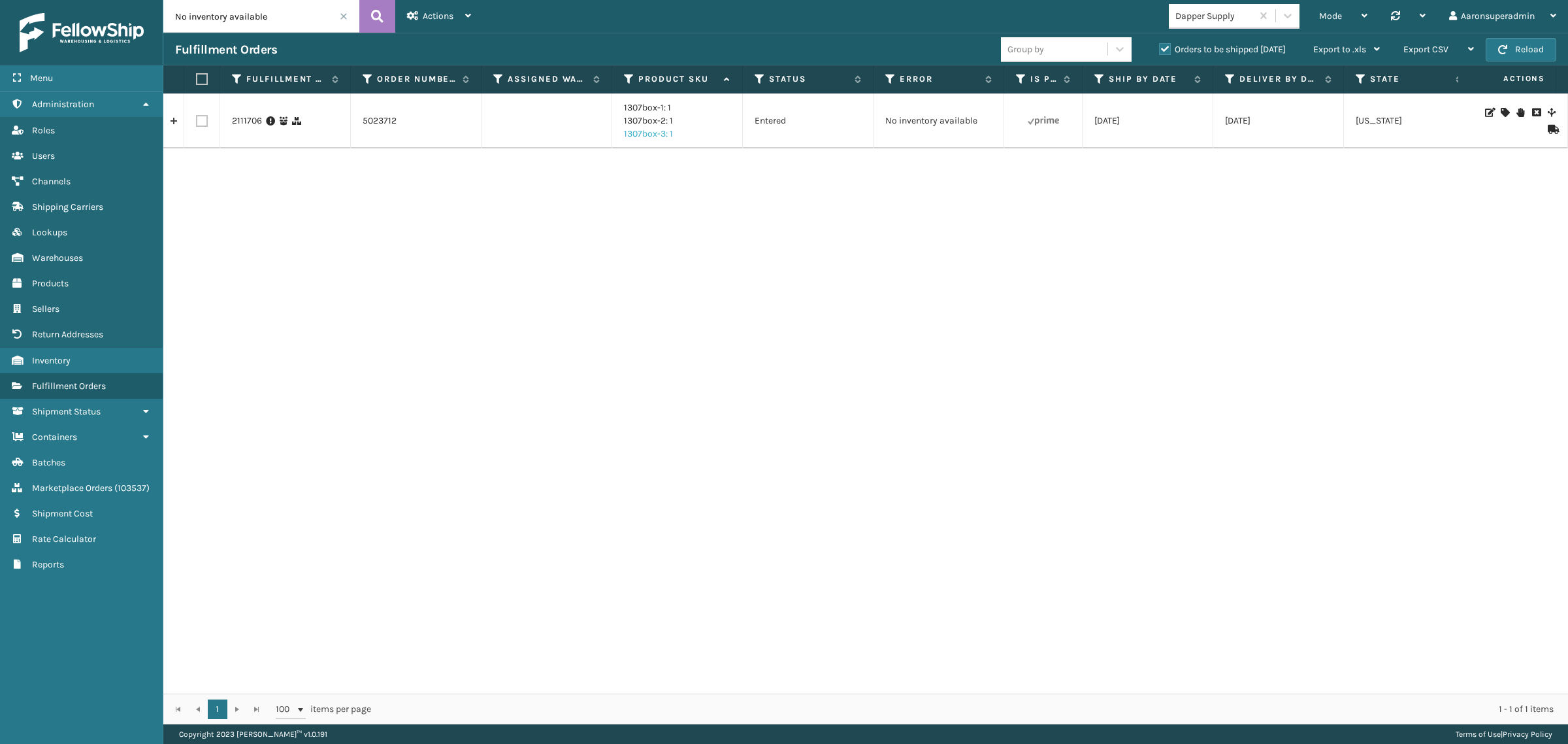
click at [641, 134] on link "1307box-3: 1" at bounding box center [648, 133] width 49 height 11
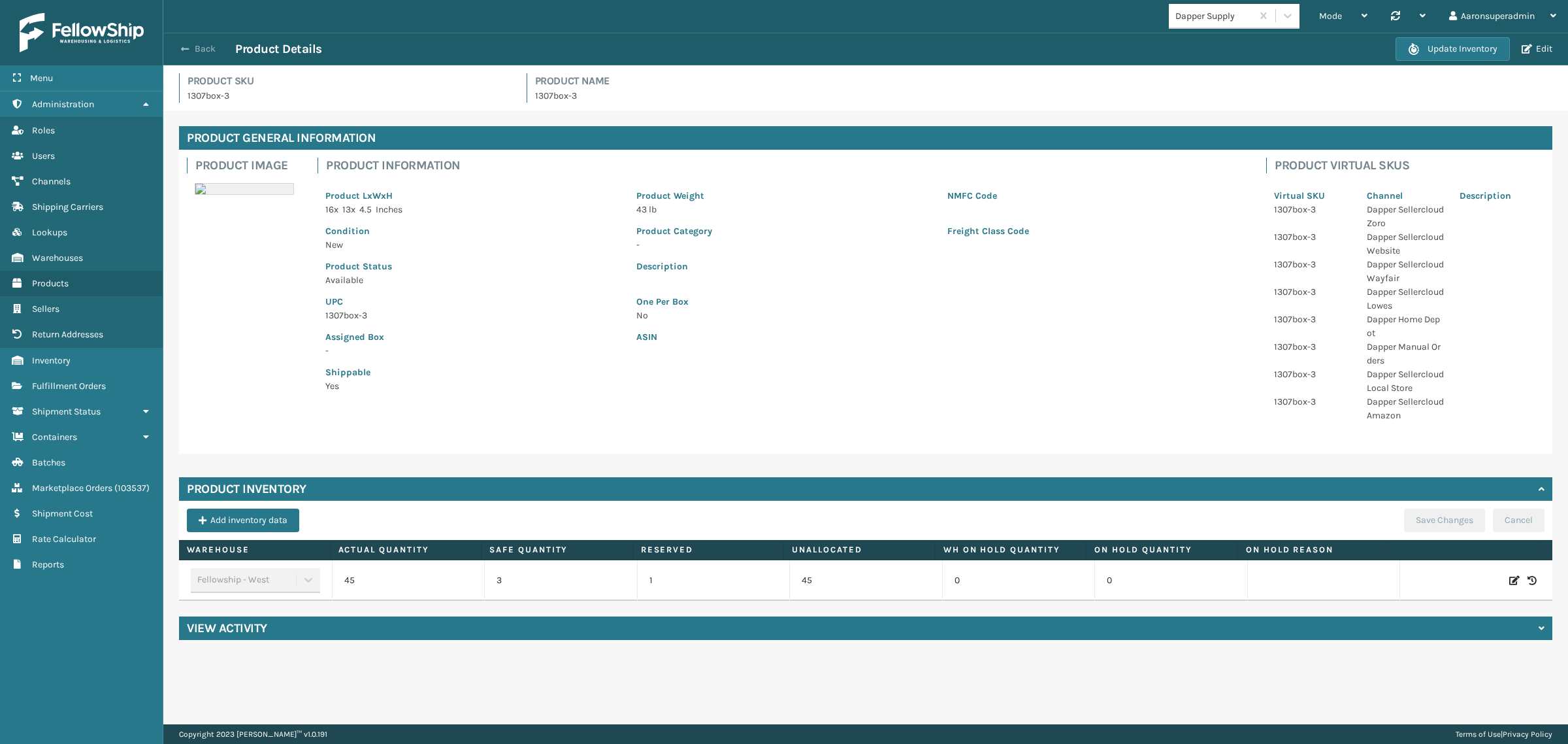
click at [207, 46] on button "Back" at bounding box center [205, 49] width 60 height 12
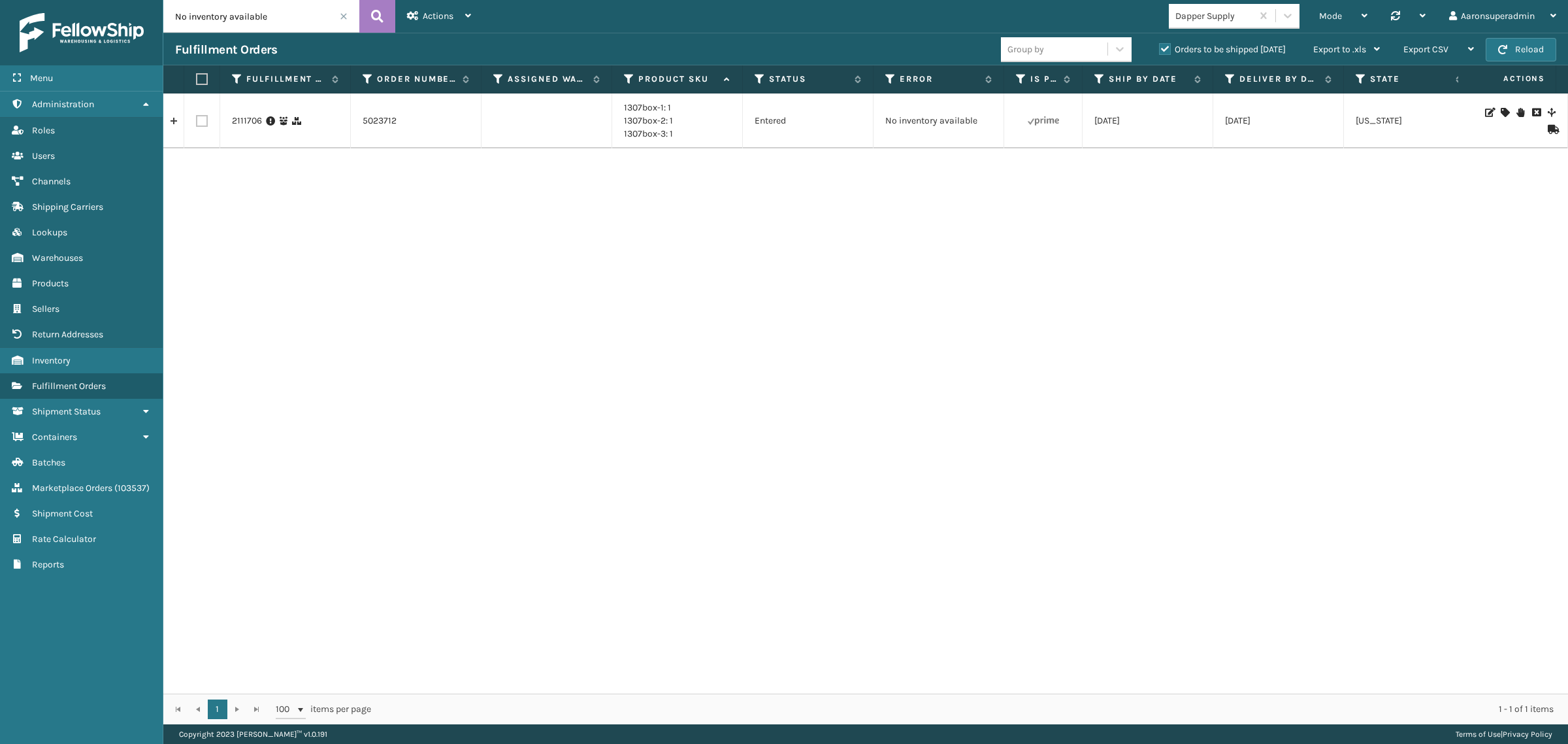
click at [638, 101] on li "1307box-1: 1" at bounding box center [648, 108] width 49 height 13
click at [638, 110] on link "1307box-1: 1" at bounding box center [647, 108] width 47 height 11
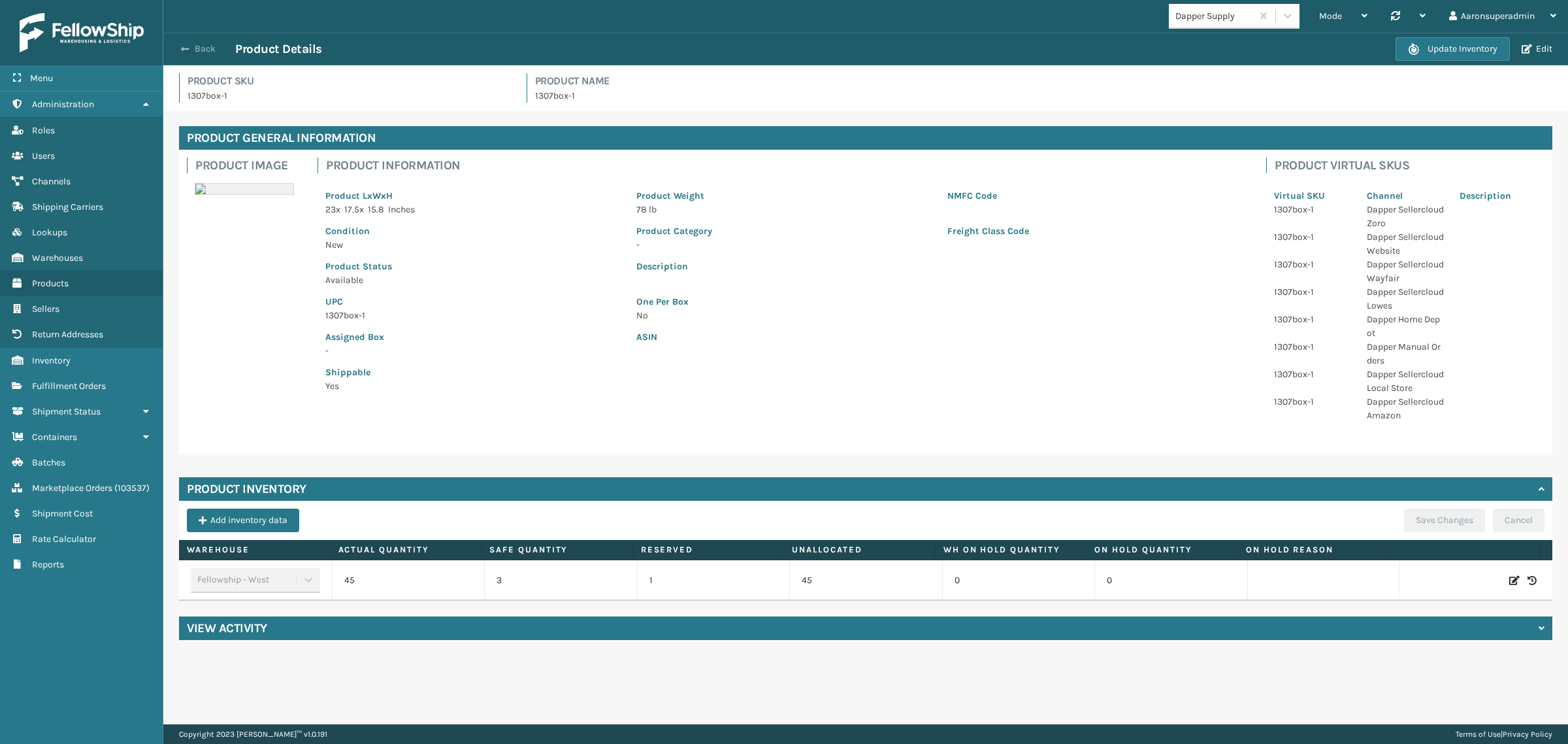
click at [195, 46] on button "Back" at bounding box center [205, 49] width 60 height 12
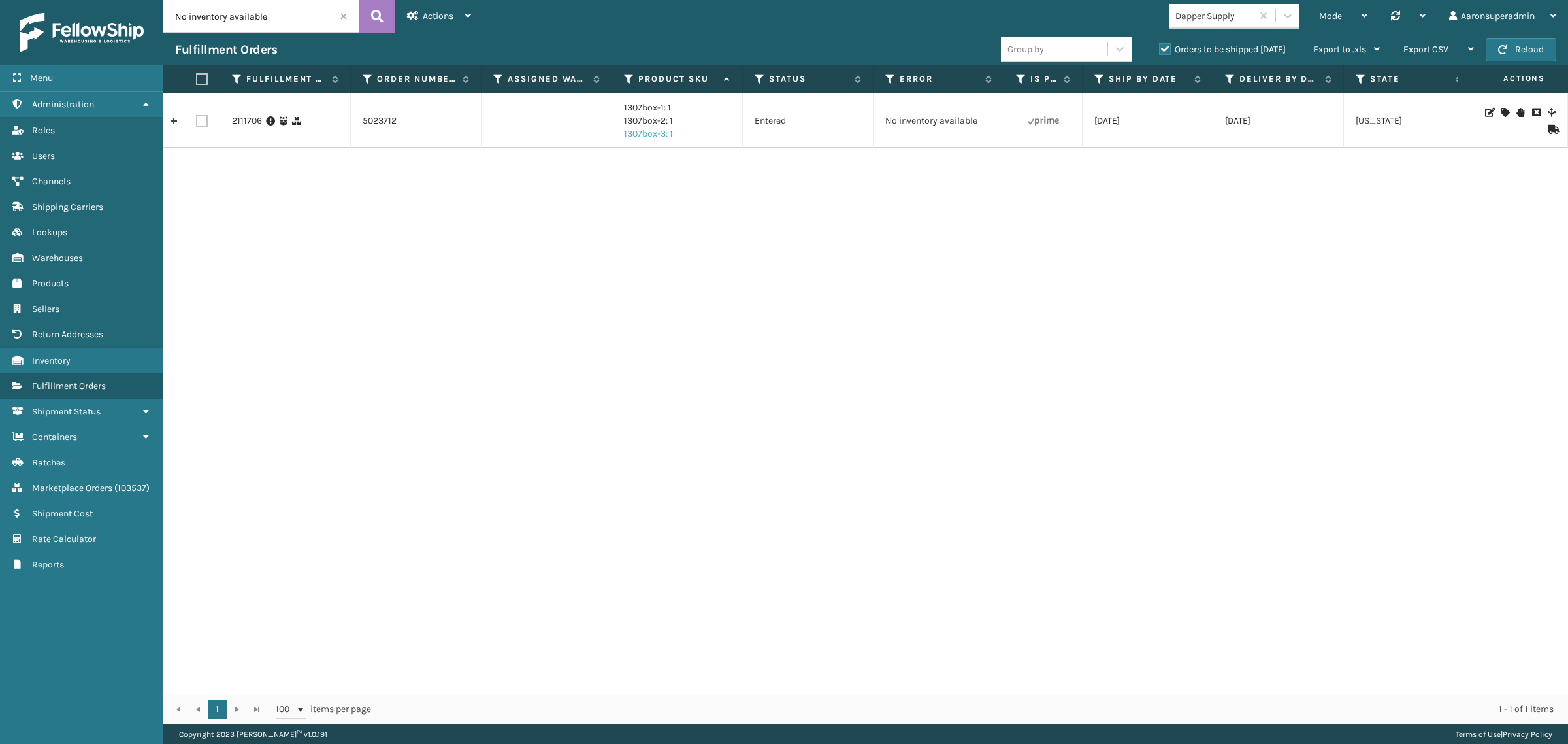
click at [653, 133] on link "1307box-3: 1" at bounding box center [648, 133] width 49 height 11
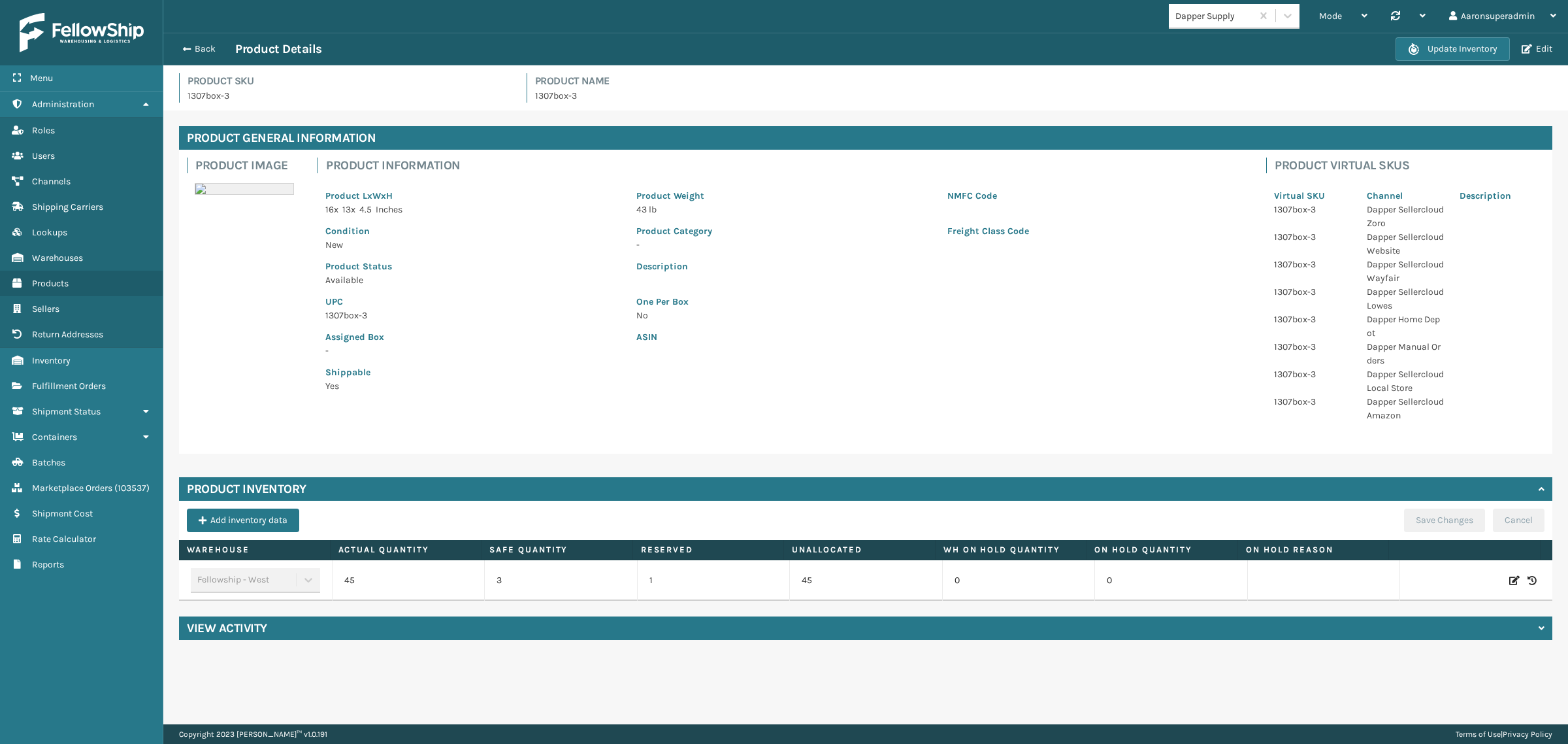
click at [191, 57] on div "Back Product Details Update Inventory Edit" at bounding box center [865, 49] width 1405 height 33
click at [191, 49] on button "Back" at bounding box center [205, 49] width 60 height 12
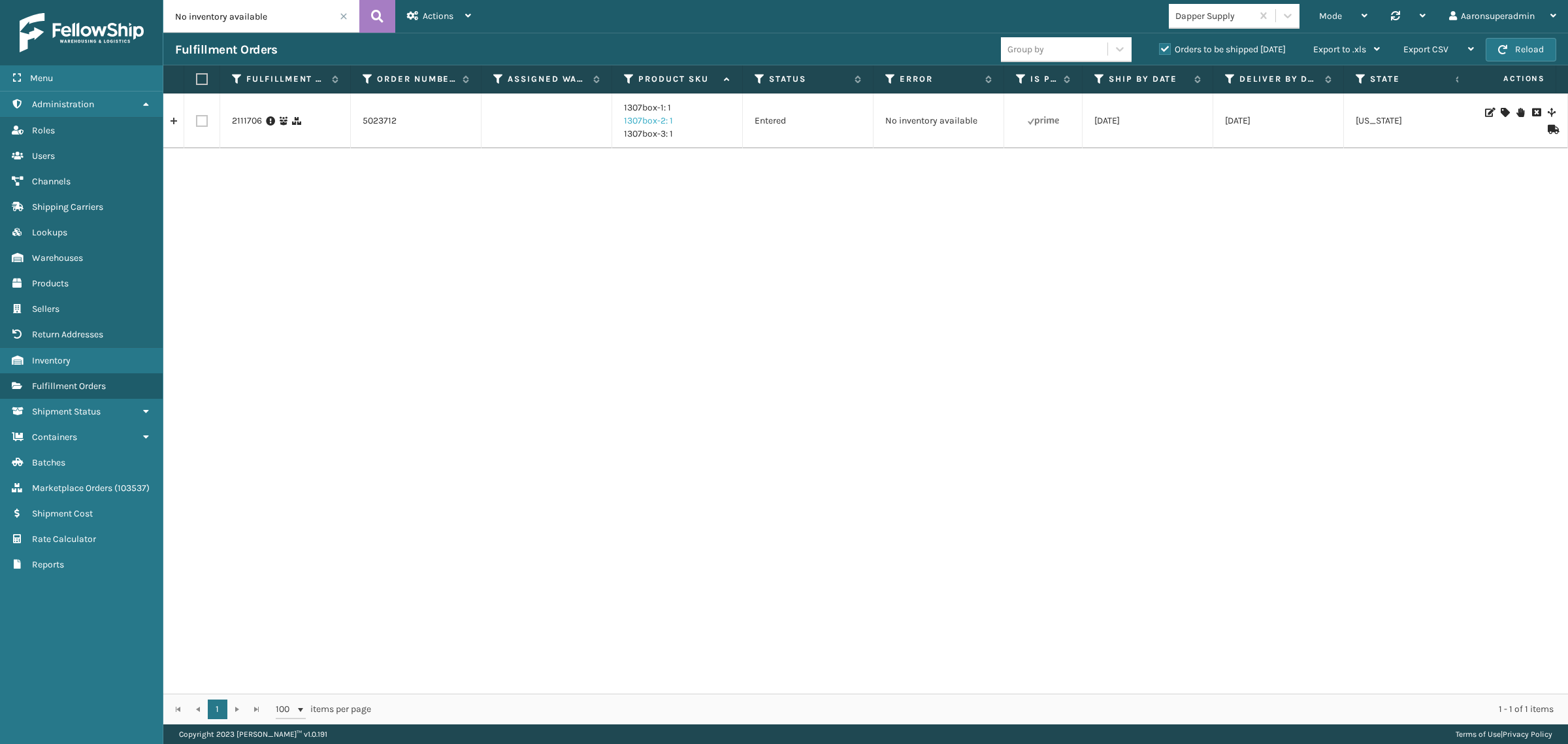
click at [642, 122] on link "1307box-2: 1" at bounding box center [648, 121] width 49 height 11
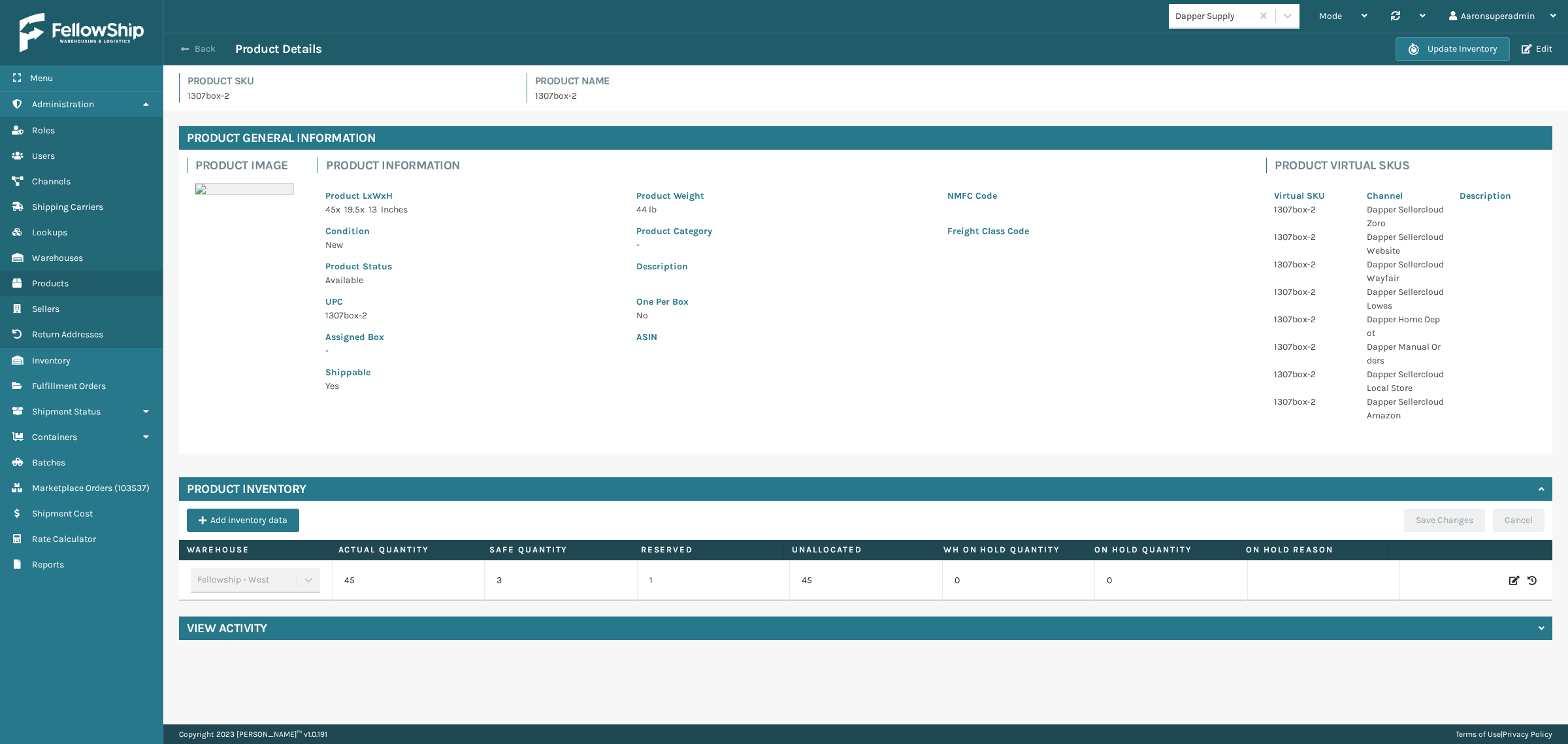
click at [202, 44] on button "Back" at bounding box center [205, 49] width 60 height 12
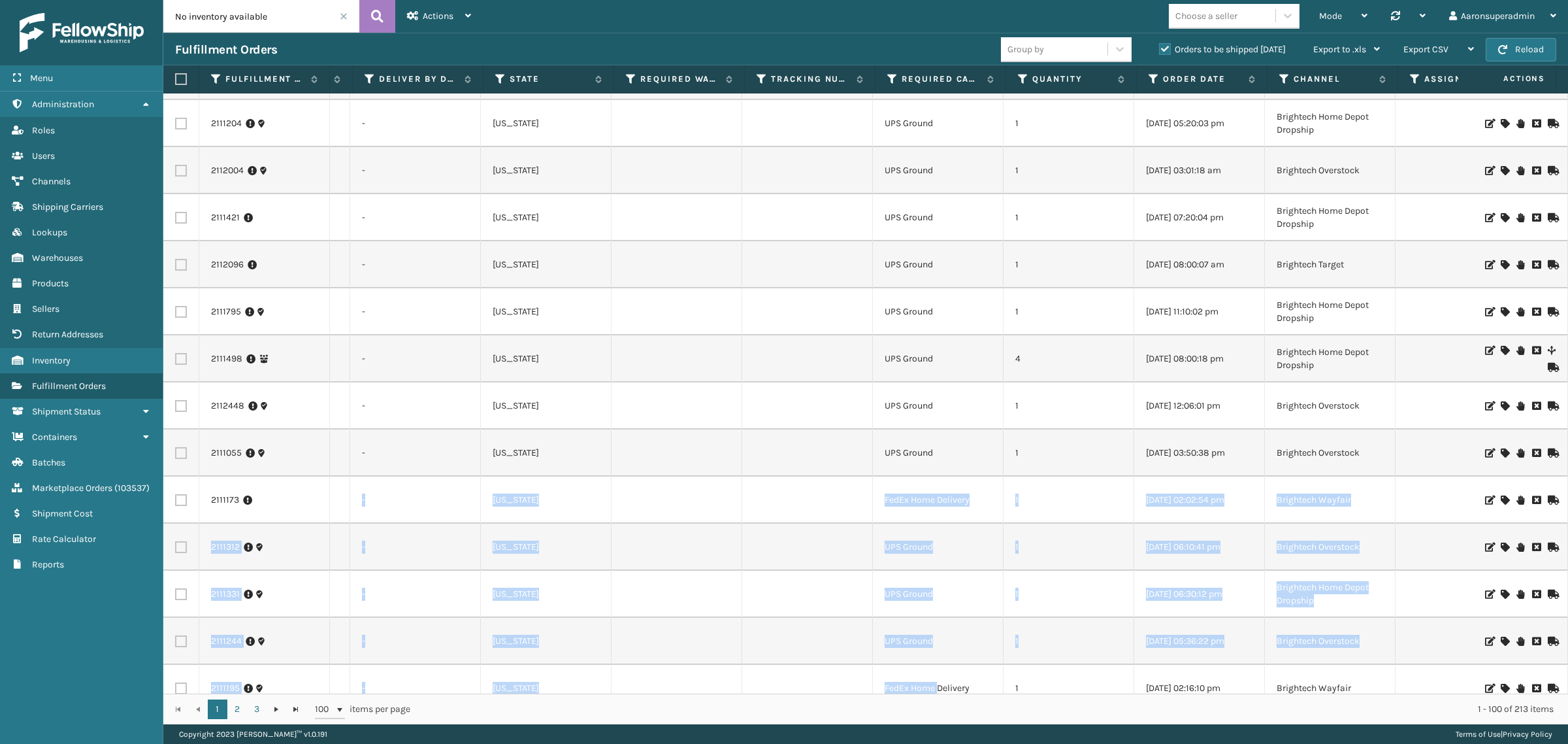
scroll to position [0, 863]
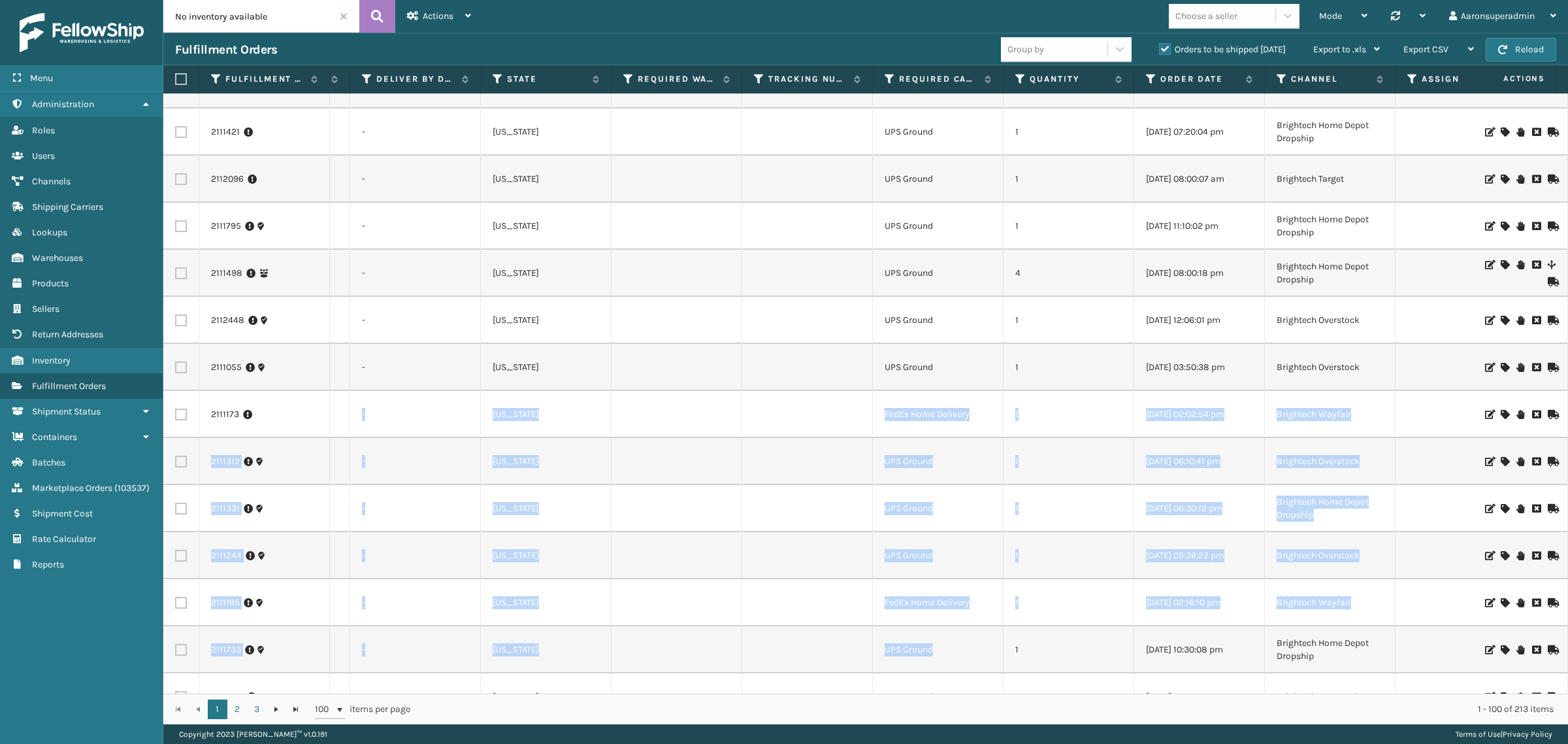
drag, startPoint x: 642, startPoint y: 681, endPoint x: 1277, endPoint y: 125, distance: 844.0
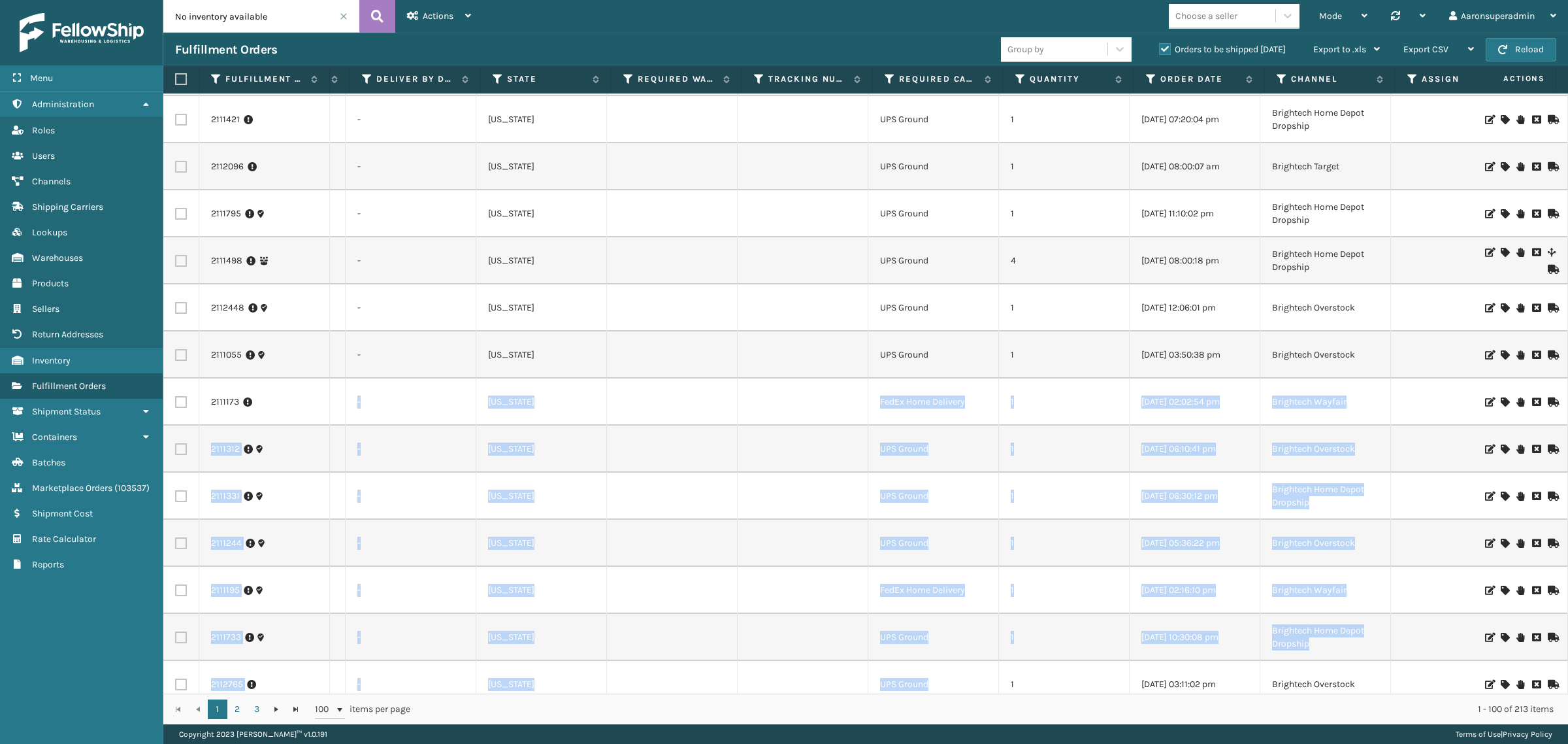
scroll to position [0, 868]
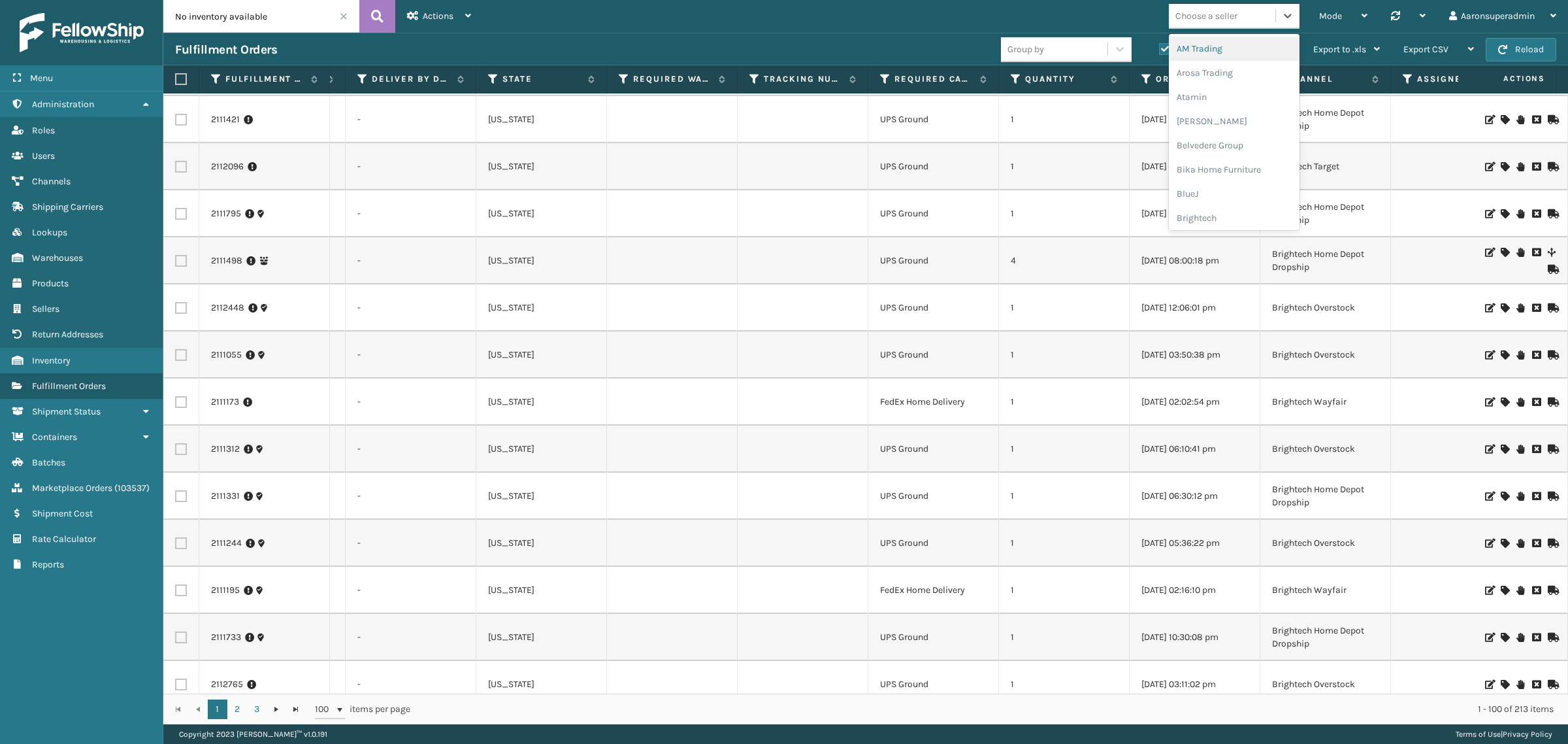
click at [1203, 21] on div "Choose a seller" at bounding box center [1206, 16] width 62 height 13
click at [1213, 217] on div "Brightech" at bounding box center [1234, 217] width 131 height 24
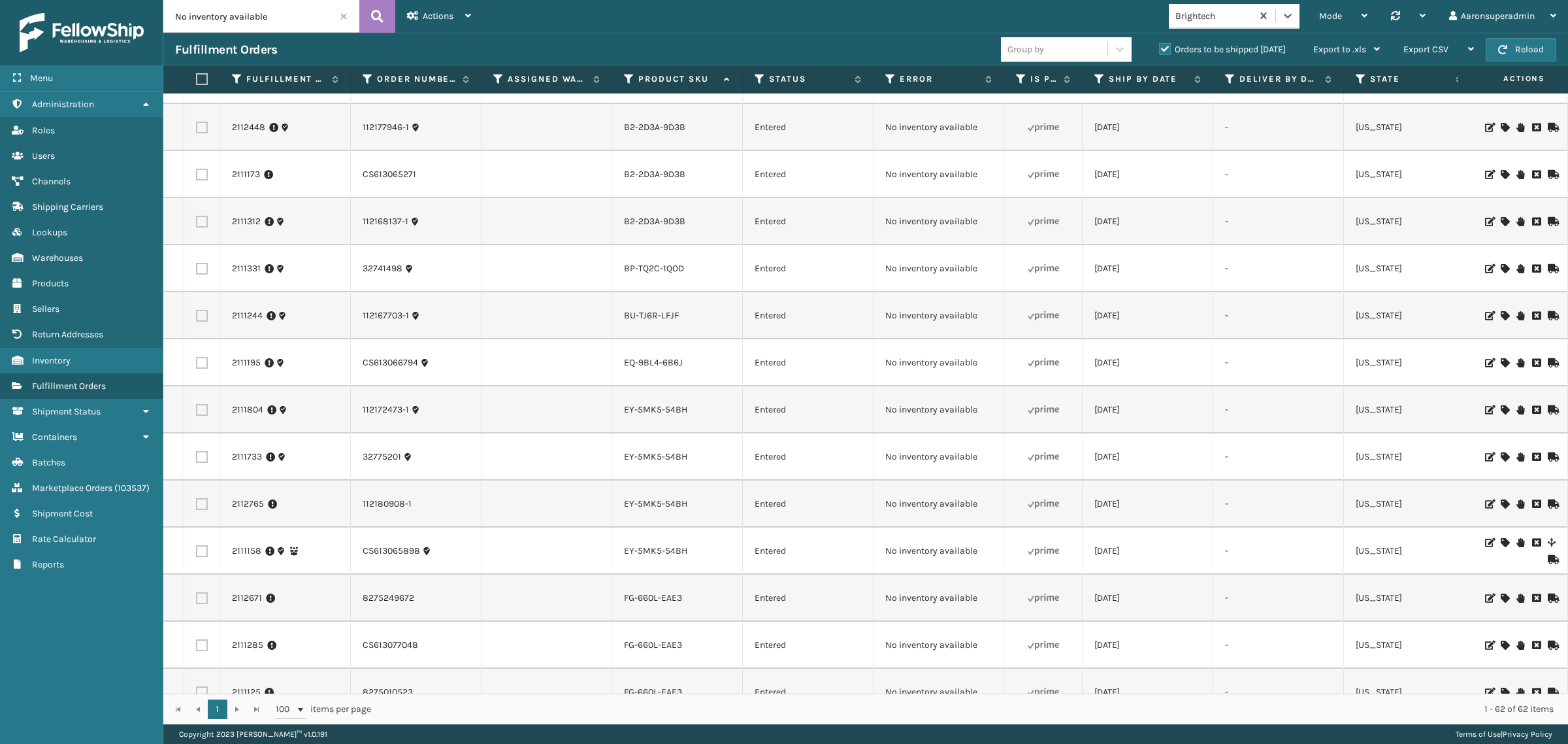
scroll to position [654, 0]
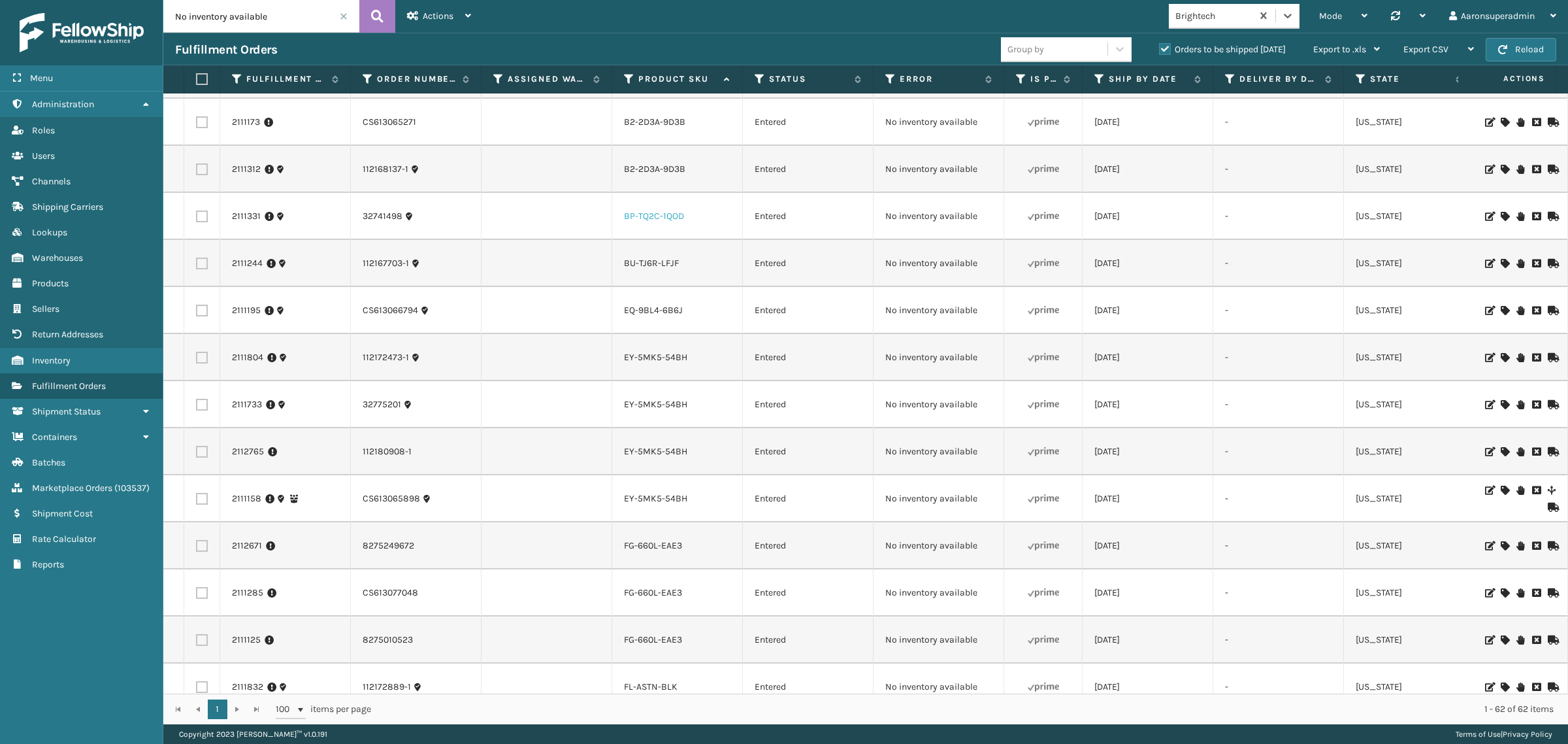
click at [646, 213] on link "BP-TQ2C-1QOD" at bounding box center [653, 216] width 60 height 11
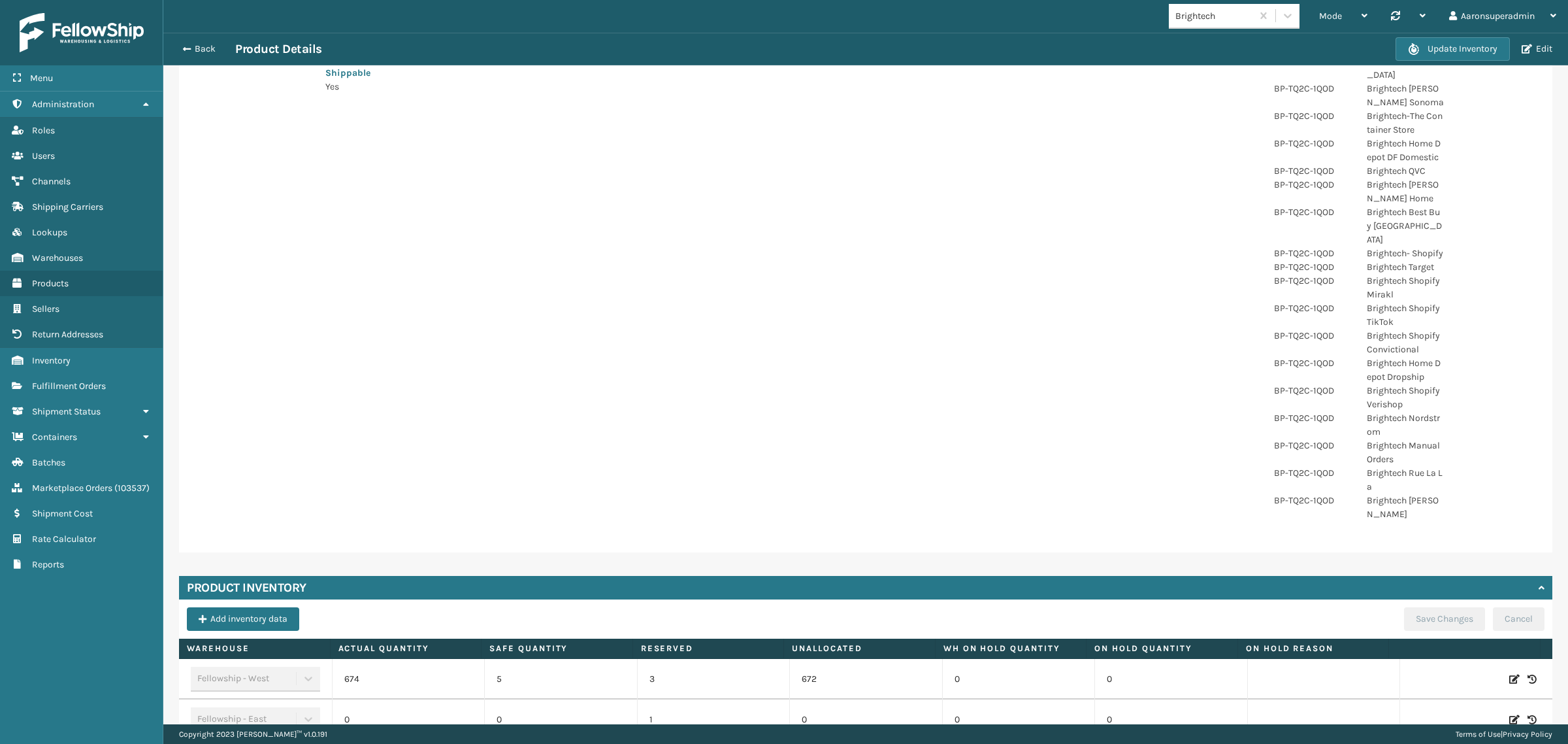
scroll to position [342, 0]
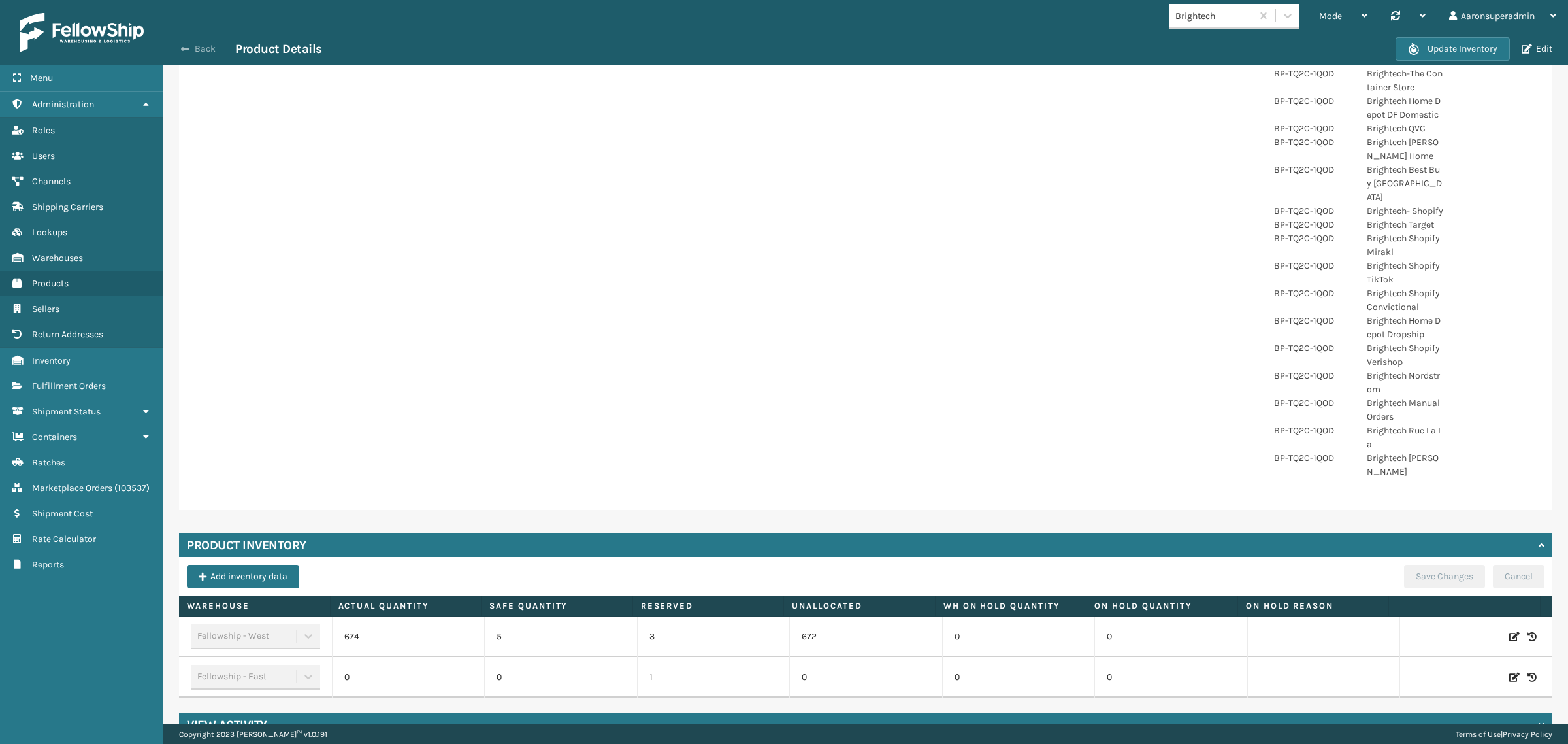
click at [206, 46] on button "Back" at bounding box center [205, 49] width 60 height 12
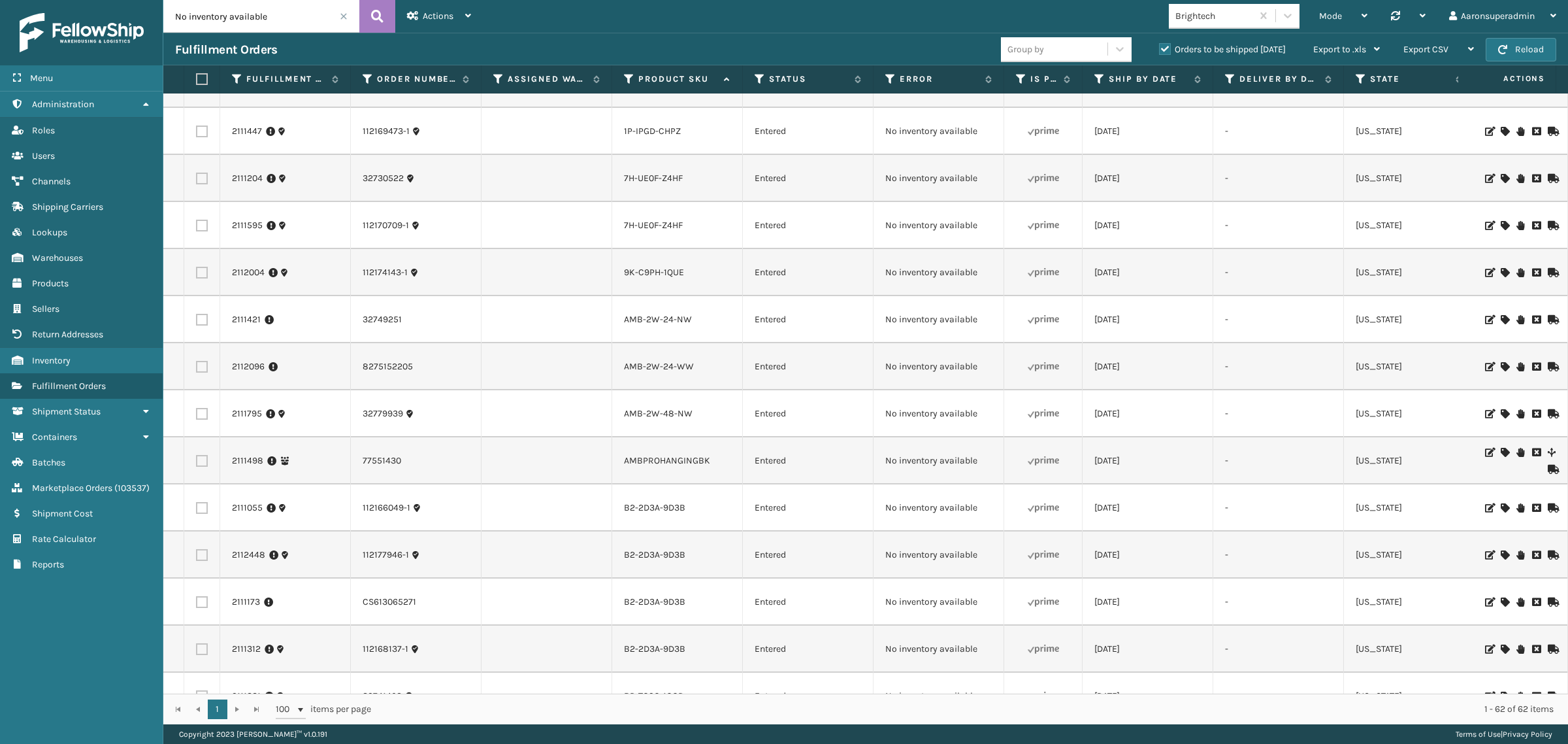
scroll to position [326, 0]
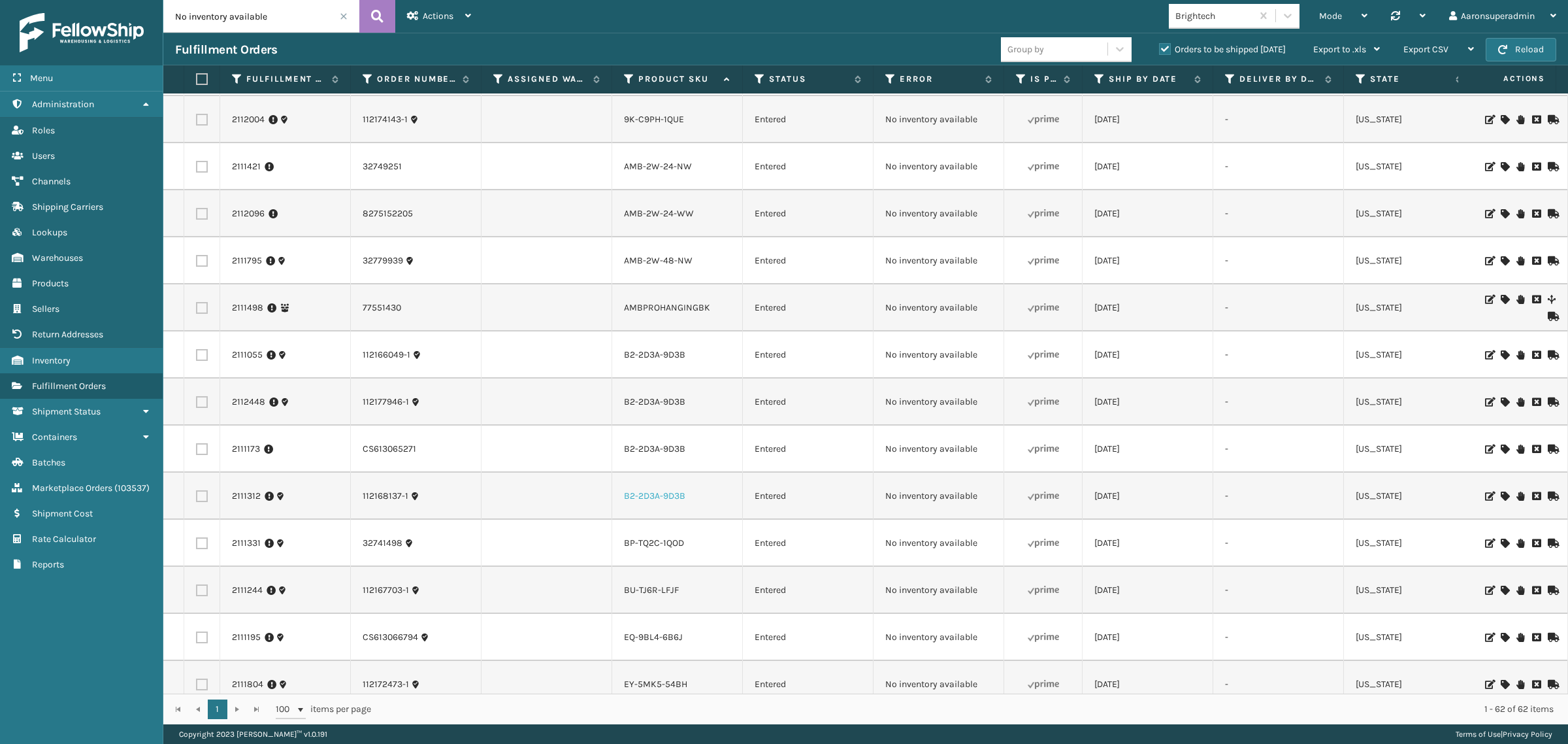
click at [660, 498] on link "B2-2D3A-9D3B" at bounding box center [654, 496] width 61 height 11
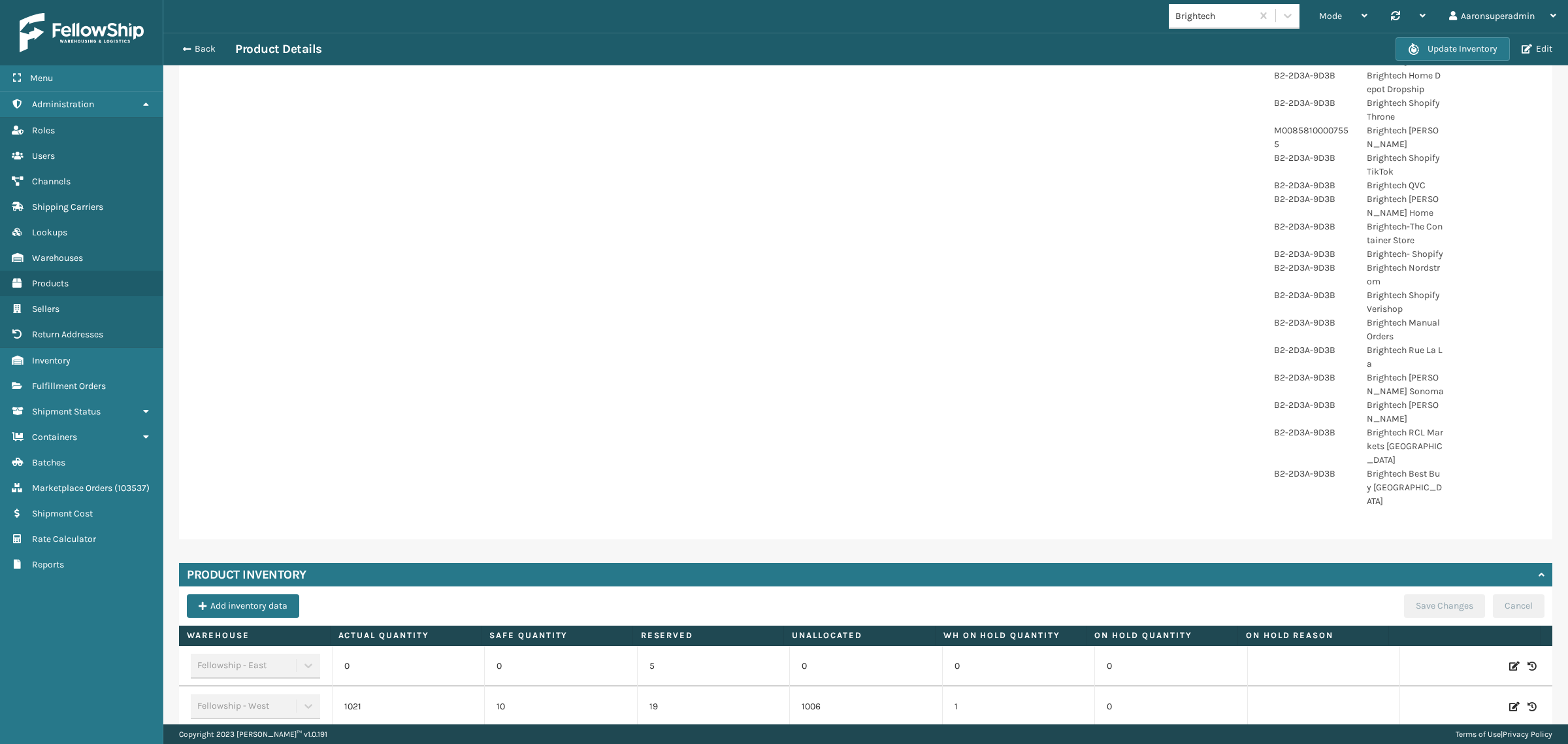
scroll to position [397, 0]
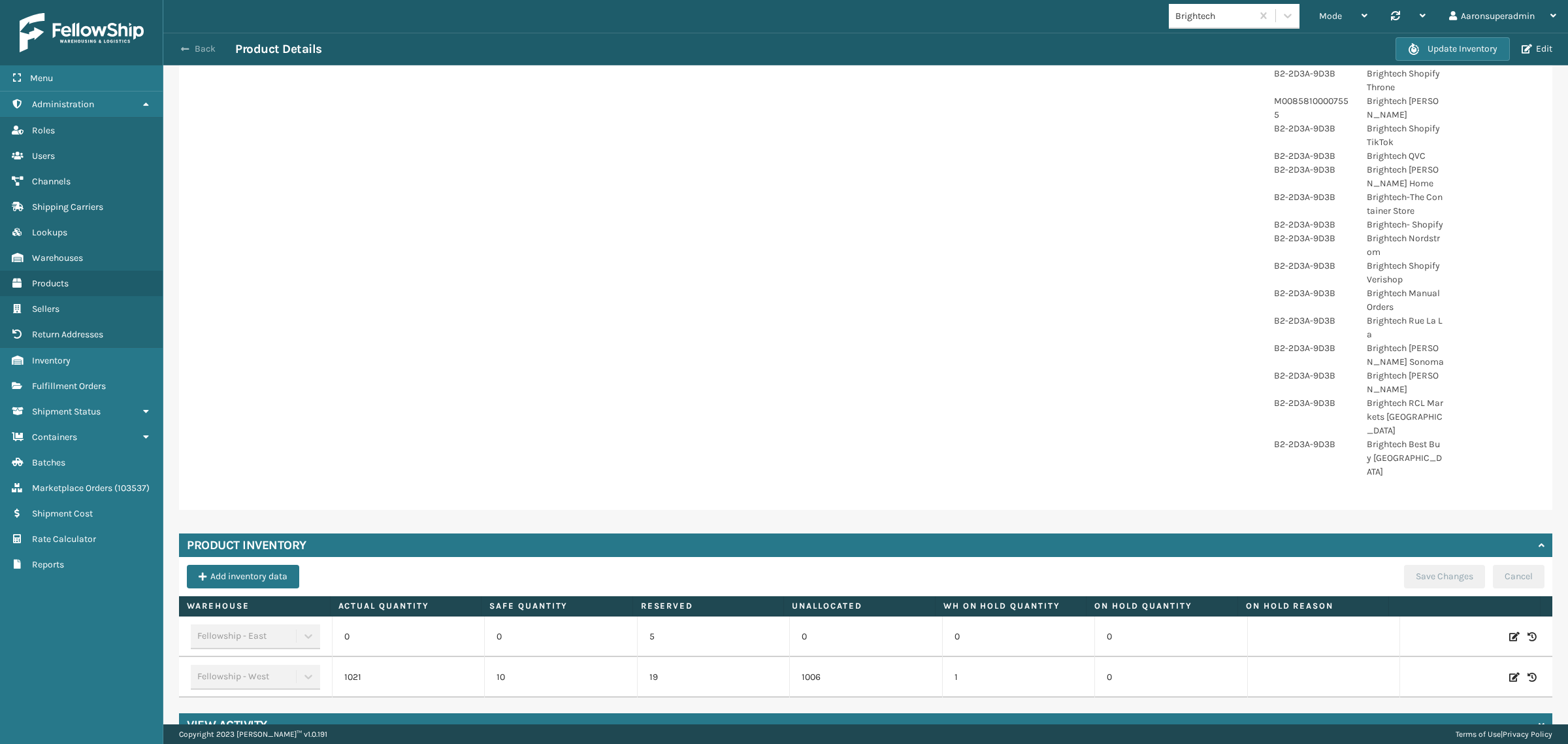
click at [184, 46] on span "button" at bounding box center [185, 49] width 8 height 9
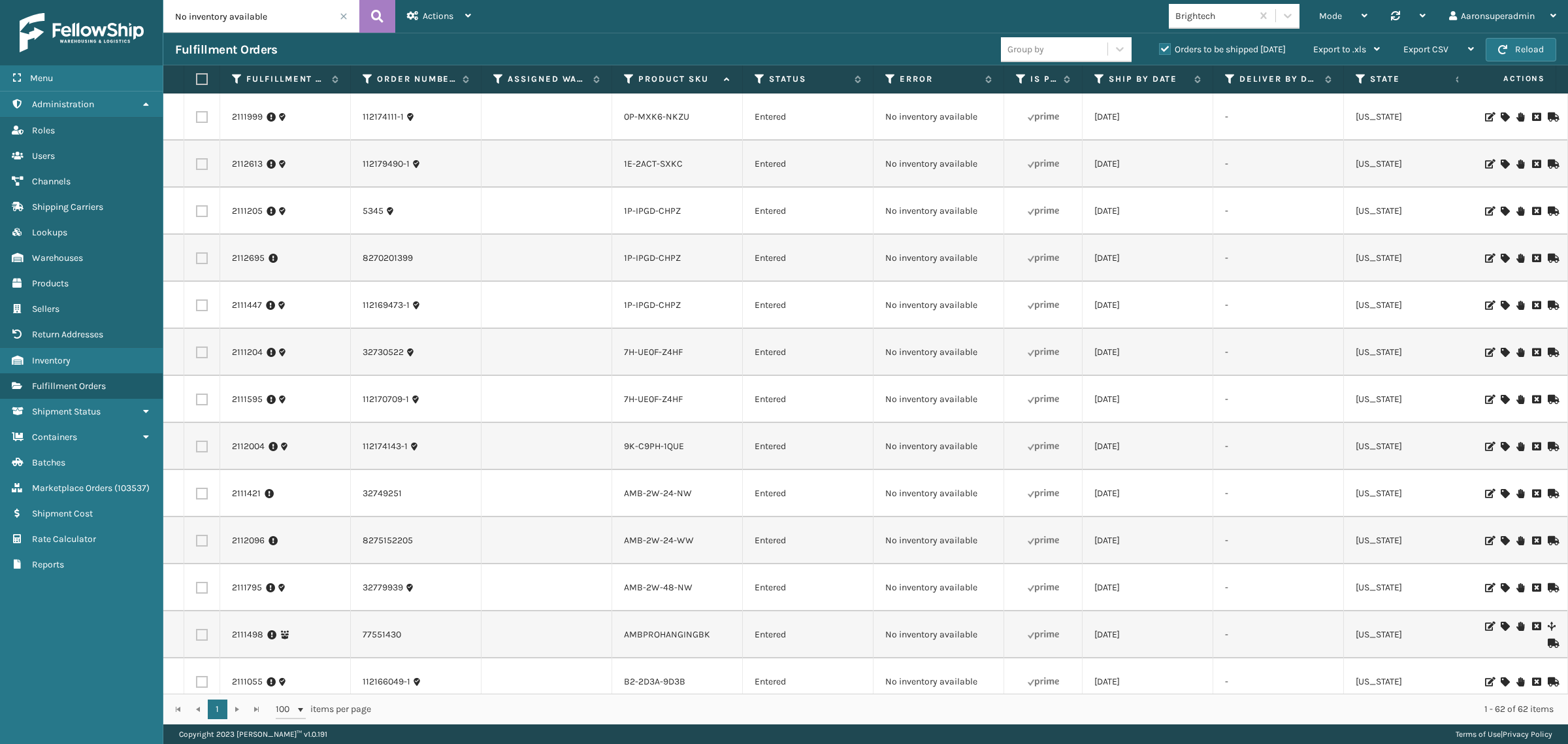
click at [1500, 113] on div at bounding box center [1519, 117] width 74 height 9
click at [1501, 112] on icon at bounding box center [1504, 117] width 8 height 9
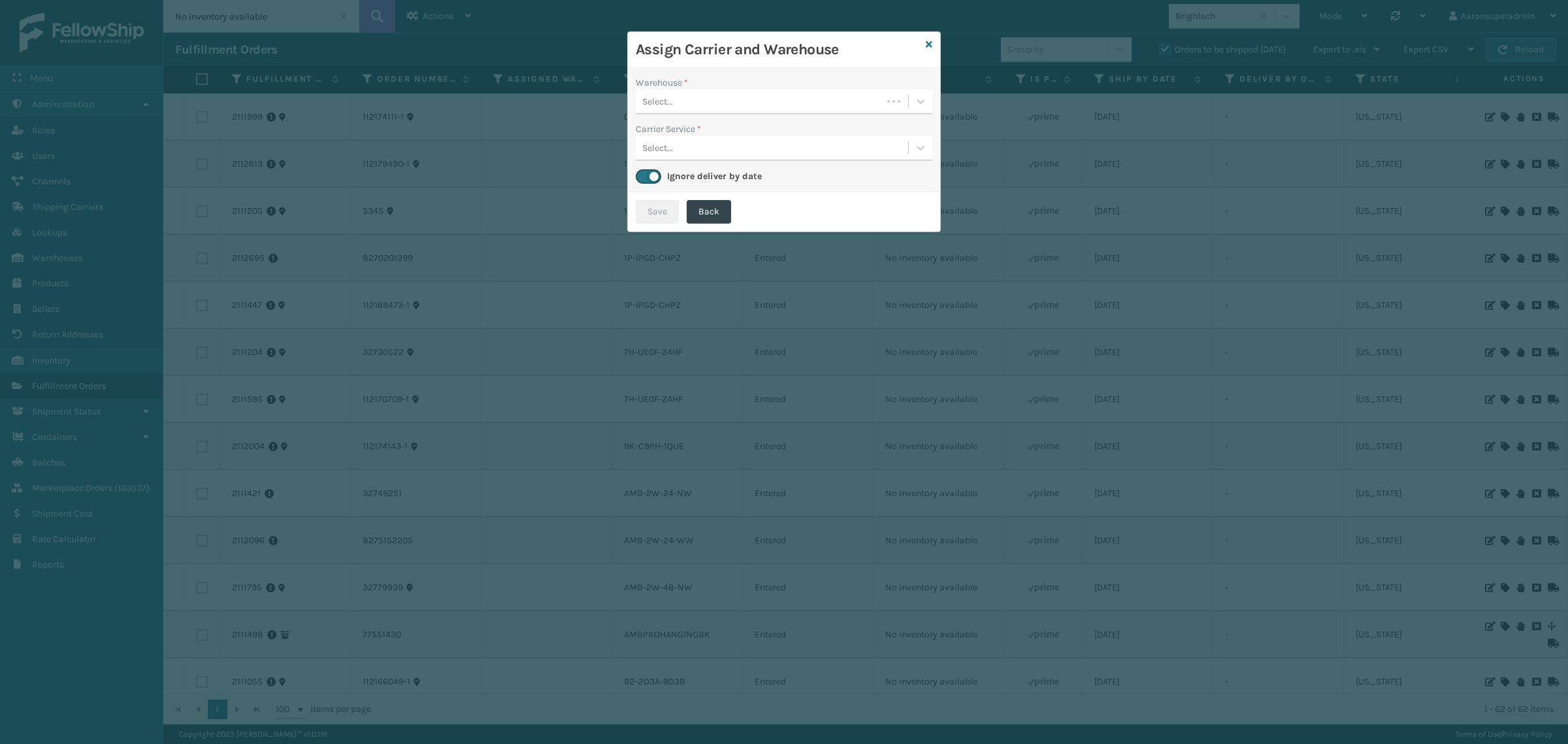
click at [713, 106] on div "Select..." at bounding box center [759, 101] width 246 height 21
click at [682, 142] on div "Fellowship - West" at bounding box center [784, 134] width 297 height 24
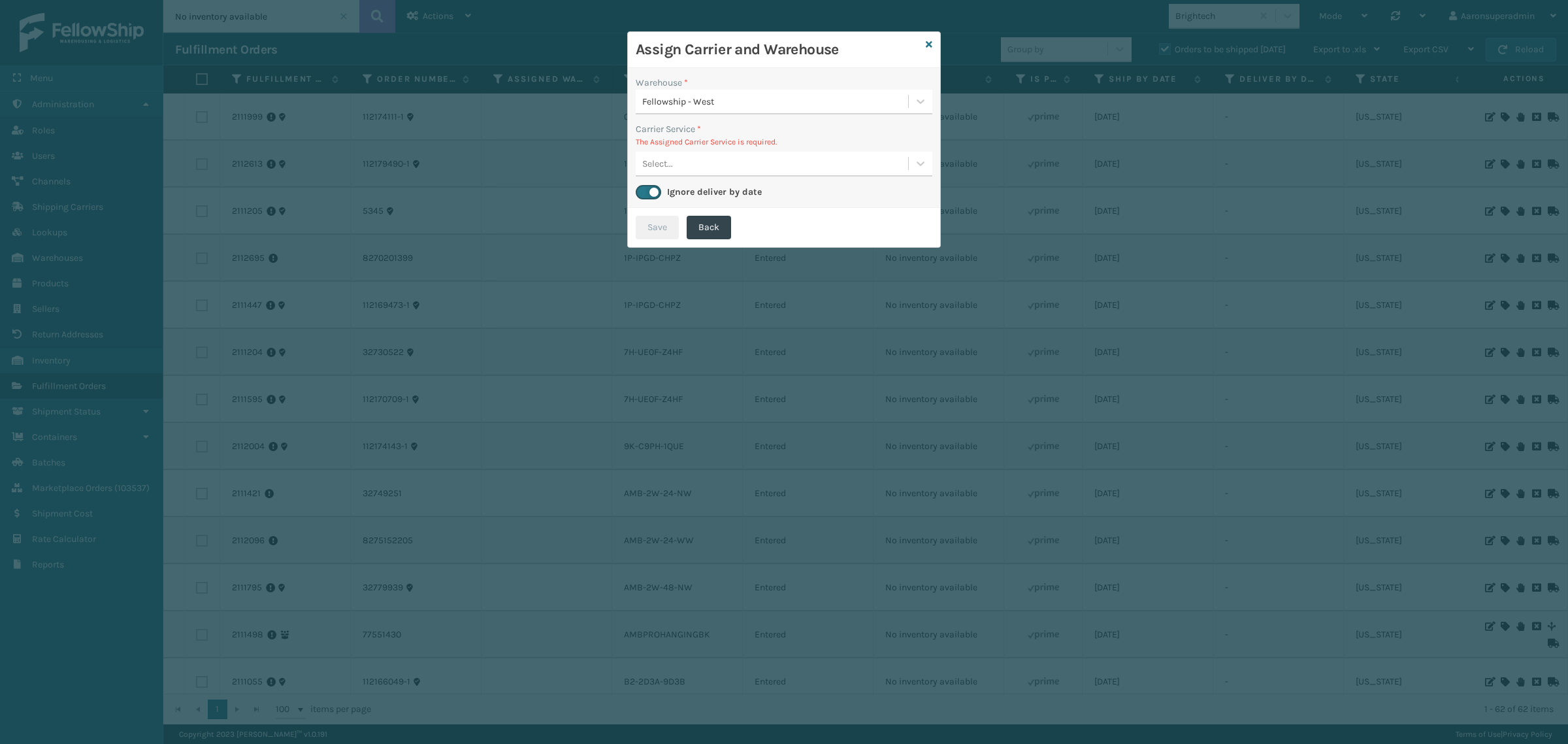
click at [686, 165] on div "Select..." at bounding box center [771, 163] width 272 height 21
click at [766, 198] on div "UPS Ground - $9.88 - Brightech UPS Overstock Shipping Cost $9.88 Surplus Cost $…" at bounding box center [784, 196] width 297 height 24
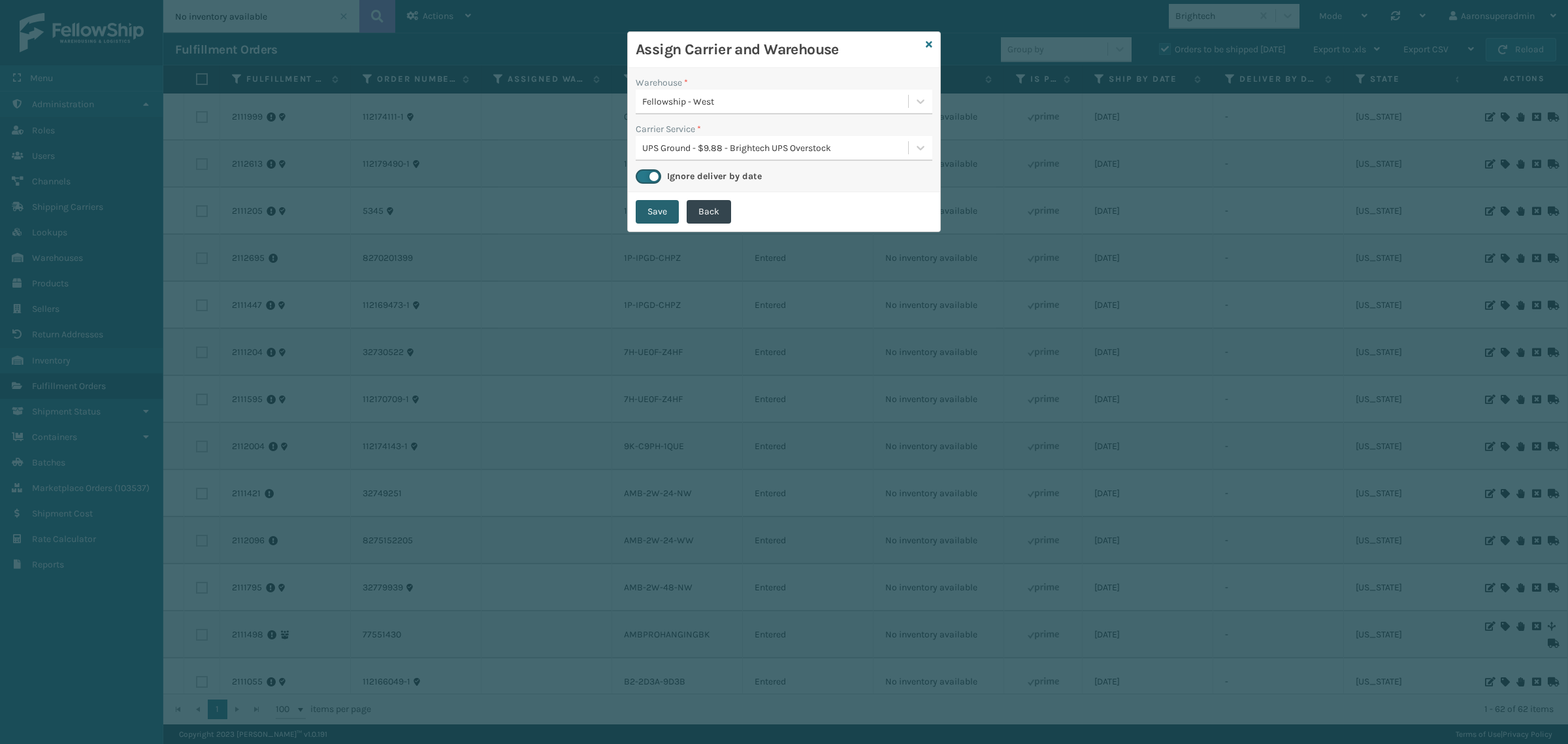
click at [646, 213] on button "Save" at bounding box center [657, 212] width 43 height 24
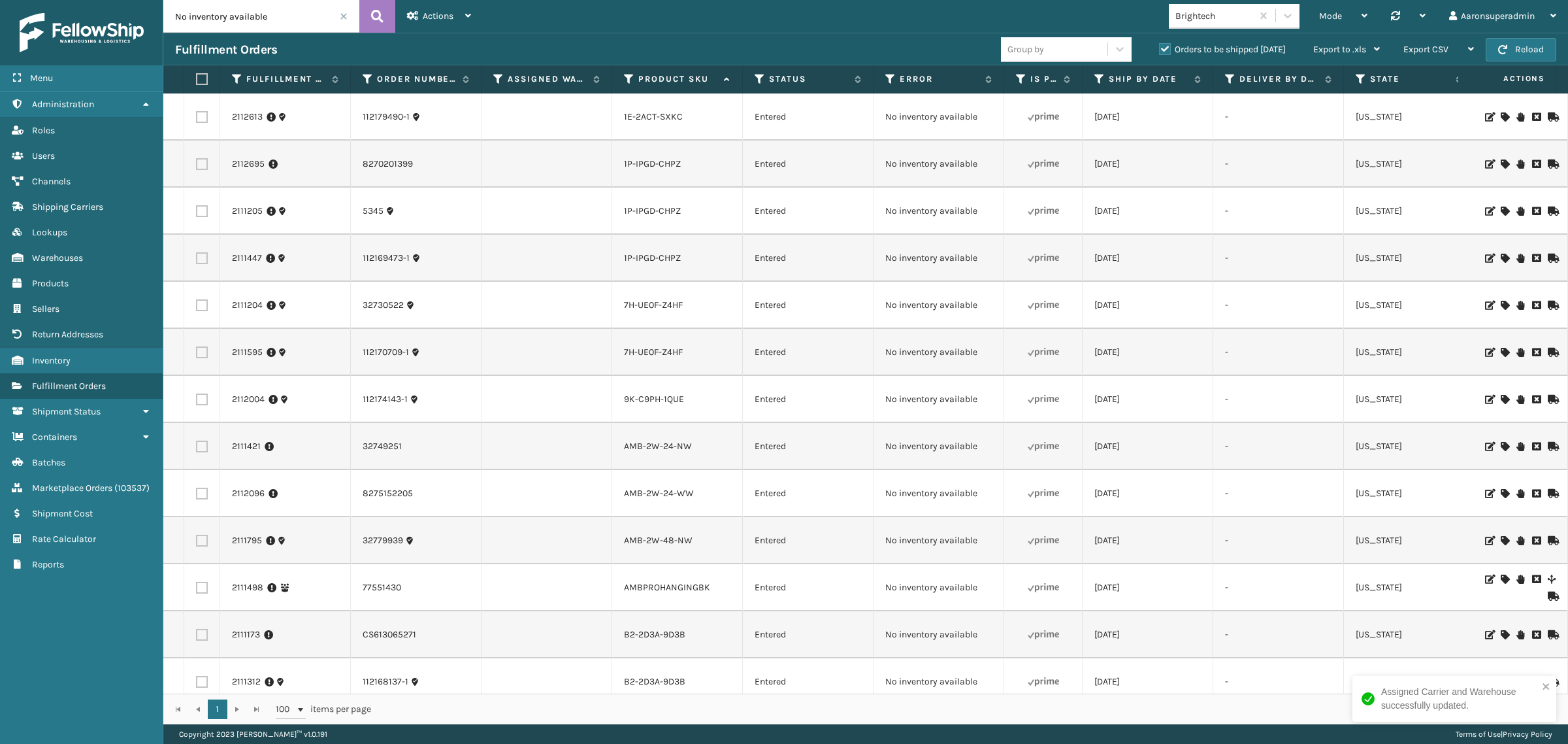
click at [1501, 115] on icon at bounding box center [1504, 117] width 8 height 9
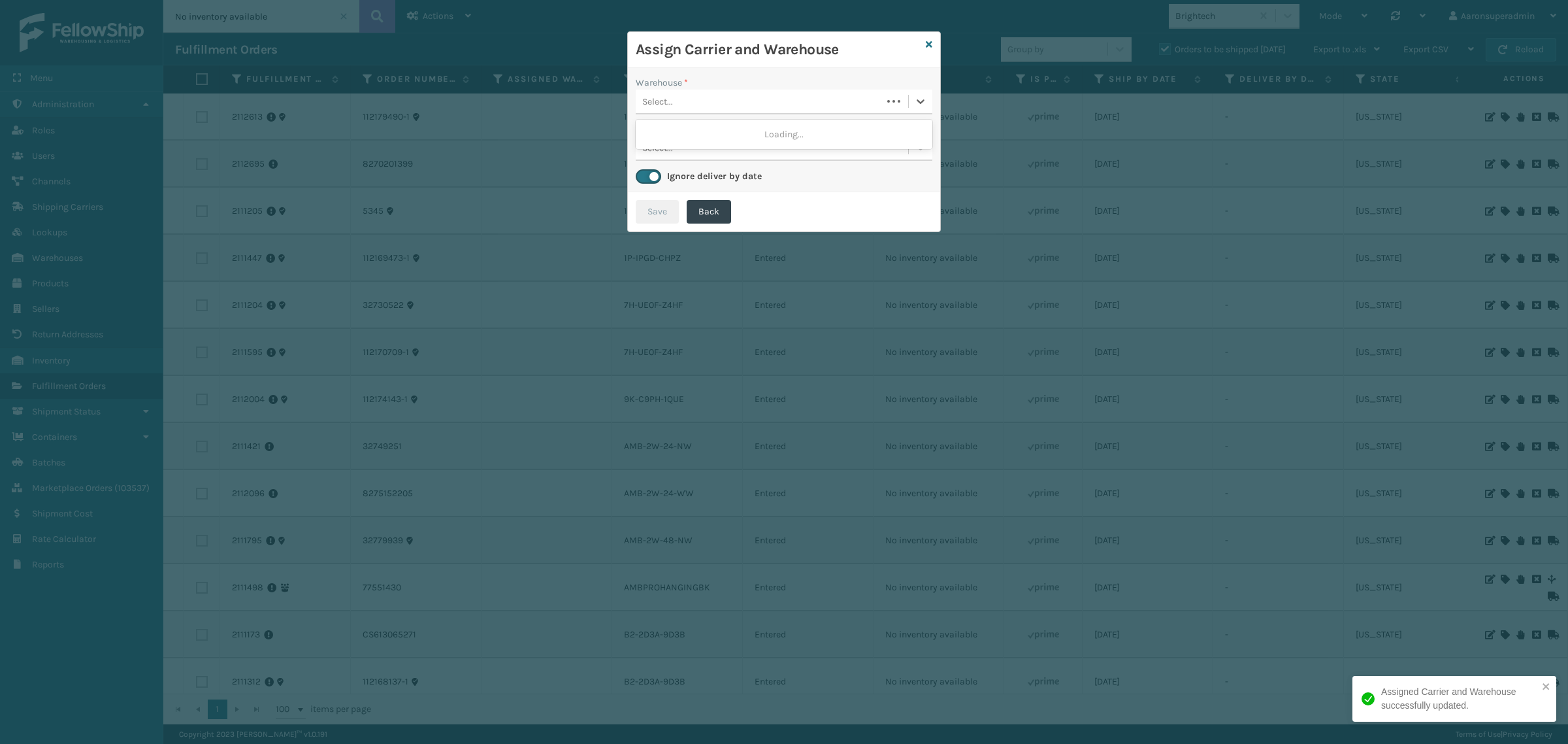
click at [833, 104] on div "Select..." at bounding box center [759, 101] width 246 height 21
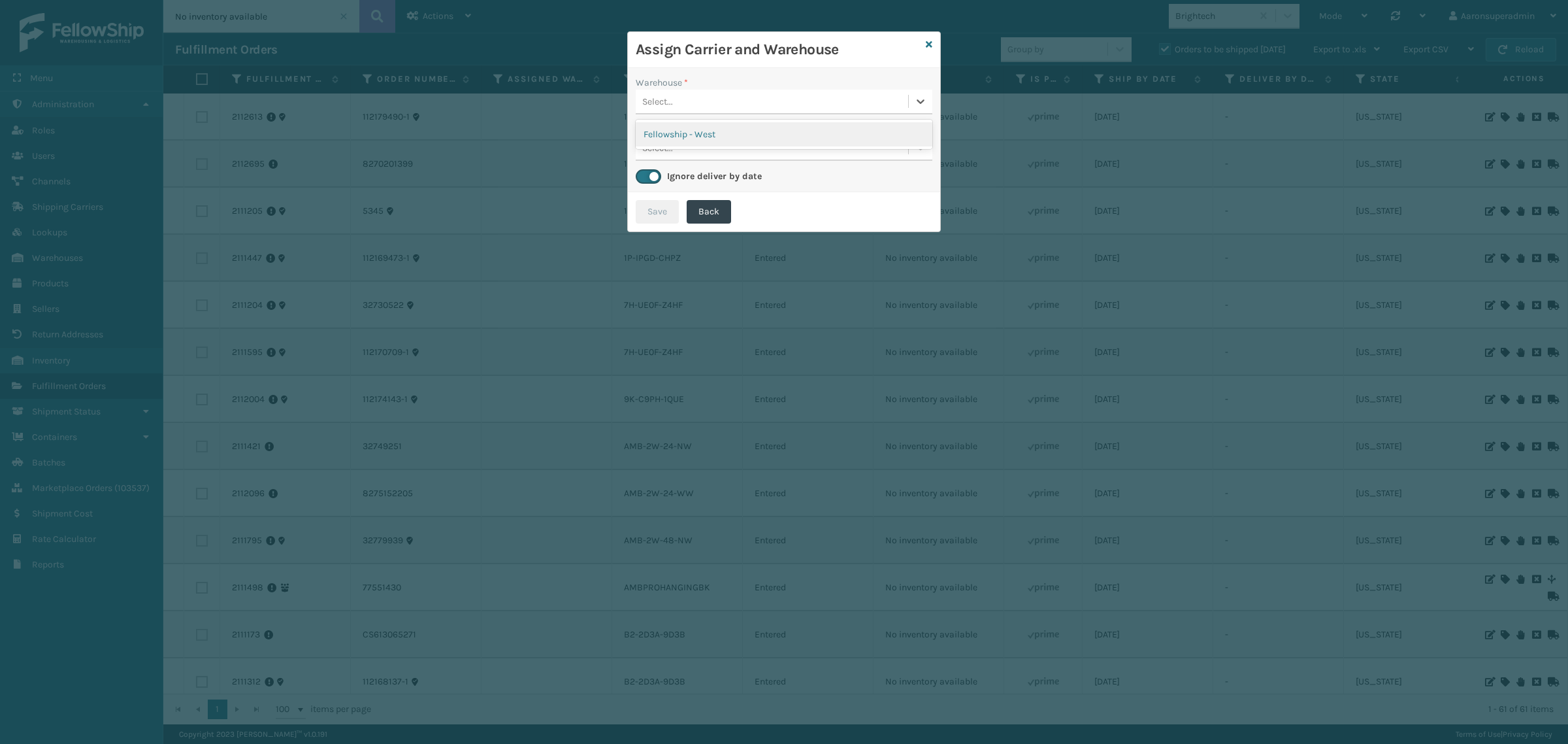
click at [729, 139] on div "Fellowship - West" at bounding box center [784, 134] width 297 height 24
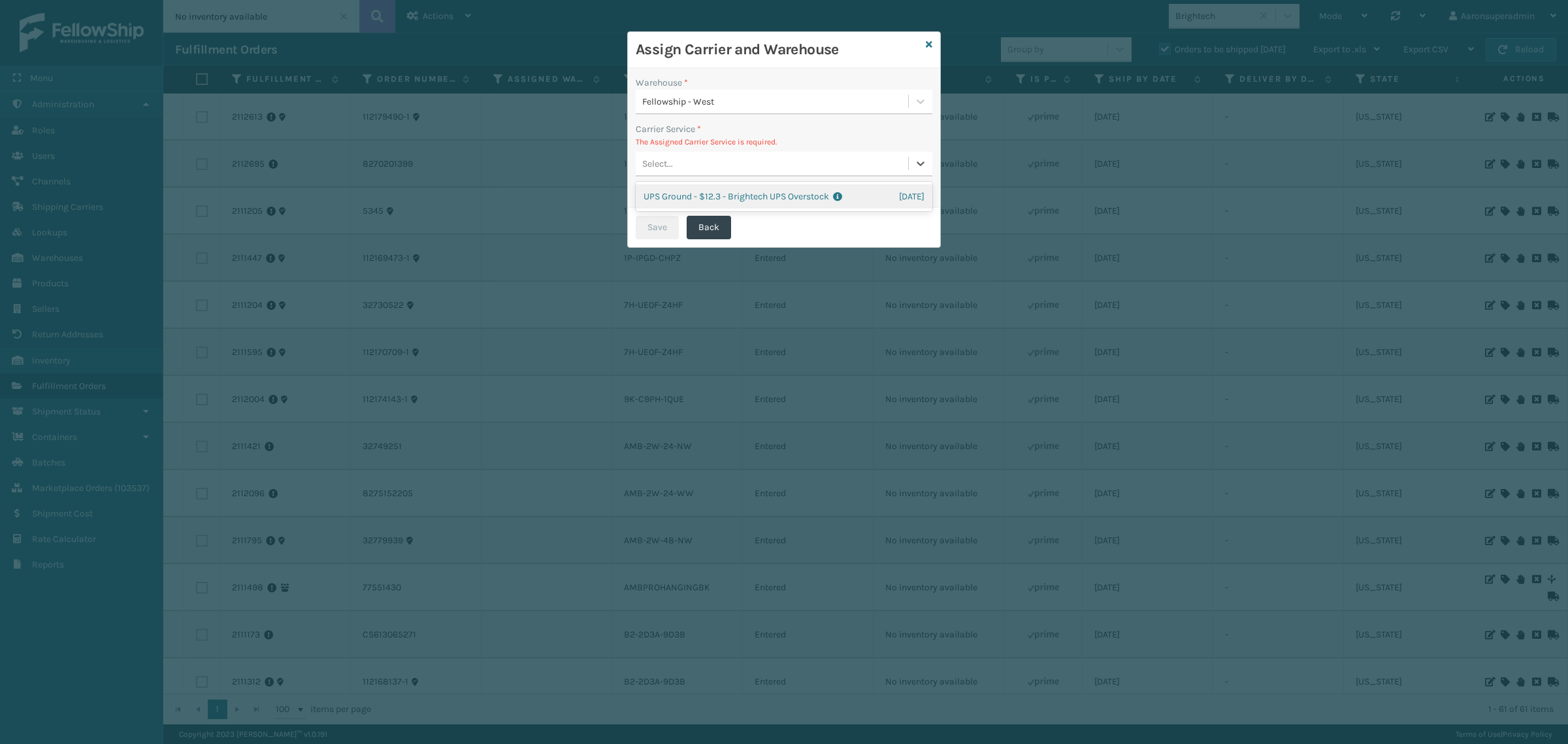
click at [699, 174] on div "Select..." at bounding box center [784, 164] width 297 height 25
click at [732, 195] on div "UPS Ground - $12.3 - Brightech UPS Overstock Shipping Cost $12.3 Surplus Cost $…" at bounding box center [784, 196] width 297 height 24
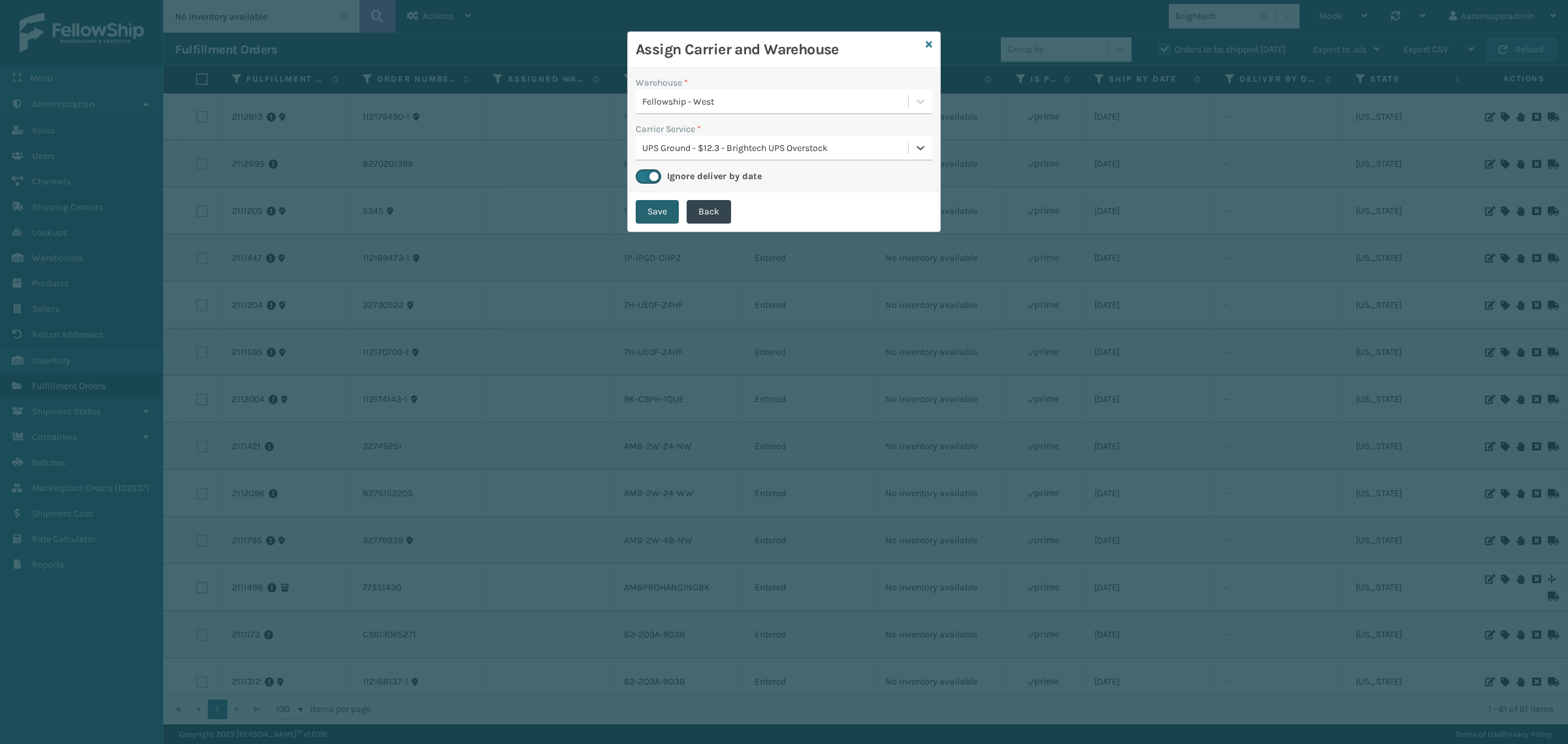
click at [661, 221] on button "Save" at bounding box center [657, 212] width 43 height 24
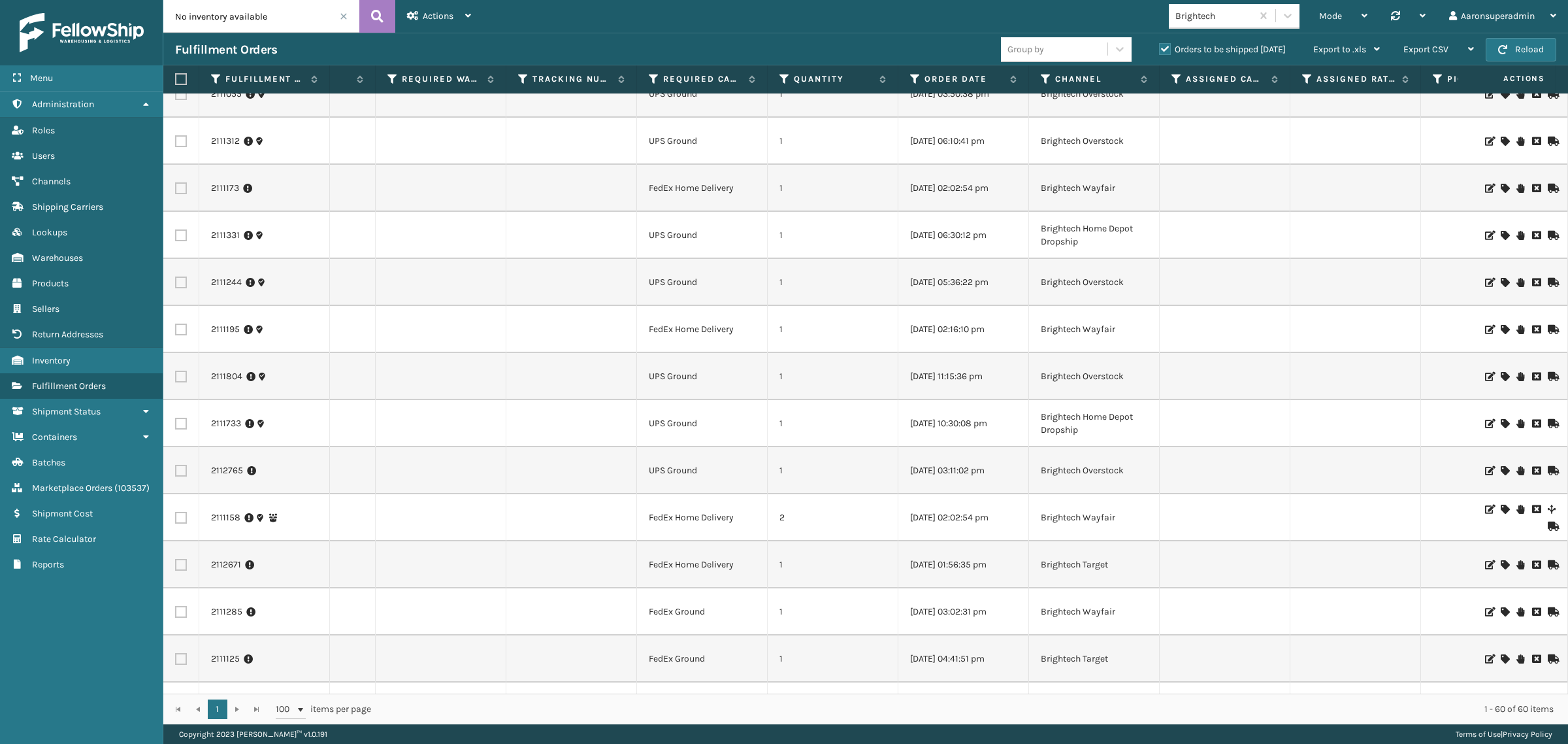
scroll to position [545, 1099]
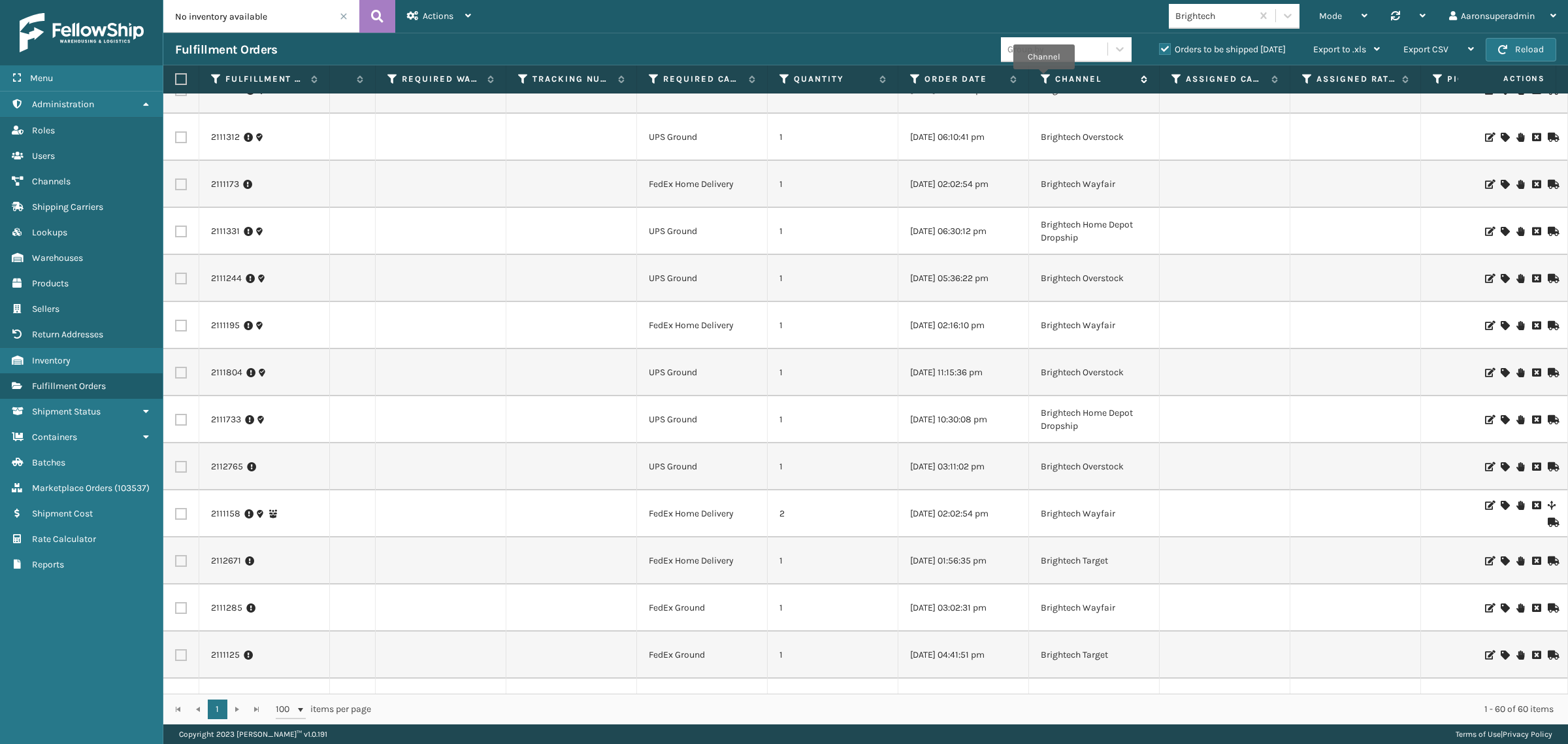
click at [1044, 78] on icon at bounding box center [1046, 78] width 10 height 12
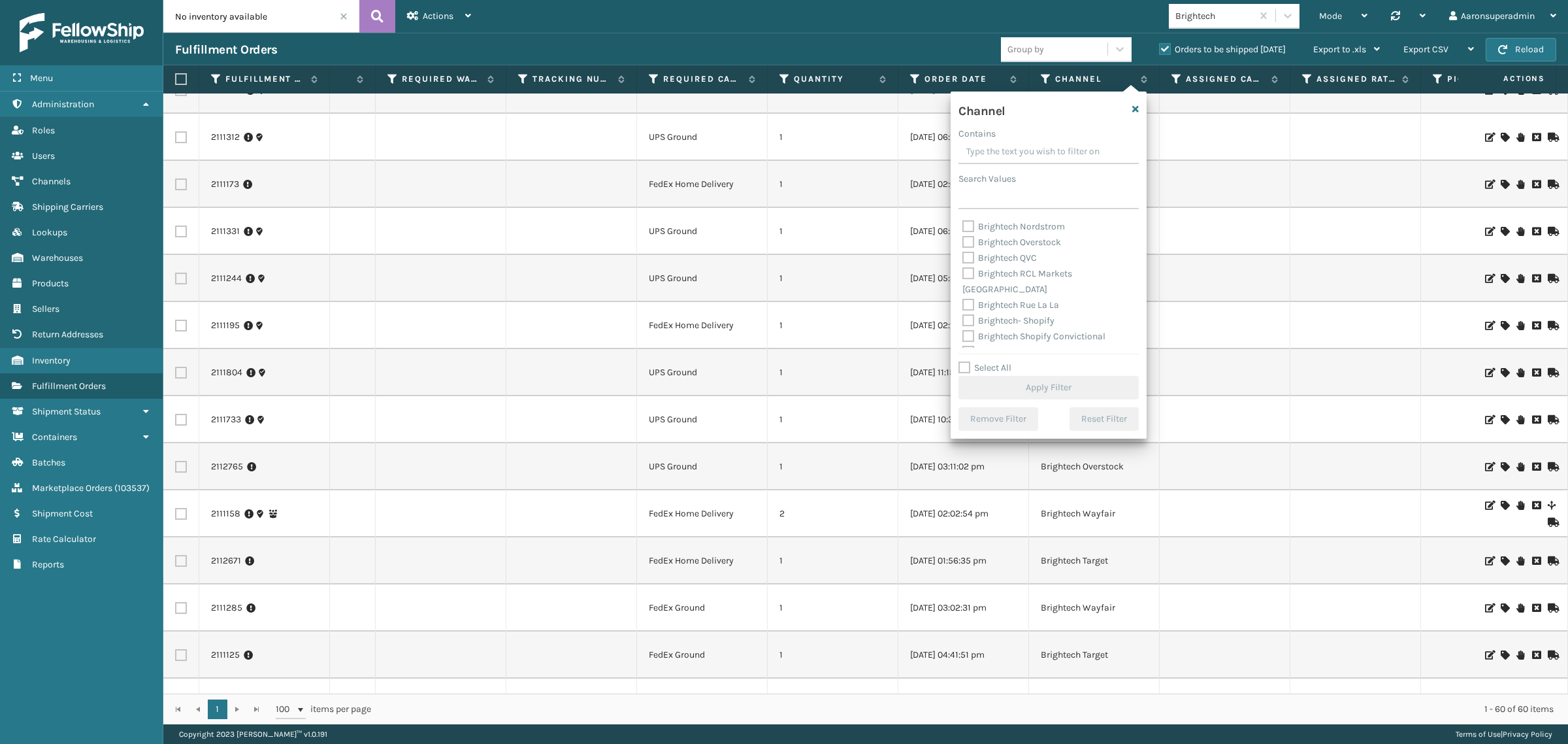
scroll to position [125, 0]
click at [1046, 258] on label "Brightech Overstock" at bounding box center [1012, 257] width 99 height 11
click at [963, 257] on input "Brightech Overstock" at bounding box center [962, 253] width 1 height 9
click at [1053, 393] on button "Apply Filter" at bounding box center [1049, 388] width 180 height 24
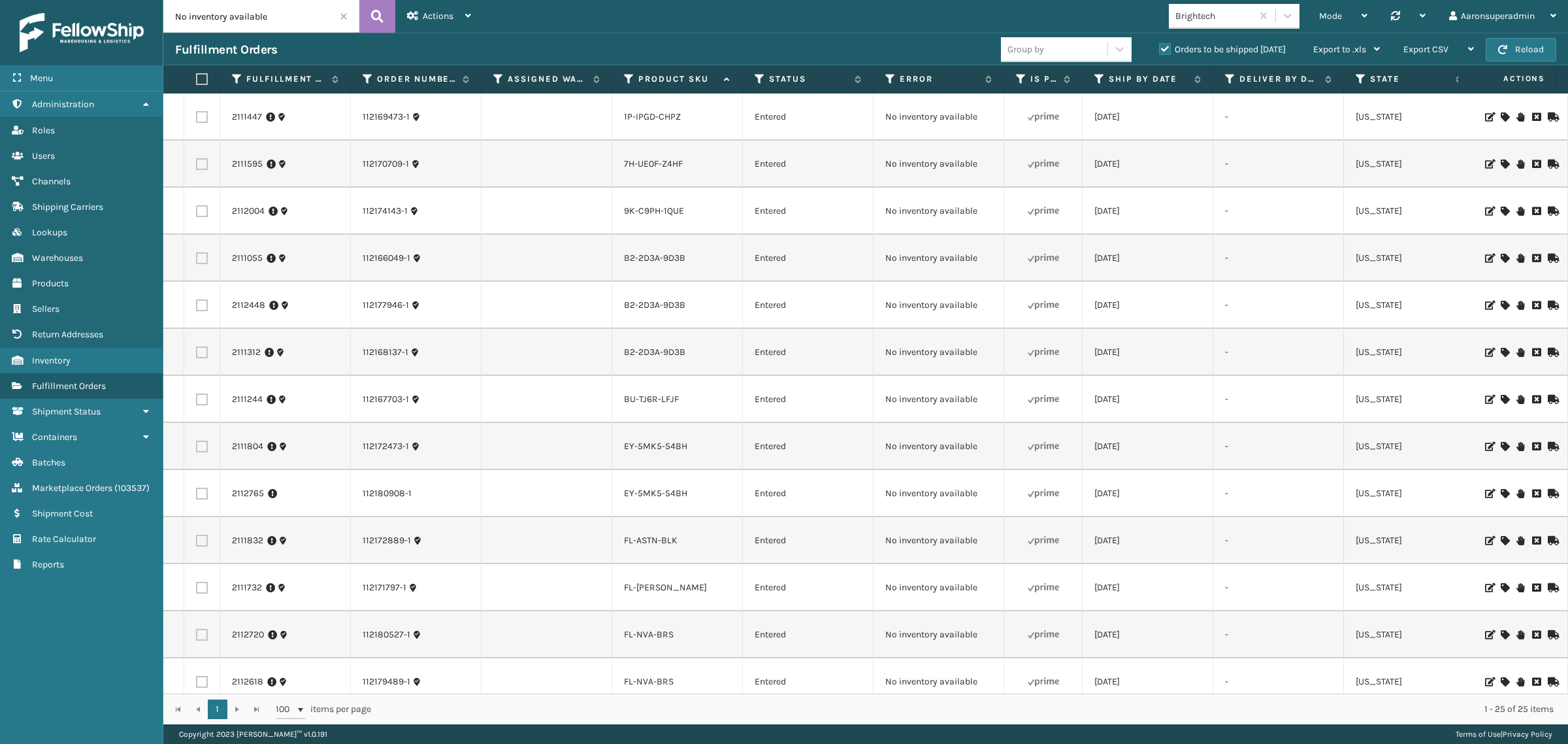
click at [1501, 210] on icon at bounding box center [1504, 211] width 8 height 9
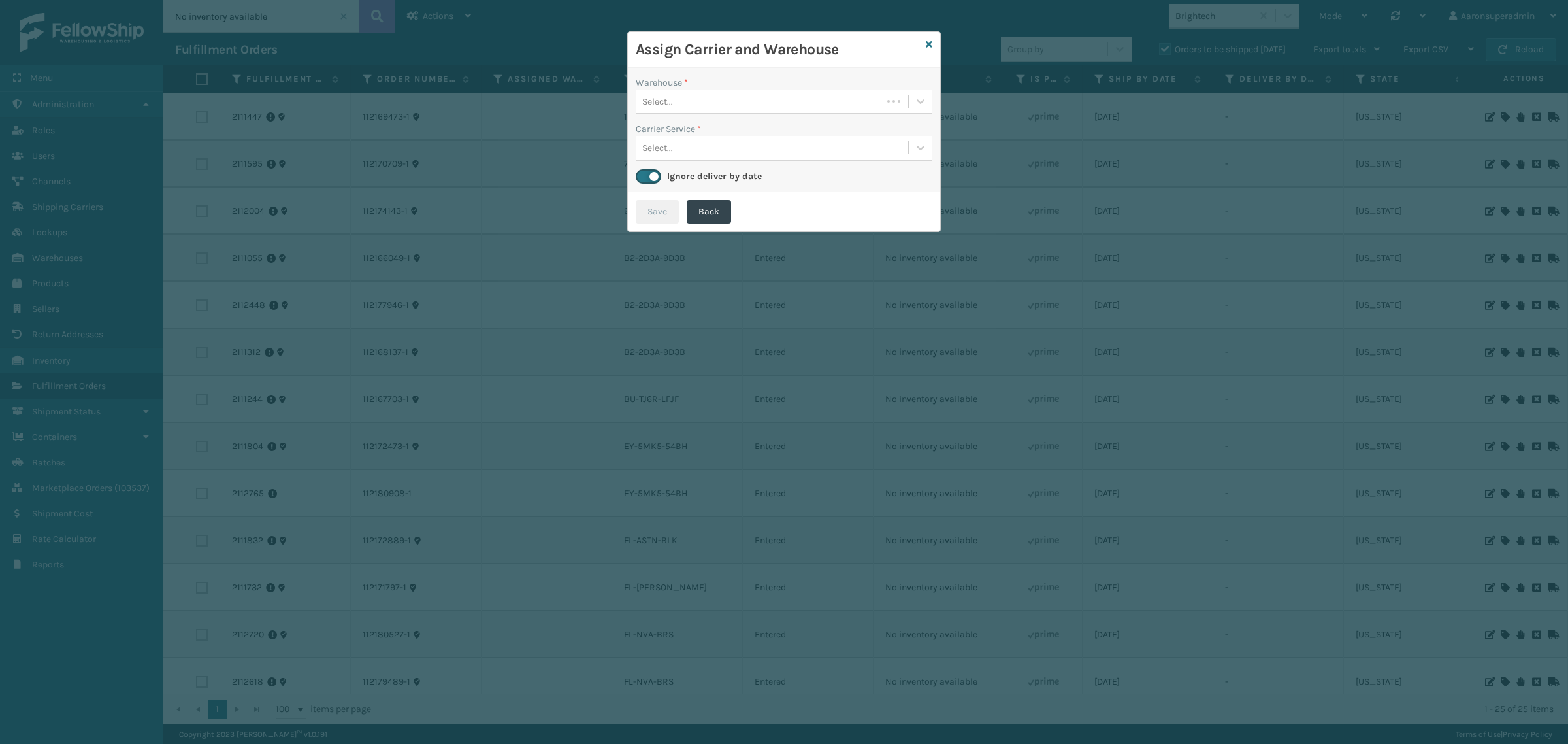
click at [739, 111] on div "Select..." at bounding box center [784, 102] width 297 height 25
click at [689, 134] on div "Fellowship - West" at bounding box center [784, 134] width 297 height 24
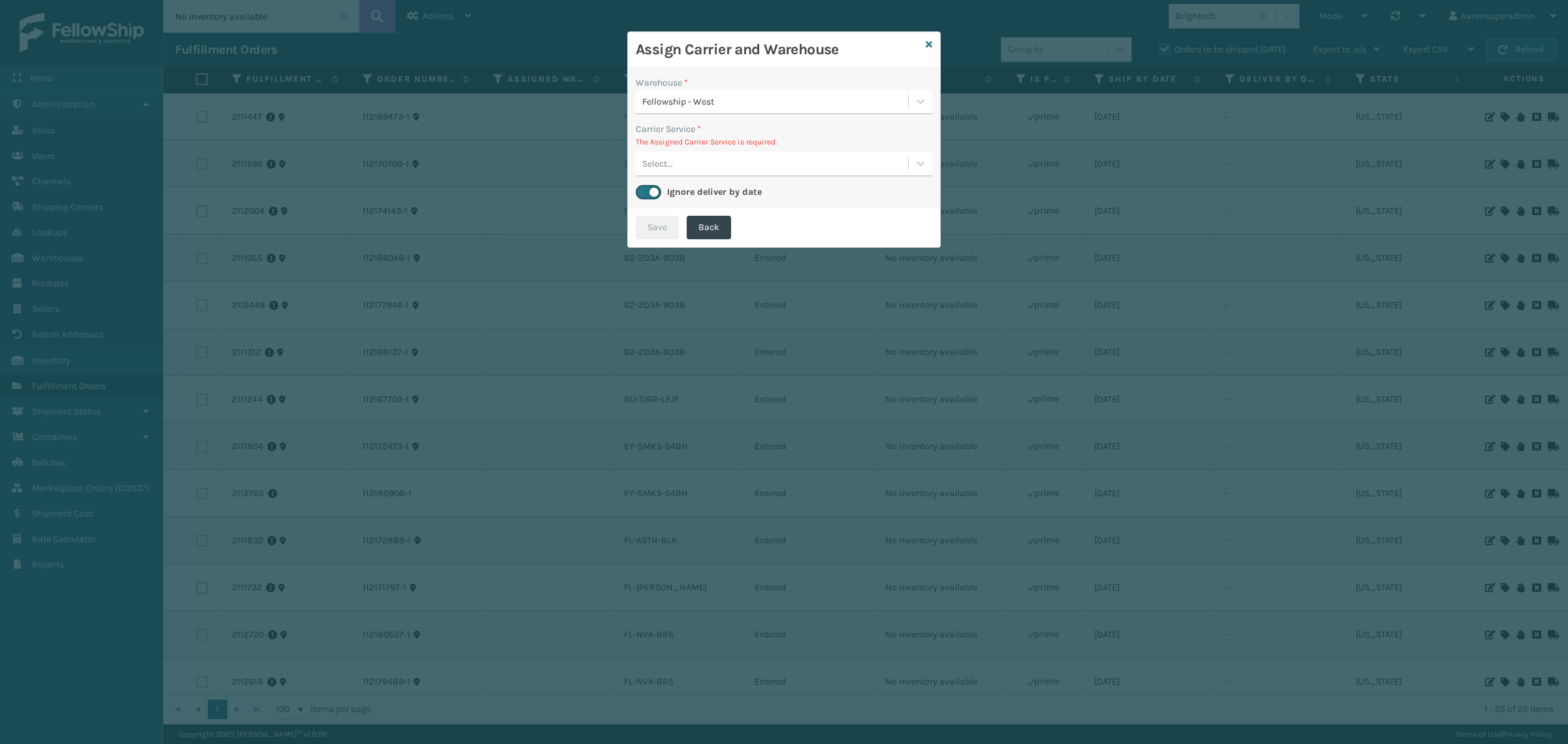
click at [733, 163] on div "Select..." at bounding box center [771, 163] width 272 height 21
click at [926, 46] on icon at bounding box center [929, 45] width 6 height 9
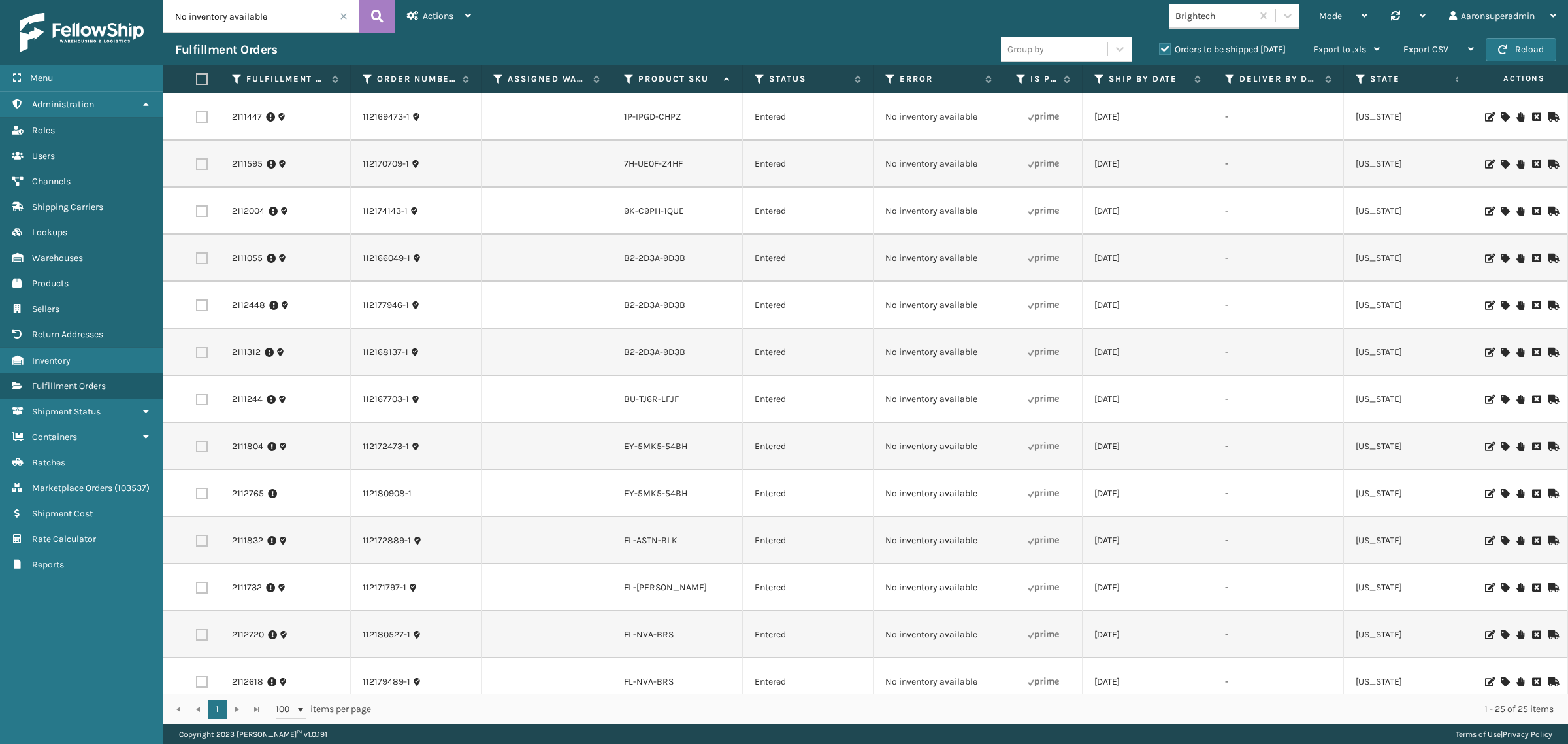
click at [200, 79] on label at bounding box center [200, 78] width 8 height 12
click at [197, 79] on input "checkbox" at bounding box center [196, 79] width 1 height 9
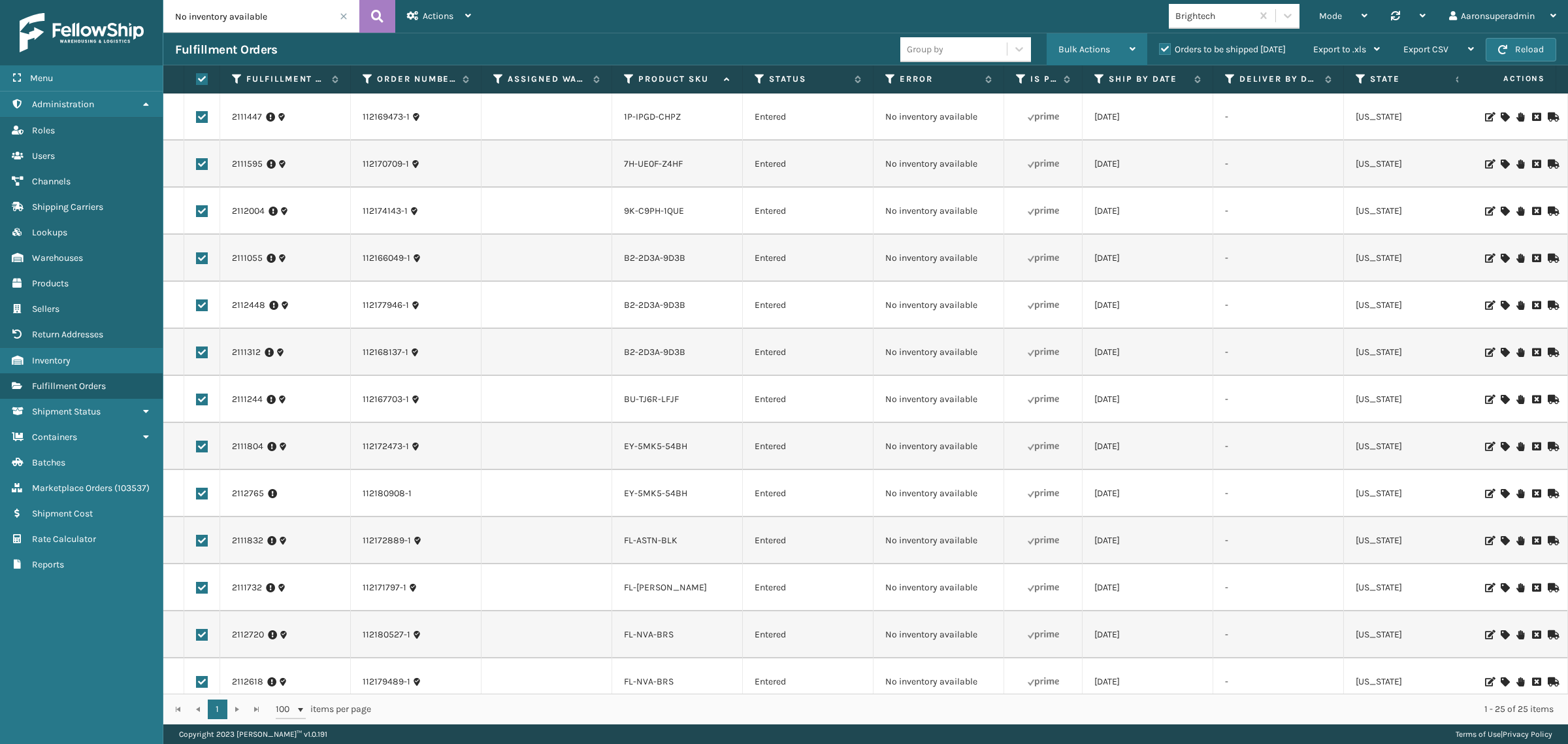
click at [1101, 48] on span "Bulk Actions" at bounding box center [1084, 49] width 52 height 11
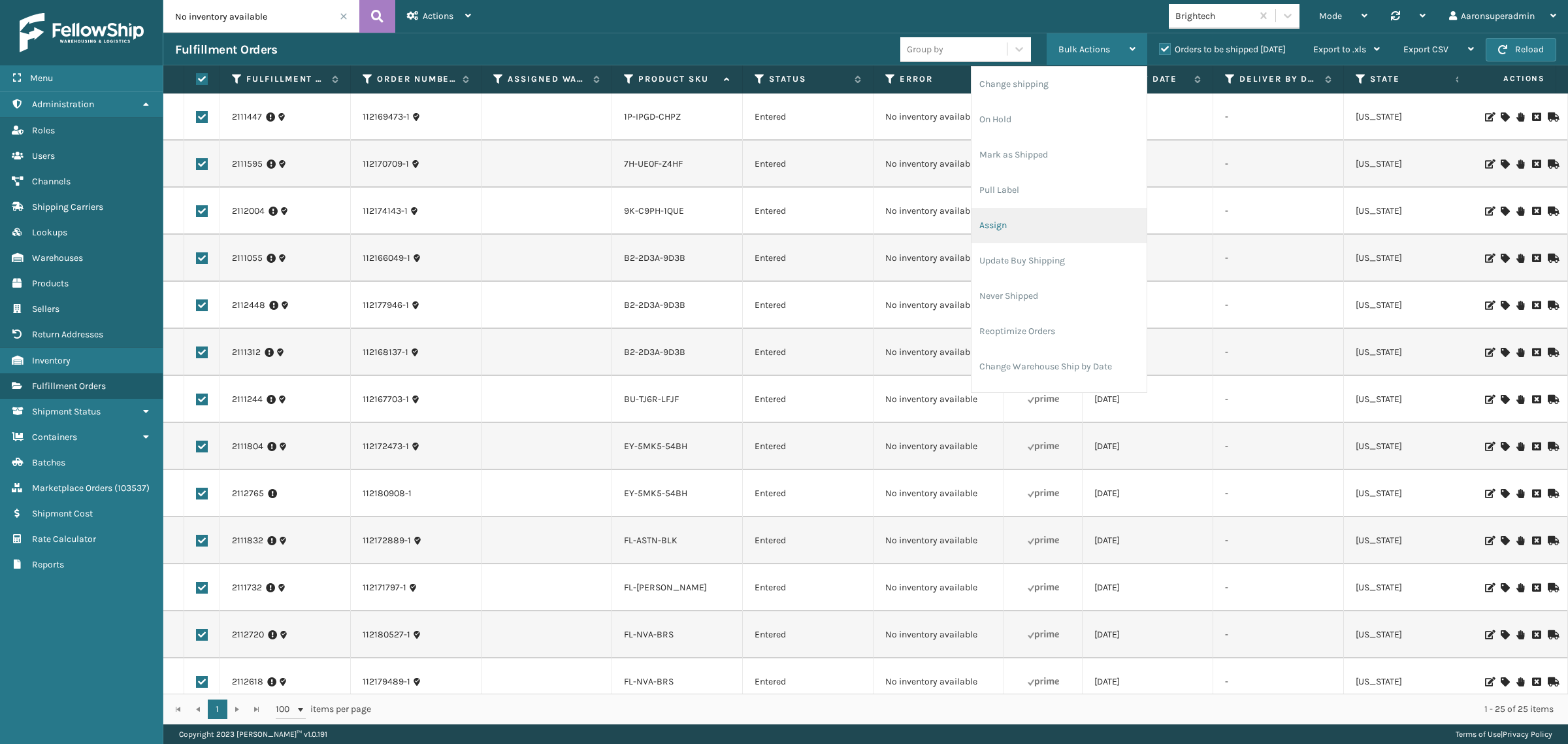
click at [1006, 224] on li "Assign" at bounding box center [1058, 225] width 175 height 35
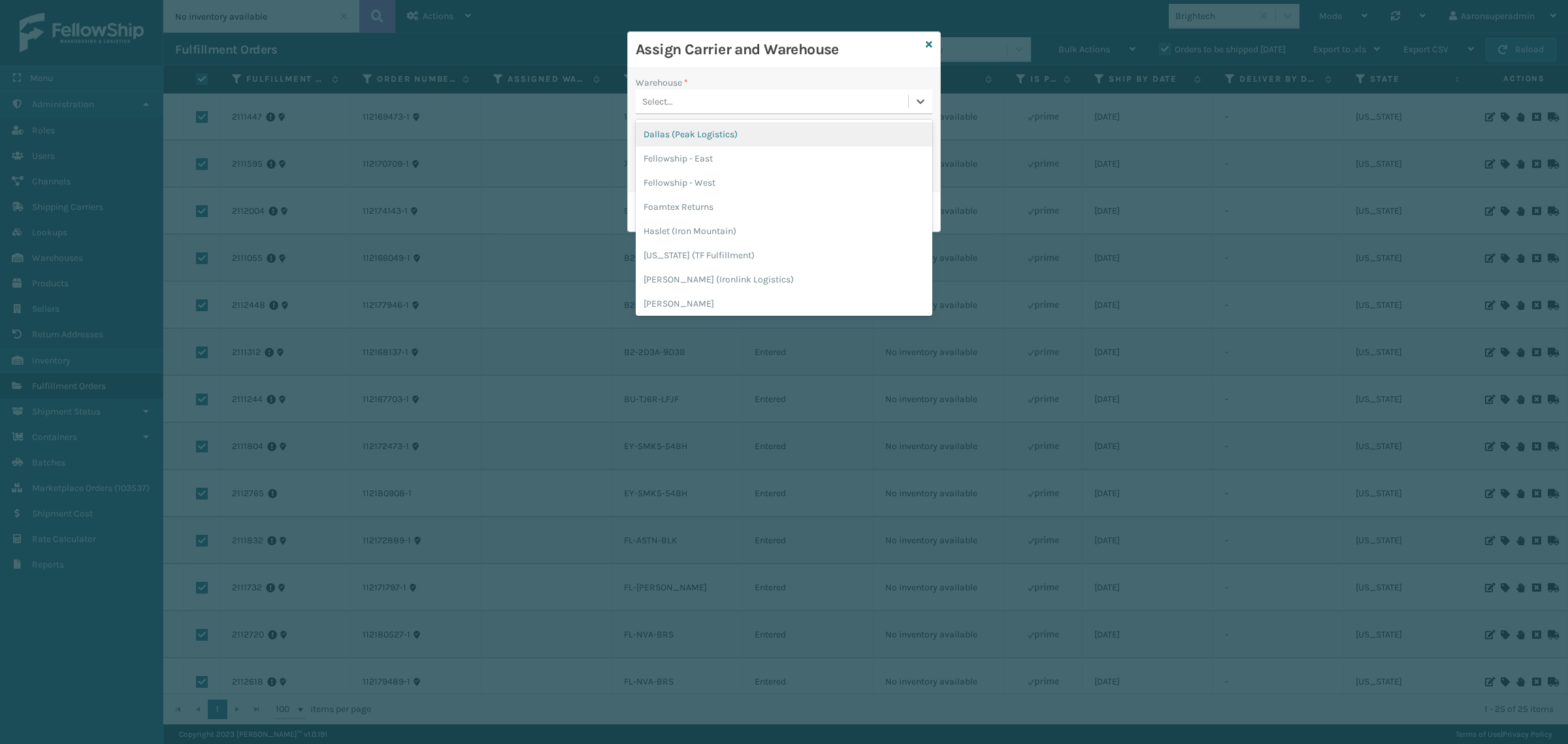
click at [684, 92] on div "Select..." at bounding box center [771, 101] width 272 height 21
click at [700, 178] on div "Fellowship - West" at bounding box center [784, 182] width 297 height 24
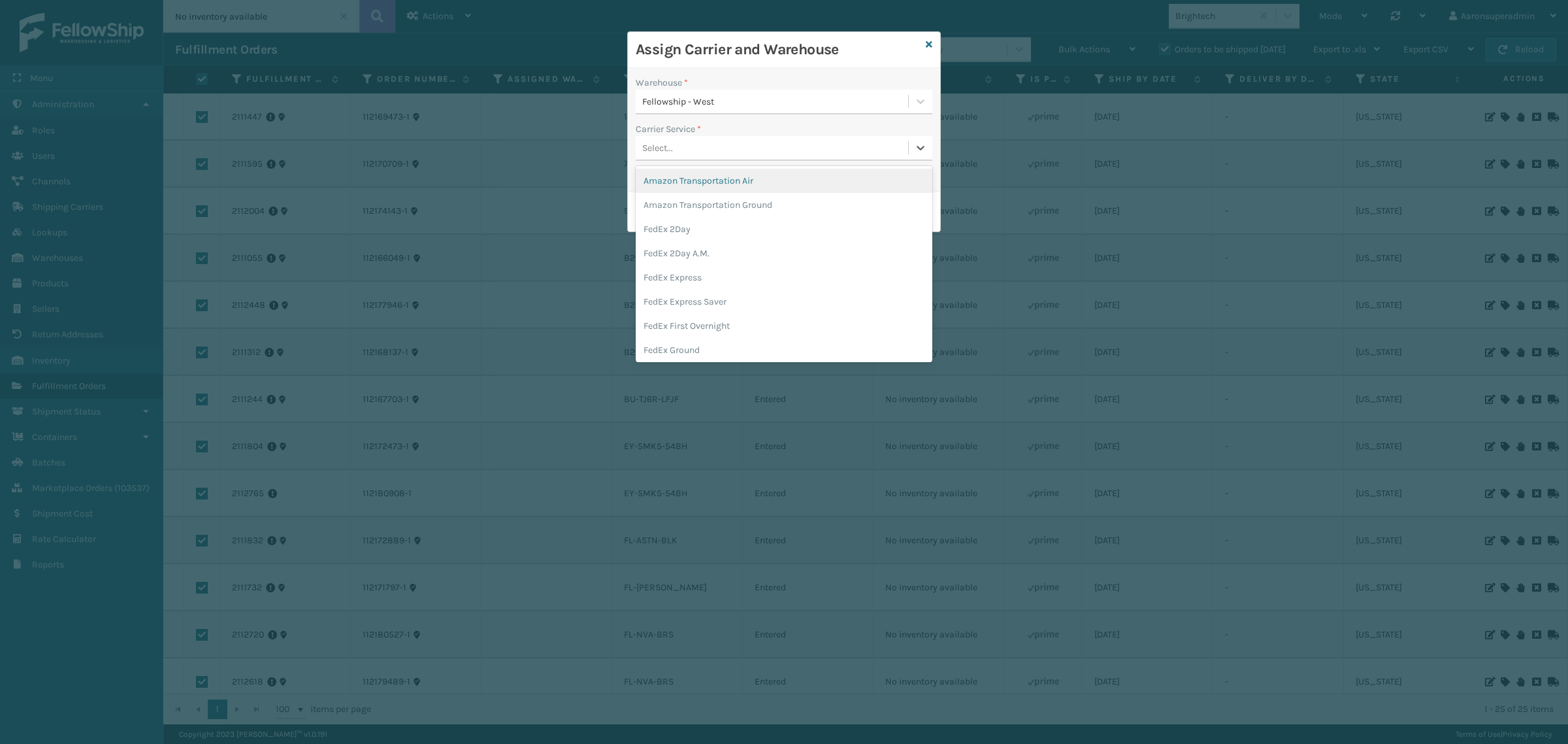
click at [699, 155] on div "Select..." at bounding box center [771, 148] width 272 height 21
click at [709, 312] on div "UPS Ground" at bounding box center [784, 311] width 297 height 24
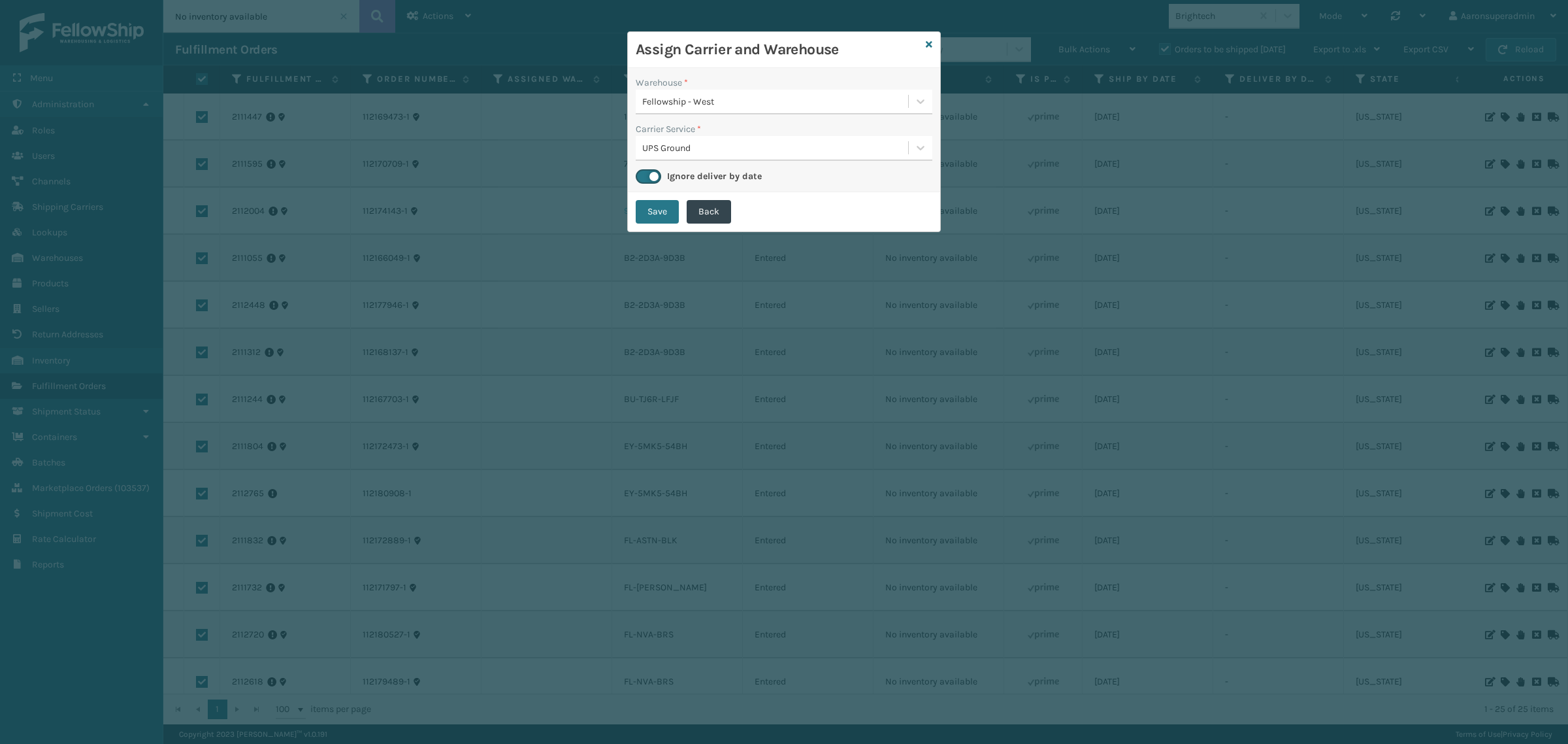
click at [653, 204] on button "Save" at bounding box center [657, 212] width 43 height 24
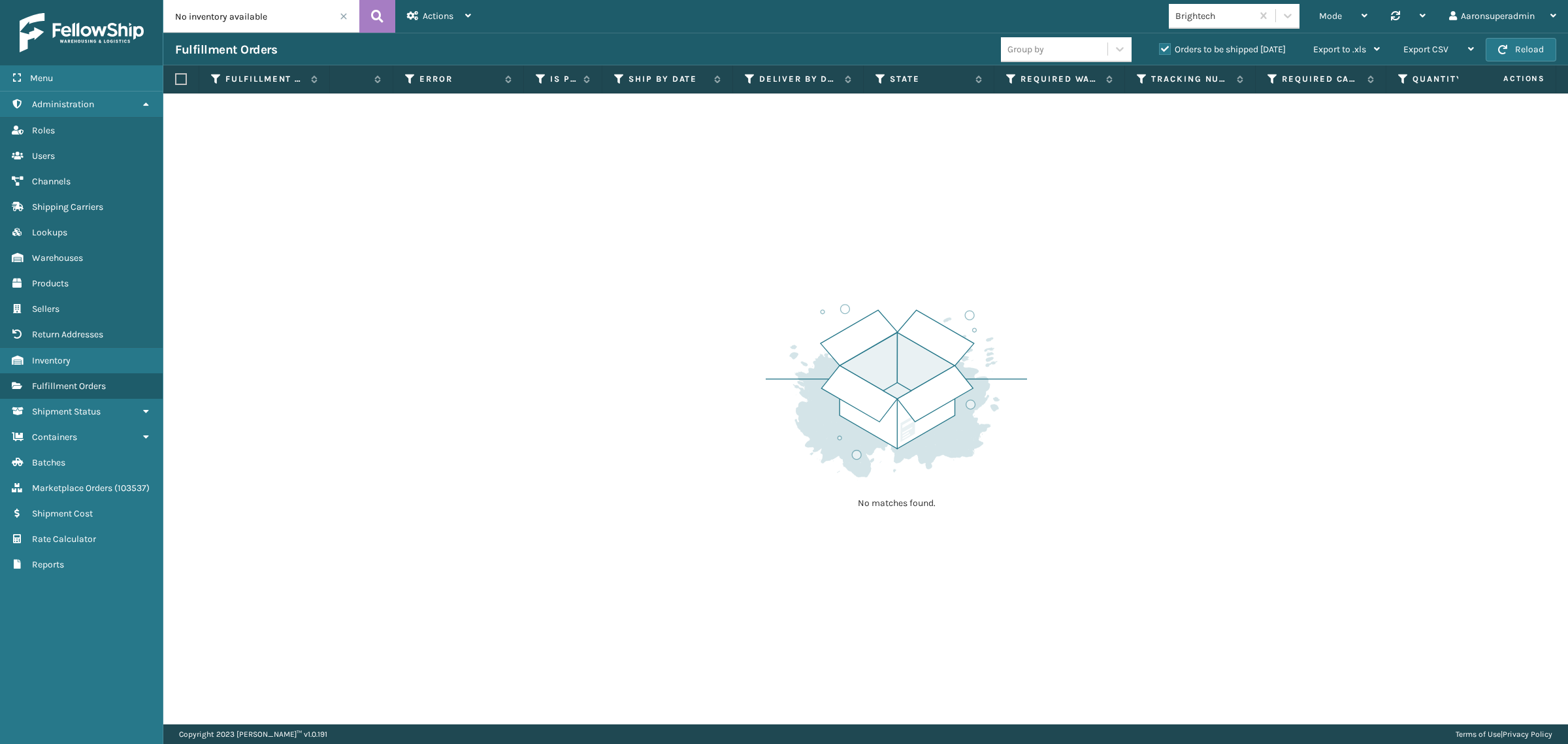
scroll to position [0, 482]
click at [377, 15] on icon at bounding box center [377, 16] width 13 height 20
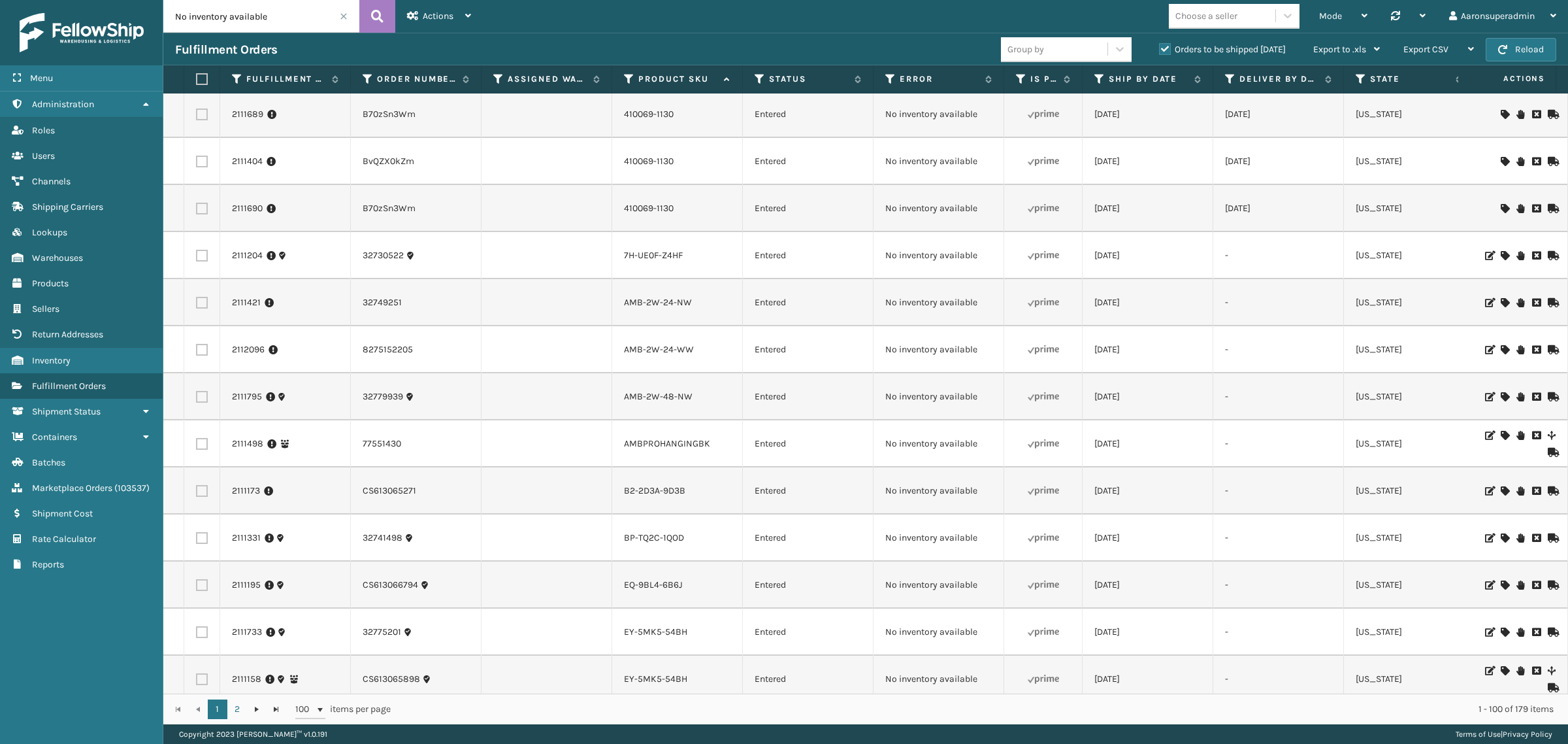
scroll to position [326, 0]
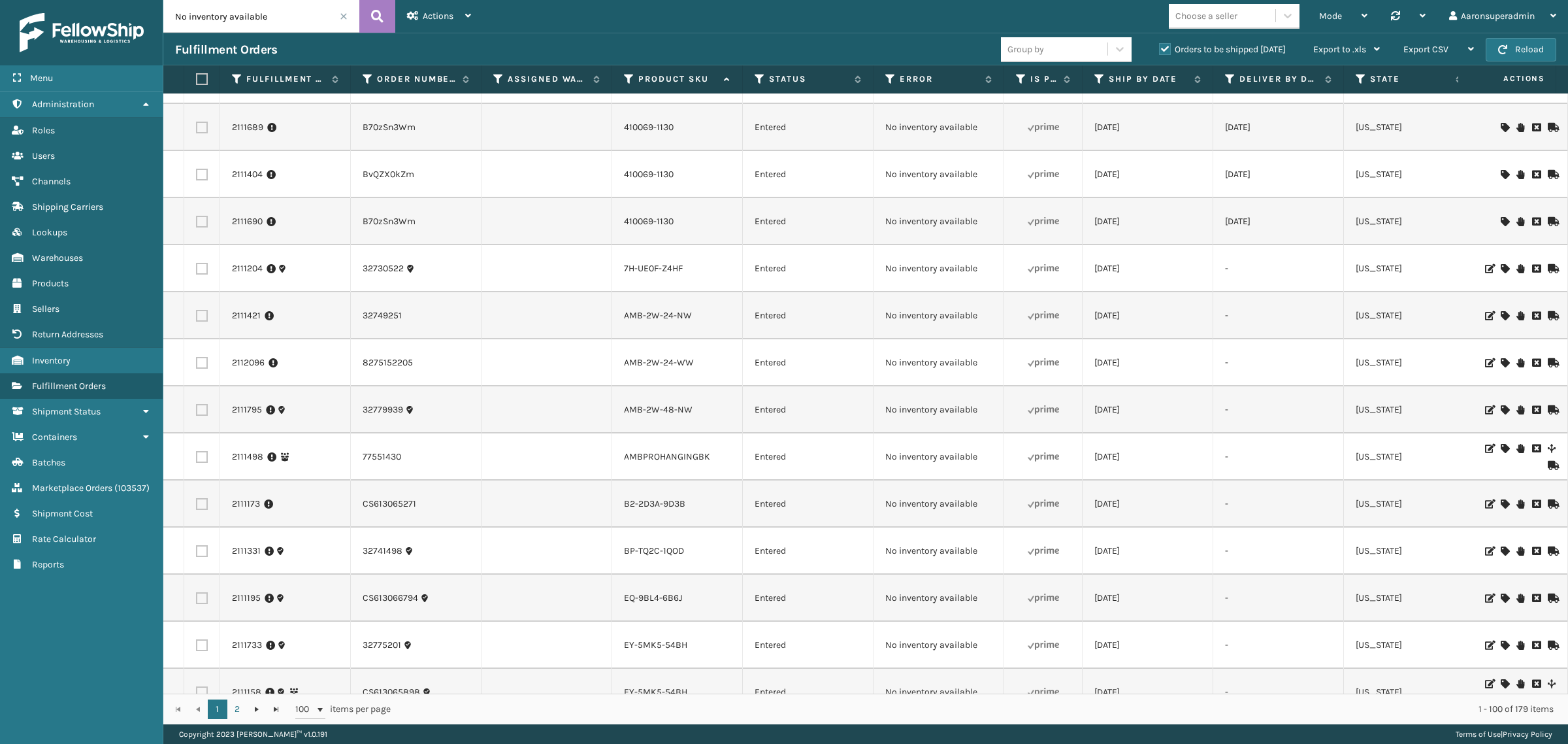
click at [1181, 16] on div "Choose a seller" at bounding box center [1206, 16] width 62 height 13
click at [1194, 221] on div "Brightech" at bounding box center [1234, 217] width 131 height 24
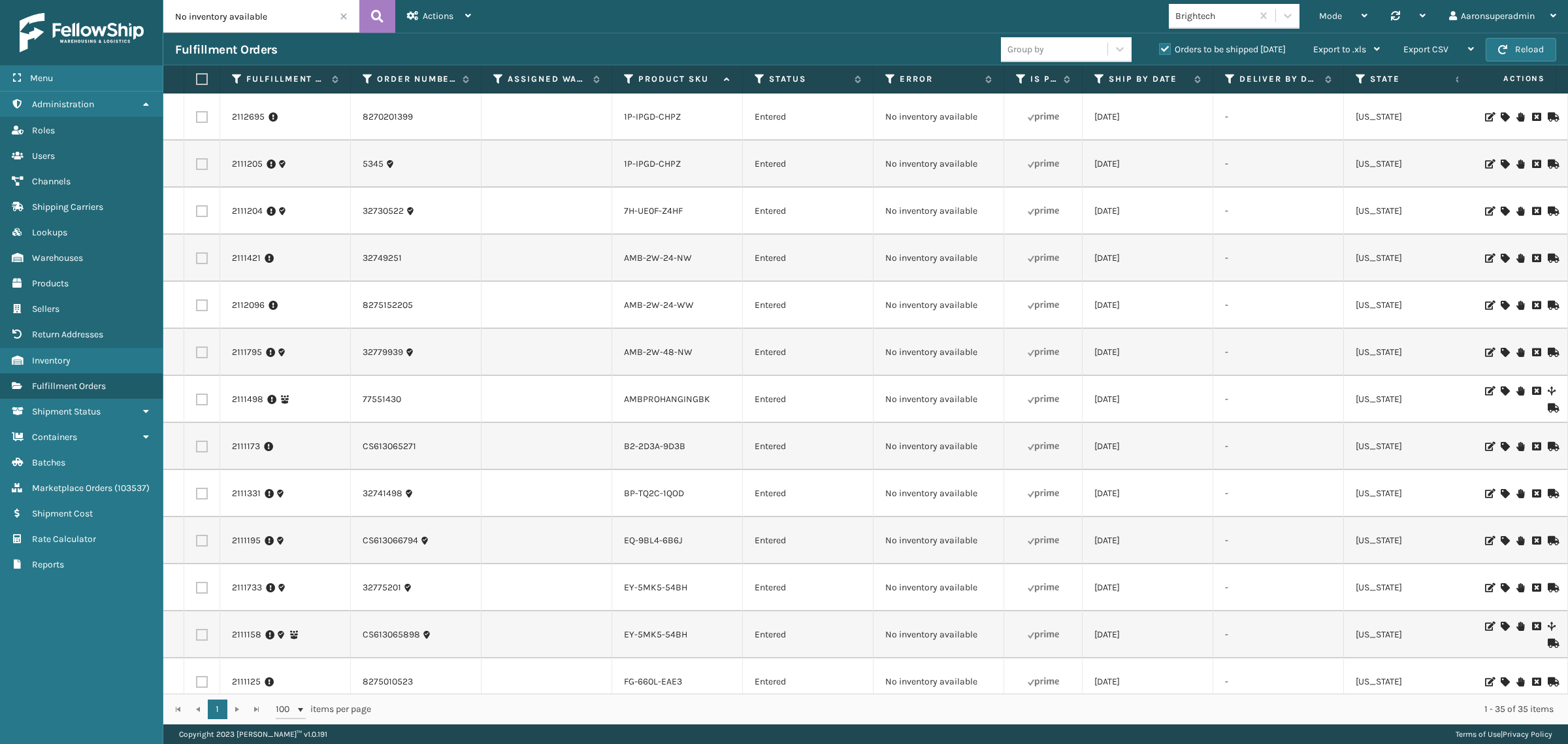
click at [1501, 118] on icon at bounding box center [1504, 117] width 8 height 9
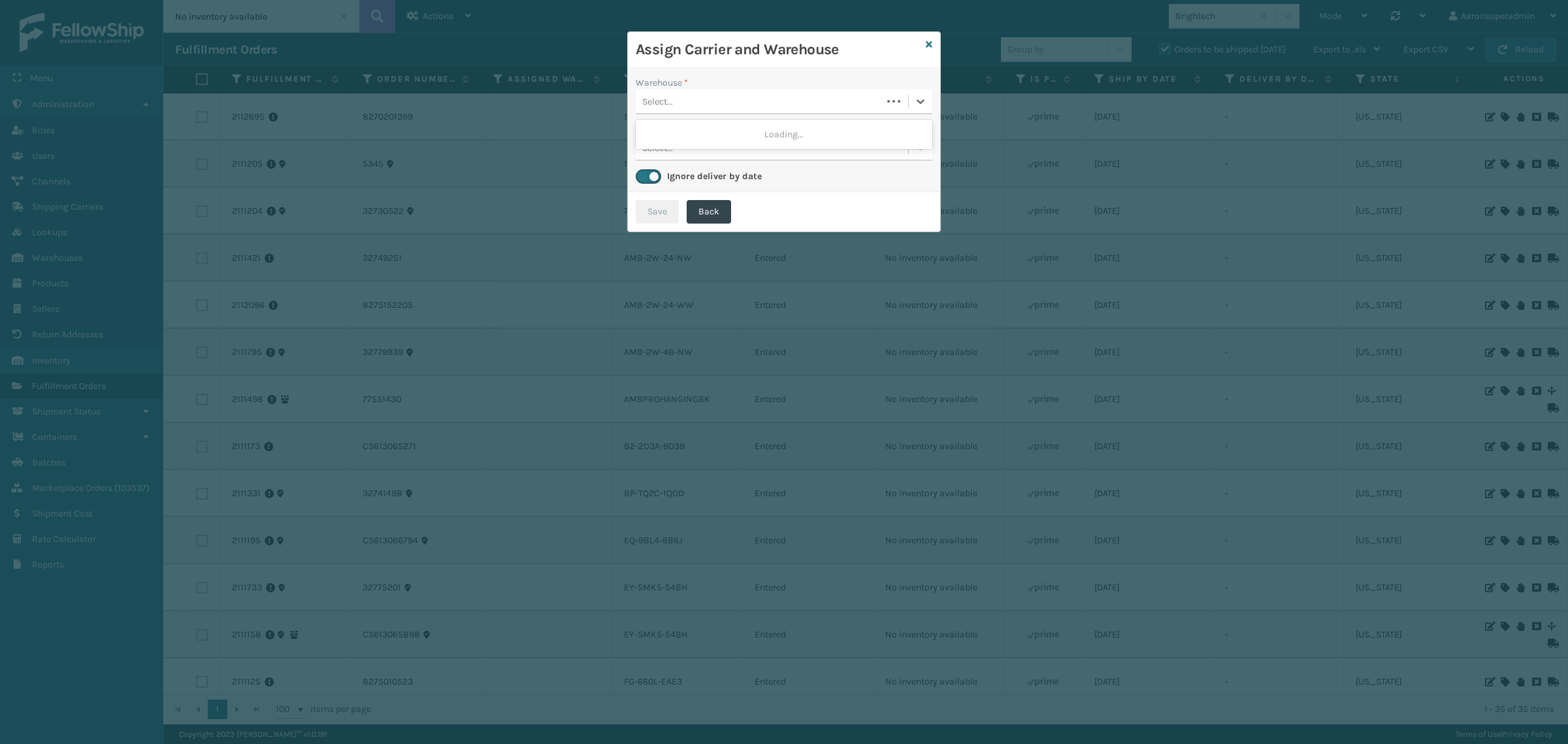
click at [746, 100] on div "Select..." at bounding box center [759, 101] width 246 height 21
click at [713, 140] on div "Fellowship - West" at bounding box center [784, 134] width 297 height 24
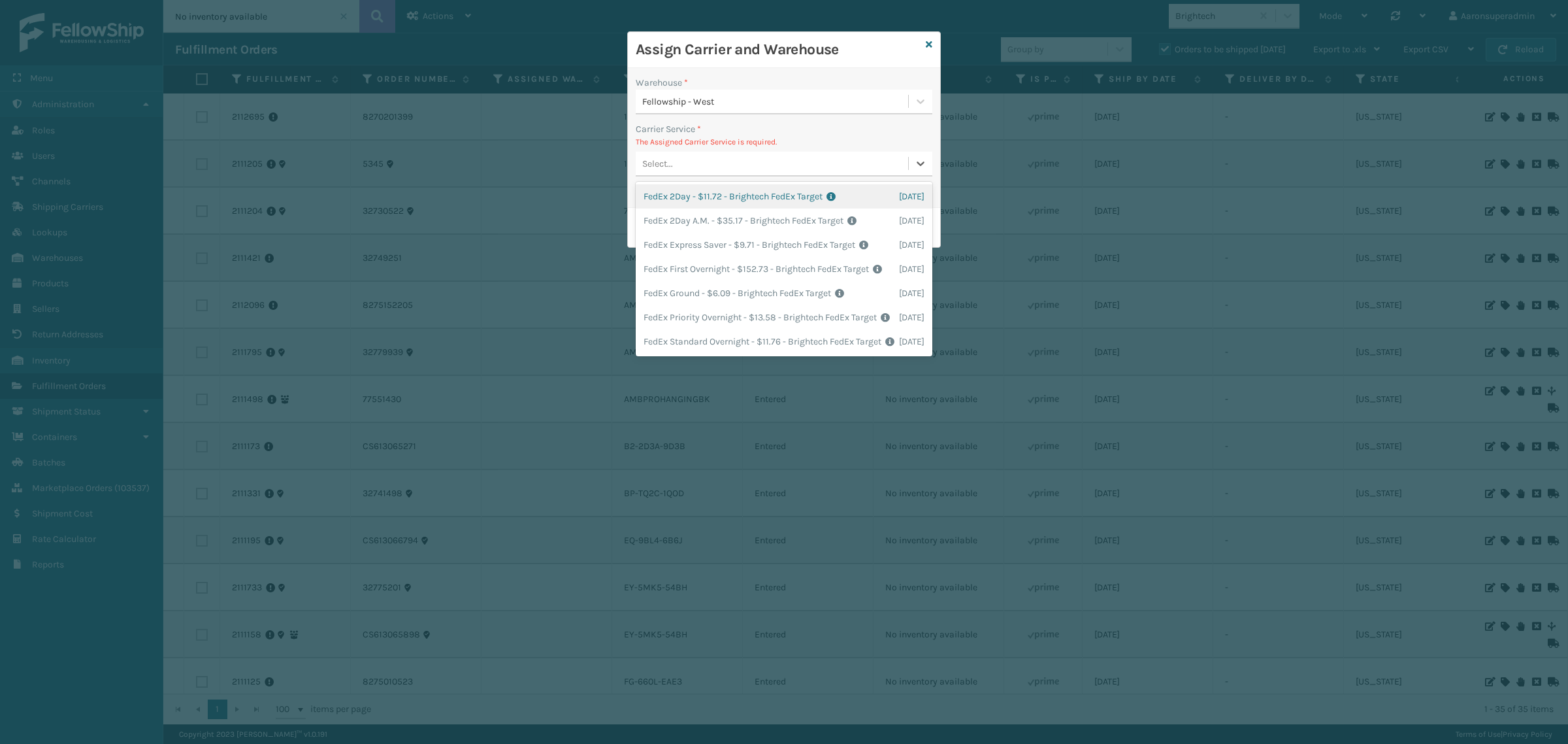
click at [762, 170] on div "Select..." at bounding box center [771, 163] width 272 height 21
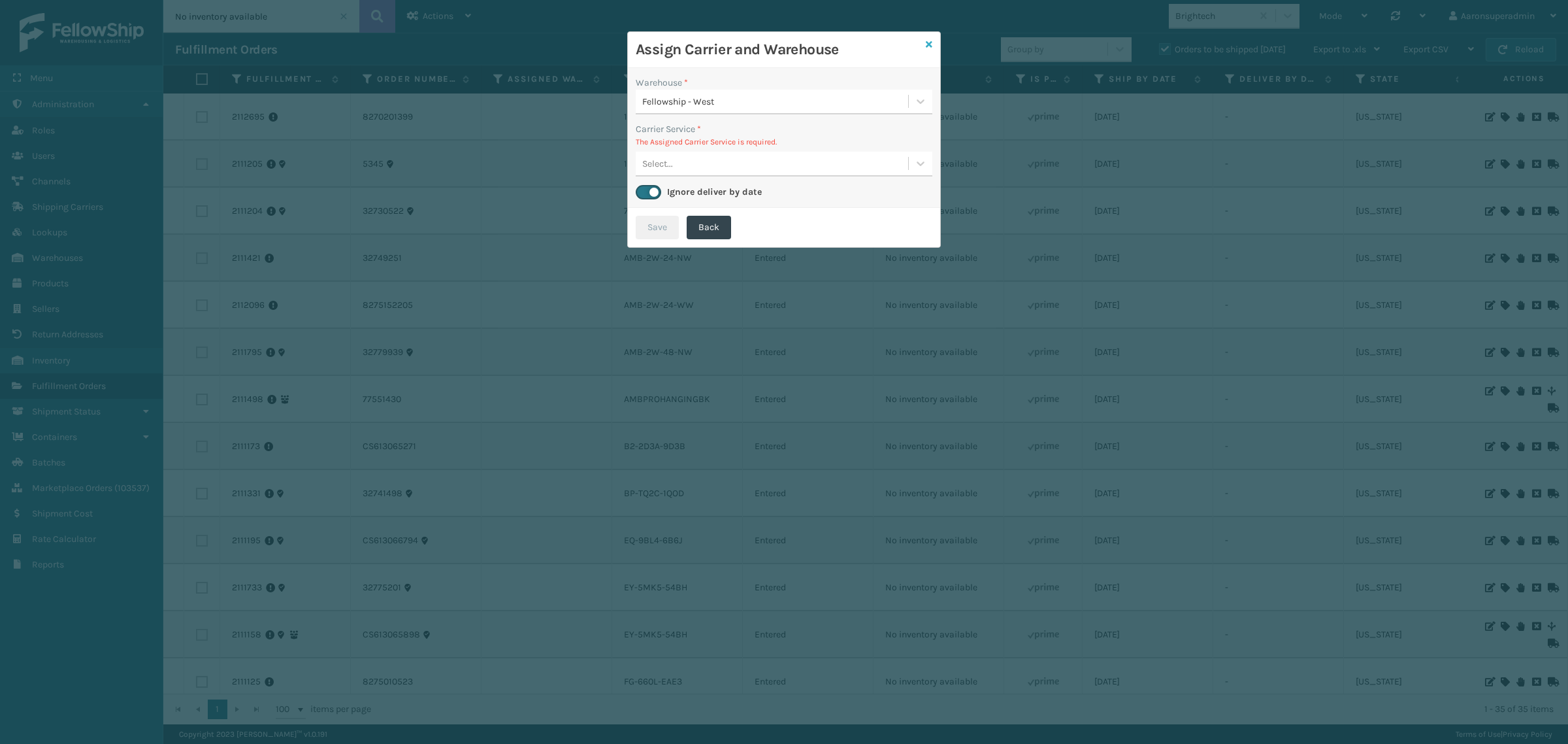
click at [931, 49] on link at bounding box center [929, 44] width 6 height 13
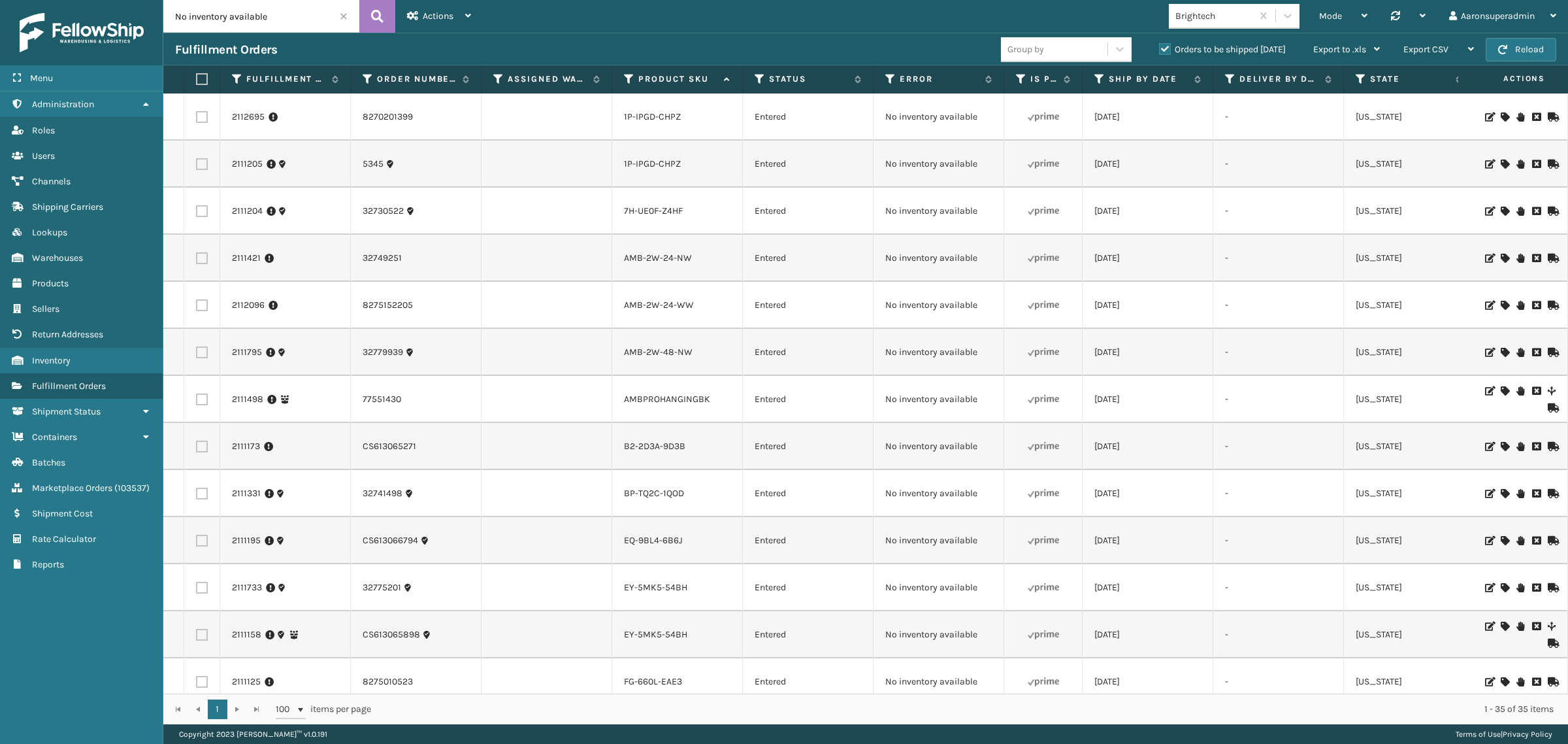
click at [1486, 159] on td at bounding box center [1519, 164] width 98 height 47
click at [1501, 163] on icon at bounding box center [1504, 164] width 8 height 9
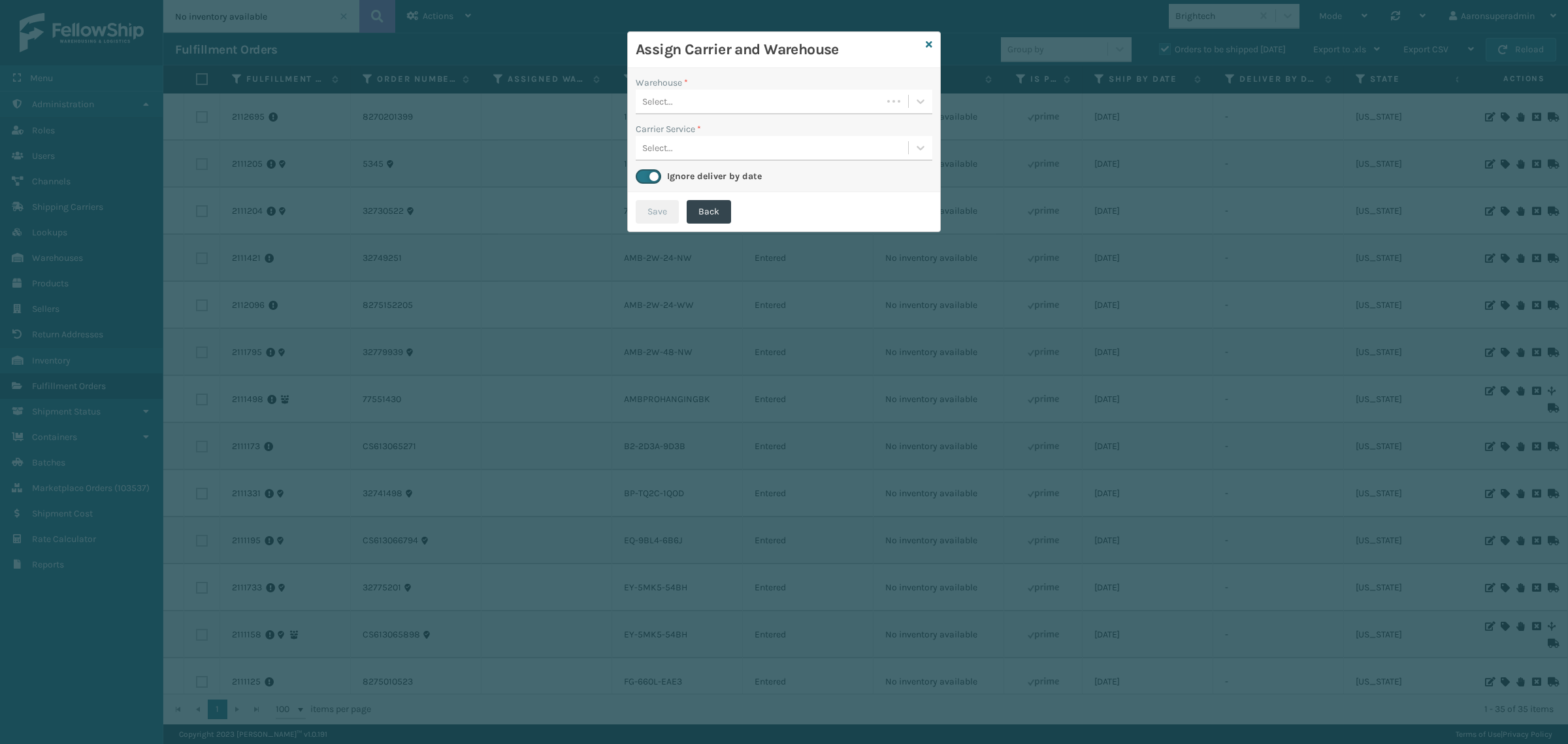
click at [727, 106] on div "Select..." at bounding box center [759, 101] width 246 height 21
click at [715, 127] on div "Fellowship - West" at bounding box center [784, 134] width 297 height 24
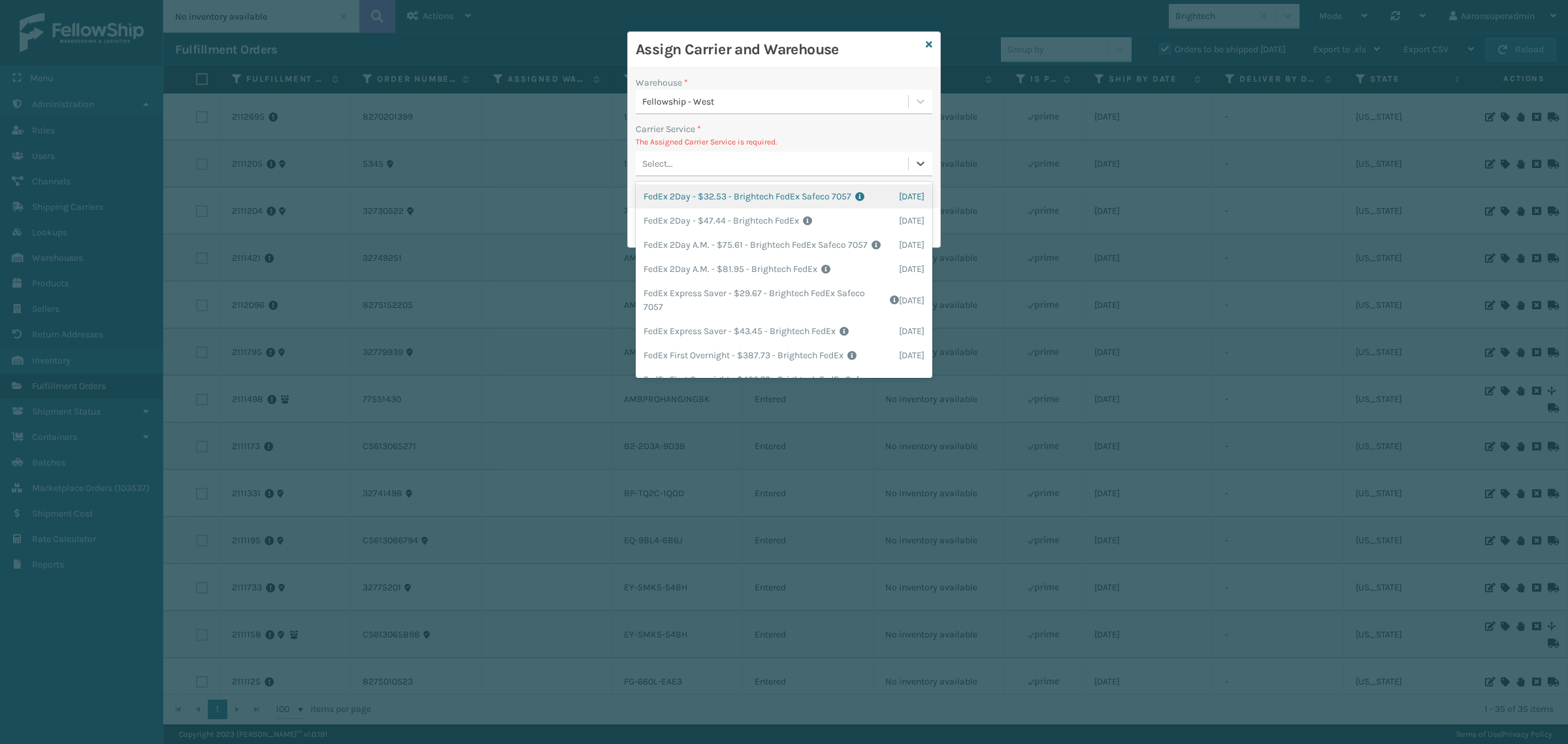
click at [690, 166] on div "Select..." at bounding box center [771, 163] width 272 height 21
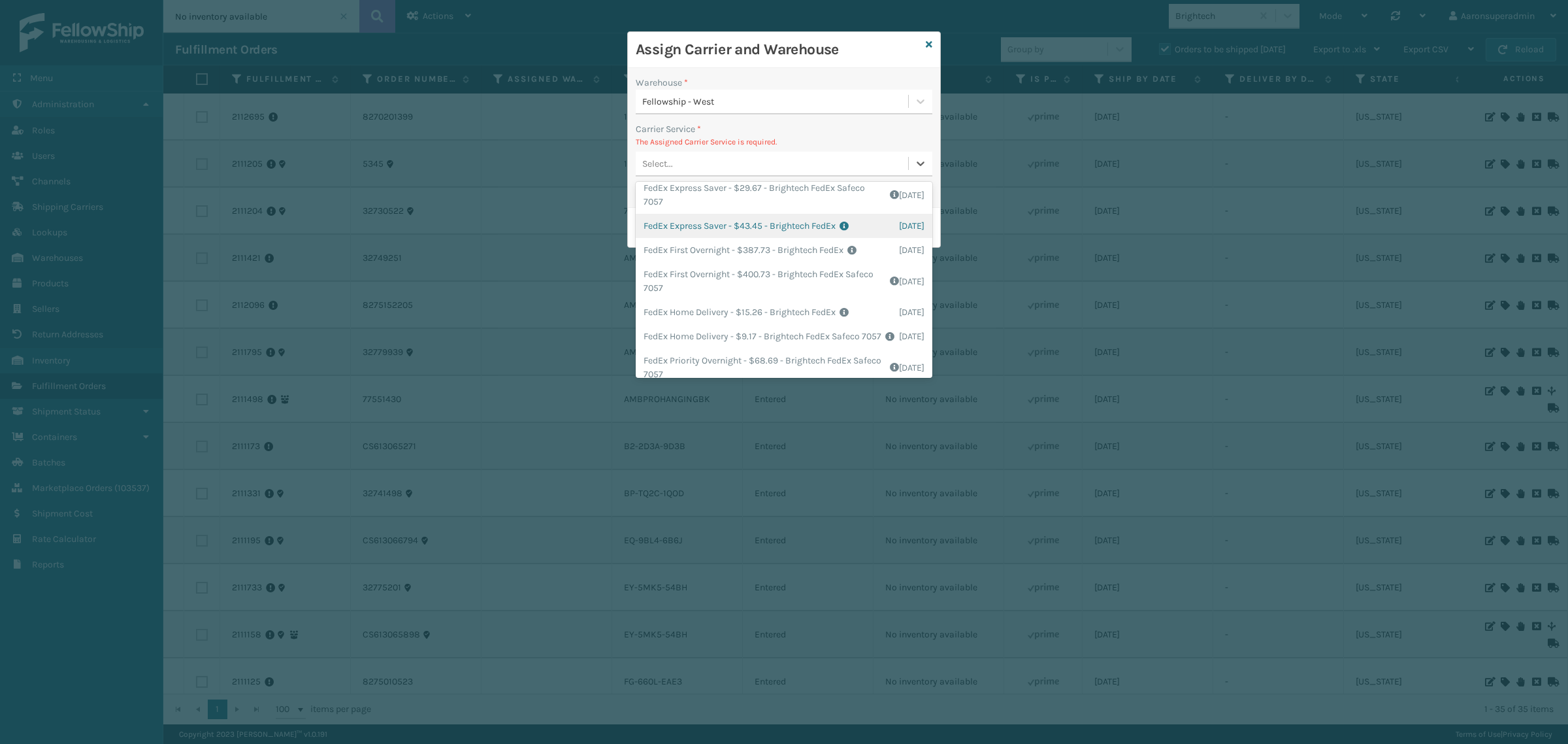
scroll to position [108, 0]
click at [924, 46] on div "Assign Carrier and Warehouse" at bounding box center [784, 50] width 312 height 36
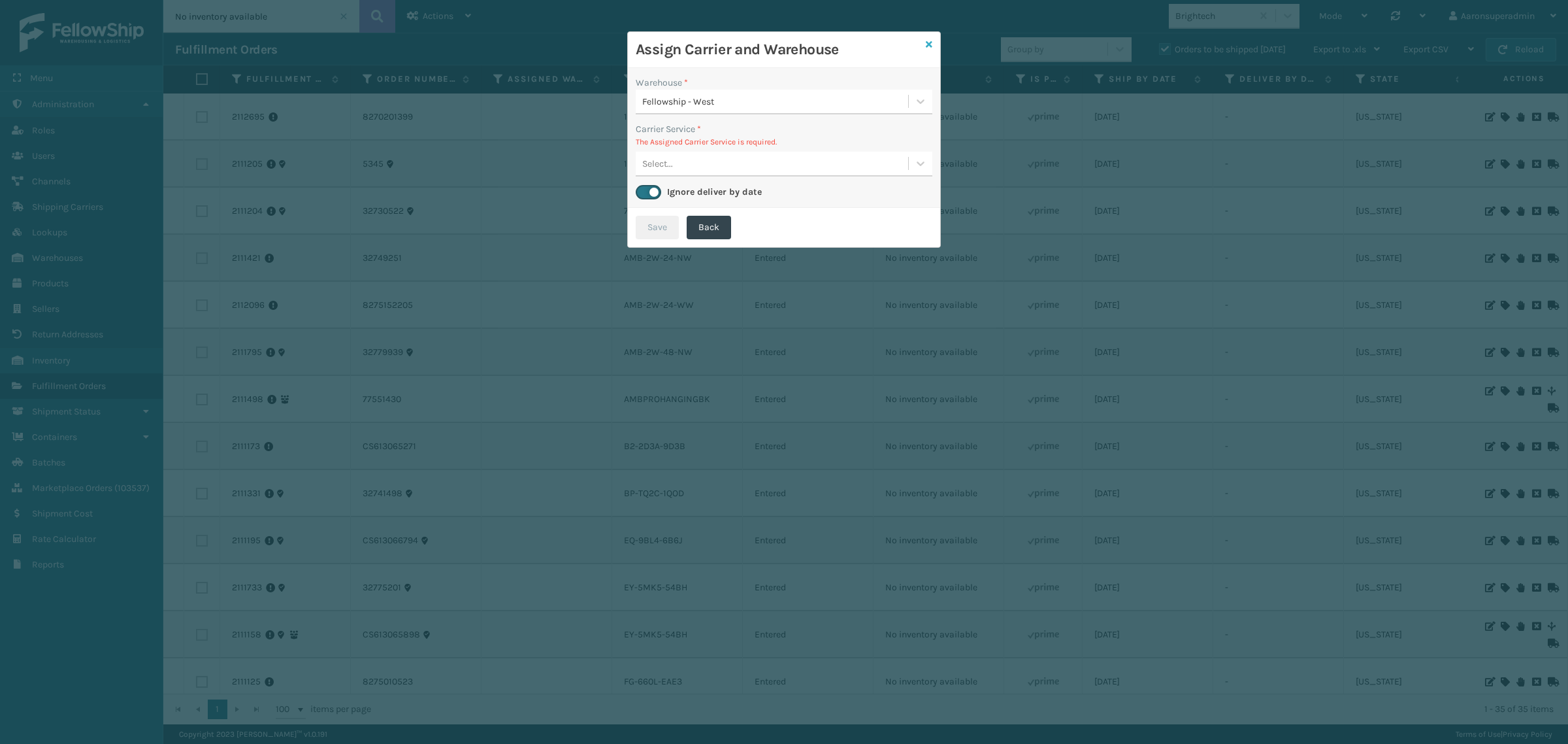
click at [931, 50] on link at bounding box center [929, 44] width 6 height 13
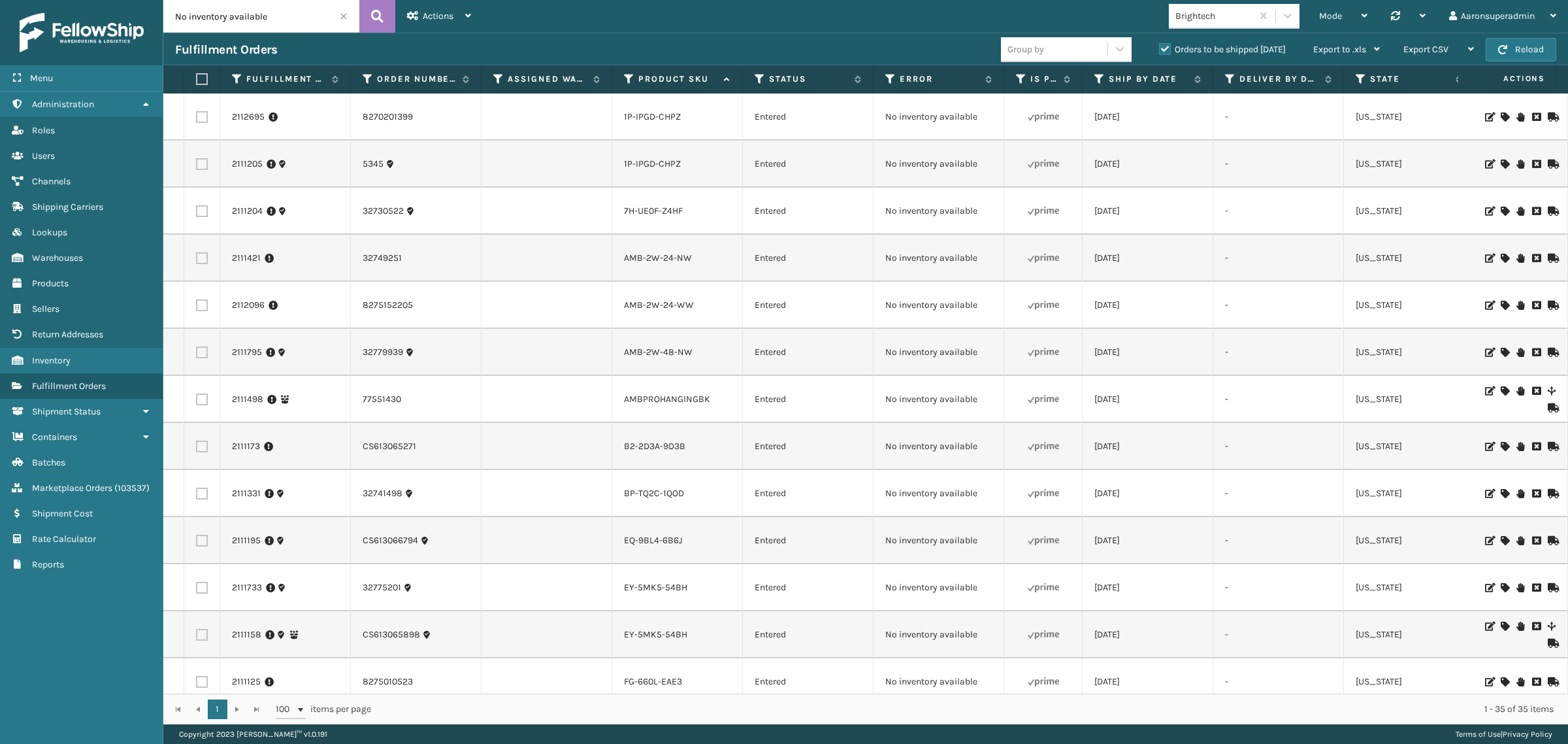
drag, startPoint x: 193, startPoint y: 78, endPoint x: 211, endPoint y: 77, distance: 18.0
click at [194, 78] on th at bounding box center [202, 79] width 36 height 28
click at [204, 79] on label at bounding box center [200, 78] width 8 height 12
click at [197, 79] on input "checkbox" at bounding box center [196, 79] width 1 height 9
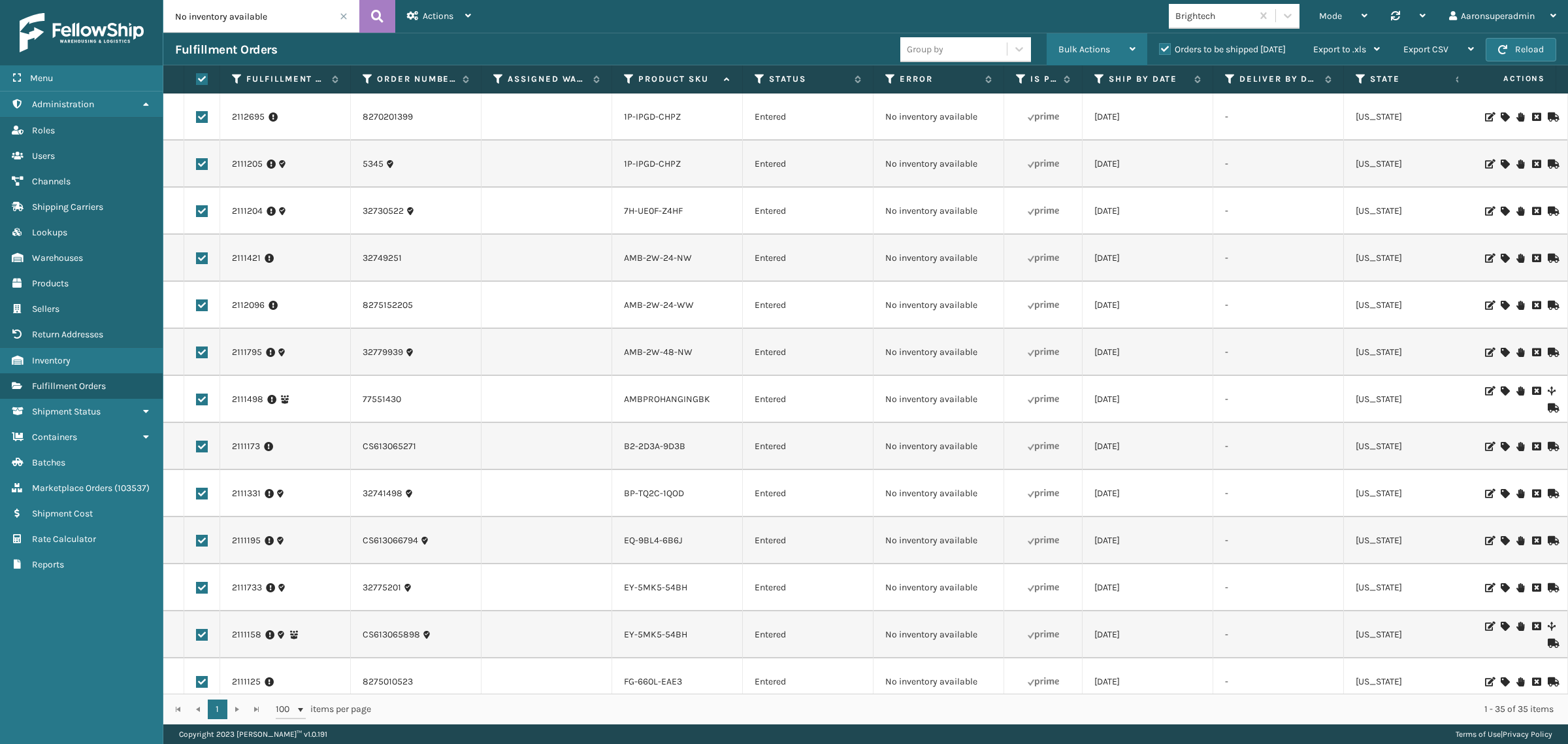
click at [1089, 42] on div "Bulk Actions" at bounding box center [1097, 49] width 77 height 33
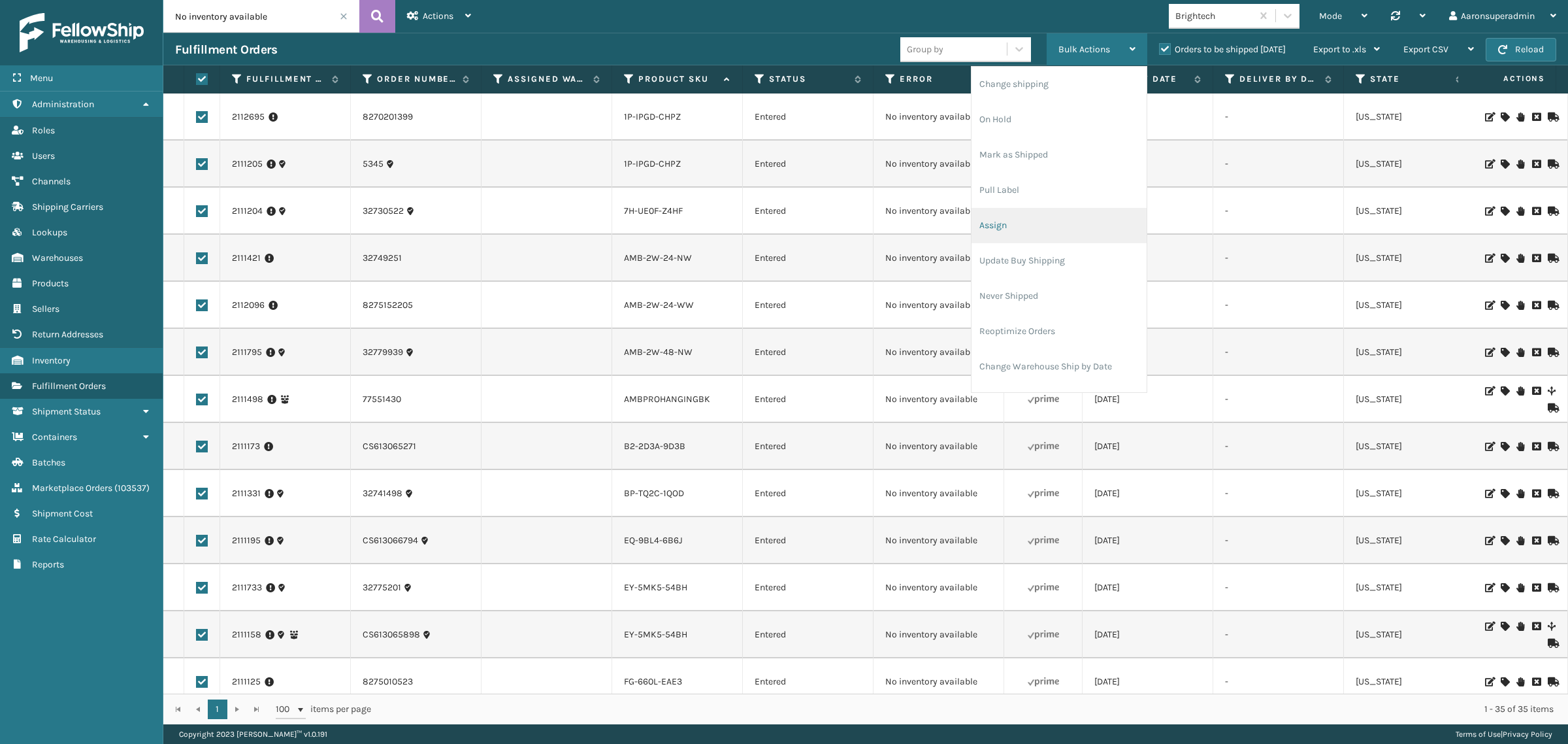
click at [1020, 213] on li "Assign" at bounding box center [1058, 225] width 175 height 35
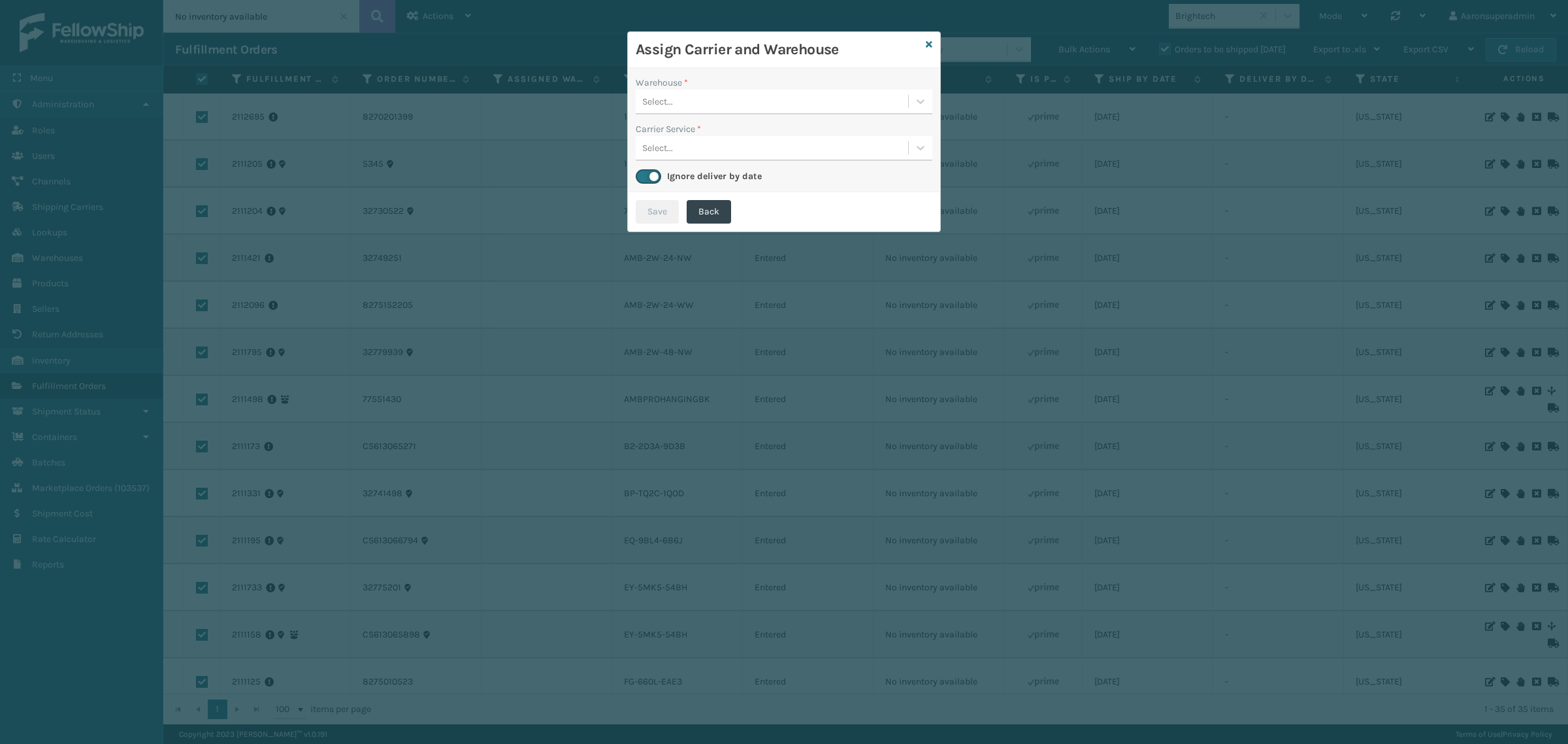
click at [713, 98] on div "Select..." at bounding box center [771, 101] width 272 height 21
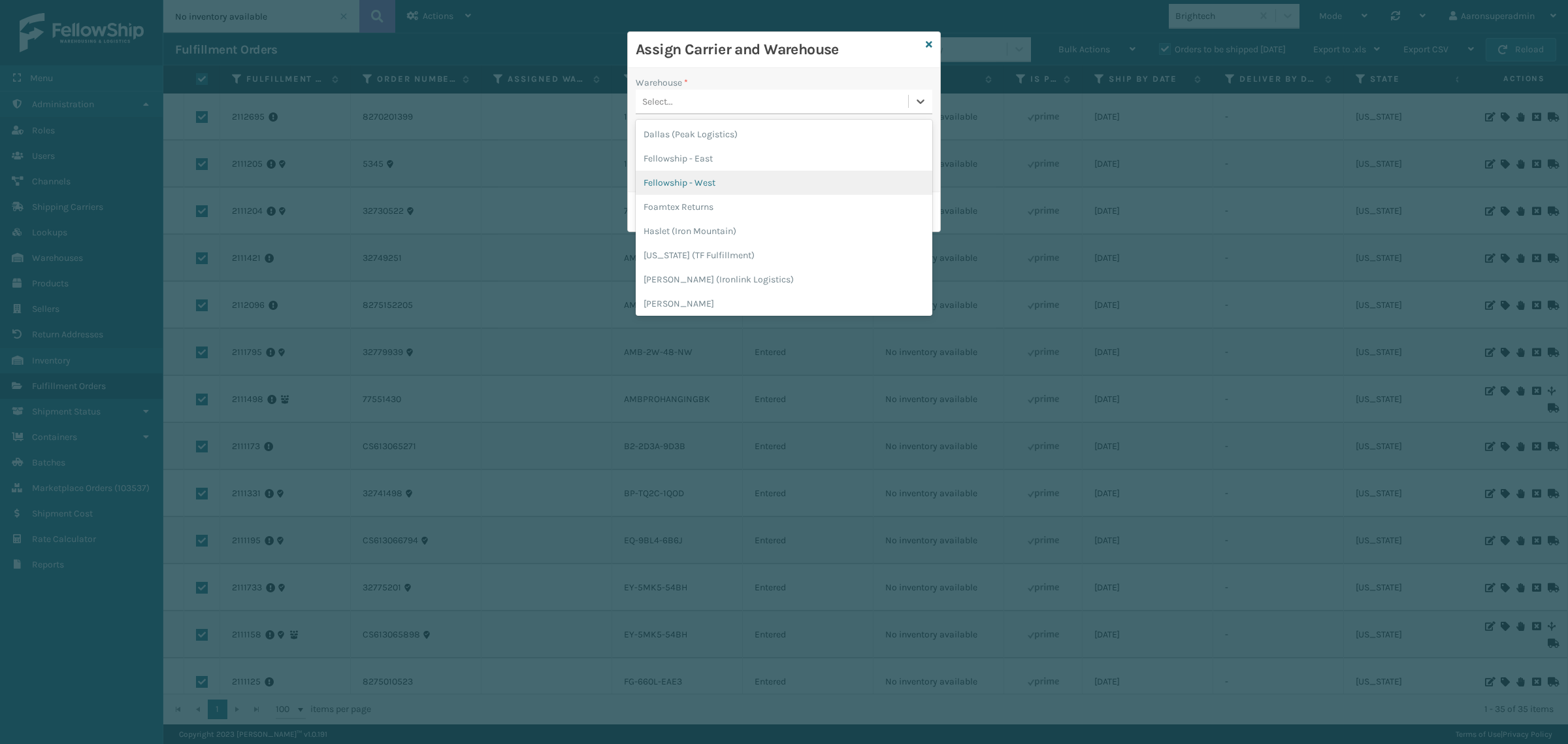
click at [717, 175] on div "Fellowship - West" at bounding box center [784, 182] width 297 height 24
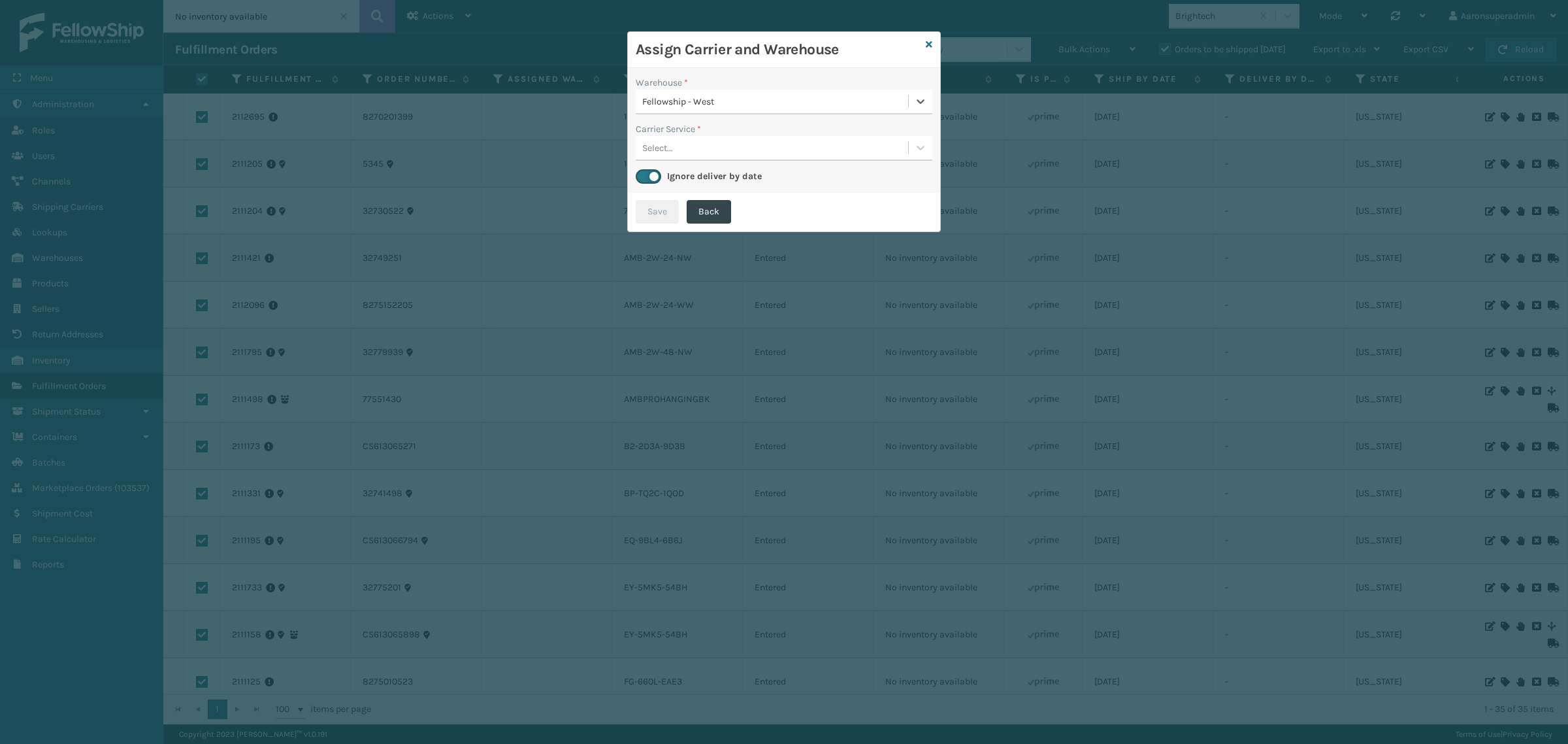
click at [690, 142] on div "Select..." at bounding box center [771, 148] width 272 height 21
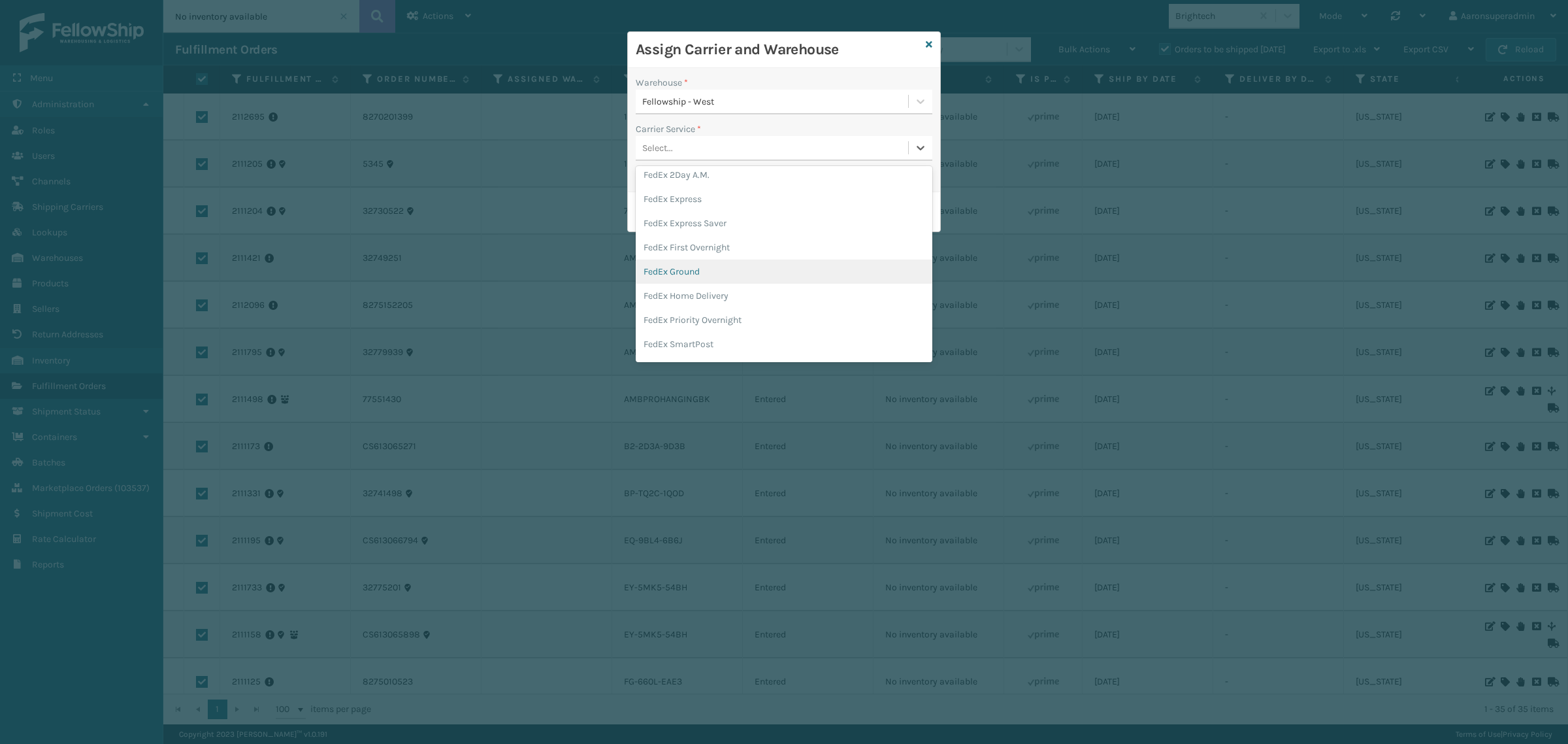
scroll to position [82, 0]
click at [681, 291] on div "FedEx Home Delivery" at bounding box center [784, 292] width 297 height 24
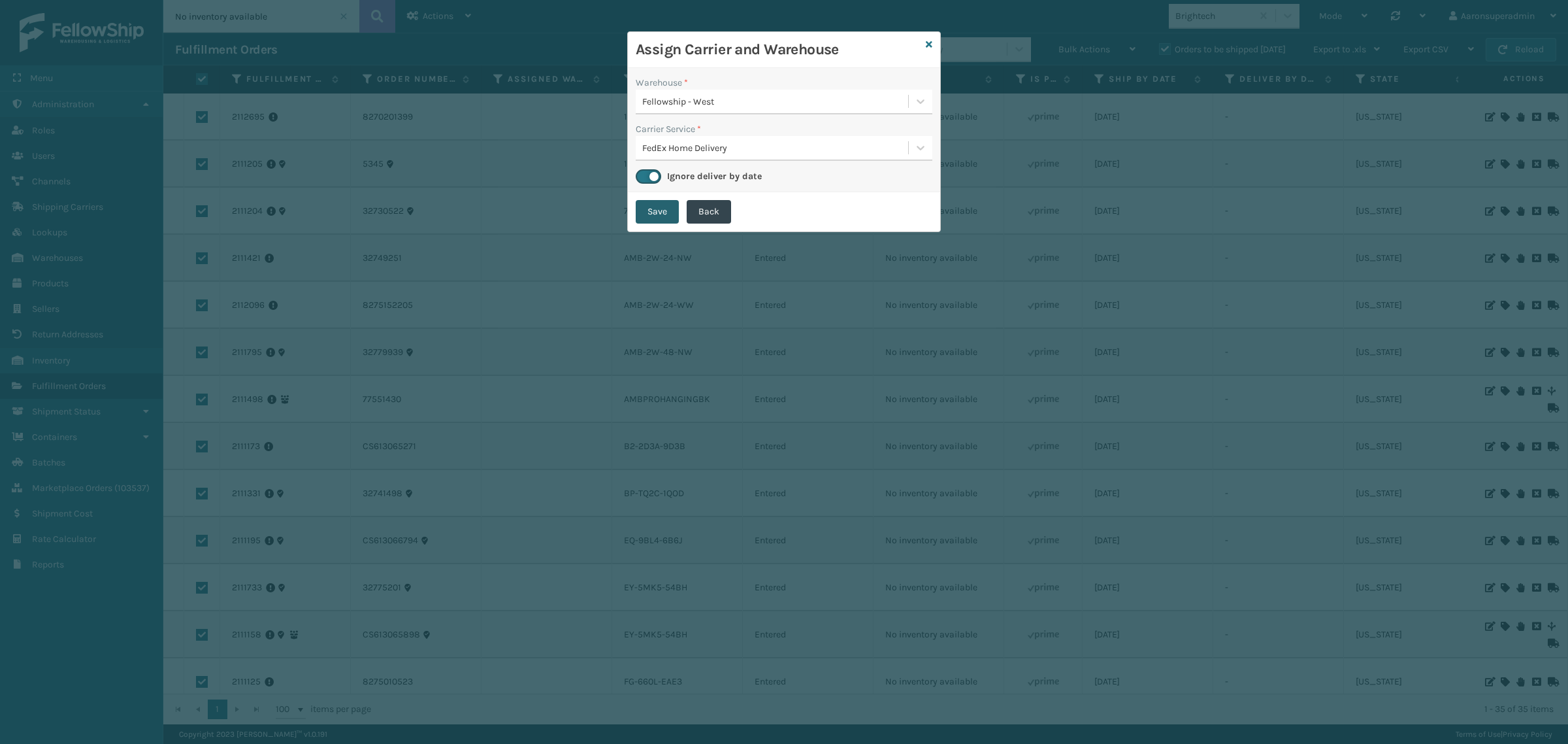
click at [646, 208] on button "Save" at bounding box center [657, 212] width 43 height 24
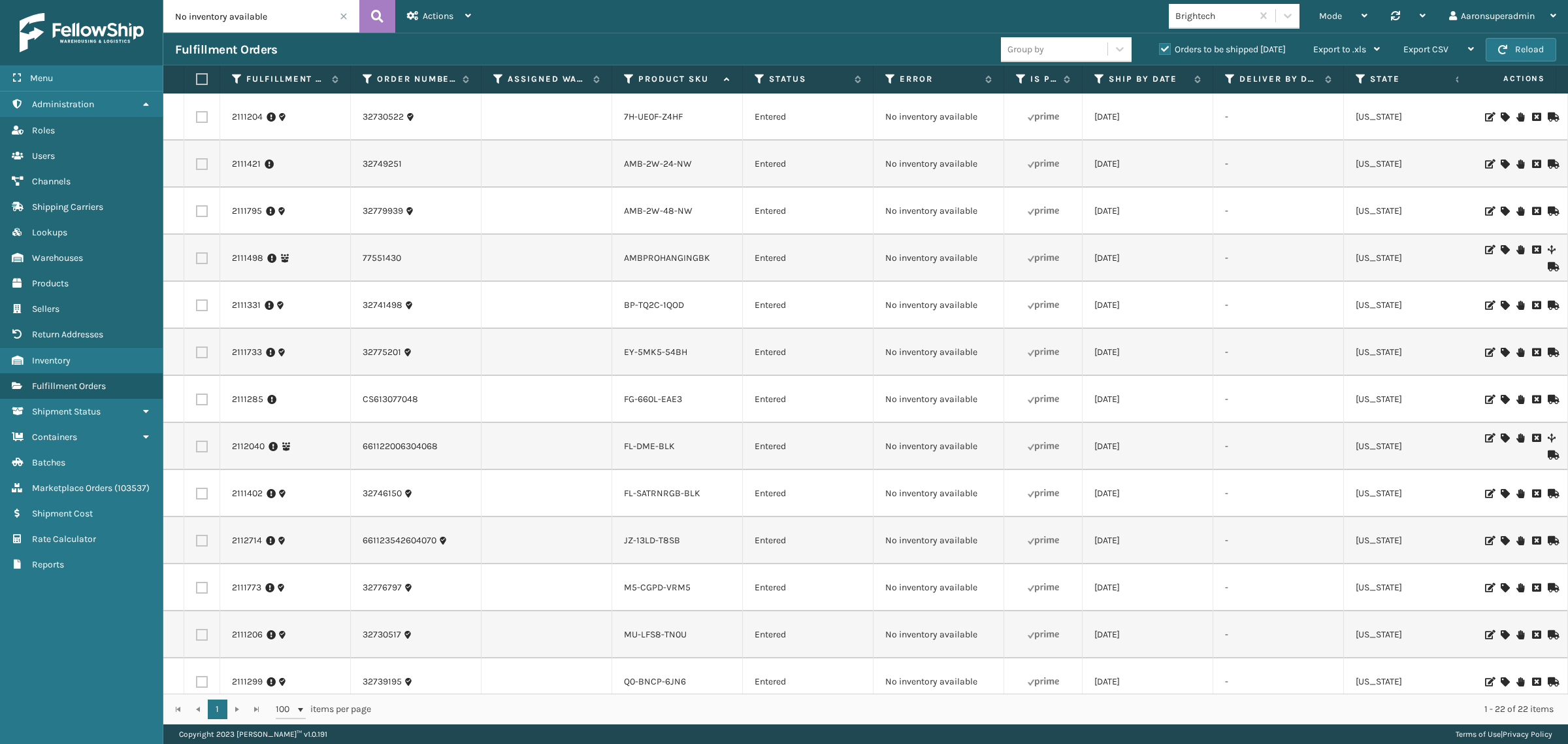
click at [1501, 119] on icon at bounding box center [1504, 117] width 8 height 9
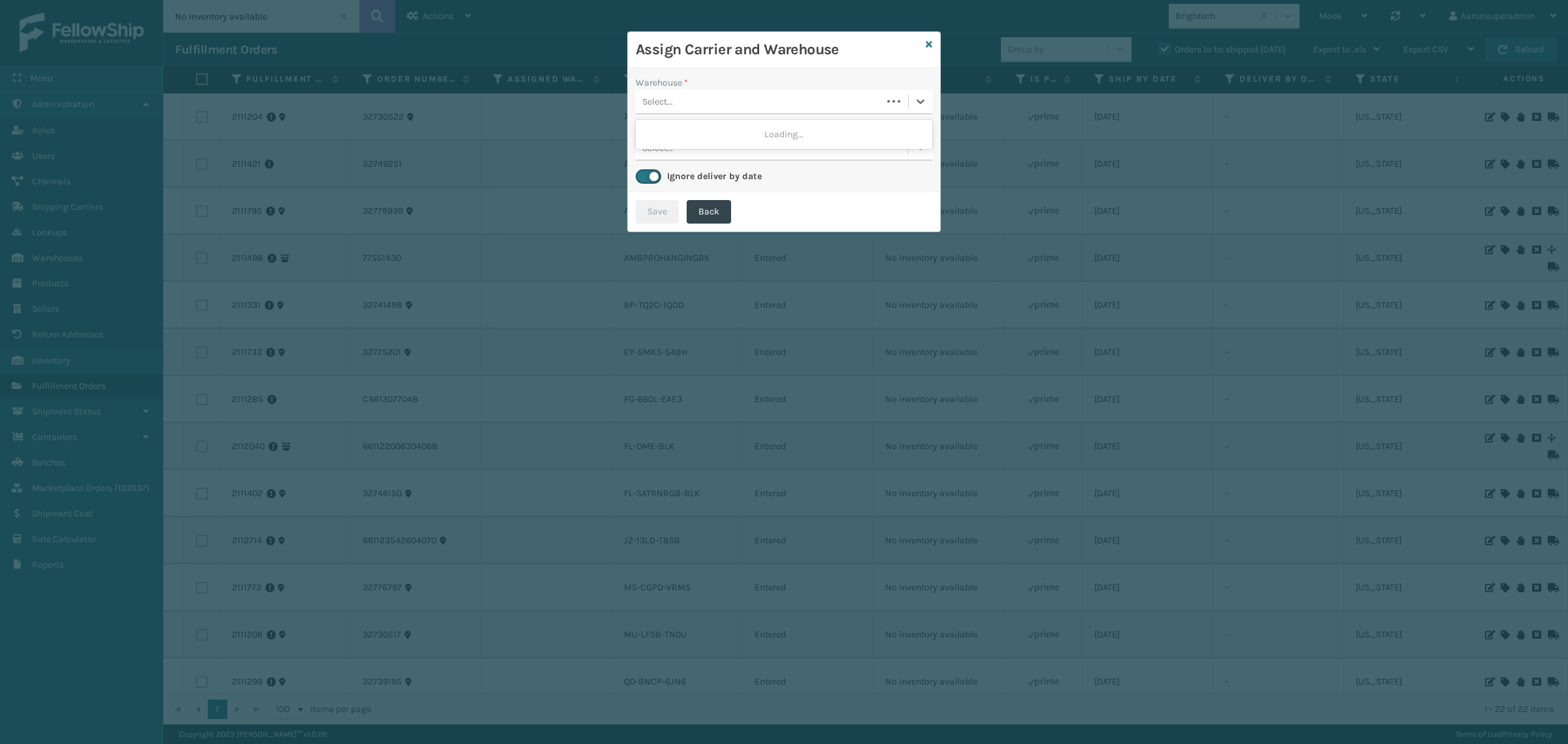
click at [673, 111] on div "Select..." at bounding box center [759, 101] width 246 height 21
click at [729, 138] on div "Fellowship - West" at bounding box center [784, 134] width 297 height 24
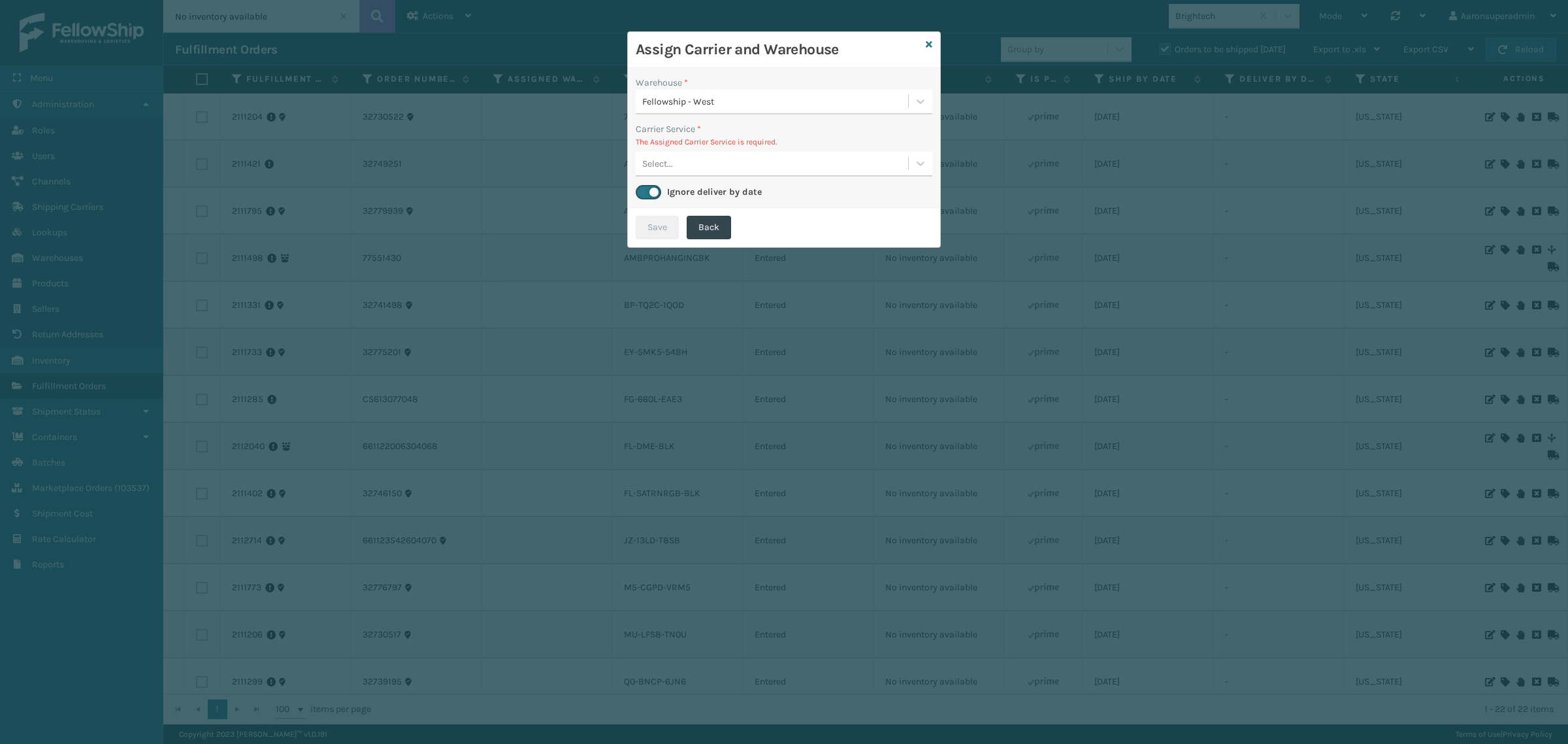
click at [717, 162] on div "Select..." at bounding box center [771, 163] width 272 height 21
click at [929, 45] on icon at bounding box center [929, 45] width 6 height 9
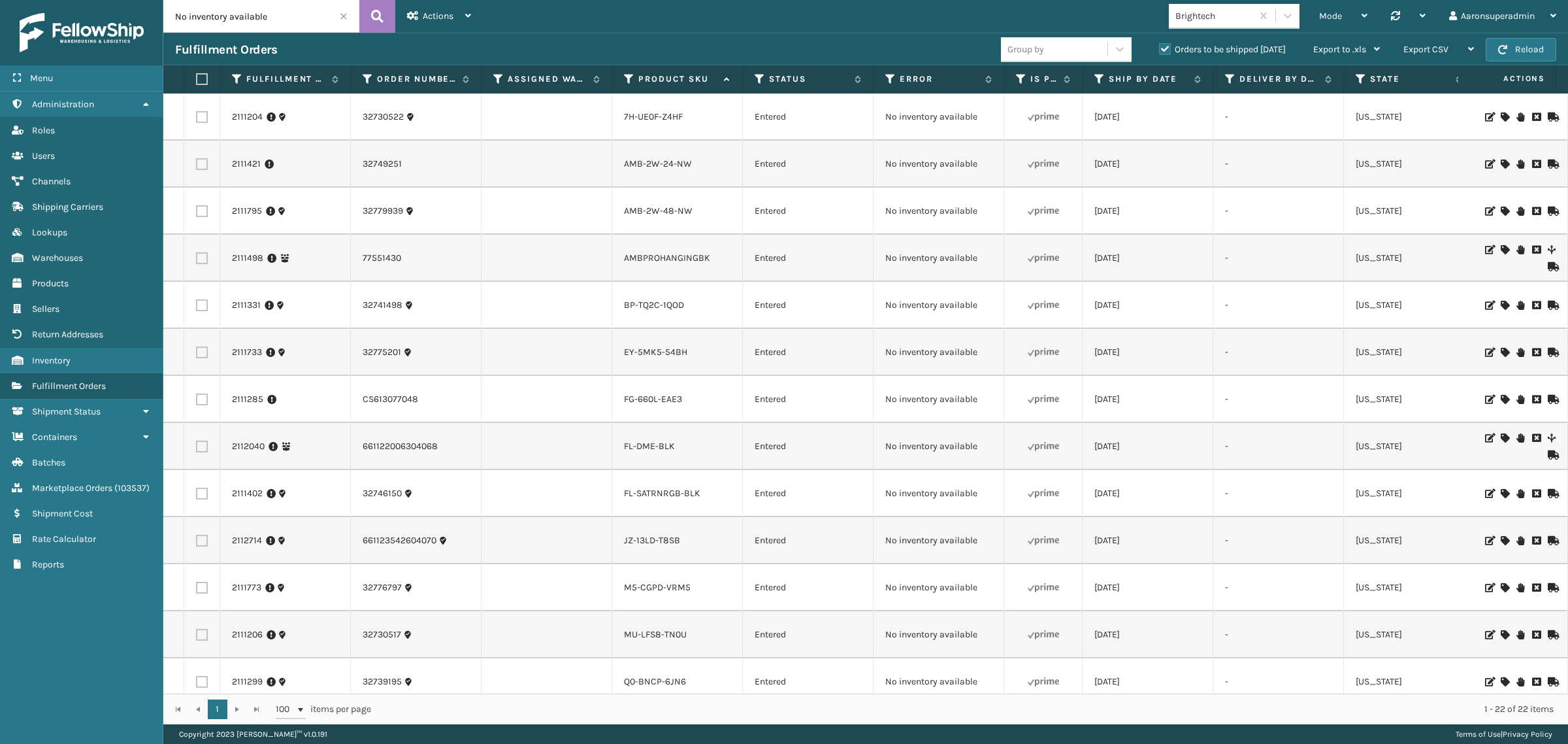
click at [198, 77] on label at bounding box center [200, 78] width 8 height 12
click at [197, 77] on input "checkbox" at bounding box center [196, 79] width 1 height 9
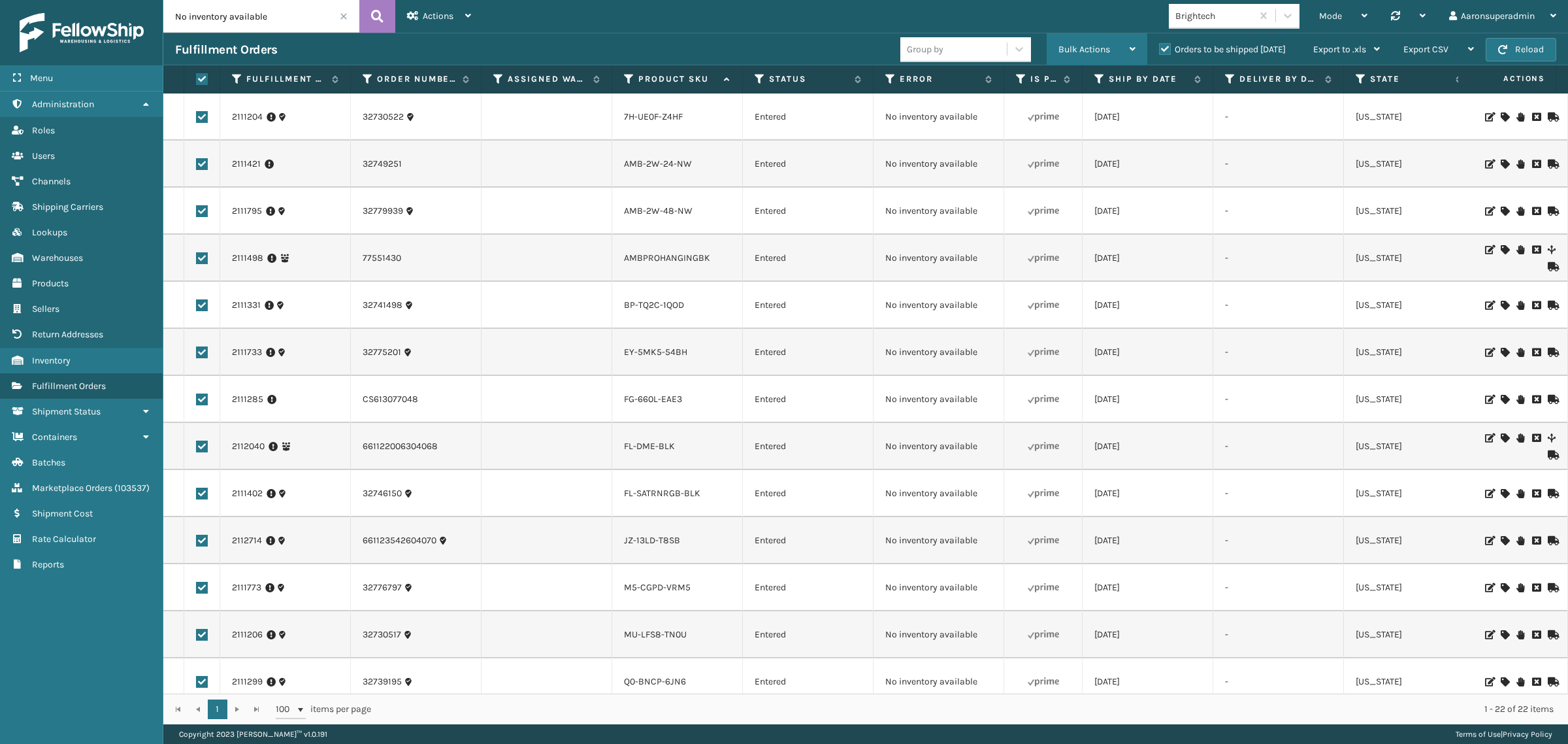
click at [1093, 53] on span "Bulk Actions" at bounding box center [1084, 49] width 52 height 11
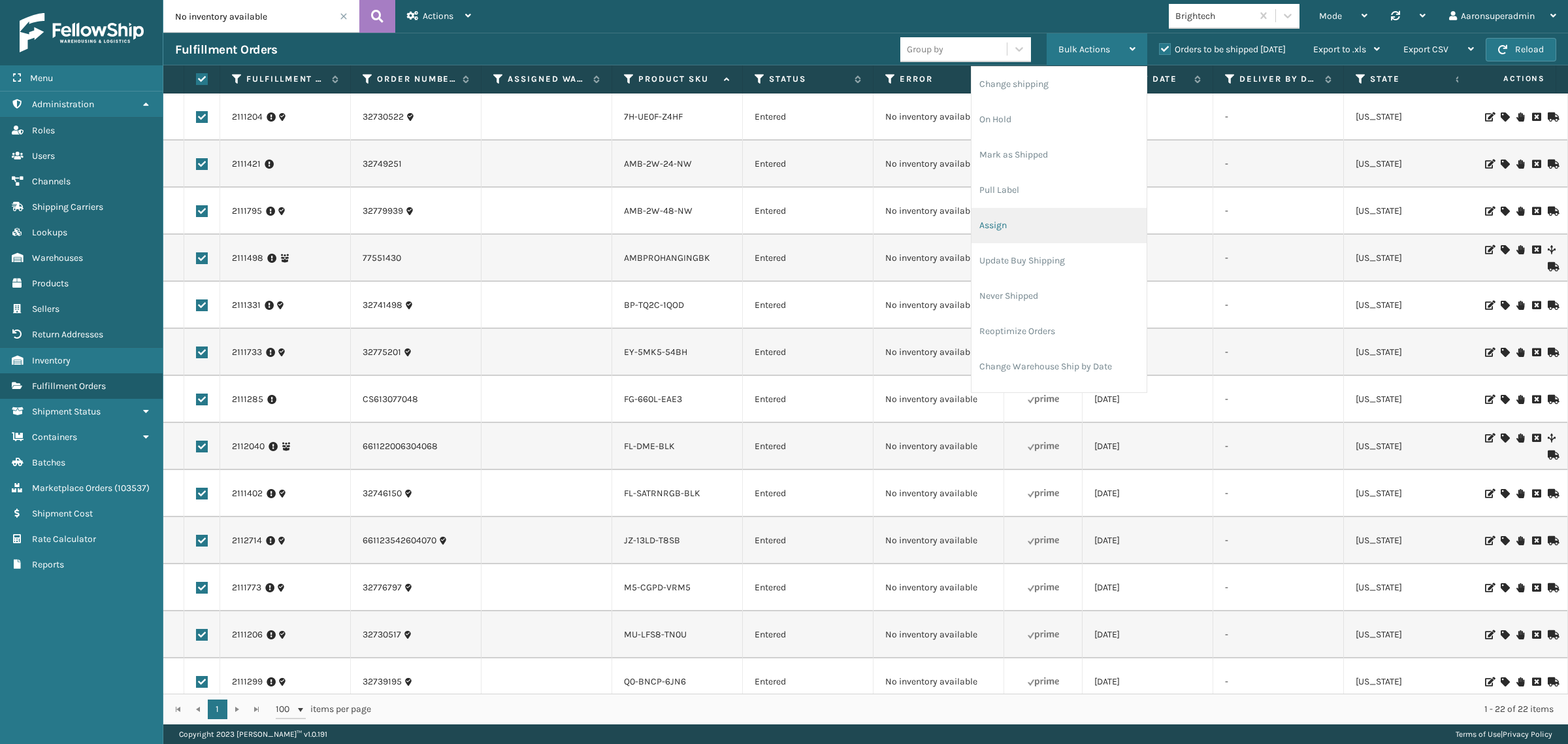
click at [1002, 228] on li "Assign" at bounding box center [1058, 225] width 175 height 35
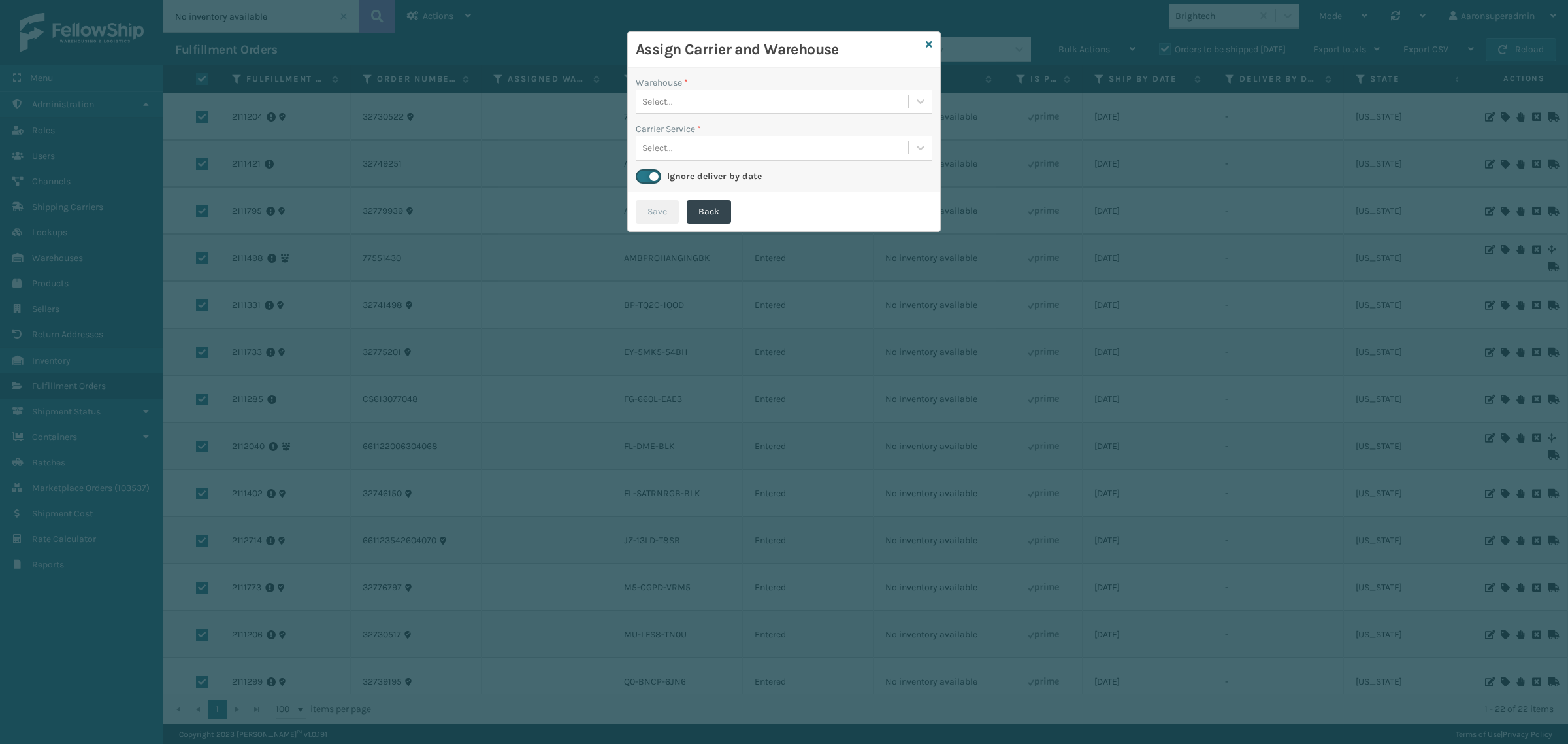
click at [681, 89] on div "Select..." at bounding box center [784, 102] width 297 height 25
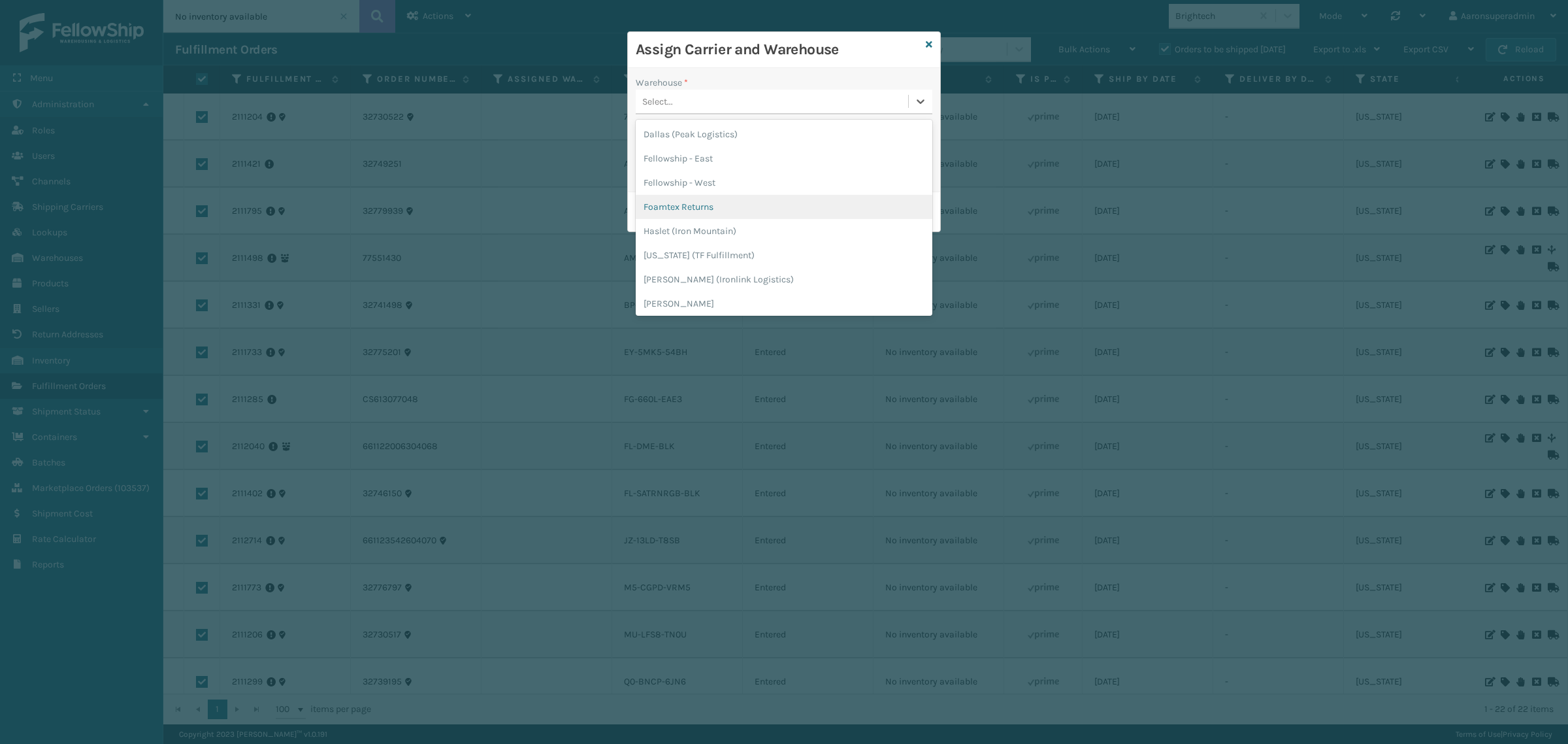
click at [686, 195] on div "Foamtex Returns" at bounding box center [784, 206] width 297 height 24
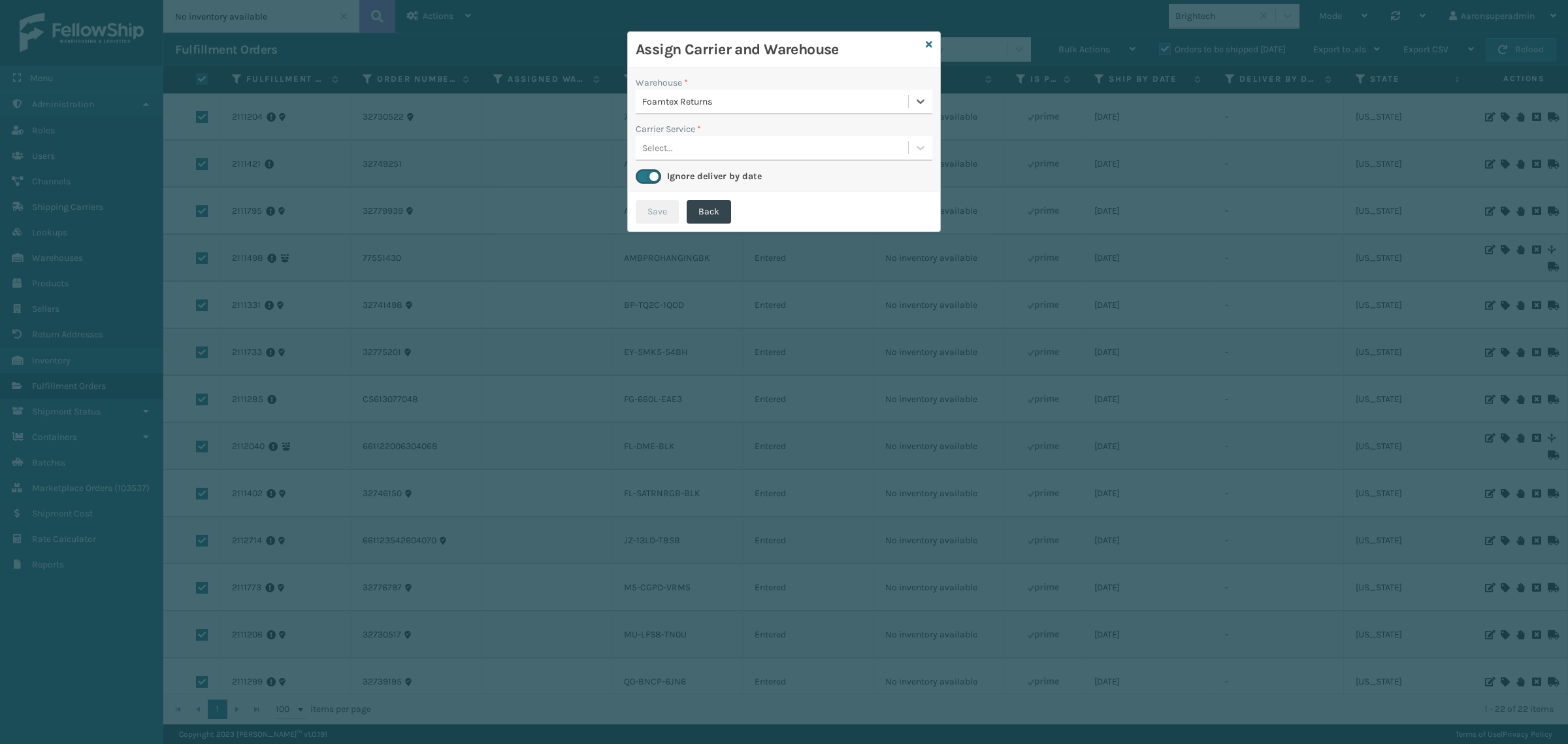
click at [681, 105] on div "Foamtex Returns" at bounding box center [776, 101] width 267 height 13
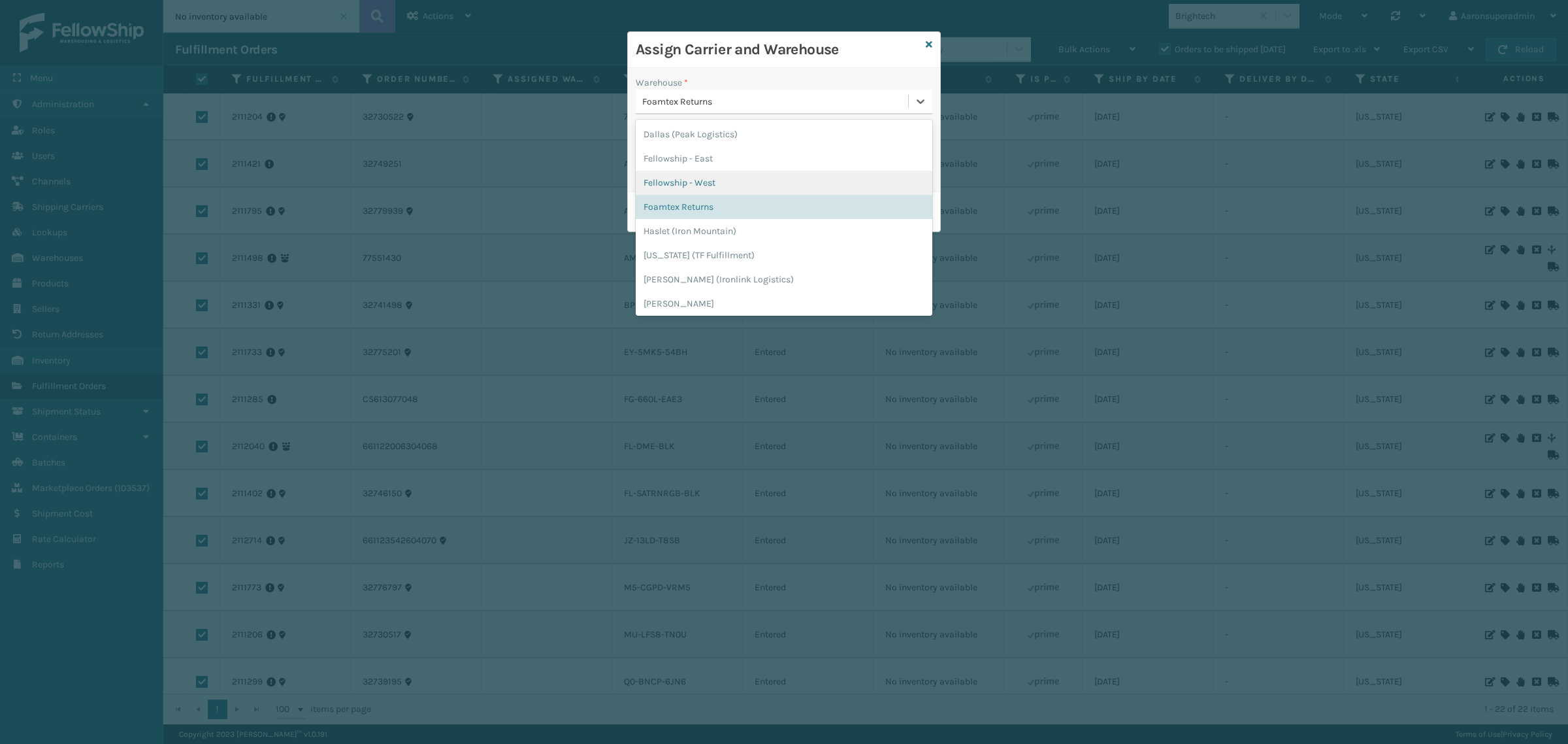
click at [687, 177] on div "Fellowship - West" at bounding box center [784, 182] width 297 height 24
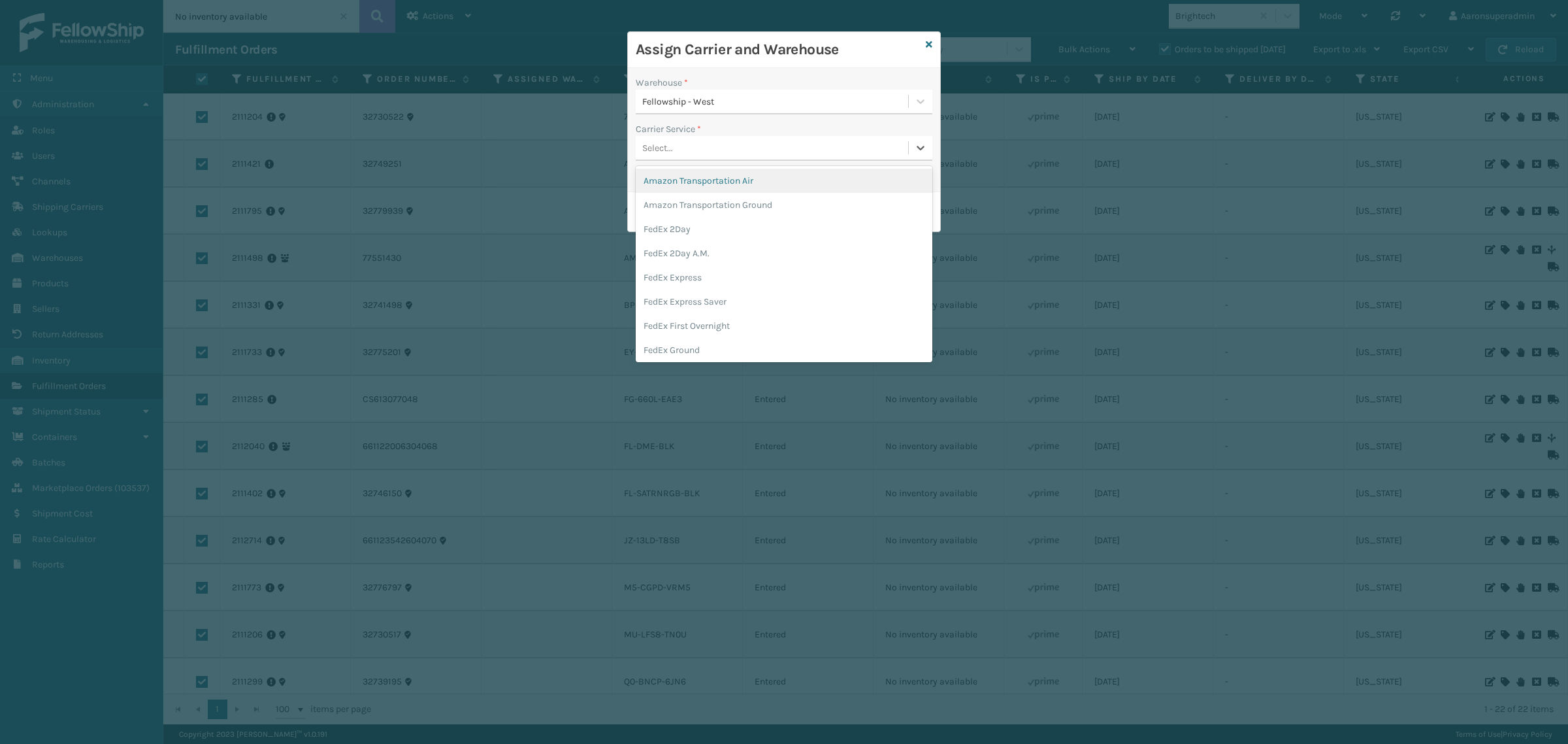
click at [675, 144] on div "Select..." at bounding box center [771, 148] width 272 height 21
drag, startPoint x: 724, startPoint y: 279, endPoint x: 719, endPoint y: 272, distance: 8.6
click at [724, 278] on div "UPS Ground" at bounding box center [784, 283] width 297 height 24
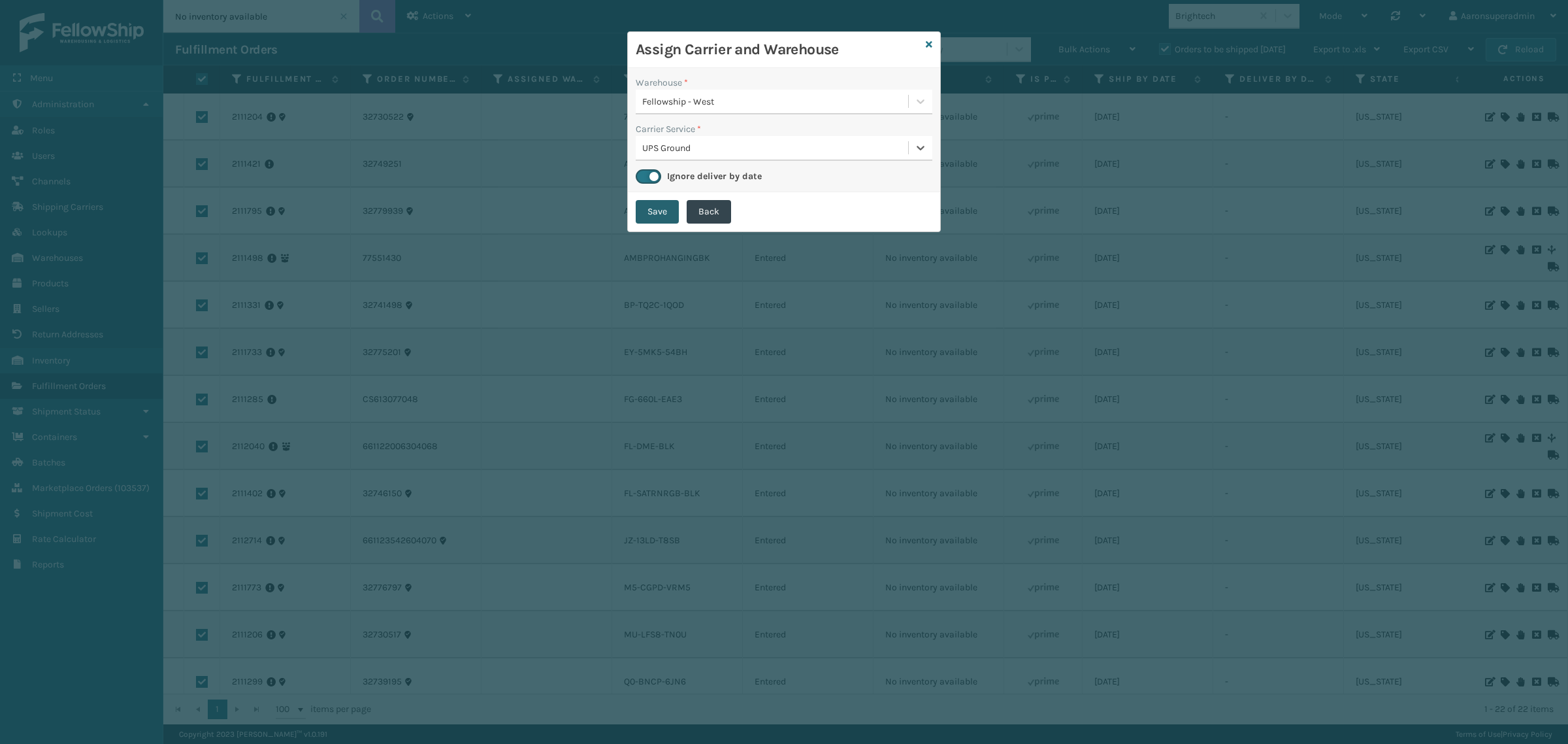
click at [664, 213] on button "Save" at bounding box center [657, 212] width 43 height 24
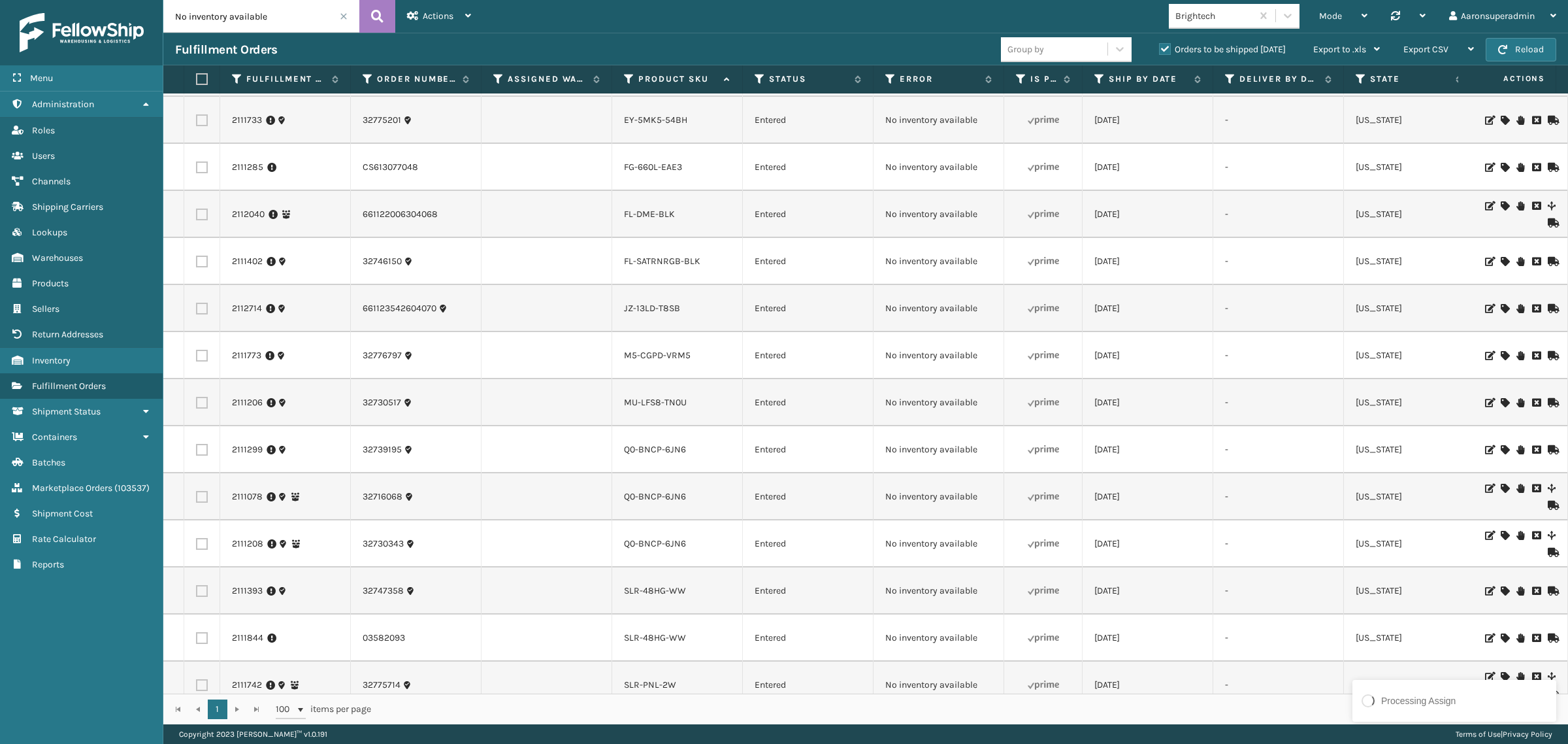
scroll to position [0, 0]
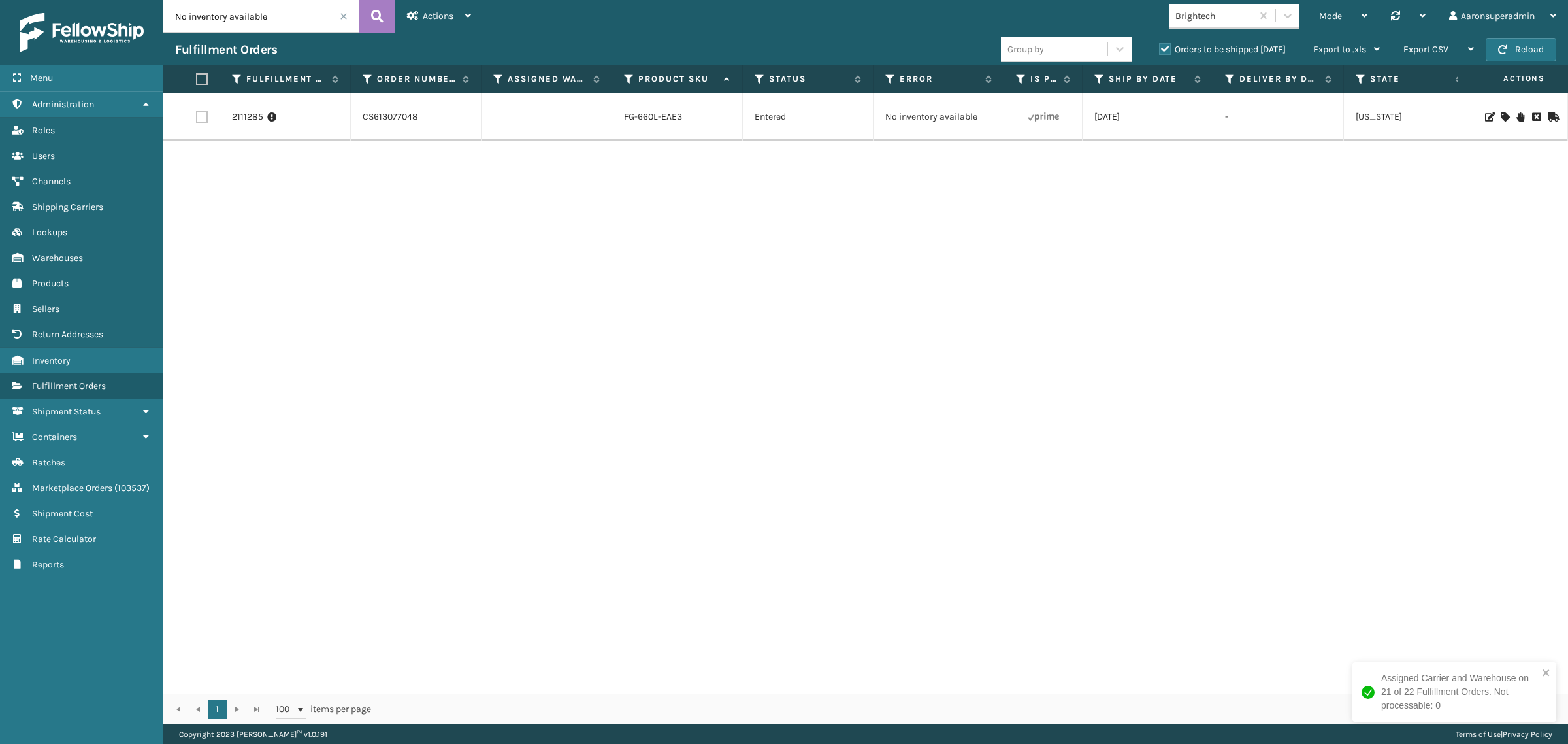
click at [1501, 118] on icon at bounding box center [1504, 117] width 8 height 9
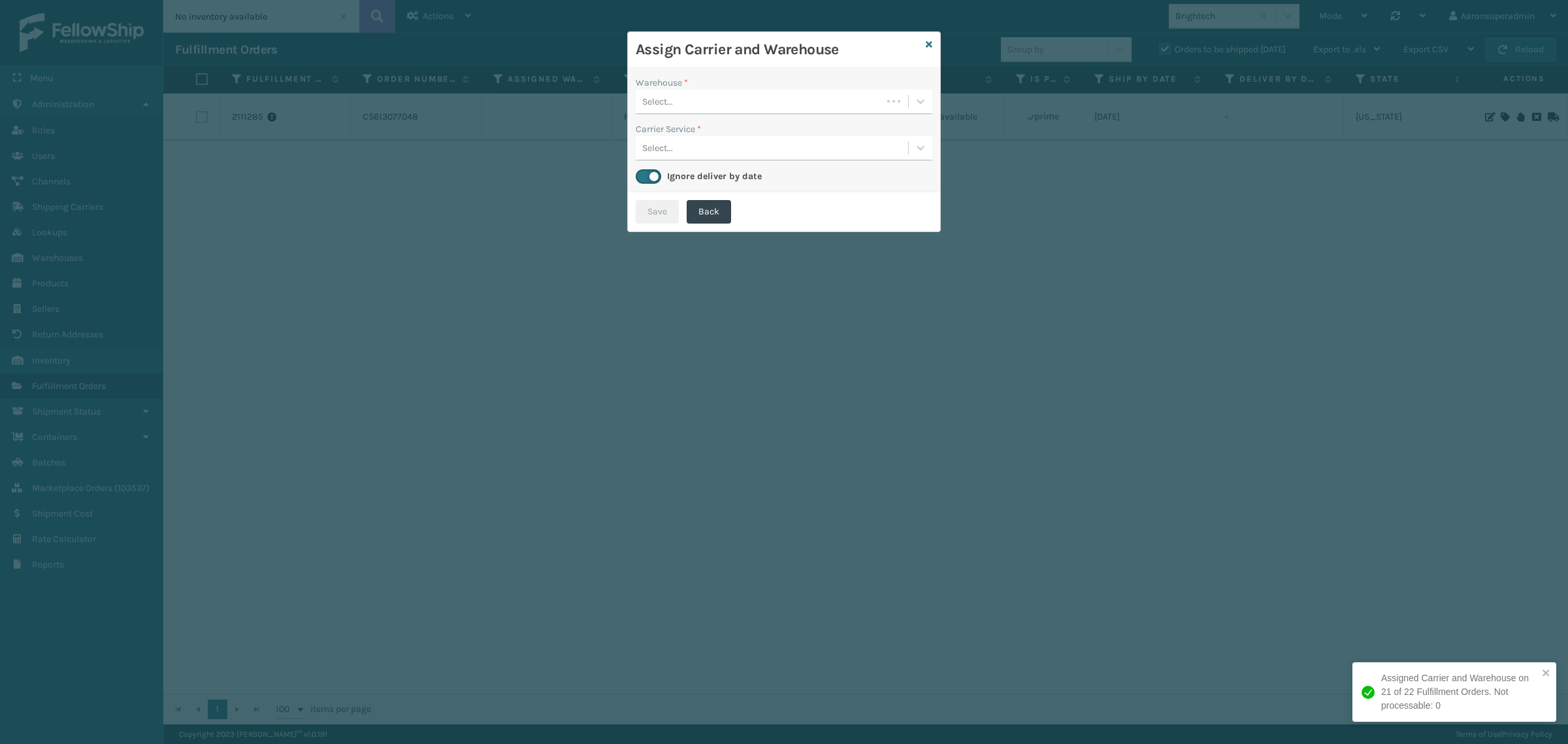
click at [747, 108] on div "Select..." at bounding box center [759, 101] width 246 height 21
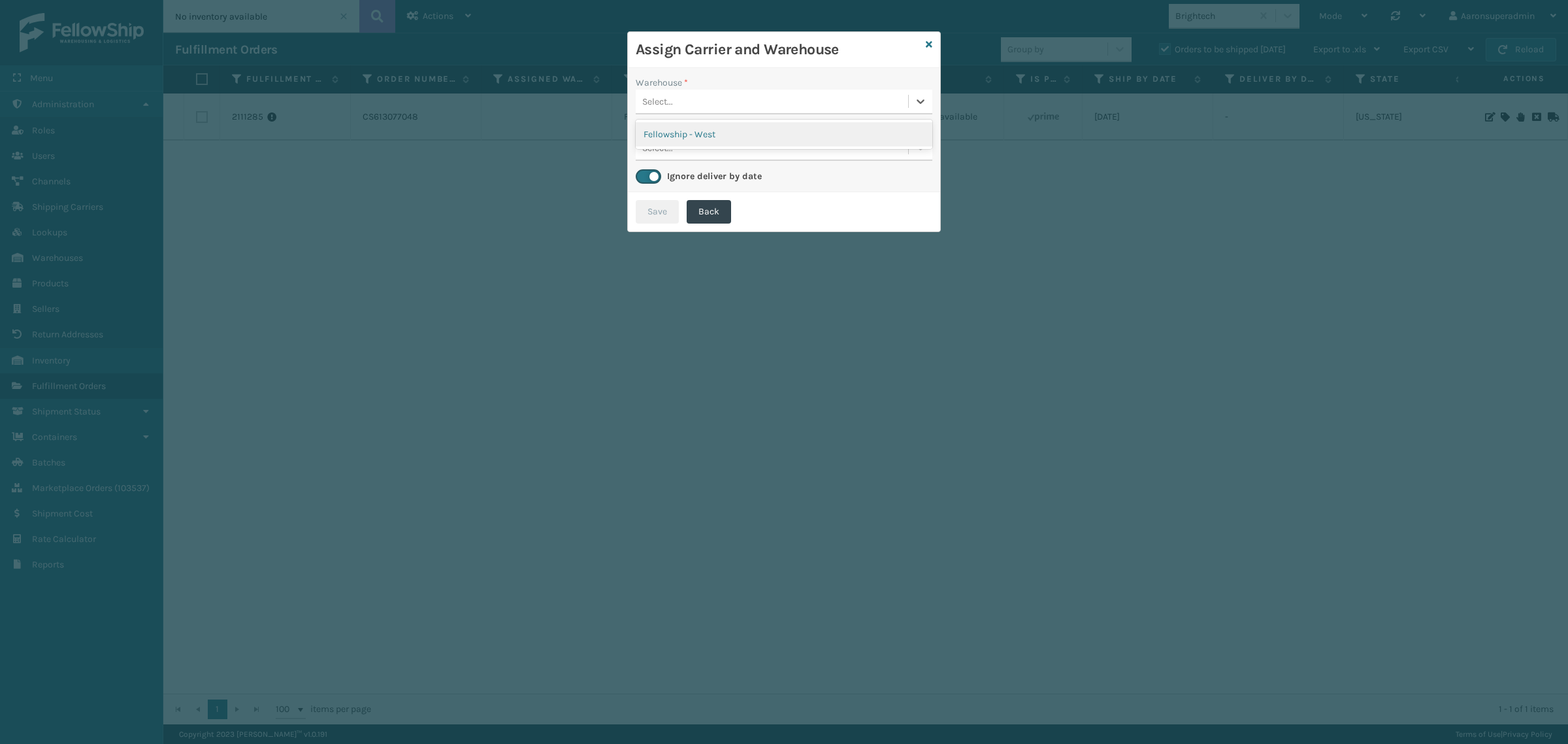
click at [766, 127] on div "Fellowship - West" at bounding box center [784, 134] width 297 height 24
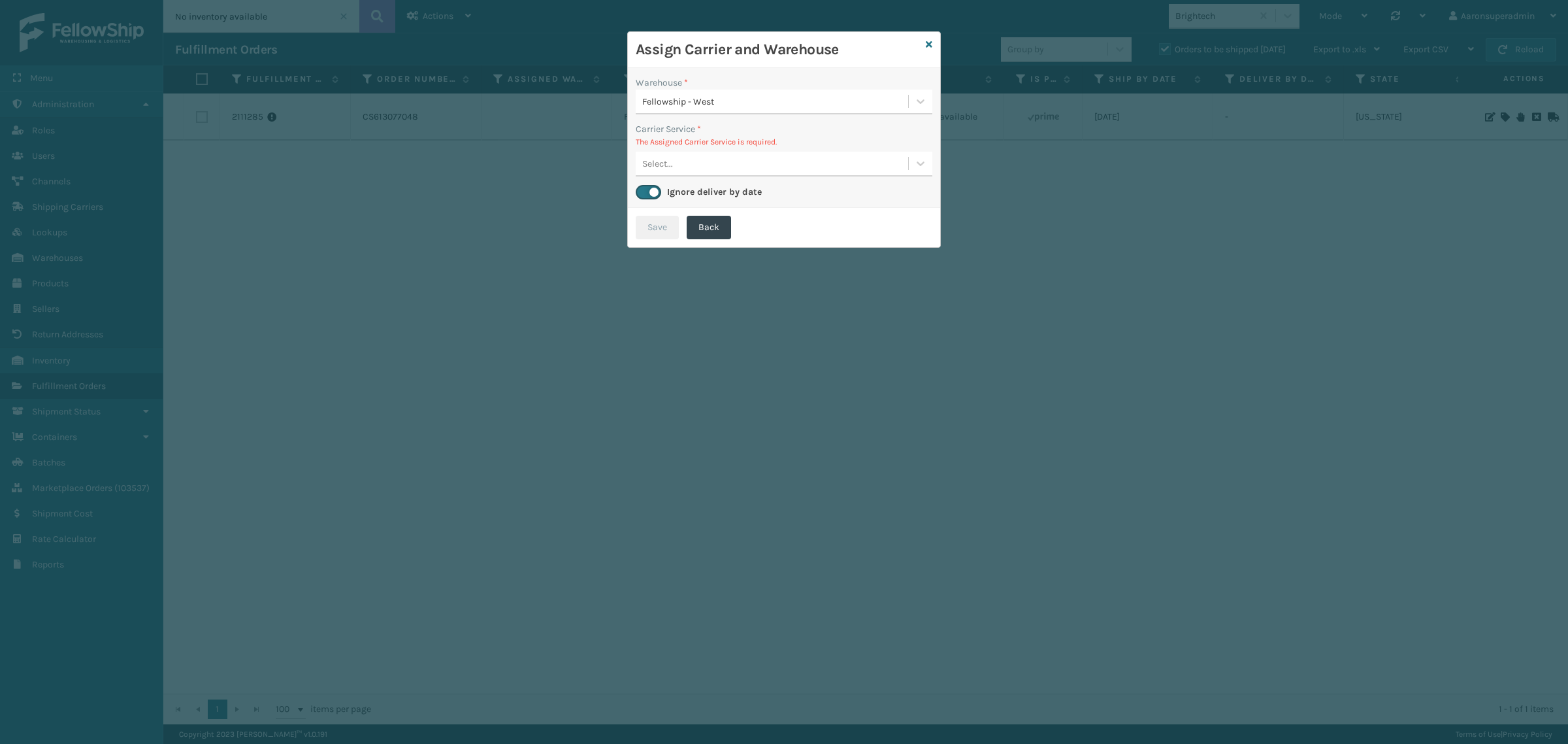
click at [688, 163] on div "Select..." at bounding box center [771, 163] width 272 height 21
click at [696, 196] on div "FedEx Ground - $9.5 - Brightech FedEx Third Party Wayfair Shipping Cost $9.5 Su…" at bounding box center [784, 196] width 297 height 24
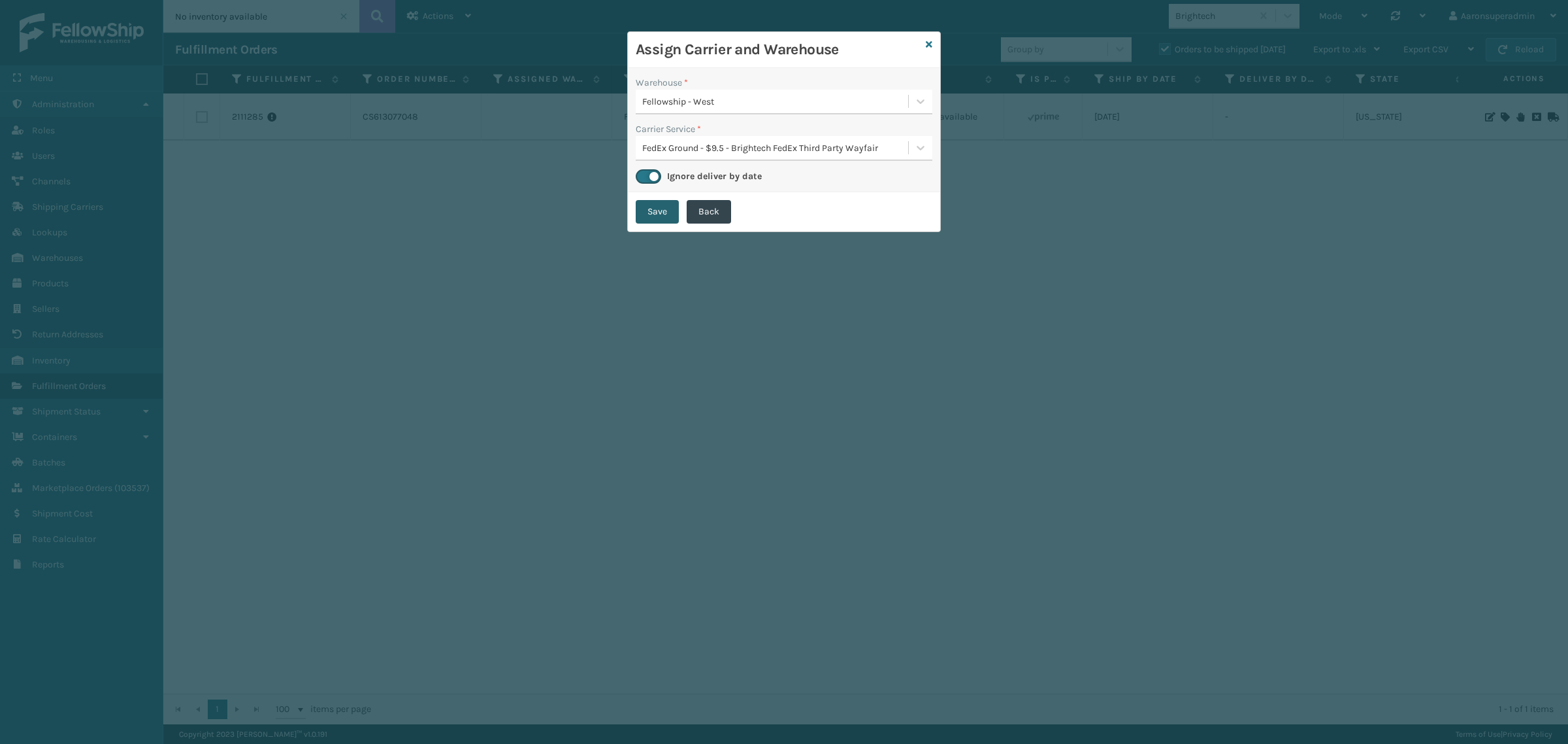
click at [663, 219] on button "Save" at bounding box center [657, 212] width 43 height 24
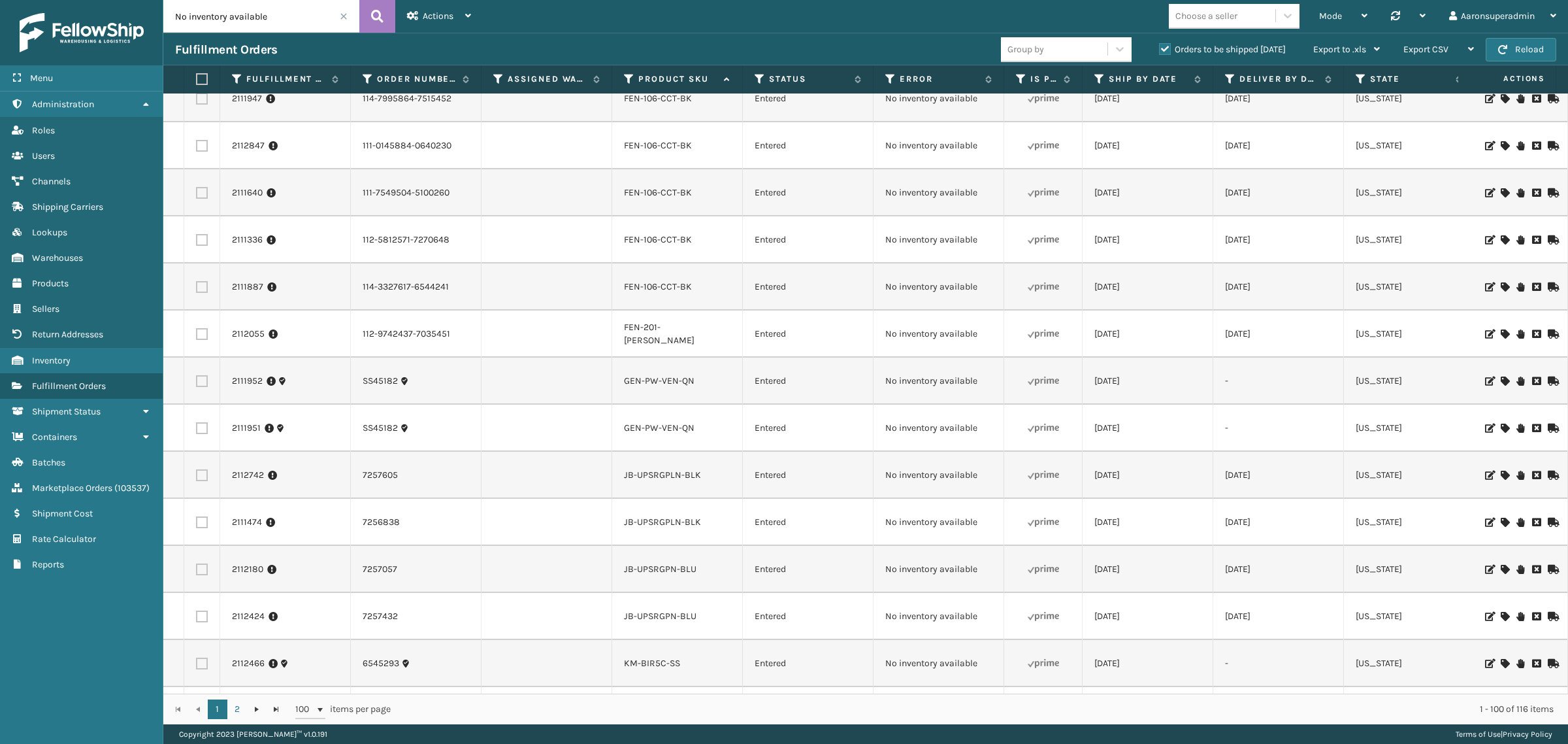
scroll to position [545, 0]
click at [1248, 21] on div "Choose a seller" at bounding box center [1222, 16] width 107 height 21
click at [1202, 99] on div "Atamin" at bounding box center [1234, 97] width 131 height 24
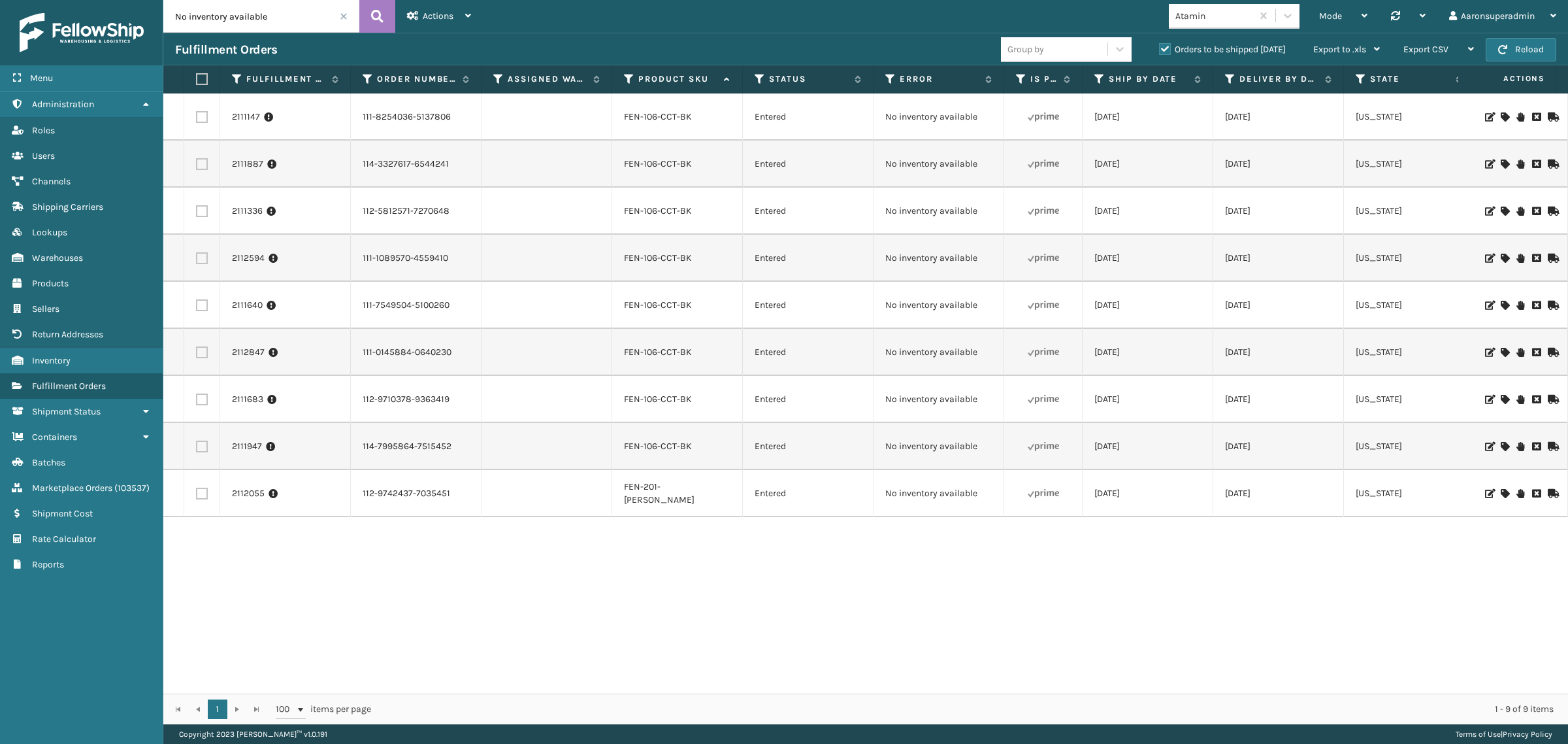
click at [1501, 113] on icon at bounding box center [1504, 117] width 8 height 9
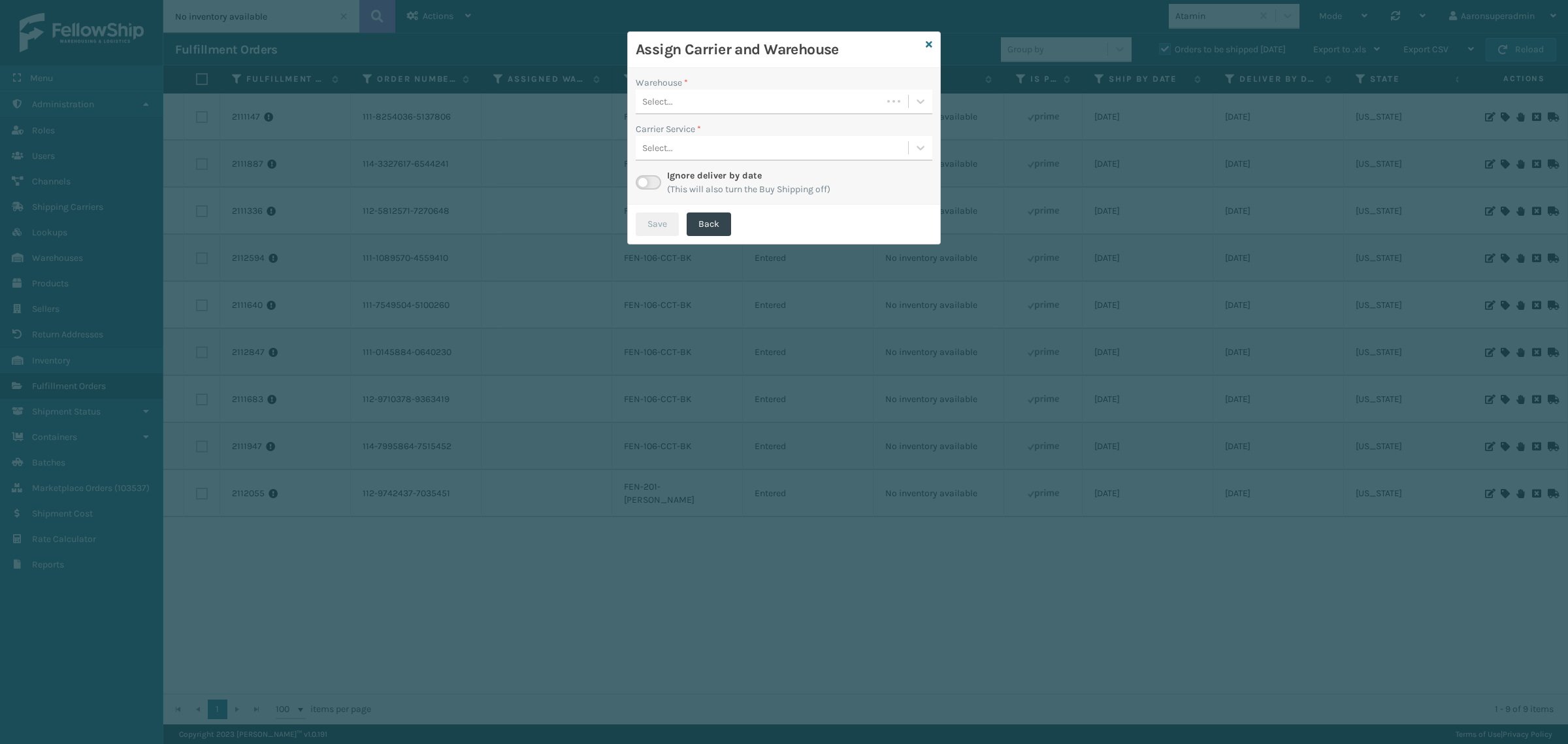
click at [697, 93] on div "Select..." at bounding box center [759, 101] width 246 height 21
click at [931, 44] on icon at bounding box center [929, 45] width 6 height 9
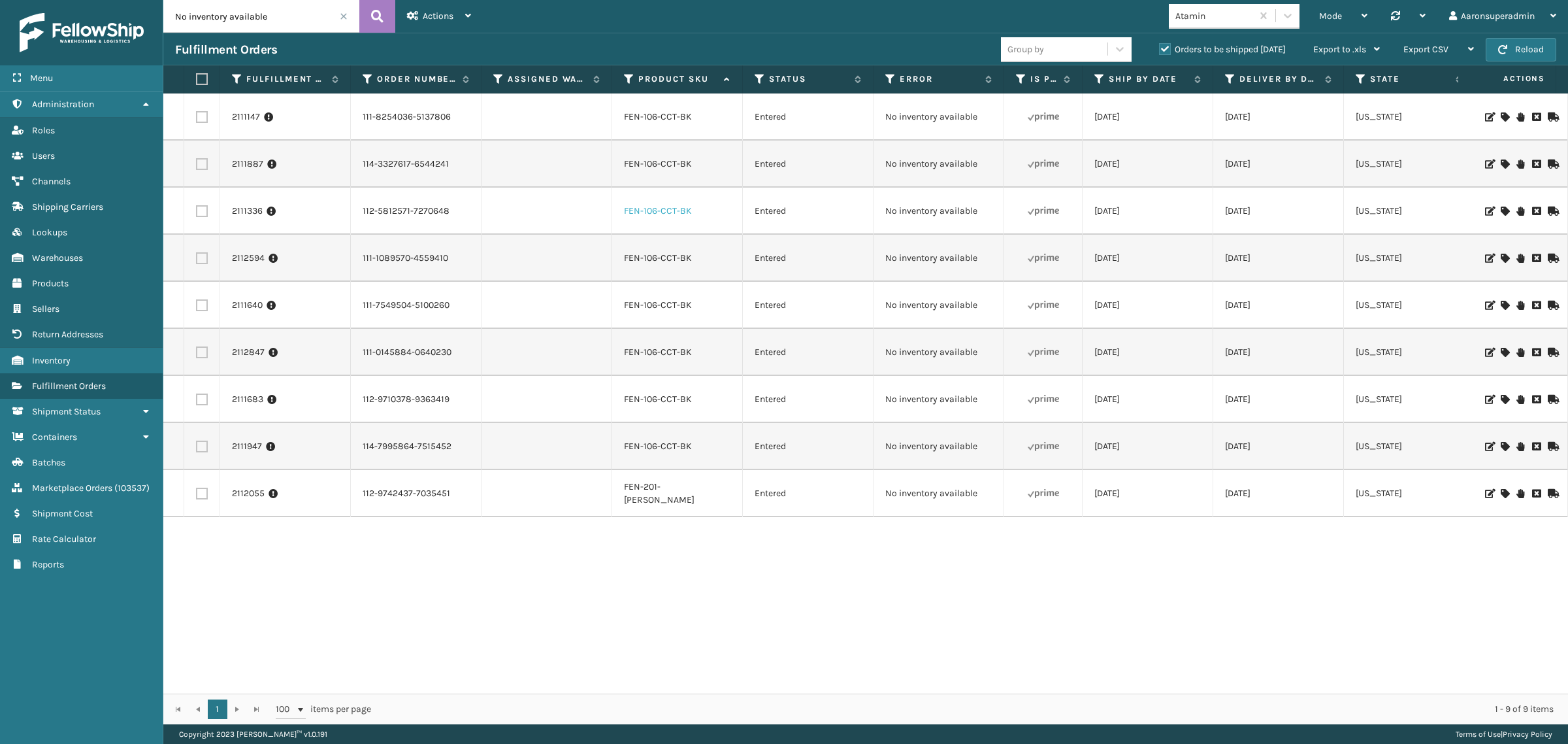
click at [664, 213] on link "FEN-106-CCT-BK" at bounding box center [657, 211] width 68 height 11
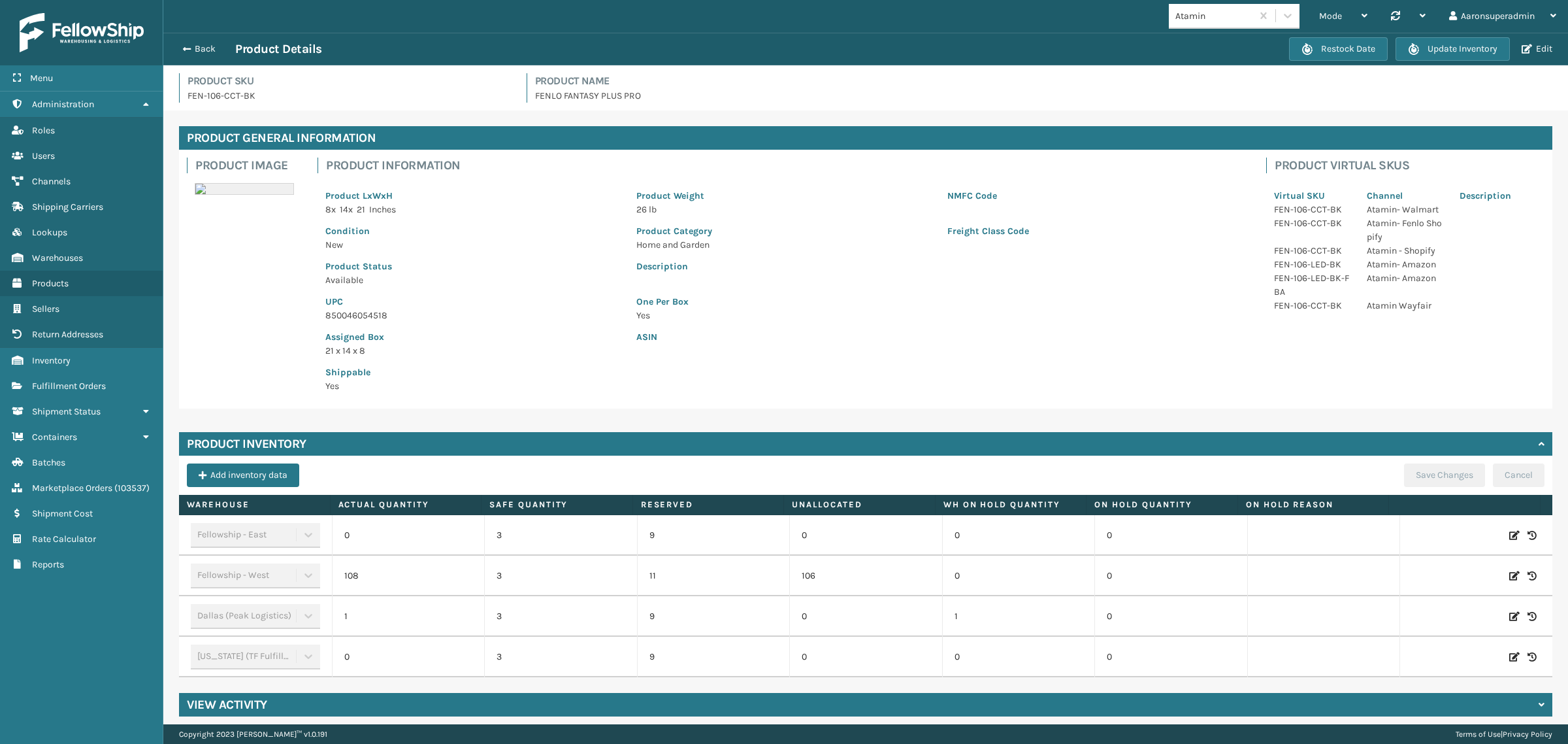
scroll to position [7, 0]
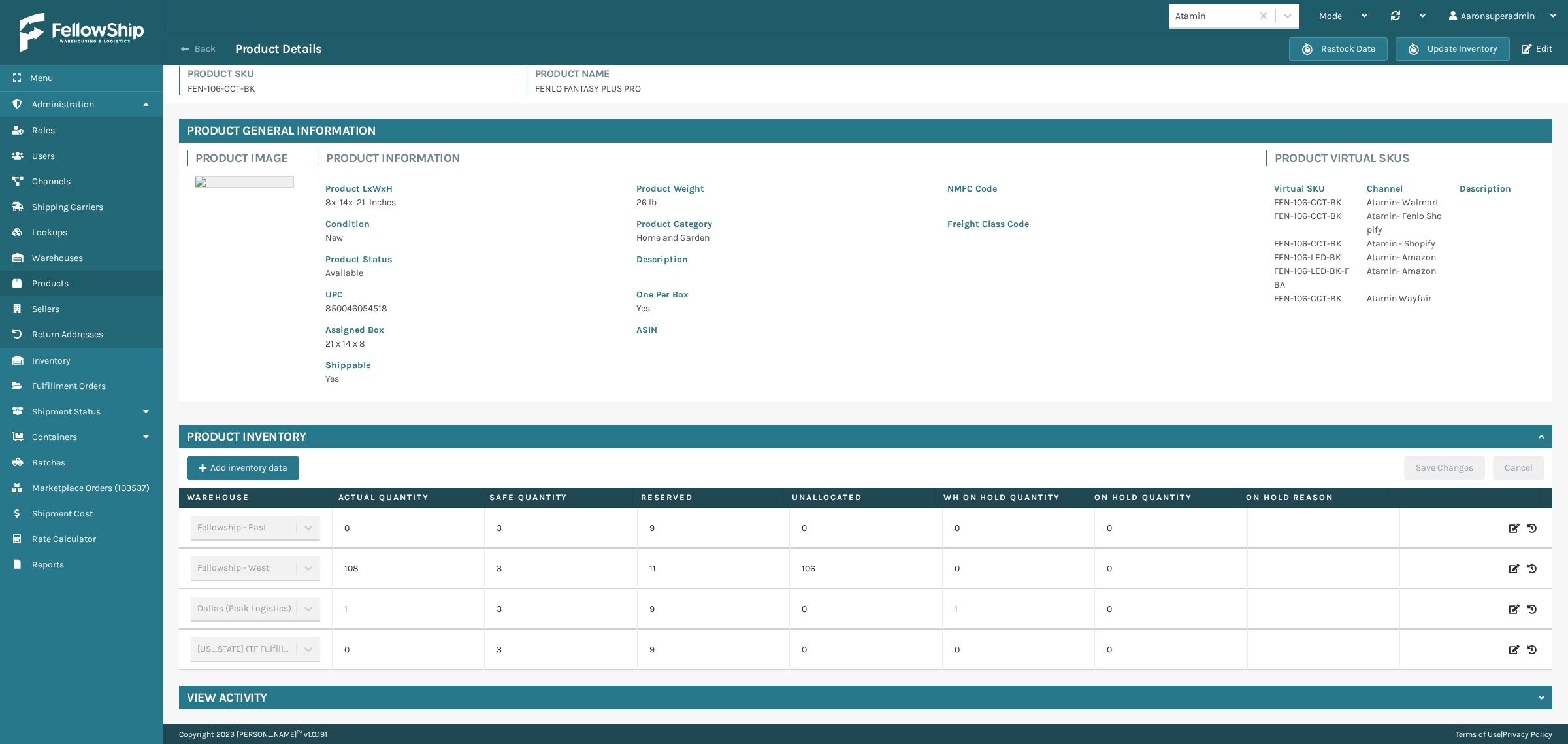
click at [193, 57] on div "Back Product Details Restock Date Update Inventory Edit" at bounding box center [865, 49] width 1405 height 33
click at [193, 49] on button "Back" at bounding box center [205, 49] width 60 height 12
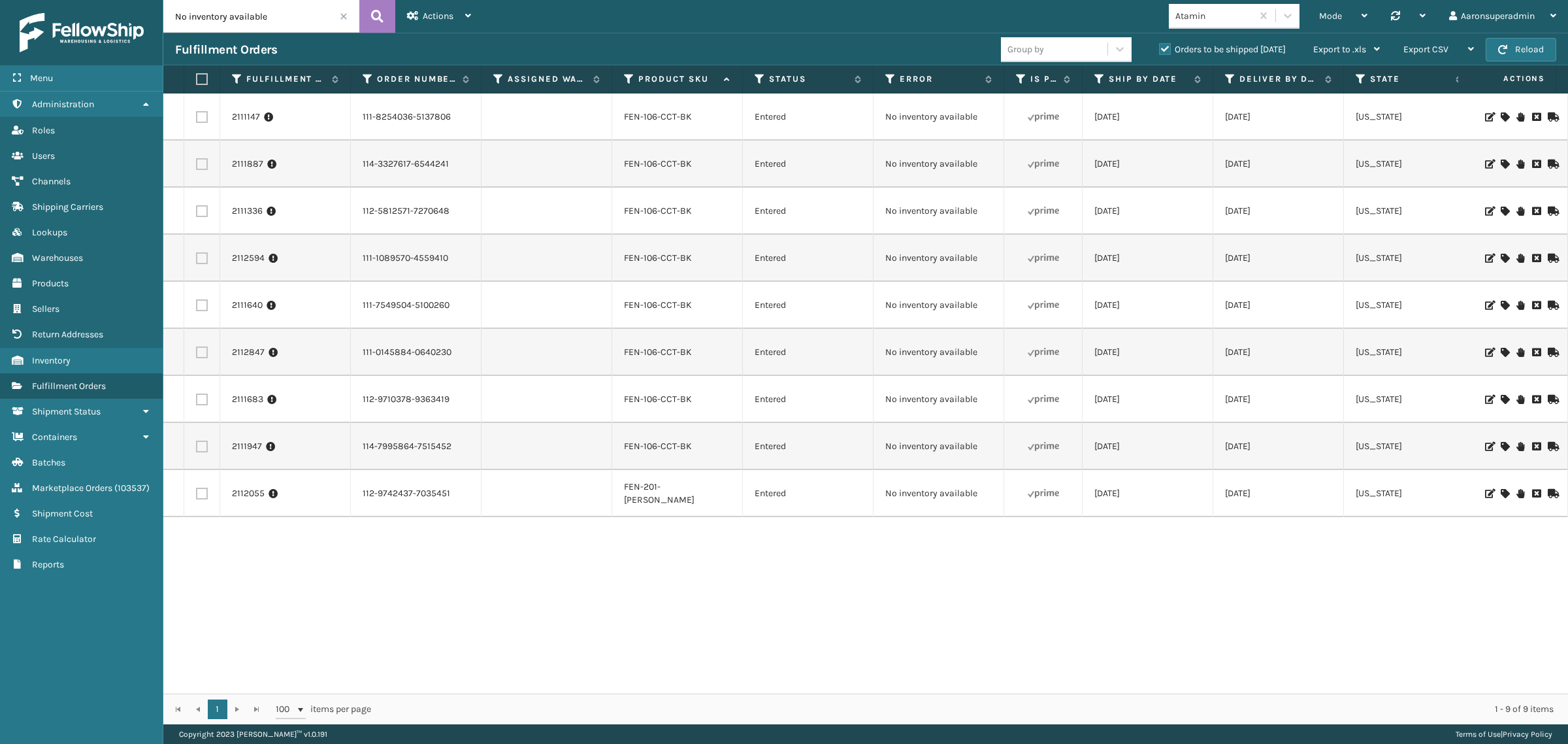
click at [1501, 115] on icon at bounding box center [1504, 117] width 8 height 9
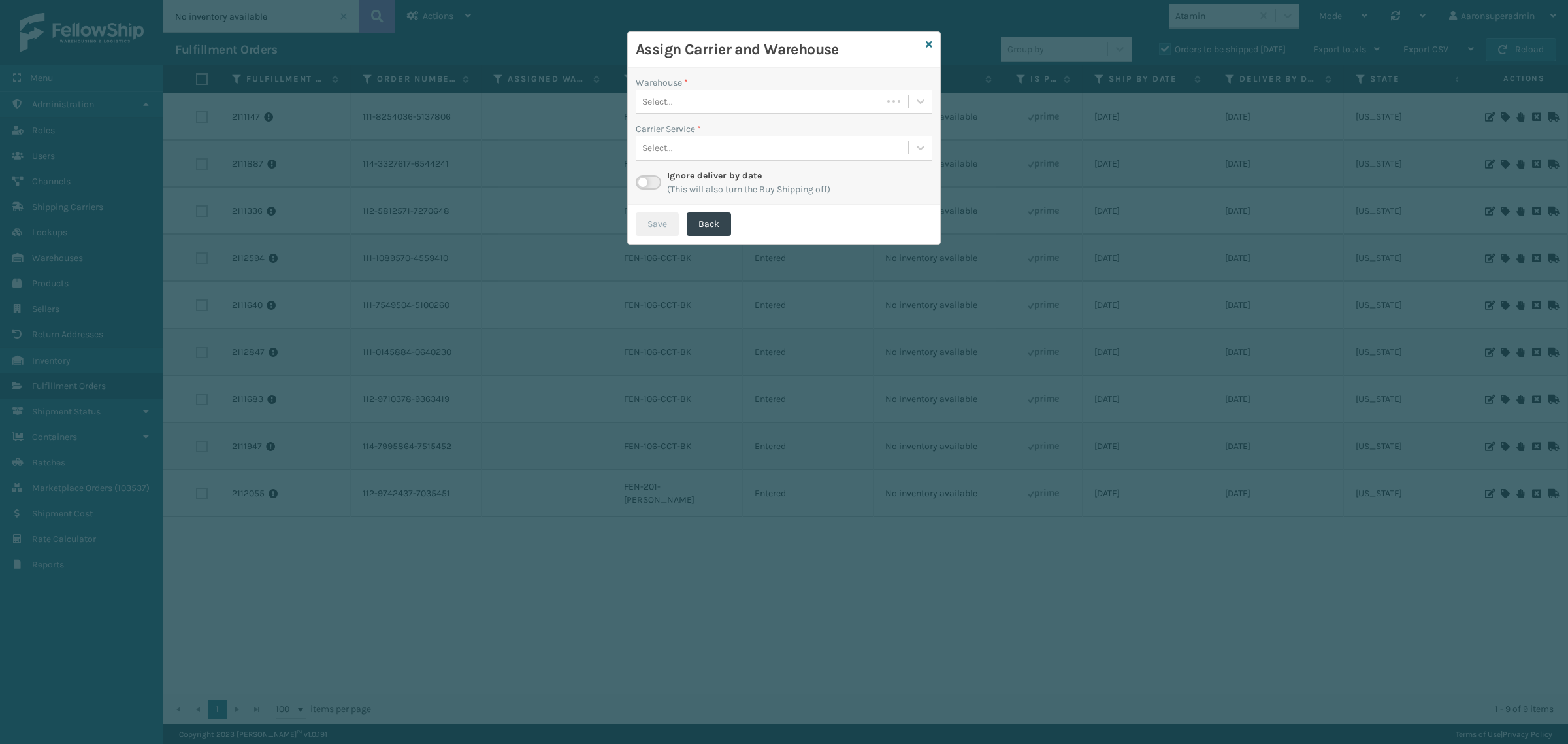
click at [694, 100] on div "Select..." at bounding box center [759, 101] width 246 height 21
click at [678, 139] on div "Fellowship - West" at bounding box center [784, 134] width 297 height 24
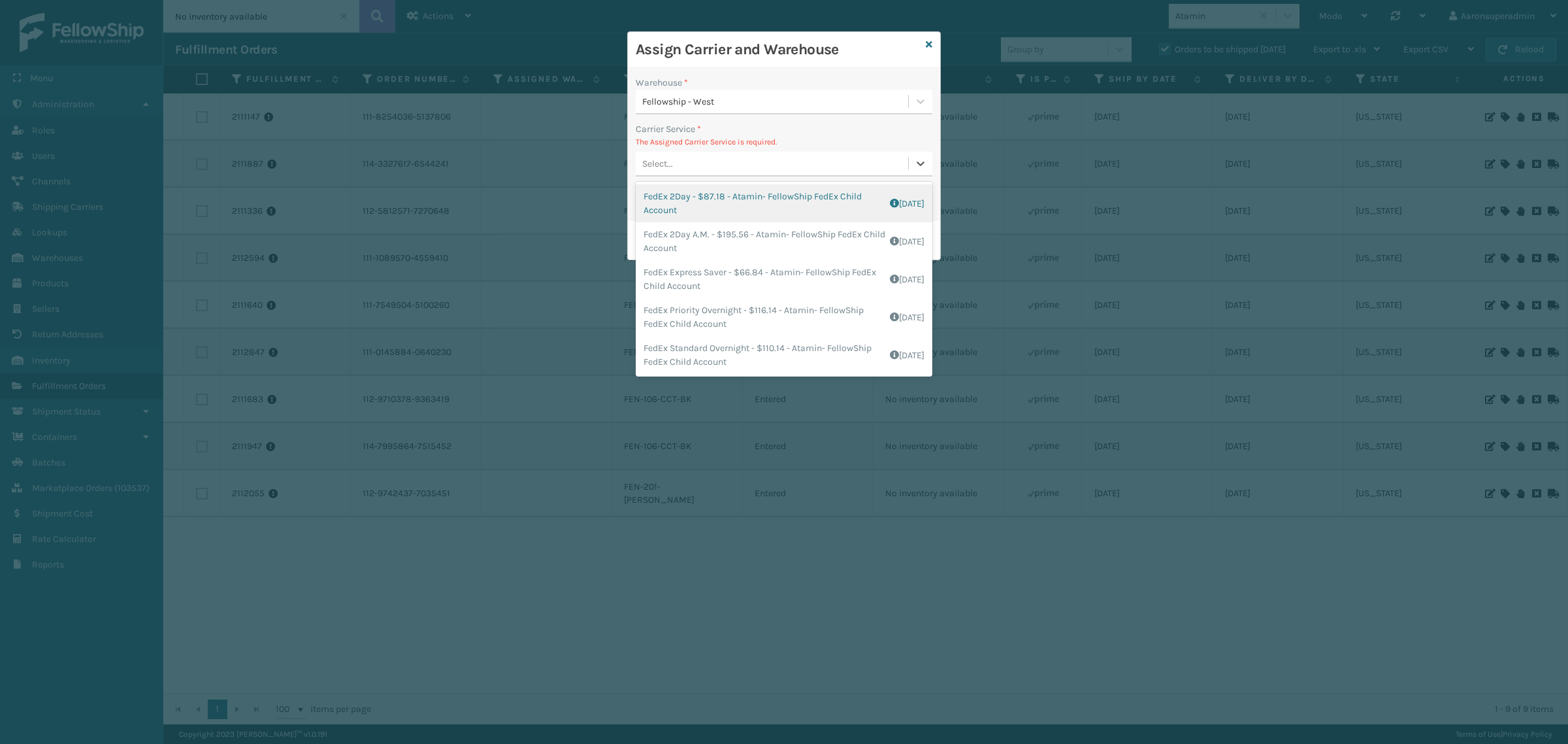
click at [682, 154] on div "Select..." at bounding box center [771, 163] width 272 height 21
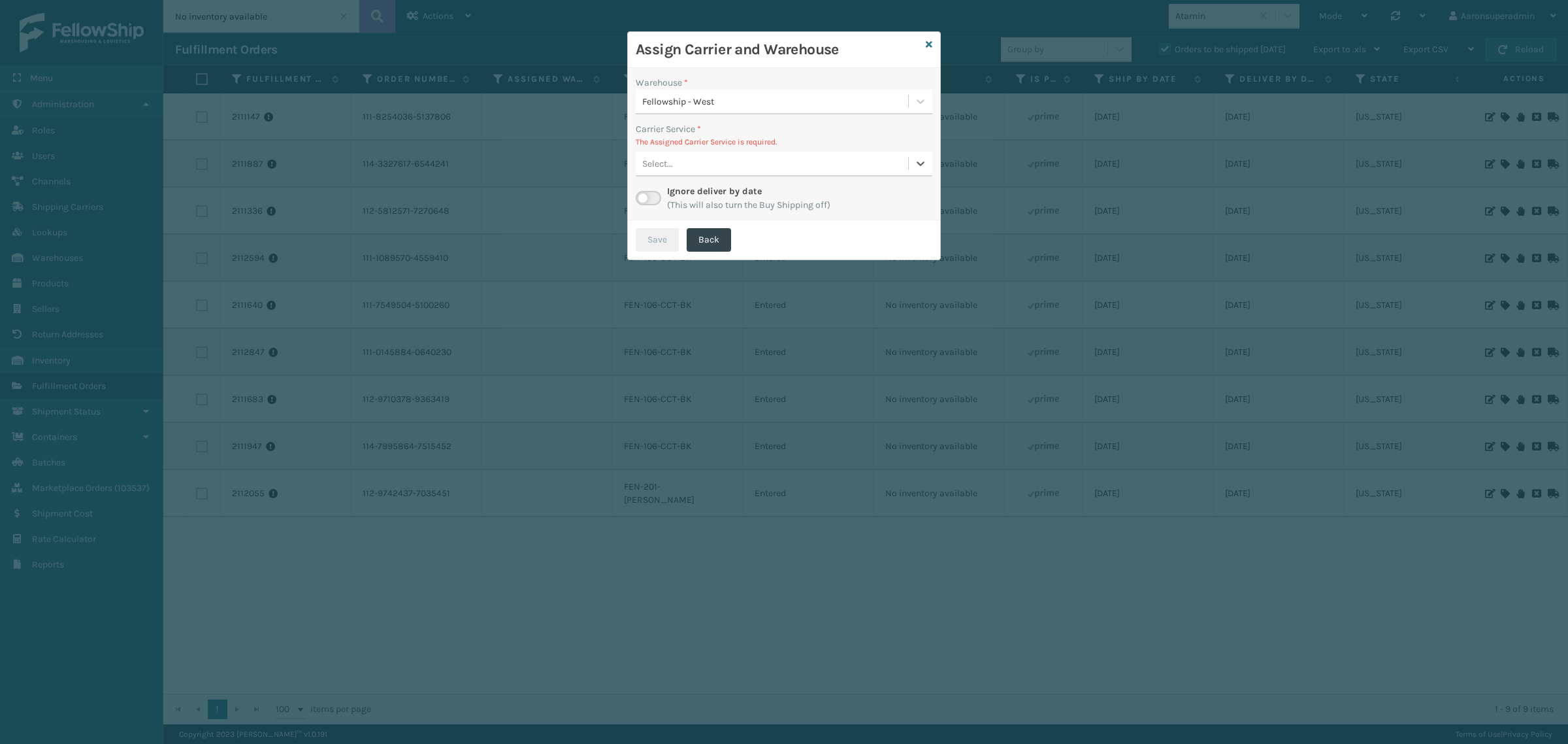
click at [668, 160] on div "Select..." at bounding box center [657, 163] width 31 height 13
click at [654, 191] on label at bounding box center [648, 198] width 25 height 14
click at [644, 191] on input "checkbox" at bounding box center [639, 195] width 9 height 9
click at [700, 165] on div "Select..." at bounding box center [759, 163] width 246 height 21
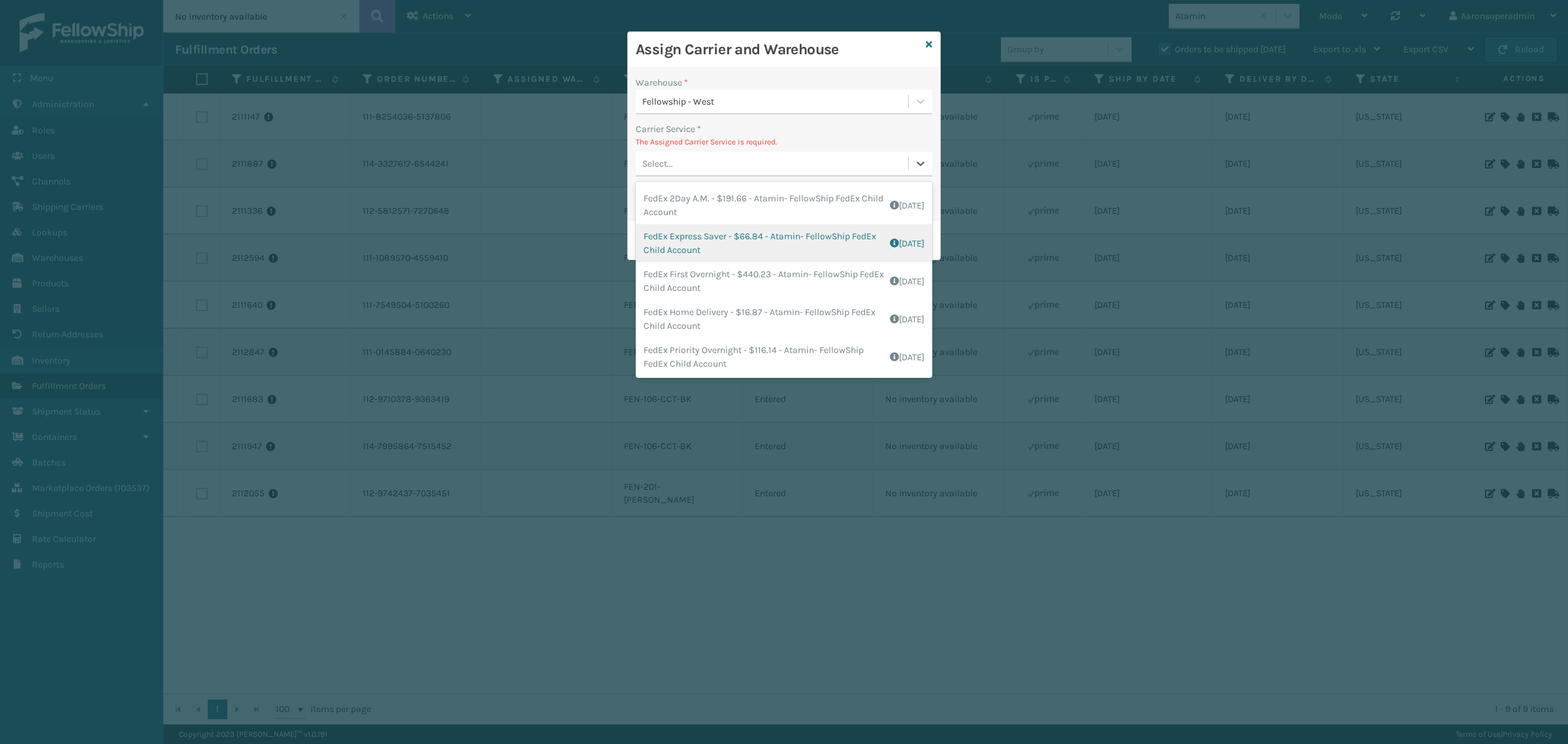
scroll to position [74, 0]
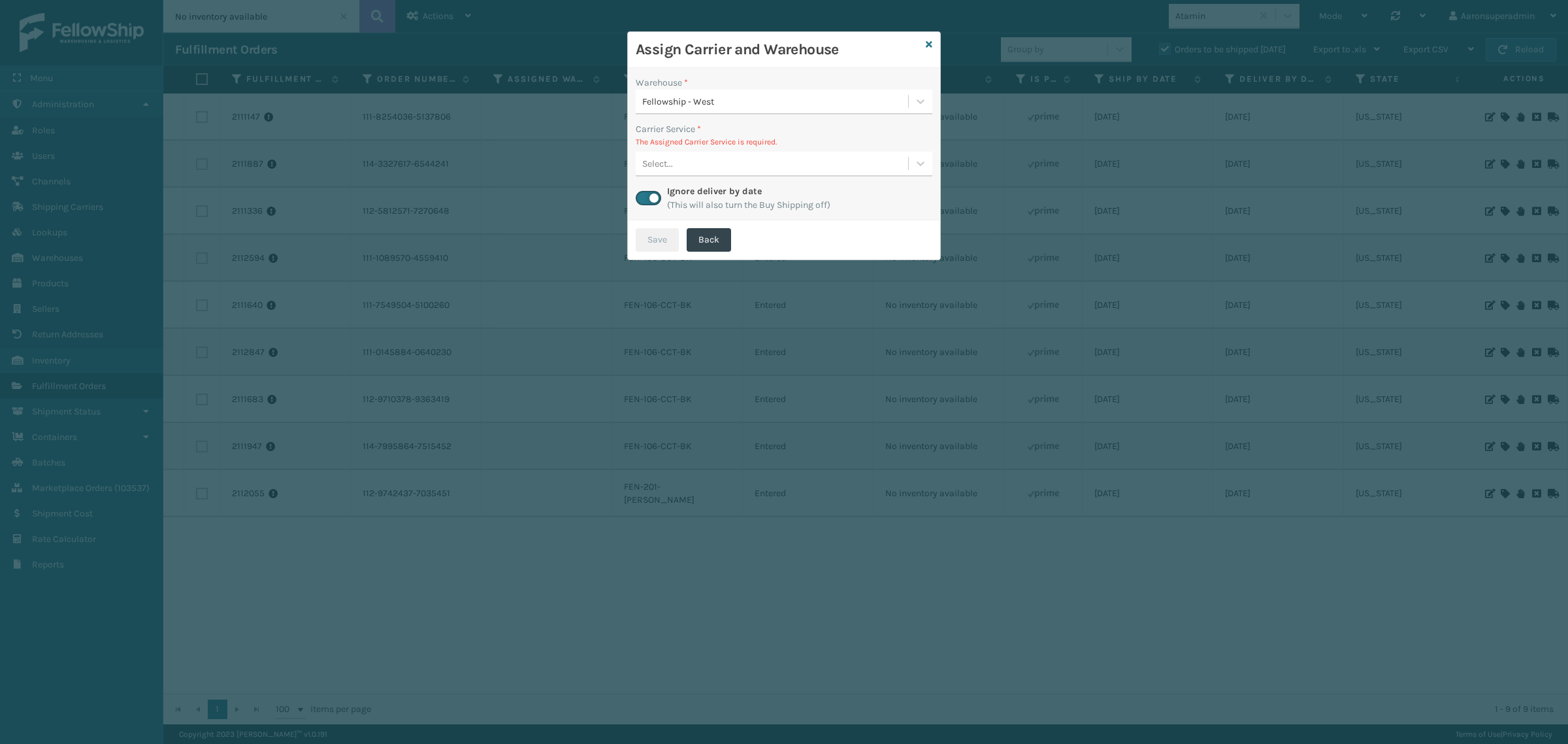
click at [926, 37] on div "Assign Carrier and Warehouse" at bounding box center [784, 50] width 312 height 36
click at [929, 47] on icon at bounding box center [929, 45] width 6 height 9
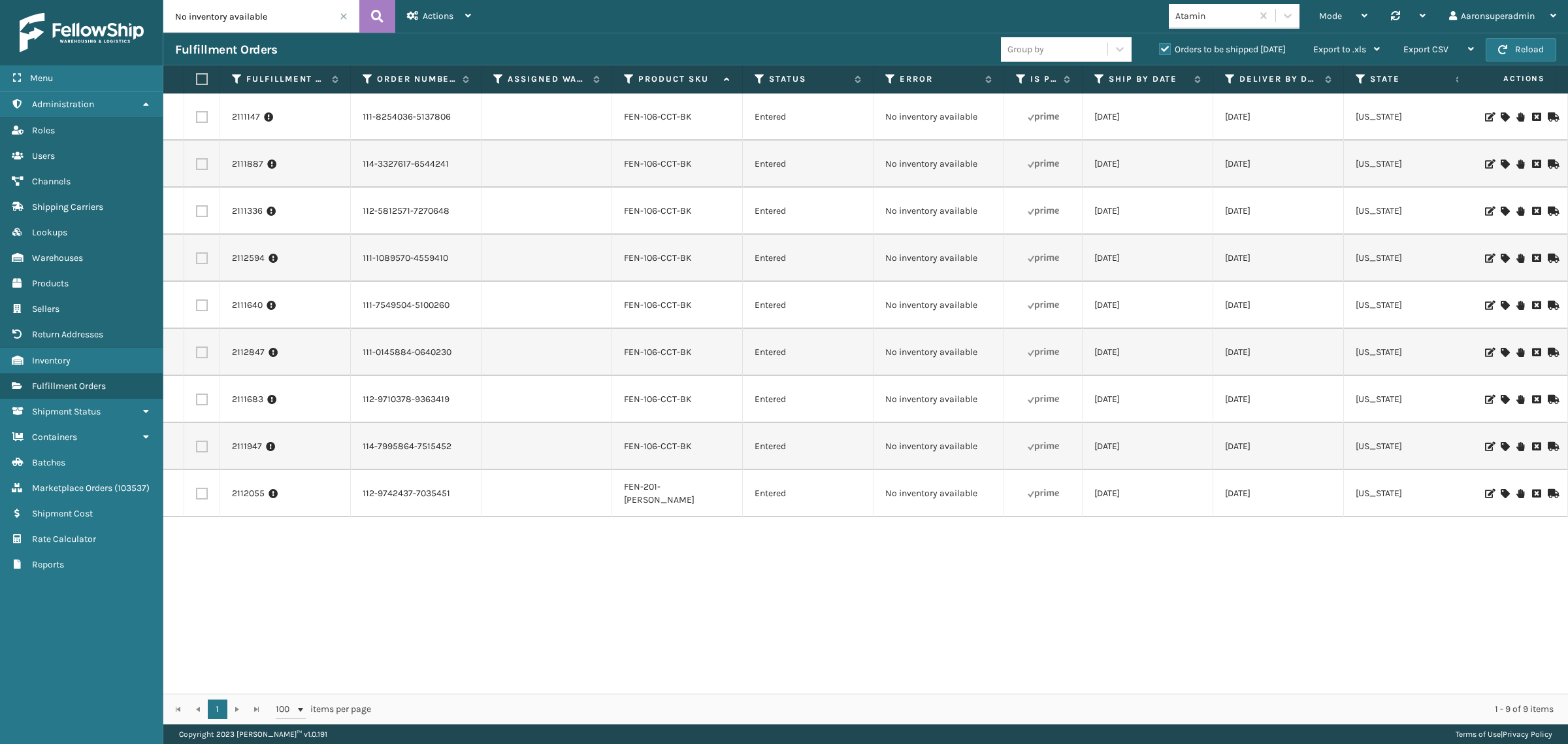
drag, startPoint x: 202, startPoint y: 77, endPoint x: 653, endPoint y: 64, distance: 451.2
click at [204, 77] on label at bounding box center [200, 78] width 8 height 12
click at [197, 77] on input "checkbox" at bounding box center [196, 79] width 1 height 9
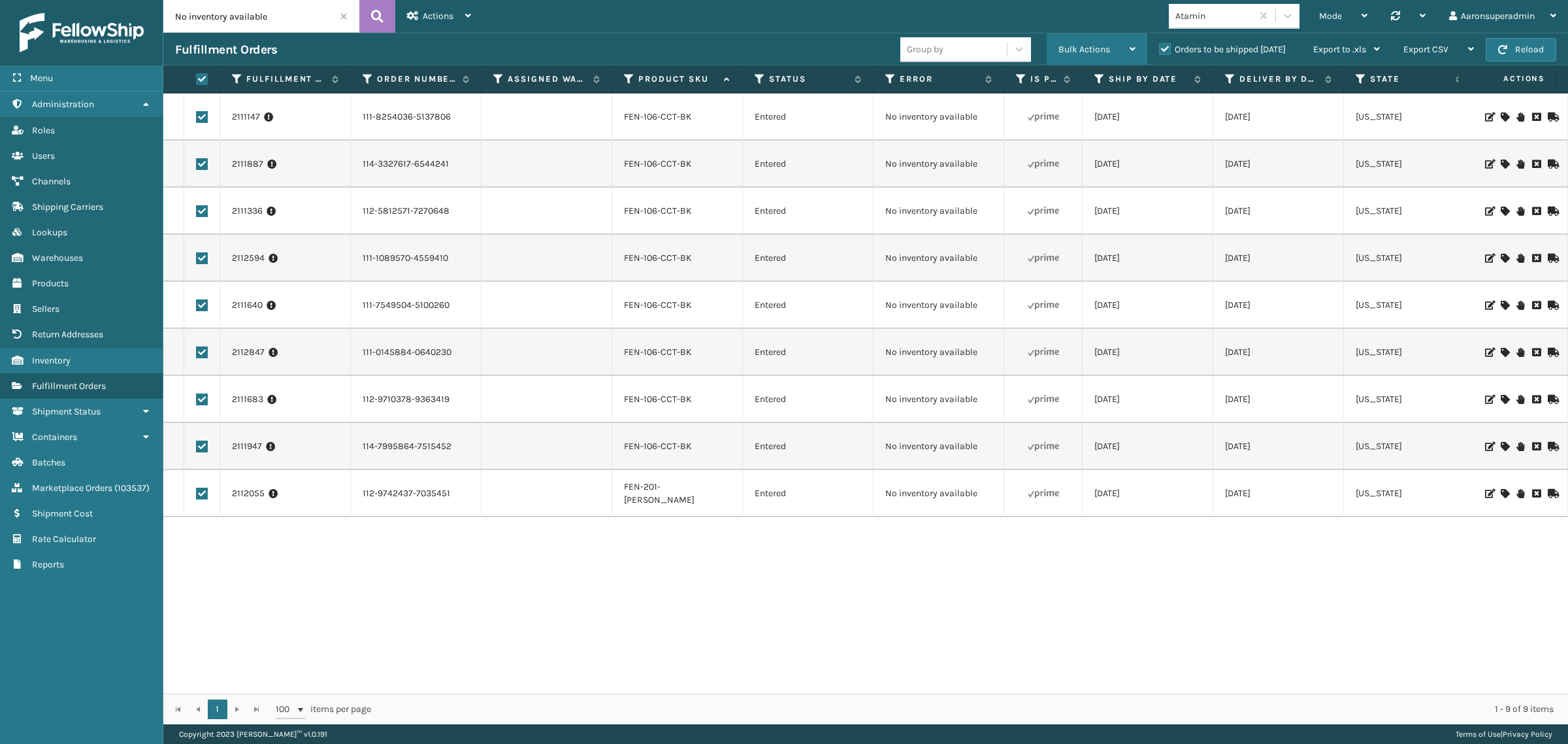
click at [1079, 43] on div "Bulk Actions" at bounding box center [1097, 49] width 77 height 33
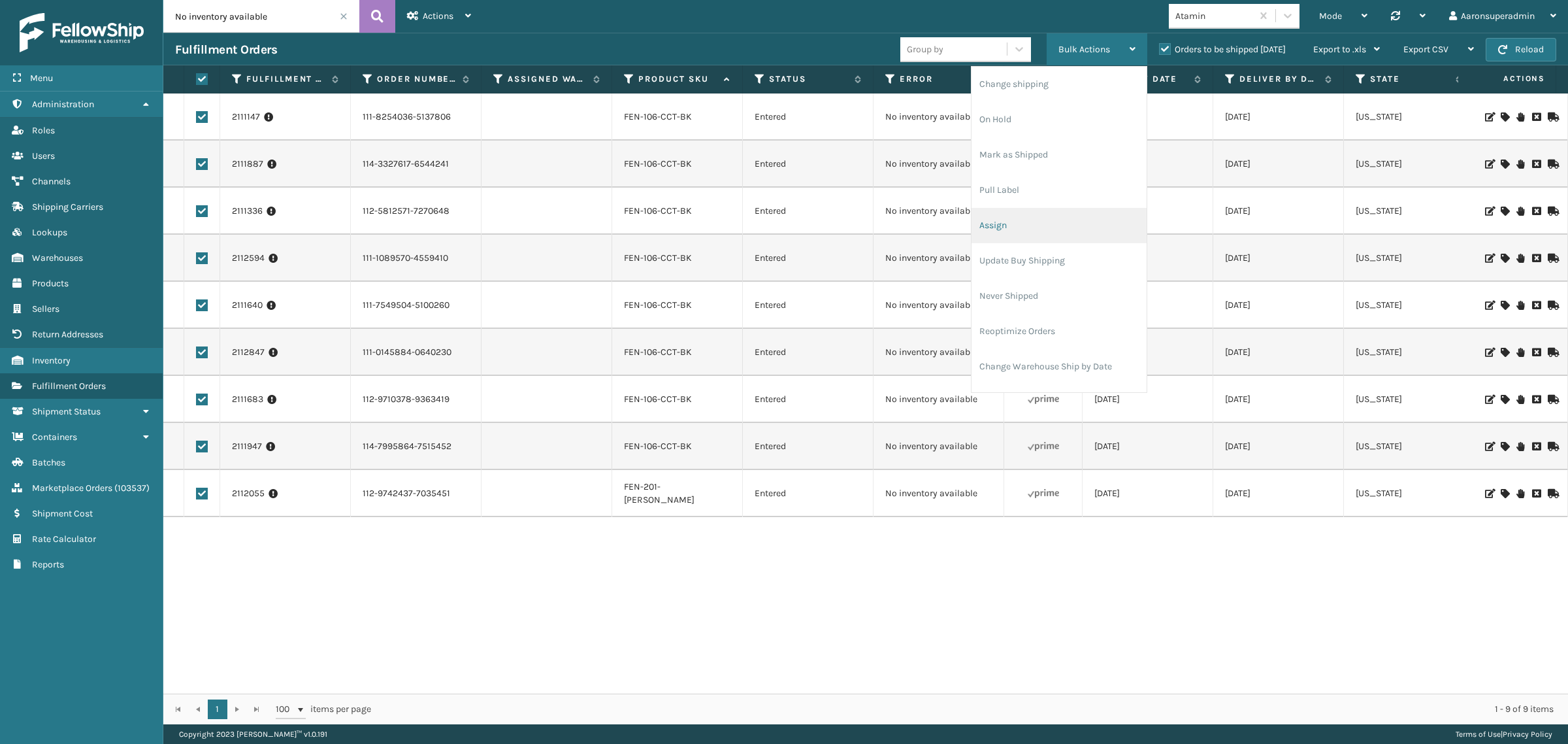
click at [1014, 217] on li "Assign" at bounding box center [1058, 225] width 175 height 35
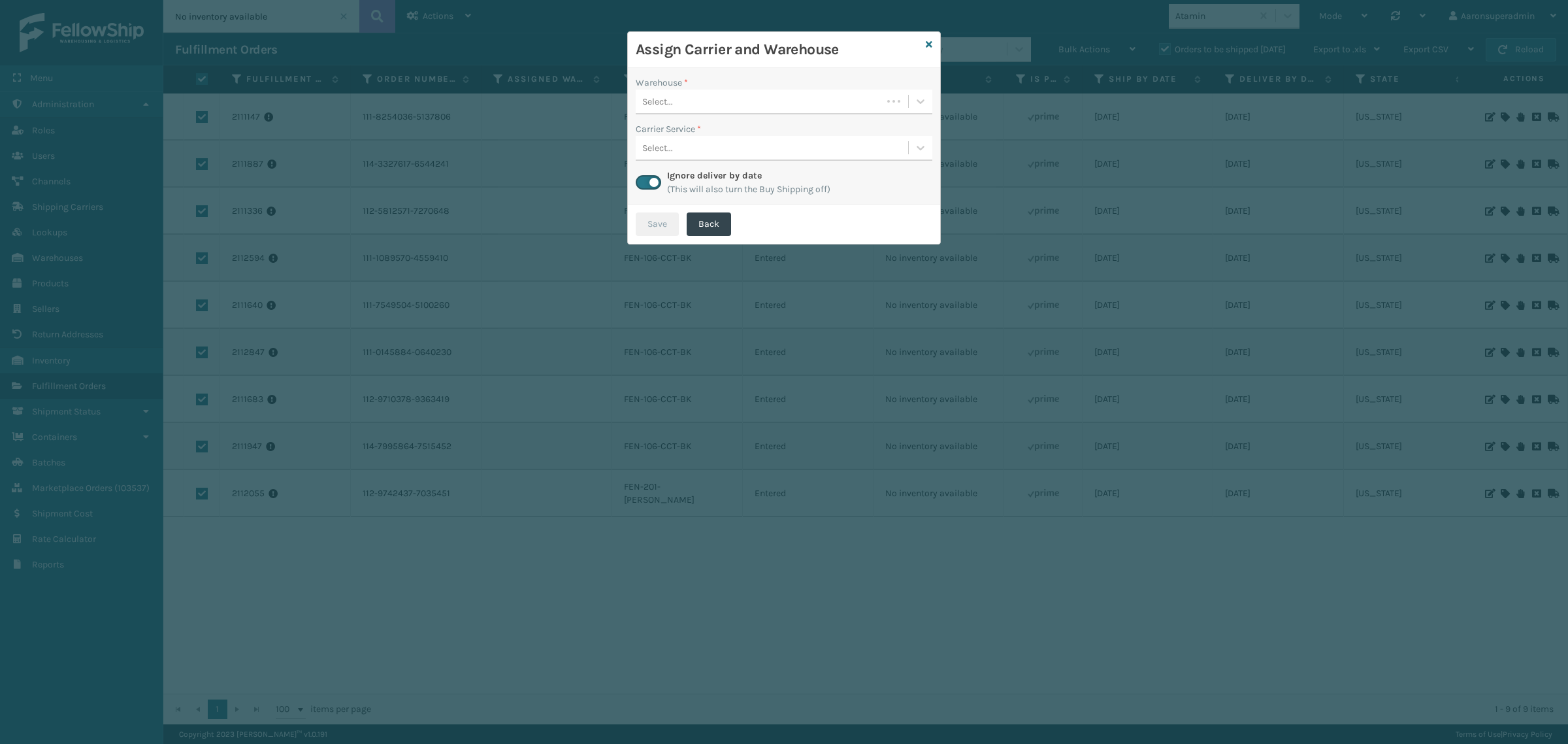
click at [689, 99] on div "Select..." at bounding box center [759, 101] width 246 height 21
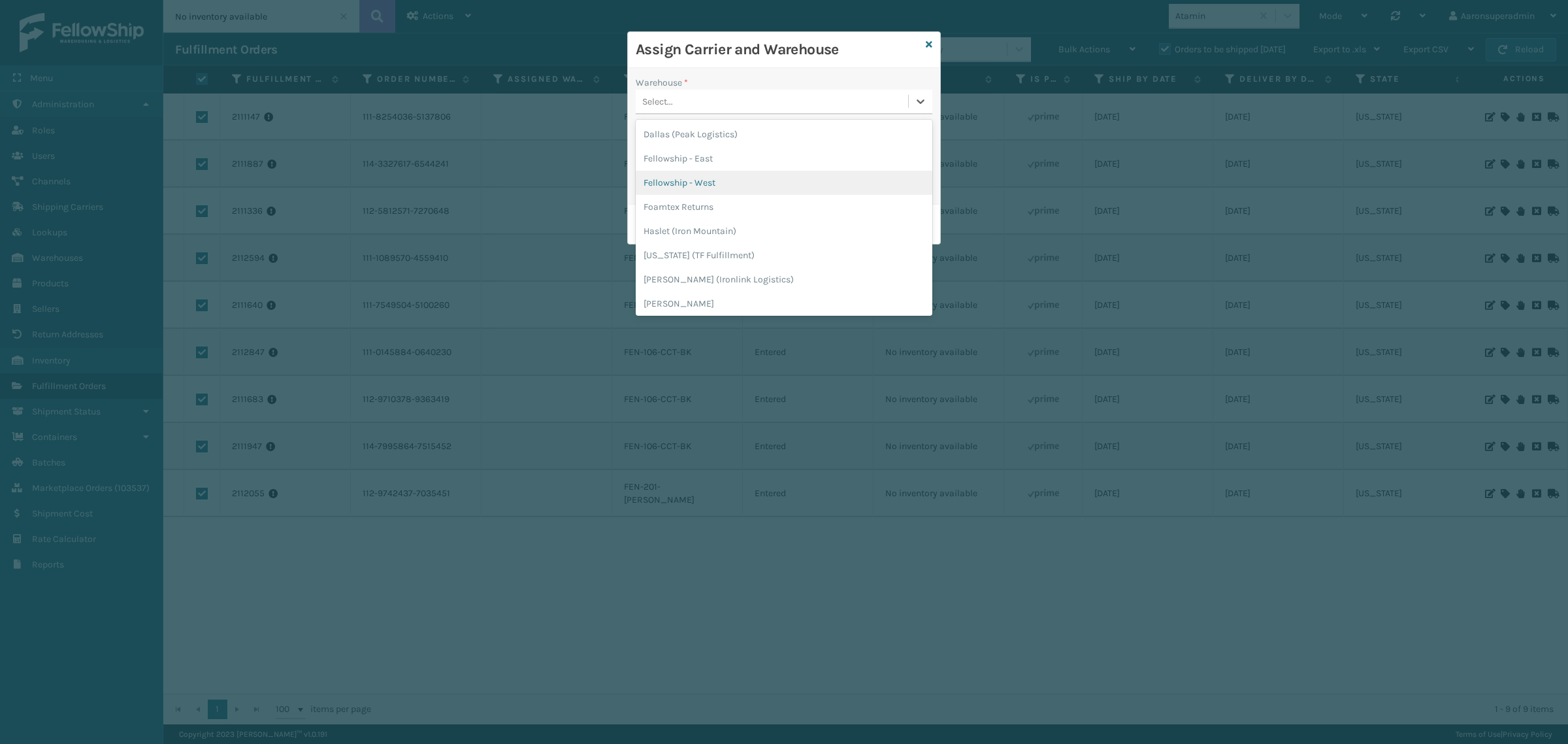
click at [706, 177] on div "Fellowship - West" at bounding box center [784, 182] width 297 height 24
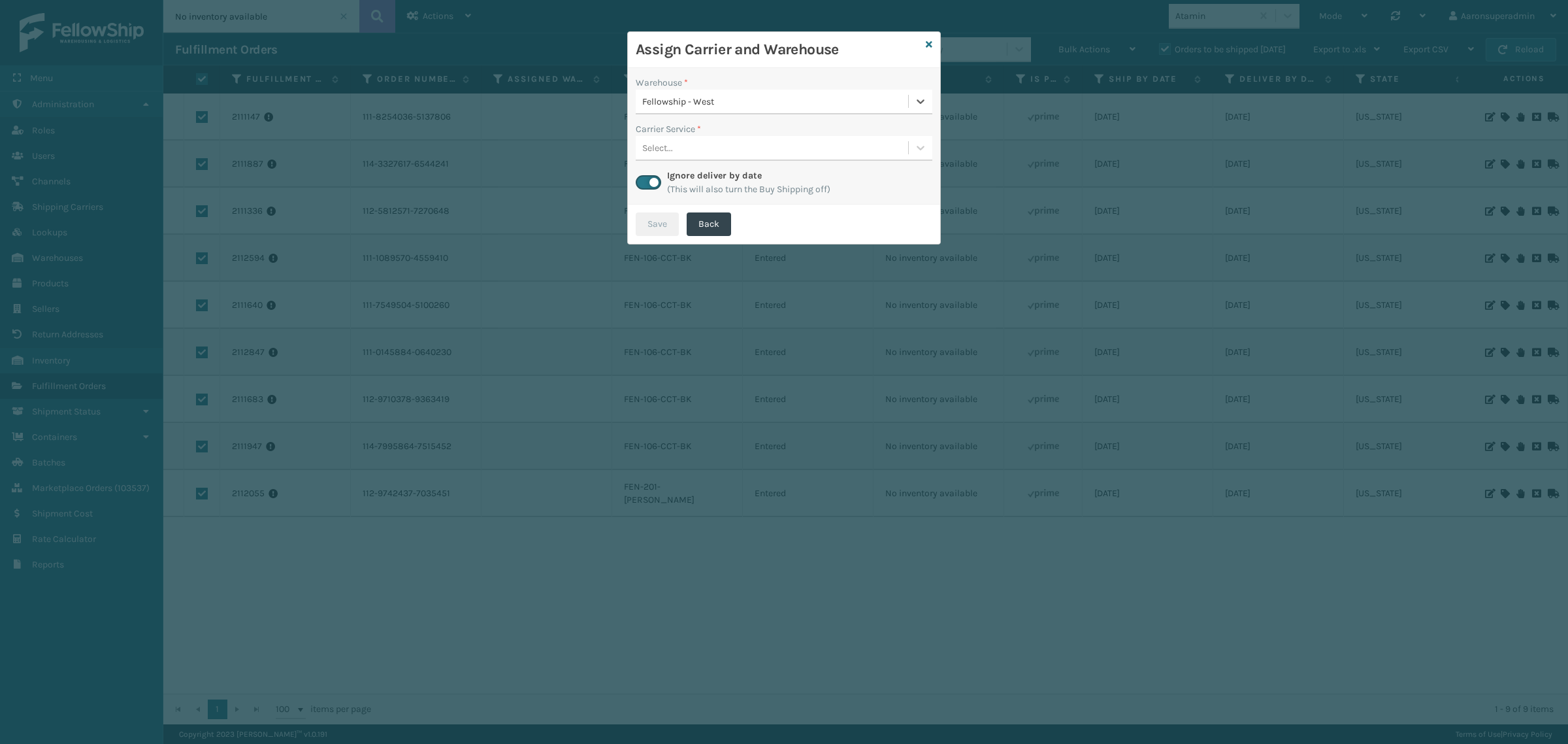
click at [707, 144] on div "Select..." at bounding box center [771, 148] width 272 height 21
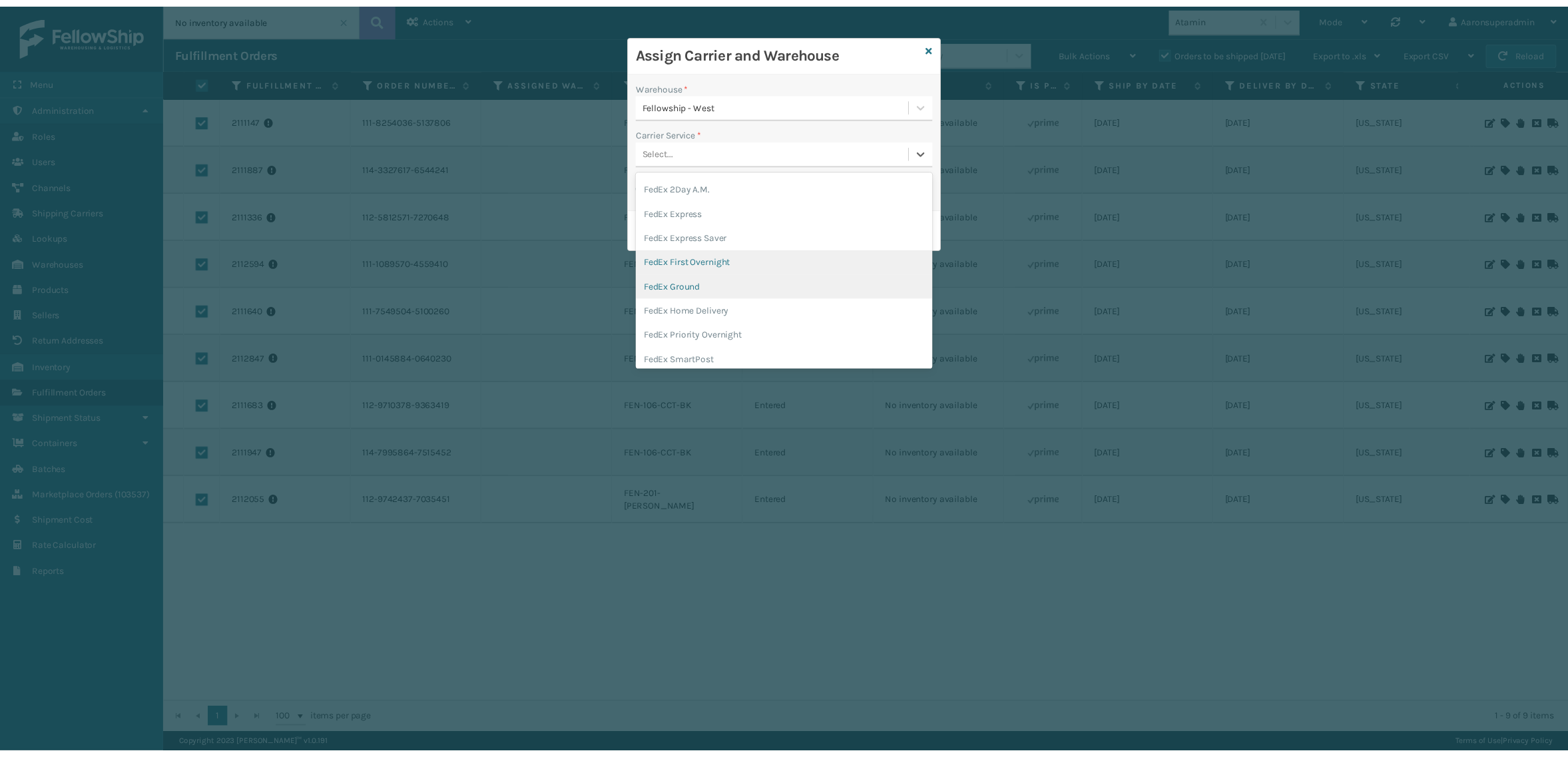
scroll to position [83, 0]
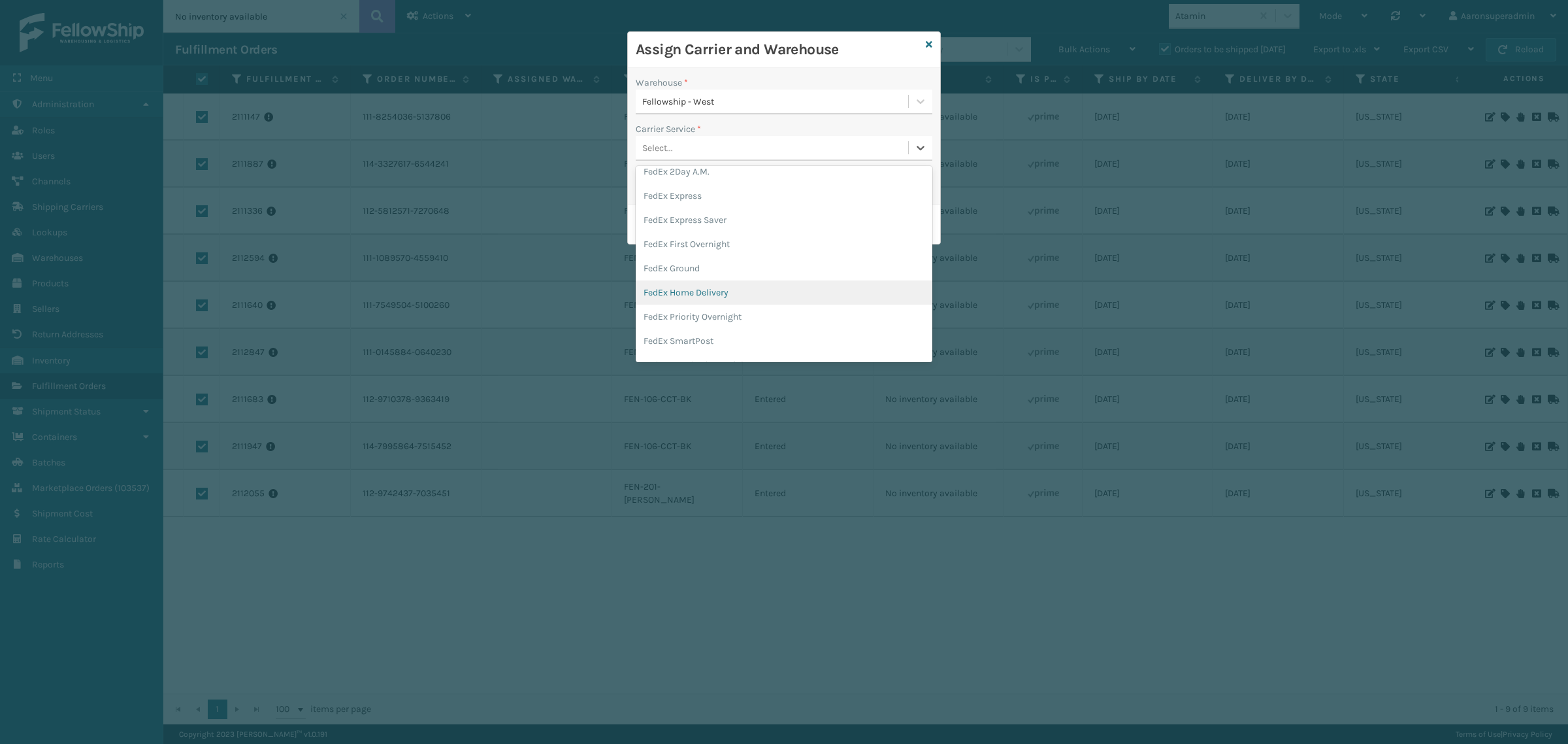
click at [708, 291] on div "FedEx Home Delivery" at bounding box center [784, 292] width 297 height 24
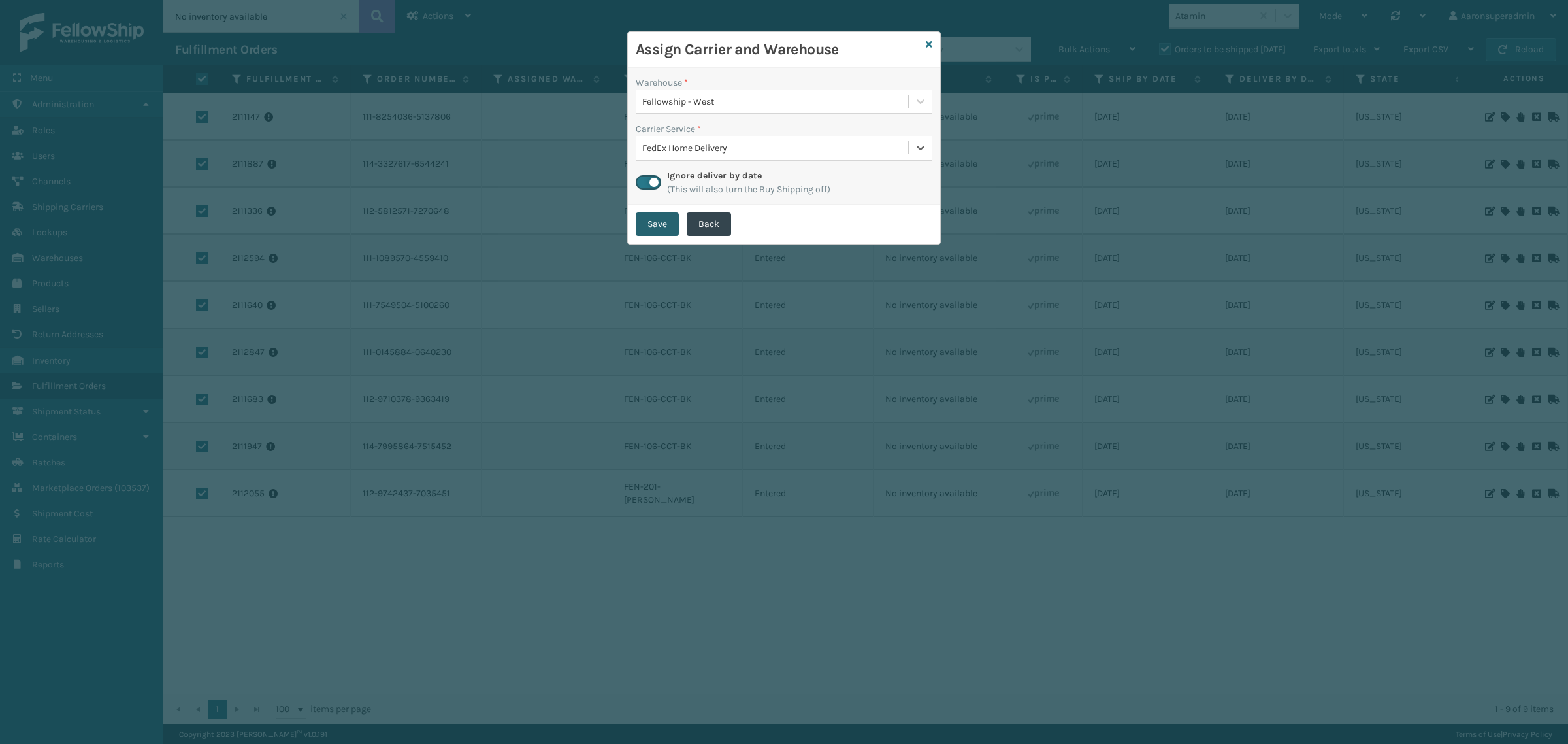
click at [663, 217] on button "Save" at bounding box center [657, 224] width 43 height 24
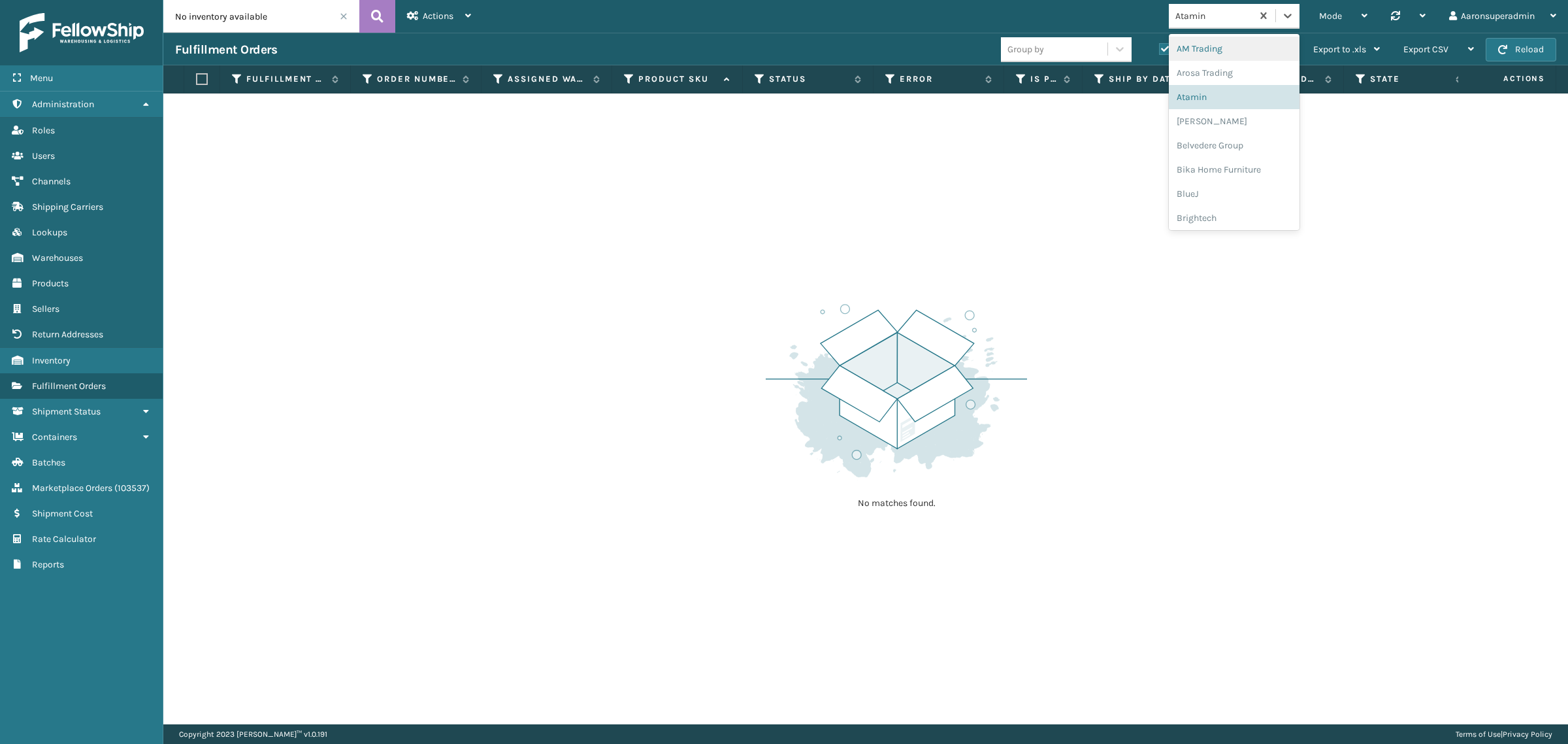
click at [1238, 15] on div "Atamin" at bounding box center [1213, 16] width 78 height 13
